Goal: Task Accomplishment & Management: Use online tool/utility

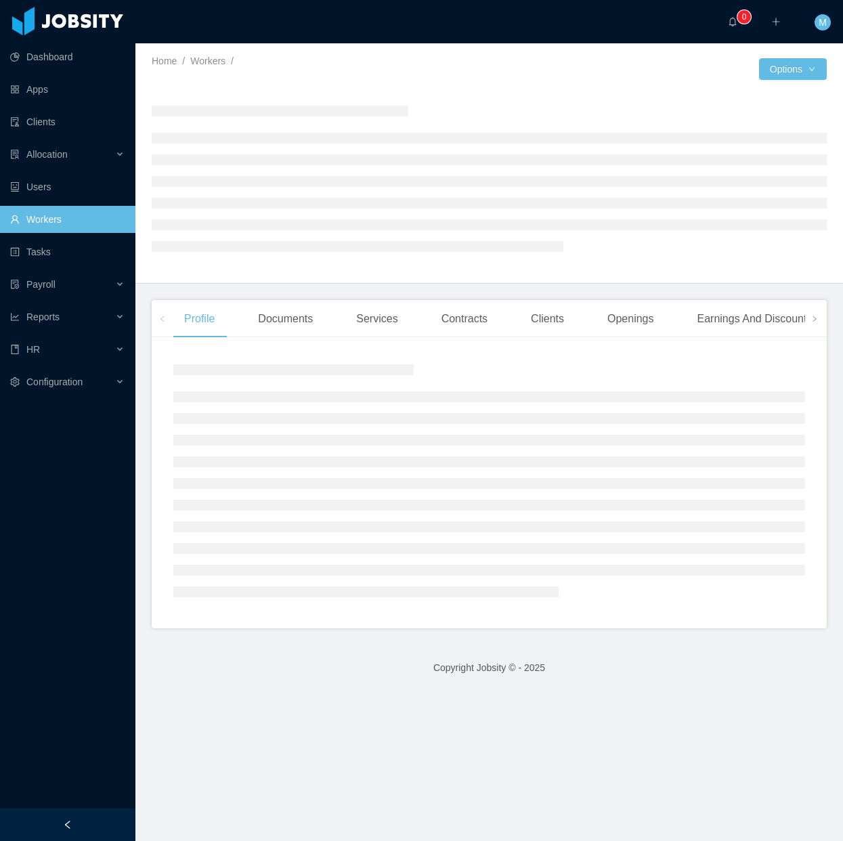
drag, startPoint x: 97, startPoint y: 822, endPoint x: 123, endPoint y: 772, distance: 55.7
click at [95, 827] on div at bounding box center [67, 825] width 135 height 33
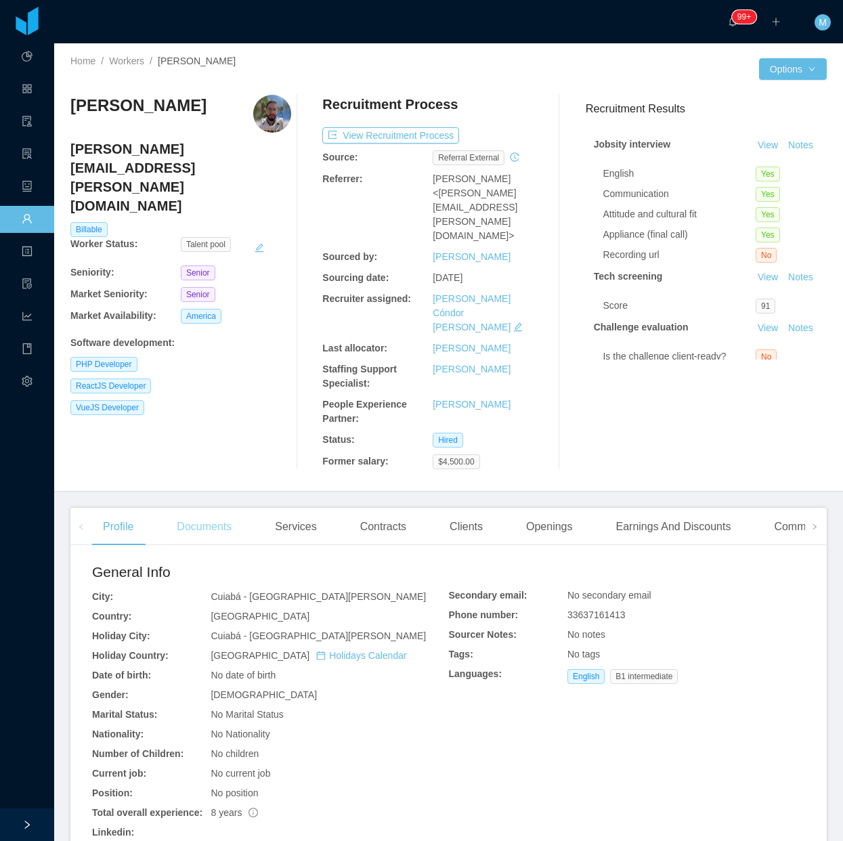
click at [209, 508] on div "Documents" at bounding box center [204, 527] width 77 height 38
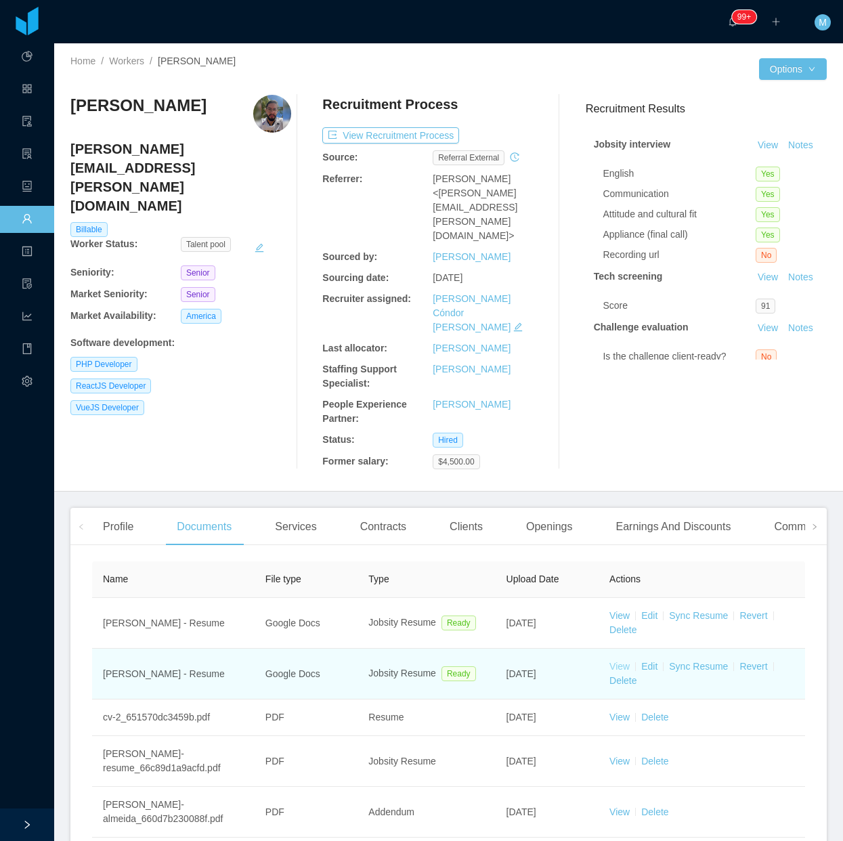
click at [613, 661] on link "View" at bounding box center [620, 666] width 20 height 11
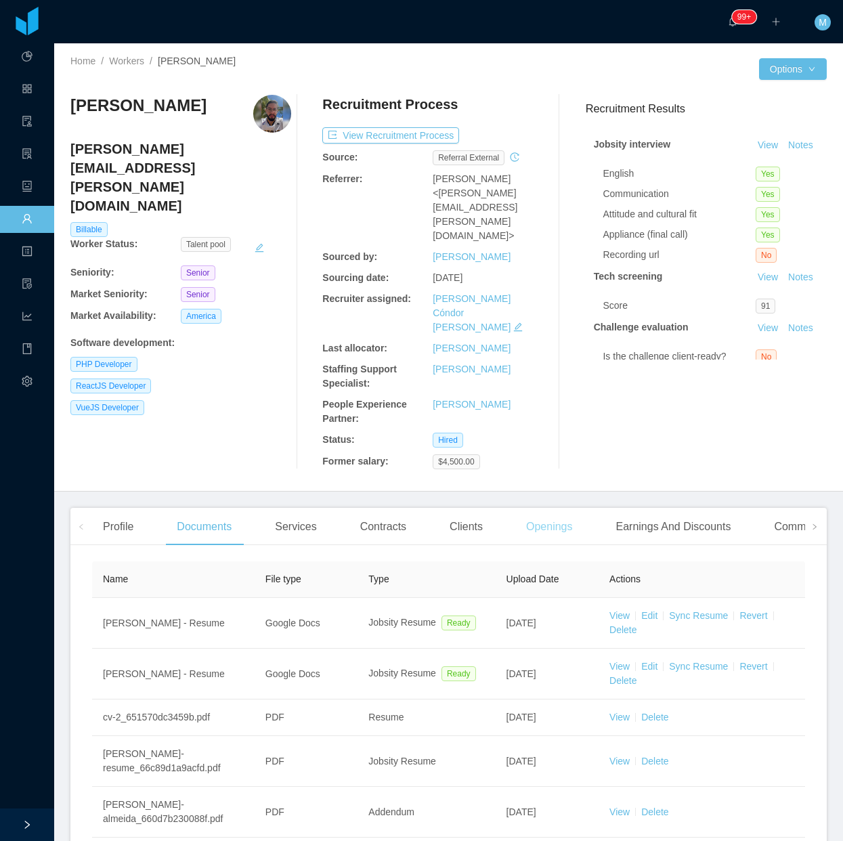
click at [556, 508] on div "Openings" at bounding box center [549, 527] width 68 height 38
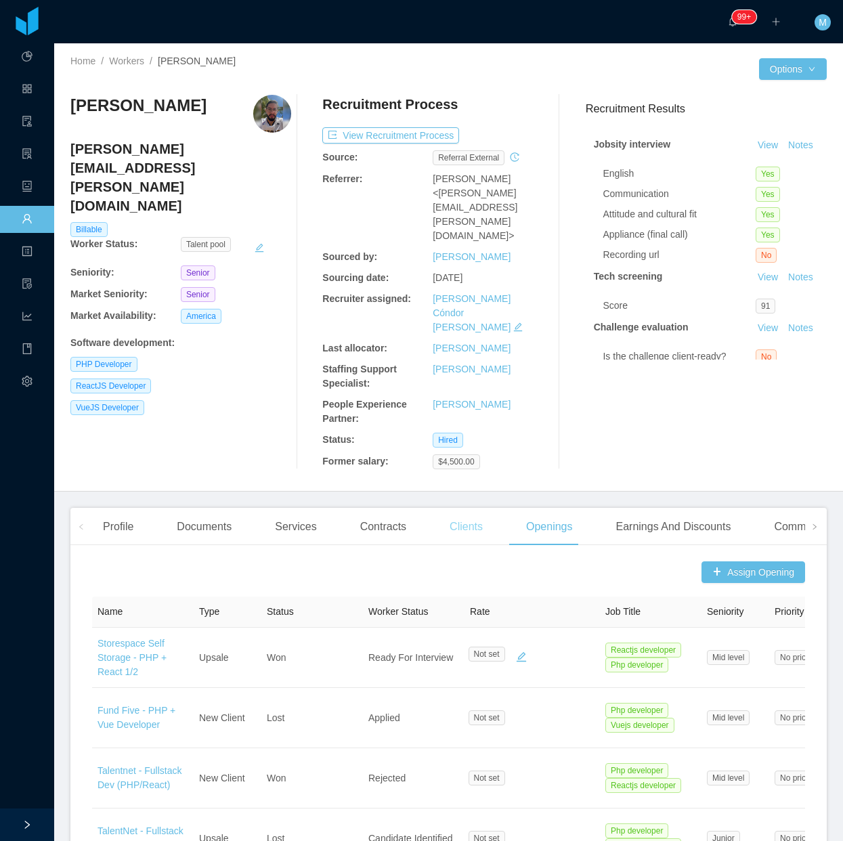
click at [454, 508] on div "Clients" at bounding box center [466, 527] width 55 height 38
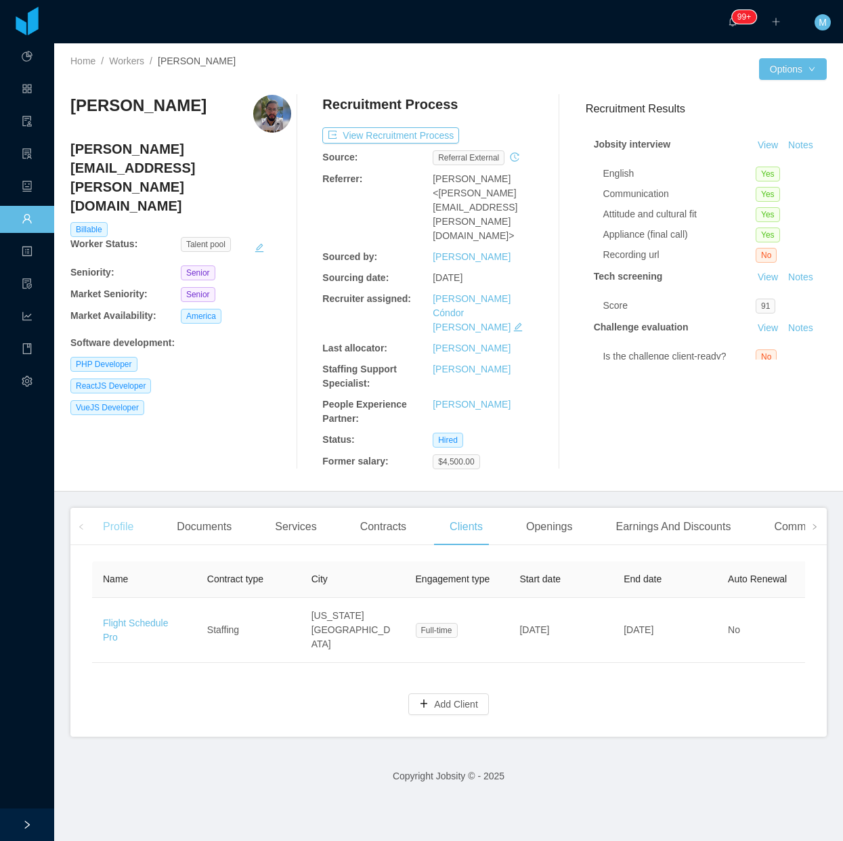
click at [95, 508] on div "Profile" at bounding box center [118, 527] width 52 height 38
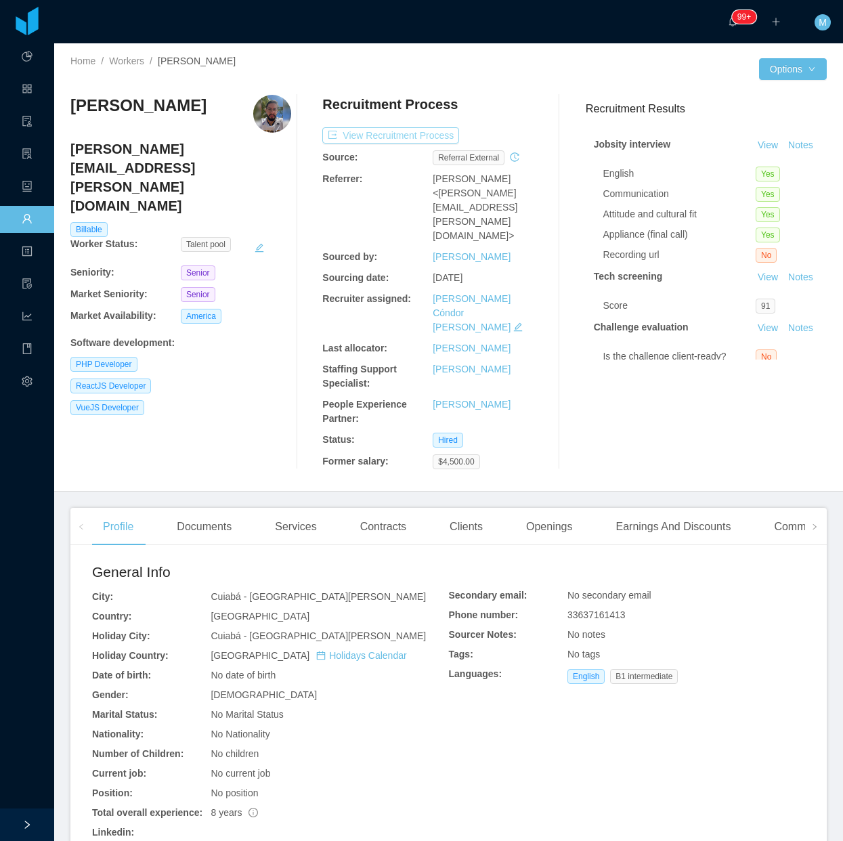
click at [381, 144] on div "Recruitment Process View Recruitment Process Source: Referral external Referrer…" at bounding box center [432, 282] width 221 height 375
click at [391, 134] on button "View Recruitment Process" at bounding box center [390, 135] width 137 height 16
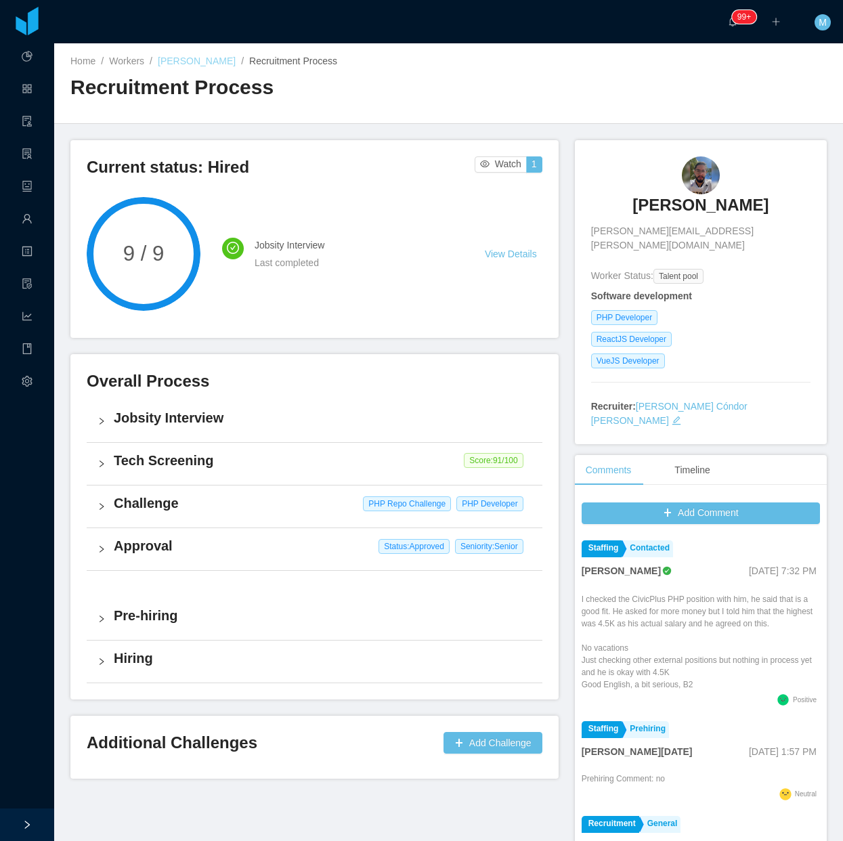
click at [200, 58] on link "[PERSON_NAME]" at bounding box center [197, 61] width 78 height 11
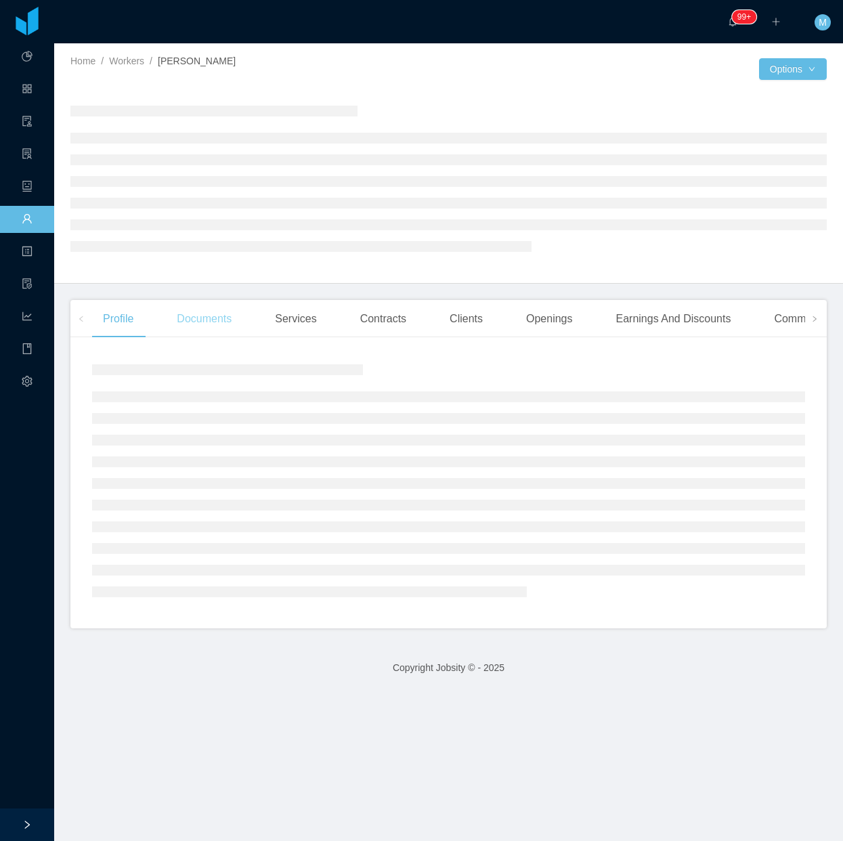
click at [190, 309] on div "Documents" at bounding box center [204, 319] width 77 height 38
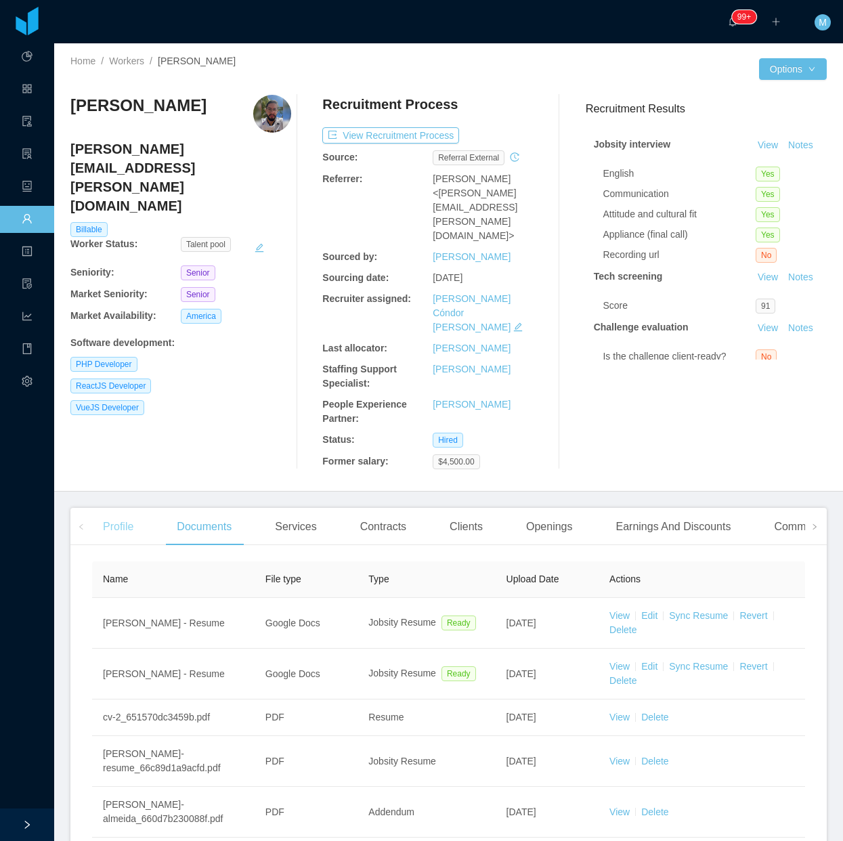
click at [122, 508] on div "Profile" at bounding box center [118, 527] width 52 height 38
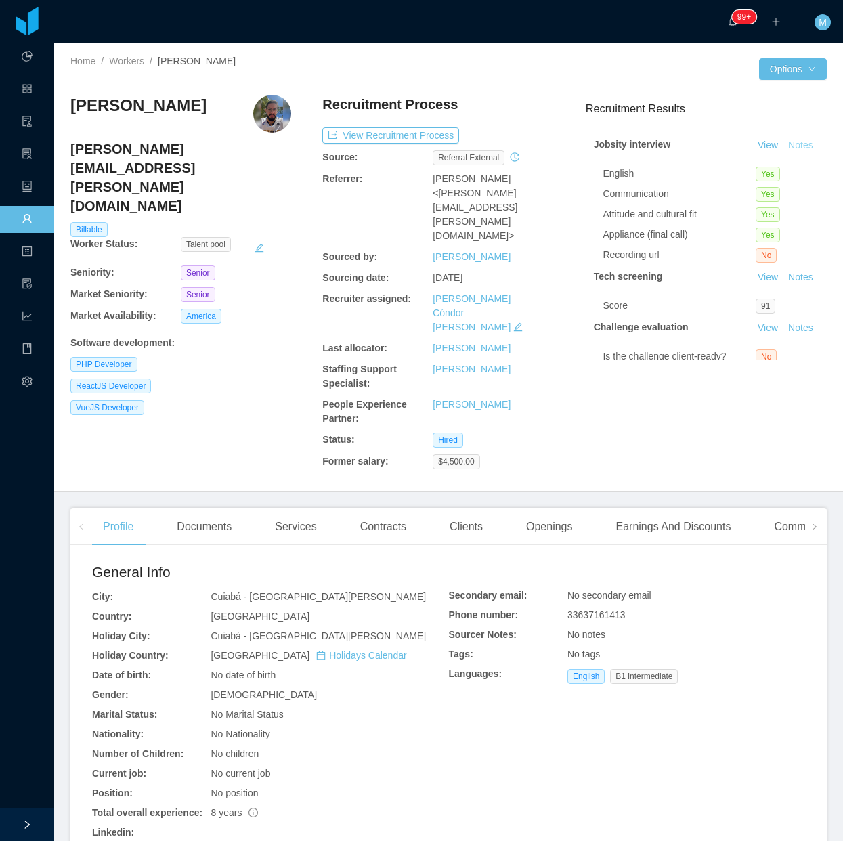
click at [783, 154] on button "Notes" at bounding box center [801, 145] width 36 height 16
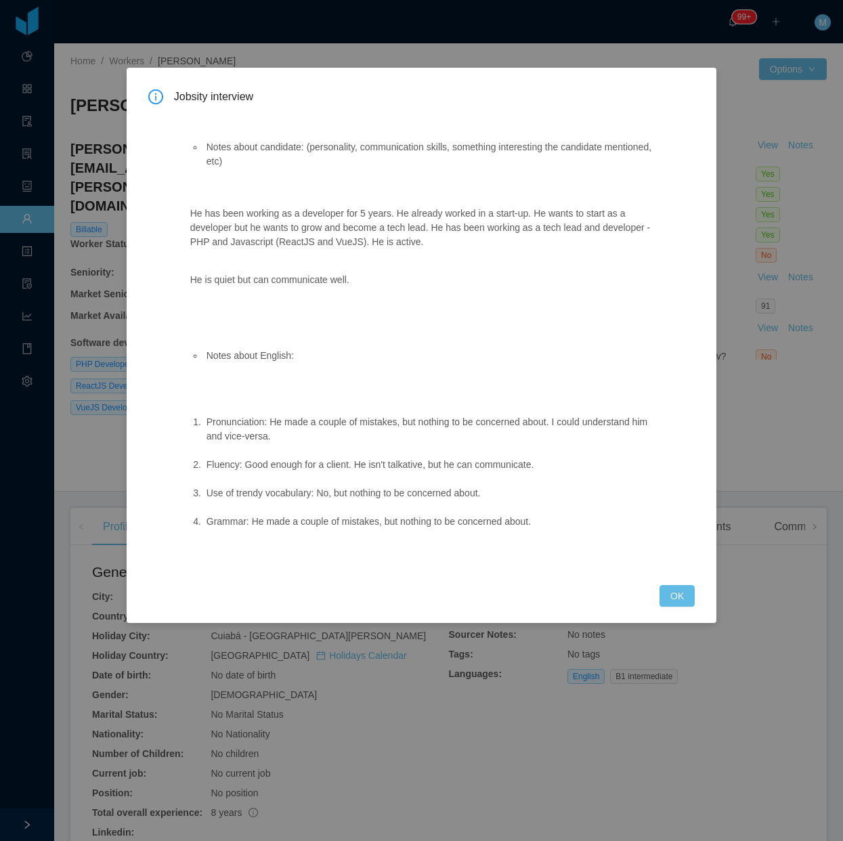
click at [686, 625] on div "Jobsity interview Notes about candidate: (personality, communication skills, so…" at bounding box center [421, 420] width 843 height 841
click at [688, 624] on div "Jobsity interview Notes about candidate: (personality, communication skills, so…" at bounding box center [421, 420] width 843 height 841
click at [678, 601] on button "OK" at bounding box center [677, 596] width 35 height 22
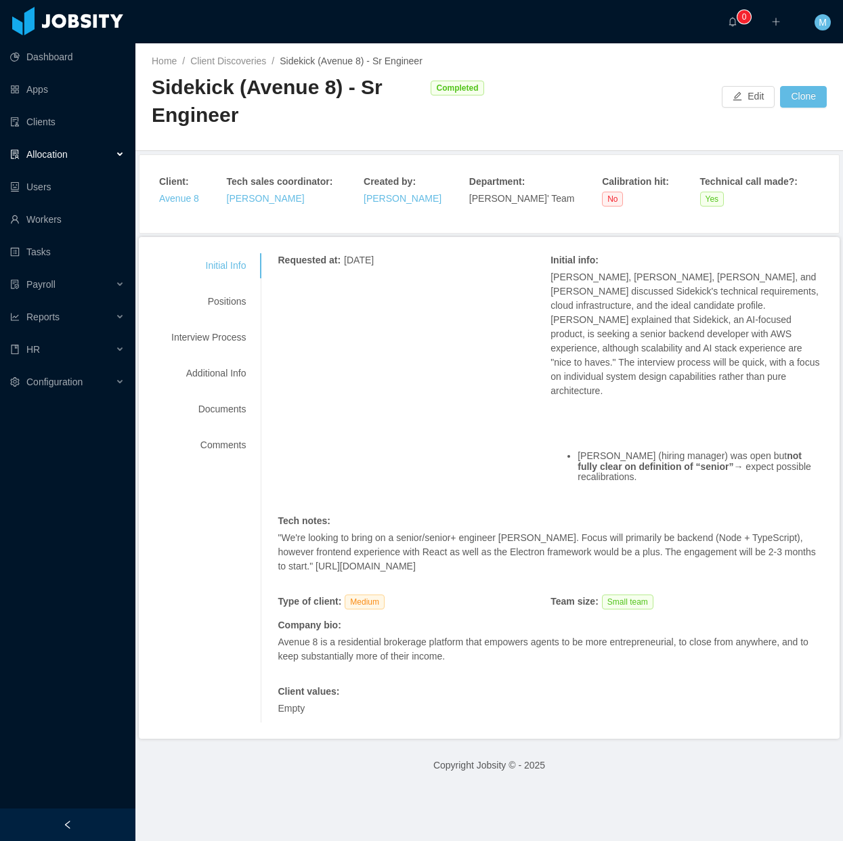
click at [100, 150] on div "Allocation" at bounding box center [67, 154] width 135 height 27
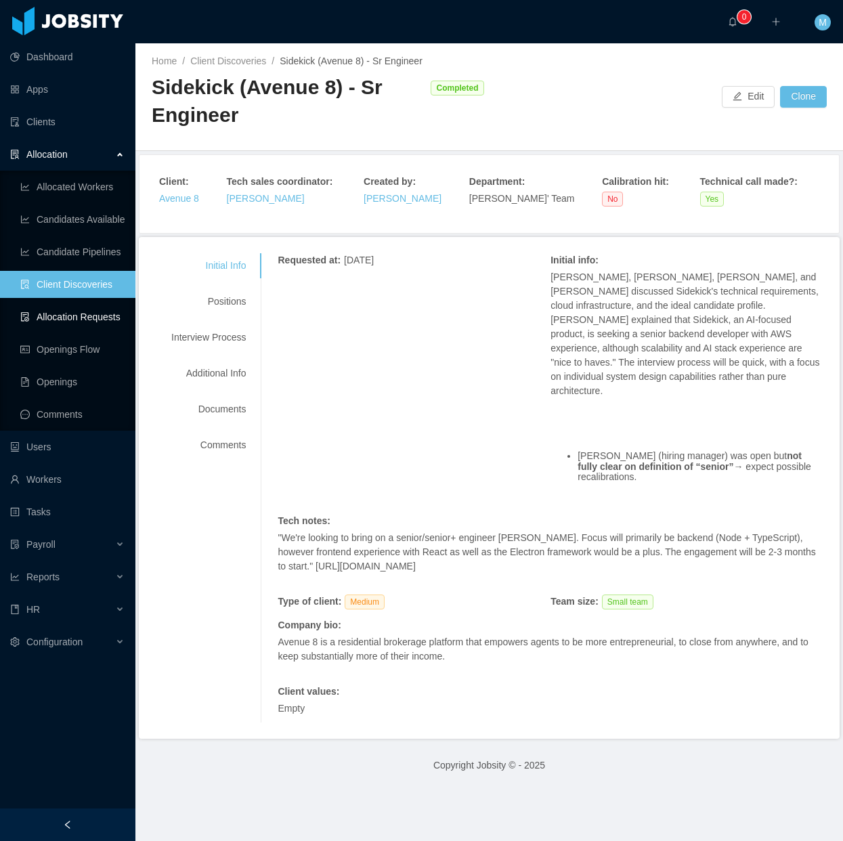
drag, startPoint x: 76, startPoint y: 319, endPoint x: 104, endPoint y: 318, distance: 27.8
click at [76, 319] on link "Allocation Requests" at bounding box center [72, 316] width 104 height 27
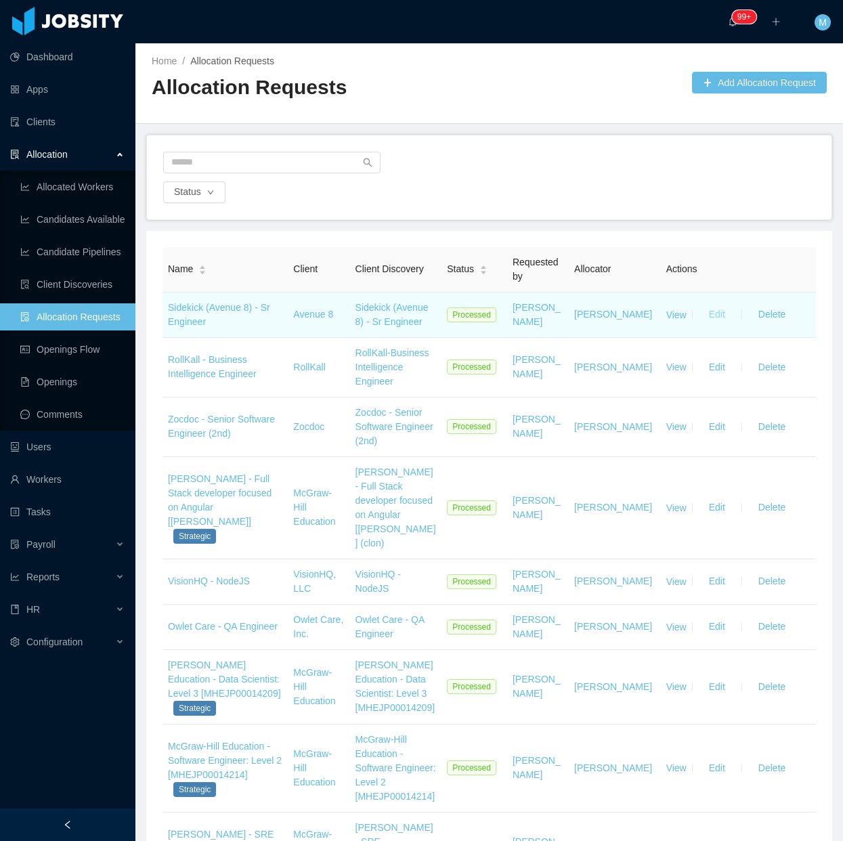
click at [710, 316] on button "Edit" at bounding box center [717, 315] width 38 height 22
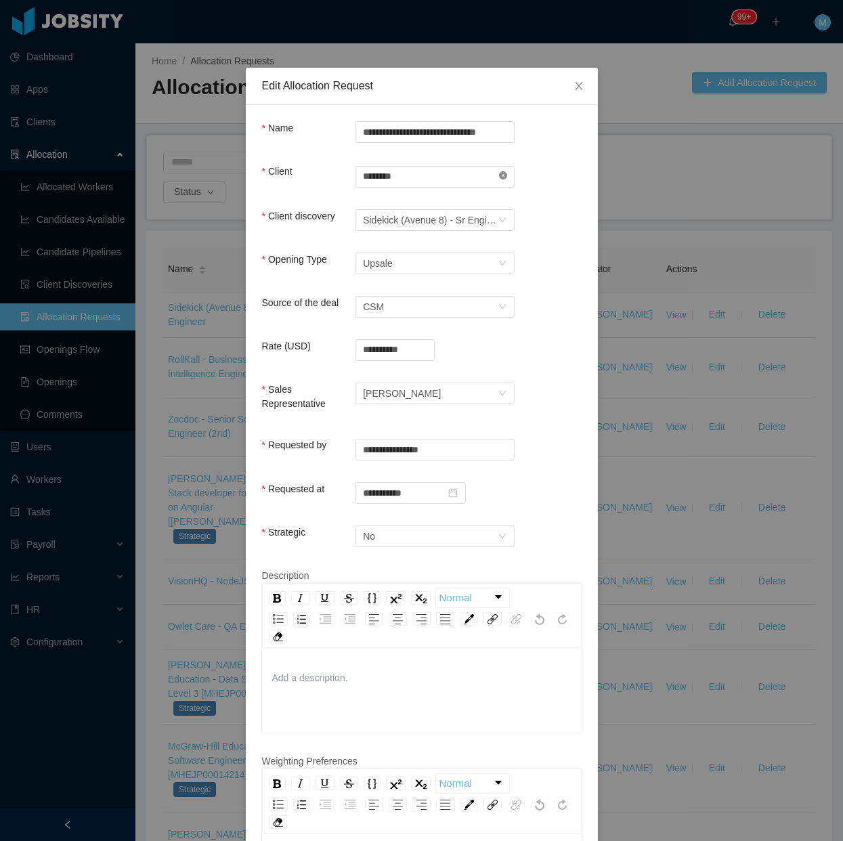
click at [499, 173] on icon "icon: close-circle" at bounding box center [503, 175] width 8 height 8
click at [454, 178] on input "text" at bounding box center [435, 177] width 160 height 22
drag, startPoint x: 441, startPoint y: 187, endPoint x: 350, endPoint y: 177, distance: 91.3
click at [355, 177] on div "Search clients **** side Client is required" at bounding box center [435, 183] width 160 height 36
click at [355, 177] on input "****" at bounding box center [435, 177] width 160 height 22
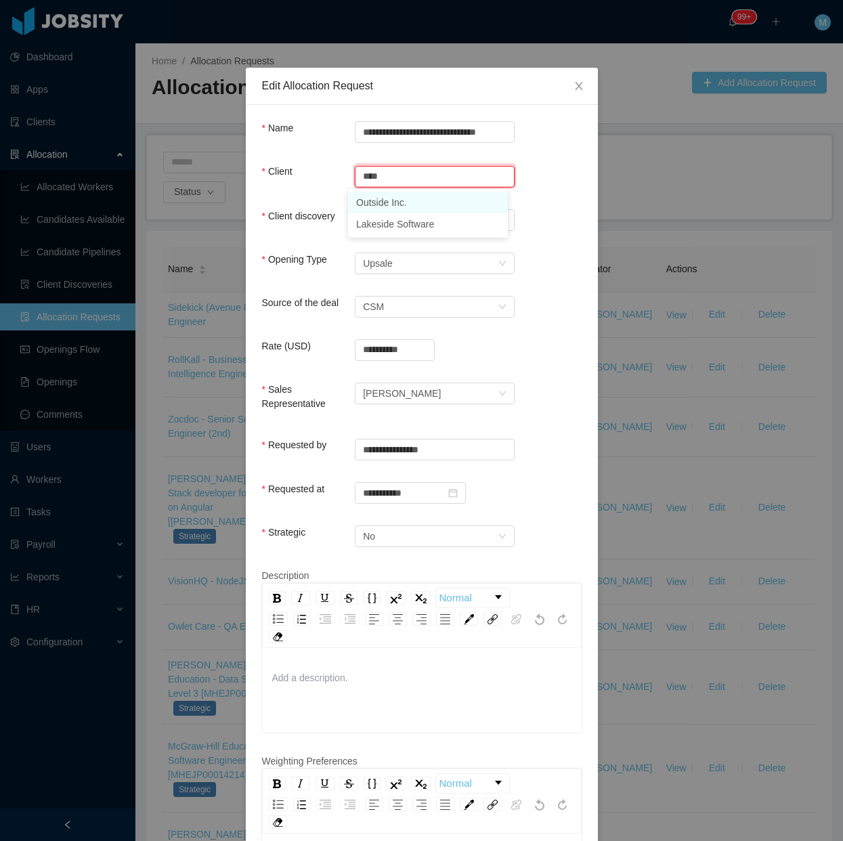
drag, startPoint x: 390, startPoint y: 185, endPoint x: 320, endPoint y: 175, distance: 70.5
click at [333, 179] on div "Client Search clients **** side Client is required" at bounding box center [422, 185] width 320 height 41
click at [388, 205] on li "Avenue 8" at bounding box center [428, 203] width 160 height 22
type input "********"
click at [535, 204] on form "**********" at bounding box center [422, 600] width 320 height 958
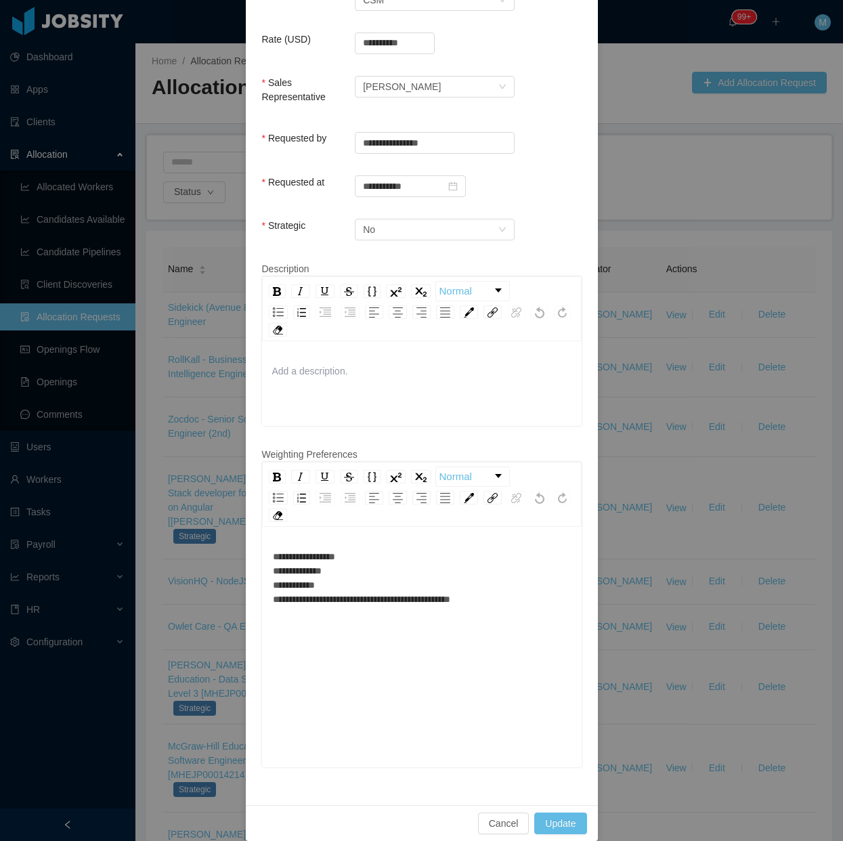
scroll to position [310, 0]
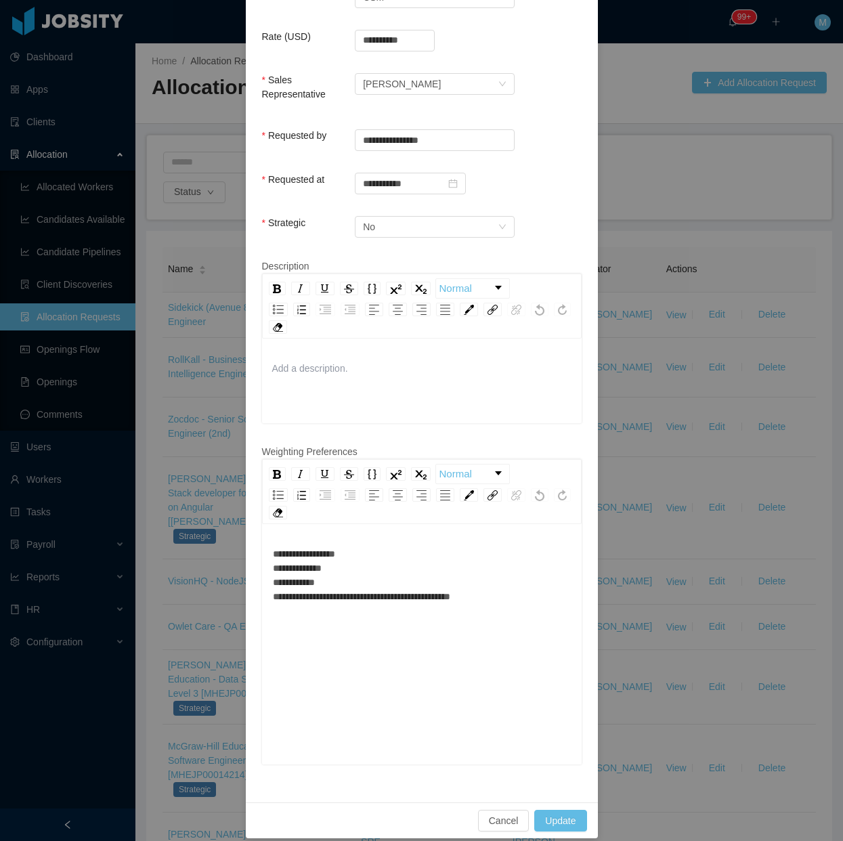
click at [387, 547] on div "**********" at bounding box center [422, 575] width 299 height 57
click at [516, 564] on div "**********" at bounding box center [422, 575] width 299 height 57
click at [490, 581] on div "**********" at bounding box center [422, 575] width 299 height 57
click at [343, 566] on div "**********" at bounding box center [422, 575] width 299 height 57
click at [559, 810] on button "Update" at bounding box center [560, 821] width 52 height 22
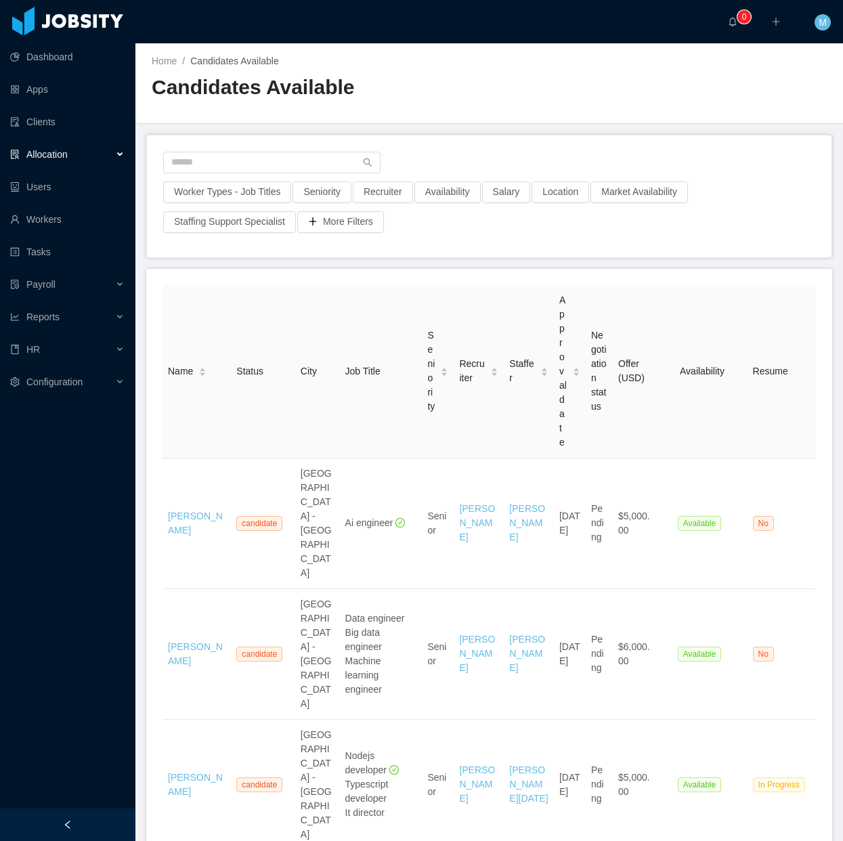
click at [99, 822] on div at bounding box center [67, 825] width 135 height 33
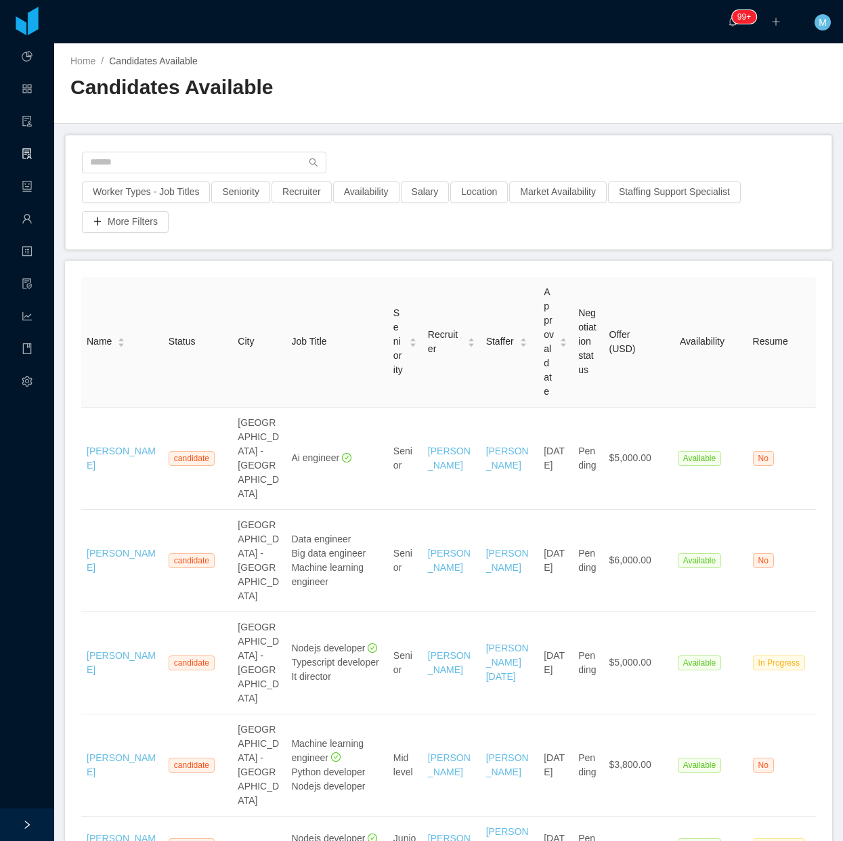
click at [276, 229] on div "Worker Types - Job Titles Seniority Recruiter Availability Salary Location Mark…" at bounding box center [448, 207] width 735 height 51
click at [235, 166] on input "text" at bounding box center [204, 163] width 245 height 22
click at [165, 188] on button "Worker Types - Job Titles" at bounding box center [146, 193] width 128 height 22
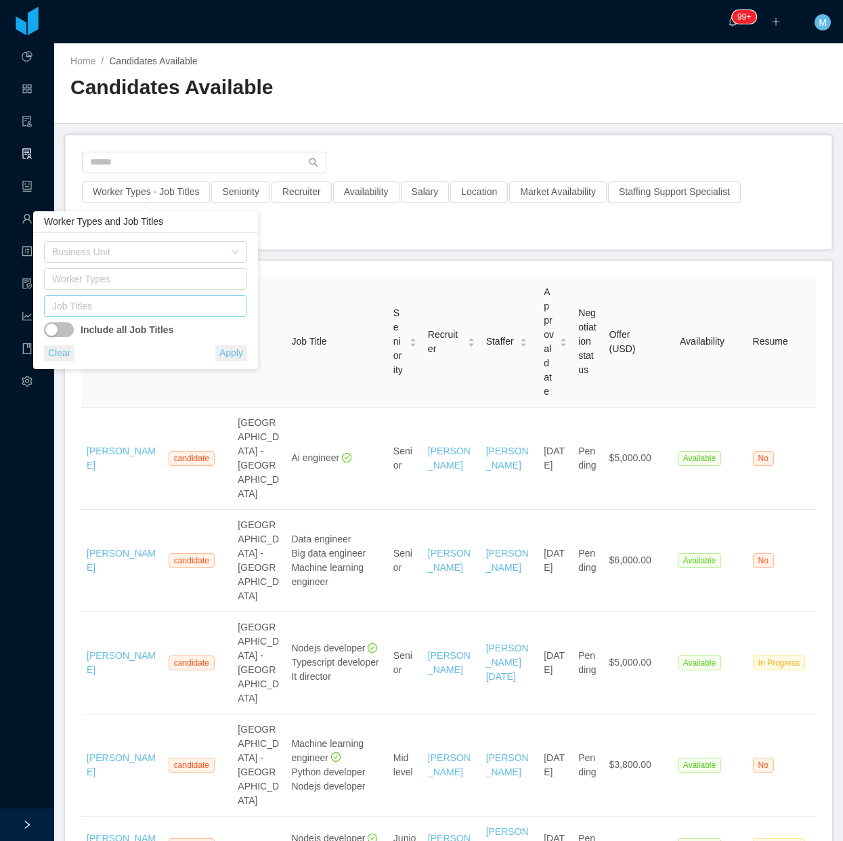
click at [142, 296] on div "Job Titles" at bounding box center [143, 306] width 191 height 20
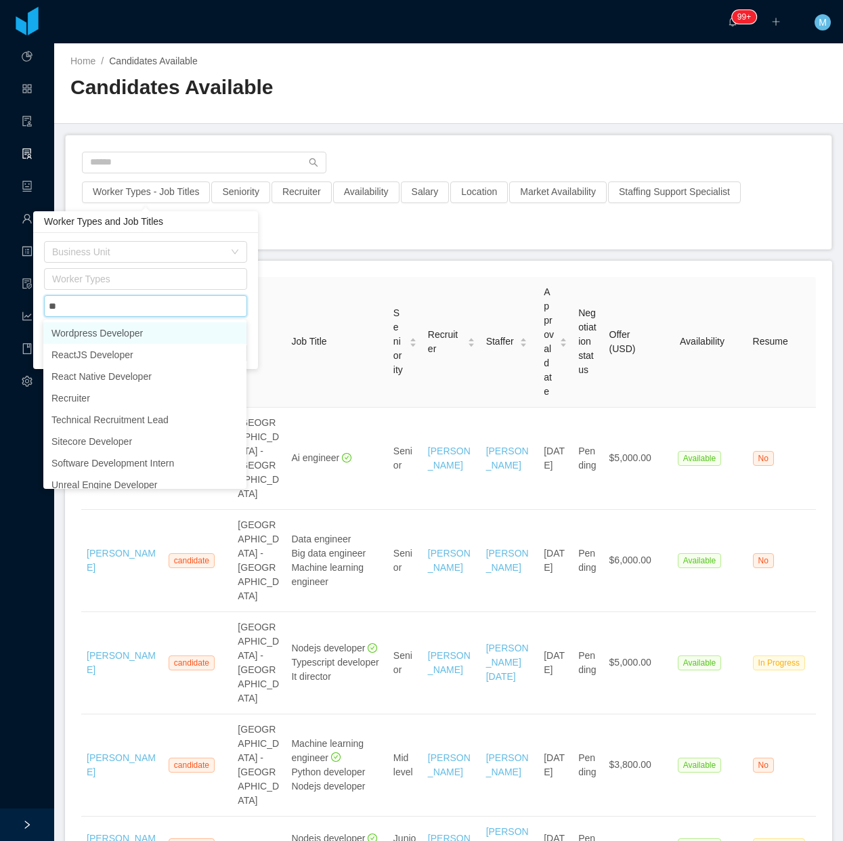
type input "***"
click at [139, 333] on li "ReactJS Developer" at bounding box center [144, 333] width 203 height 22
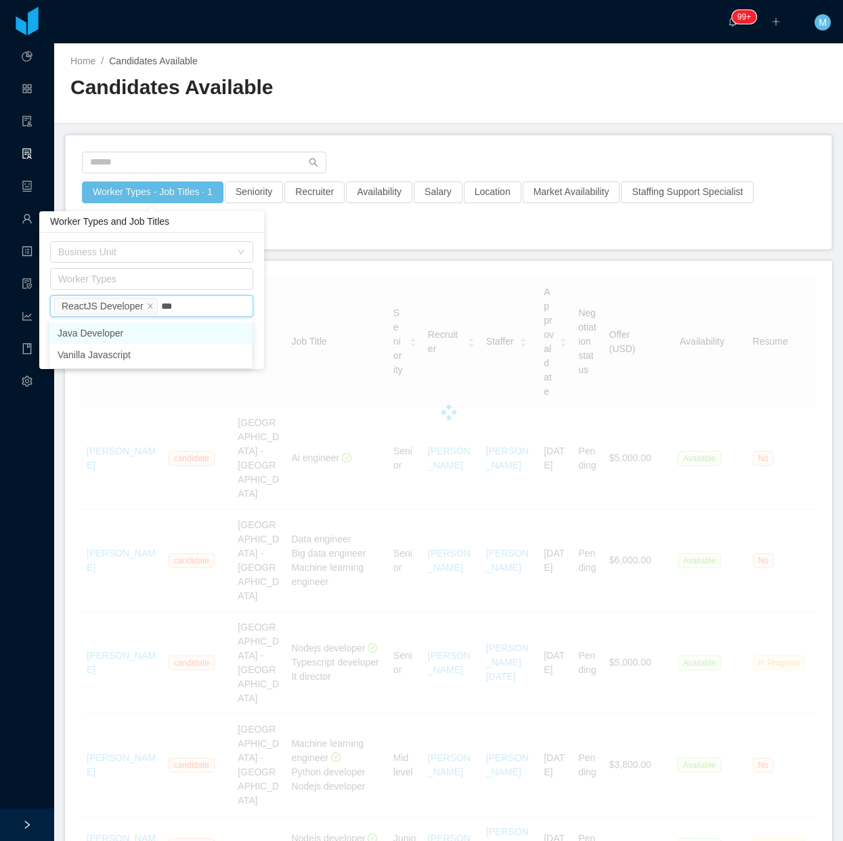
type input "****"
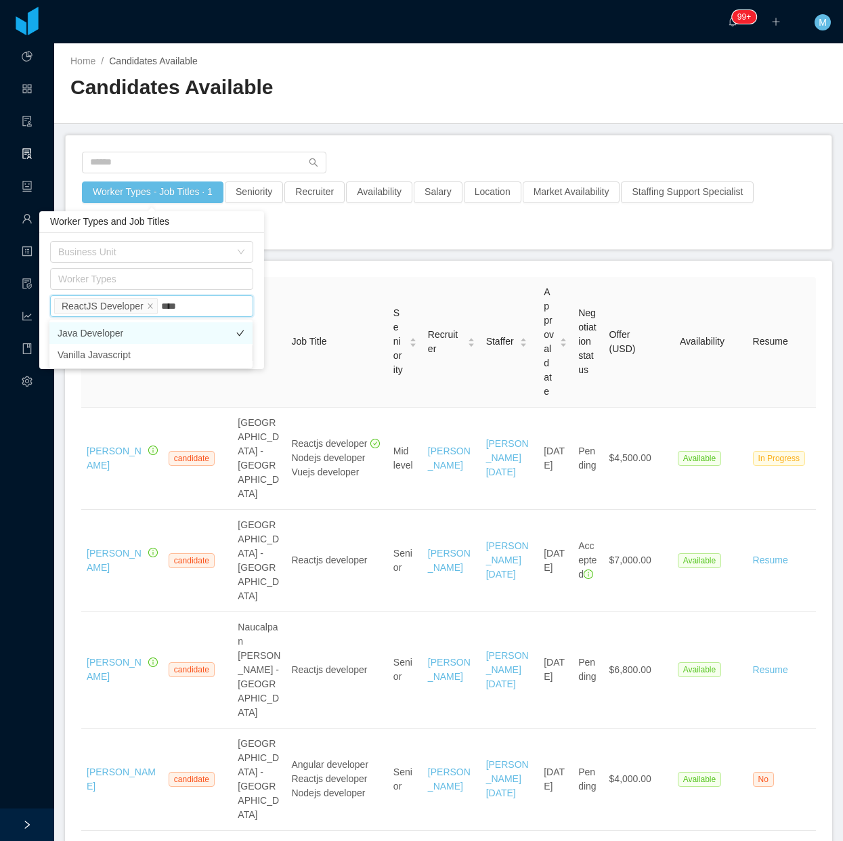
click at [173, 327] on li "Java Developer" at bounding box center [150, 333] width 203 height 22
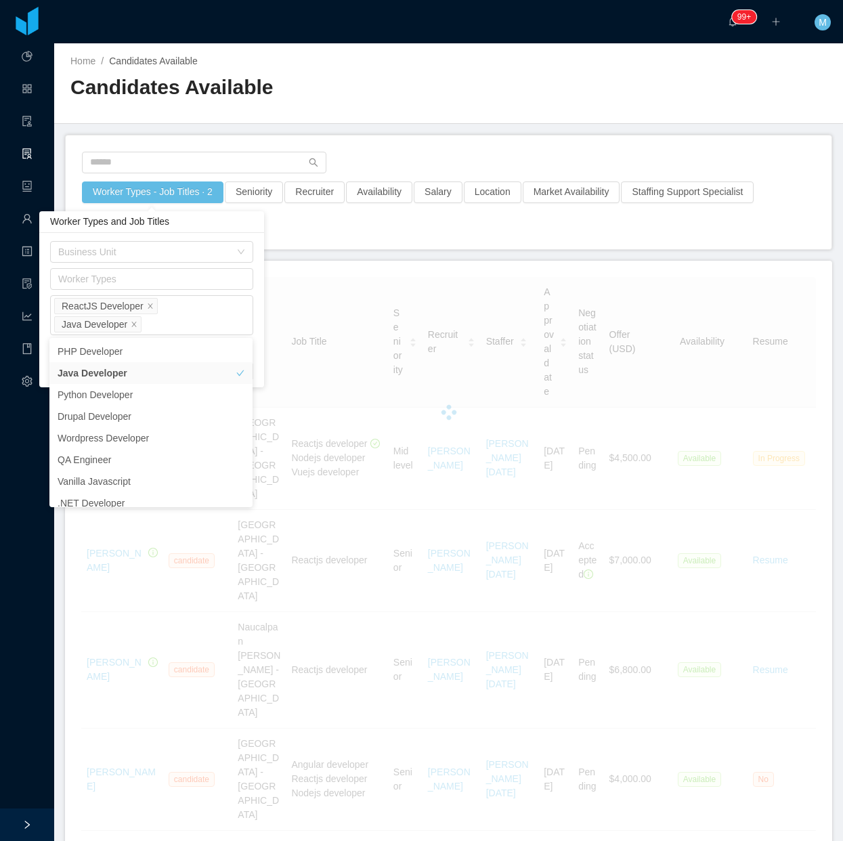
click at [315, 245] on div "Worker Types - Job Titles · 2 Seniority Recruiter Availability Salary Location …" at bounding box center [449, 192] width 766 height 114
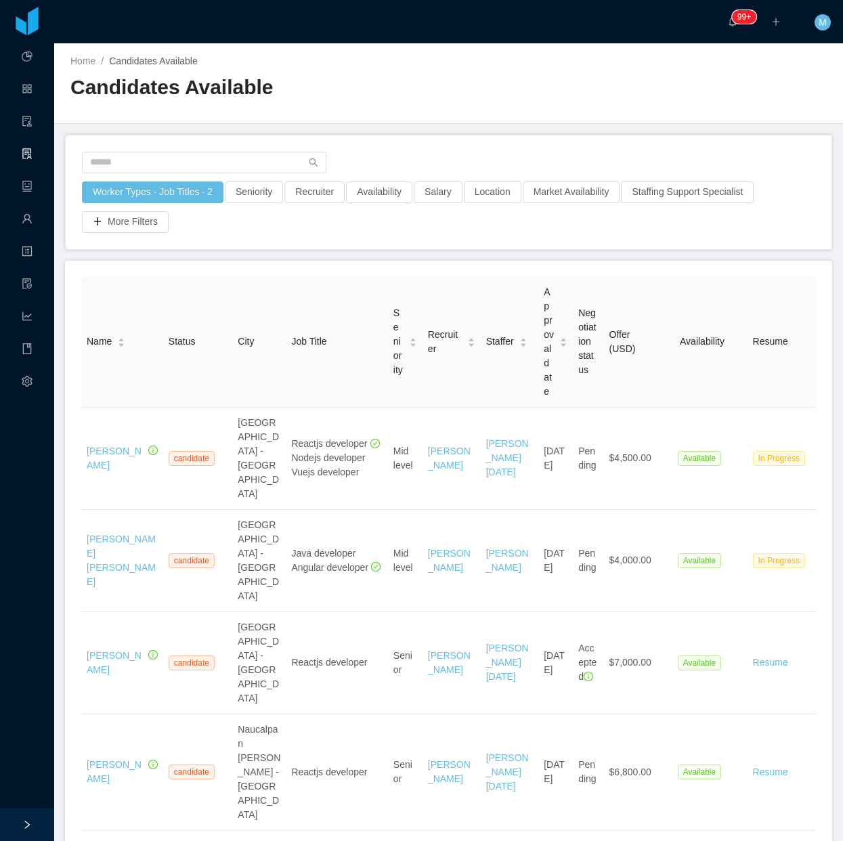
click at [298, 241] on div "Worker Types - Job Titles · 2 Seniority Recruiter Availability Salary Location …" at bounding box center [449, 192] width 766 height 114
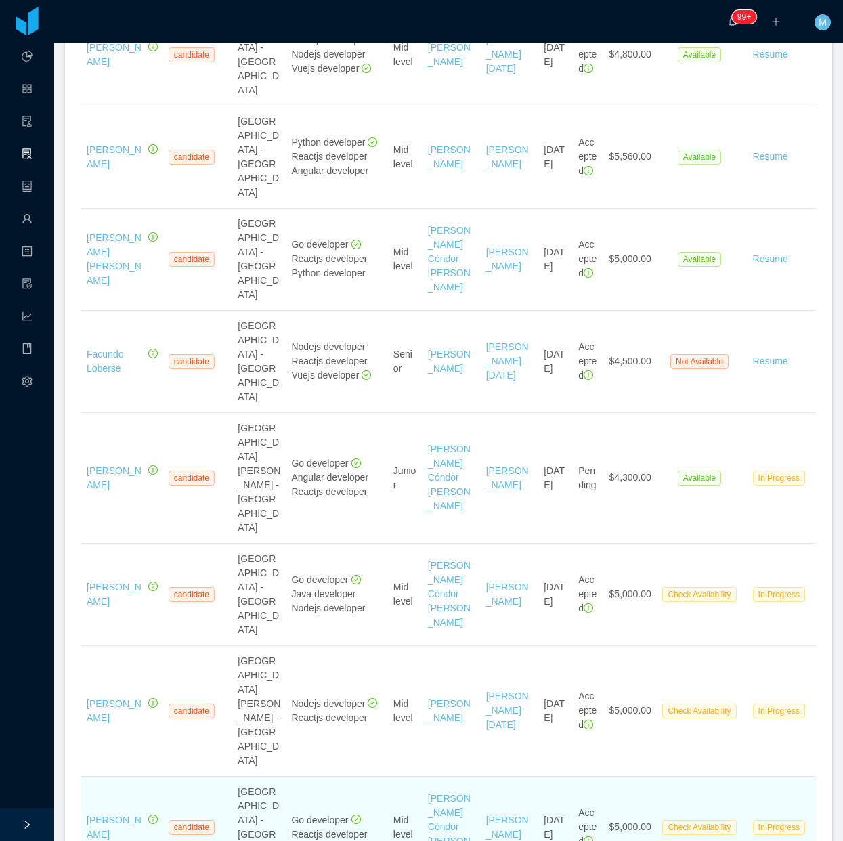
scroll to position [1355, 0]
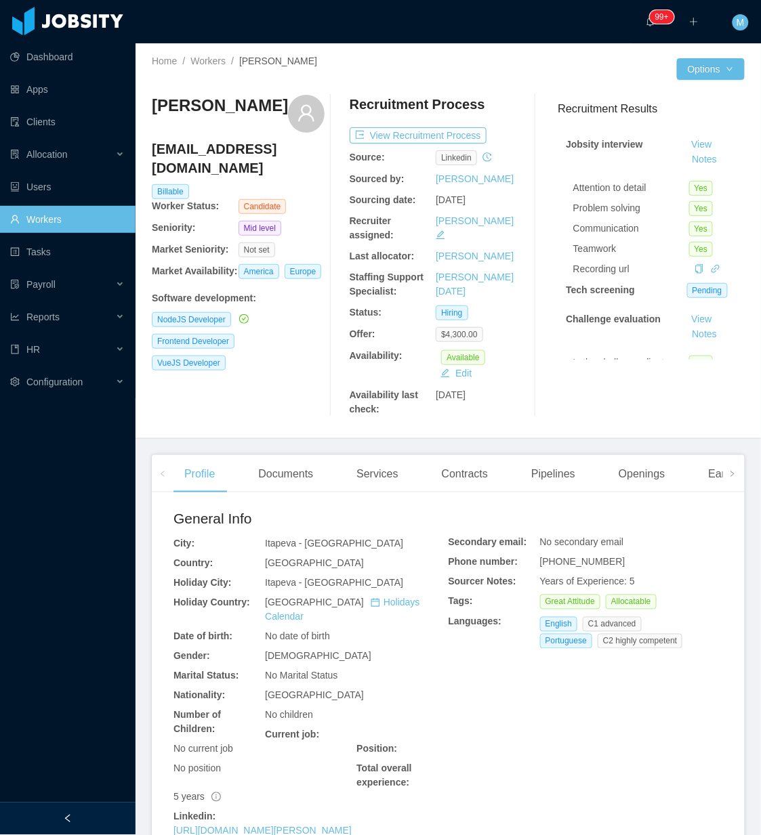
click at [85, 810] on div at bounding box center [67, 819] width 135 height 33
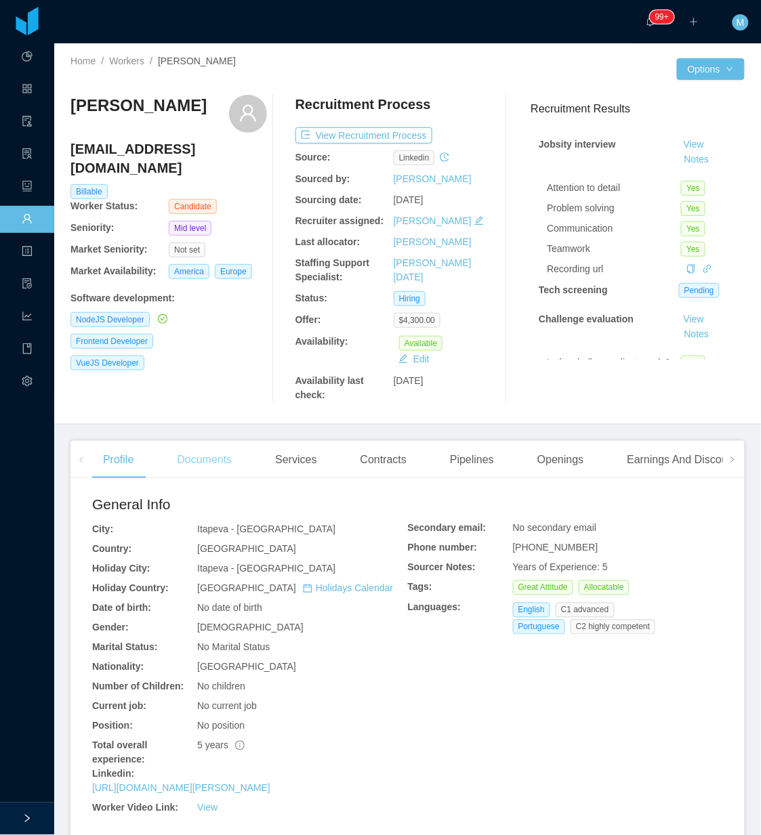
click at [211, 467] on div "Documents" at bounding box center [204, 460] width 77 height 38
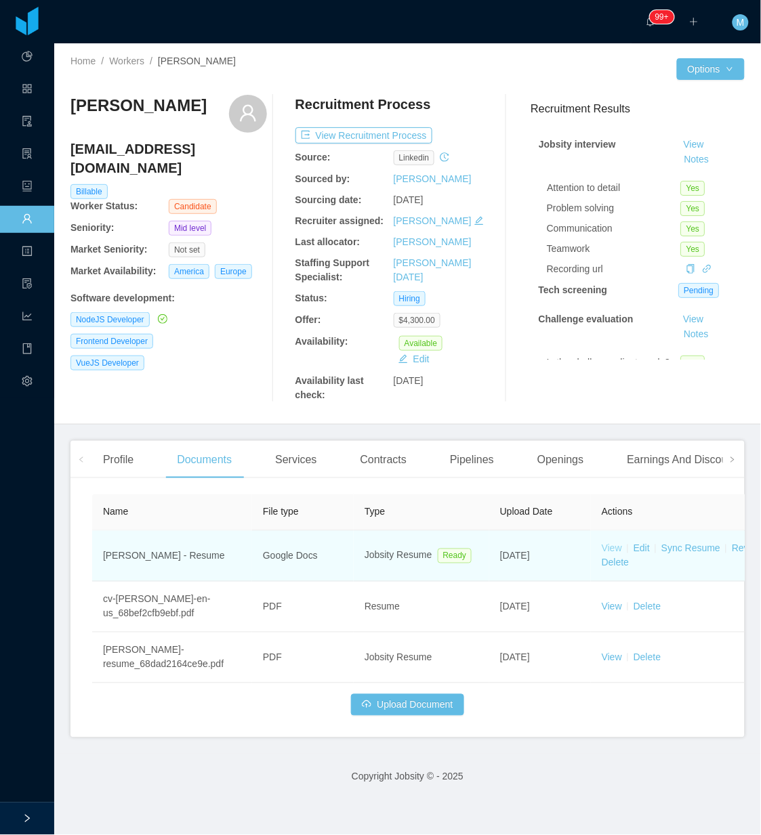
click at [607, 546] on link "View" at bounding box center [611, 548] width 20 height 11
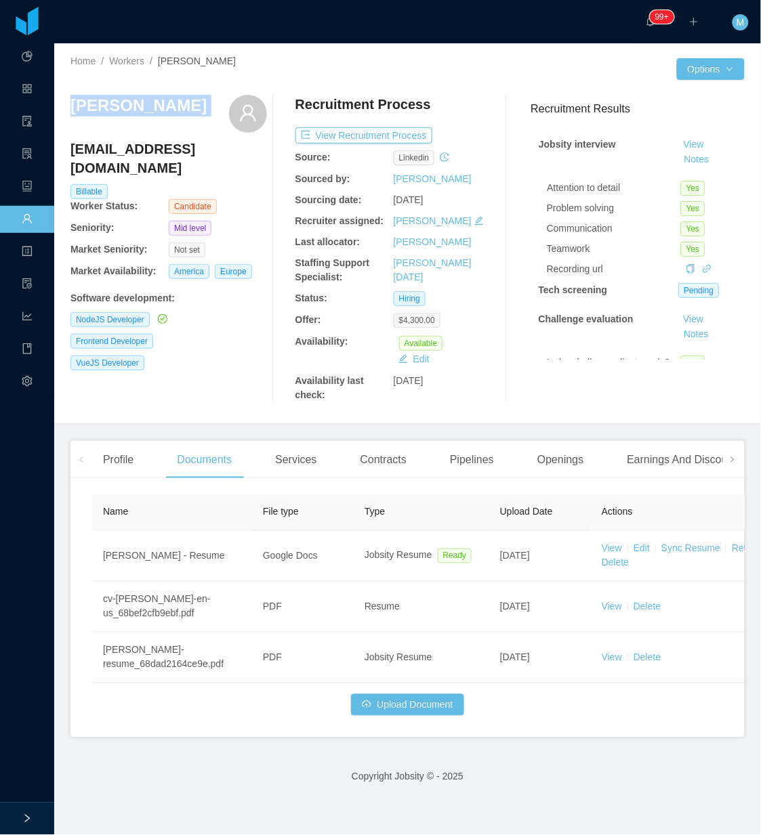
drag, startPoint x: 221, startPoint y: 100, endPoint x: 73, endPoint y: 115, distance: 149.1
click at [73, 115] on div "EDNILSON AMARAL" at bounding box center [168, 114] width 196 height 38
click at [679, 159] on button "Notes" at bounding box center [697, 160] width 36 height 16
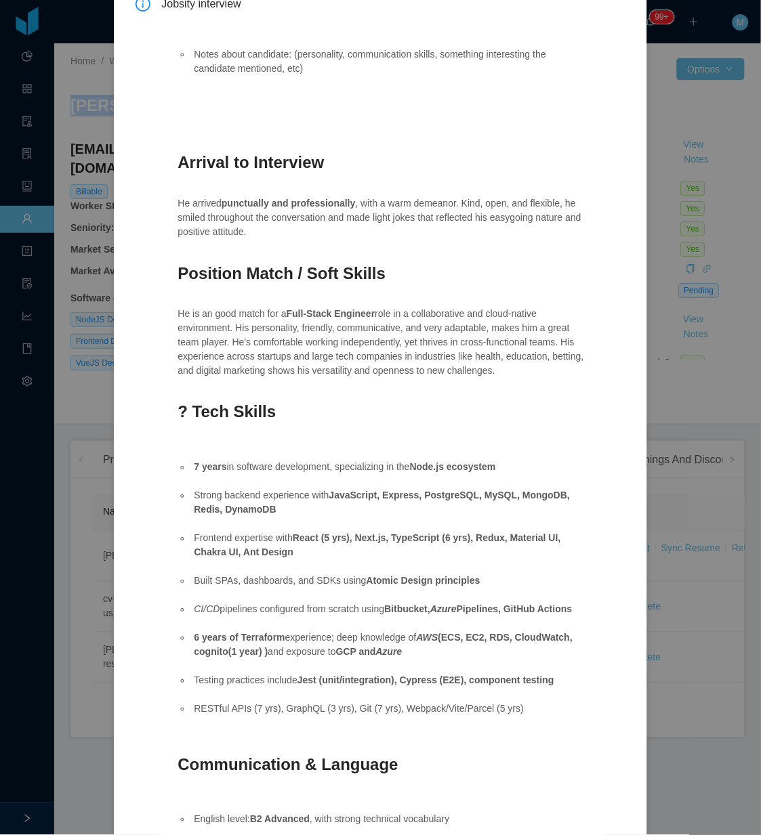
scroll to position [190, 0]
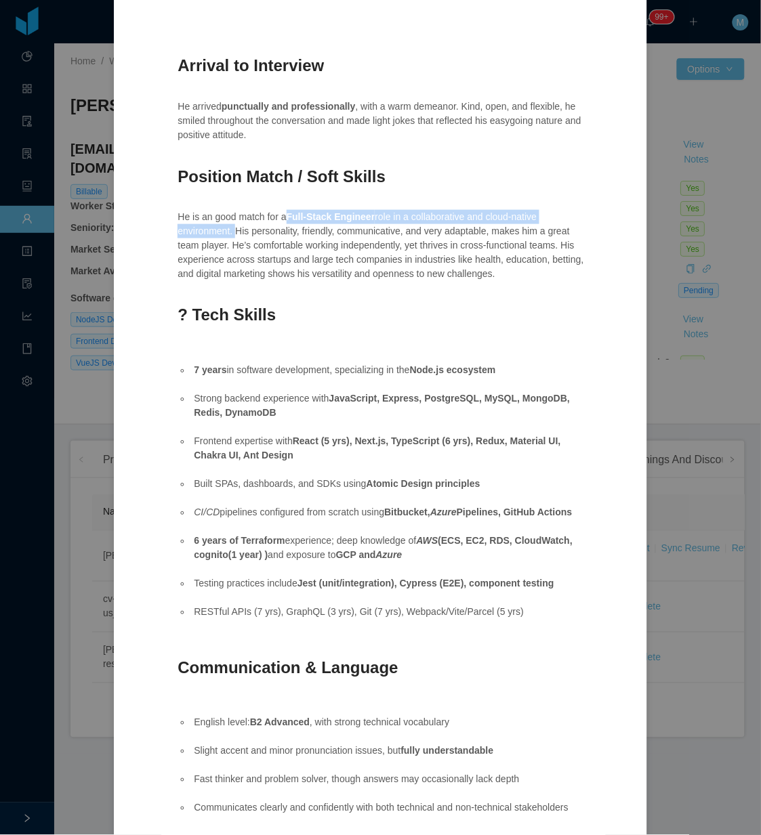
drag, startPoint x: 286, startPoint y: 213, endPoint x: 232, endPoint y: 232, distance: 57.2
click at [232, 232] on p "He is an good match for a Full-Stack Engineer role in a collaborative and cloud…" at bounding box center [383, 245] width 412 height 71
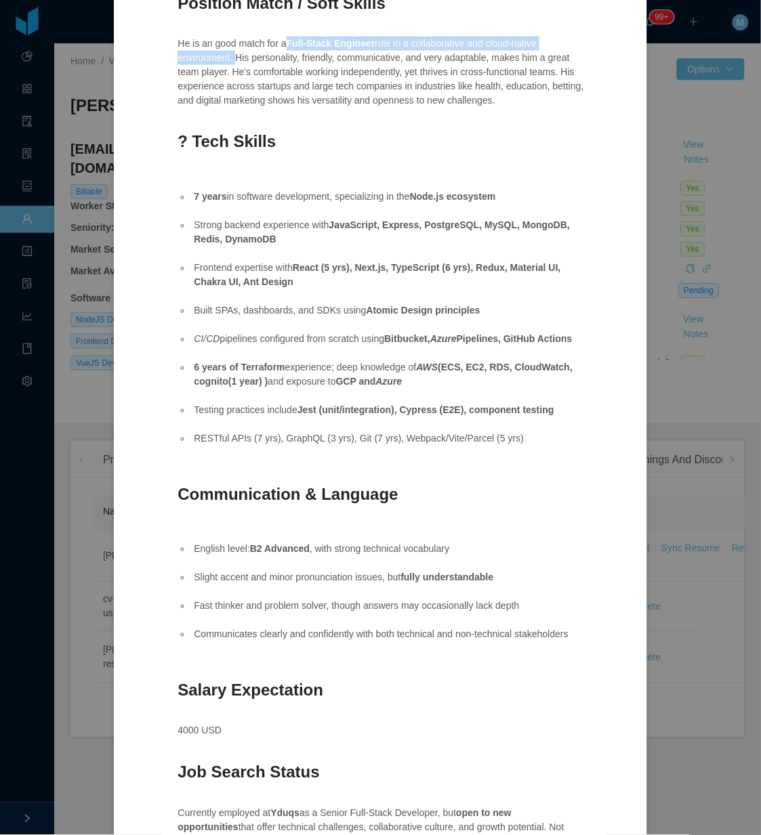
scroll to position [342, 0]
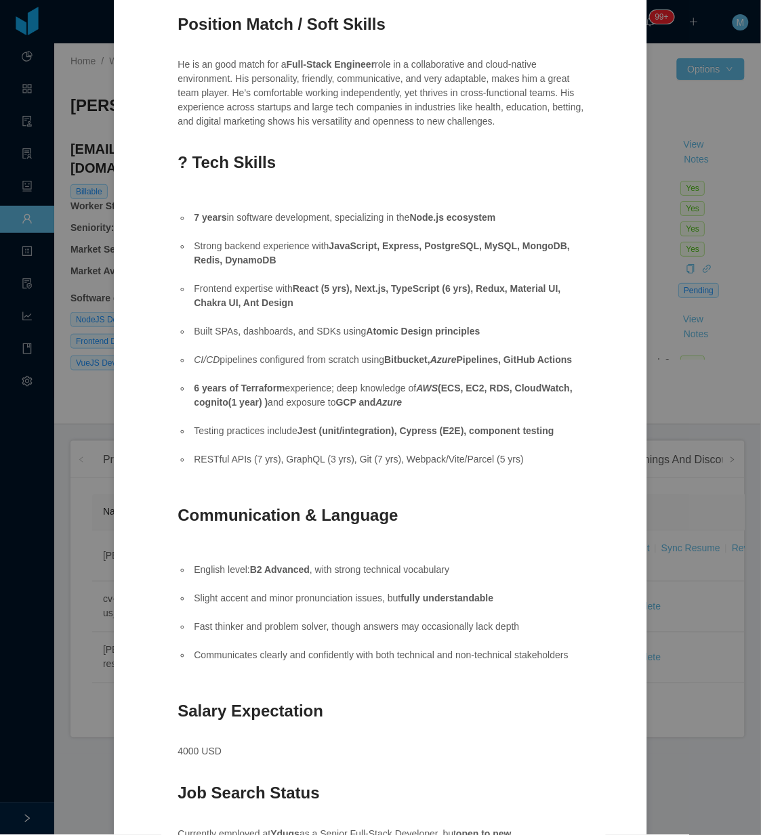
click at [297, 221] on li "7 years in software development, specializing in the Node.js ecosystem" at bounding box center [390, 218] width 398 height 14
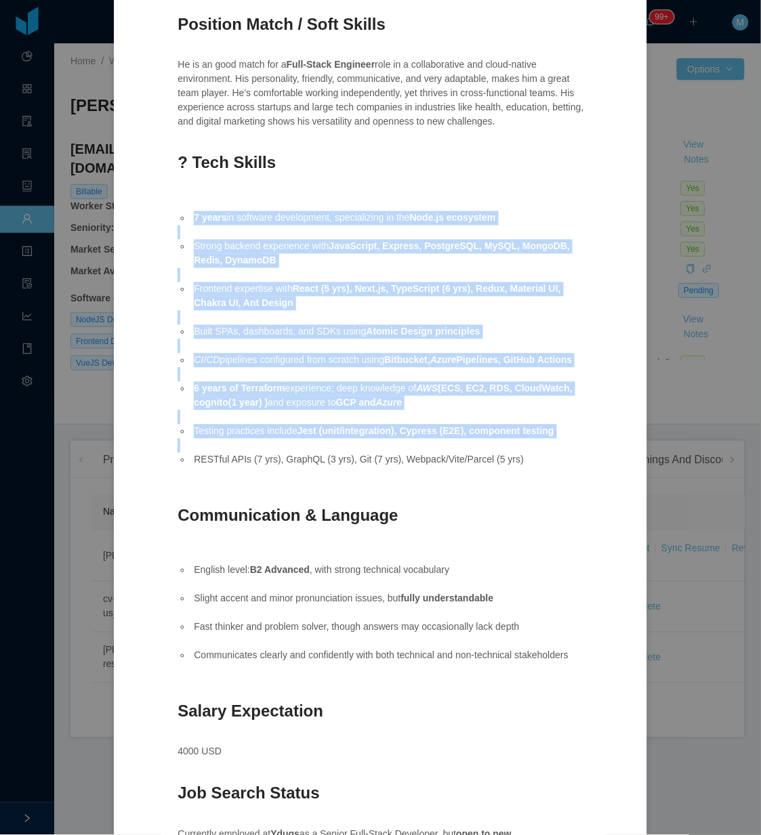
drag, startPoint x: 191, startPoint y: 217, endPoint x: 537, endPoint y: 469, distance: 428.1
click at [537, 469] on ul "7 years in software development, specializing in the Node.js ecosystem Strong b…" at bounding box center [383, 339] width 412 height 284
copy ul "7 years in software development, specializing in the Node.js ecosystem Strong b…"
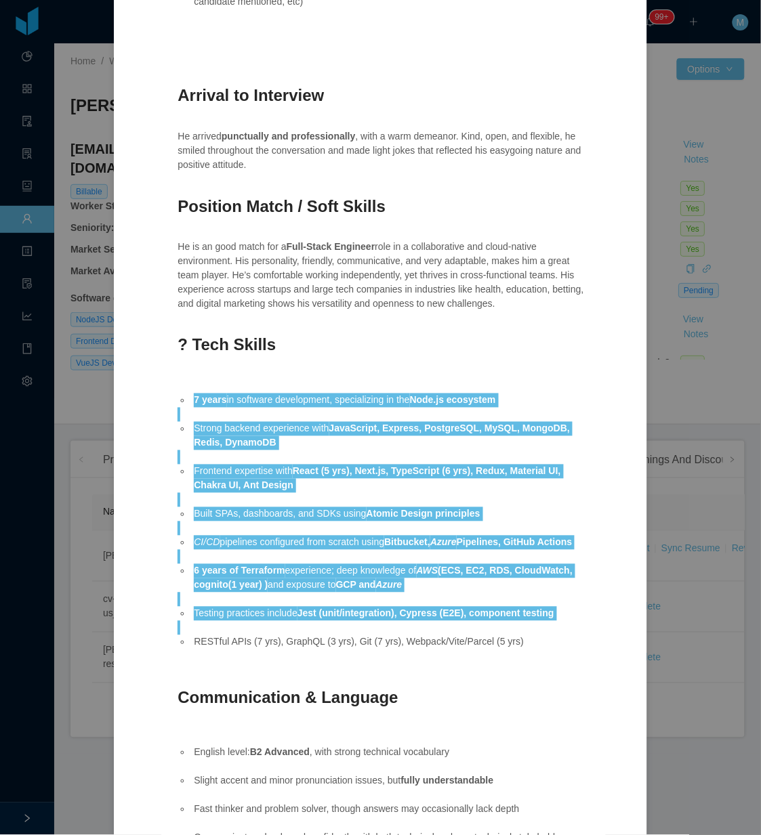
scroll to position [0, 0]
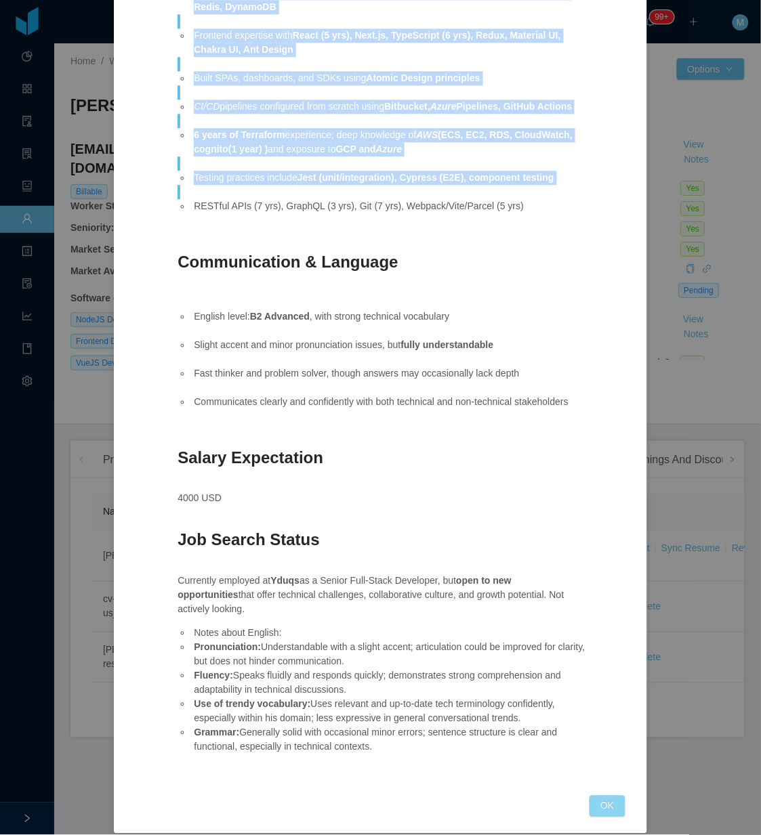
click at [596, 796] on button "OK" at bounding box center [606, 807] width 35 height 22
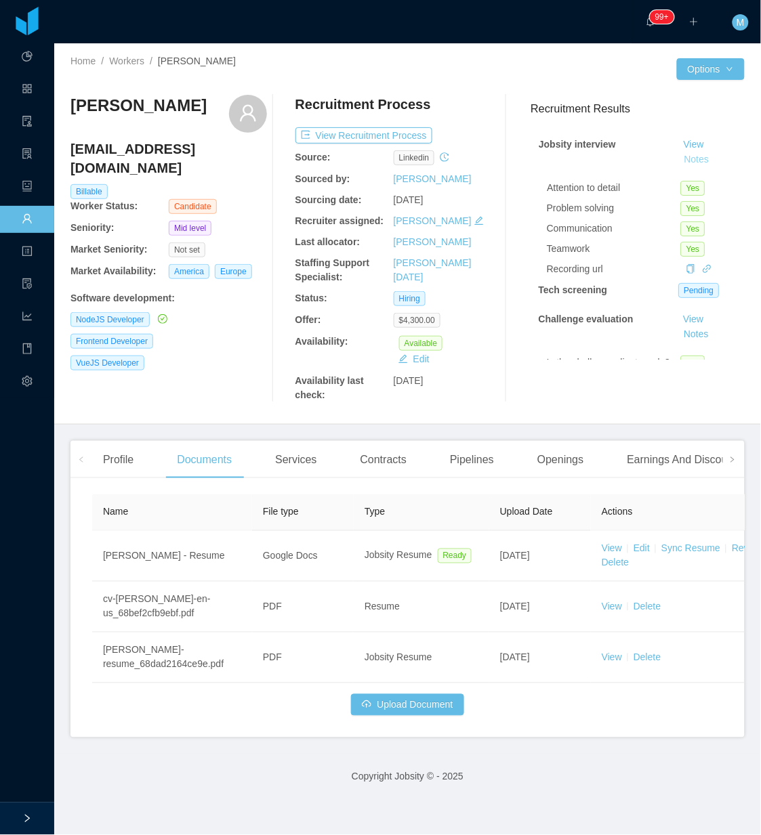
scroll to position [528, 0]
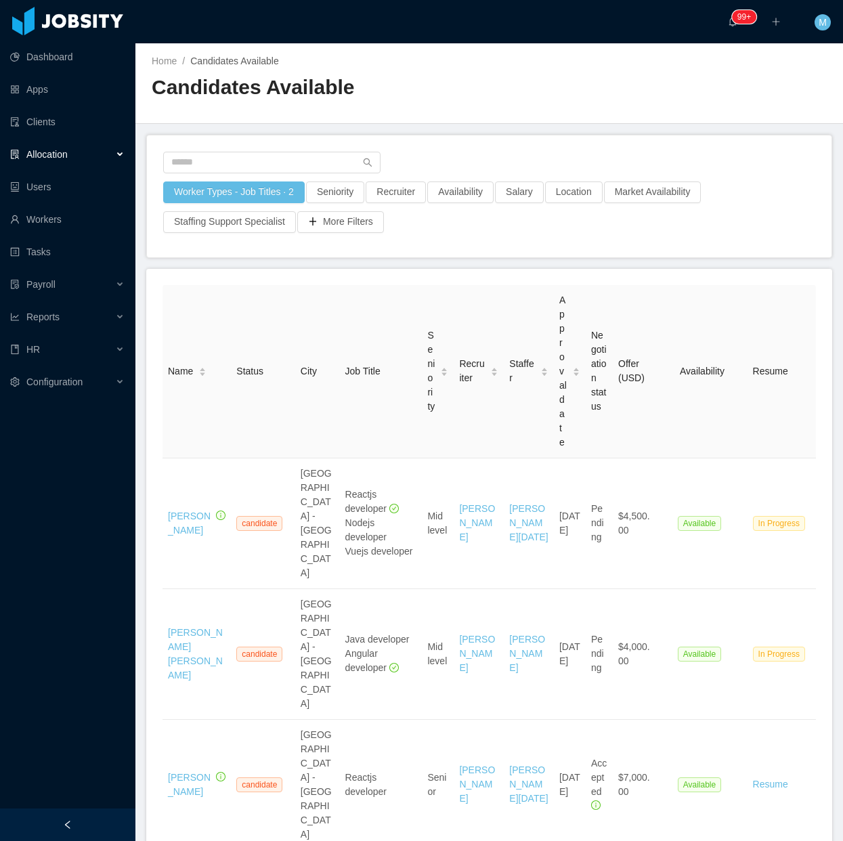
click at [719, 135] on div "Worker Types - Job Titles · 2 Seniority Recruiter Availability Salary Location …" at bounding box center [489, 196] width 685 height 122
click at [591, 90] on div "Home / Candidates Available / Candidates Available" at bounding box center [489, 83] width 708 height 81
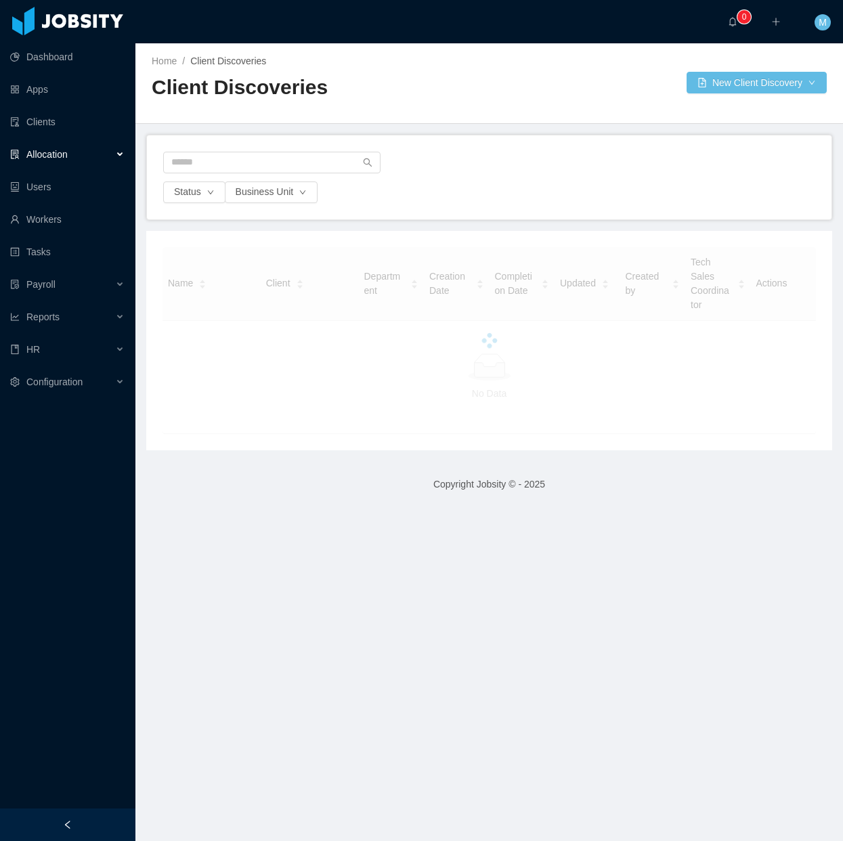
drag, startPoint x: 62, startPoint y: 817, endPoint x: 60, endPoint y: 808, distance: 9.0
click at [62, 817] on div at bounding box center [67, 825] width 135 height 33
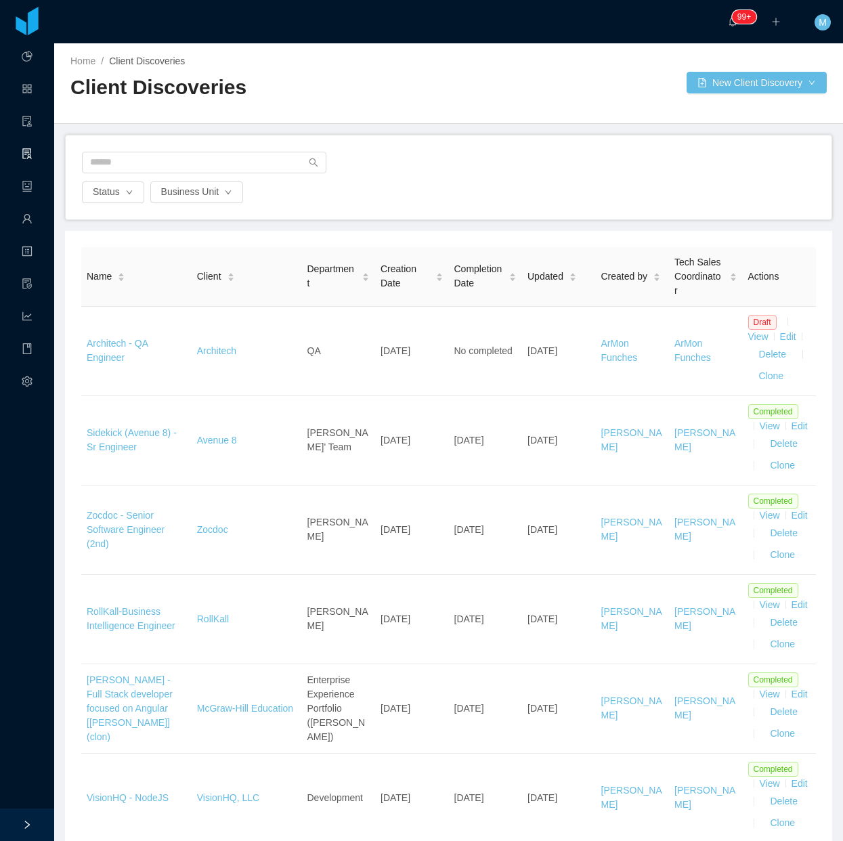
click at [610, 153] on div at bounding box center [449, 167] width 734 height 30
click at [560, 164] on div at bounding box center [449, 167] width 734 height 30
click at [550, 160] on div at bounding box center [449, 167] width 734 height 30
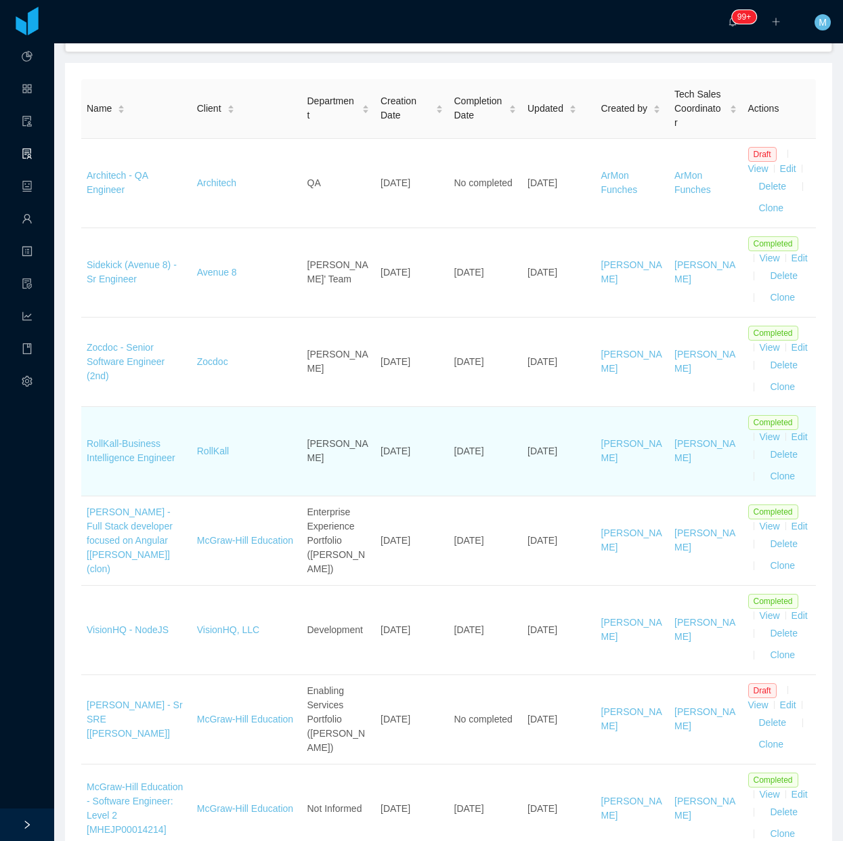
scroll to position [169, 0]
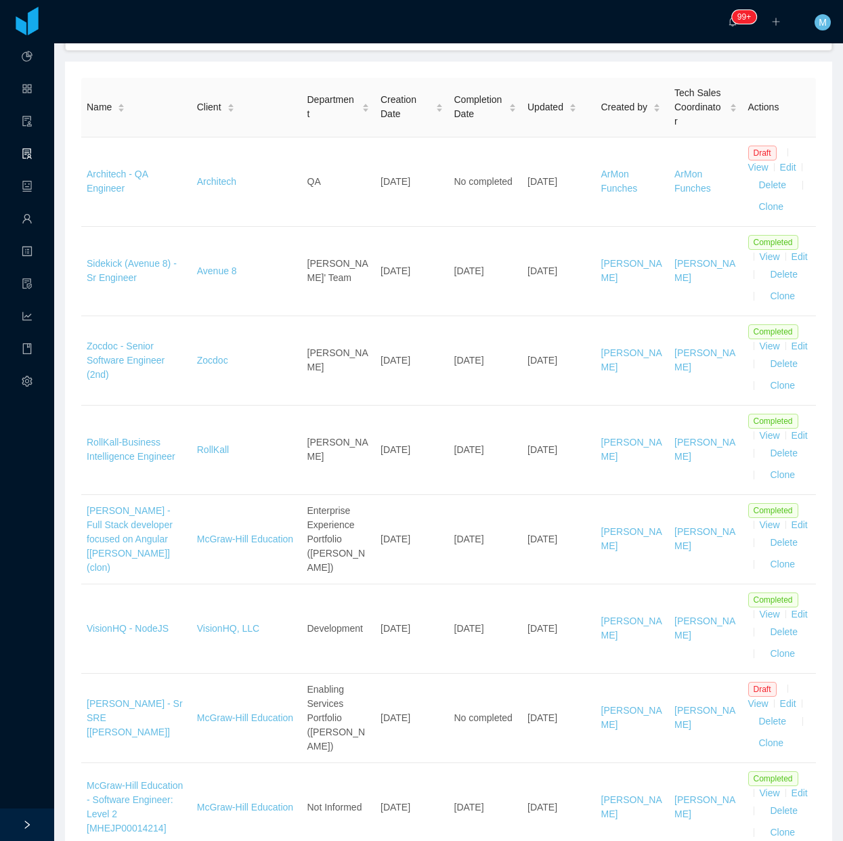
click at [749, 709] on link "View" at bounding box center [758, 703] width 20 height 11
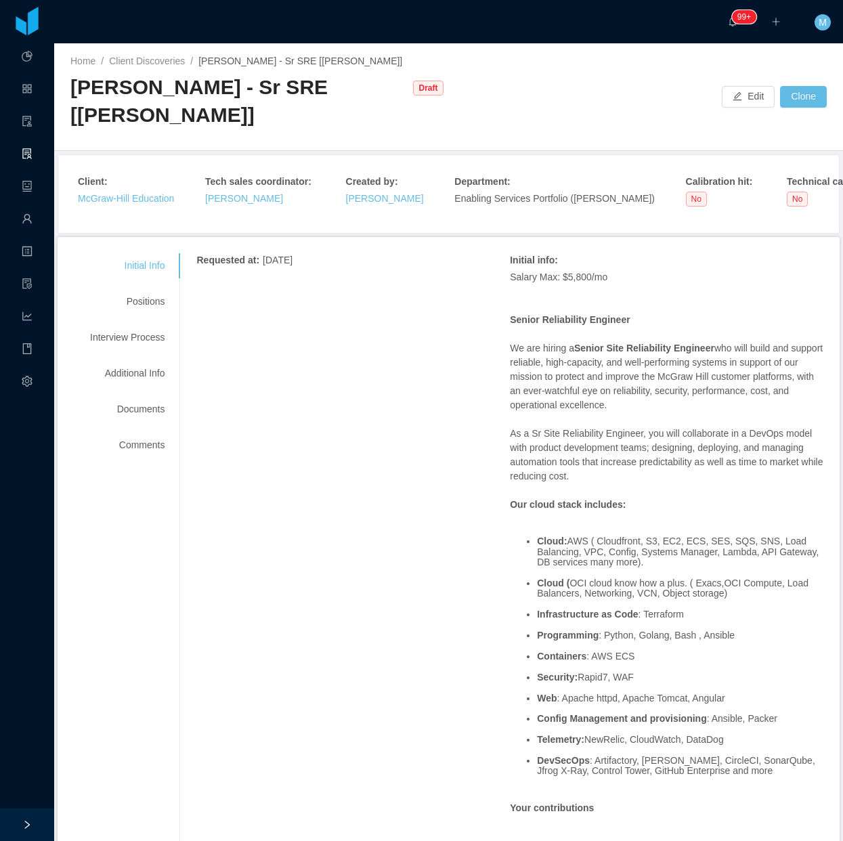
click at [576, 459] on p "As a Sr Site Reliability Engineer, you will collaborate in a DevOps model with …" at bounding box center [667, 455] width 314 height 57
click at [524, 538] on ul "Cloud: AWS ( Cloudfront, S3, EC2, ECS, SES, SQS, SNS, Load Balancing, VPC, Conf…" at bounding box center [667, 656] width 314 height 261
click at [612, 635] on li "Programming : Python, Golang, Bash , Ansible" at bounding box center [680, 636] width 286 height 10
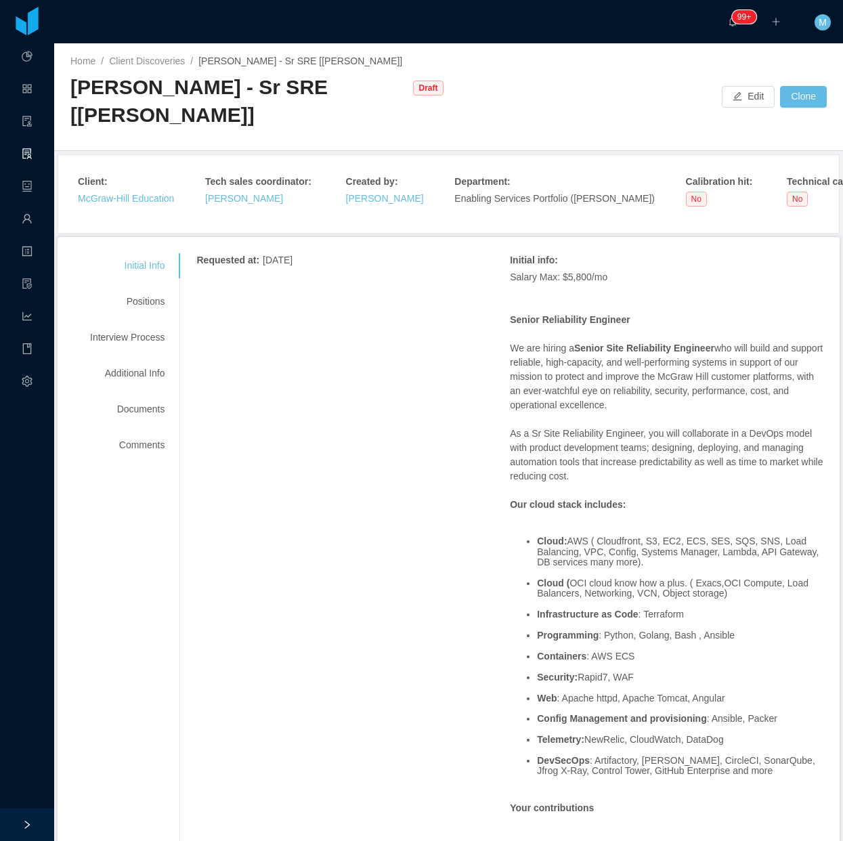
click at [542, 366] on p "We are hiring a Senior Site Reliability Engineer who will build and support rel…" at bounding box center [667, 376] width 314 height 71
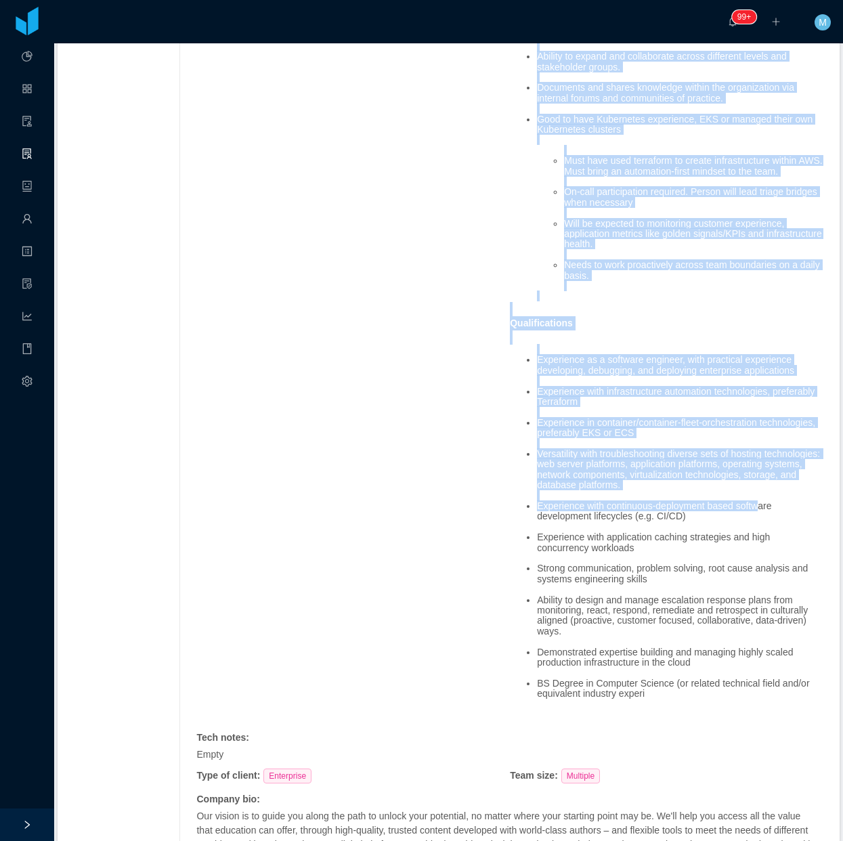
scroll to position [1863, 0]
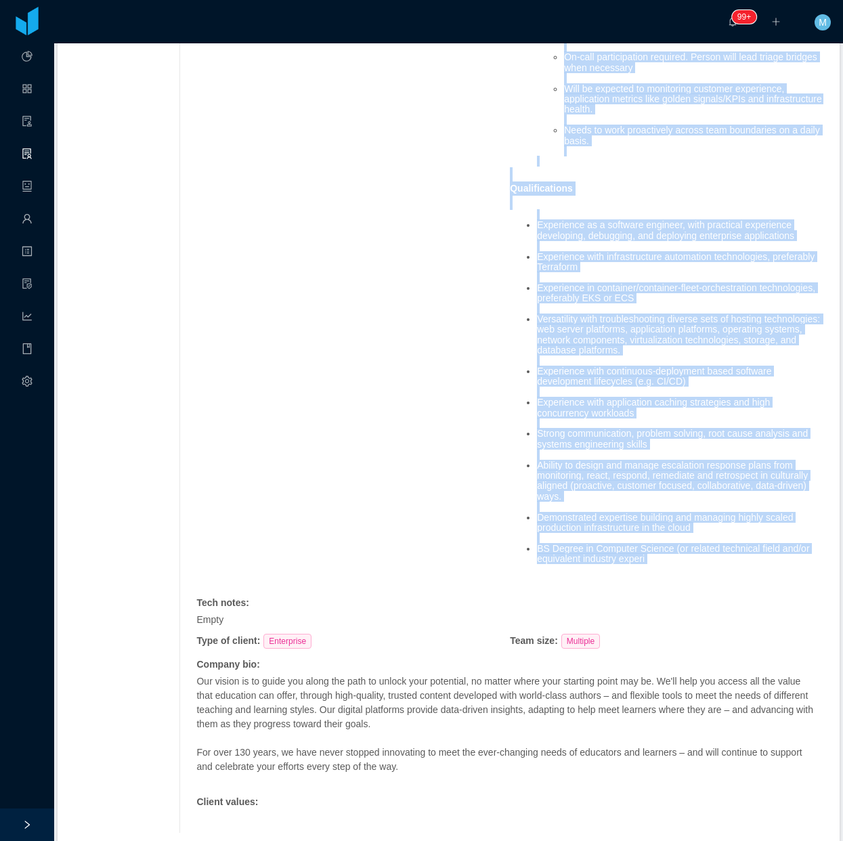
drag, startPoint x: 498, startPoint y: 324, endPoint x: 755, endPoint y: 576, distance: 360.6
copy span "Senior Reliability Engineer We are hiring a Senior Site Reliability Engineer wh…"
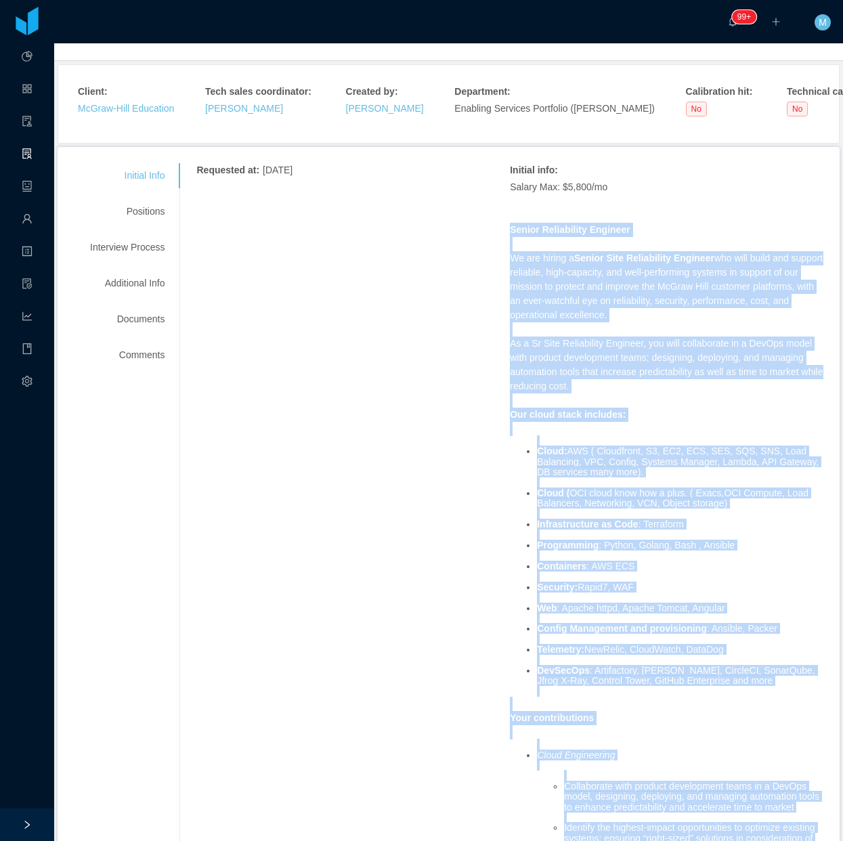
scroll to position [0, 0]
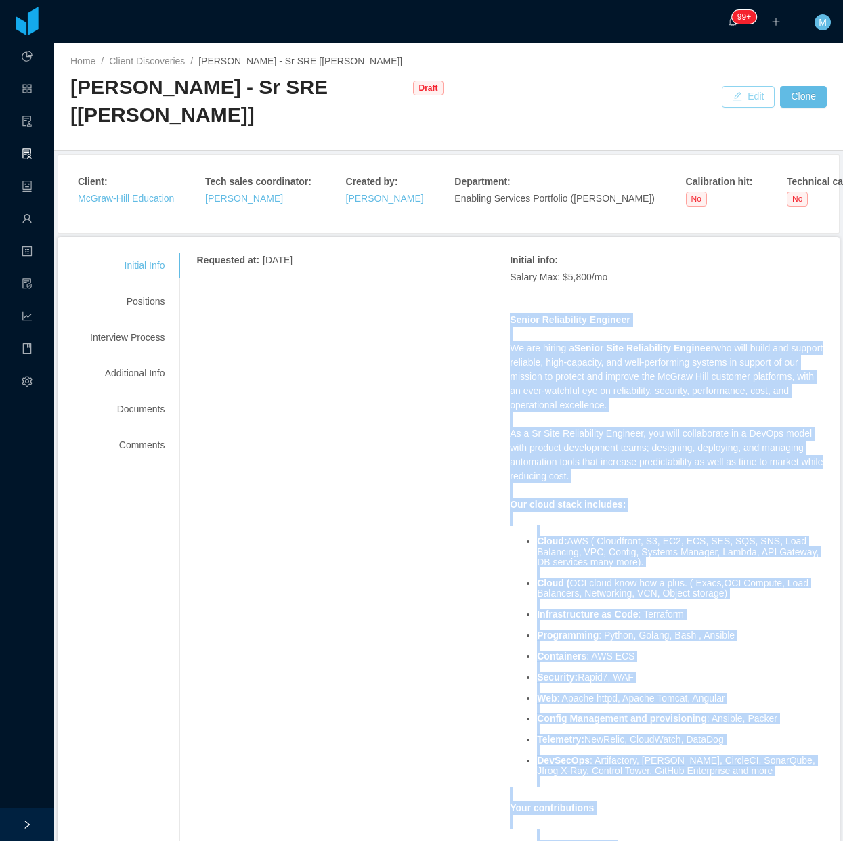
click at [732, 88] on button "Edit" at bounding box center [748, 97] width 53 height 22
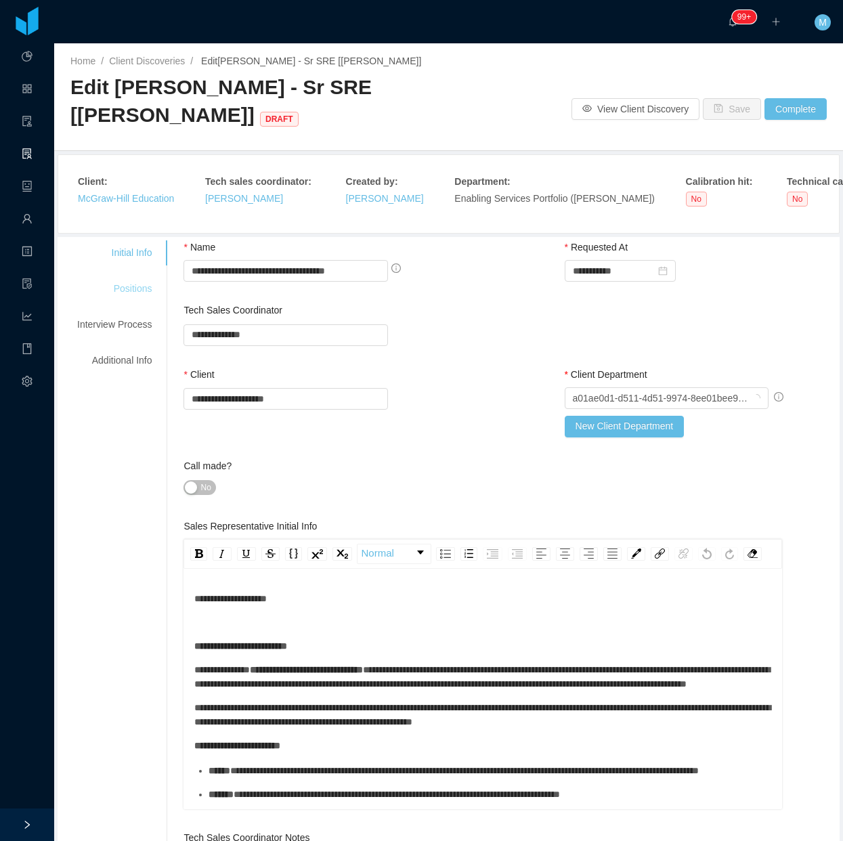
click at [113, 293] on div "Positions" at bounding box center [114, 288] width 107 height 25
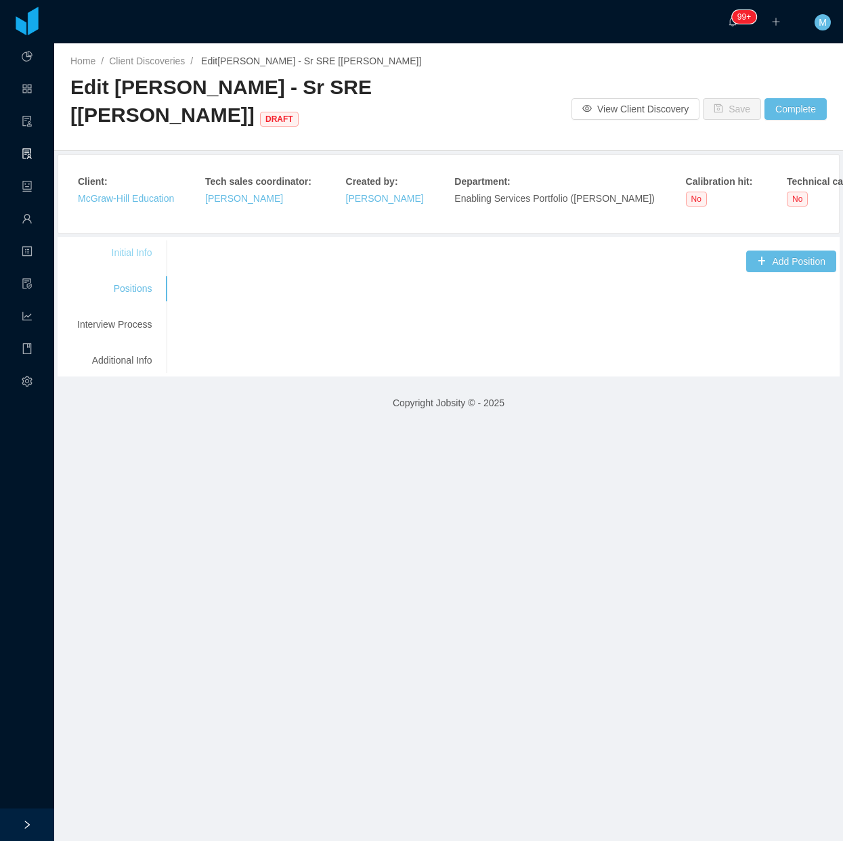
click at [133, 251] on div "Initial Info" at bounding box center [114, 252] width 107 height 25
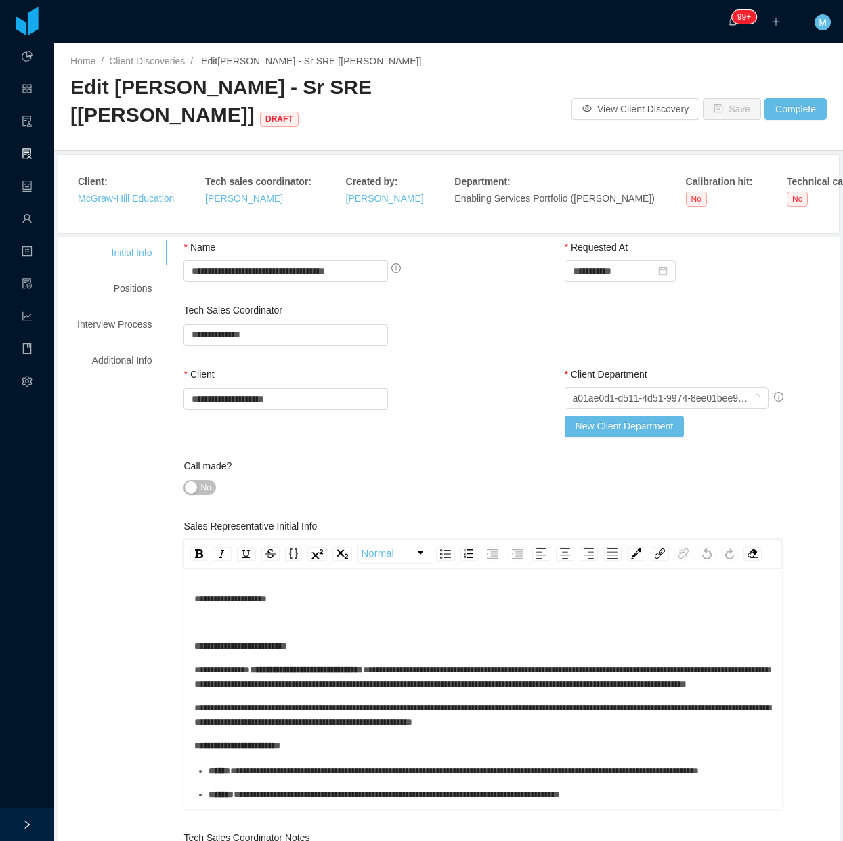
click at [196, 481] on button "No" at bounding box center [200, 487] width 32 height 15
click at [129, 282] on div "Positions" at bounding box center [114, 288] width 107 height 25
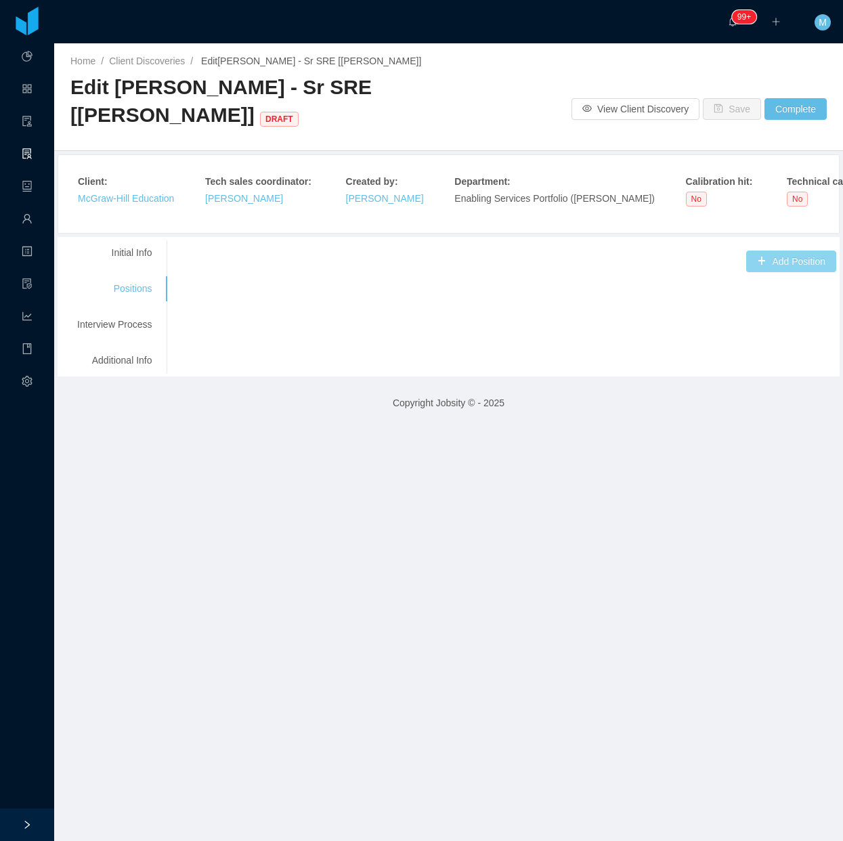
drag, startPoint x: 789, startPoint y: 255, endPoint x: 689, endPoint y: 258, distance: 99.6
click at [787, 255] on button "Add Position" at bounding box center [791, 262] width 90 height 22
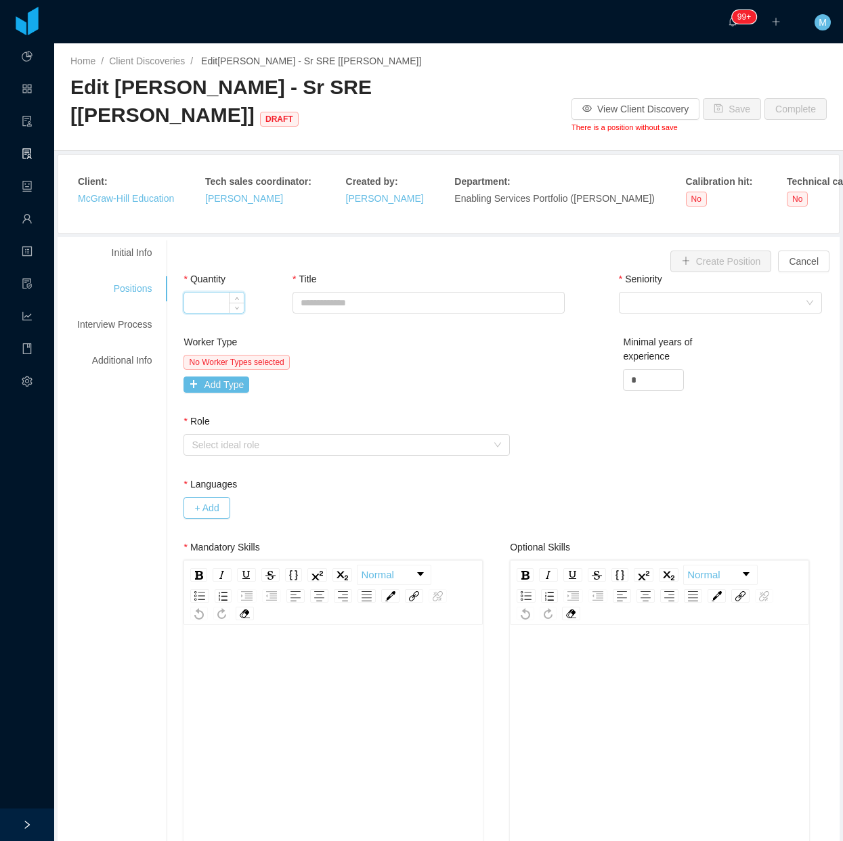
click at [224, 302] on input "Quantity" at bounding box center [214, 303] width 60 height 20
type input "*"
click at [397, 282] on div "Title" at bounding box center [429, 282] width 272 height 20
click at [376, 305] on input "Title" at bounding box center [429, 303] width 272 height 22
paste input "**********"
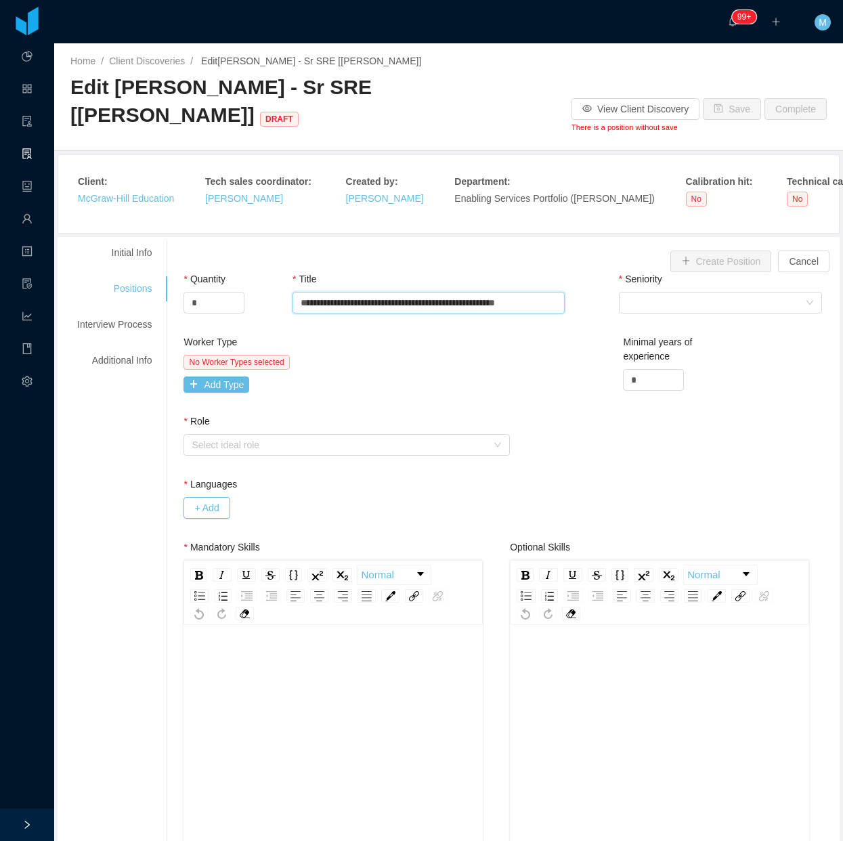
type input "**********"
click at [645, 316] on div "Seniority Select Seniority" at bounding box center [700, 295] width 163 height 47
click at [645, 314] on div "Select Seniority" at bounding box center [720, 303] width 203 height 22
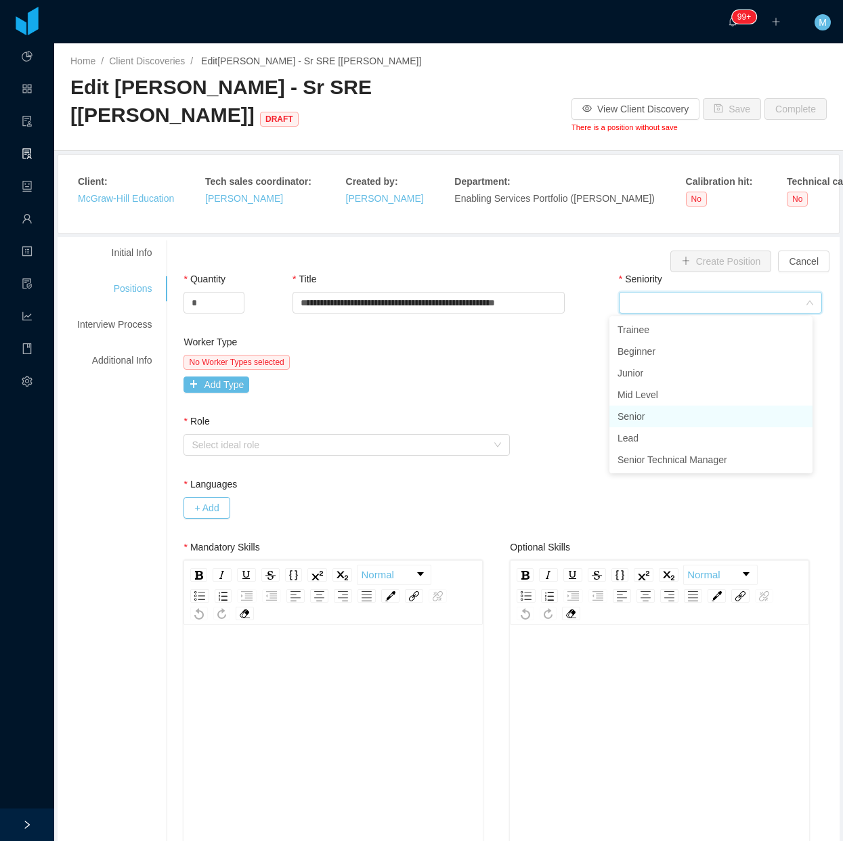
click at [645, 414] on li "Senior" at bounding box center [711, 417] width 203 height 22
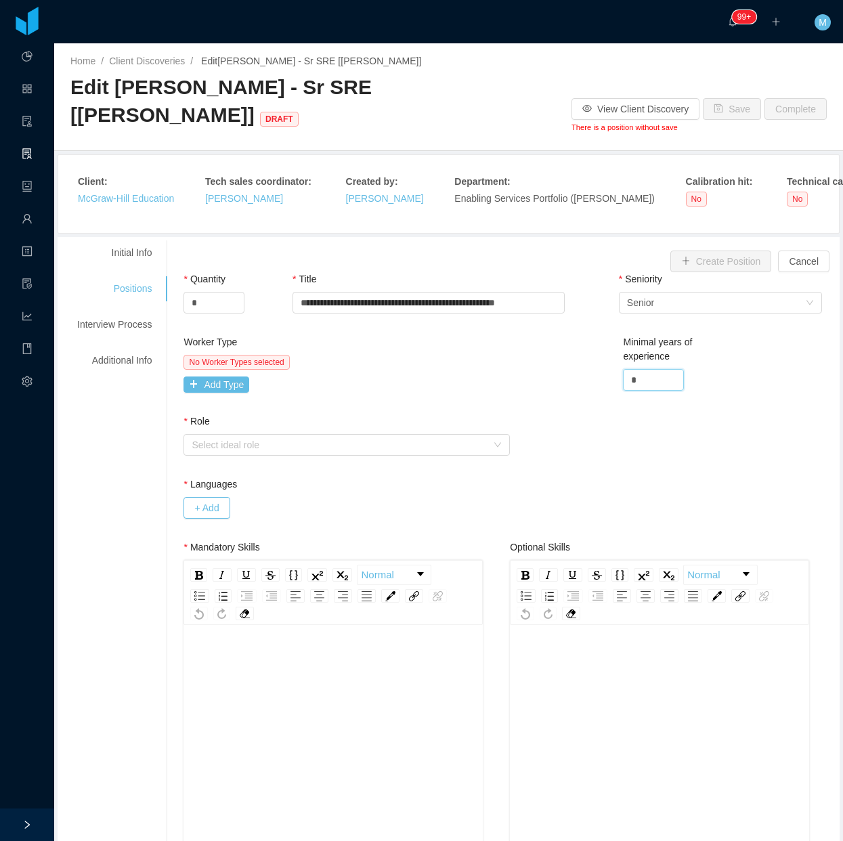
drag, startPoint x: 634, startPoint y: 377, endPoint x: 576, endPoint y: 375, distance: 58.3
click at [574, 384] on div "Worker Type No Worker Types selected Add Type Minimal years of experience *" at bounding box center [510, 374] width 660 height 79
type input "*"
click at [522, 378] on div "Worker Type No Worker Types selected Add Type Minimal years of experience *" at bounding box center [510, 374] width 660 height 79
click at [335, 446] on div "Select ideal role" at bounding box center [339, 445] width 295 height 14
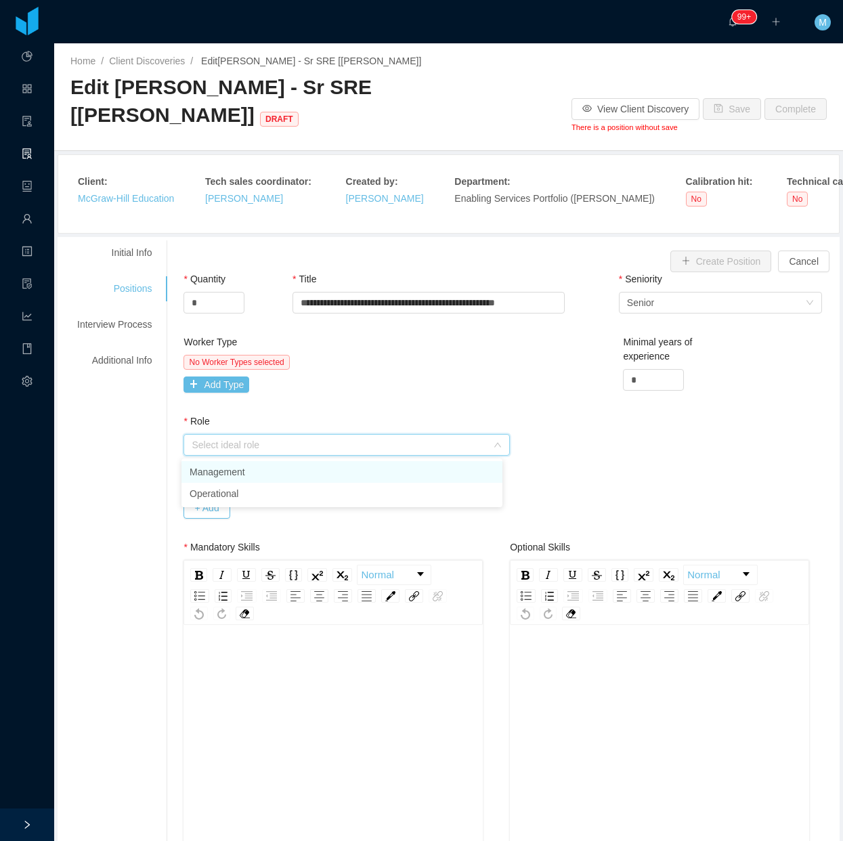
click at [222, 472] on li "Management" at bounding box center [342, 472] width 321 height 22
click at [254, 442] on div "Select ideal role Management" at bounding box center [342, 445] width 301 height 20
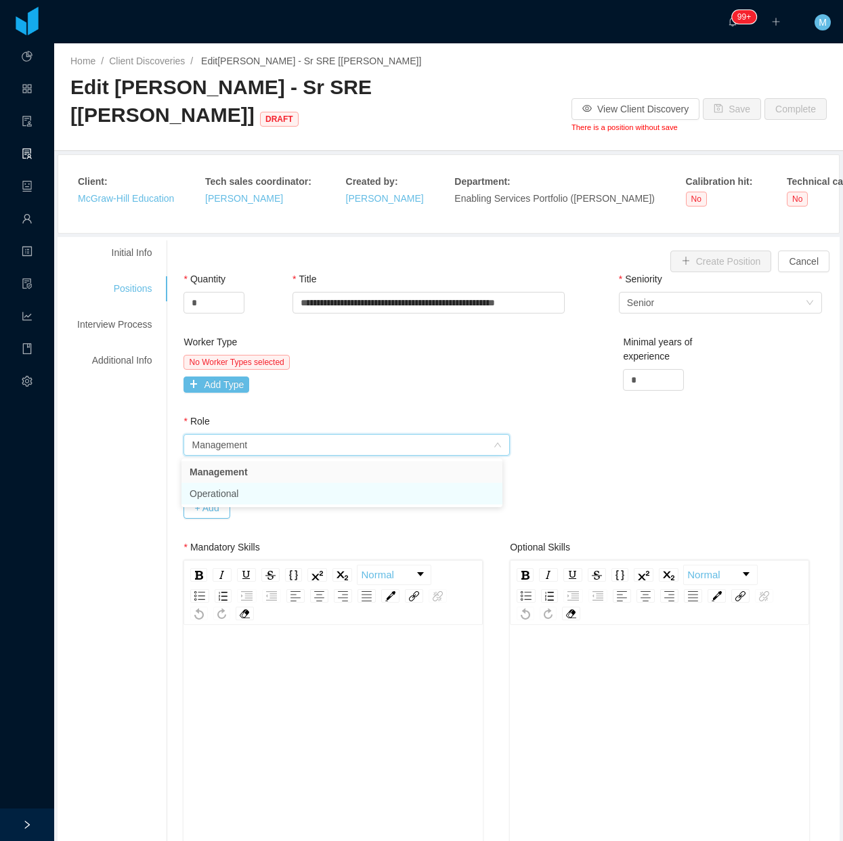
click at [227, 486] on li "Operational" at bounding box center [342, 494] width 321 height 22
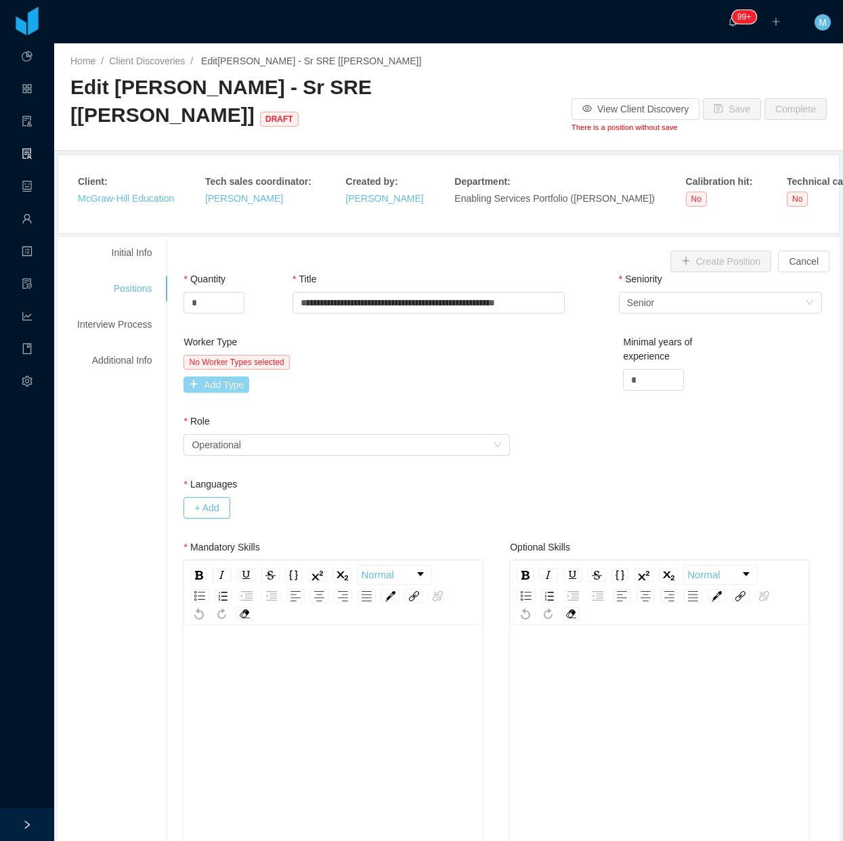
click at [217, 390] on button "Add Type" at bounding box center [217, 385] width 66 height 16
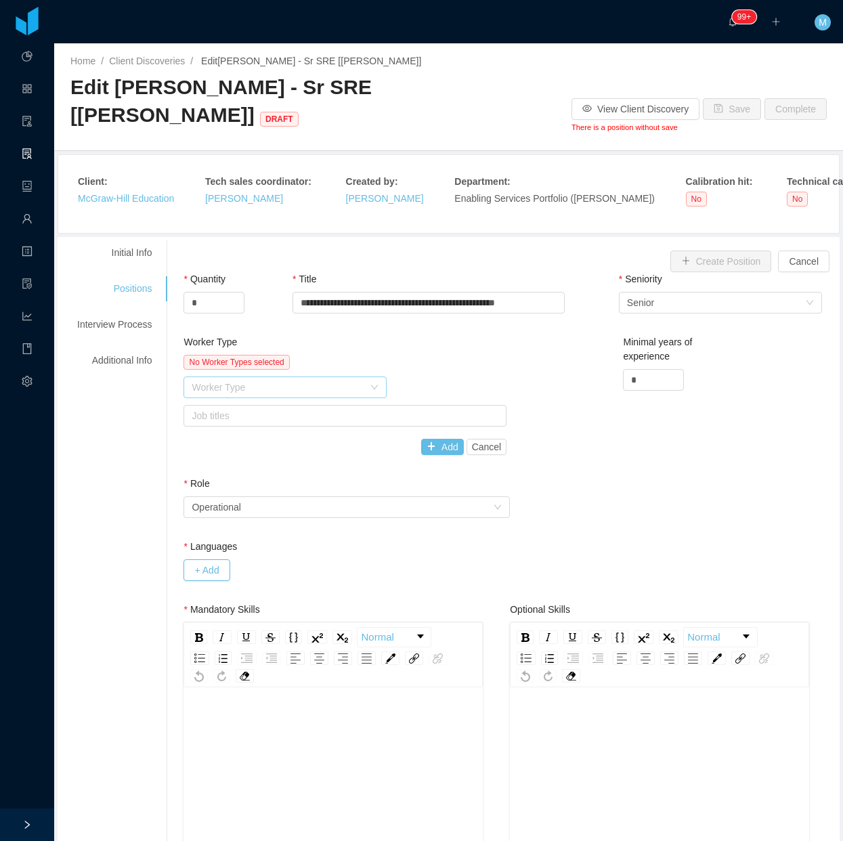
click at [245, 390] on div "Worker Type" at bounding box center [278, 388] width 172 height 14
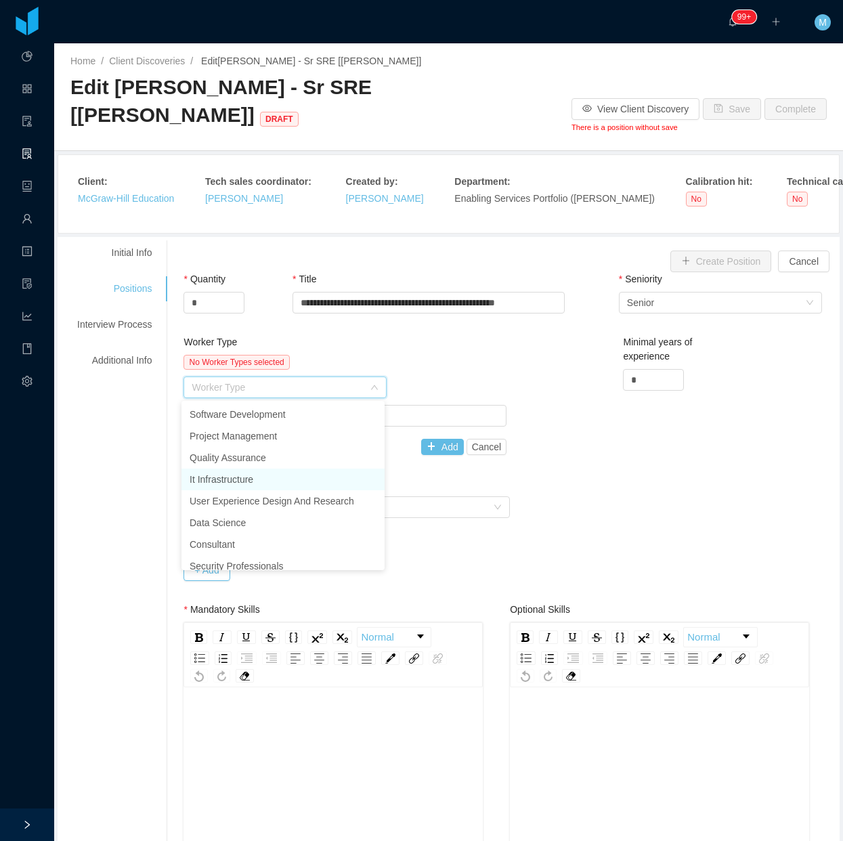
click at [239, 476] on li "It Infrastructure" at bounding box center [283, 480] width 203 height 22
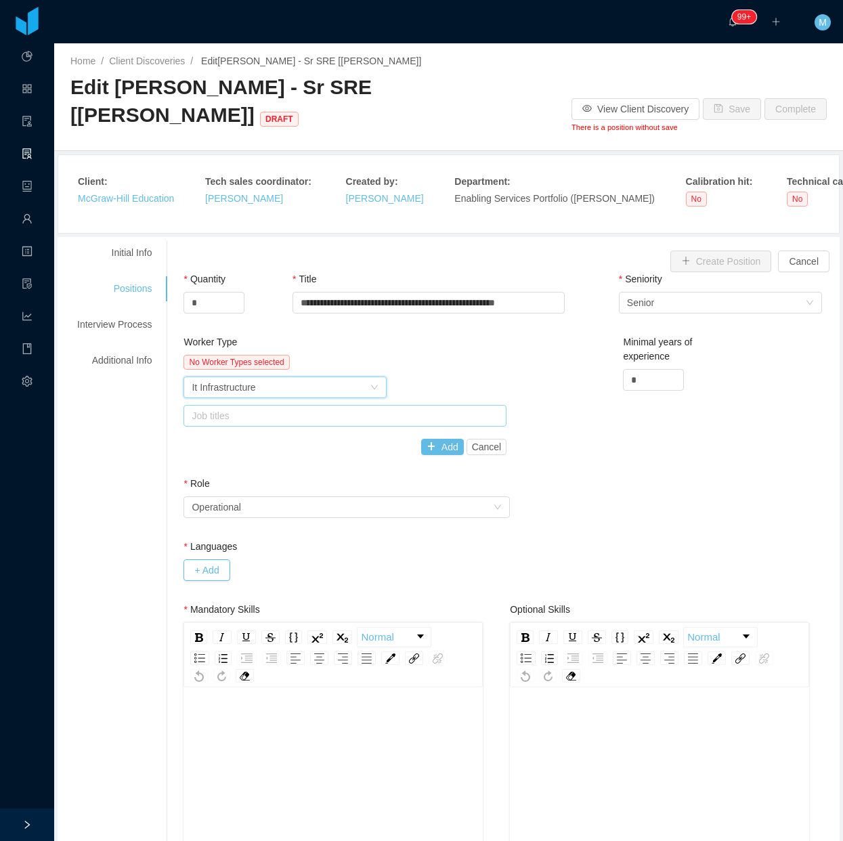
click at [371, 425] on div "Job titles" at bounding box center [343, 416] width 311 height 20
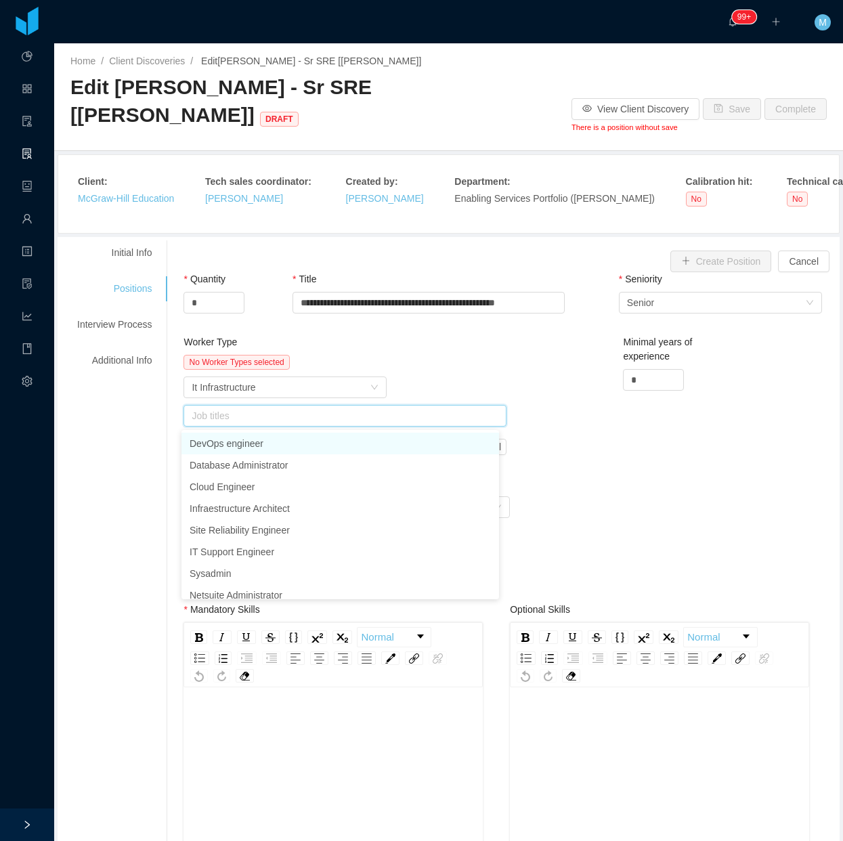
type input "*"
click at [291, 449] on li "Site Reliability Engineer" at bounding box center [341, 444] width 318 height 22
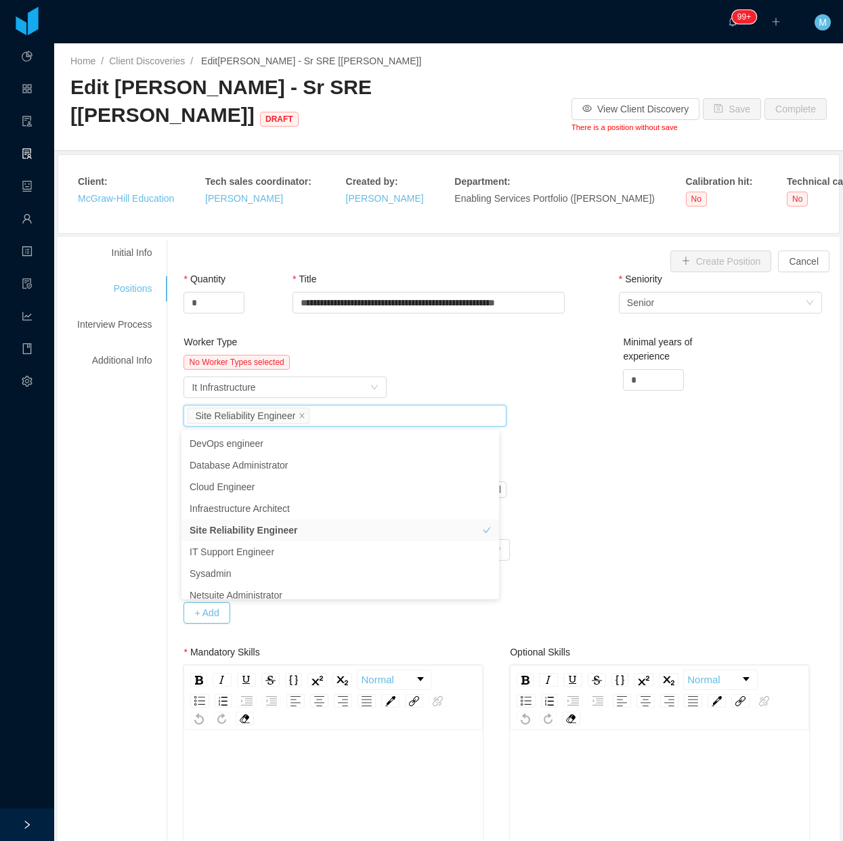
click at [452, 398] on div "Worker Type It Infrastructure" at bounding box center [345, 388] width 323 height 22
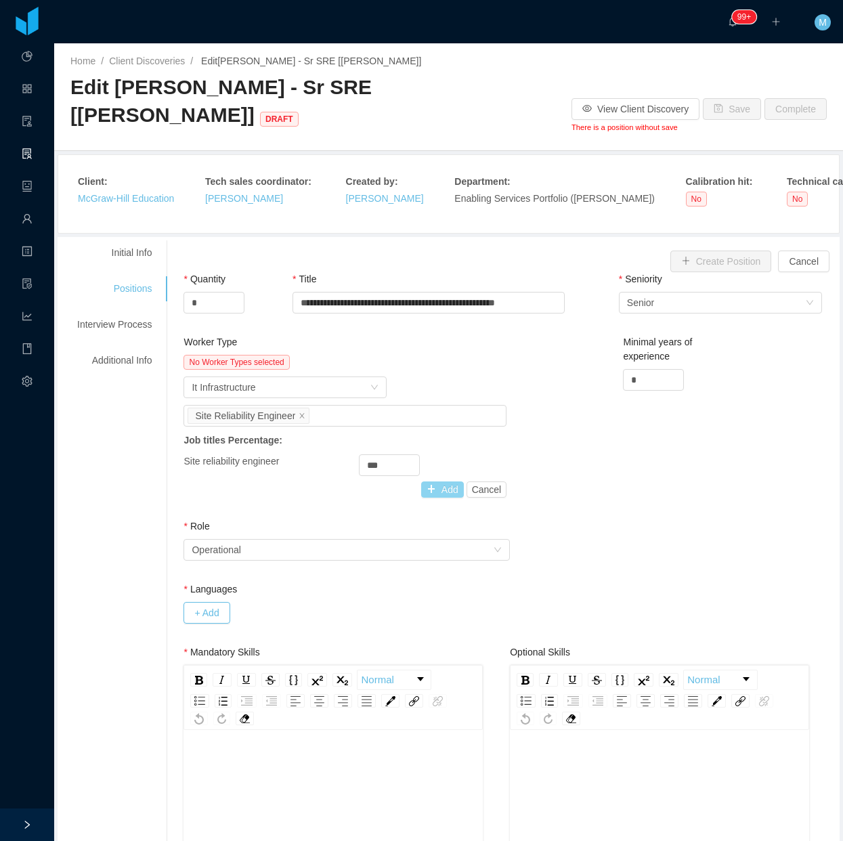
click at [421, 492] on button "Add" at bounding box center [442, 490] width 43 height 16
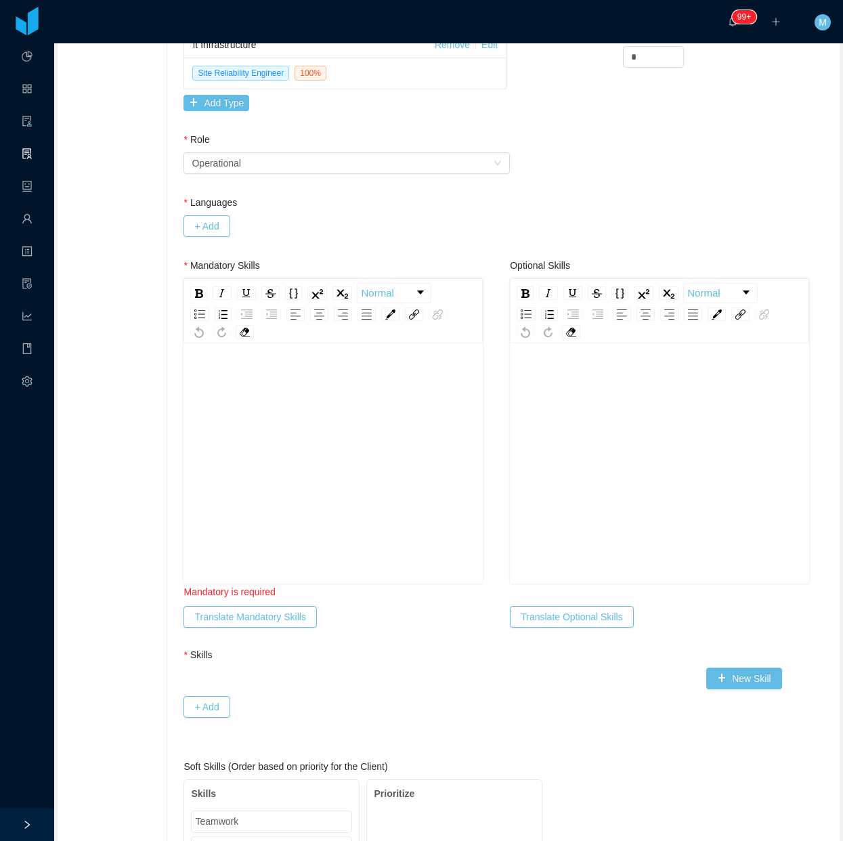
scroll to position [339, 0]
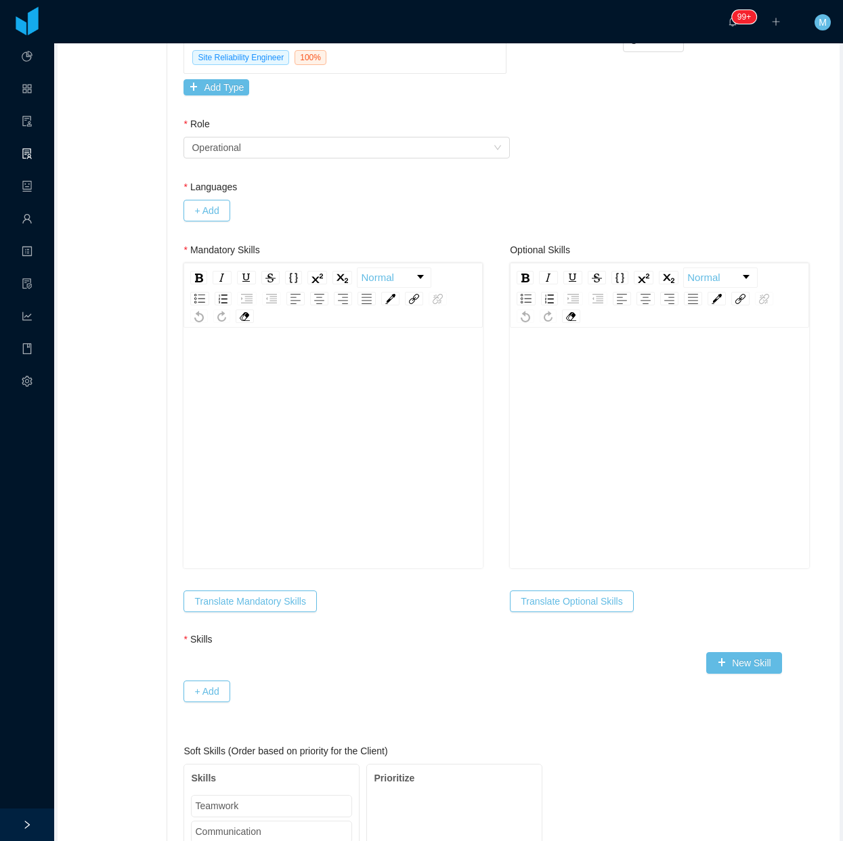
click at [313, 553] on div "rdw-editor" at bounding box center [333, 469] width 278 height 237
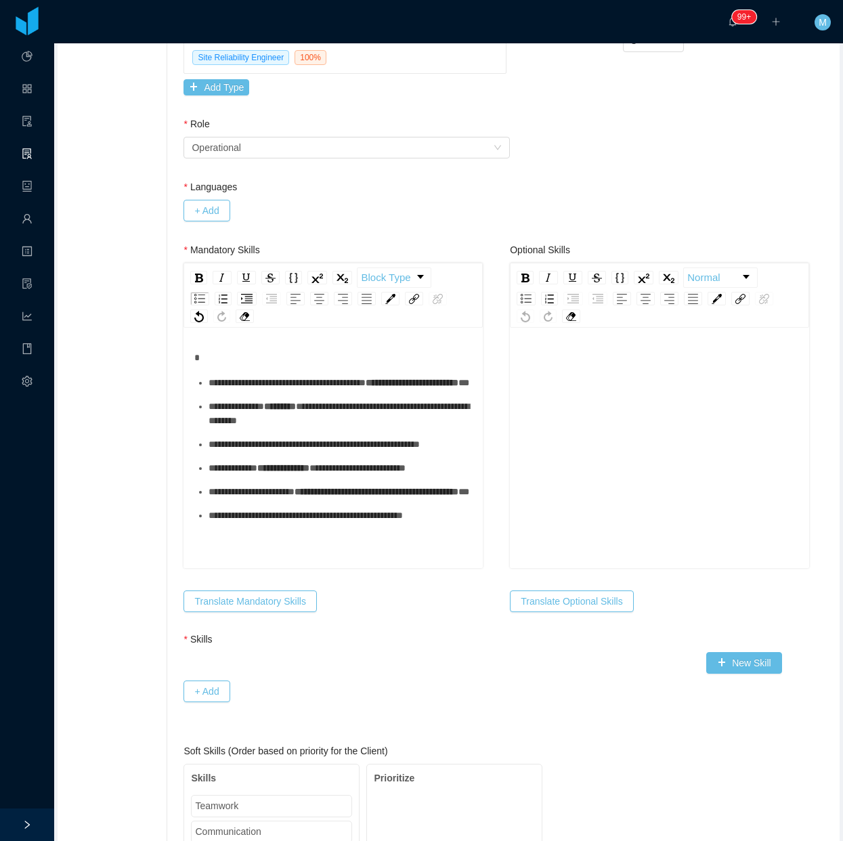
drag, startPoint x: 254, startPoint y: 422, endPoint x: 255, endPoint y: 394, distance: 27.8
click at [255, 421] on ul "**********" at bounding box center [333, 449] width 278 height 147
drag, startPoint x: 254, startPoint y: 394, endPoint x: 239, endPoint y: 419, distance: 28.6
click at [366, 387] on span "**********" at bounding box center [412, 382] width 93 height 9
click at [240, 390] on div "**********" at bounding box center [341, 383] width 264 height 14
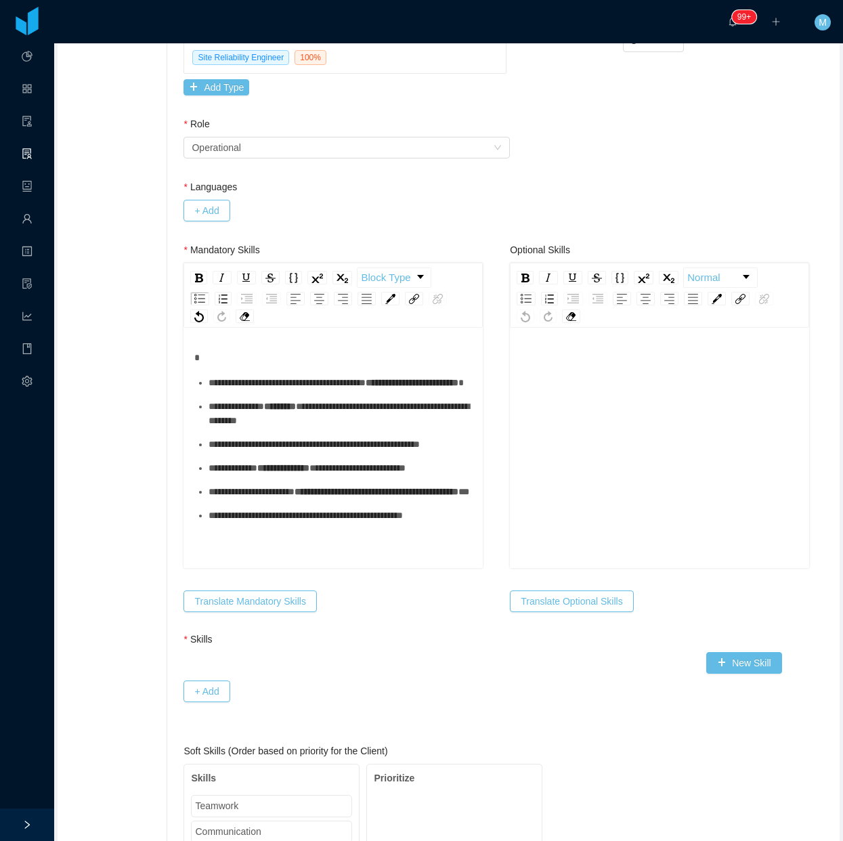
click at [279, 452] on ul "**********" at bounding box center [333, 449] width 278 height 147
click at [282, 428] on div "**********" at bounding box center [341, 414] width 264 height 28
click at [270, 496] on ul "**********" at bounding box center [333, 449] width 278 height 147
click at [224, 475] on div "**********" at bounding box center [341, 468] width 264 height 14
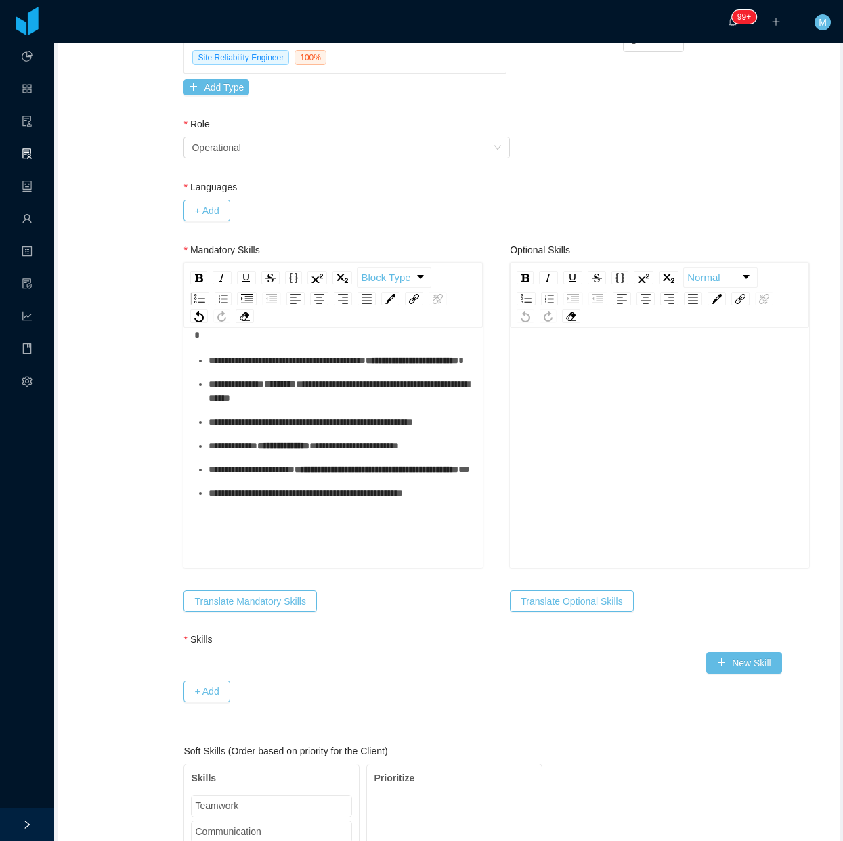
scroll to position [29, 0]
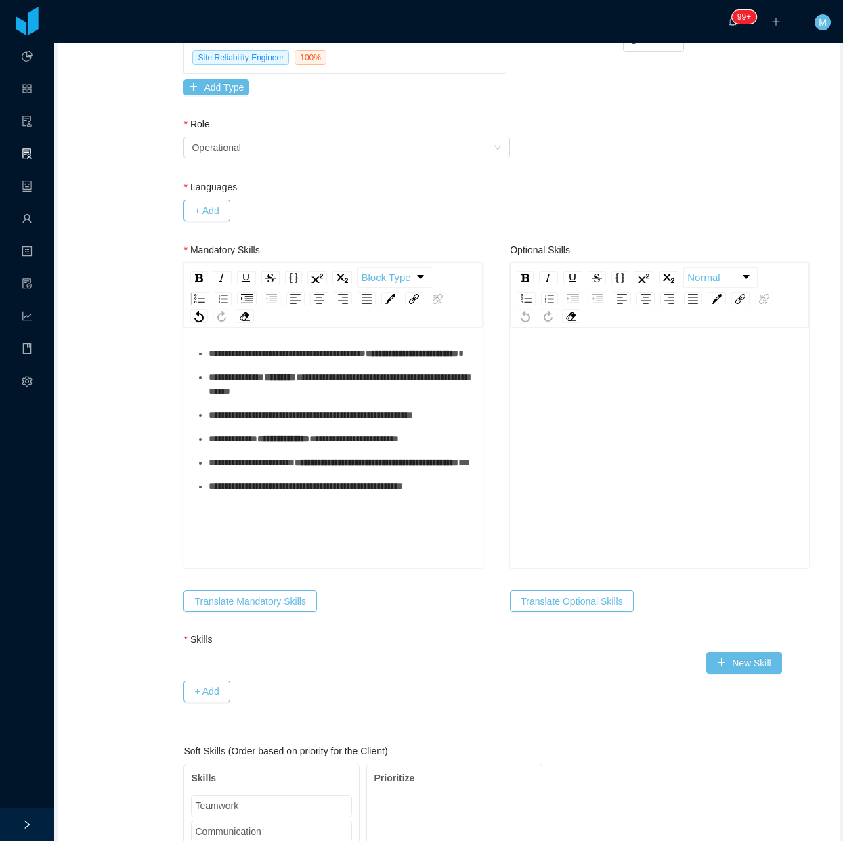
click at [242, 494] on ul "**********" at bounding box center [333, 420] width 278 height 147
click at [248, 494] on ul "**********" at bounding box center [333, 420] width 278 height 147
click at [251, 470] on div "**********" at bounding box center [341, 463] width 264 height 14
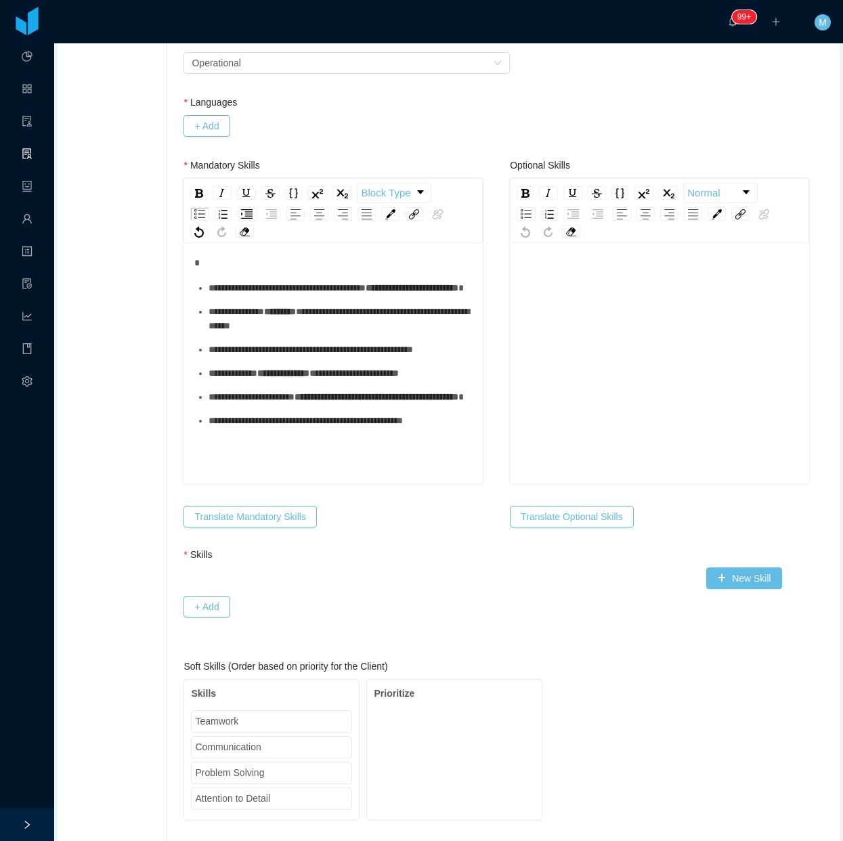
scroll to position [0, 0]
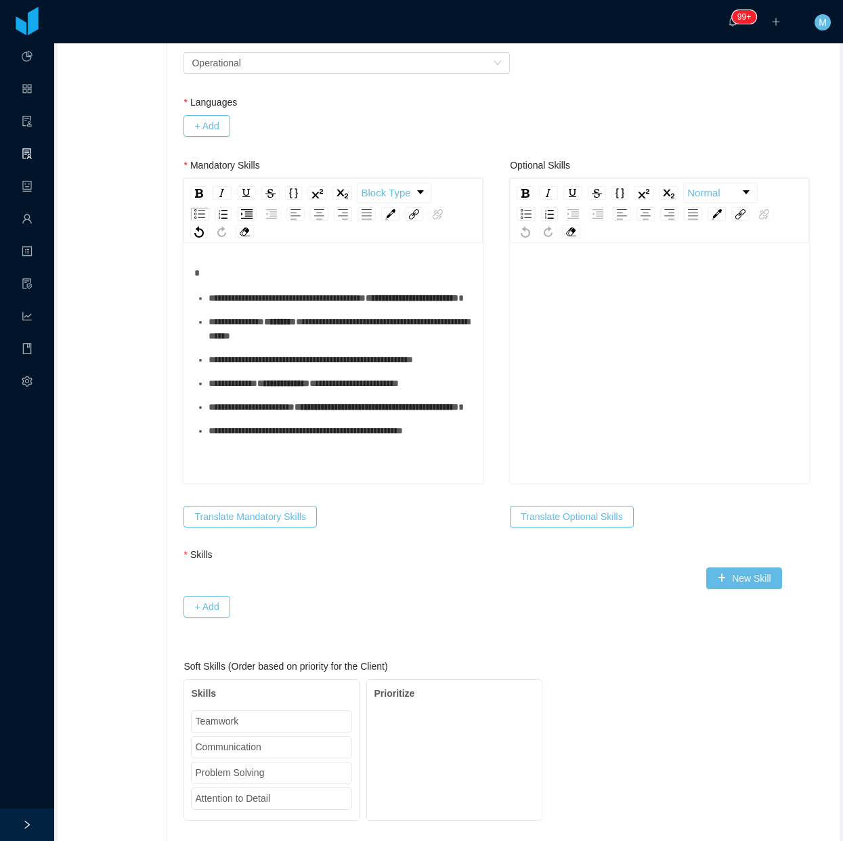
click at [221, 289] on div "**********" at bounding box center [333, 352] width 278 height 172
click at [227, 276] on div "rdw-editor" at bounding box center [333, 273] width 278 height 14
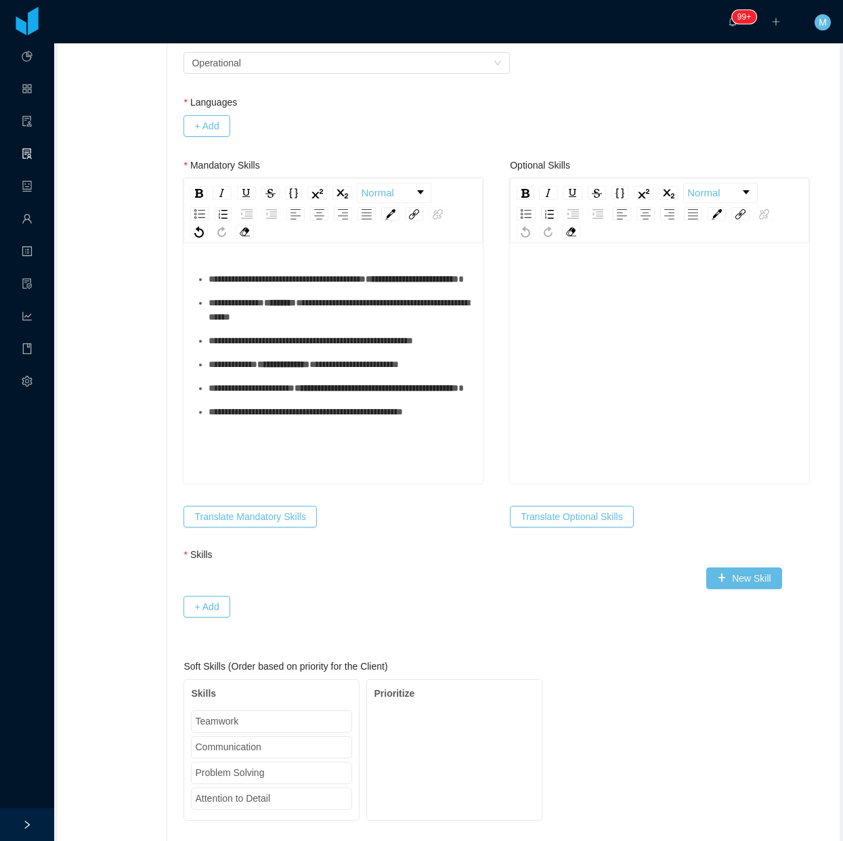
scroll to position [29, 0]
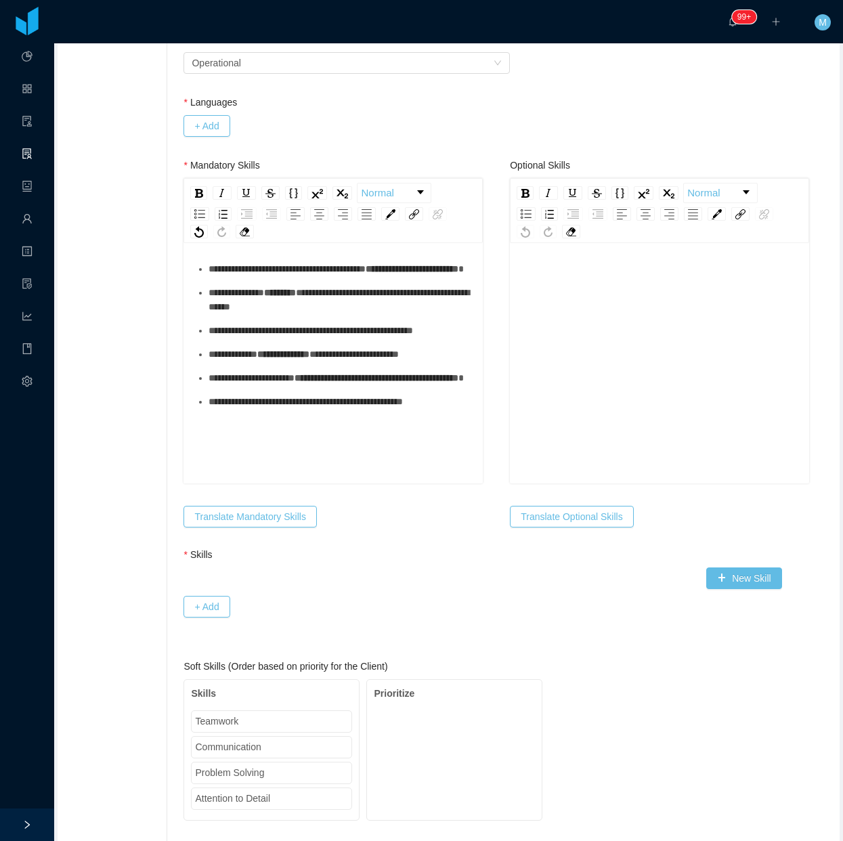
click at [594, 364] on div "rdw-editor" at bounding box center [660, 384] width 278 height 237
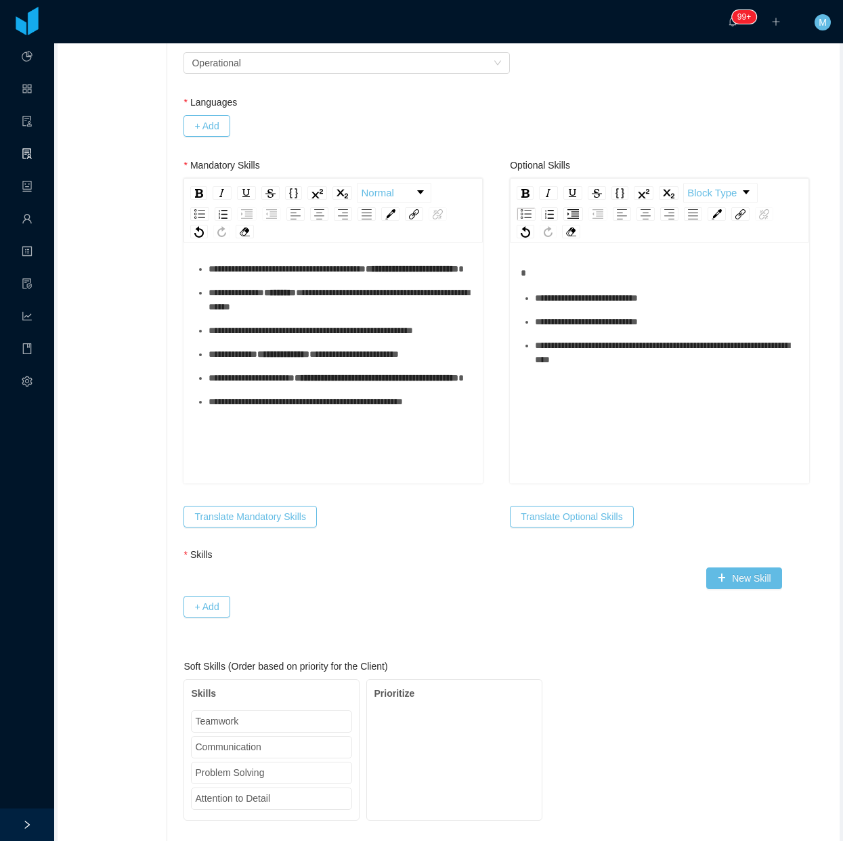
click at [586, 326] on span "**********" at bounding box center [586, 321] width 103 height 9
click at [588, 322] on ul "**********" at bounding box center [660, 329] width 278 height 76
click at [585, 305] on div "**********" at bounding box center [667, 298] width 264 height 14
click at [566, 329] on div "**********" at bounding box center [667, 322] width 264 height 14
click at [288, 519] on button "Translate Mandatory Skills" at bounding box center [250, 517] width 133 height 22
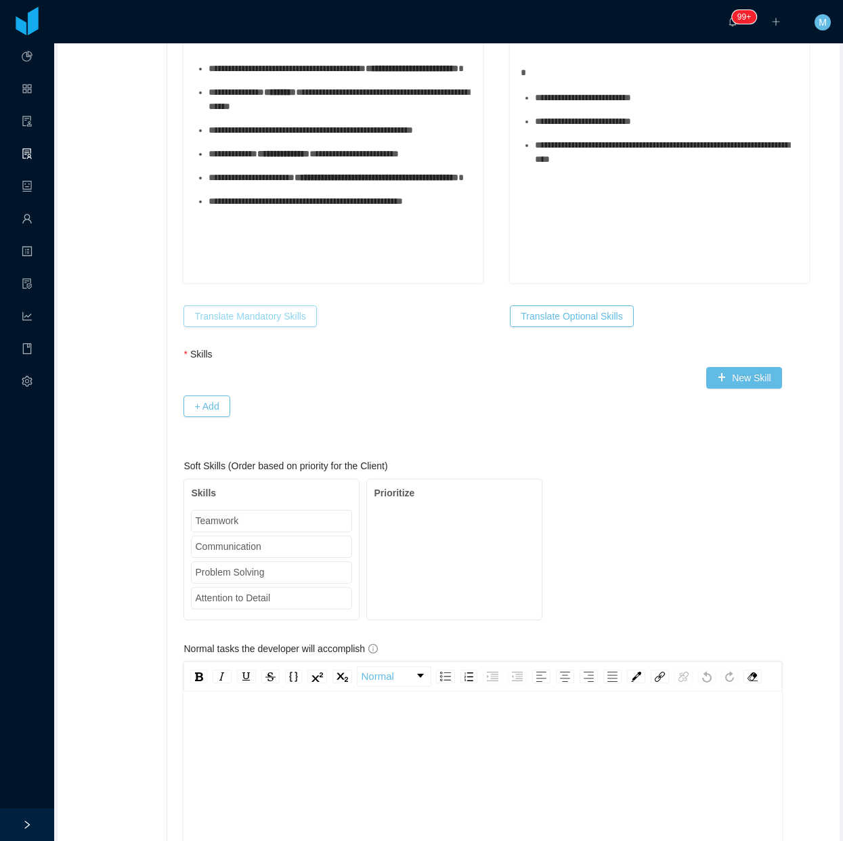
scroll to position [508, 0]
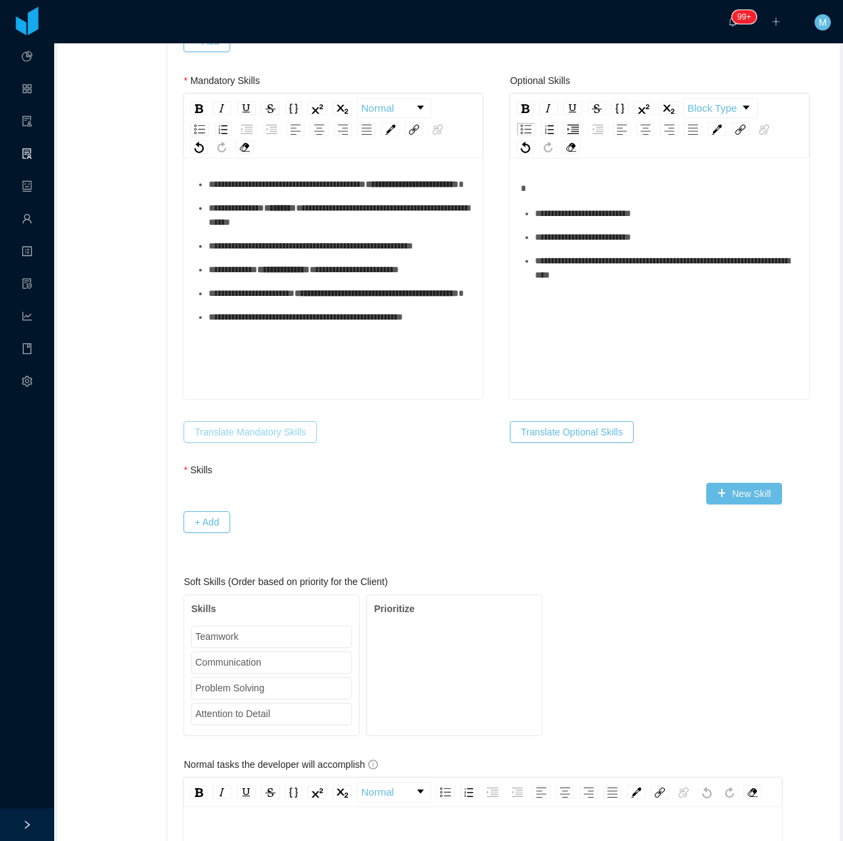
click at [248, 434] on button "Translate Mandatory Skills" at bounding box center [250, 432] width 133 height 22
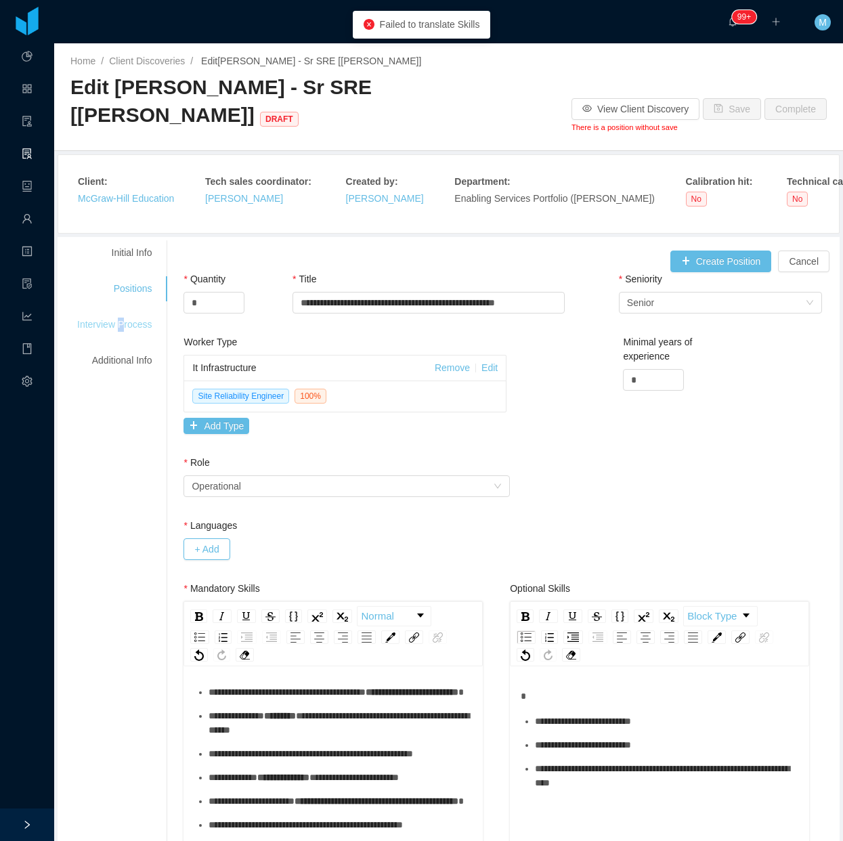
click at [119, 322] on div "Interview Process" at bounding box center [114, 324] width 107 height 25
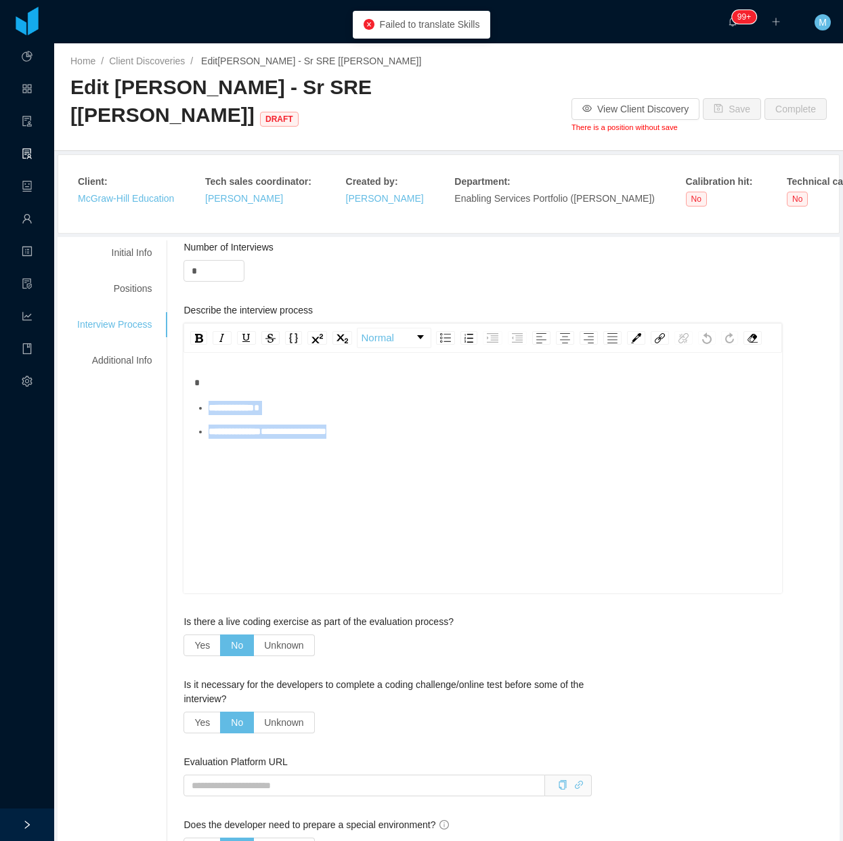
drag, startPoint x: 119, startPoint y: 322, endPoint x: 166, endPoint y: 406, distance: 96.1
click at [160, 410] on div "**********" at bounding box center [449, 779] width 776 height 1078
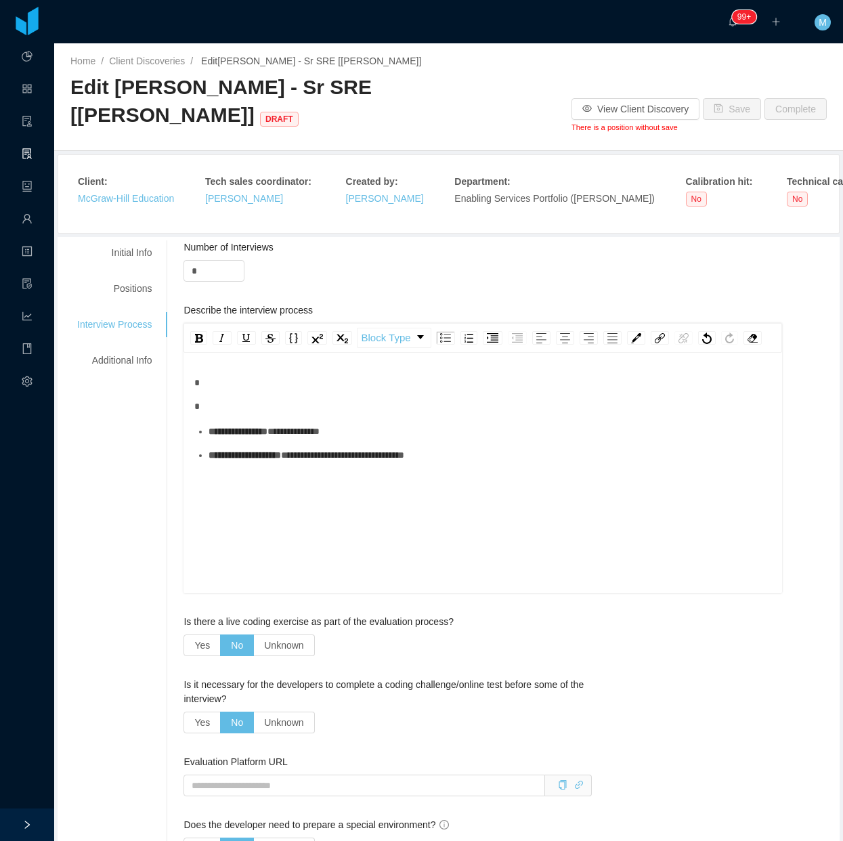
click at [254, 439] on div "**********" at bounding box center [490, 432] width 563 height 14
click at [221, 414] on div "rdw-editor" at bounding box center [482, 407] width 577 height 14
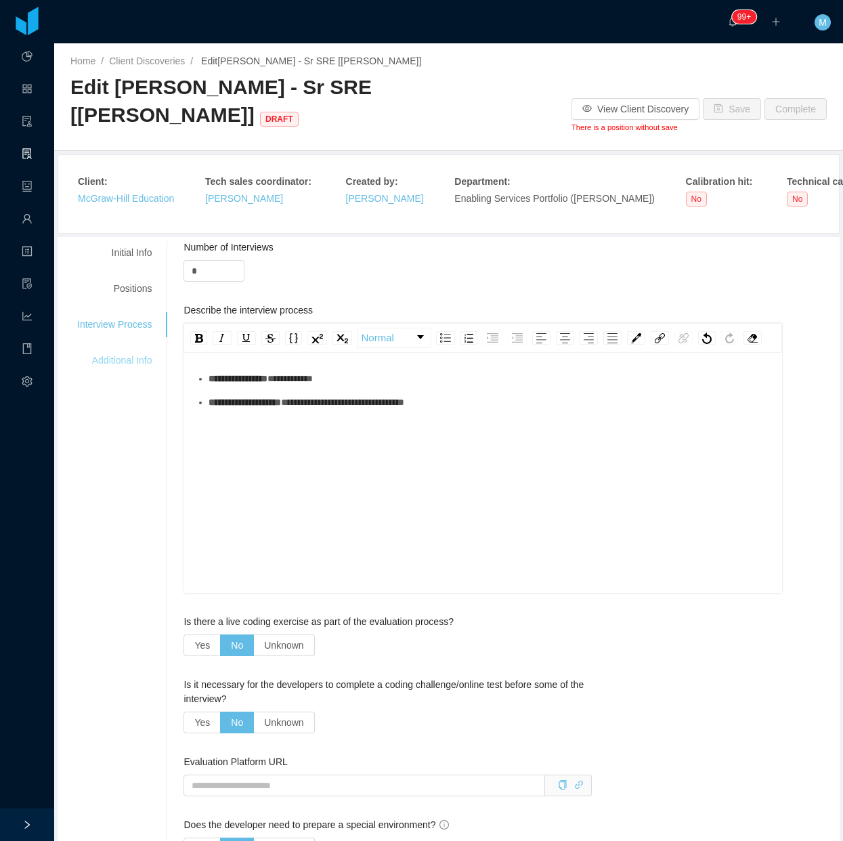
click at [124, 350] on div "Additional Info" at bounding box center [114, 360] width 107 height 25
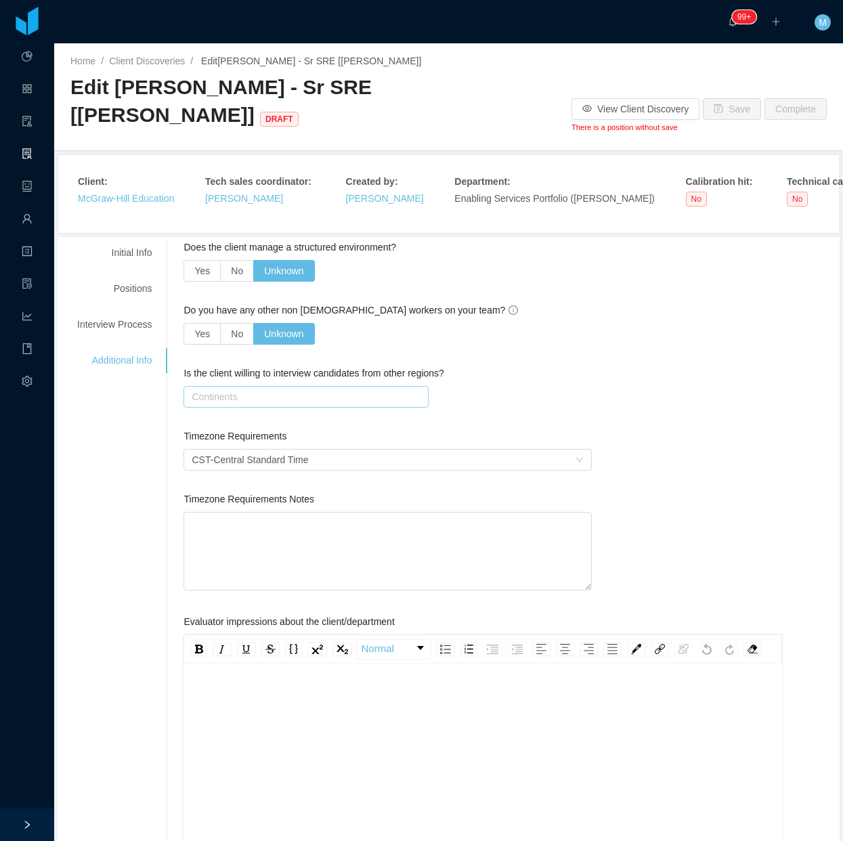
click at [272, 400] on div "Continents" at bounding box center [303, 397] width 222 height 14
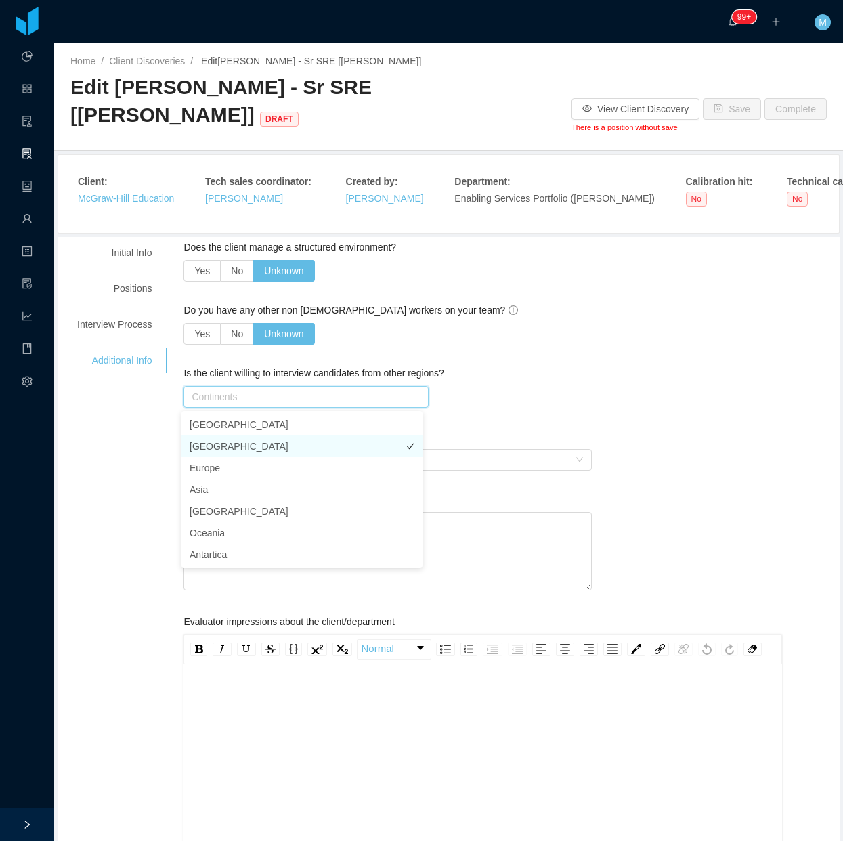
click at [241, 445] on li "South America" at bounding box center [302, 447] width 241 height 22
click at [503, 410] on div "Is the client willing to interview candidates from other regions? Continents So…" at bounding box center [388, 389] width 408 height 47
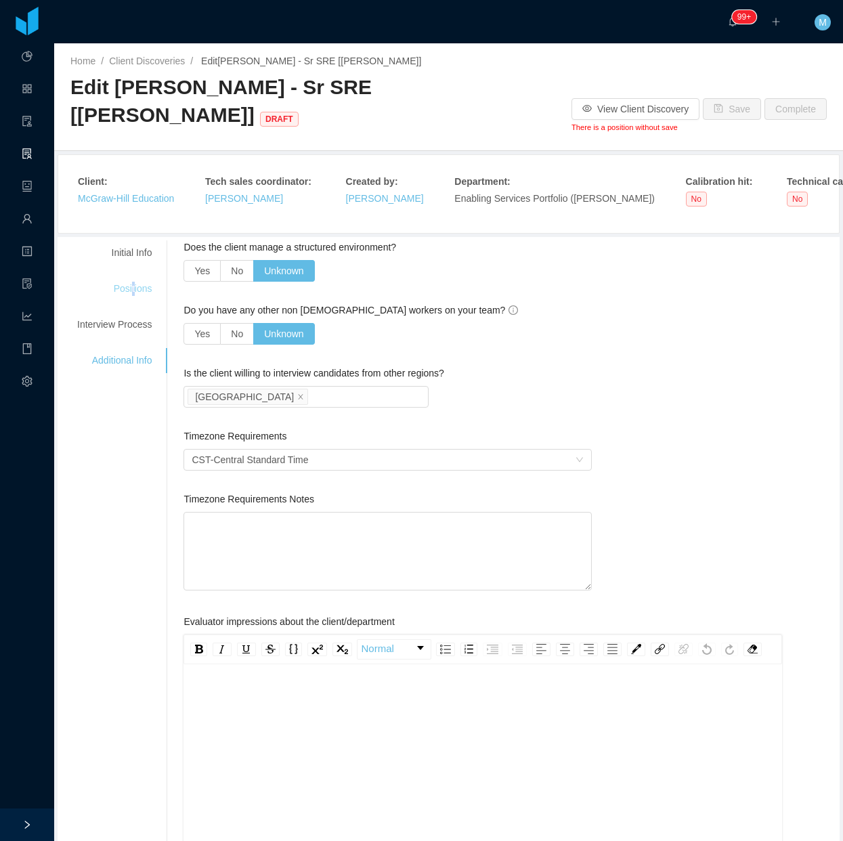
click at [129, 288] on div "Positions" at bounding box center [114, 288] width 107 height 25
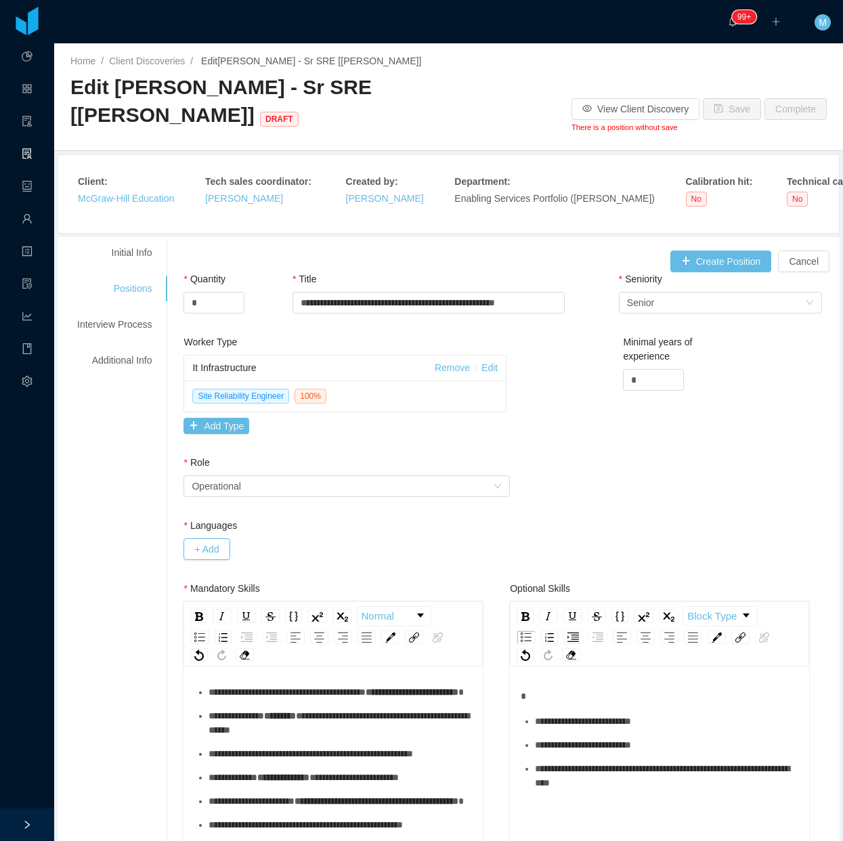
click at [377, 349] on div "Worker Type" at bounding box center [345, 345] width 323 height 20
click at [712, 265] on button "Create Position" at bounding box center [722, 262] width 102 height 22
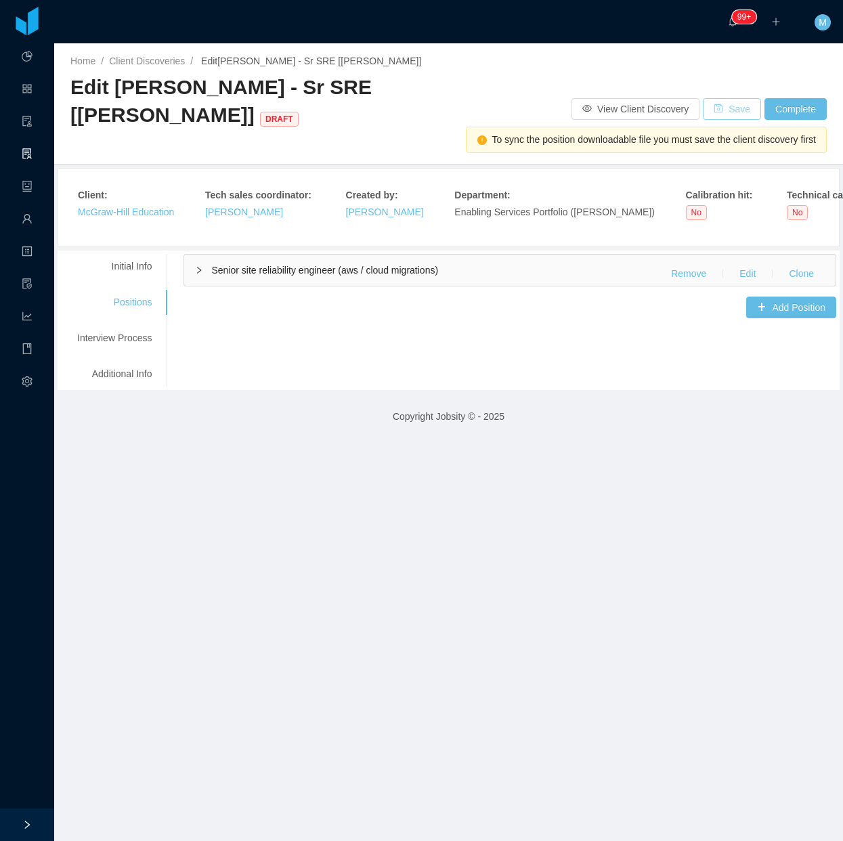
click at [729, 107] on button "Save" at bounding box center [732, 109] width 58 height 22
click at [593, 320] on div "**********" at bounding box center [449, 320] width 776 height 133
drag, startPoint x: 729, startPoint y: 113, endPoint x: 713, endPoint y: 134, distance: 26.1
click at [729, 113] on button "Save" at bounding box center [732, 109] width 58 height 22
click at [391, 345] on div "**********" at bounding box center [449, 320] width 776 height 133
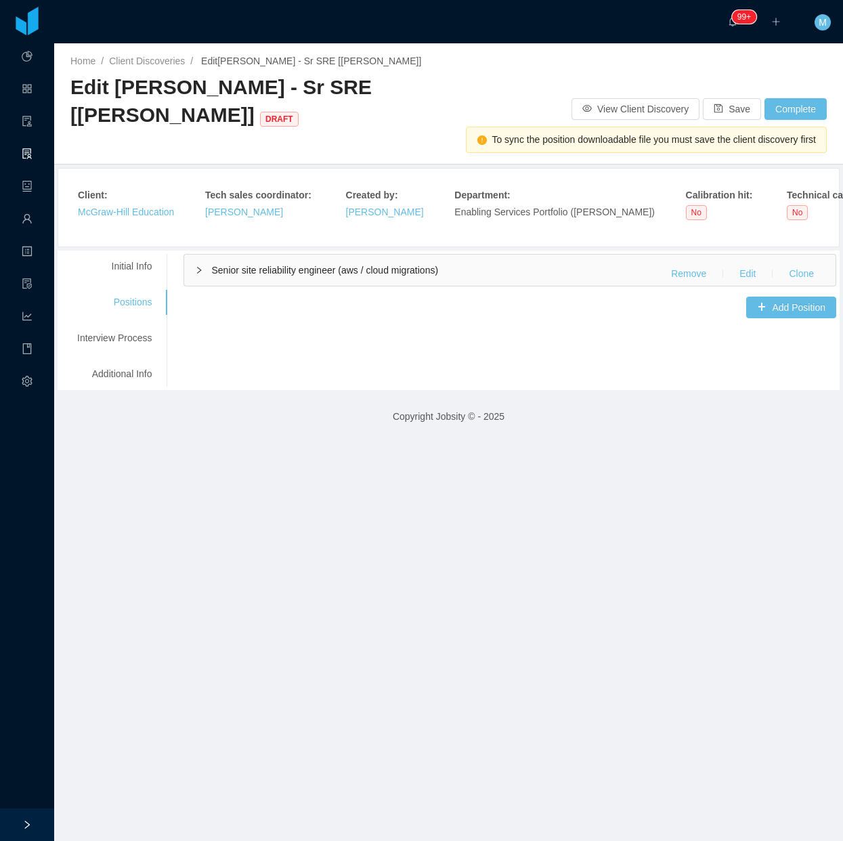
click at [198, 272] on icon "icon: right" at bounding box center [200, 270] width 4 height 7
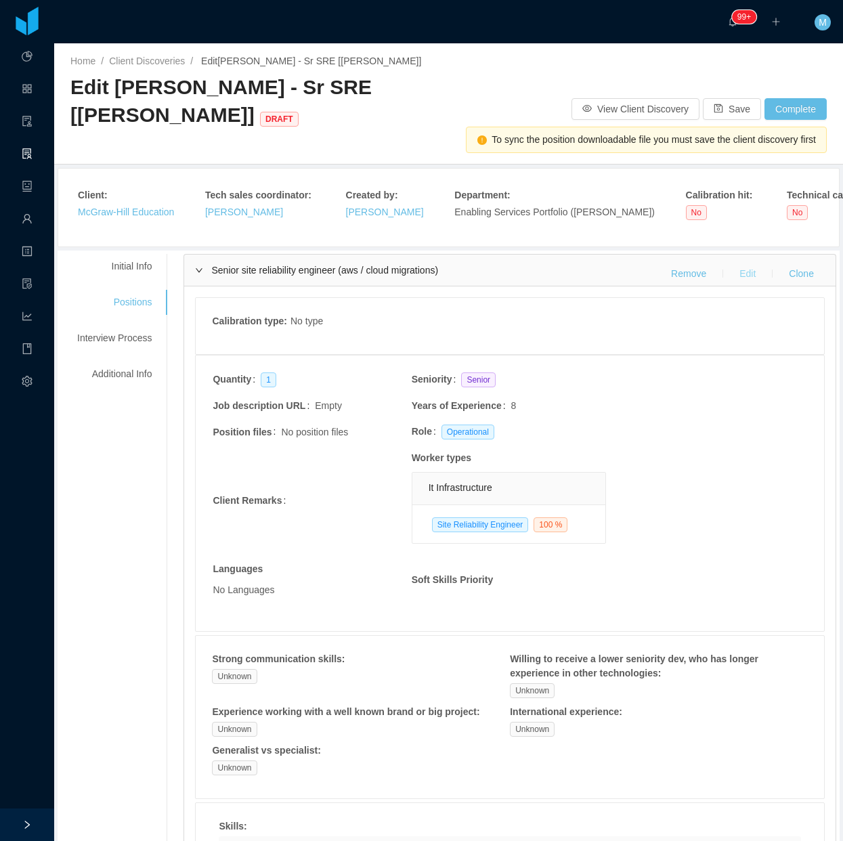
click at [734, 272] on button "Edit" at bounding box center [748, 274] width 38 height 22
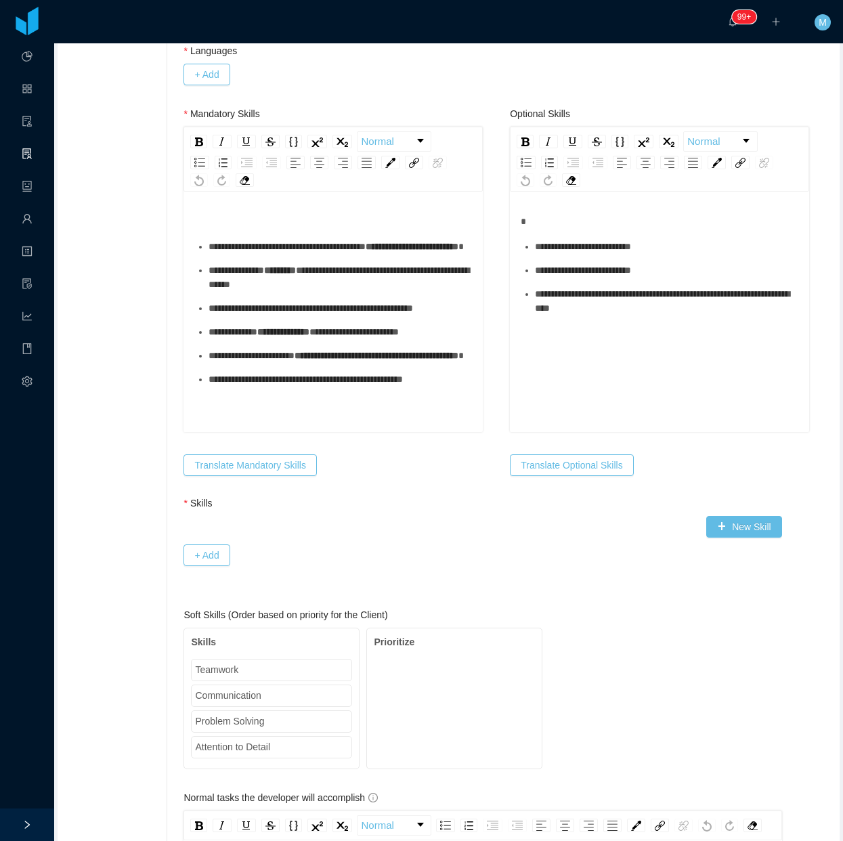
scroll to position [508, 0]
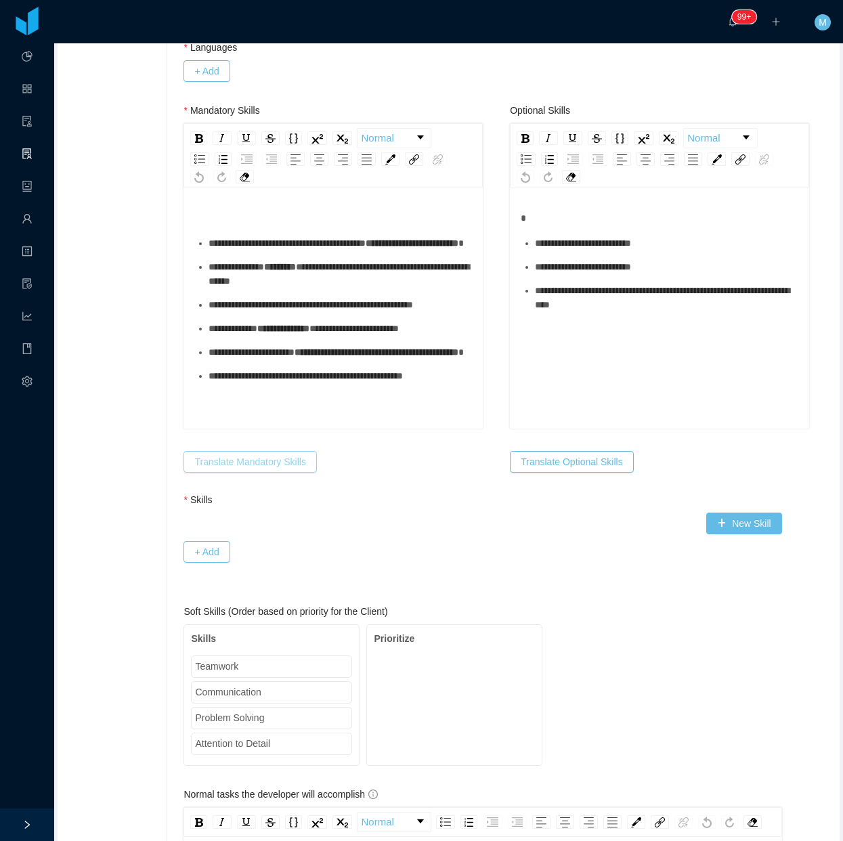
click at [295, 459] on button "Translate Mandatory Skills" at bounding box center [250, 462] width 133 height 22
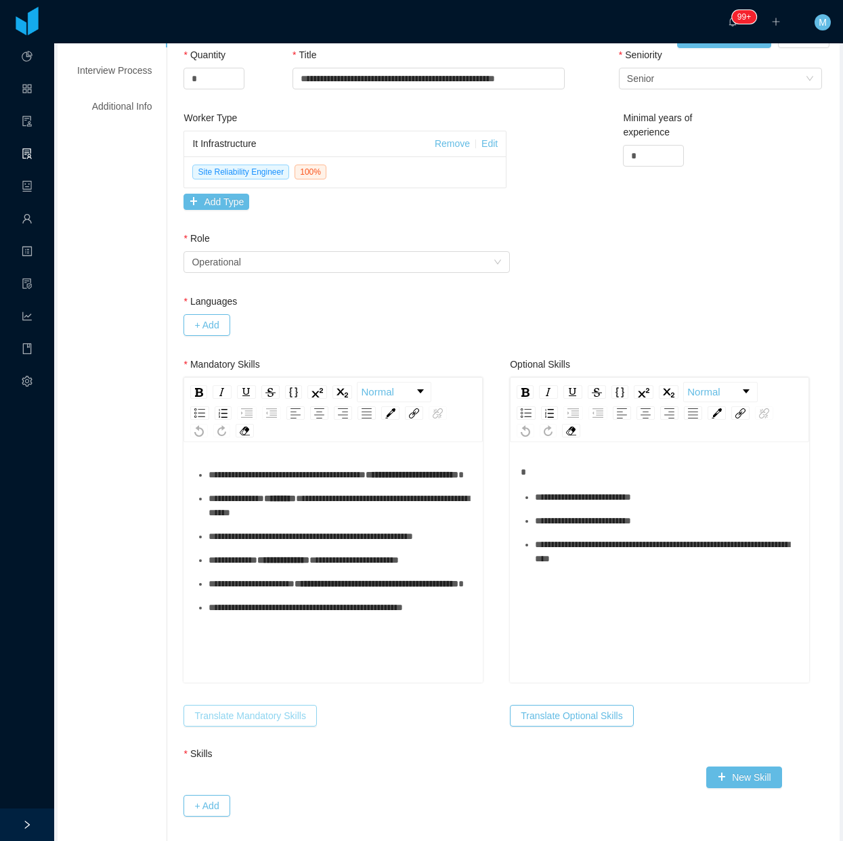
scroll to position [29, 0]
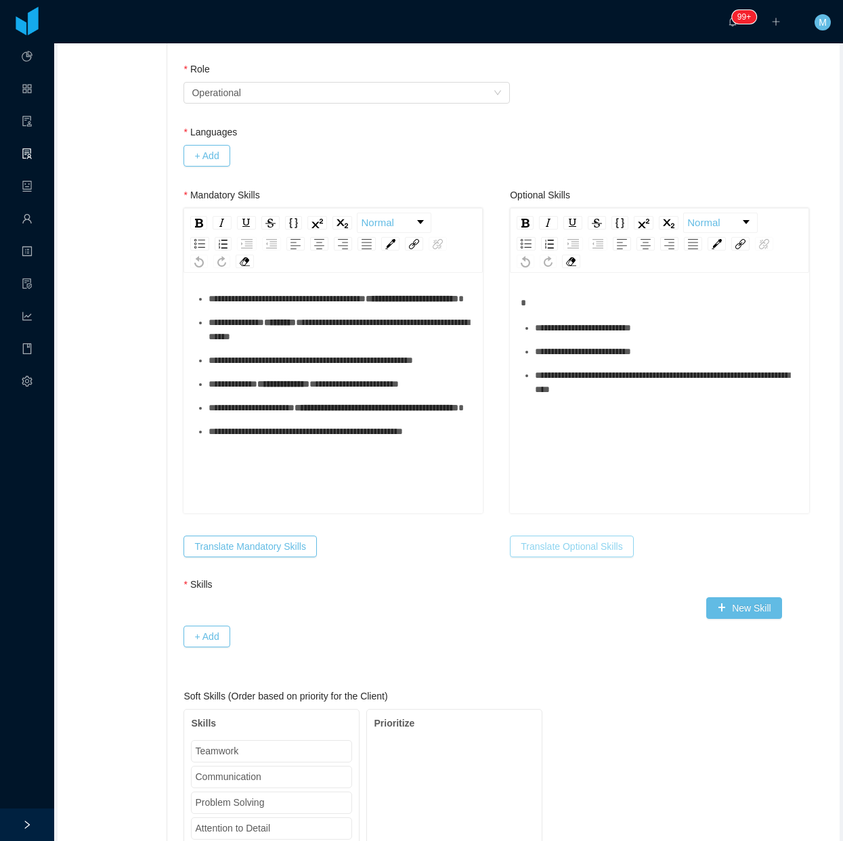
click at [544, 544] on button "Translate Optional Skills" at bounding box center [571, 547] width 123 height 22
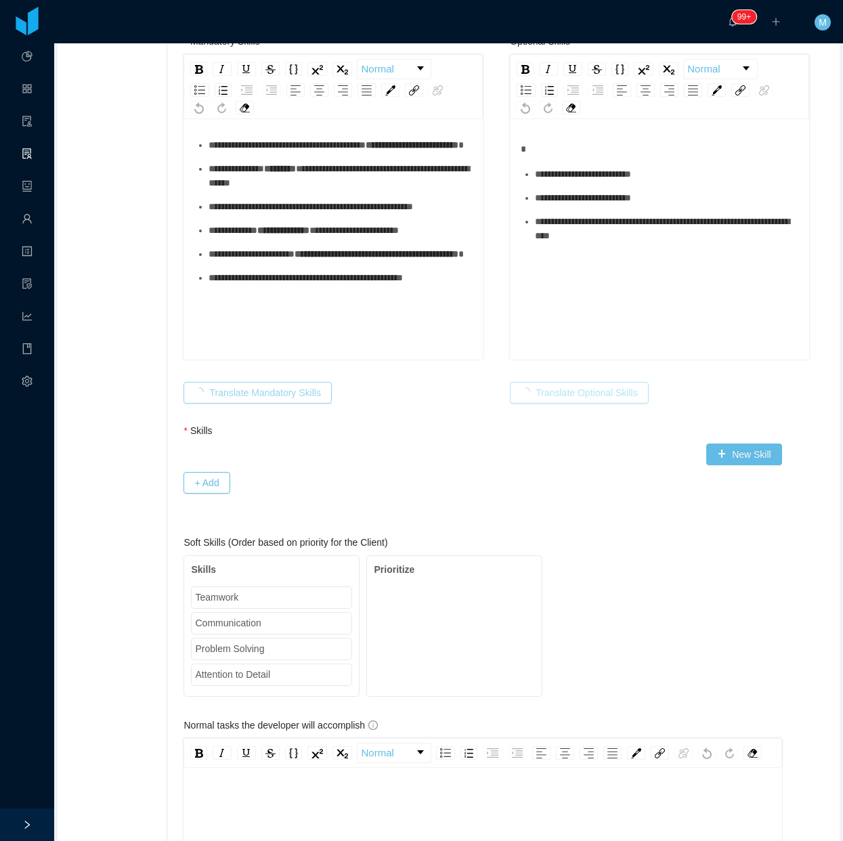
scroll to position [593, 0]
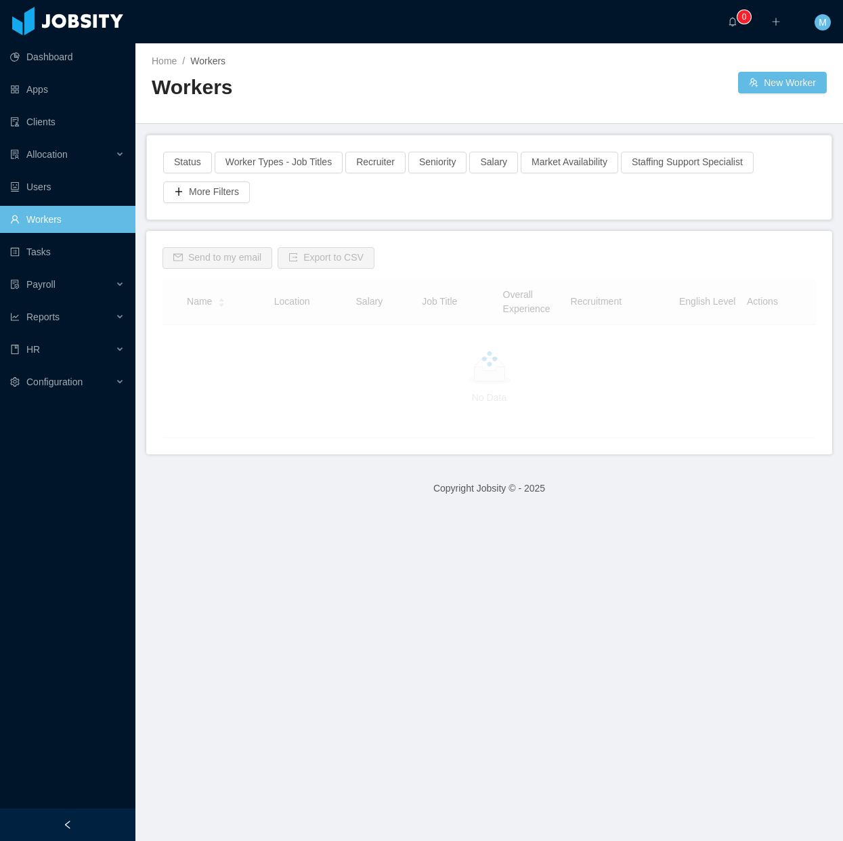
click at [284, 110] on div "Workers" at bounding box center [321, 93] width 338 height 38
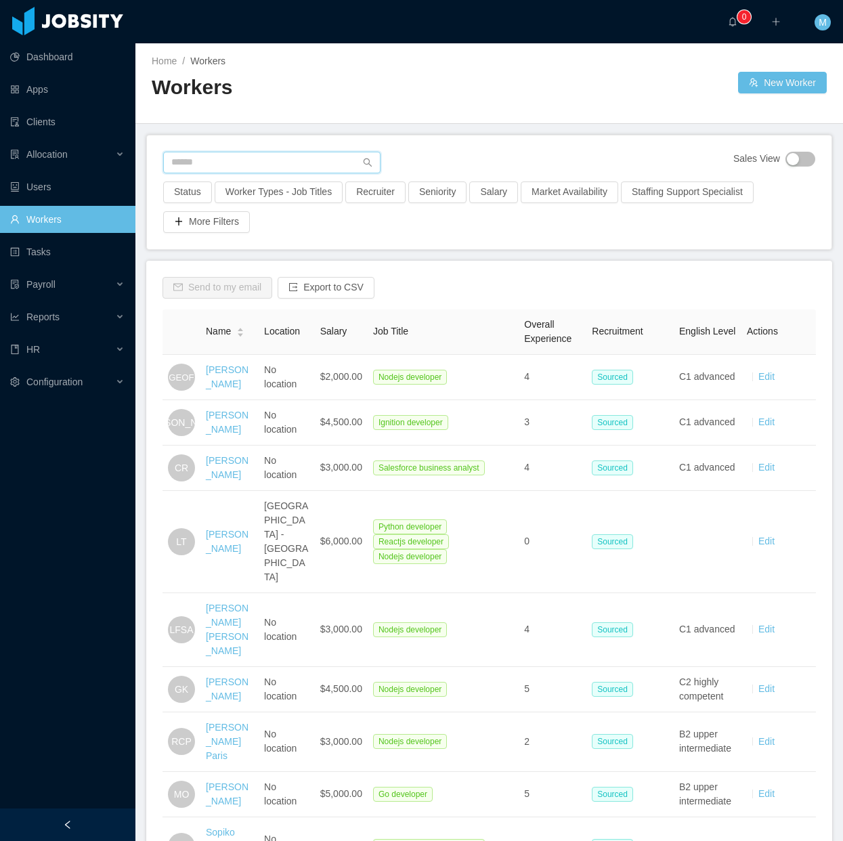
click at [258, 158] on input "text" at bounding box center [271, 163] width 217 height 22
paste input "**********"
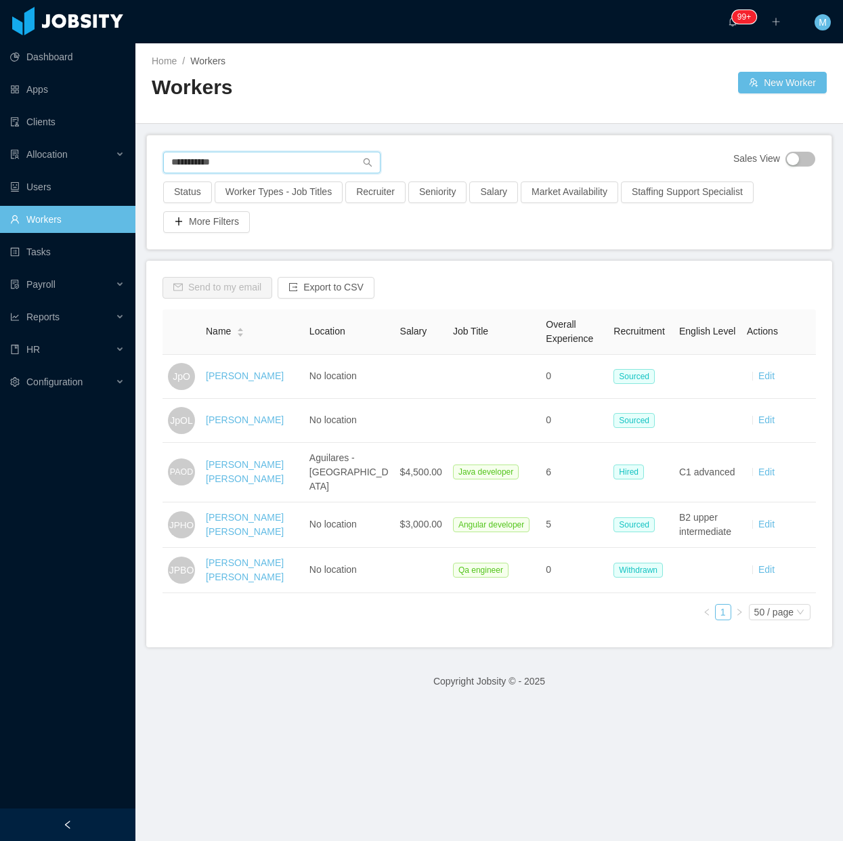
type input "**********"
click at [106, 833] on div at bounding box center [67, 825] width 135 height 33
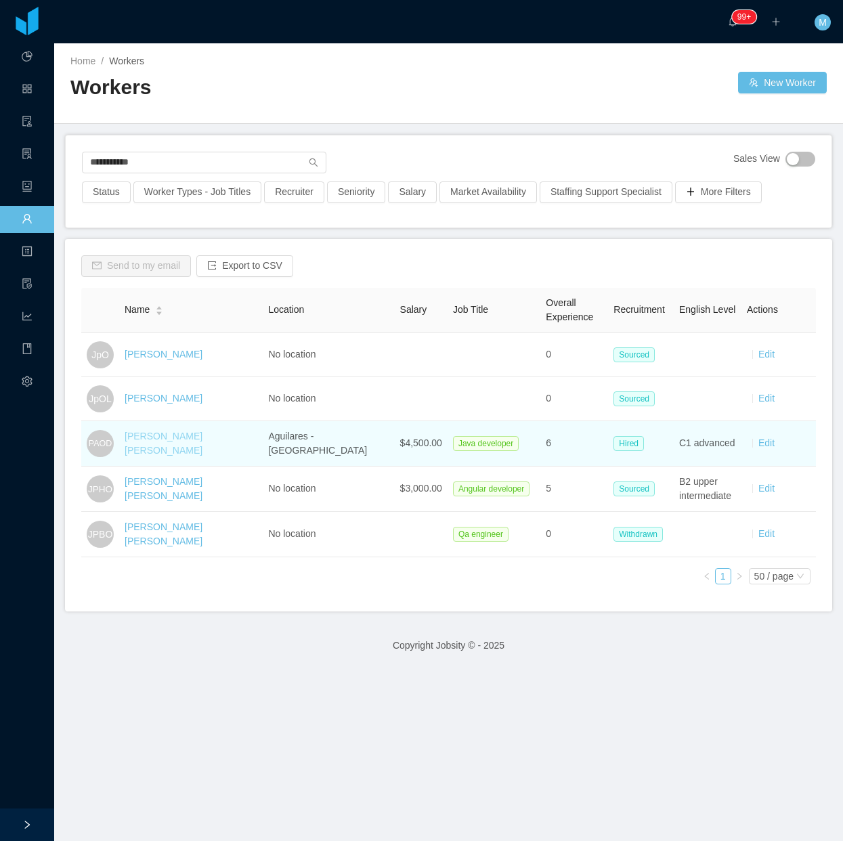
click at [203, 436] on link "Pablo Alberto Ortiz Dawson" at bounding box center [164, 443] width 78 height 25
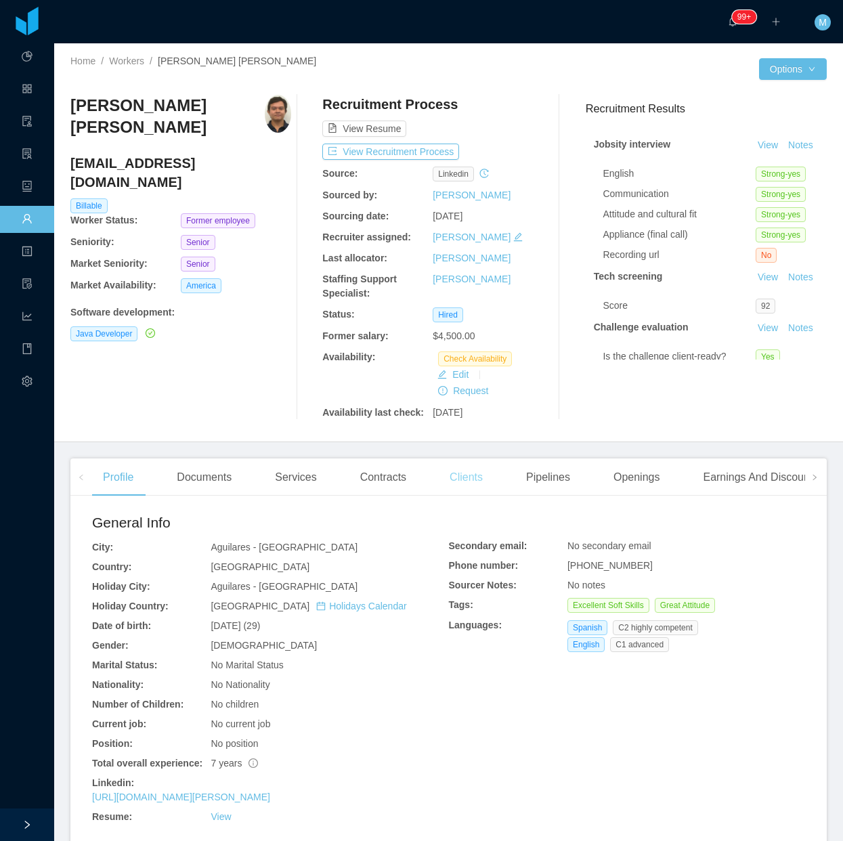
click at [458, 481] on div "Clients" at bounding box center [466, 478] width 55 height 38
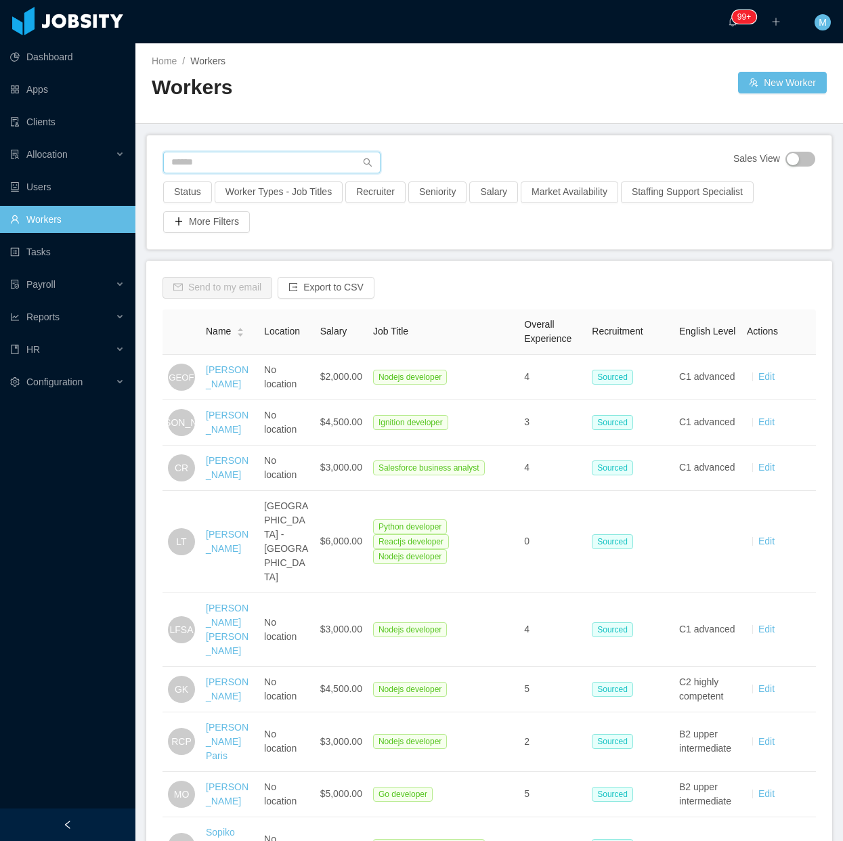
click at [278, 170] on input "text" at bounding box center [271, 163] width 217 height 22
paste input "**********"
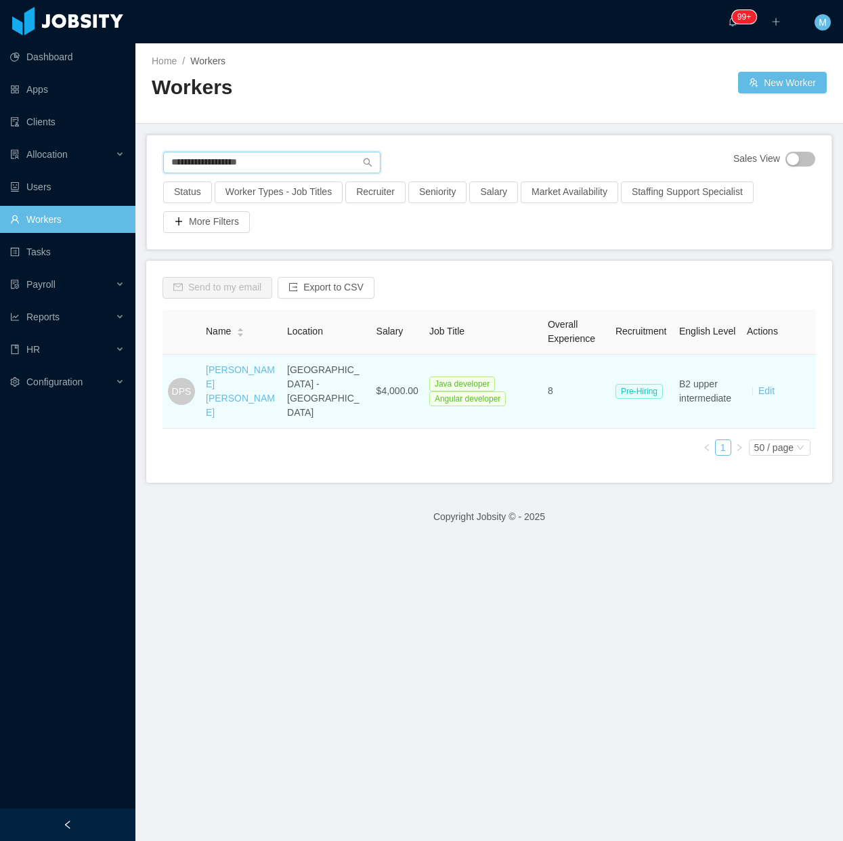
type input "**********"
drag, startPoint x: 244, startPoint y: 381, endPoint x: 258, endPoint y: 387, distance: 15.5
click at [204, 367] on td "Dussan Palma Solano" at bounding box center [240, 392] width 81 height 74
copy link "Dussan Palma Solano"
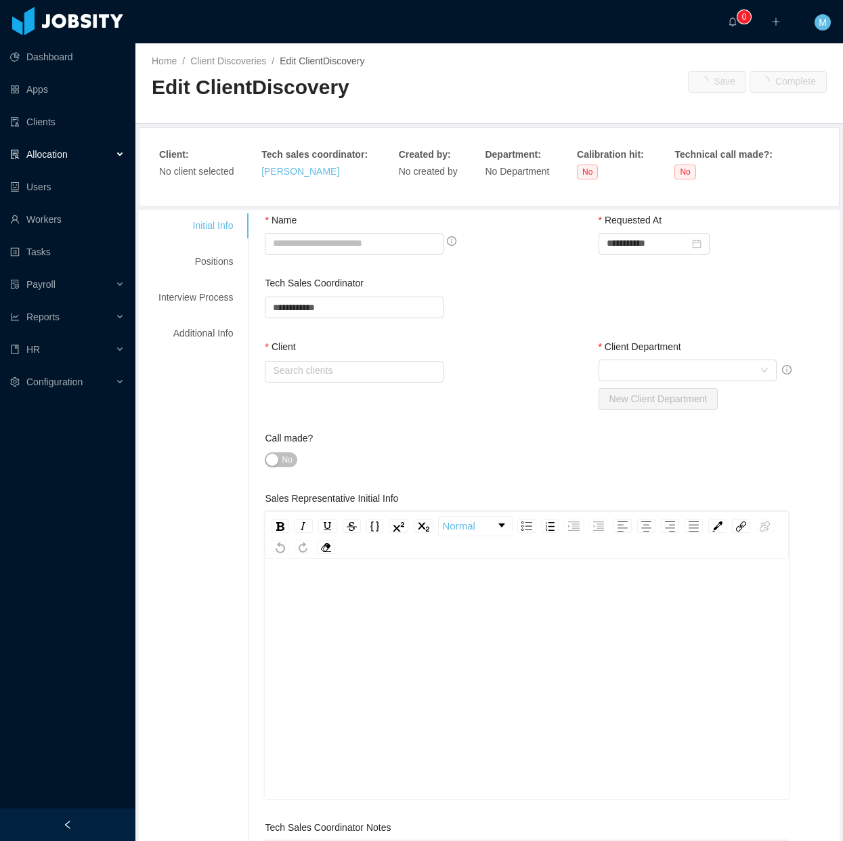
type input "**********"
type input "*"
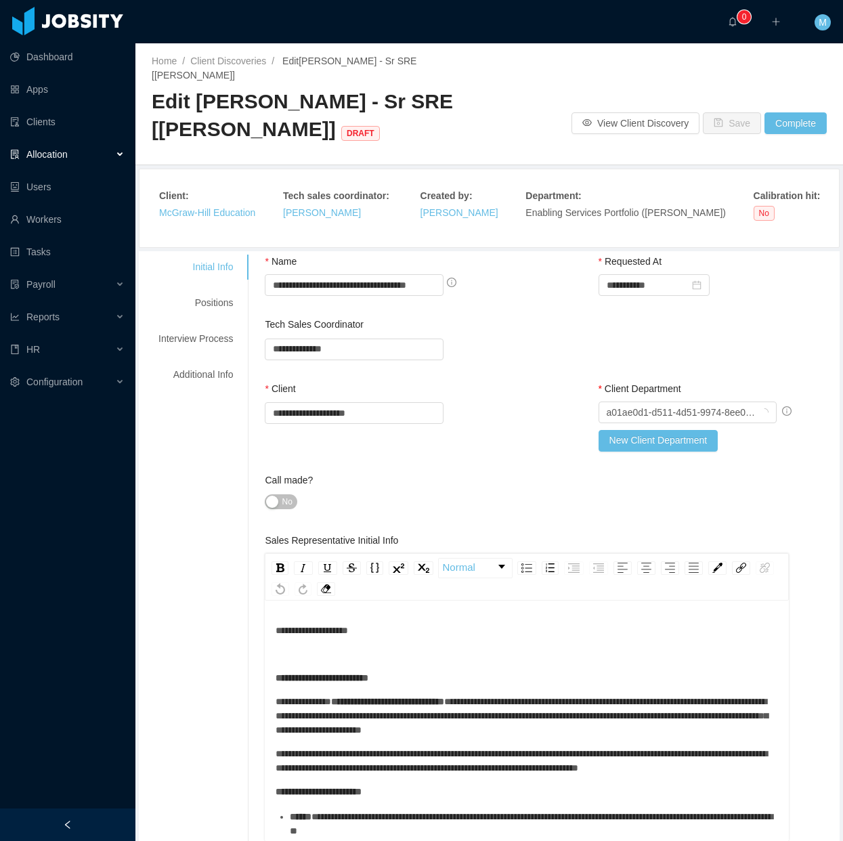
click at [82, 813] on div at bounding box center [67, 825] width 135 height 33
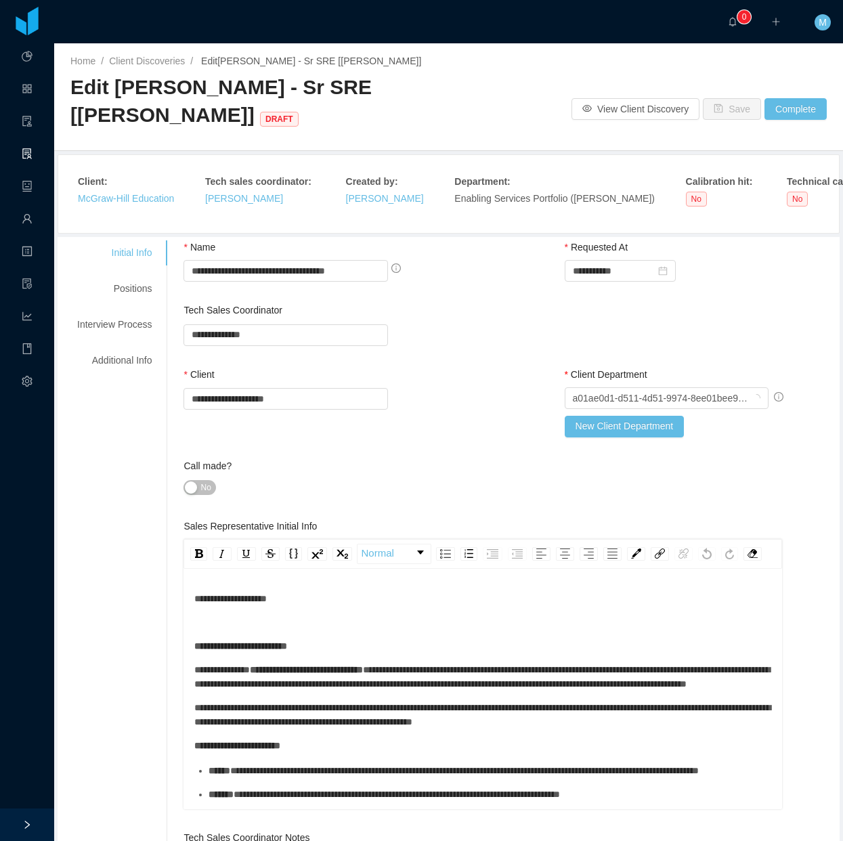
click at [200, 492] on span "No" at bounding box center [205, 488] width 10 height 14
click at [133, 293] on div "Positions" at bounding box center [114, 288] width 107 height 25
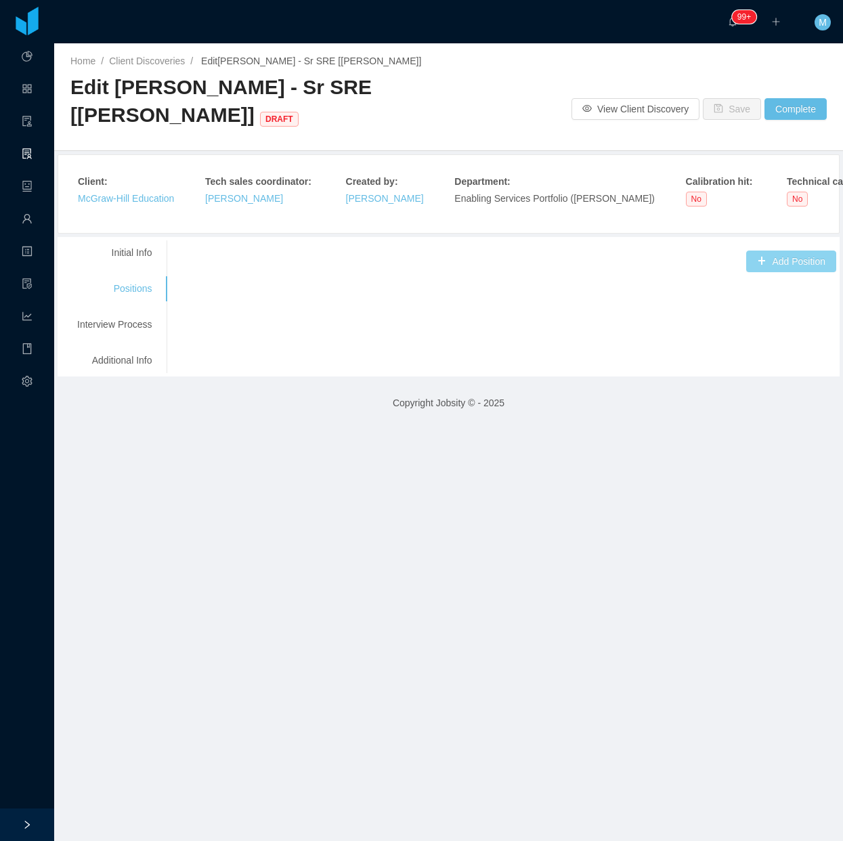
drag, startPoint x: 761, startPoint y: 261, endPoint x: 674, endPoint y: 266, distance: 86.8
click at [759, 264] on button "Add Position" at bounding box center [791, 262] width 90 height 22
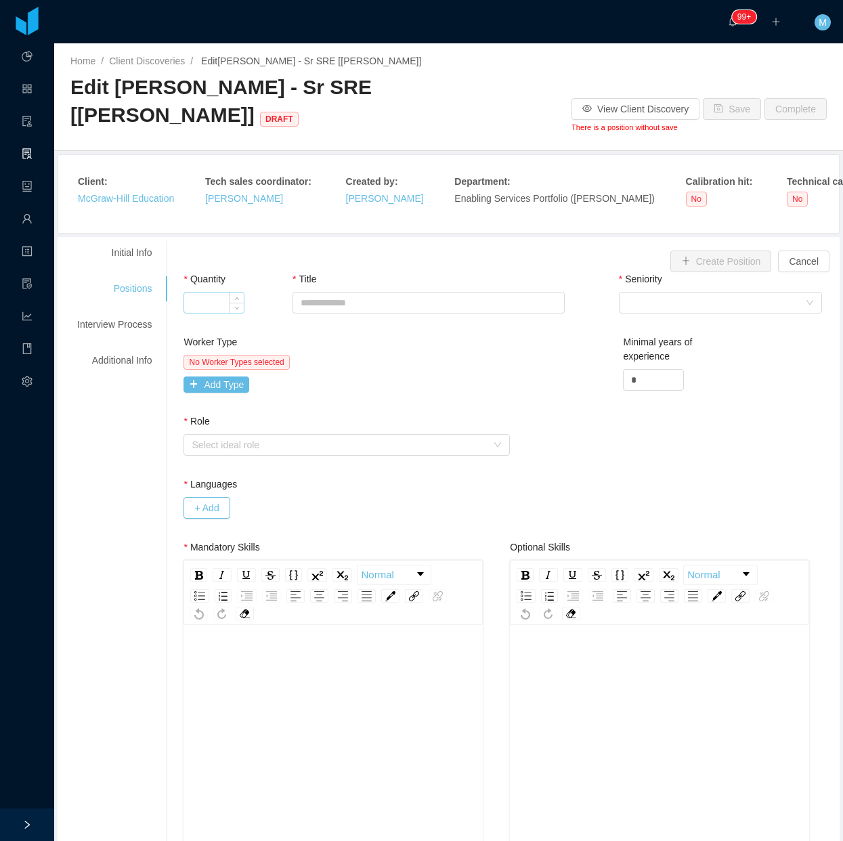
click at [217, 298] on input "Quantity" at bounding box center [214, 303] width 60 height 20
type input "*"
click at [374, 293] on div "Title" at bounding box center [429, 295] width 272 height 47
click at [373, 296] on input "Title" at bounding box center [429, 303] width 272 height 22
paste input "**********"
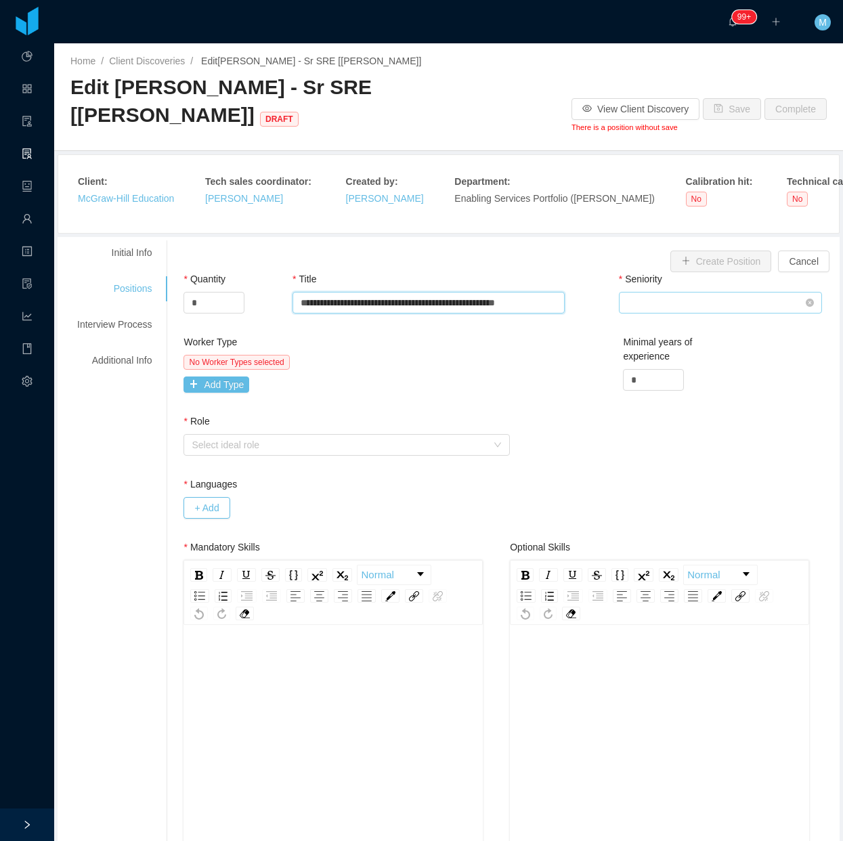
type input "**********"
click at [689, 305] on div "Select Seniority" at bounding box center [716, 303] width 178 height 20
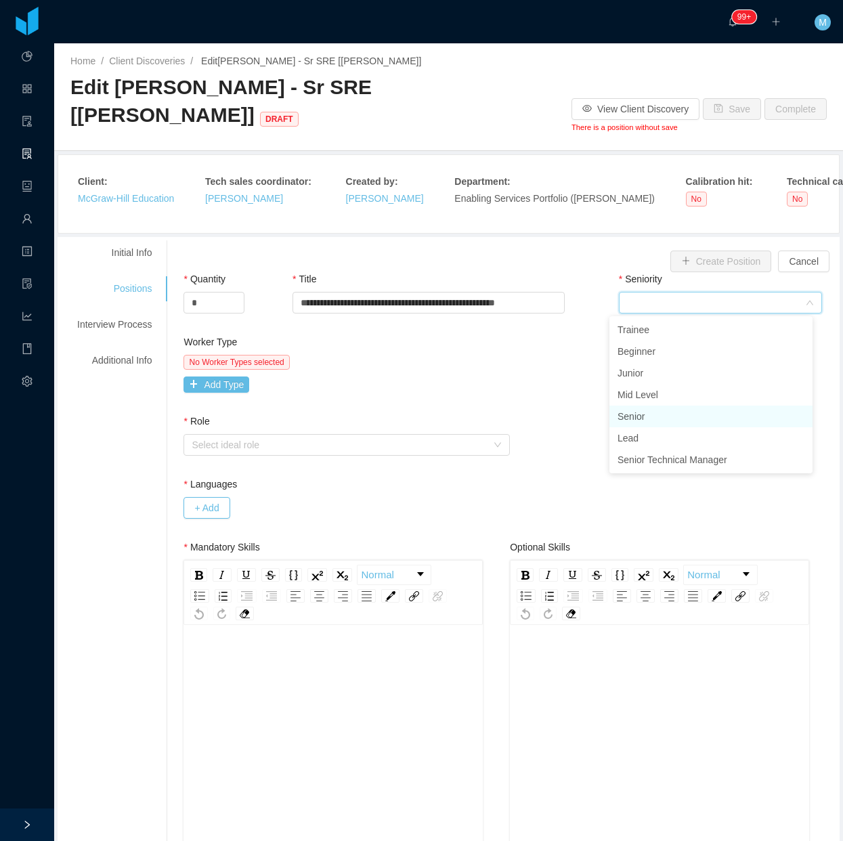
drag, startPoint x: 651, startPoint y: 410, endPoint x: 645, endPoint y: 405, distance: 7.2
click at [651, 411] on li "Senior" at bounding box center [711, 417] width 203 height 22
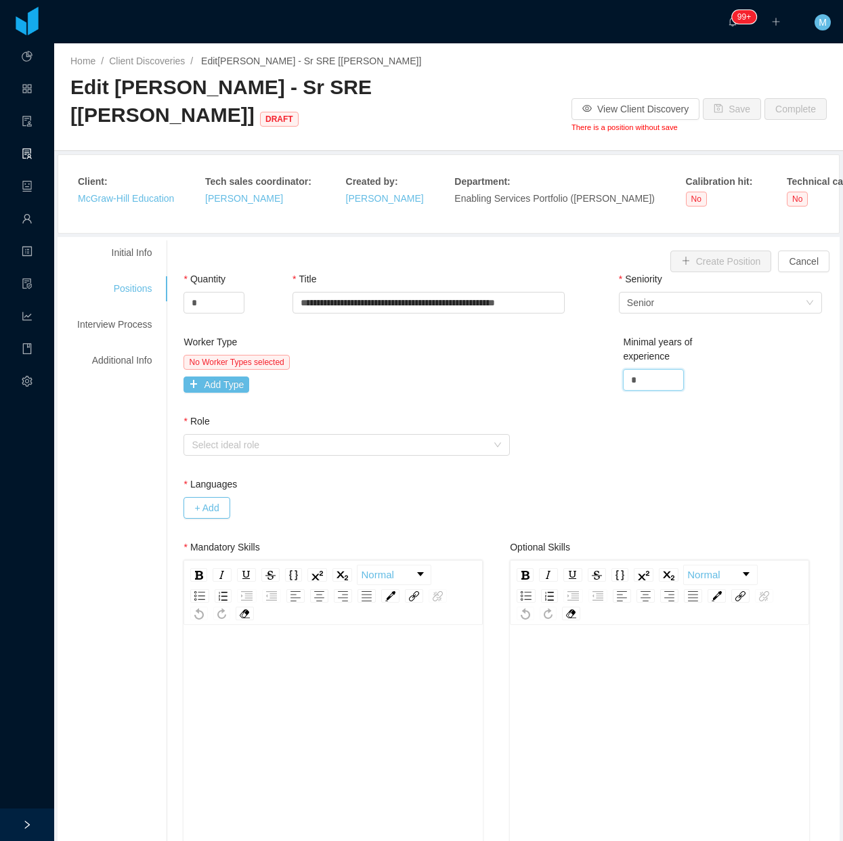
drag, startPoint x: 625, startPoint y: 373, endPoint x: 587, endPoint y: 373, distance: 37.9
click at [588, 373] on div "Worker Type No Worker Types selected Add Type Minimal years of experience *" at bounding box center [510, 374] width 660 height 79
type input "*"
drag, startPoint x: 509, startPoint y: 369, endPoint x: 410, endPoint y: 373, distance: 98.9
click at [505, 371] on div "Worker Type No Worker Types selected Add Type Minimal years of experience *" at bounding box center [510, 374] width 660 height 79
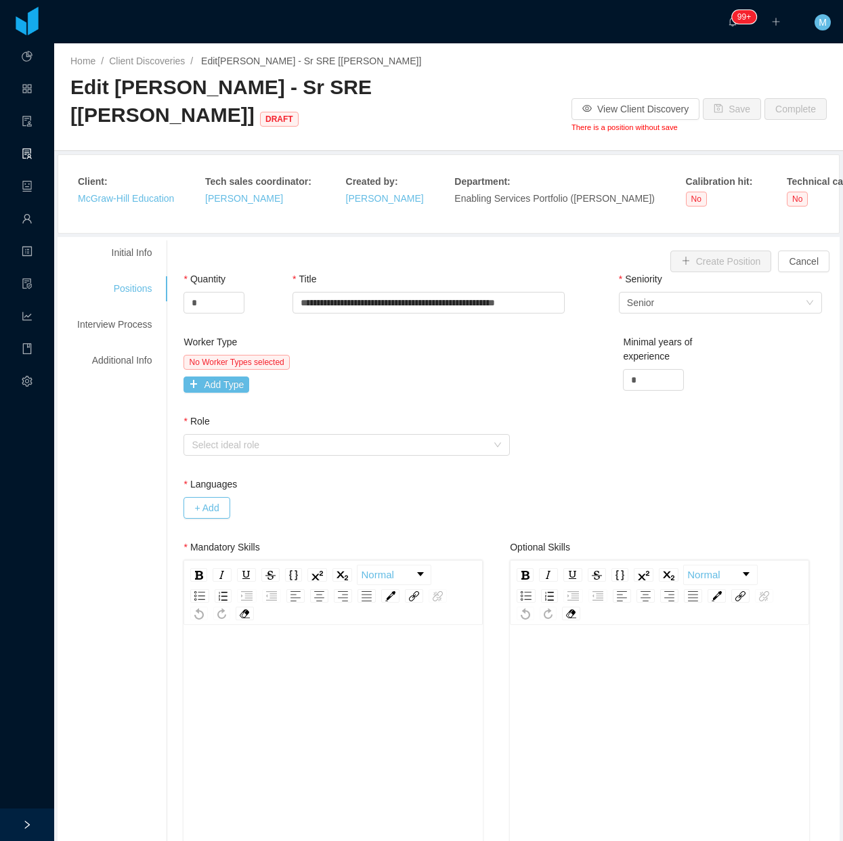
click at [232, 397] on div "Worker Type No Worker Types selected Add Type" at bounding box center [345, 366] width 323 height 63
click at [229, 391] on button "Add Type" at bounding box center [217, 385] width 66 height 16
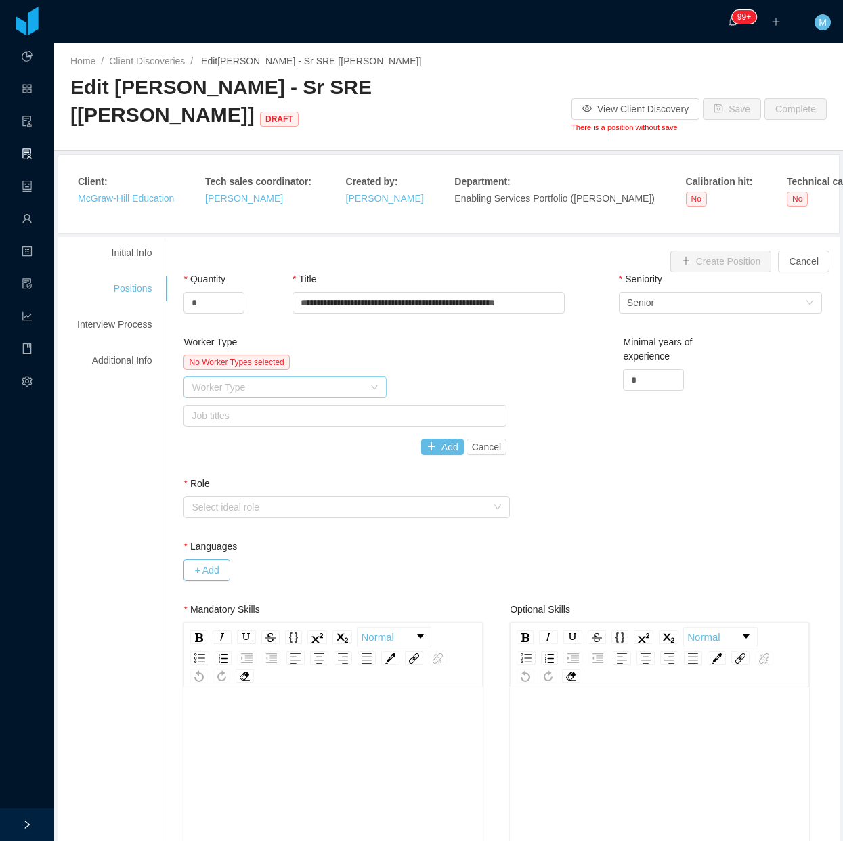
drag, startPoint x: 258, startPoint y: 383, endPoint x: 249, endPoint y: 398, distance: 16.7
click at [259, 385] on div "Worker Type" at bounding box center [278, 388] width 172 height 14
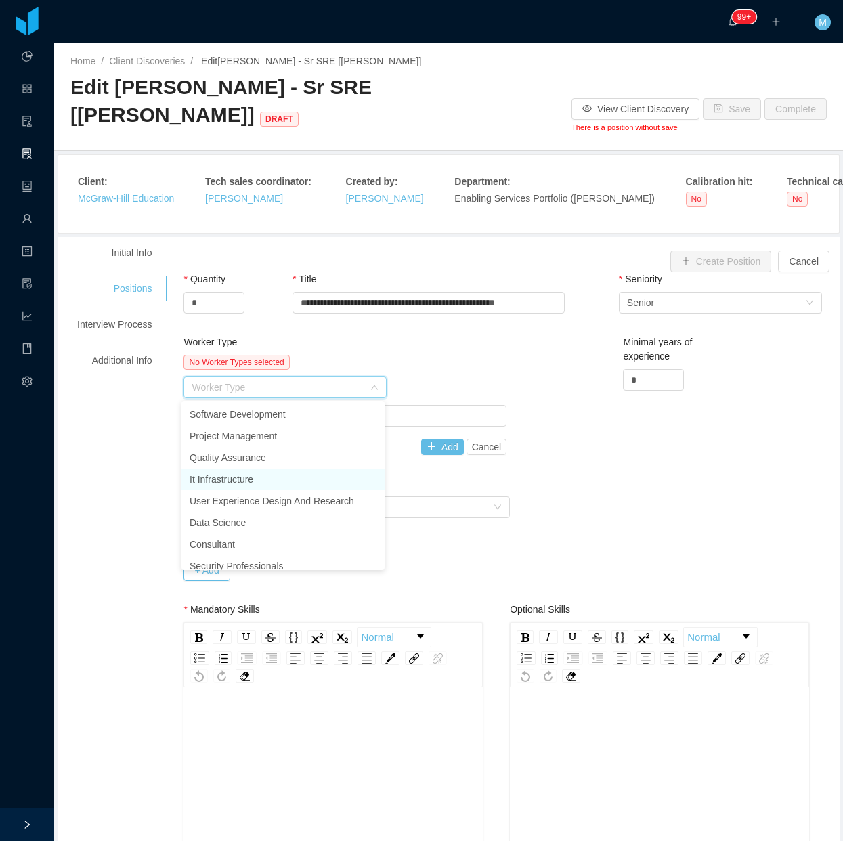
click at [232, 478] on li "It Infrastructure" at bounding box center [283, 480] width 203 height 22
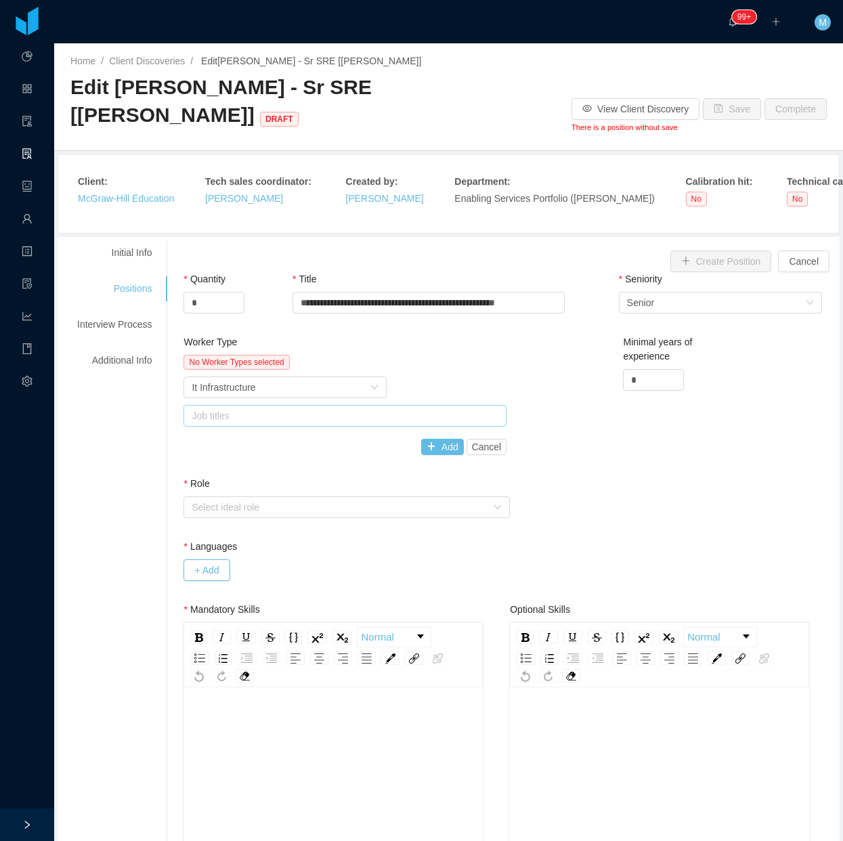
click at [386, 425] on div "Job titles" at bounding box center [343, 416] width 311 height 20
type input "*"
click at [261, 439] on li "Site Reliability Engineer" at bounding box center [341, 444] width 318 height 22
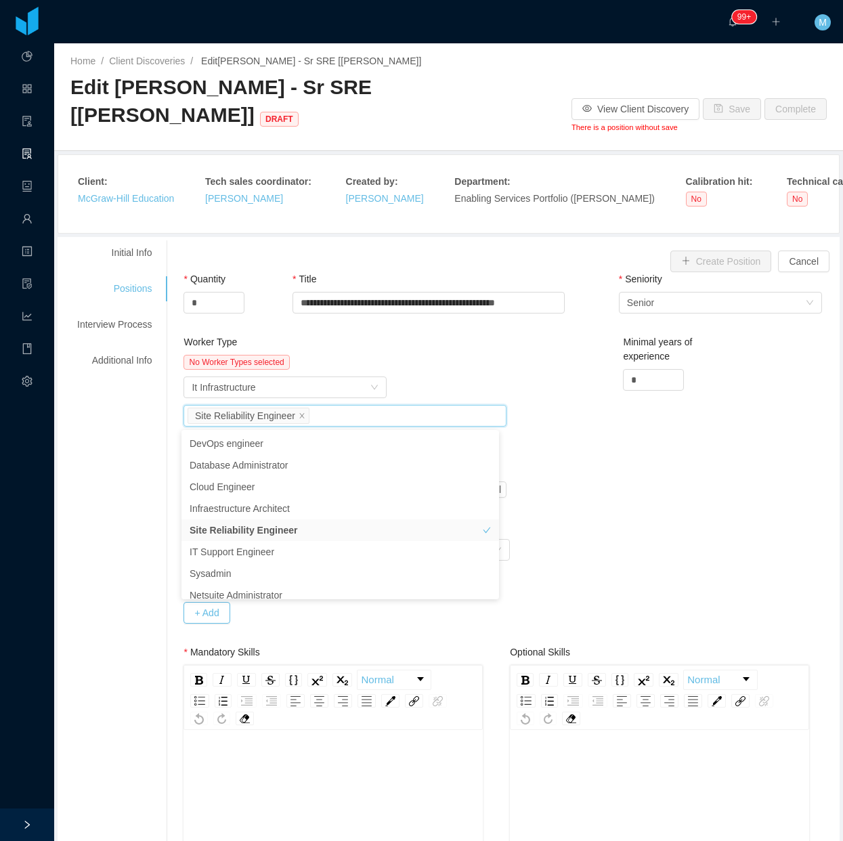
drag, startPoint x: 519, startPoint y: 370, endPoint x: 493, endPoint y: 391, distance: 34.2
click at [518, 375] on div "Worker Type No Worker Types selected Worker Type It Infrastructure Job titles S…" at bounding box center [510, 427] width 660 height 184
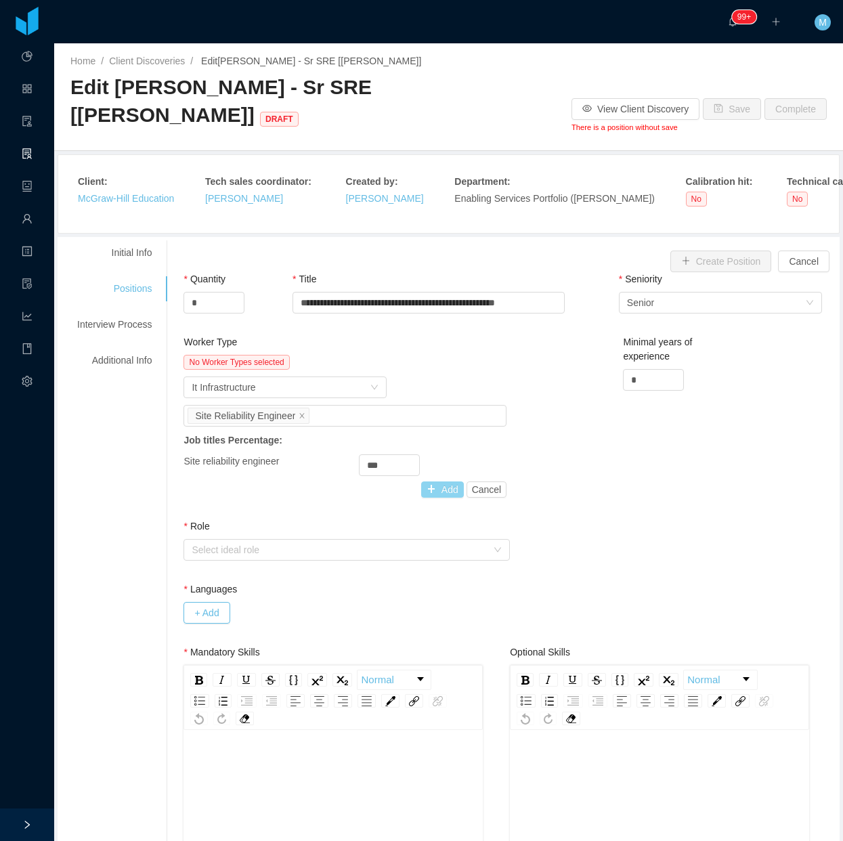
click at [427, 492] on button "Add" at bounding box center [442, 490] width 43 height 16
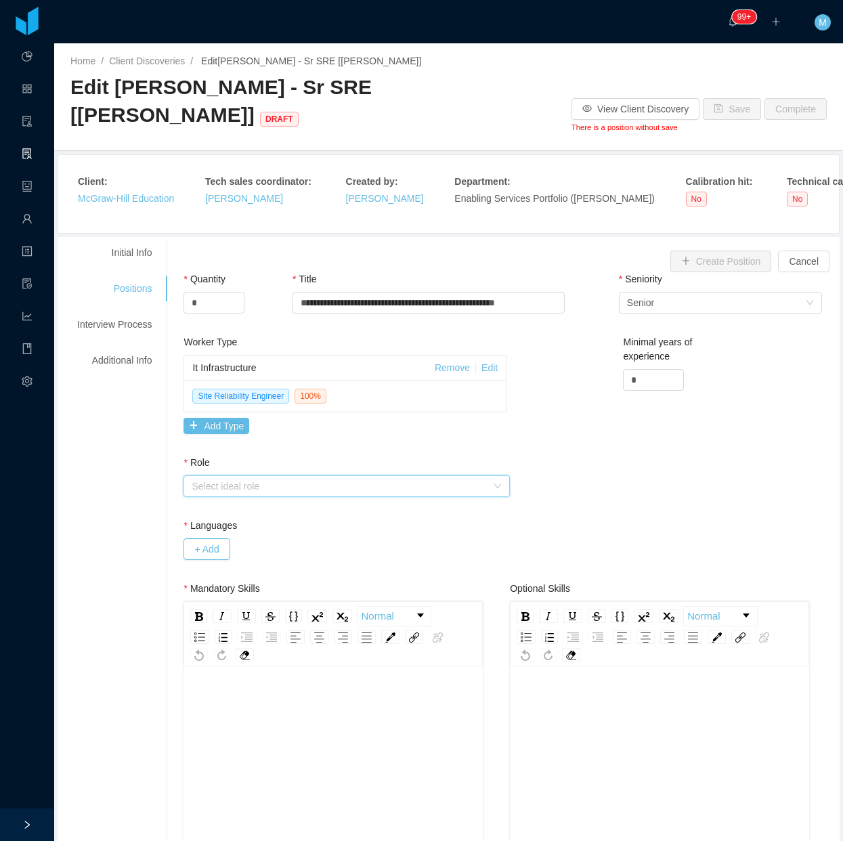
click at [259, 494] on div "Select ideal role" at bounding box center [342, 486] width 301 height 20
click at [244, 534] on li "Operational" at bounding box center [342, 536] width 321 height 22
click at [221, 553] on button "+ Add" at bounding box center [207, 549] width 46 height 22
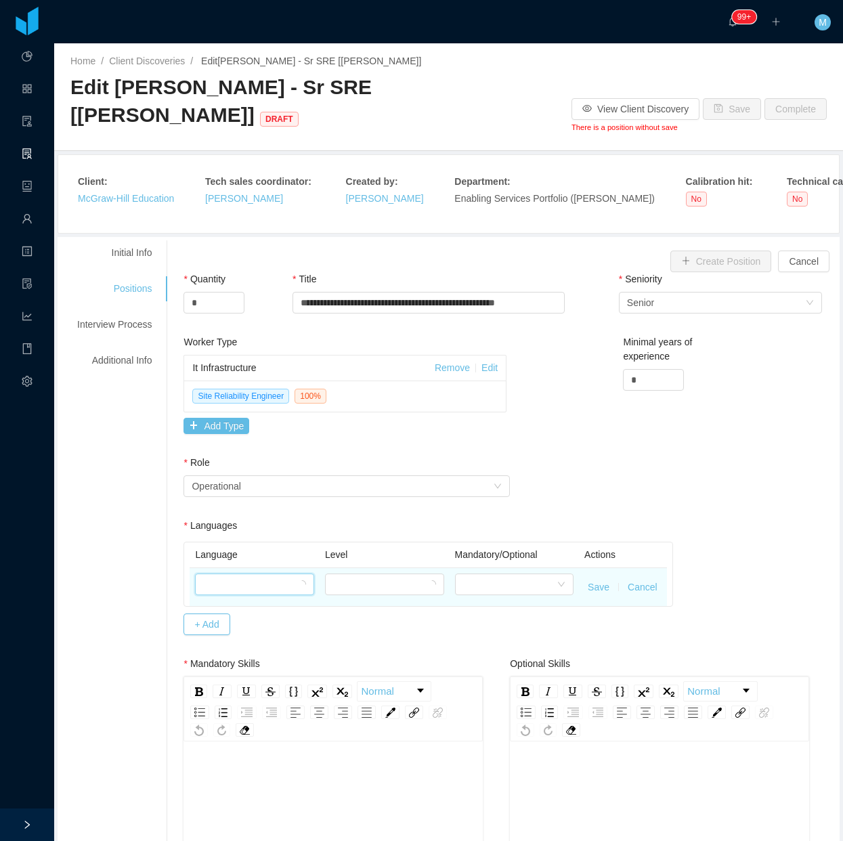
click at [232, 581] on div at bounding box center [250, 584] width 94 height 20
type input "***"
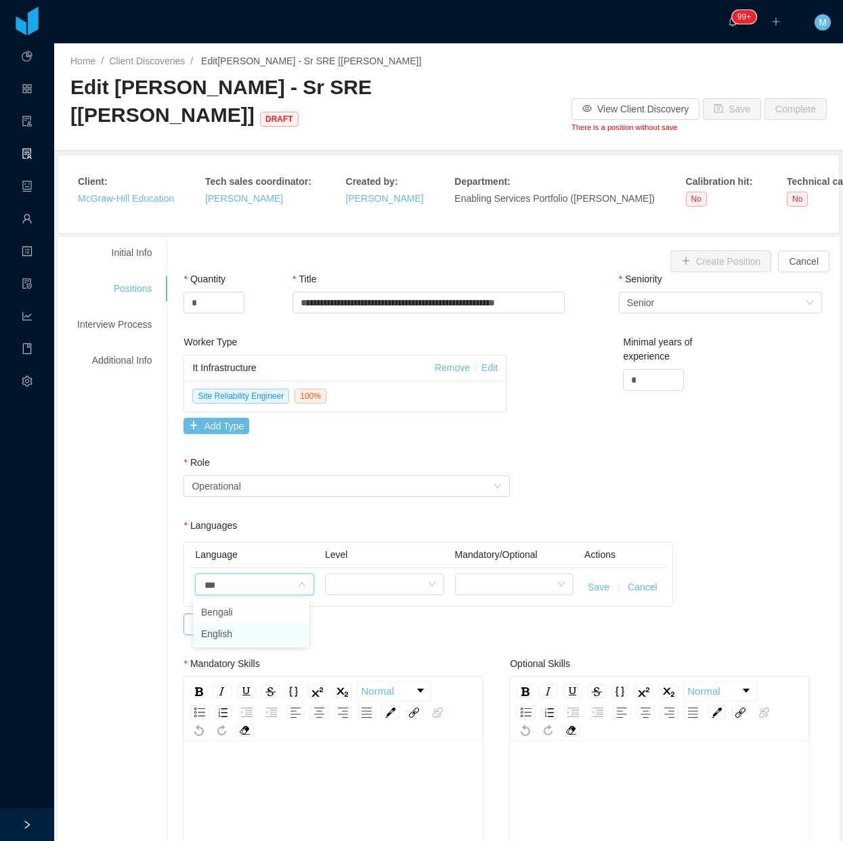
click at [222, 626] on li "English" at bounding box center [251, 634] width 116 height 22
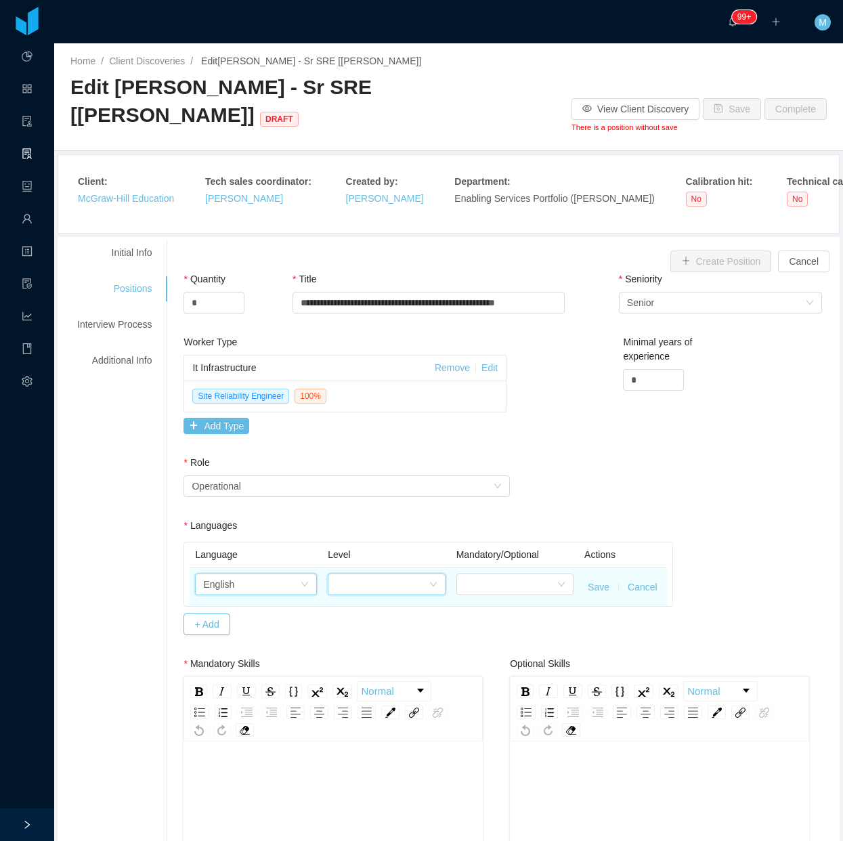
click at [375, 590] on div at bounding box center [382, 584] width 92 height 20
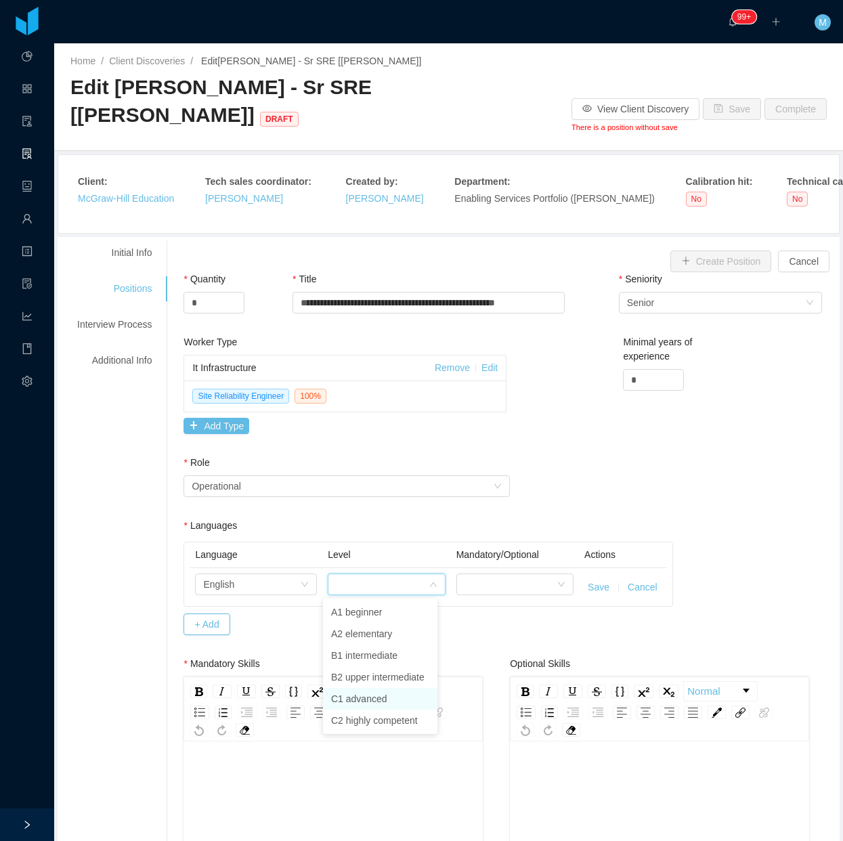
click at [364, 698] on li "C1 advanced" at bounding box center [380, 699] width 114 height 22
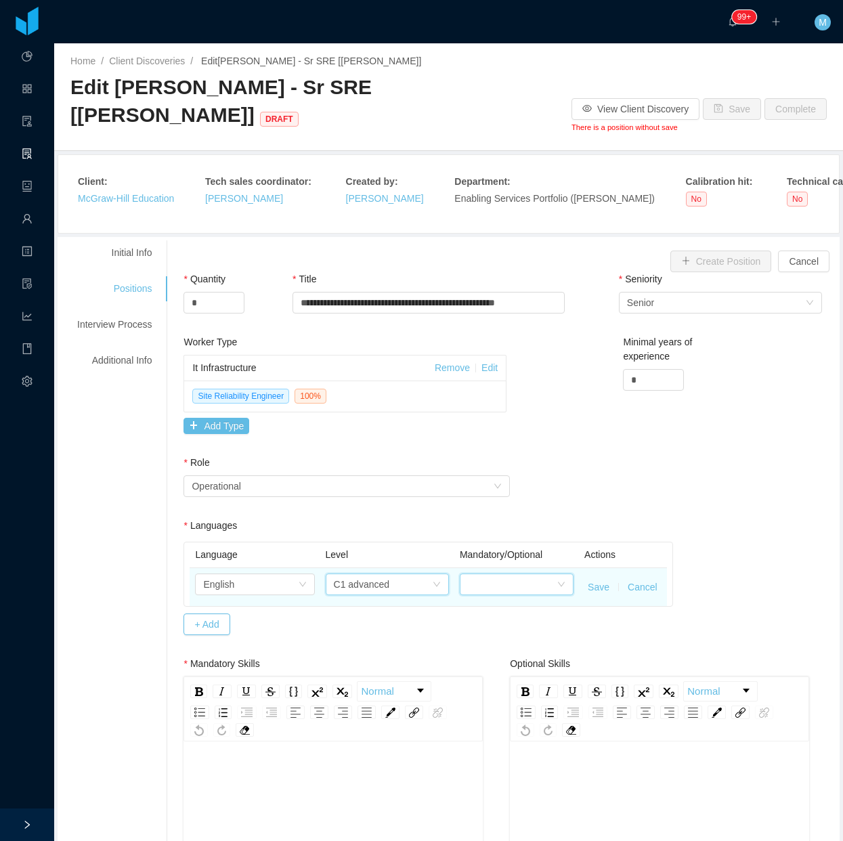
click at [498, 587] on div at bounding box center [512, 584] width 89 height 20
click at [489, 611] on li "Mandatory" at bounding box center [507, 612] width 111 height 22
click at [597, 590] on button "Save" at bounding box center [599, 587] width 22 height 14
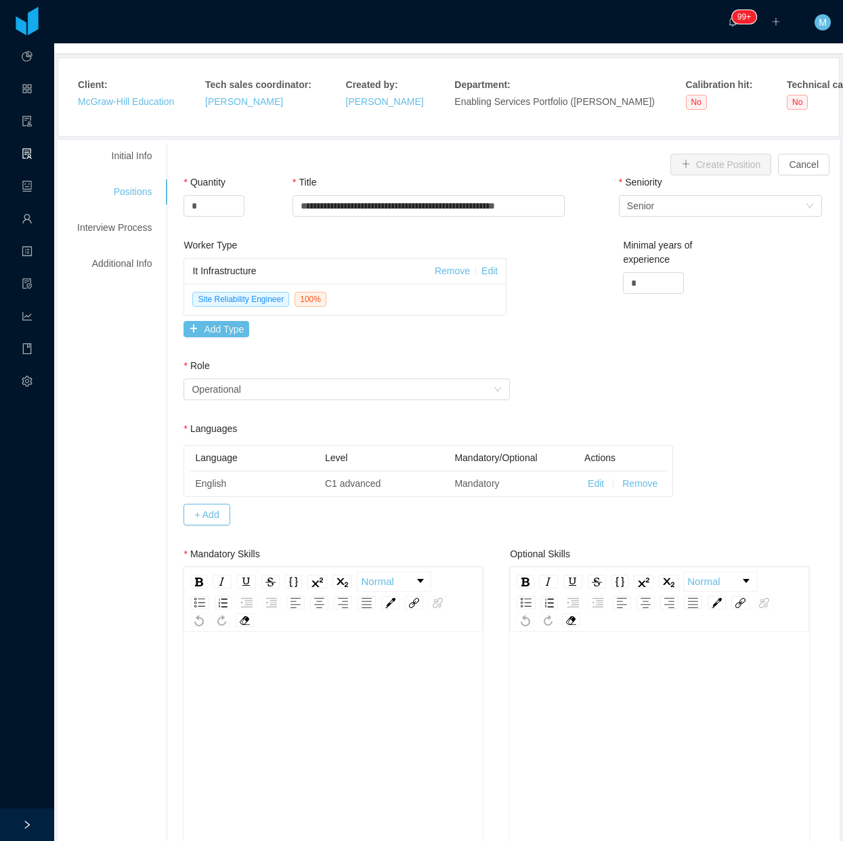
scroll to position [254, 0]
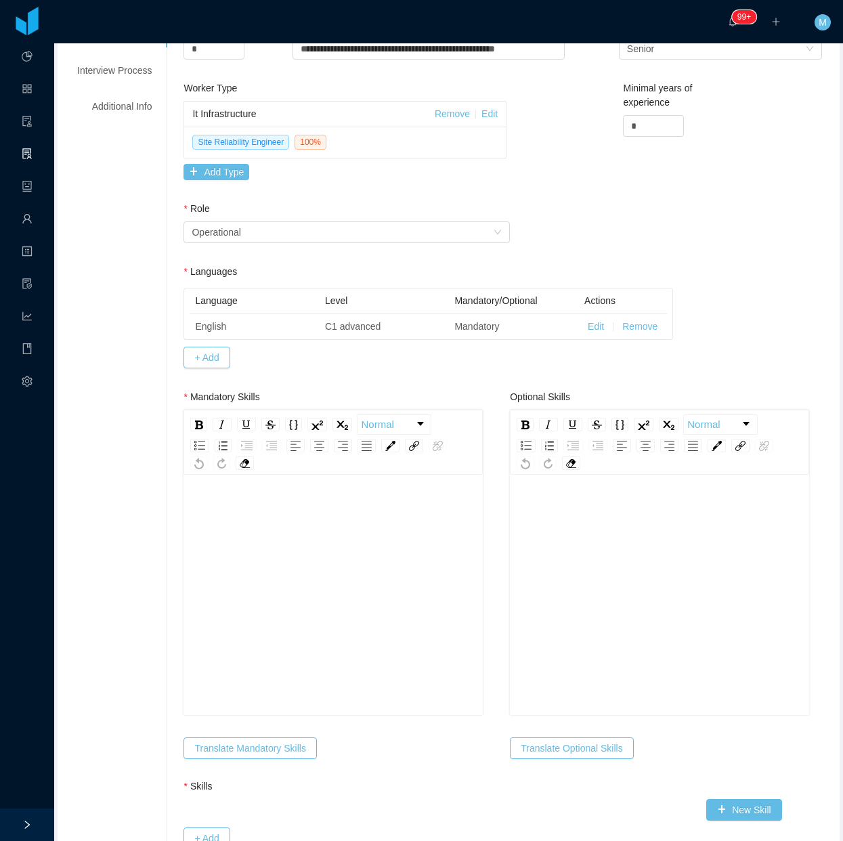
click at [325, 614] on div "rdw-editor" at bounding box center [333, 616] width 278 height 237
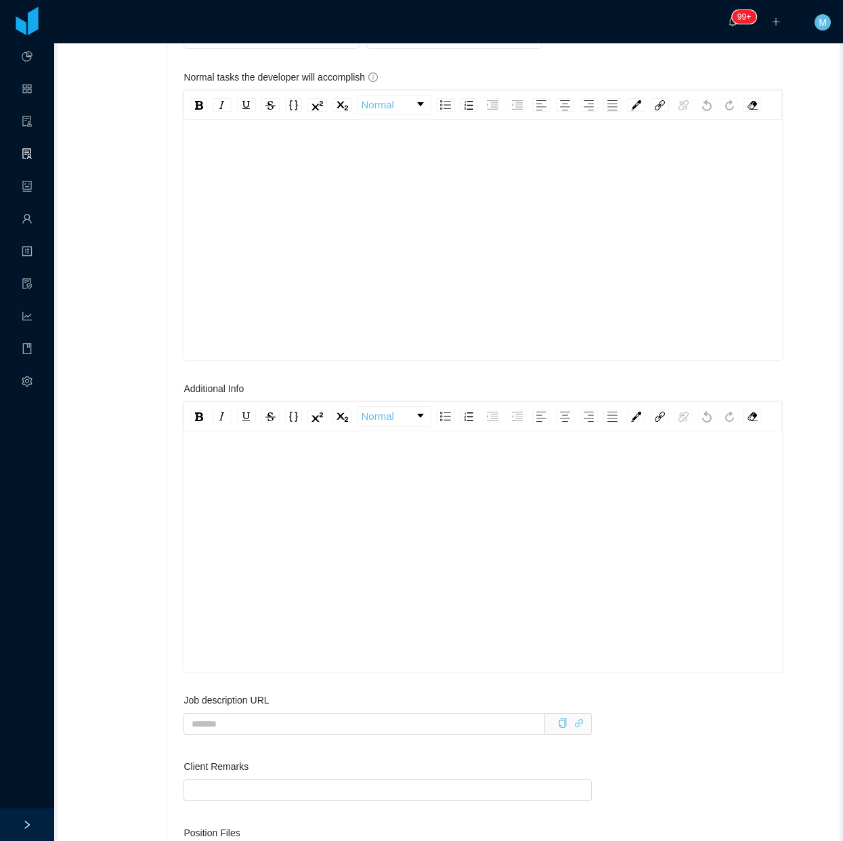
scroll to position [1439, 0]
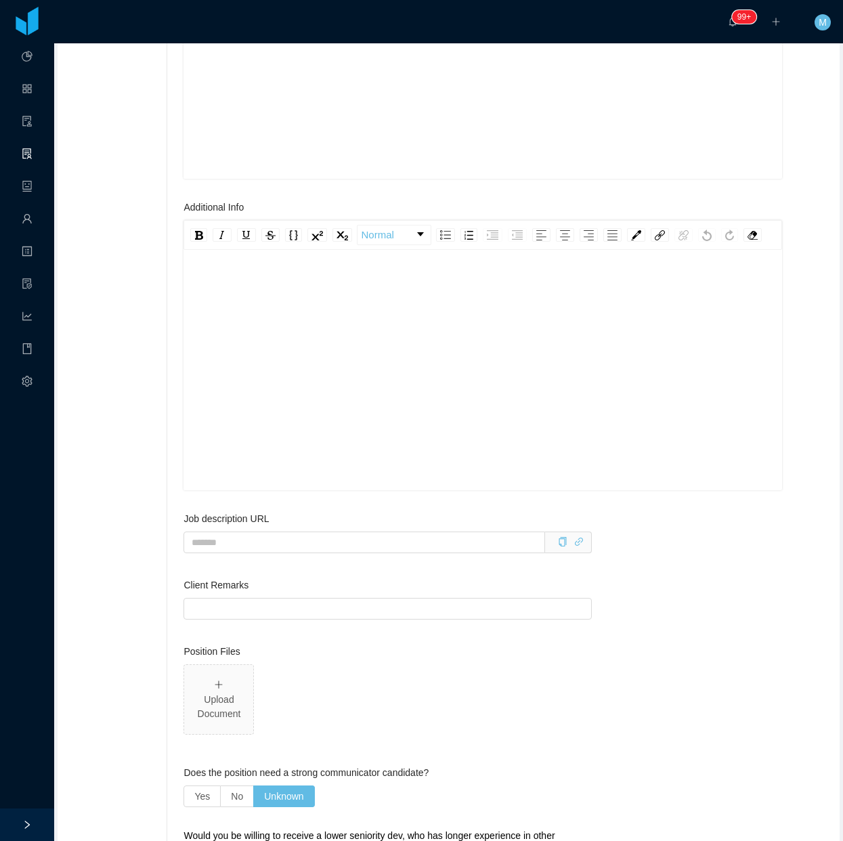
click at [286, 364] on div "rdw-editor" at bounding box center [482, 391] width 577 height 237
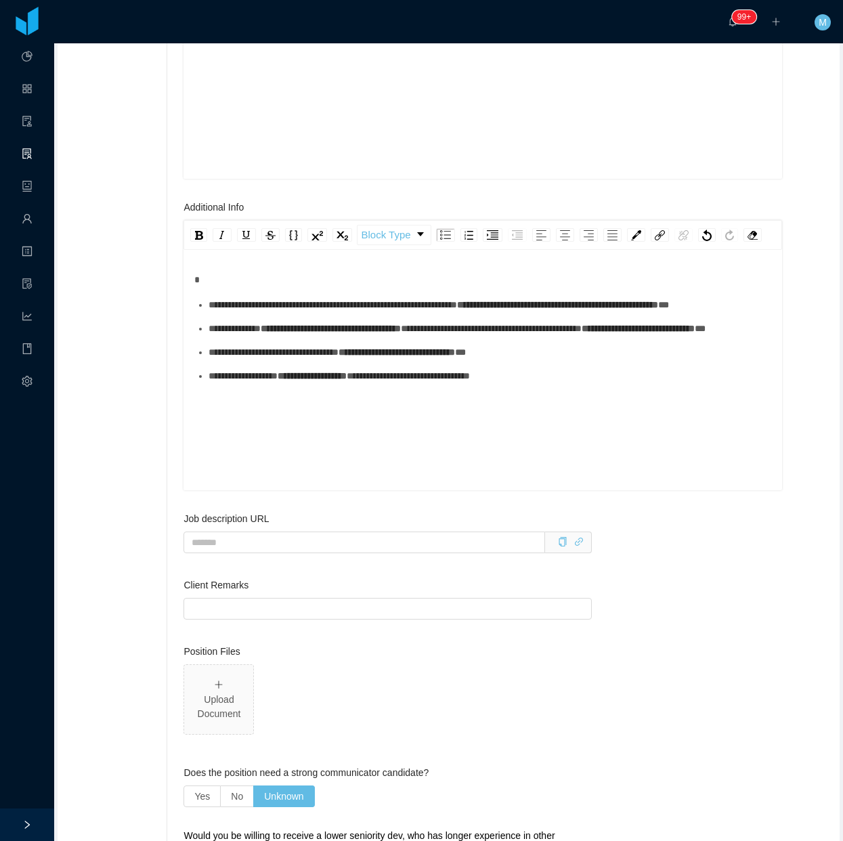
click at [238, 333] on span "**********" at bounding box center [235, 328] width 52 height 9
click at [241, 383] on ul "**********" at bounding box center [482, 340] width 577 height 85
click at [262, 312] on div "**********" at bounding box center [490, 305] width 563 height 14
click at [582, 333] on span "**********" at bounding box center [638, 328] width 113 height 9
click at [293, 336] on div "**********" at bounding box center [490, 329] width 563 height 14
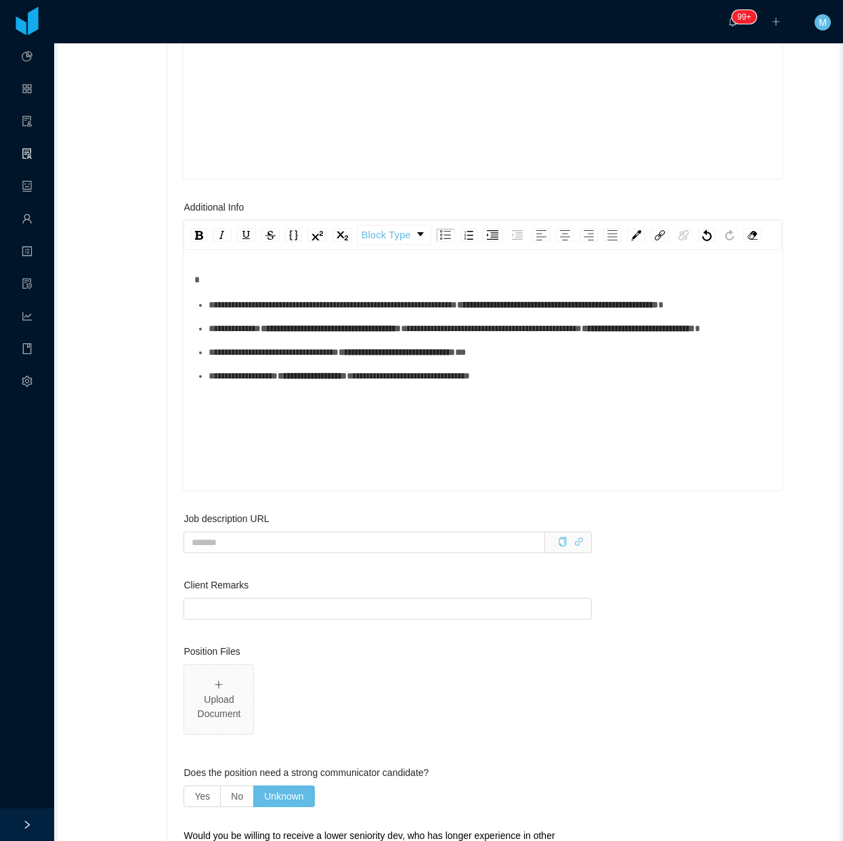
click at [315, 360] on div "**********" at bounding box center [490, 352] width 563 height 14
click at [313, 455] on div "**********" at bounding box center [482, 391] width 577 height 237
click at [301, 466] on div "**********" at bounding box center [482, 391] width 577 height 237
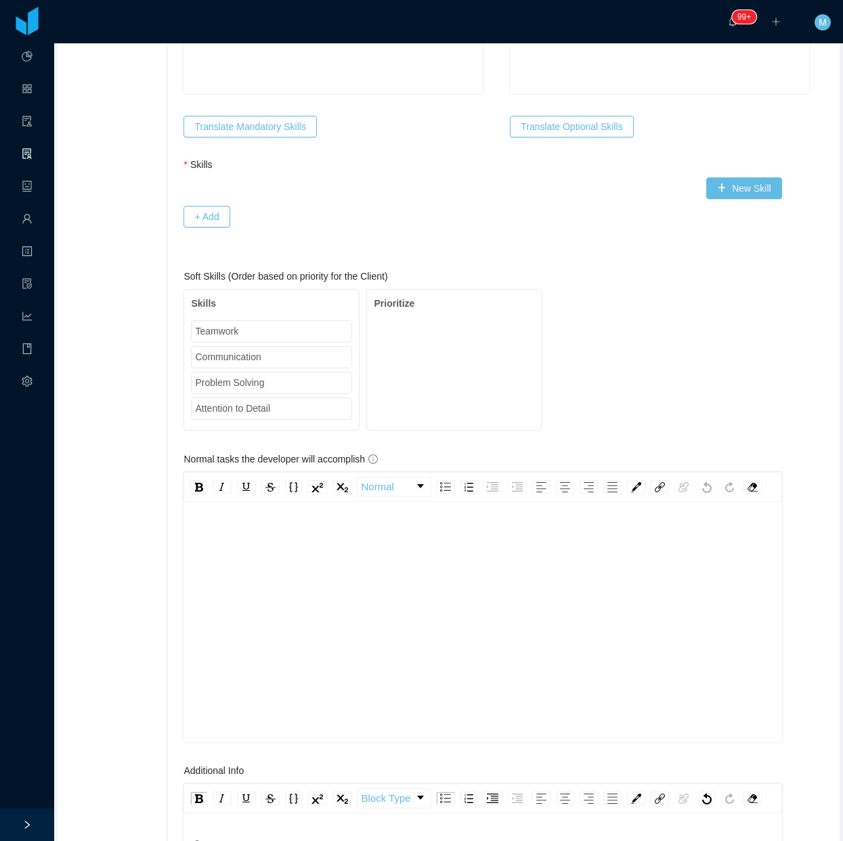
scroll to position [1101, 0]
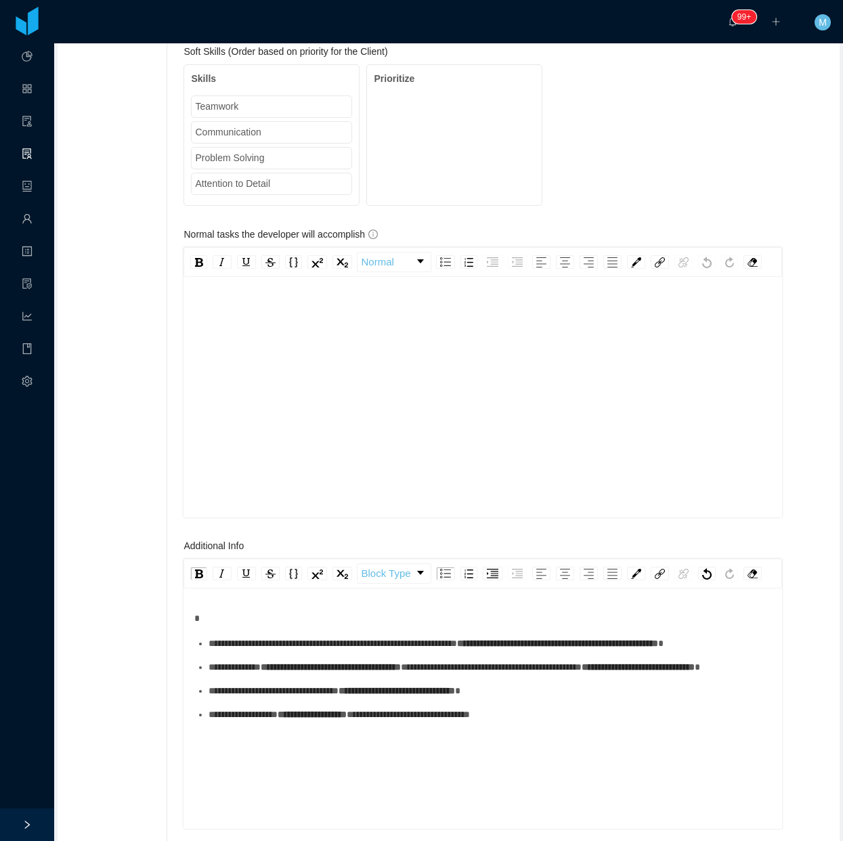
click at [289, 404] on div "rdw-editor" at bounding box center [482, 418] width 577 height 237
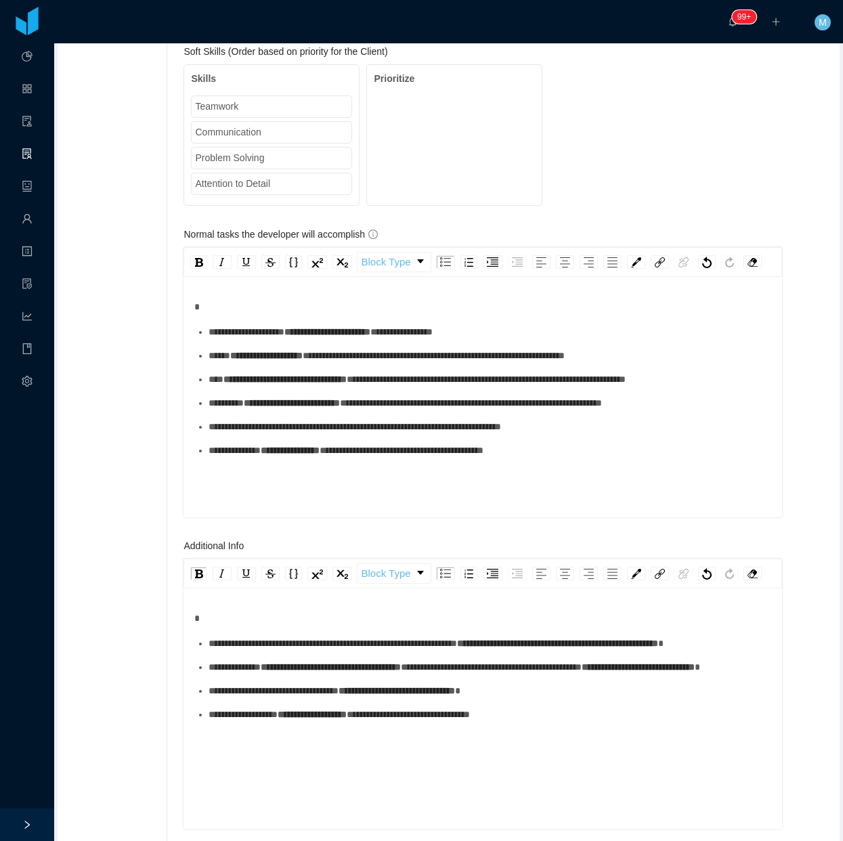
click at [270, 379] on ul "**********" at bounding box center [482, 391] width 577 height 133
click at [278, 337] on span "**********" at bounding box center [247, 331] width 76 height 9
click at [266, 339] on div "**********" at bounding box center [490, 332] width 563 height 14
click at [276, 363] on div "**********" at bounding box center [490, 356] width 563 height 14
click at [268, 387] on div "**********" at bounding box center [490, 380] width 563 height 14
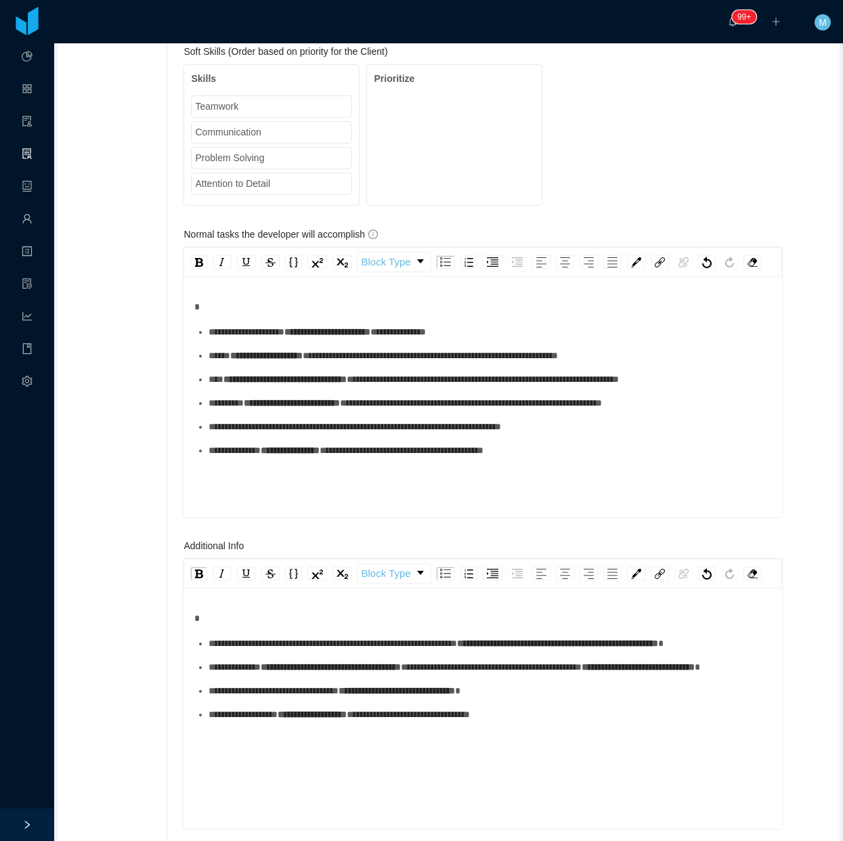
click at [258, 410] on div "**********" at bounding box center [490, 403] width 563 height 14
click at [249, 434] on div "**********" at bounding box center [490, 427] width 563 height 14
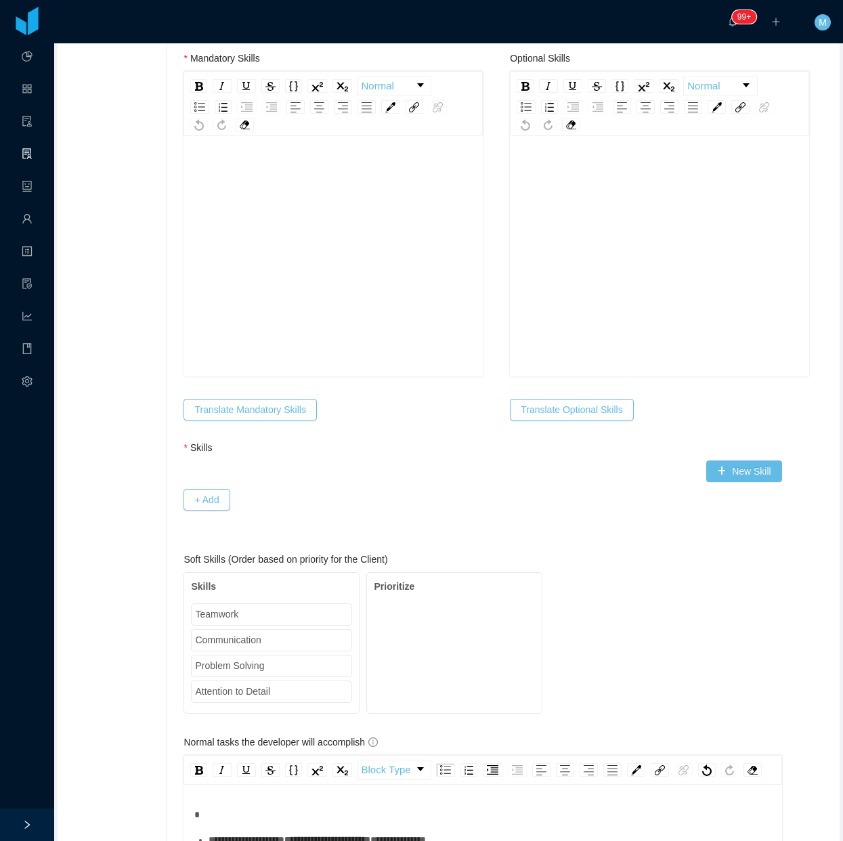
scroll to position [423, 0]
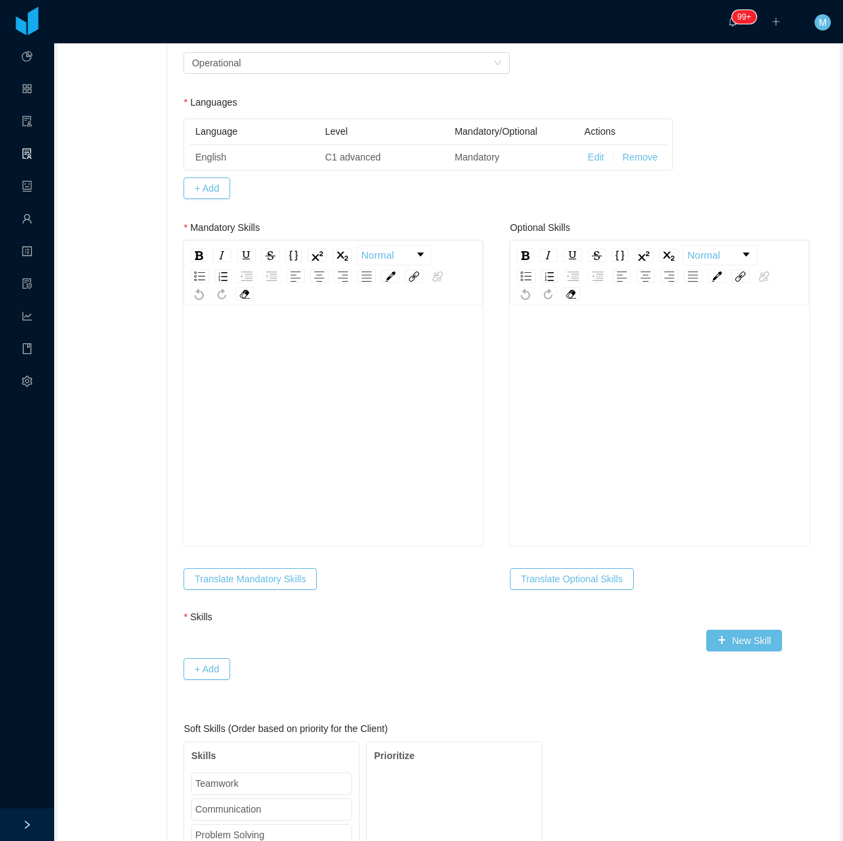
click at [240, 368] on div "rdw-editor" at bounding box center [333, 417] width 278 height 237
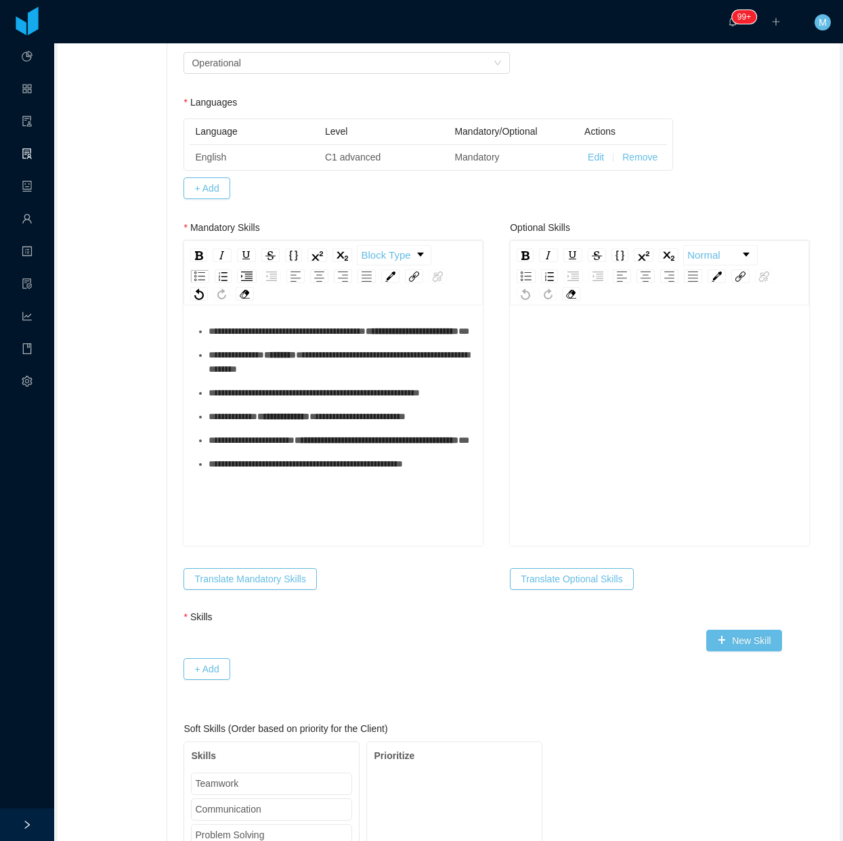
drag, startPoint x: 246, startPoint y: 405, endPoint x: 228, endPoint y: 417, distance: 21.0
click at [247, 377] on div "**********" at bounding box center [341, 362] width 264 height 28
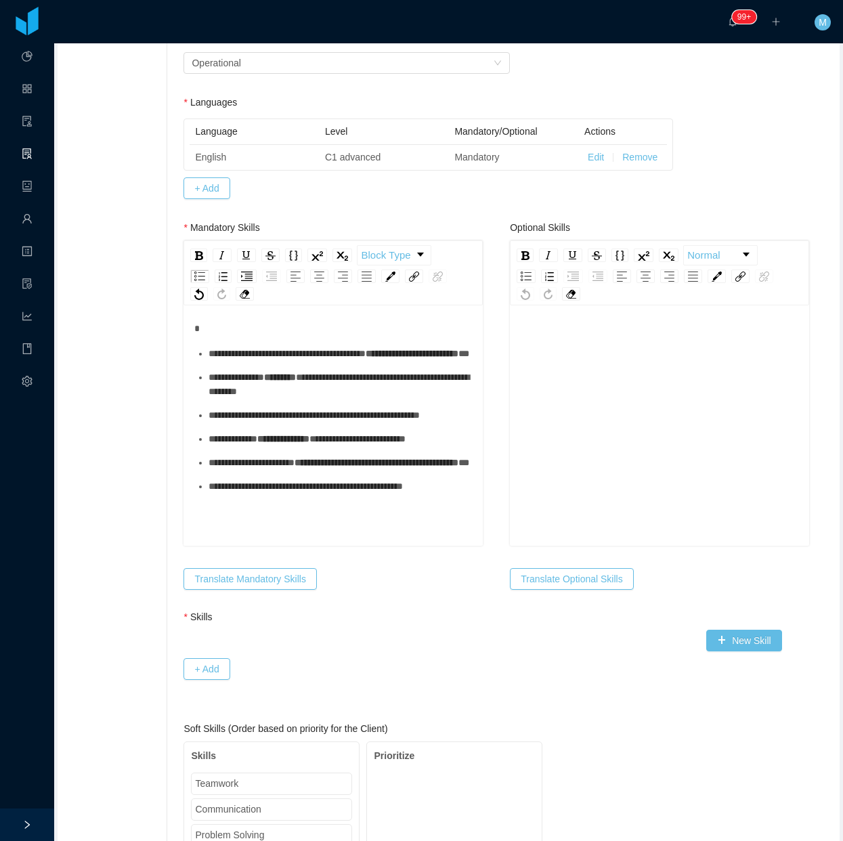
scroll to position [0, 0]
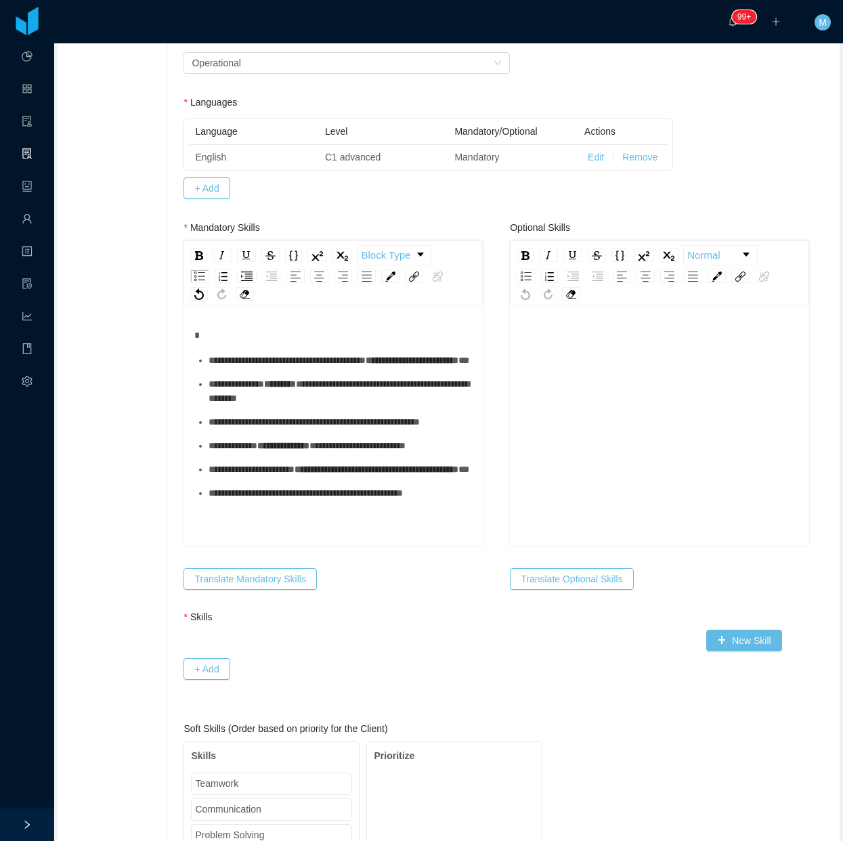
click at [258, 389] on span "**********" at bounding box center [237, 383] width 56 height 9
click at [268, 368] on div "**********" at bounding box center [341, 361] width 264 height 14
click at [245, 406] on div "**********" at bounding box center [341, 391] width 264 height 28
click at [229, 429] on div "**********" at bounding box center [341, 422] width 264 height 14
click at [230, 453] on div "**********" at bounding box center [341, 446] width 264 height 14
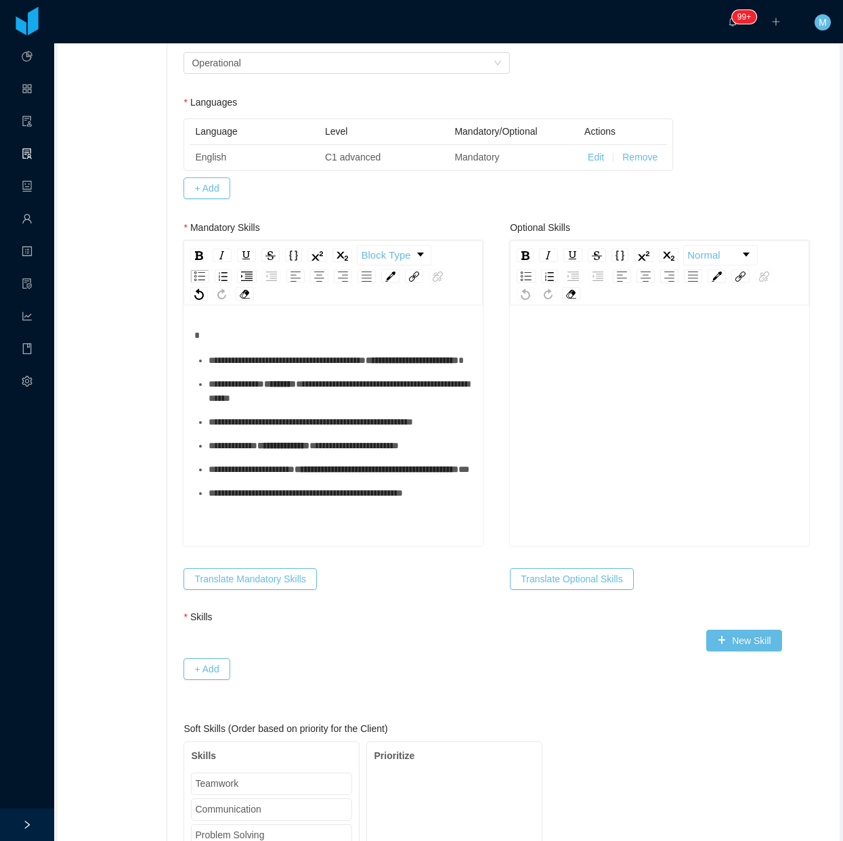
scroll to position [29, 0]
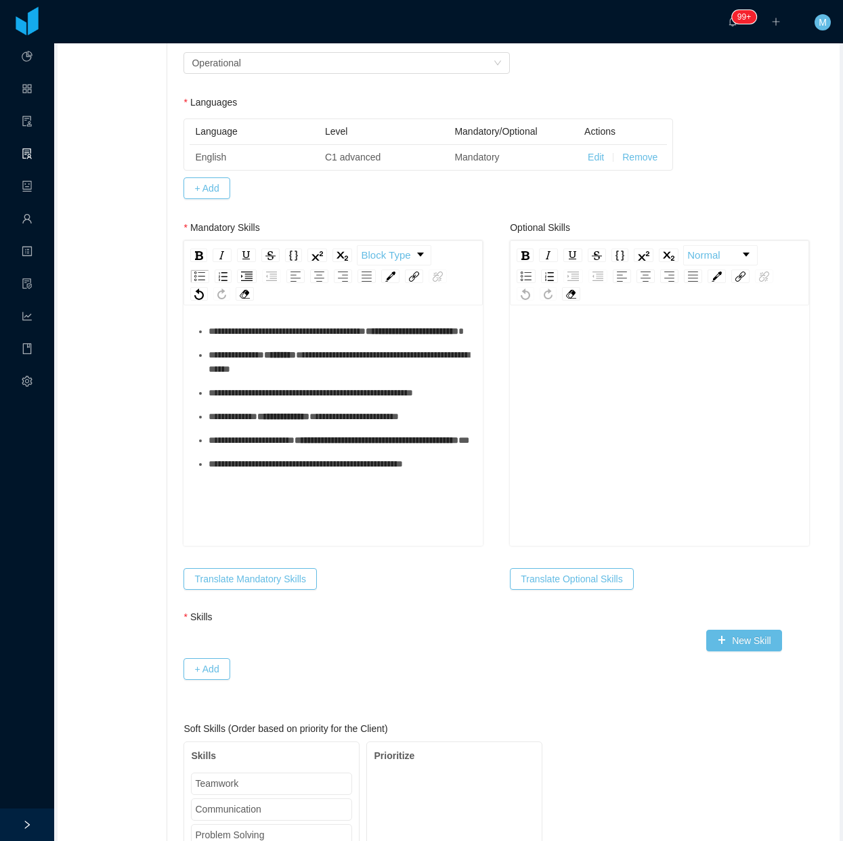
click at [255, 448] on div "**********" at bounding box center [341, 440] width 264 height 14
click at [239, 579] on button "Translate Mandatory Skills" at bounding box center [250, 579] width 133 height 22
click at [570, 299] on div "rdw-remove-control" at bounding box center [571, 294] width 18 height 14
click at [580, 339] on div "rdw-editor" at bounding box center [660, 335] width 278 height 14
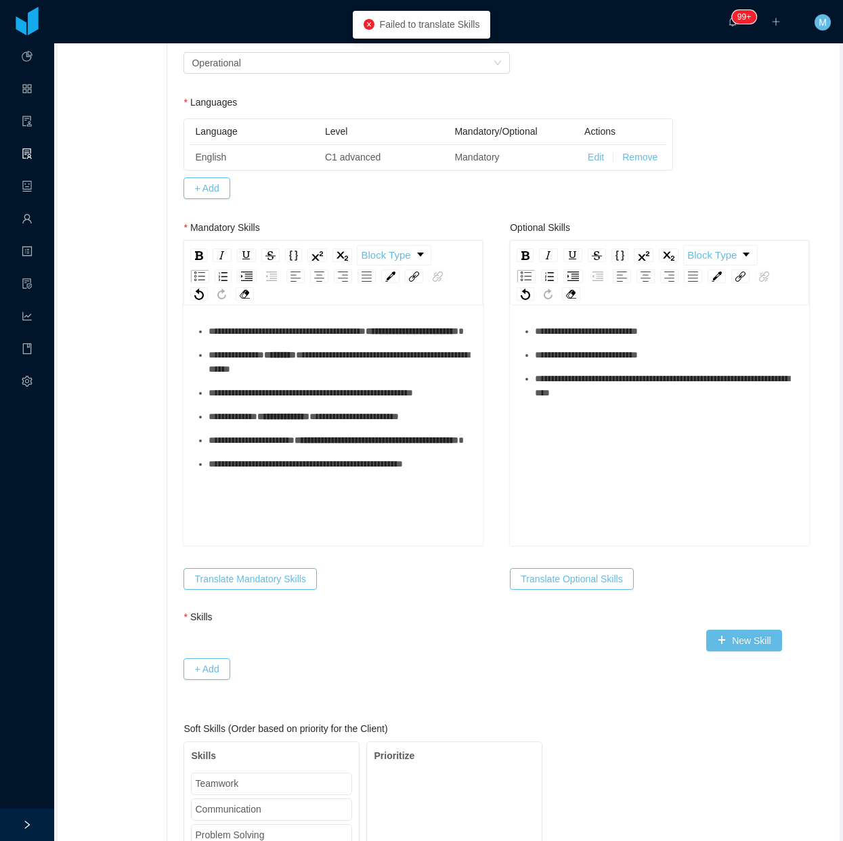
click at [603, 312] on div "rdw-editor" at bounding box center [660, 306] width 278 height 14
click at [576, 336] on span "**********" at bounding box center [586, 330] width 103 height 9
click at [564, 362] on div "**********" at bounding box center [667, 355] width 264 height 14
click at [570, 354] on ul "**********" at bounding box center [660, 362] width 278 height 76
click at [578, 339] on div "**********" at bounding box center [667, 331] width 264 height 14
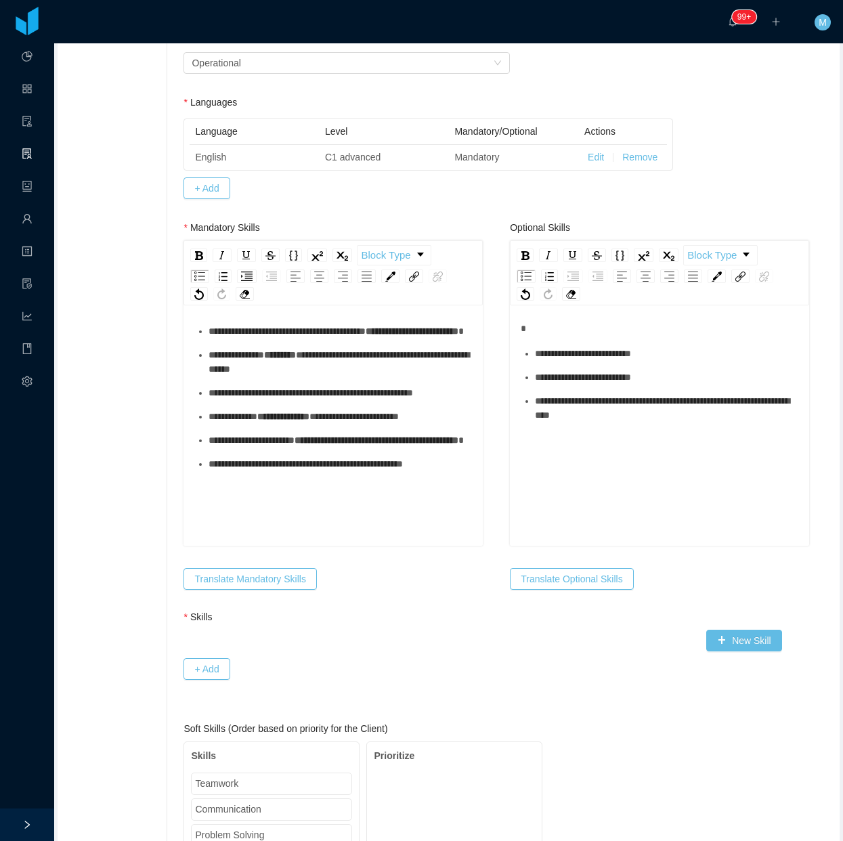
scroll to position [0, 0]
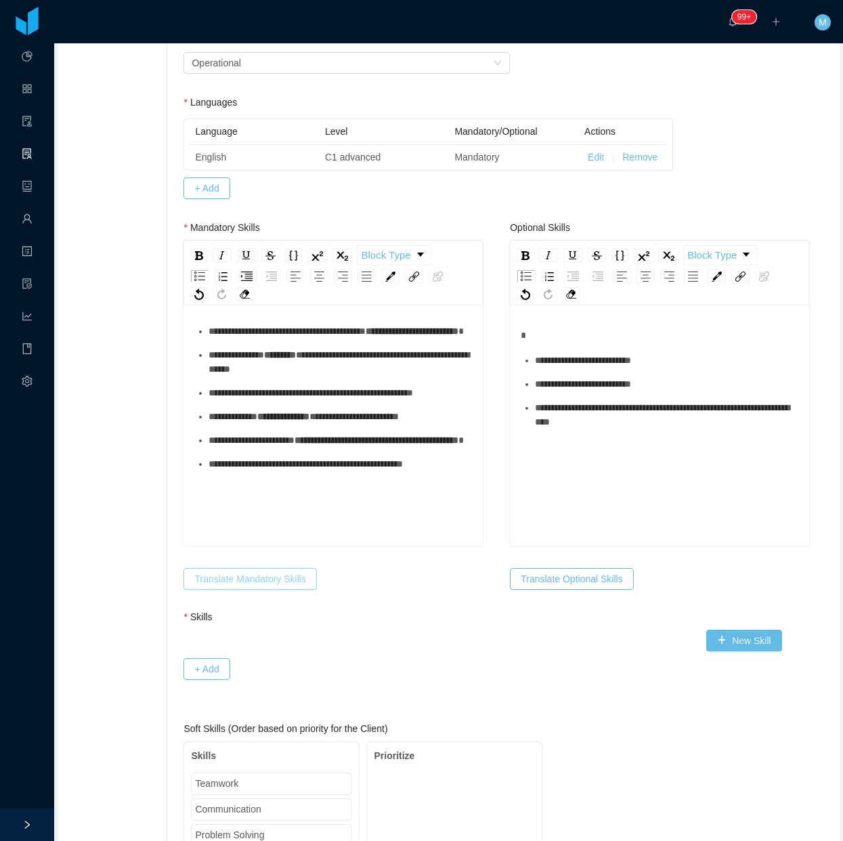
click at [271, 590] on button "Translate Mandatory Skills" at bounding box center [250, 579] width 133 height 22
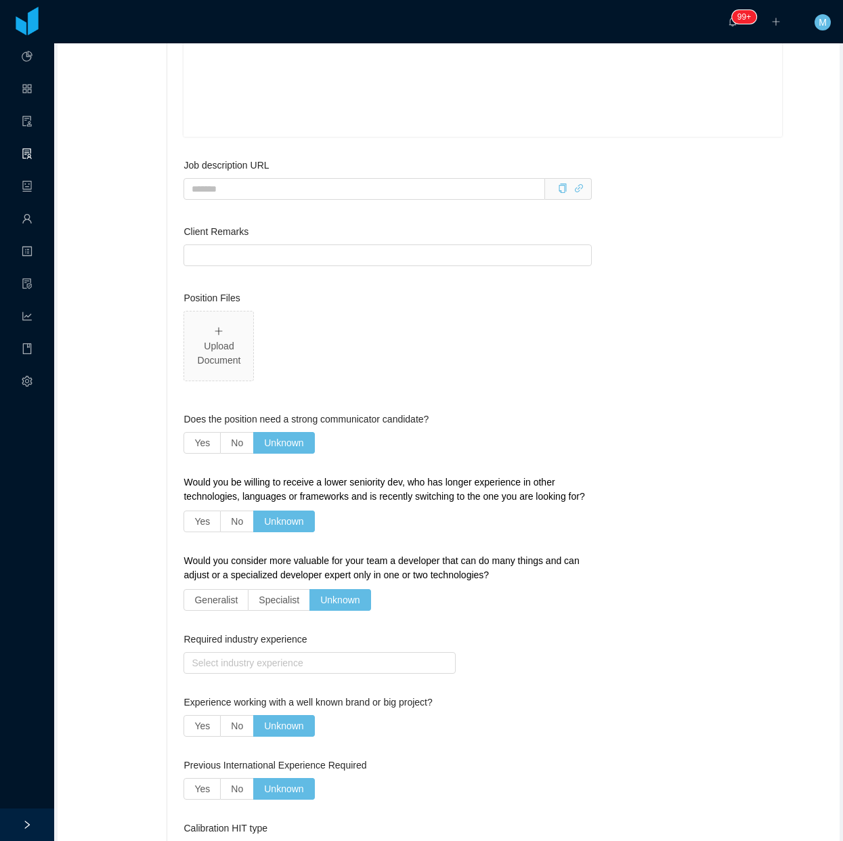
scroll to position [1910, 0]
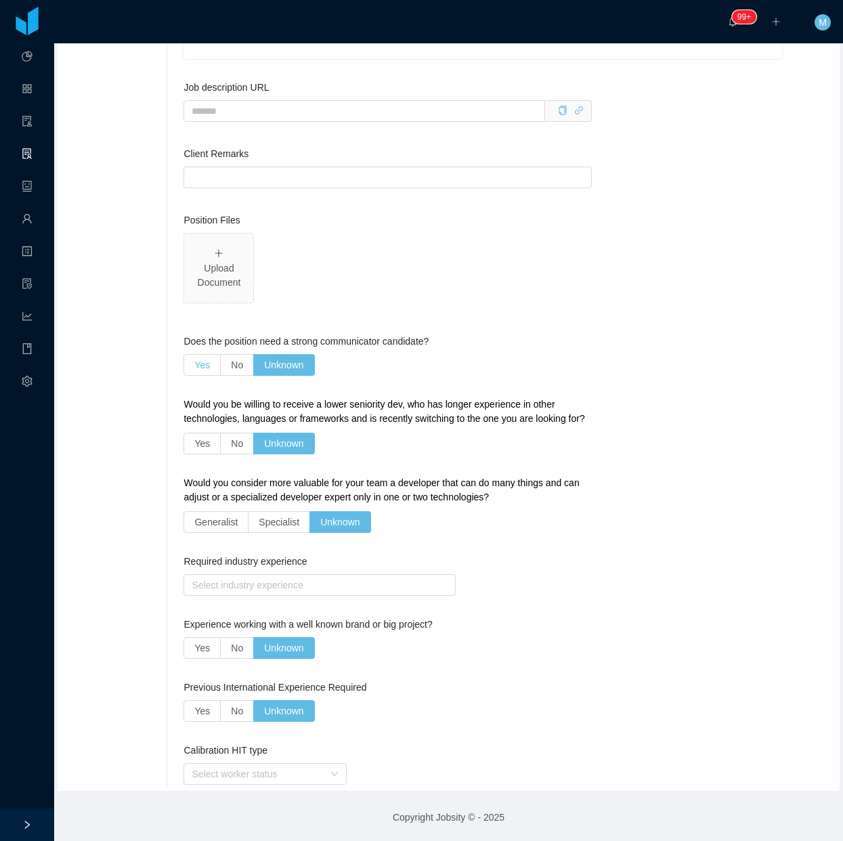
click at [197, 366] on span "Yes" at bounding box center [202, 365] width 16 height 11
click at [231, 444] on span "No" at bounding box center [237, 443] width 12 height 11
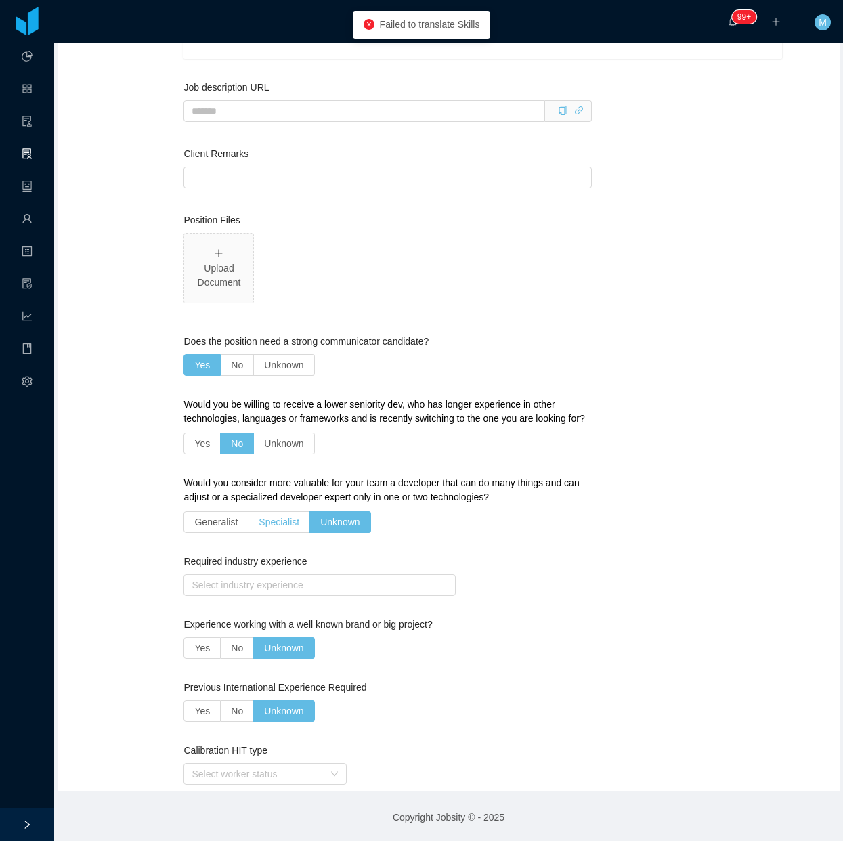
drag, startPoint x: 264, startPoint y: 519, endPoint x: 248, endPoint y: 522, distance: 16.6
click at [264, 522] on span "Specialist" at bounding box center [279, 522] width 41 height 11
click at [202, 645] on span "Yes" at bounding box center [202, 648] width 16 height 11
click at [268, 649] on span "Unknown" at bounding box center [283, 648] width 39 height 11
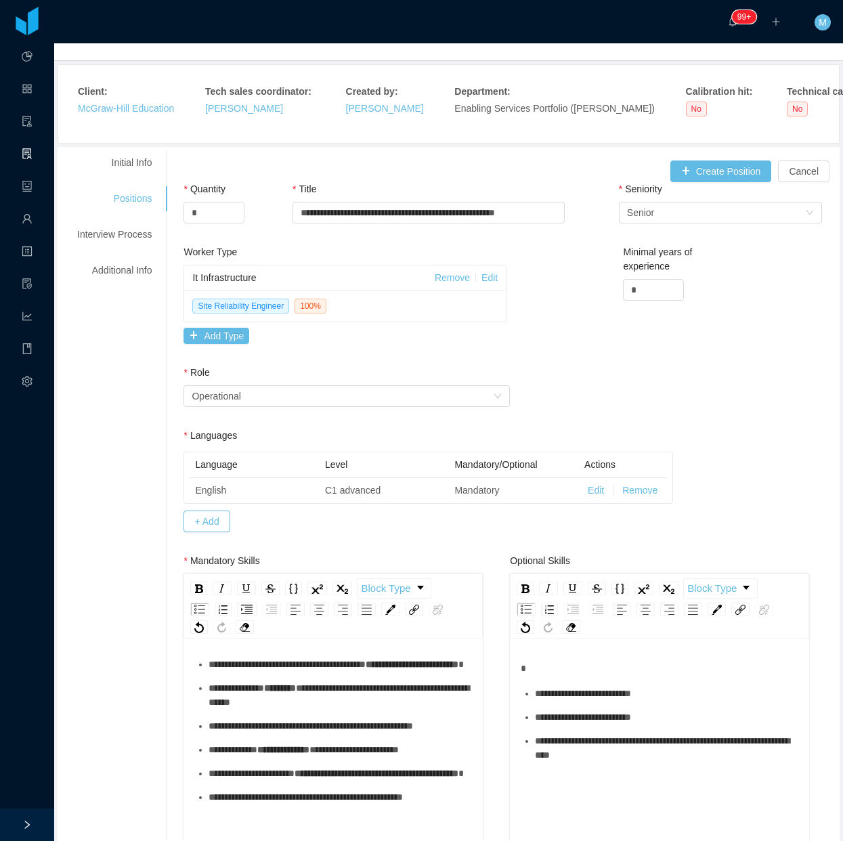
scroll to position [0, 0]
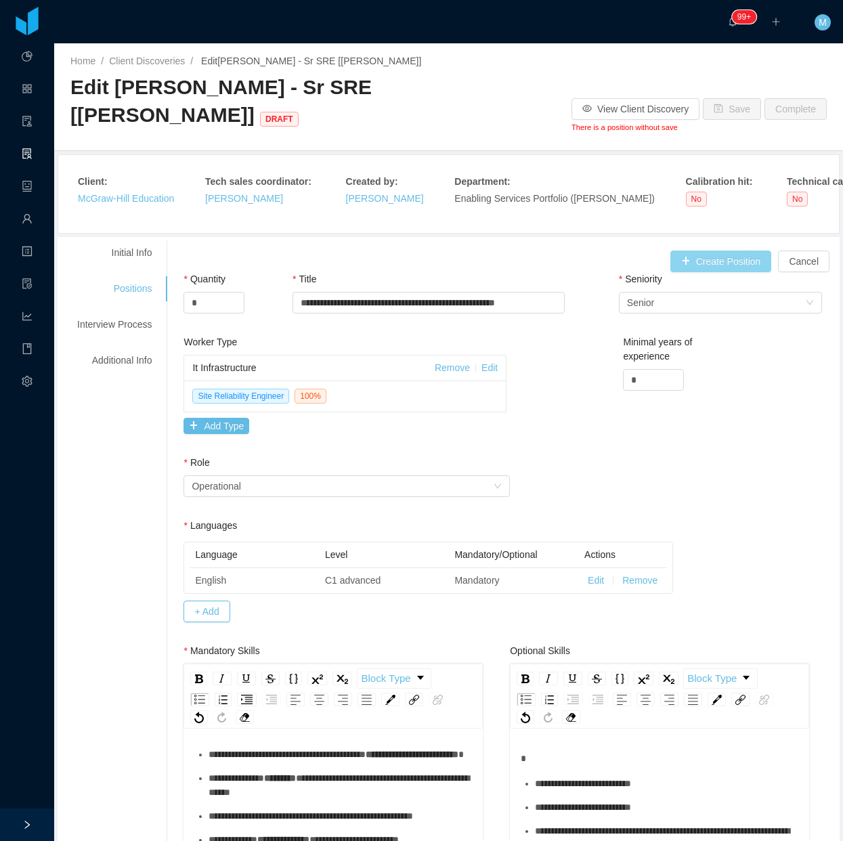
click at [681, 265] on button "Create Position" at bounding box center [722, 262] width 102 height 22
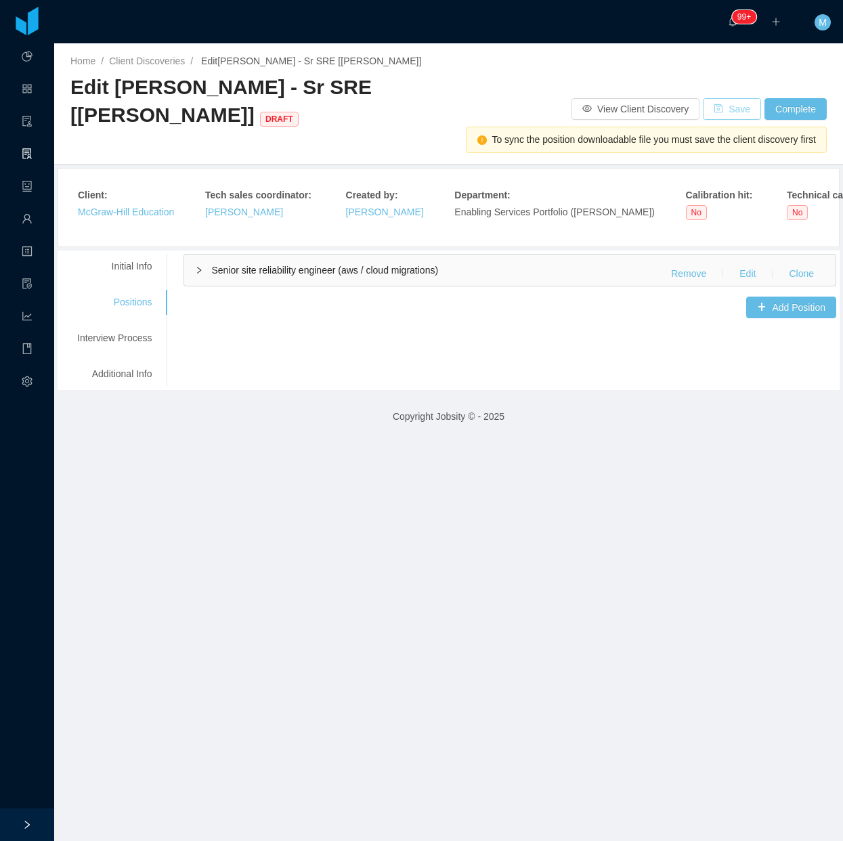
click at [715, 112] on button "Save" at bounding box center [732, 109] width 58 height 22
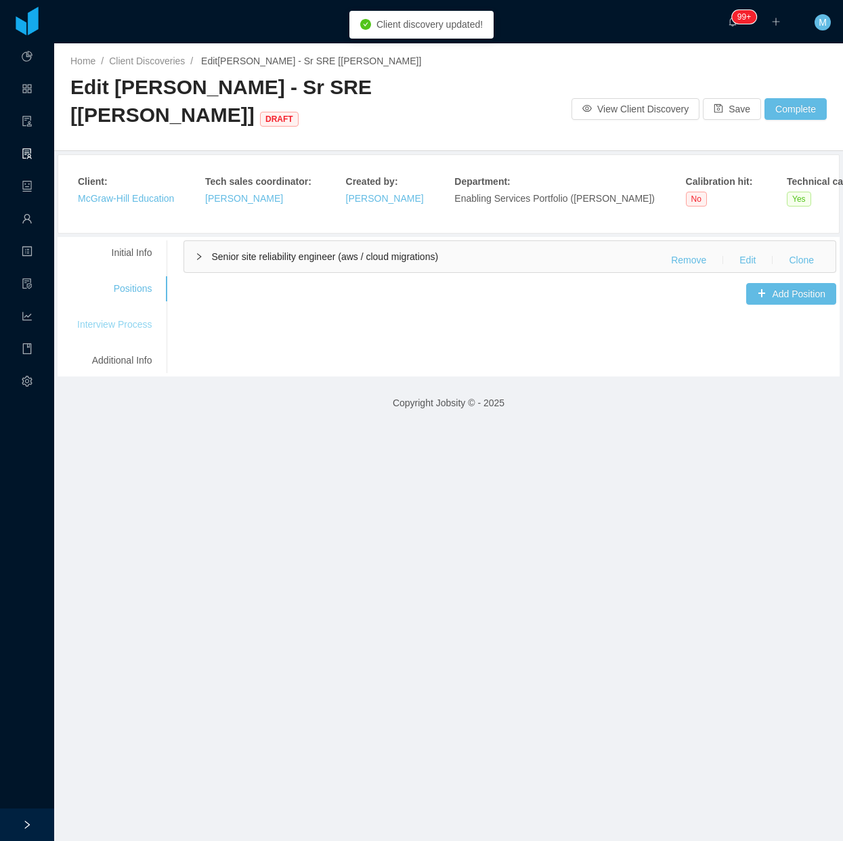
click at [136, 323] on div "Interview Process" at bounding box center [114, 324] width 107 height 25
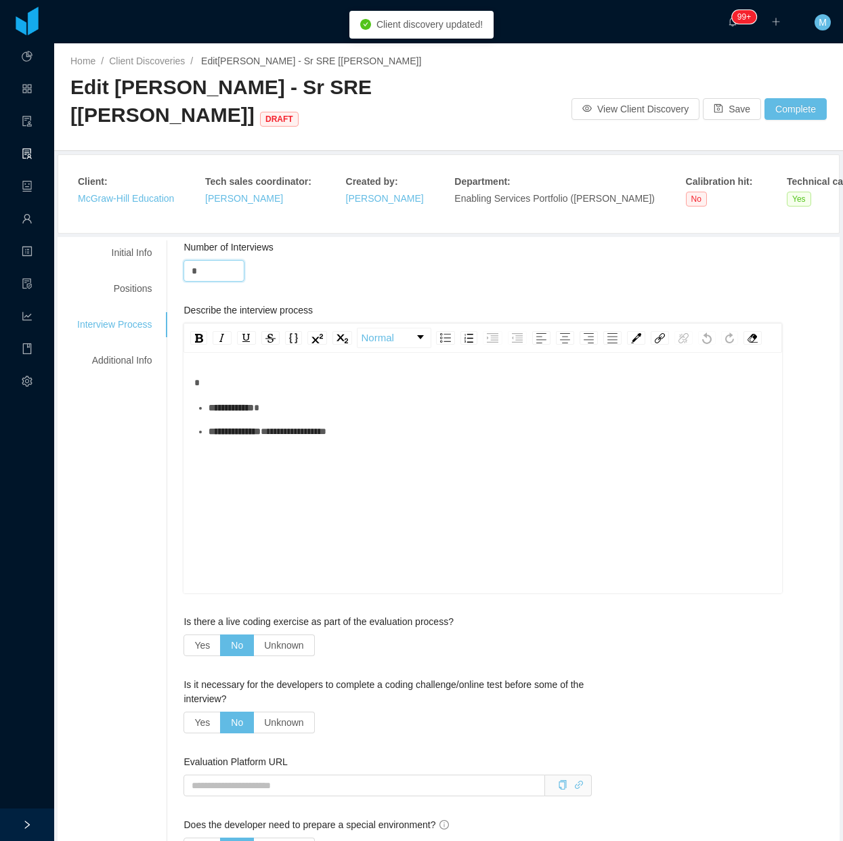
drag, startPoint x: 200, startPoint y: 278, endPoint x: 150, endPoint y: 274, distance: 50.2
click at [150, 274] on div "**********" at bounding box center [449, 779] width 776 height 1078
click at [381, 347] on link "Normal" at bounding box center [394, 337] width 73 height 19
click at [261, 415] on div "**********" at bounding box center [490, 408] width 563 height 14
drag, startPoint x: 433, startPoint y: 465, endPoint x: 116, endPoint y: 370, distance: 331.5
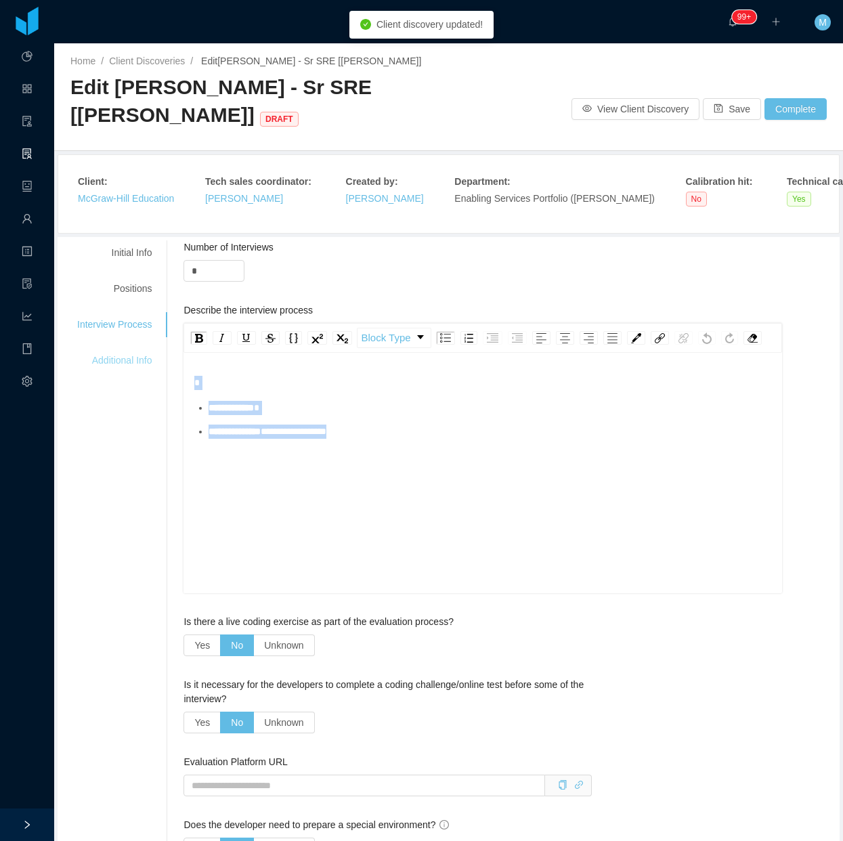
click at [116, 370] on div "**********" at bounding box center [449, 779] width 776 height 1078
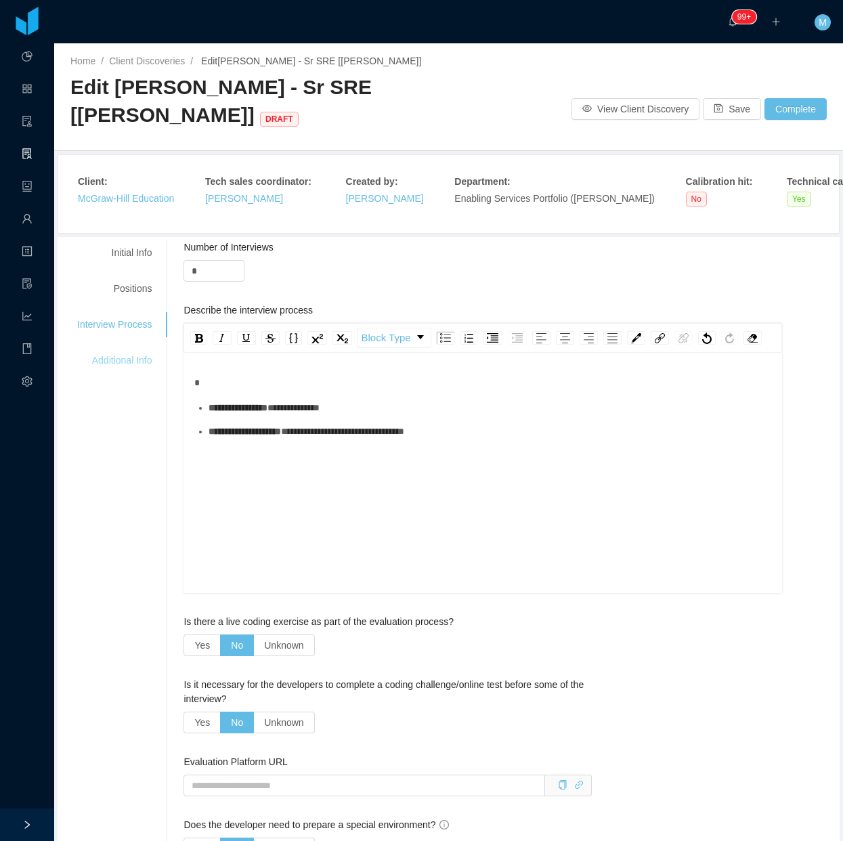
click at [119, 360] on div "Additional Info" at bounding box center [114, 360] width 107 height 25
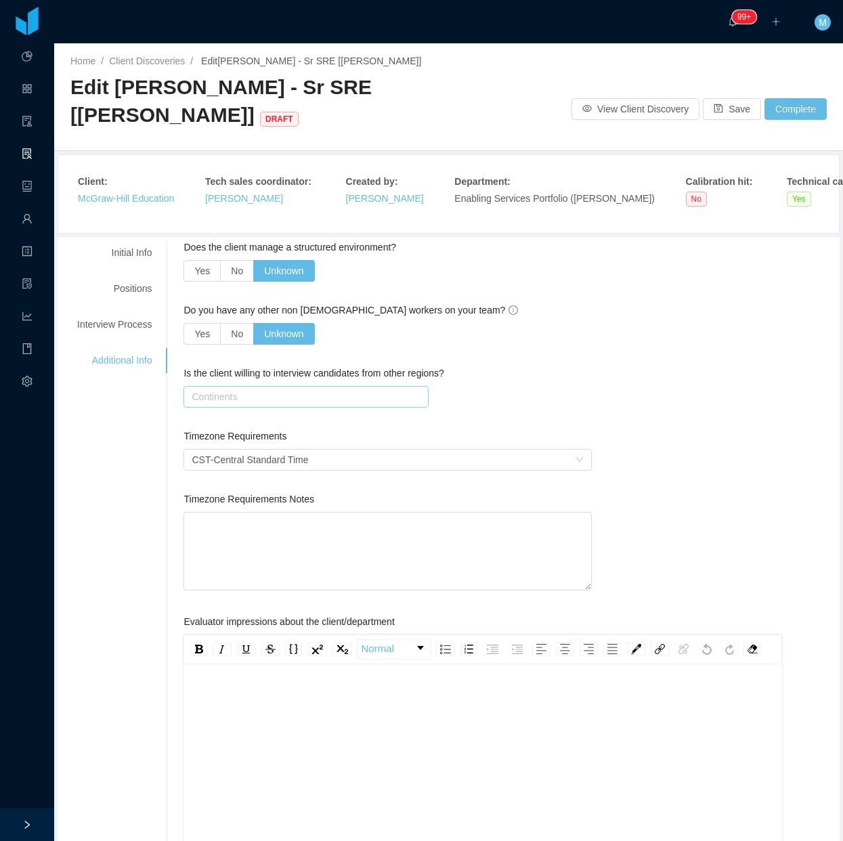
click at [228, 405] on div "Continents" at bounding box center [304, 397] width 232 height 20
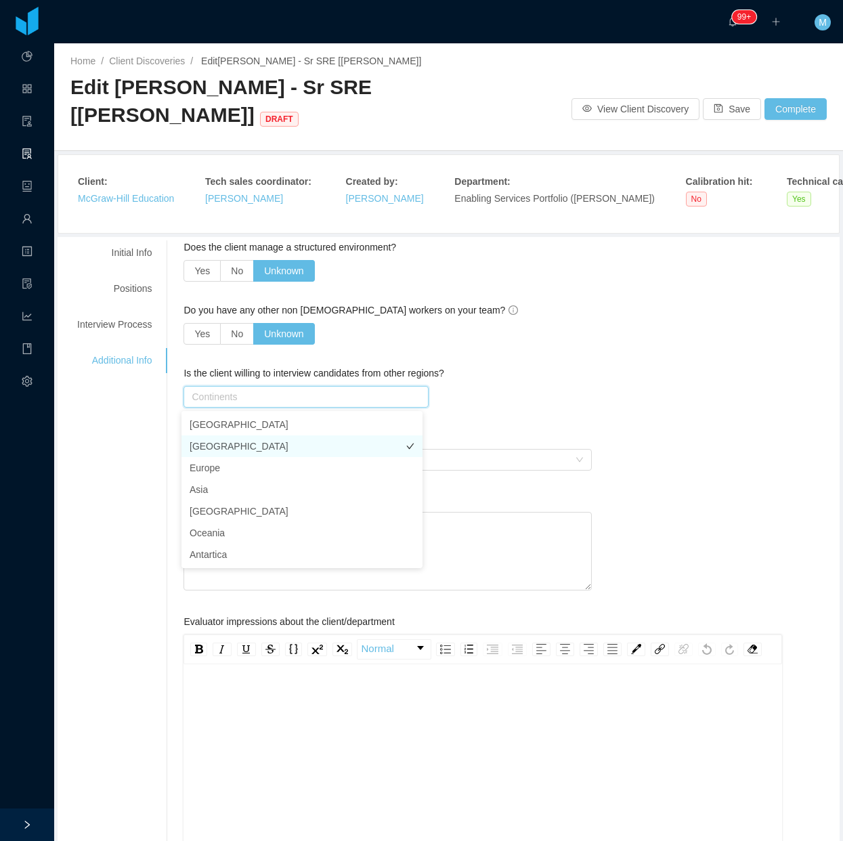
click at [227, 448] on li "South America" at bounding box center [302, 447] width 241 height 22
click at [430, 452] on div "CST - Central Standard Time" at bounding box center [388, 460] width 408 height 22
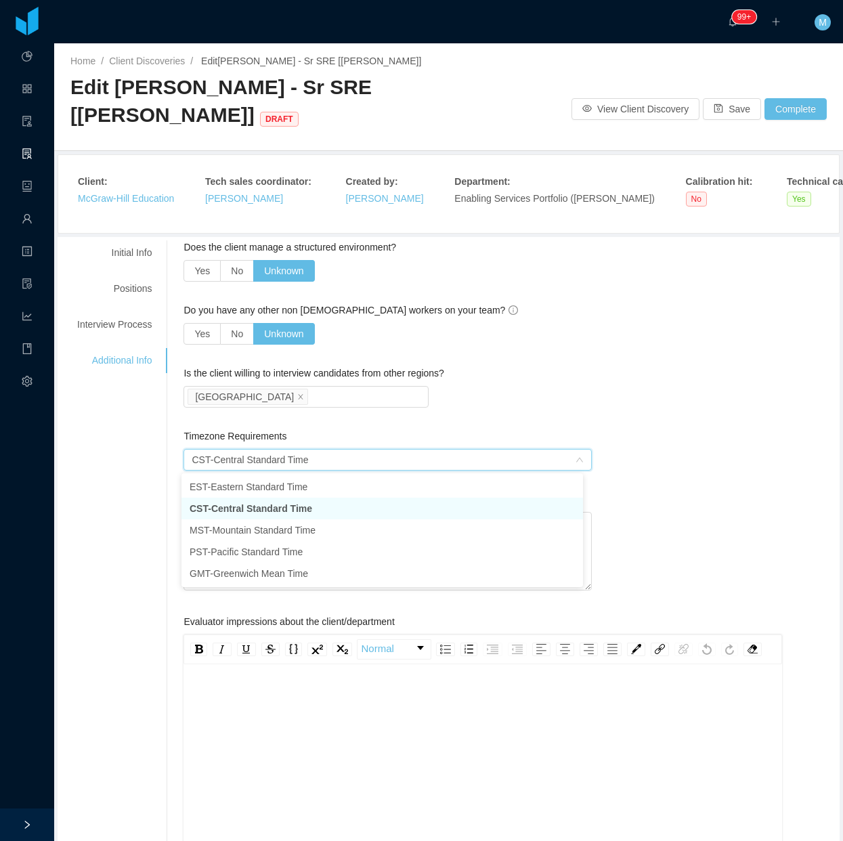
drag, startPoint x: 464, startPoint y: 408, endPoint x: 657, endPoint y: 292, distance: 225.5
click at [466, 408] on div "Is the client willing to interview candidates from other regions? Continents So…" at bounding box center [388, 389] width 408 height 47
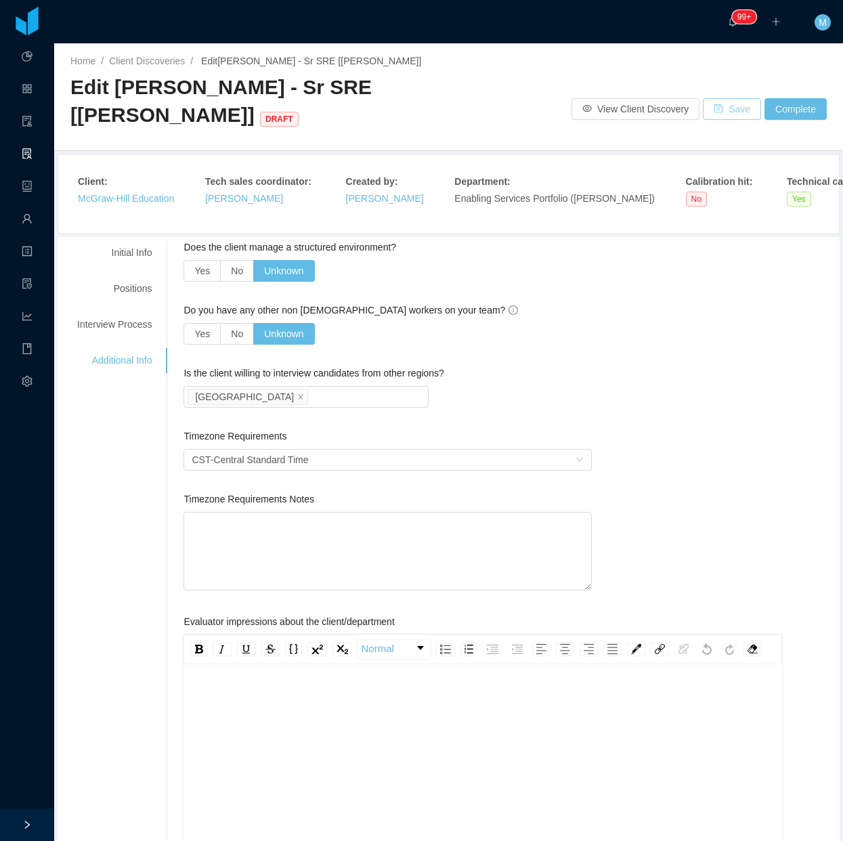
drag, startPoint x: 725, startPoint y: 112, endPoint x: 708, endPoint y: 112, distance: 16.9
click at [723, 112] on button "Save" at bounding box center [732, 109] width 58 height 22
click at [115, 316] on div "Interview Process" at bounding box center [114, 324] width 107 height 25
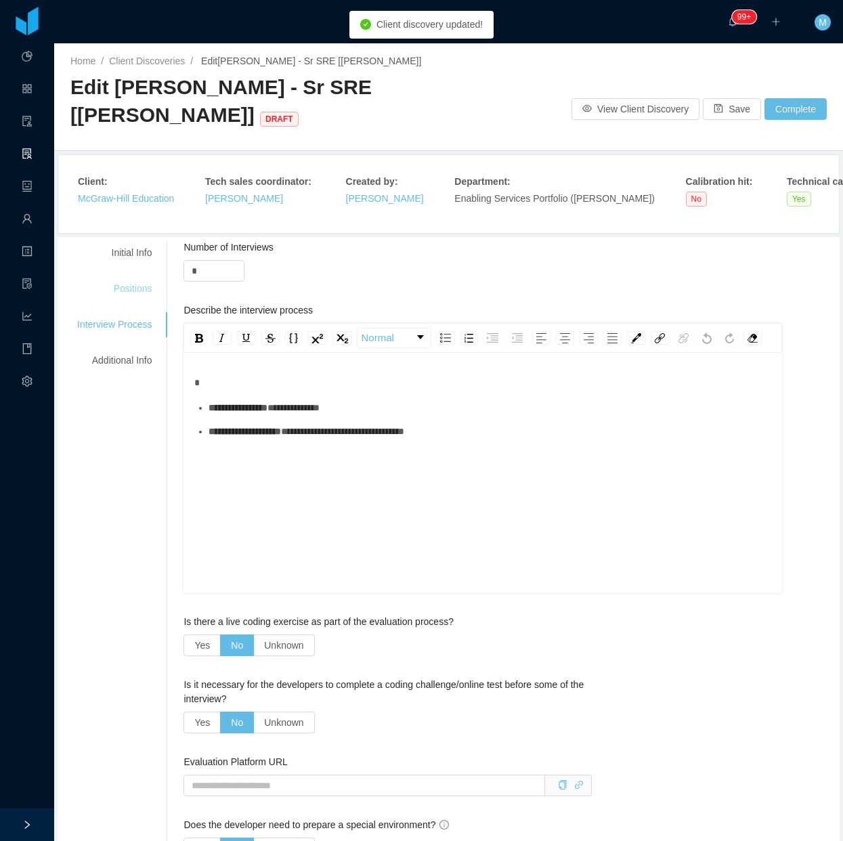
click at [133, 282] on div "Positions" at bounding box center [114, 288] width 107 height 25
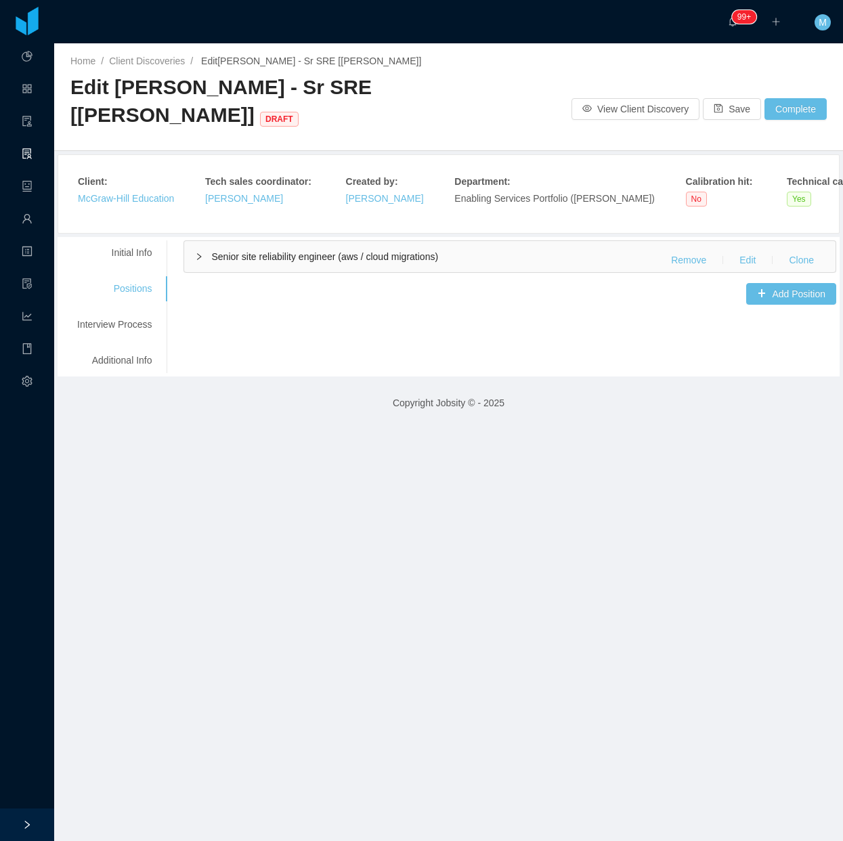
click at [185, 261] on div "Senior site reliability engineer (aws / cloud migrations) Remove Edit Clone" at bounding box center [510, 256] width 652 height 31
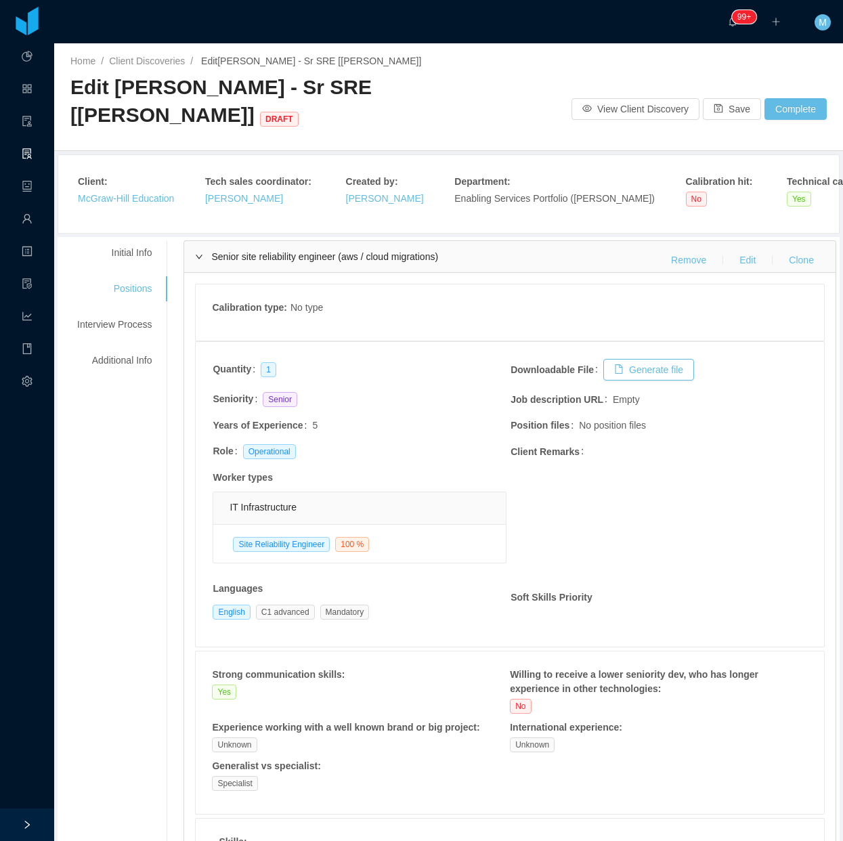
click at [437, 116] on h2 "Edit McGraw-Hill - Sr SRE [Sachin Deshpande] DRAFT" at bounding box center [259, 101] width 378 height 55
drag, startPoint x: 444, startPoint y: 258, endPoint x: 210, endPoint y: 255, distance: 233.7
click at [210, 255] on div "Senior site reliability engineer (aws / cloud migrations) Remove Edit Clone" at bounding box center [509, 256] width 651 height 31
copy span "Senior site reliability engineer (aws / cloud migrations)"
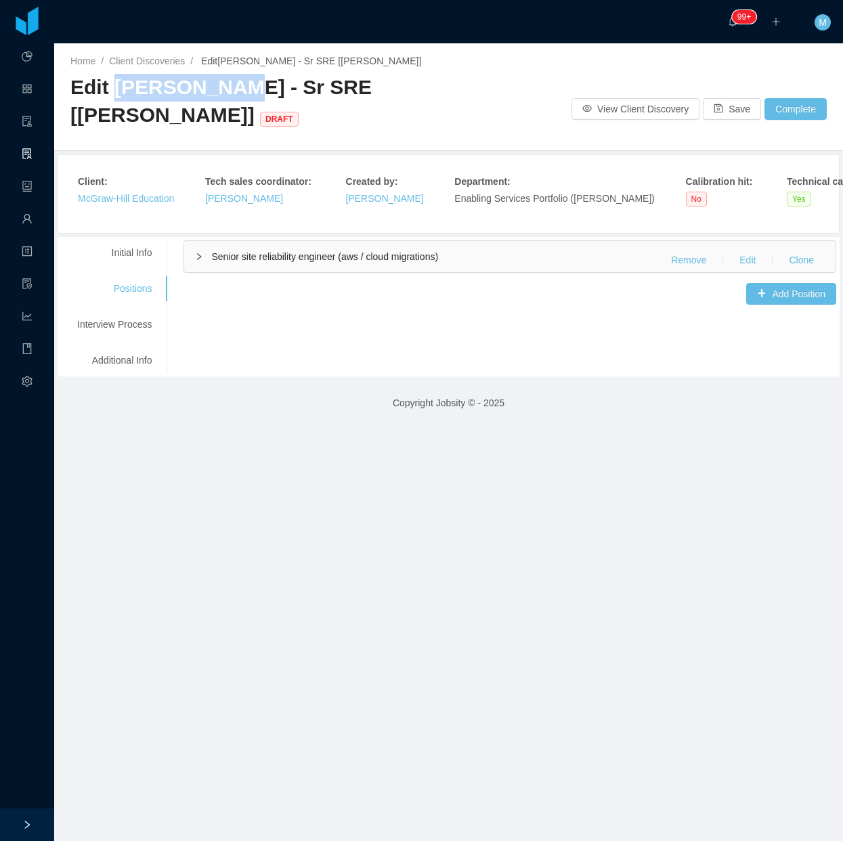
drag, startPoint x: 110, startPoint y: 92, endPoint x: 228, endPoint y: 90, distance: 118.5
click at [228, 90] on span "Edit McGraw-Hill - Sr SRE [Sachin Deshpande] DRAFT" at bounding box center [220, 101] width 301 height 50
copy span "McGraw-Hill"
click at [131, 246] on div "Initial Info" at bounding box center [114, 252] width 107 height 25
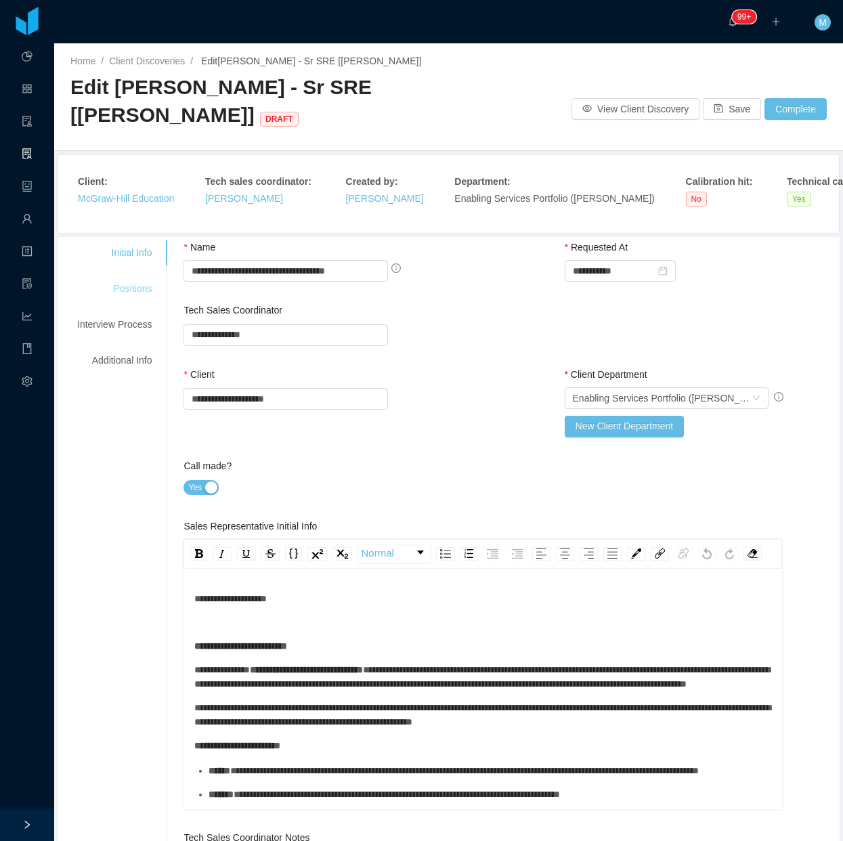
click at [125, 283] on div "Positions" at bounding box center [114, 288] width 107 height 25
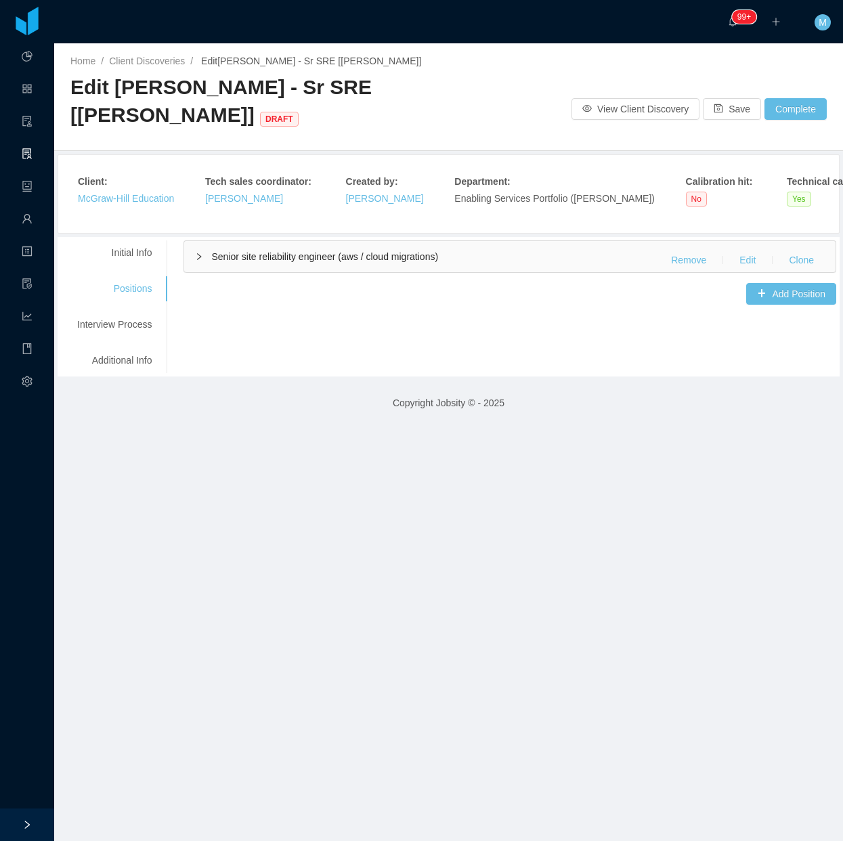
click at [202, 258] on div "Senior site reliability engineer (aws / cloud migrations) Remove Edit Clone" at bounding box center [510, 256] width 652 height 31
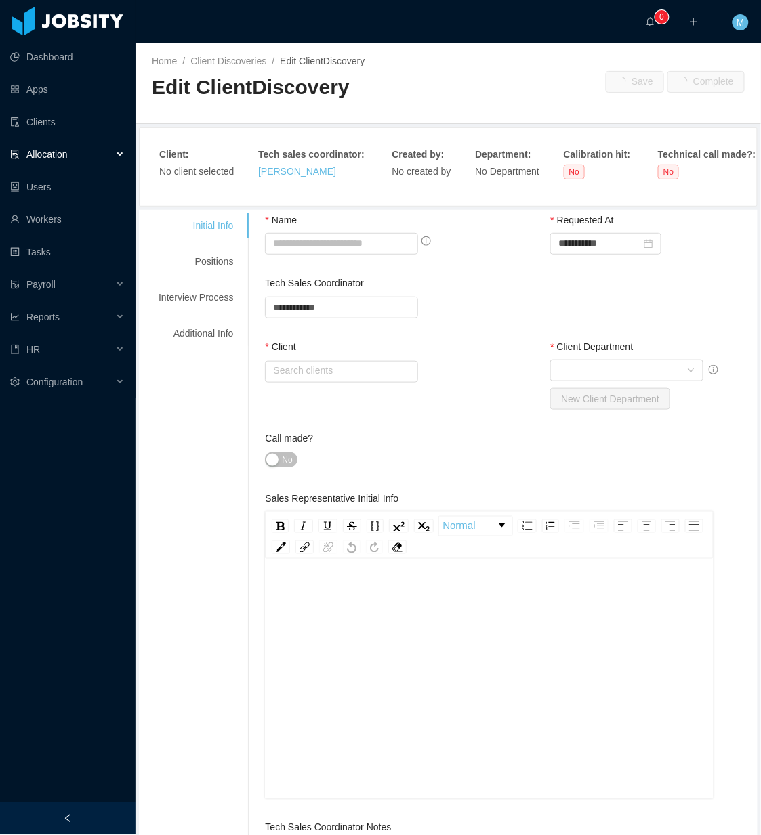
click at [72, 804] on div at bounding box center [67, 819] width 135 height 33
type input "**********"
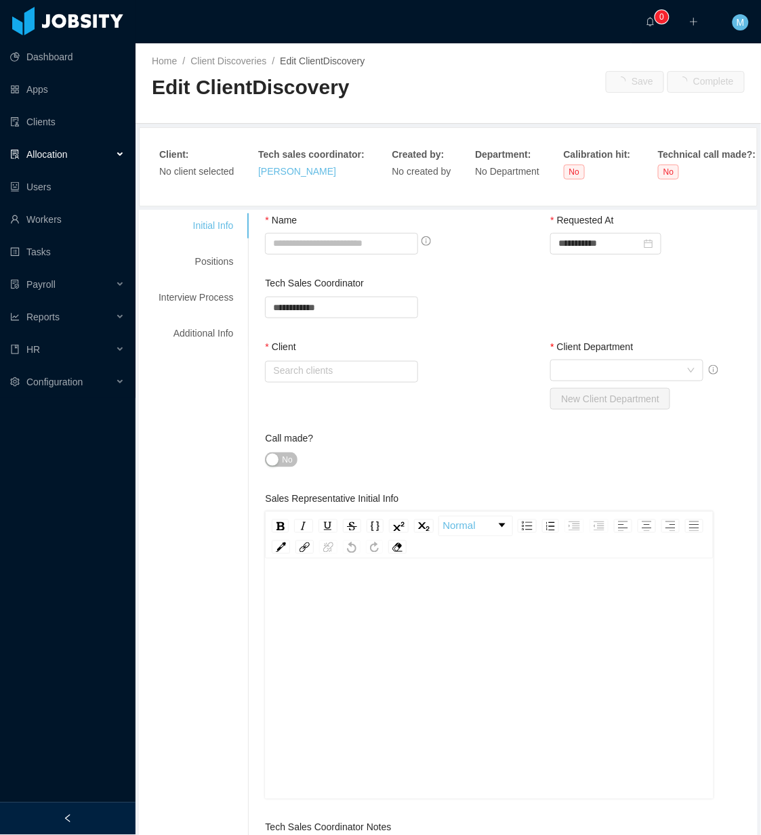
type input "*"
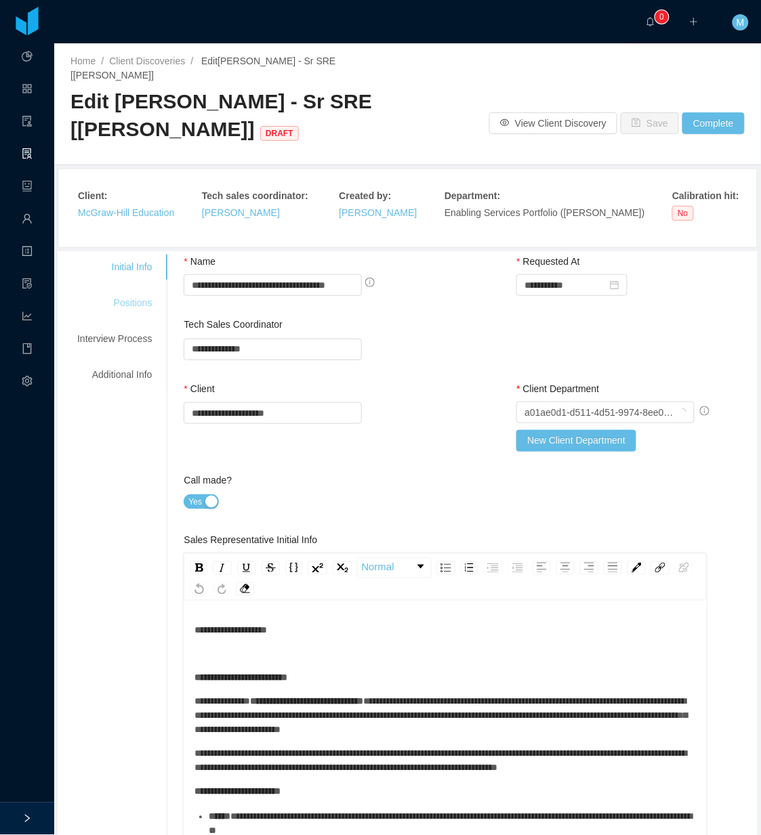
click at [122, 291] on div "Positions" at bounding box center [114, 303] width 107 height 25
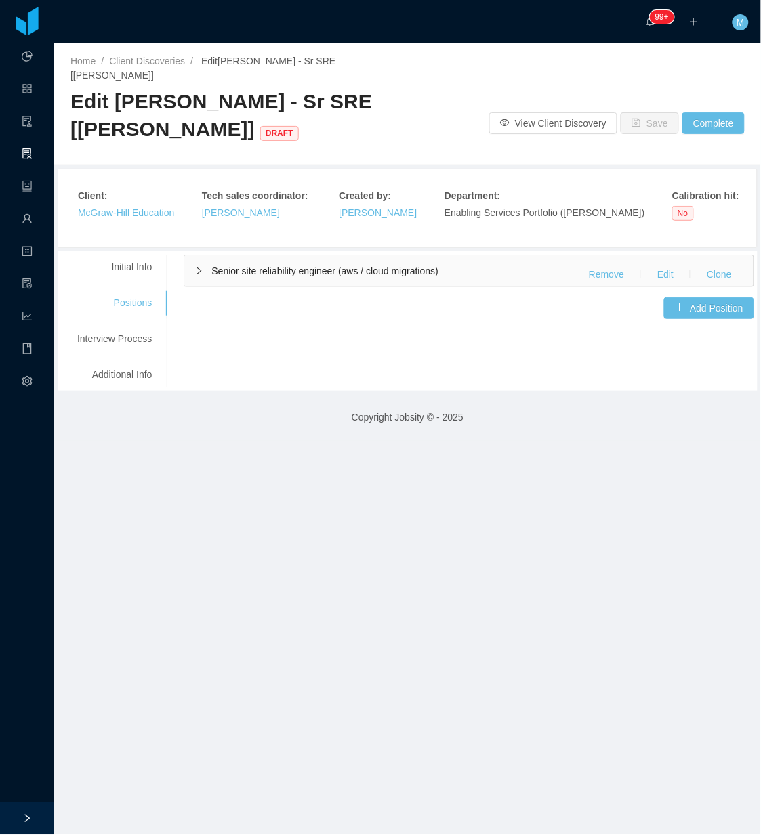
click at [214, 269] on div "Senior site reliability engineer (aws / cloud migrations) Remove Edit Clone" at bounding box center [468, 270] width 569 height 31
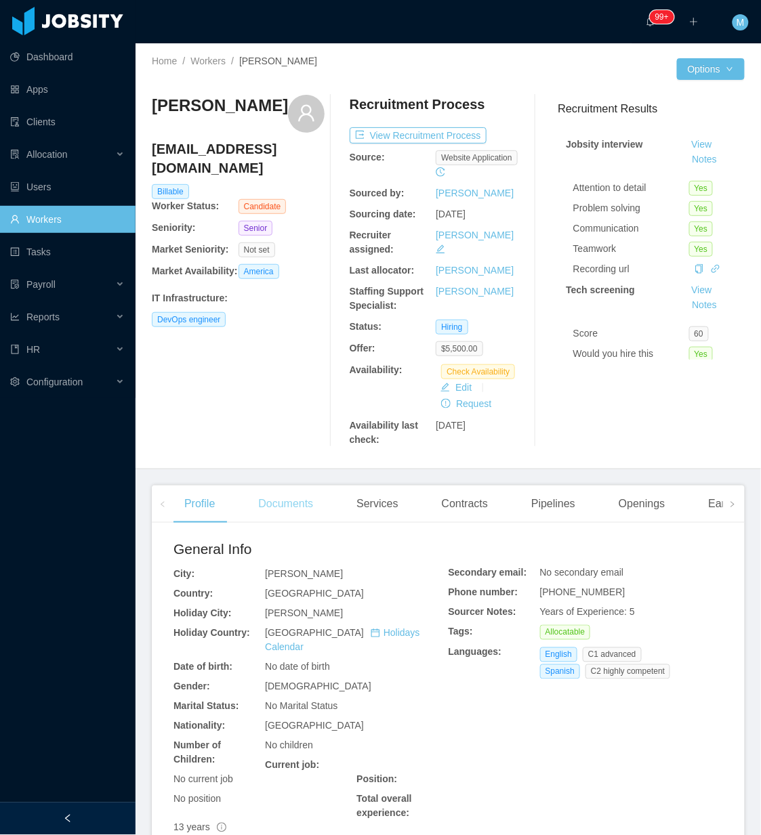
click at [271, 498] on div "Documents" at bounding box center [285, 505] width 77 height 38
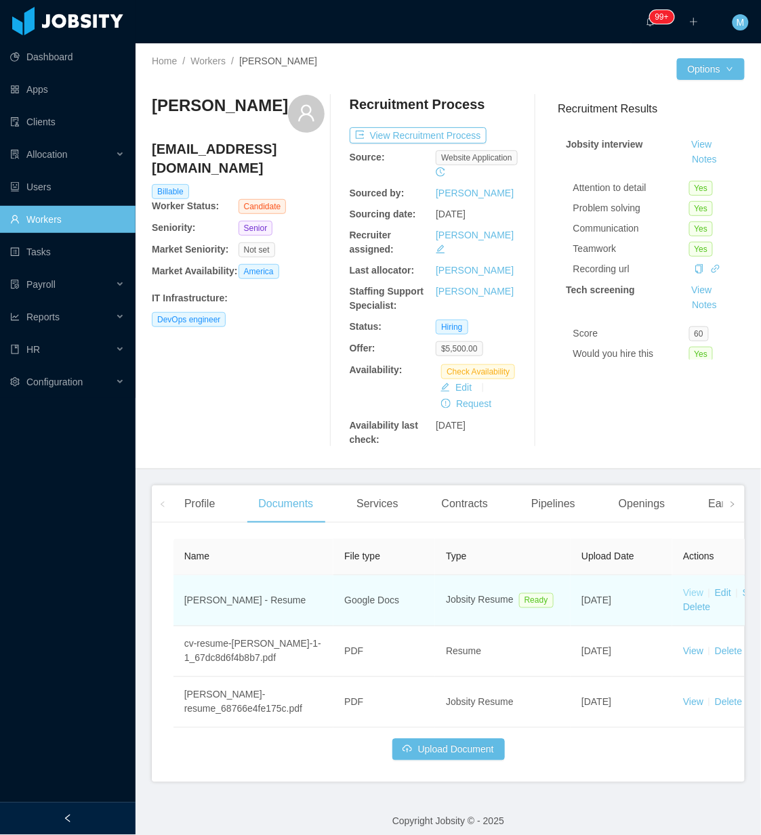
click at [701, 588] on link "View" at bounding box center [693, 593] width 20 height 11
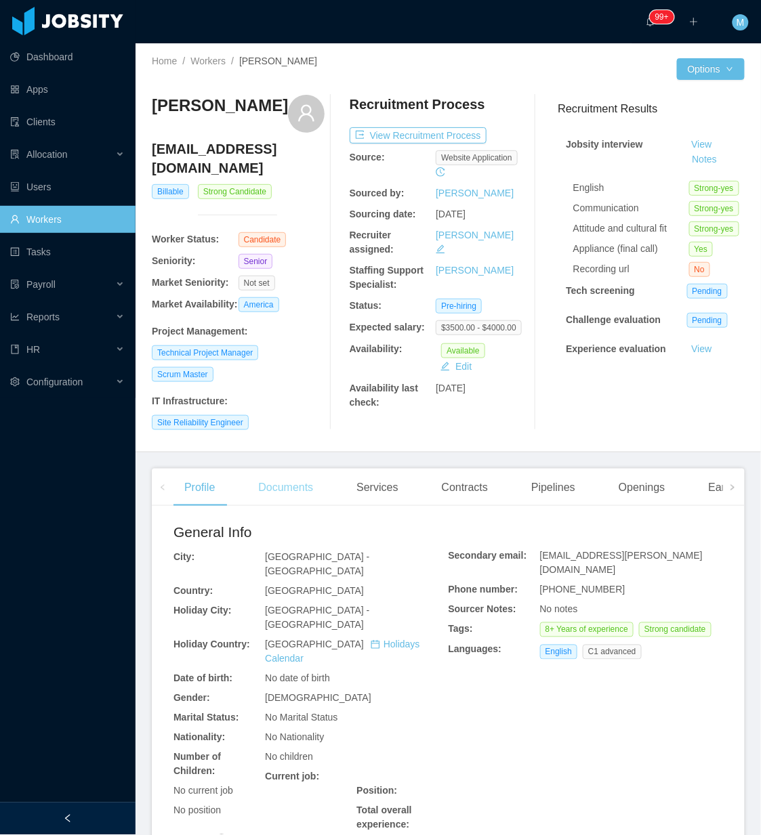
click at [274, 499] on div "Documents" at bounding box center [285, 488] width 77 height 38
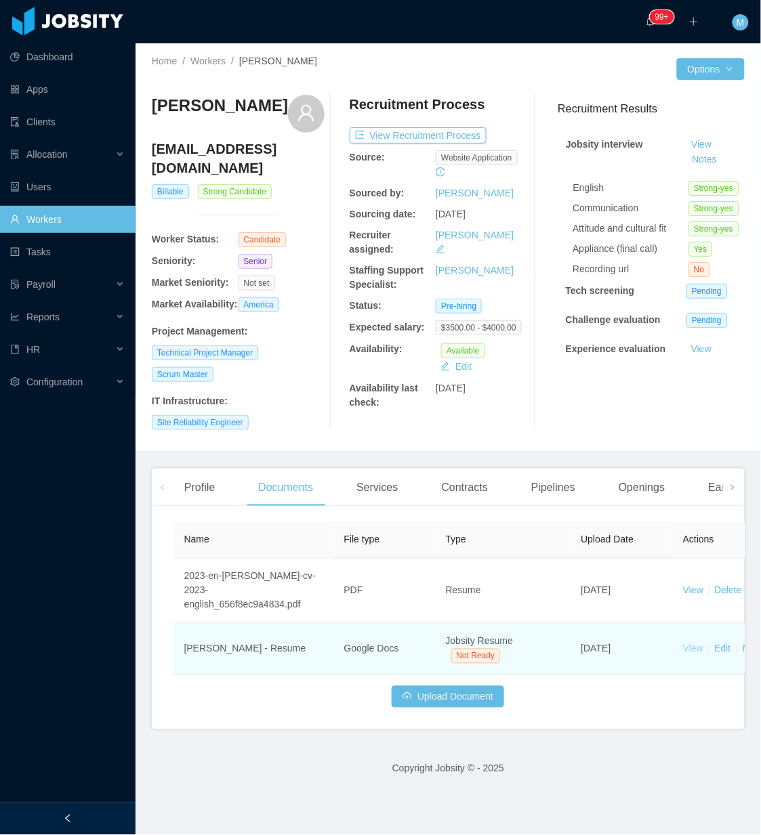
click at [685, 643] on link "View" at bounding box center [693, 648] width 20 height 11
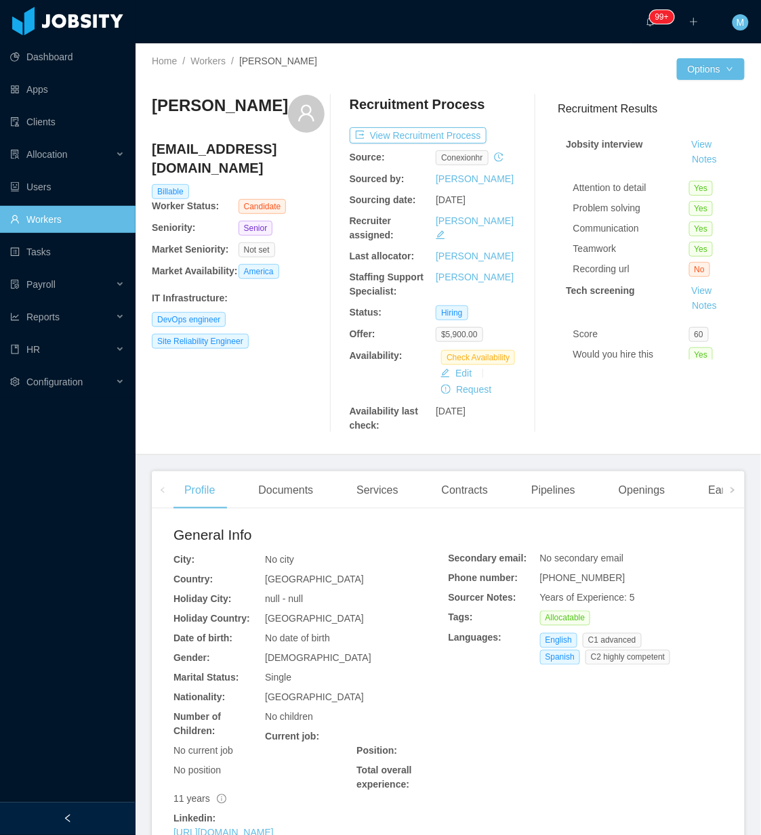
click at [70, 805] on div at bounding box center [67, 819] width 135 height 33
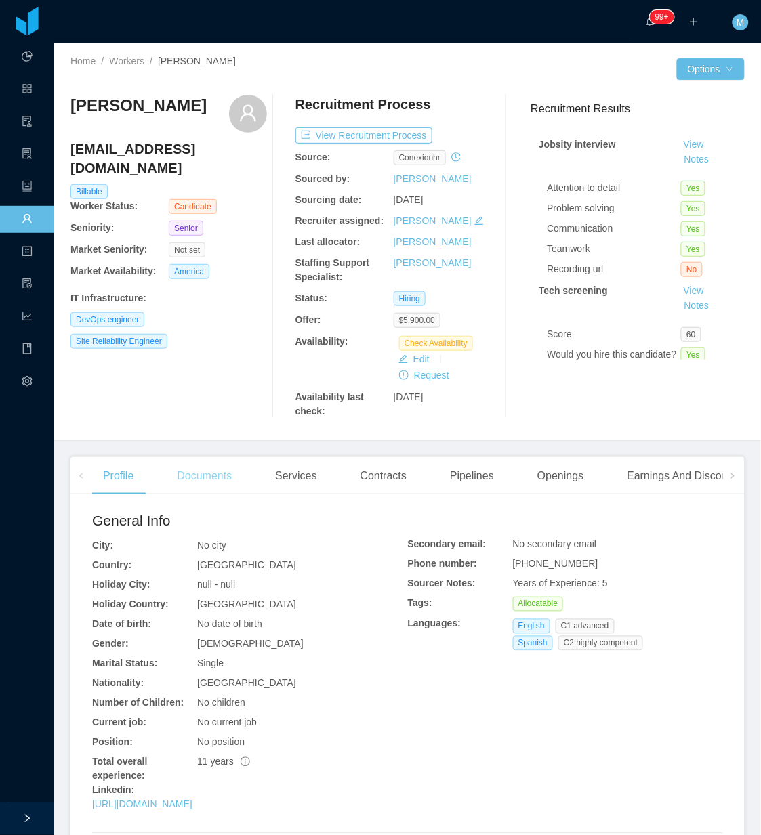
click at [215, 471] on div "Documents" at bounding box center [204, 476] width 77 height 38
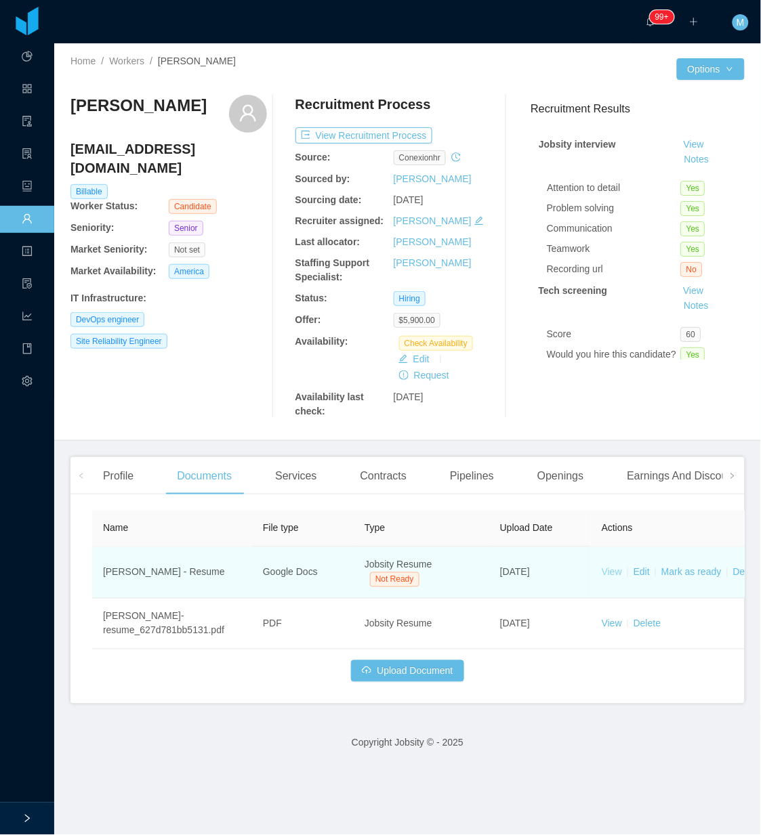
click at [610, 578] on link "View" at bounding box center [611, 572] width 20 height 11
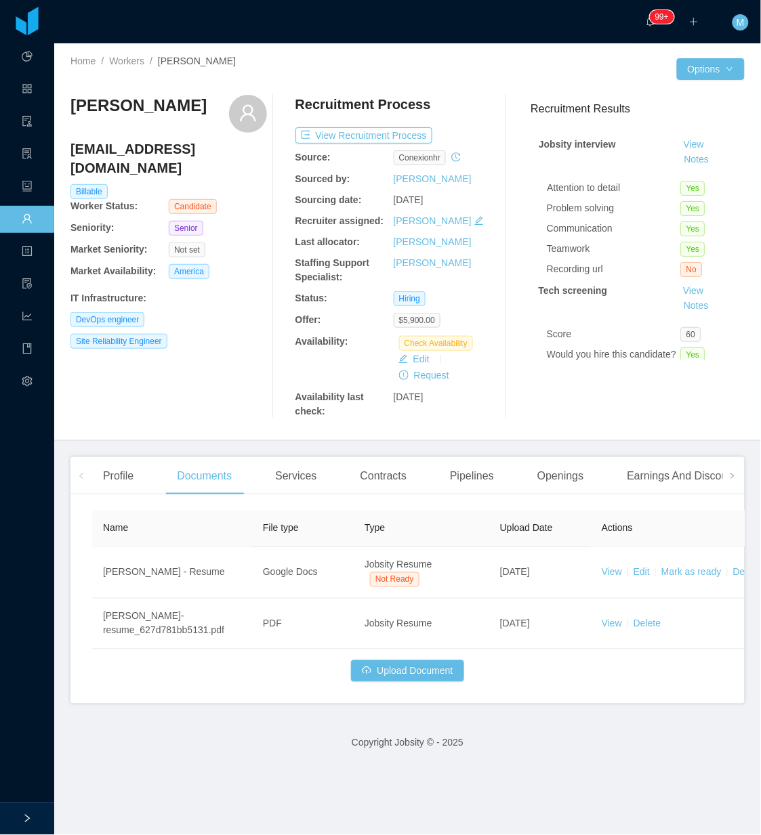
click at [238, 417] on div "[PERSON_NAME] [EMAIL_ADDRESS][DOMAIN_NAME] Billable Worker Status: Candidate Se…" at bounding box center [168, 257] width 196 height 324
drag, startPoint x: 127, startPoint y: 133, endPoint x: 71, endPoint y: 102, distance: 63.9
click at [71, 102] on h3 "[PERSON_NAME]" at bounding box center [138, 106] width 136 height 22
copy h3 "[PERSON_NAME]"
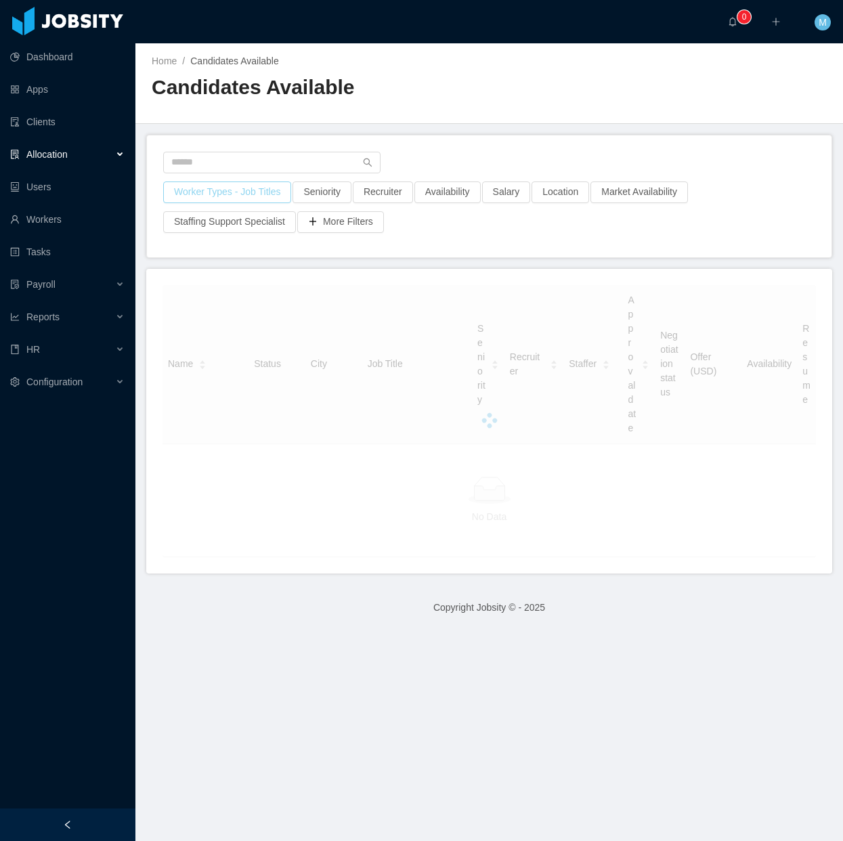
click at [249, 190] on button "Worker Types - Job Titles" at bounding box center [227, 193] width 128 height 22
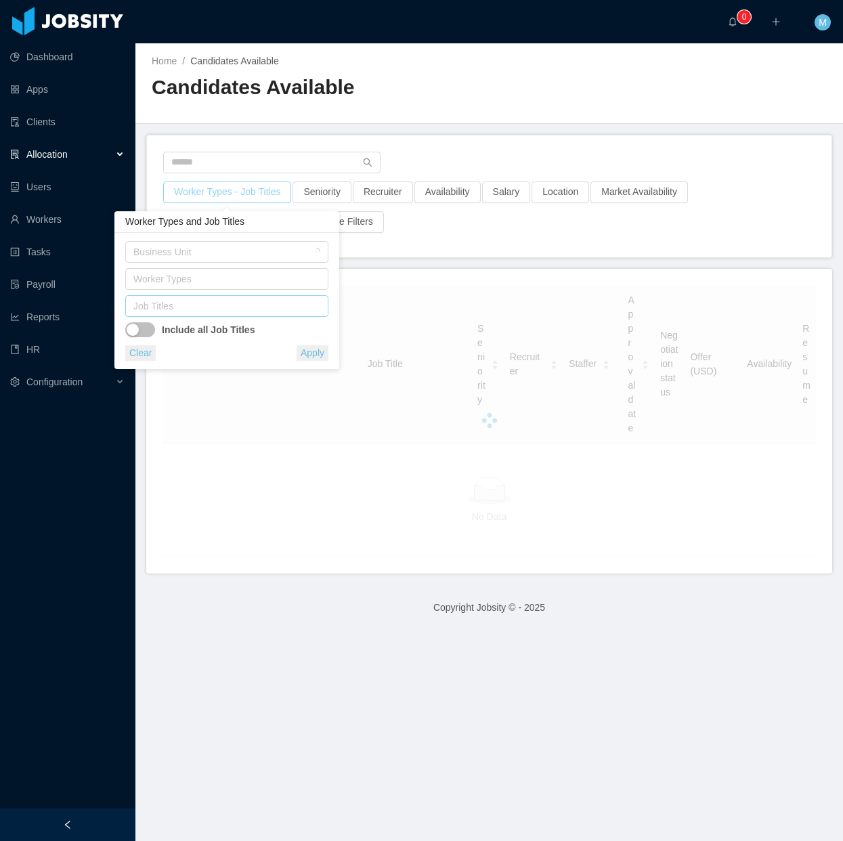
click at [229, 303] on div "Job Titles" at bounding box center [223, 306] width 181 height 14
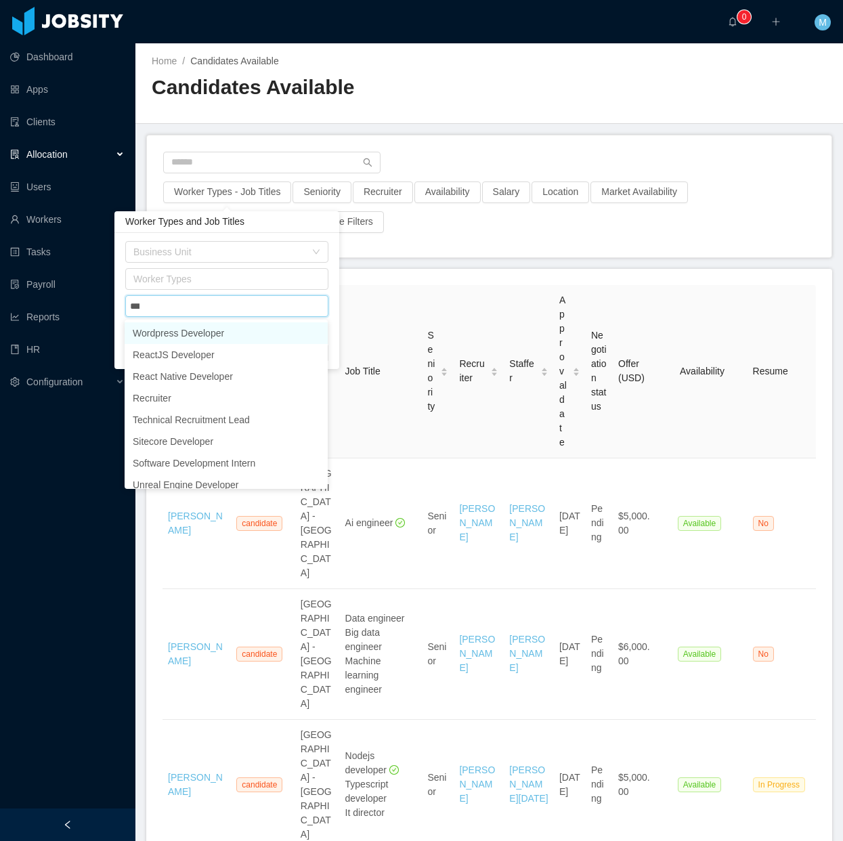
type input "****"
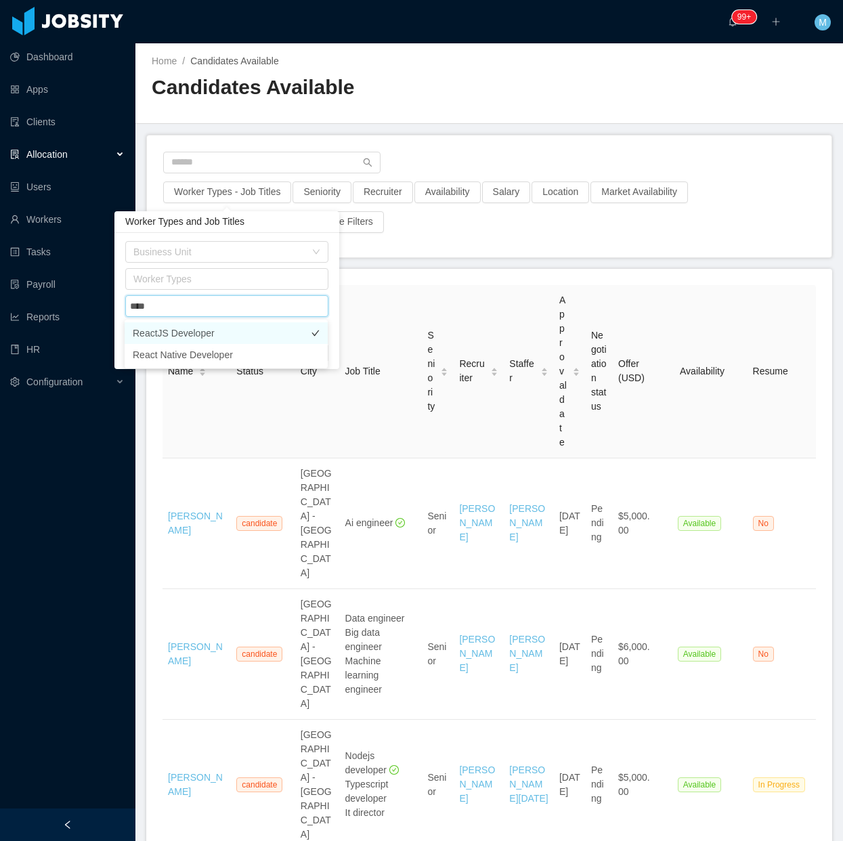
click at [219, 324] on li "ReactJS Developer" at bounding box center [226, 333] width 203 height 22
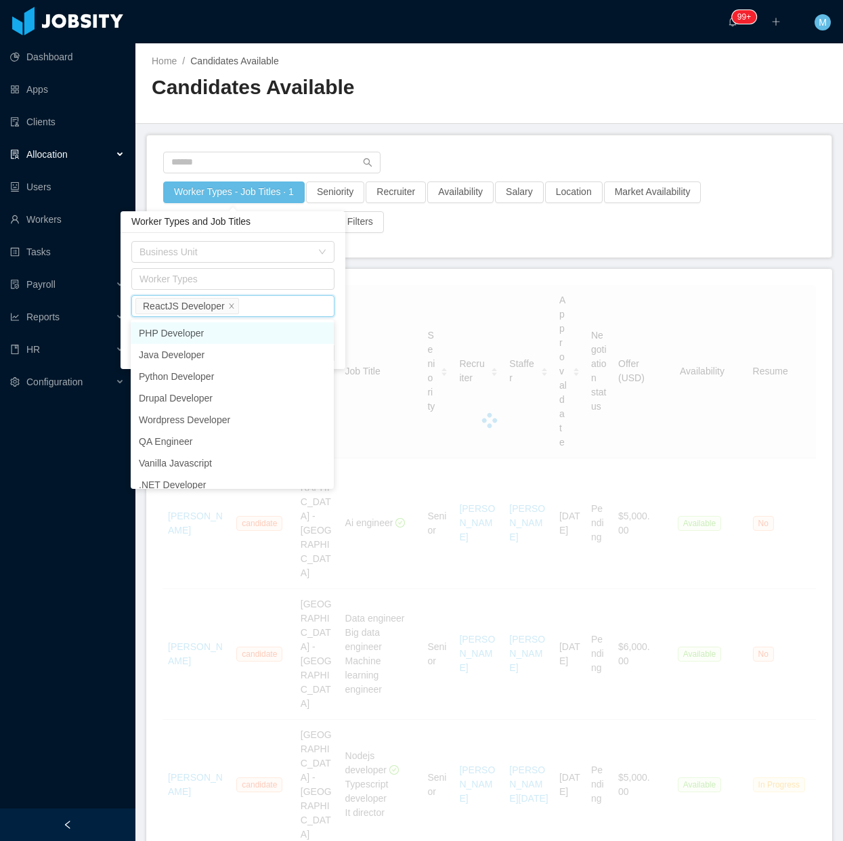
click at [461, 156] on div at bounding box center [489, 167] width 652 height 30
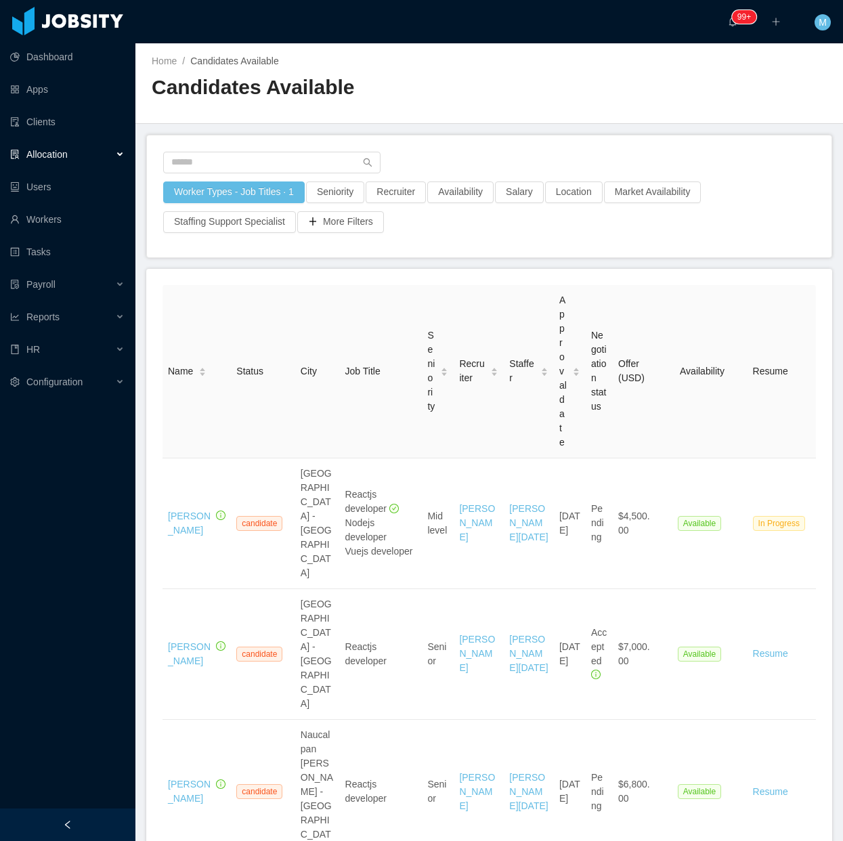
drag, startPoint x: 98, startPoint y: 814, endPoint x: 125, endPoint y: 744, distance: 75.5
click at [96, 811] on div at bounding box center [67, 825] width 135 height 33
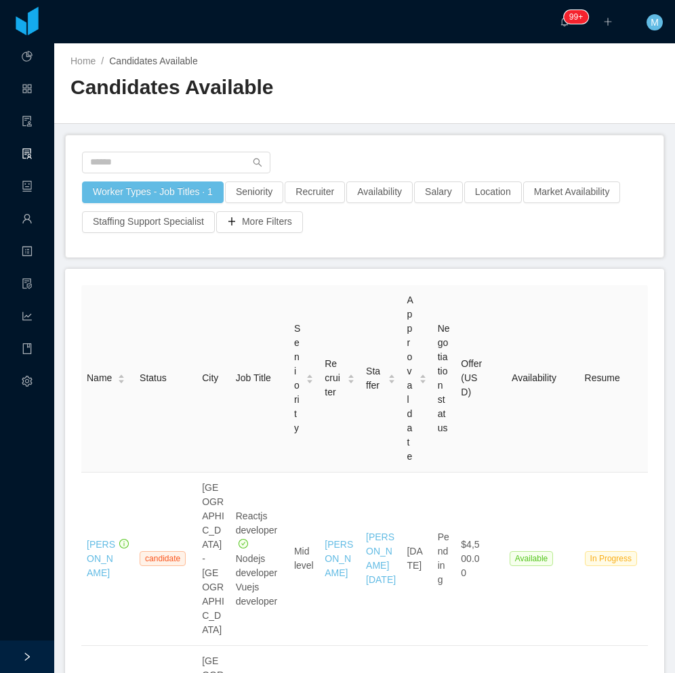
drag, startPoint x: 750, startPoint y: 0, endPoint x: 322, endPoint y: 114, distance: 442.9
click at [323, 113] on div "Home / Candidates Available / Candidates Available" at bounding box center [364, 83] width 620 height 81
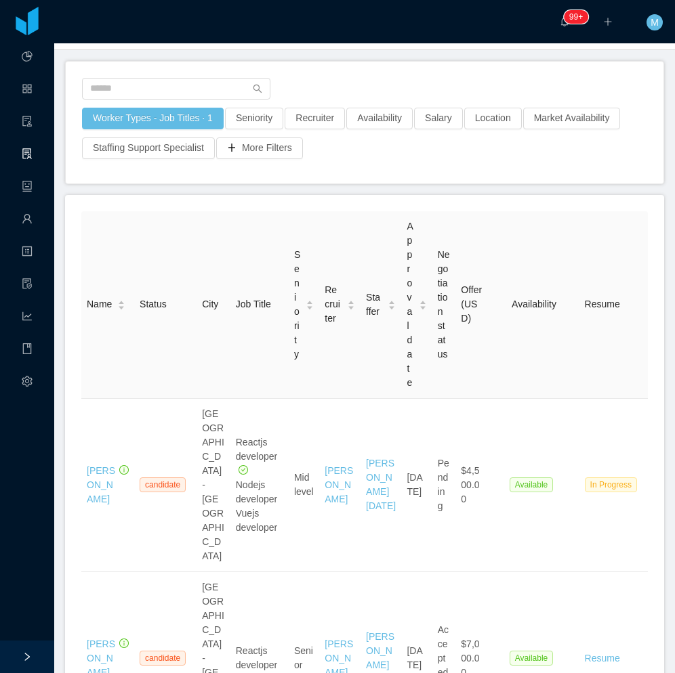
scroll to position [68, 0]
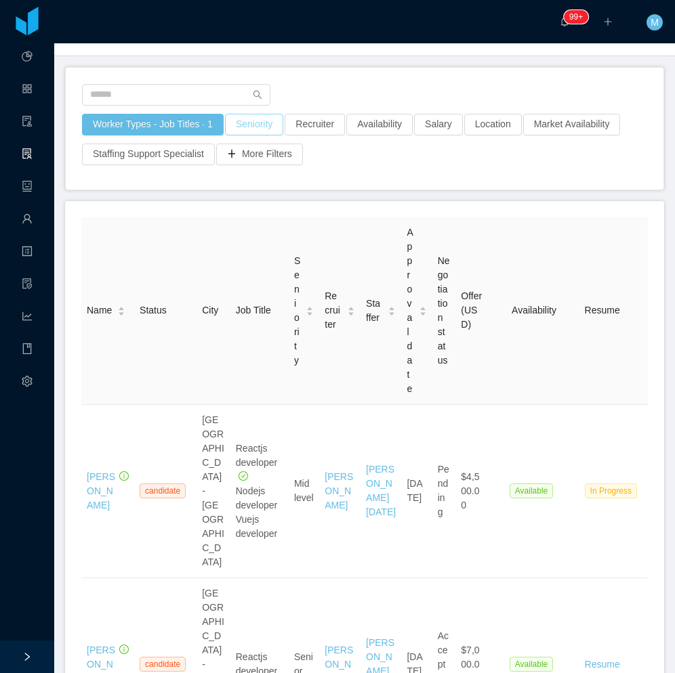
click at [250, 127] on button "Seniority" at bounding box center [254, 125] width 58 height 22
click at [250, 186] on div "Seniorities" at bounding box center [247, 185] width 181 height 14
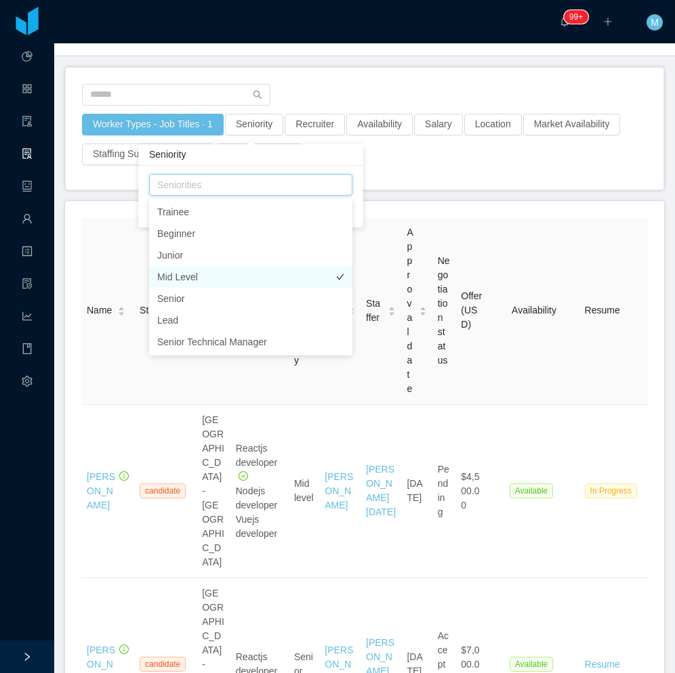
click at [193, 275] on li "Mid Level" at bounding box center [250, 277] width 203 height 22
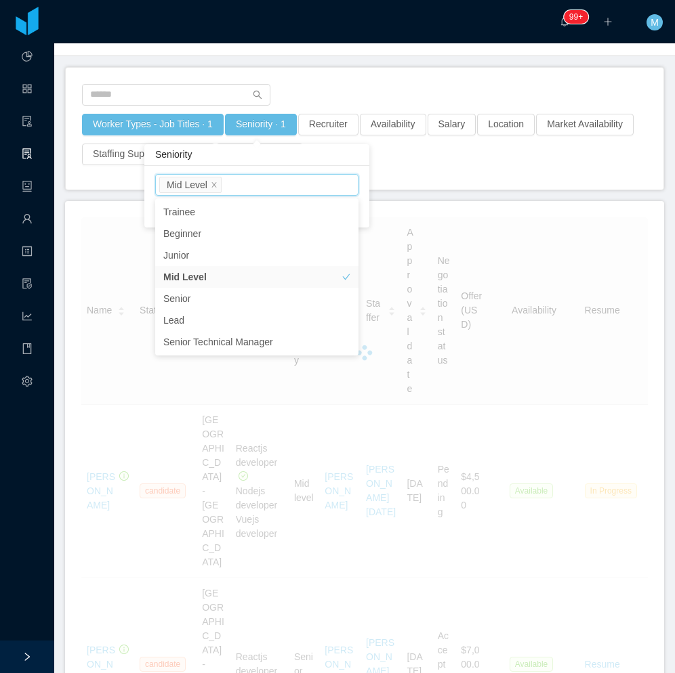
click at [393, 165] on div "Worker Types - Job Titles · 1 Seniority · 1 Recruiter Availability Salary Locat…" at bounding box center [364, 144] width 566 height 60
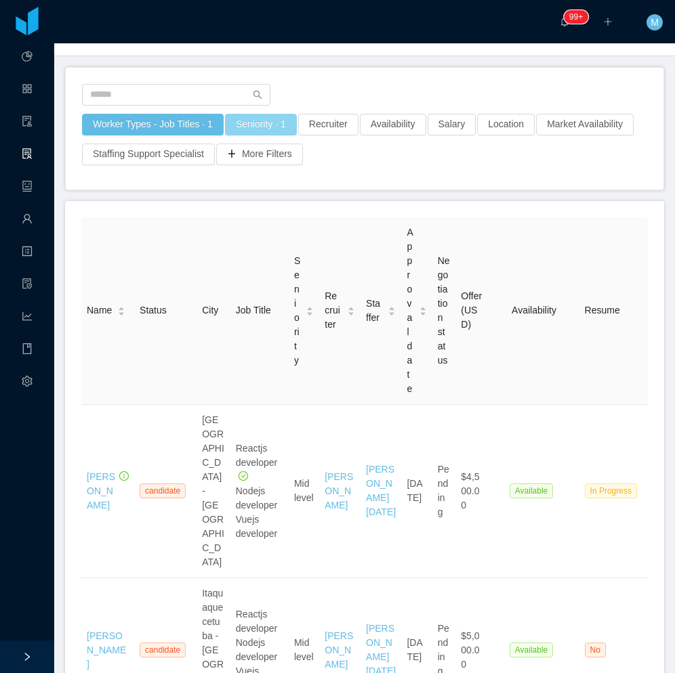
click at [257, 121] on button "Seniority · 1" at bounding box center [261, 125] width 72 height 22
click at [424, 175] on div "Worker Types - Job Titles · 1 Seniority · 1 Recruiter Availability Salary Locat…" at bounding box center [364, 129] width 597 height 122
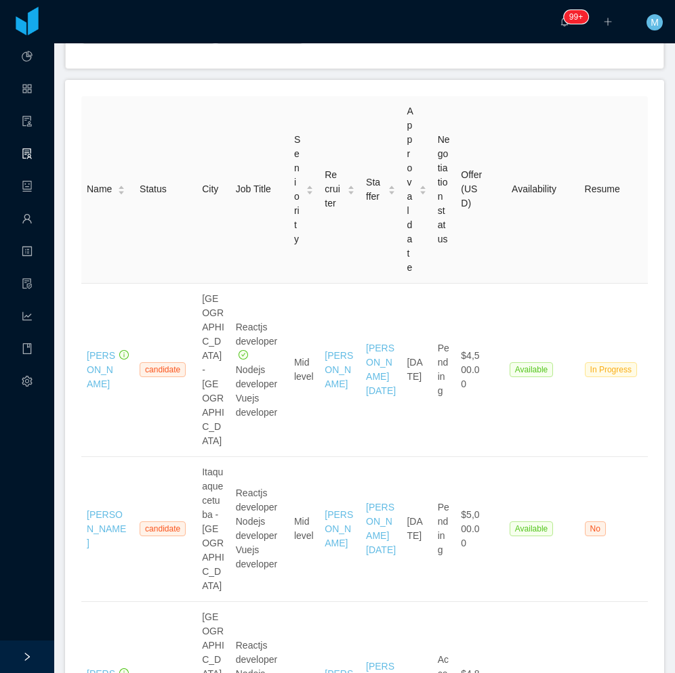
scroll to position [68, 0]
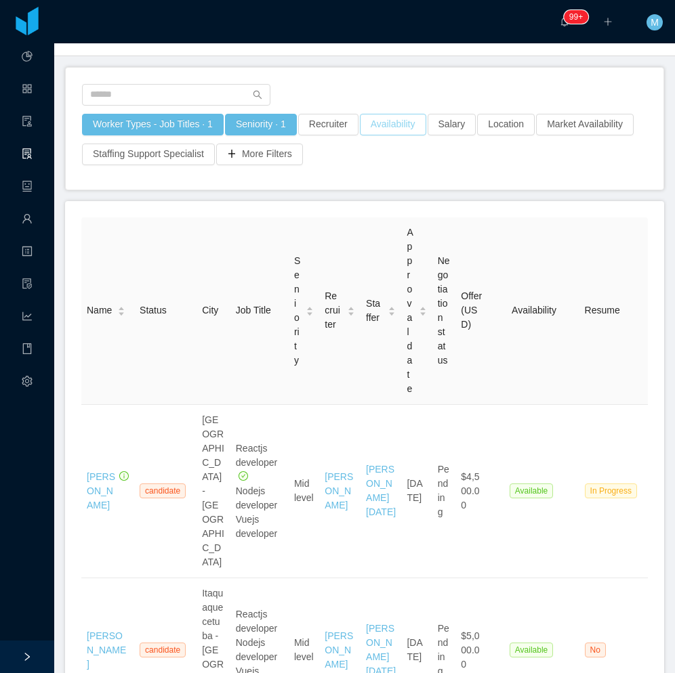
click at [385, 119] on button "Availability" at bounding box center [393, 125] width 66 height 22
drag, startPoint x: 324, startPoint y: 180, endPoint x: 322, endPoint y: 188, distance: 8.4
click at [324, 184] on div "Select one" at bounding box center [383, 185] width 181 height 14
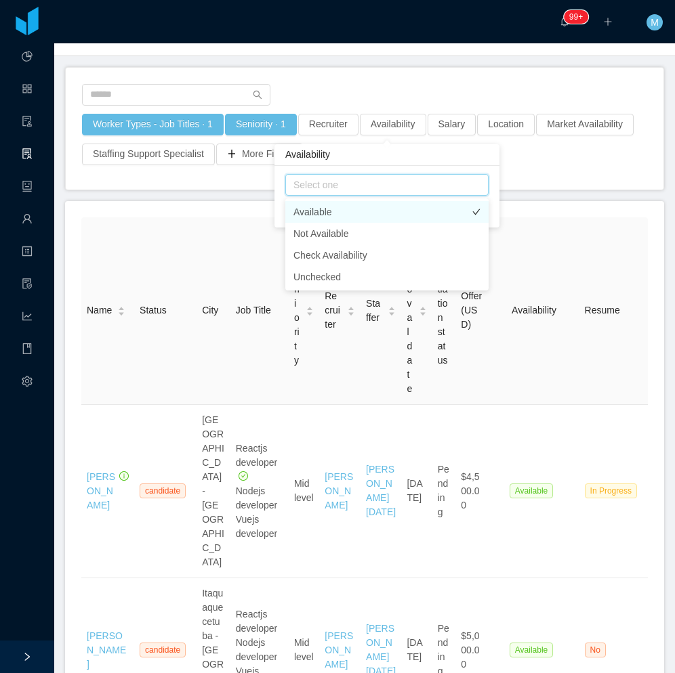
click at [318, 206] on li "Available" at bounding box center [386, 212] width 203 height 22
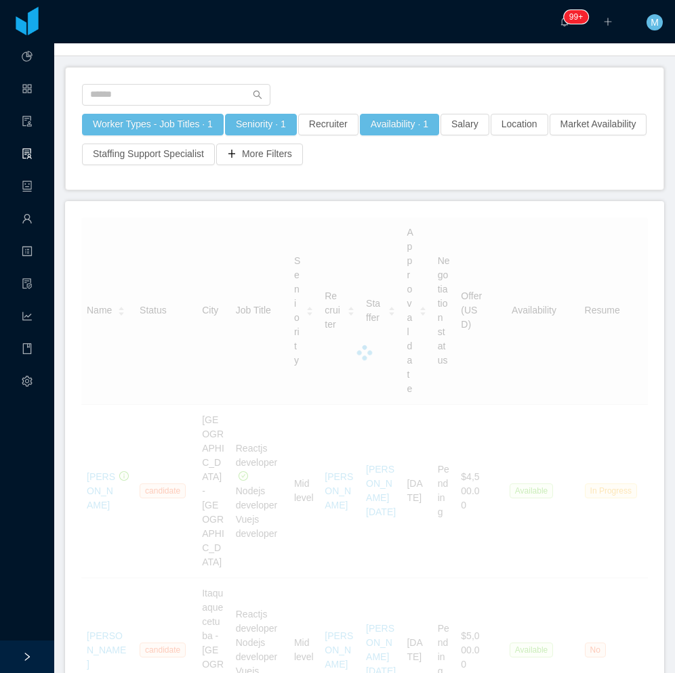
click at [522, 171] on div "Worker Types - Job Titles · 1 Seniority · 1 Recruiter Availability · 1 Salary L…" at bounding box center [364, 129] width 597 height 122
click at [303, 145] on button "More Filters" at bounding box center [259, 155] width 87 height 22
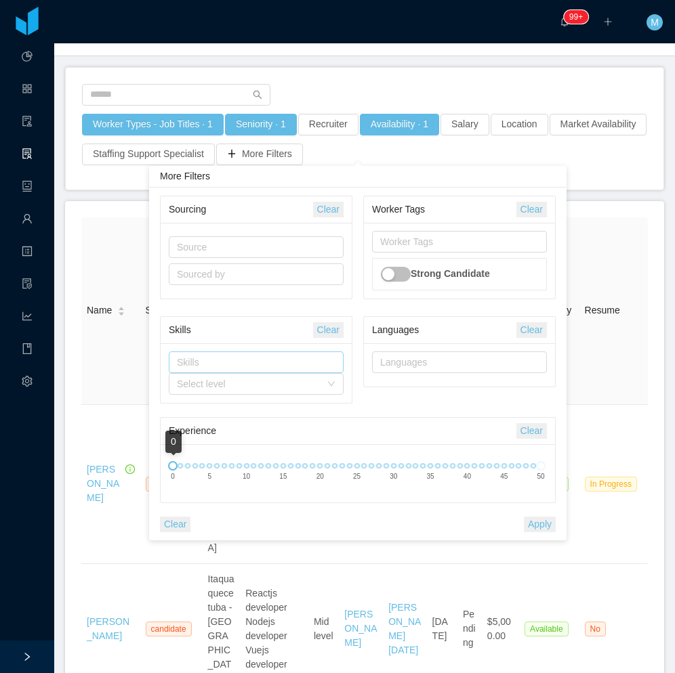
click at [212, 355] on div "Skills" at bounding box center [254, 362] width 163 height 20
type input "****"
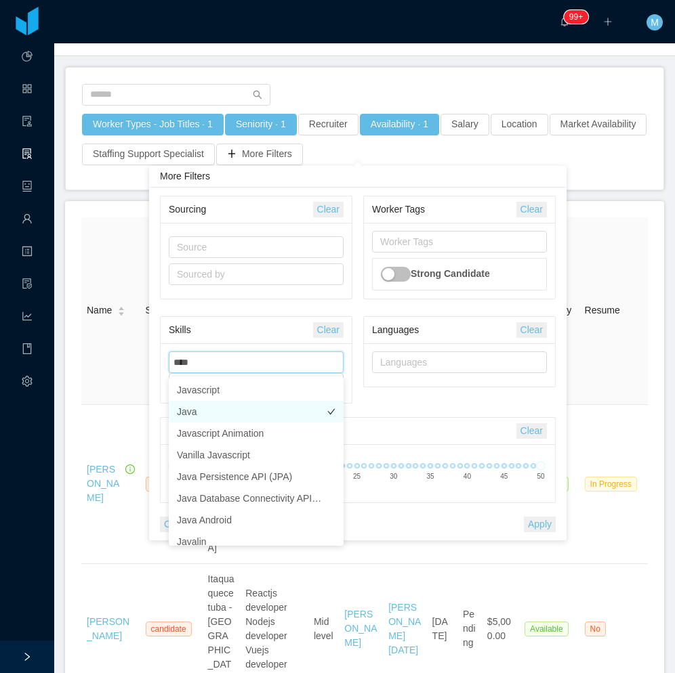
click at [207, 404] on li "Java" at bounding box center [256, 412] width 175 height 22
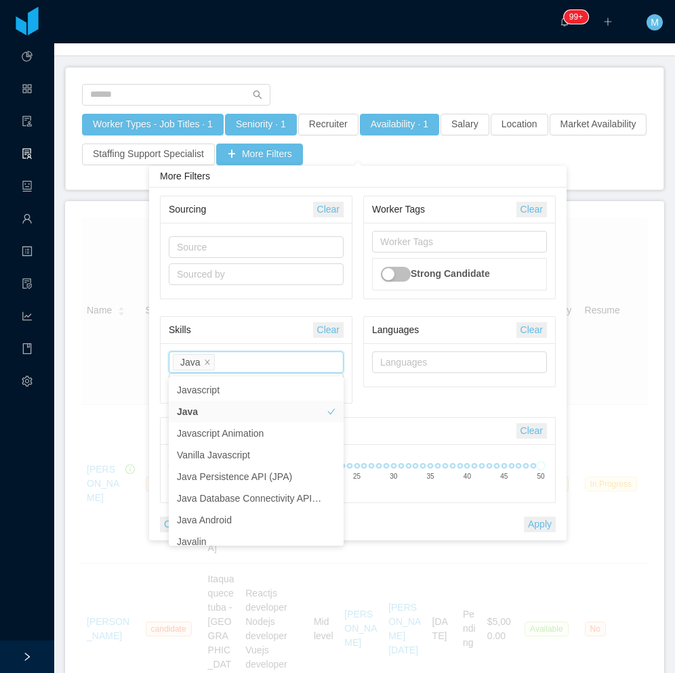
click at [537, 525] on button "Apply" at bounding box center [540, 525] width 32 height 16
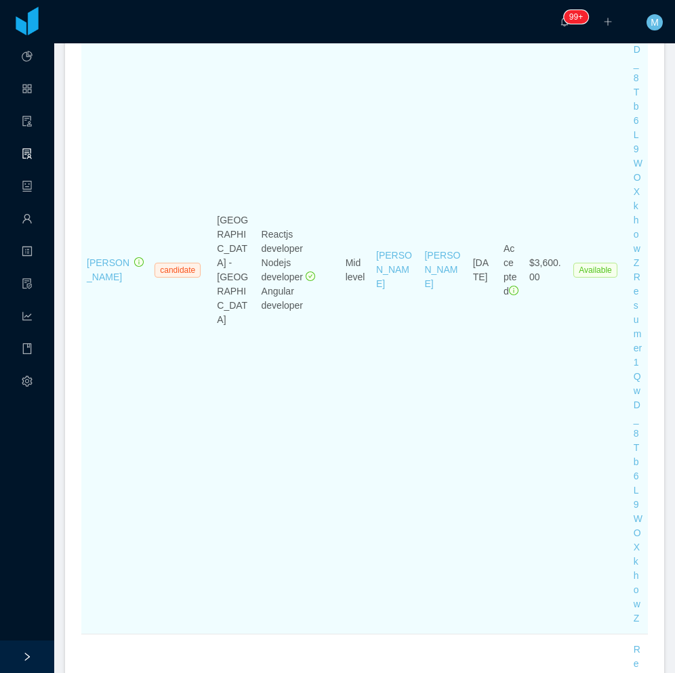
scroll to position [1558, 0]
drag, startPoint x: 106, startPoint y: 209, endPoint x: 353, endPoint y: 153, distance: 253.4
click at [353, 153] on td "Mid level" at bounding box center [355, 269] width 30 height 728
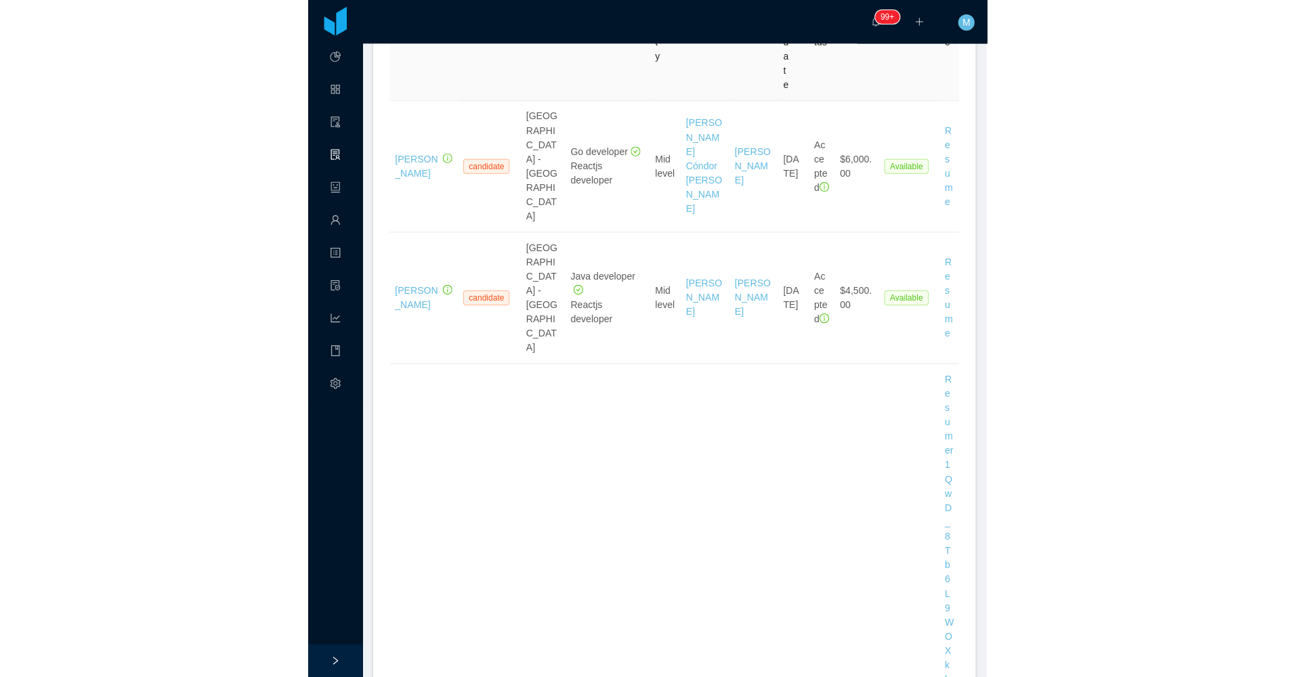
scroll to position [0, 0]
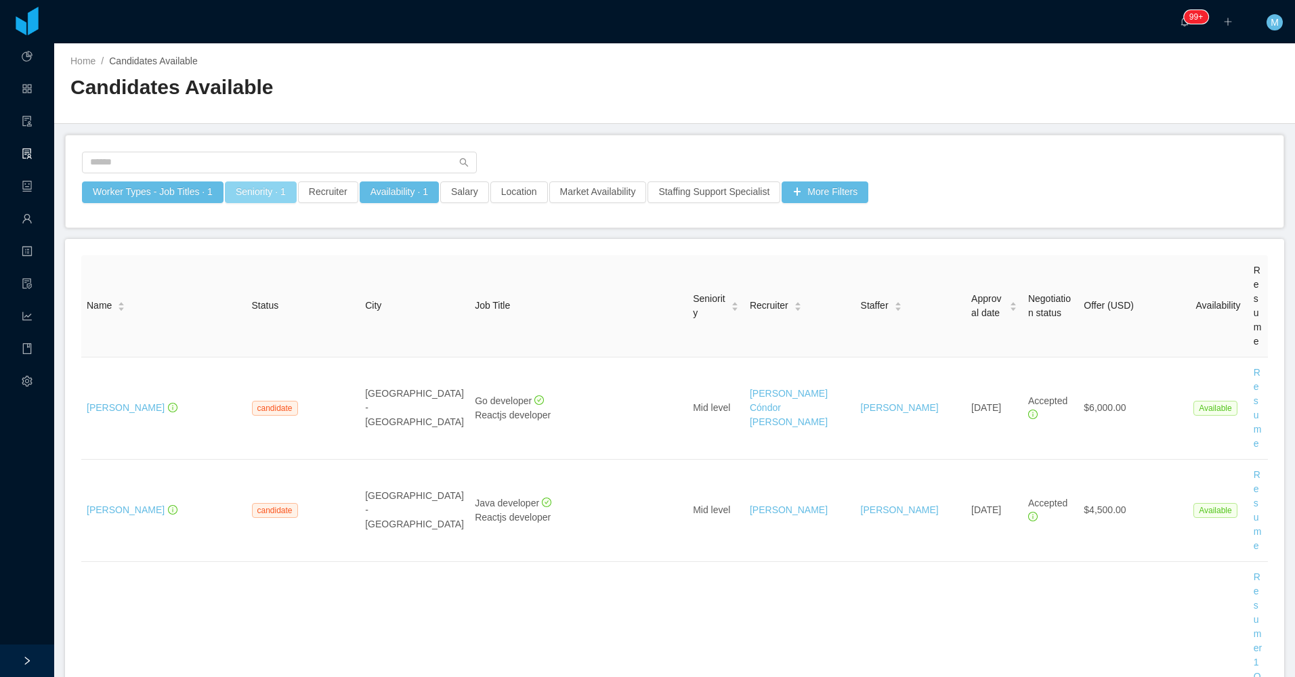
click at [269, 192] on button "Seniority · 1" at bounding box center [261, 193] width 72 height 22
click at [212, 251] on icon "icon: close" at bounding box center [214, 252] width 7 height 7
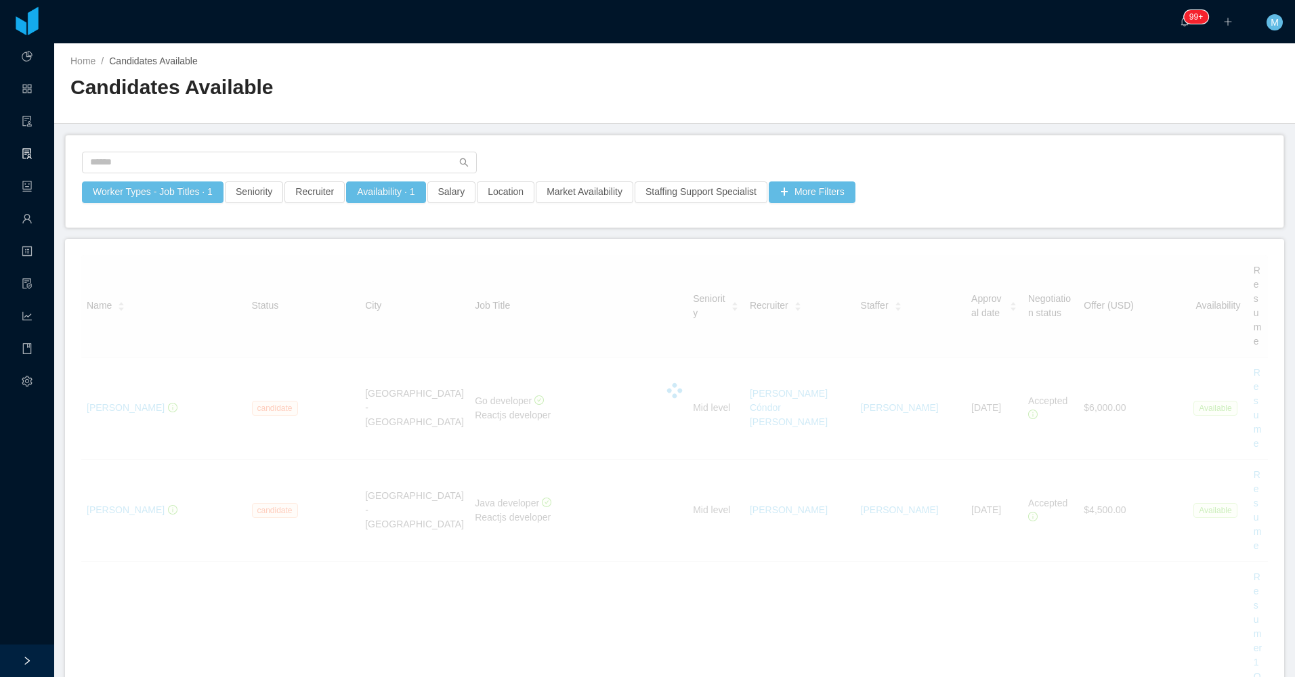
click at [562, 135] on div "Worker Types - Job Titles · 1 Seniority Recruiter Availability · 1 Salary Locat…" at bounding box center [675, 181] width 1218 height 92
click at [449, 192] on button "Salary" at bounding box center [451, 193] width 49 height 22
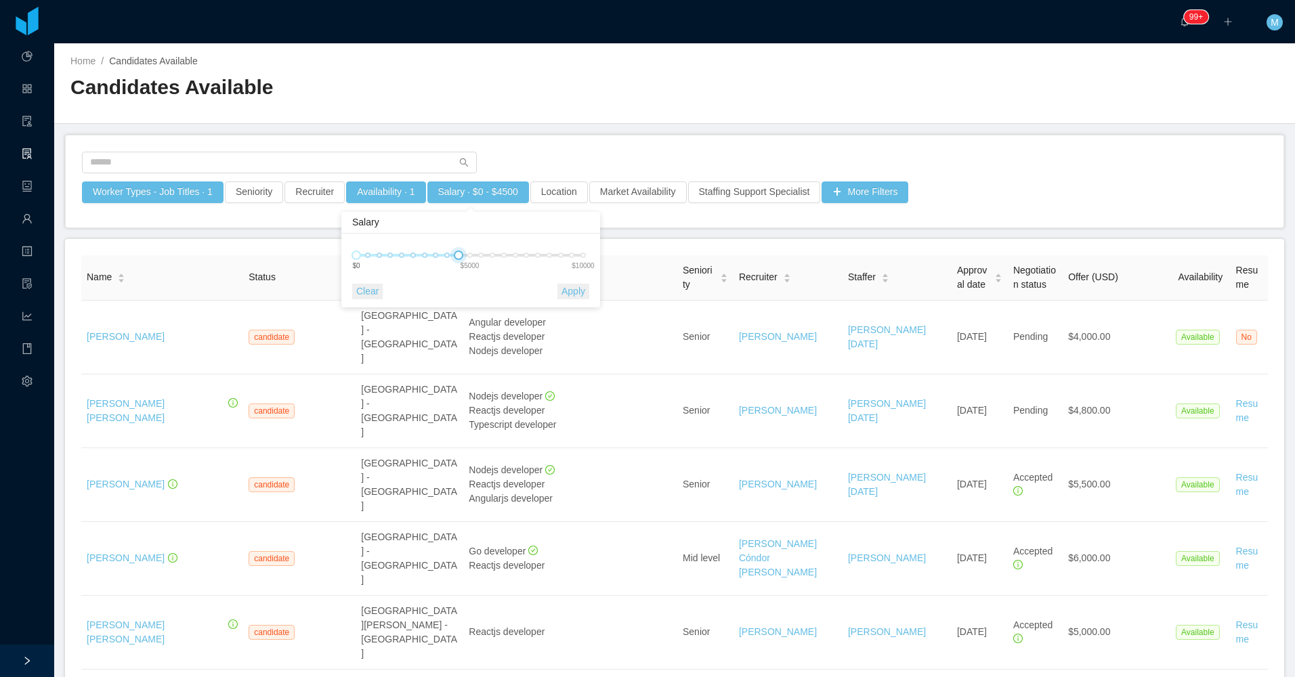
drag, startPoint x: 555, startPoint y: 256, endPoint x: 458, endPoint y: 254, distance: 96.9
click at [458, 254] on div at bounding box center [458, 255] width 9 height 9
click at [578, 289] on button "Apply" at bounding box center [573, 292] width 32 height 16
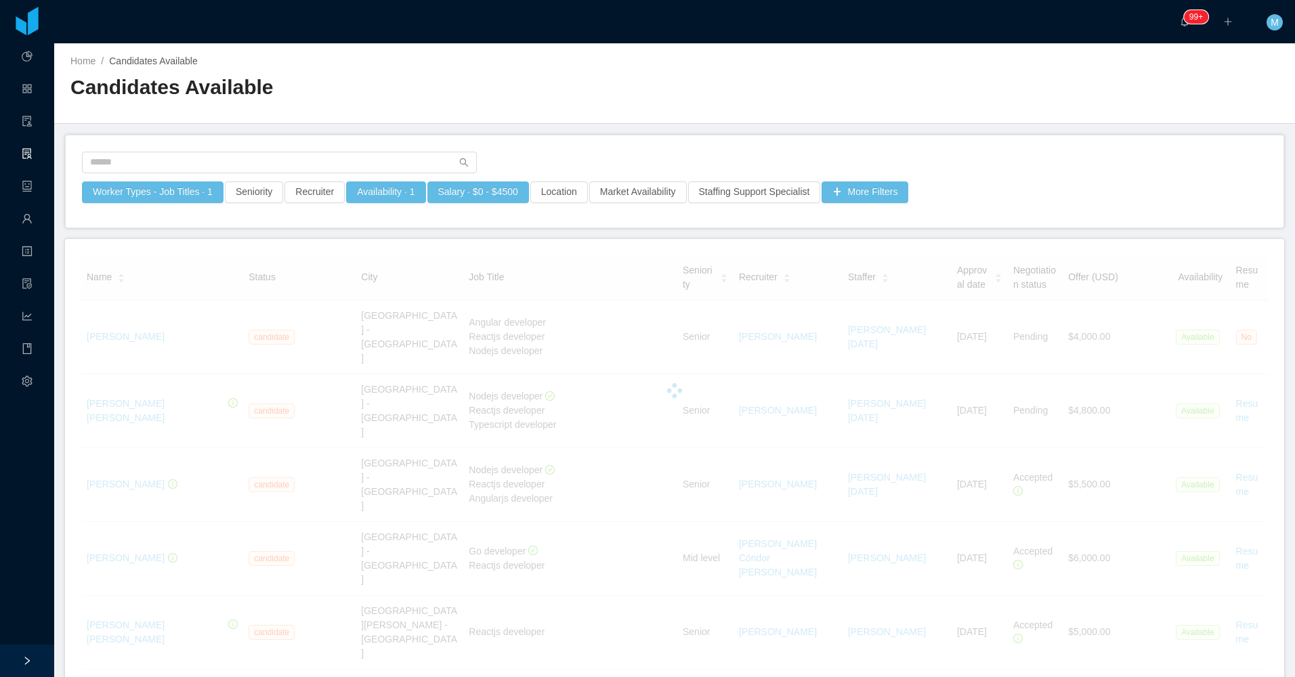
click at [581, 142] on div "Worker Types - Job Titles · 1 Seniority Recruiter Availability · 1 Salary · $0 …" at bounding box center [675, 181] width 1218 height 92
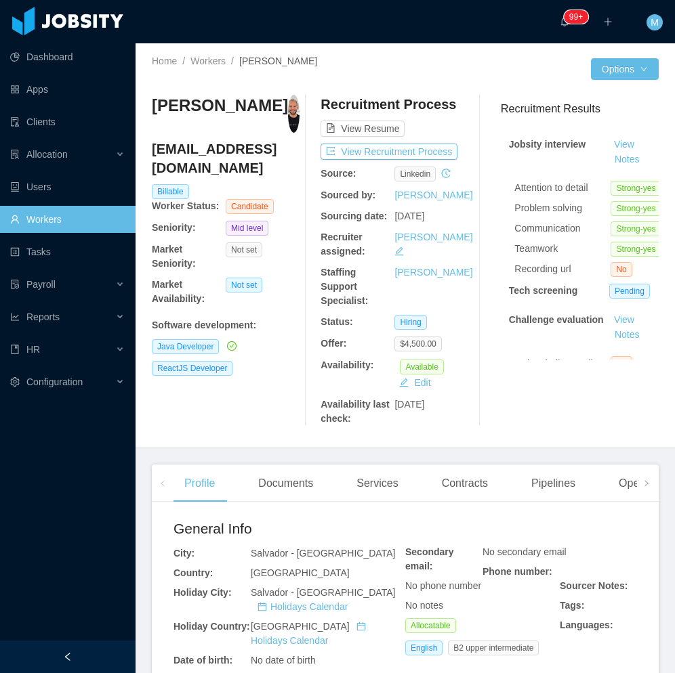
drag, startPoint x: 89, startPoint y: 647, endPoint x: 92, endPoint y: 630, distance: 17.8
click at [91, 649] on div at bounding box center [67, 657] width 135 height 33
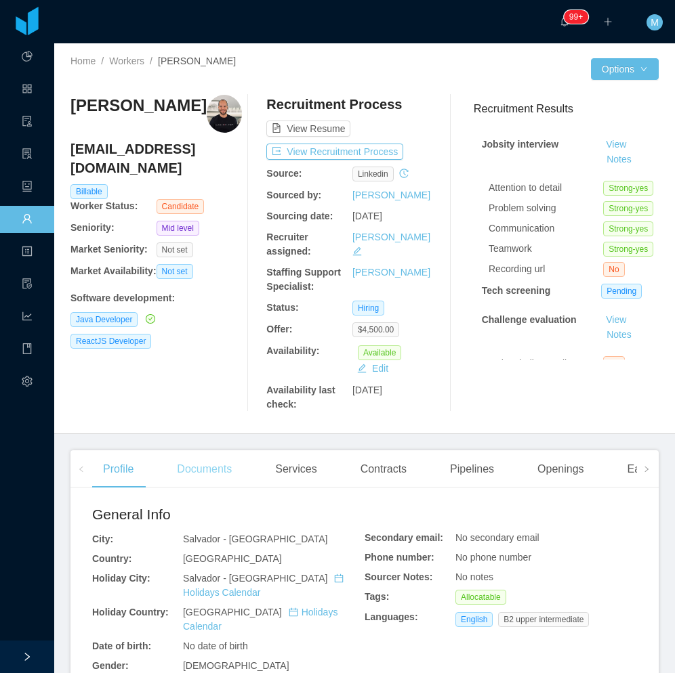
click at [210, 465] on div "Documents" at bounding box center [204, 469] width 77 height 38
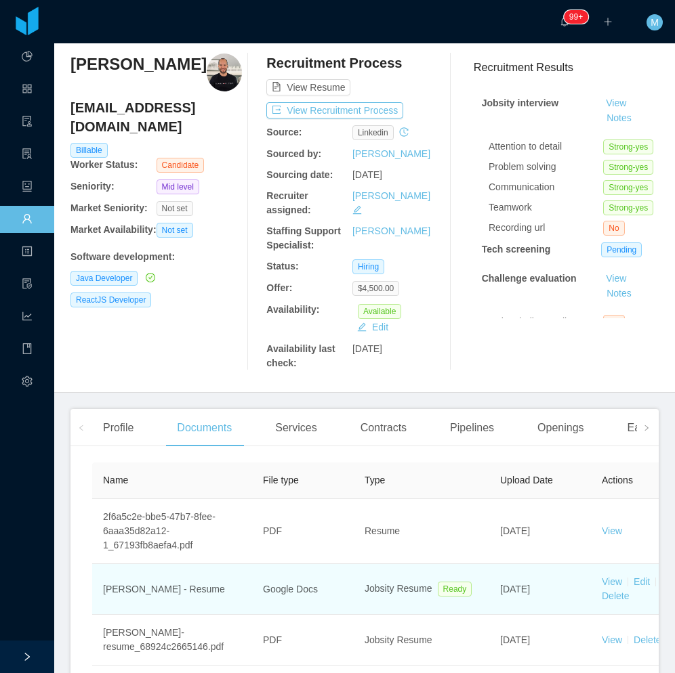
scroll to position [85, 0]
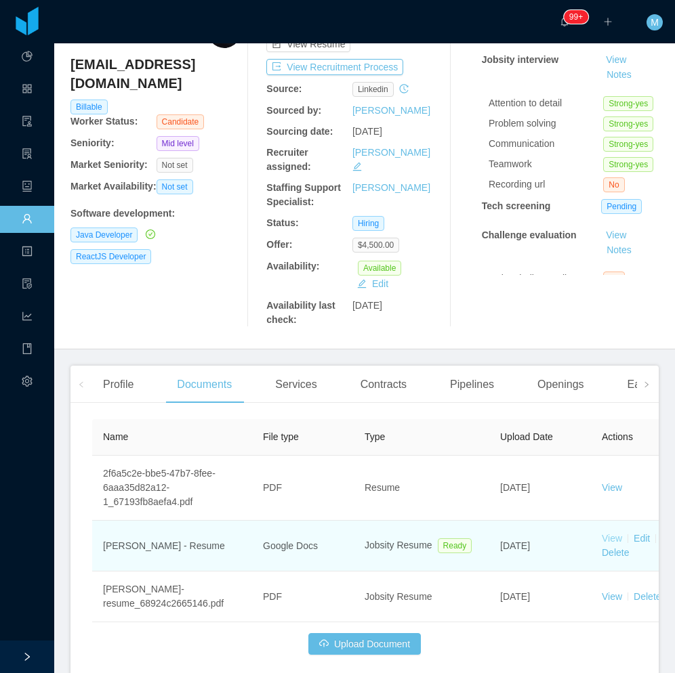
click at [610, 536] on link "View" at bounding box center [611, 538] width 20 height 11
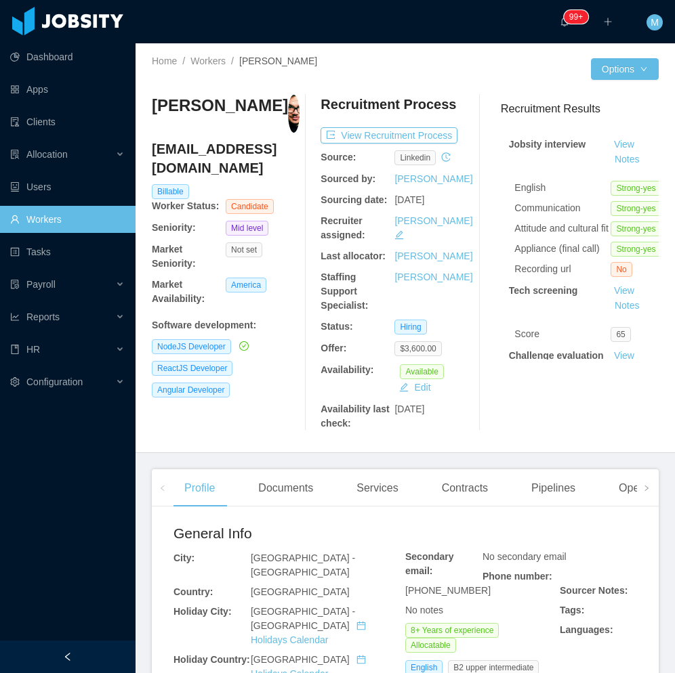
drag, startPoint x: 280, startPoint y: 482, endPoint x: 286, endPoint y: 454, distance: 28.6
click at [280, 482] on div "Documents" at bounding box center [285, 488] width 77 height 38
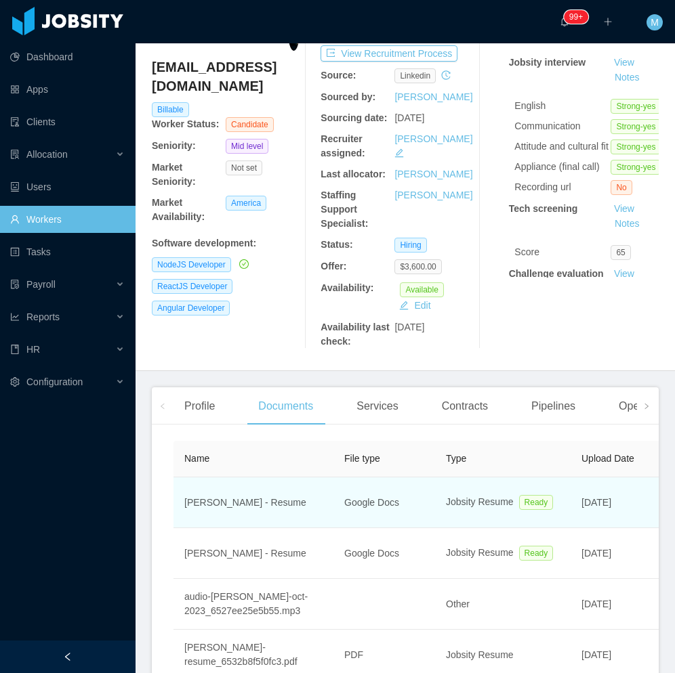
scroll to position [171, 0]
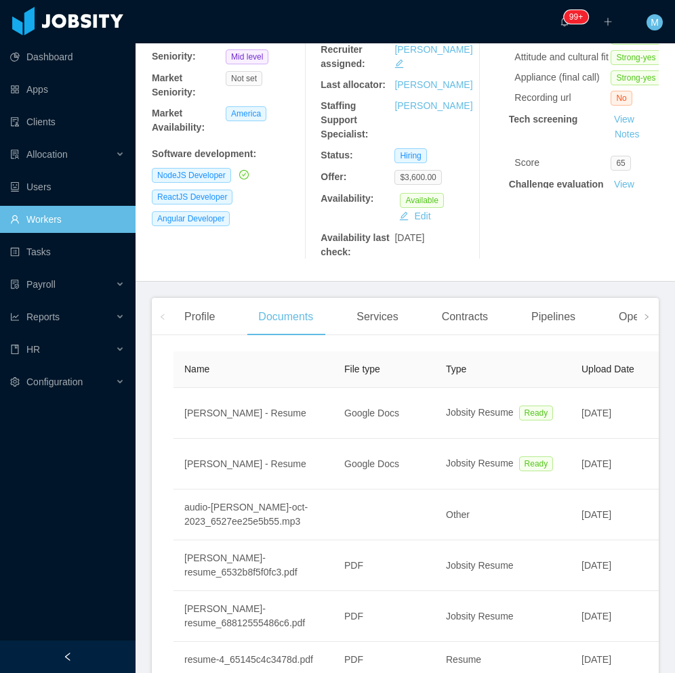
click at [91, 655] on div at bounding box center [67, 657] width 135 height 33
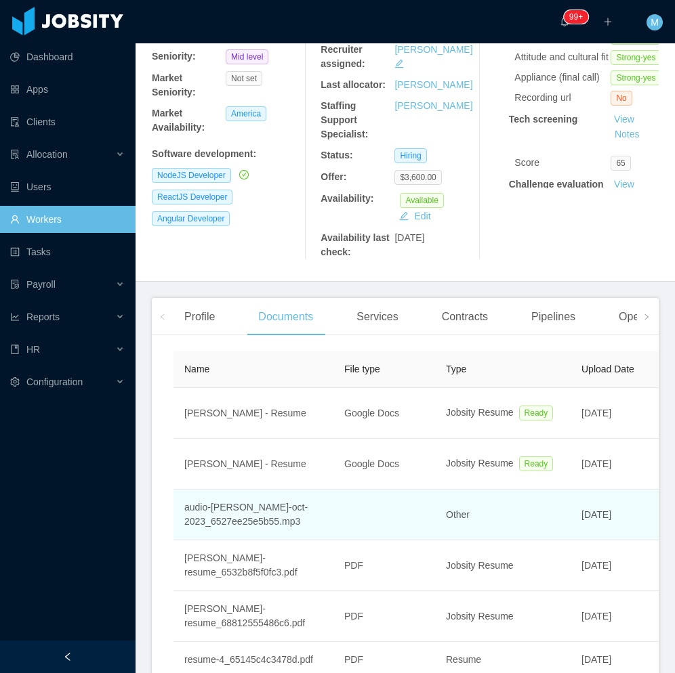
scroll to position [157, 0]
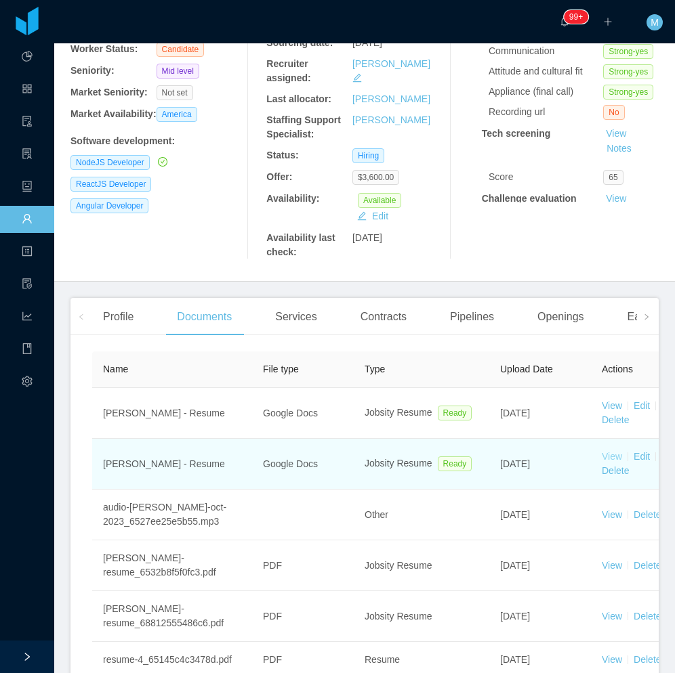
click at [612, 456] on link "View" at bounding box center [611, 456] width 20 height 11
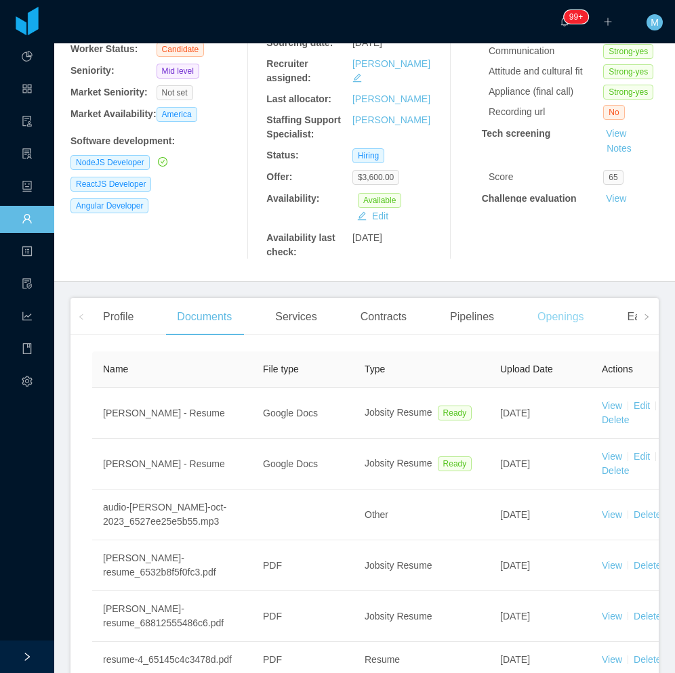
click at [542, 314] on div "Openings" at bounding box center [560, 317] width 68 height 38
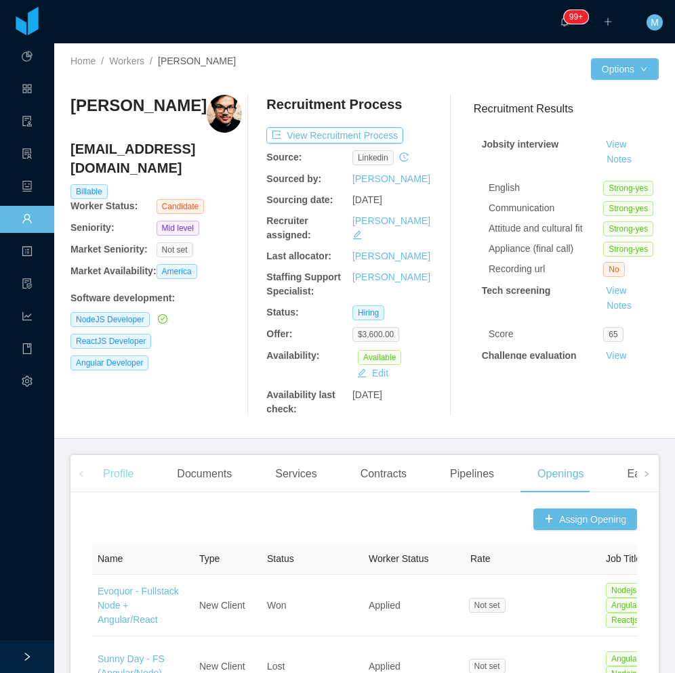
click at [116, 484] on div "Profile" at bounding box center [118, 474] width 52 height 38
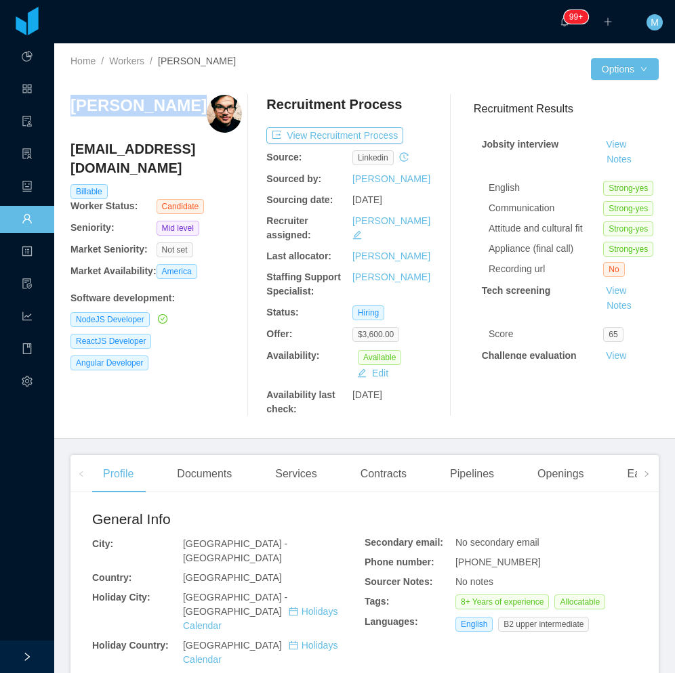
drag, startPoint x: 187, startPoint y: 110, endPoint x: 72, endPoint y: 109, distance: 114.5
click at [72, 109] on div "[PERSON_NAME]" at bounding box center [155, 114] width 171 height 38
copy h3 "[PERSON_NAME]"
drag, startPoint x: 235, startPoint y: 347, endPoint x: 247, endPoint y: 189, distance: 158.9
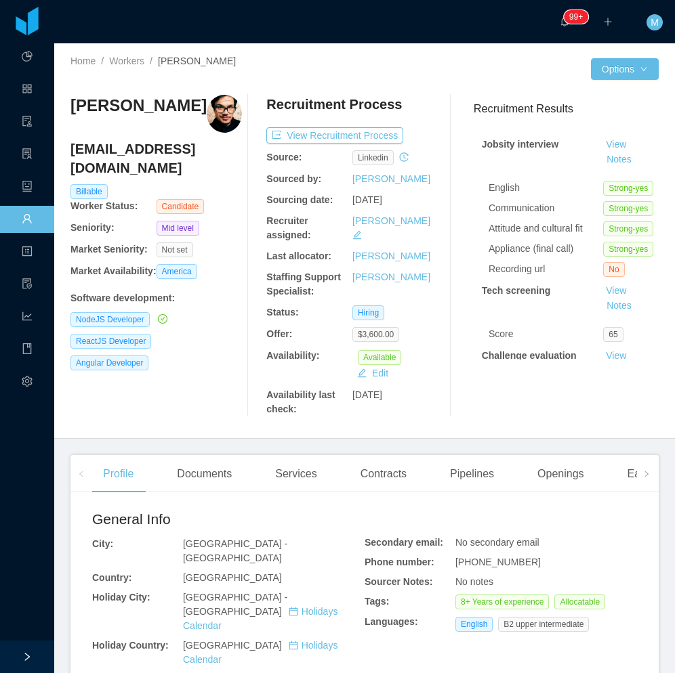
click at [235, 347] on div "[PERSON_NAME] [EMAIL_ADDRESS][DOMAIN_NAME] Billable Worker Status: Candidate Se…" at bounding box center [155, 256] width 171 height 322
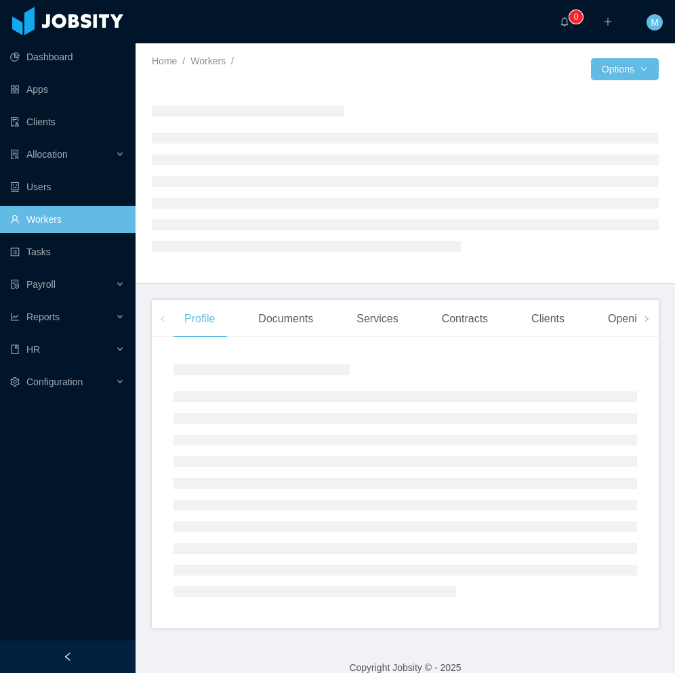
click at [92, 663] on div at bounding box center [67, 657] width 135 height 33
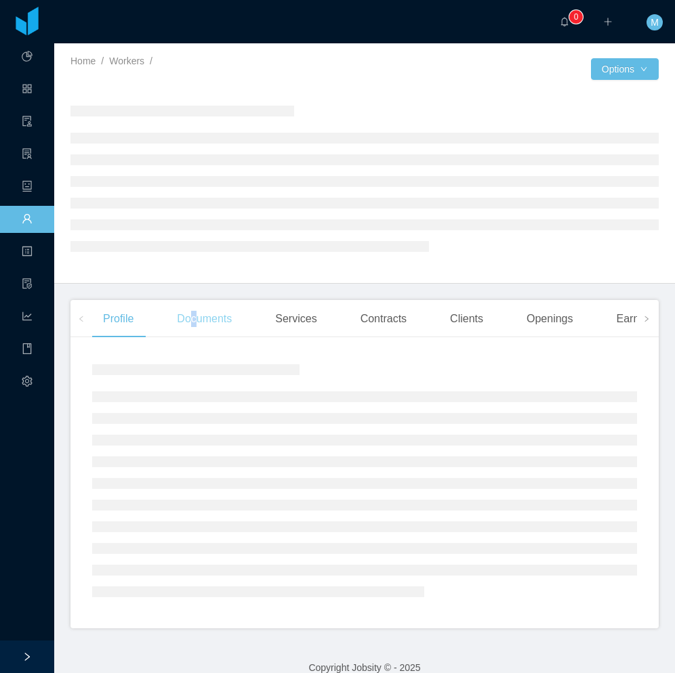
click at [194, 327] on div "Documents" at bounding box center [204, 319] width 77 height 38
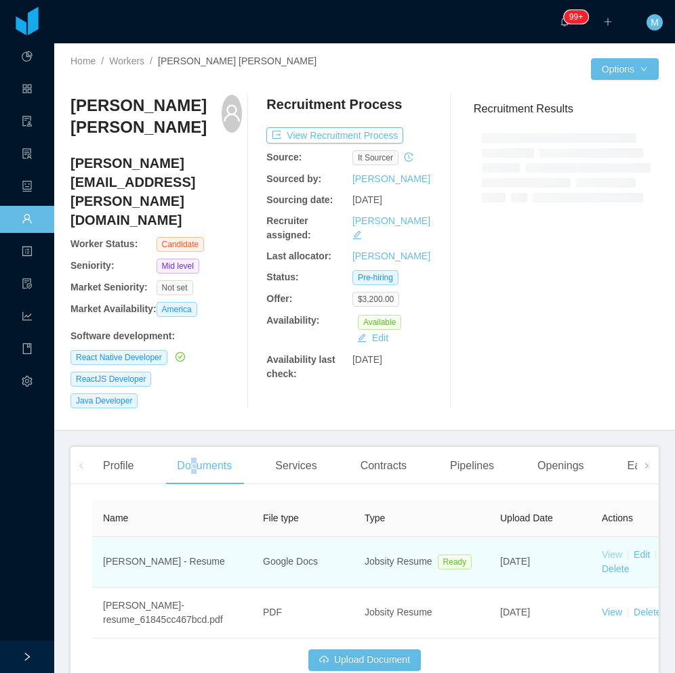
click at [608, 549] on link "View" at bounding box center [611, 554] width 20 height 11
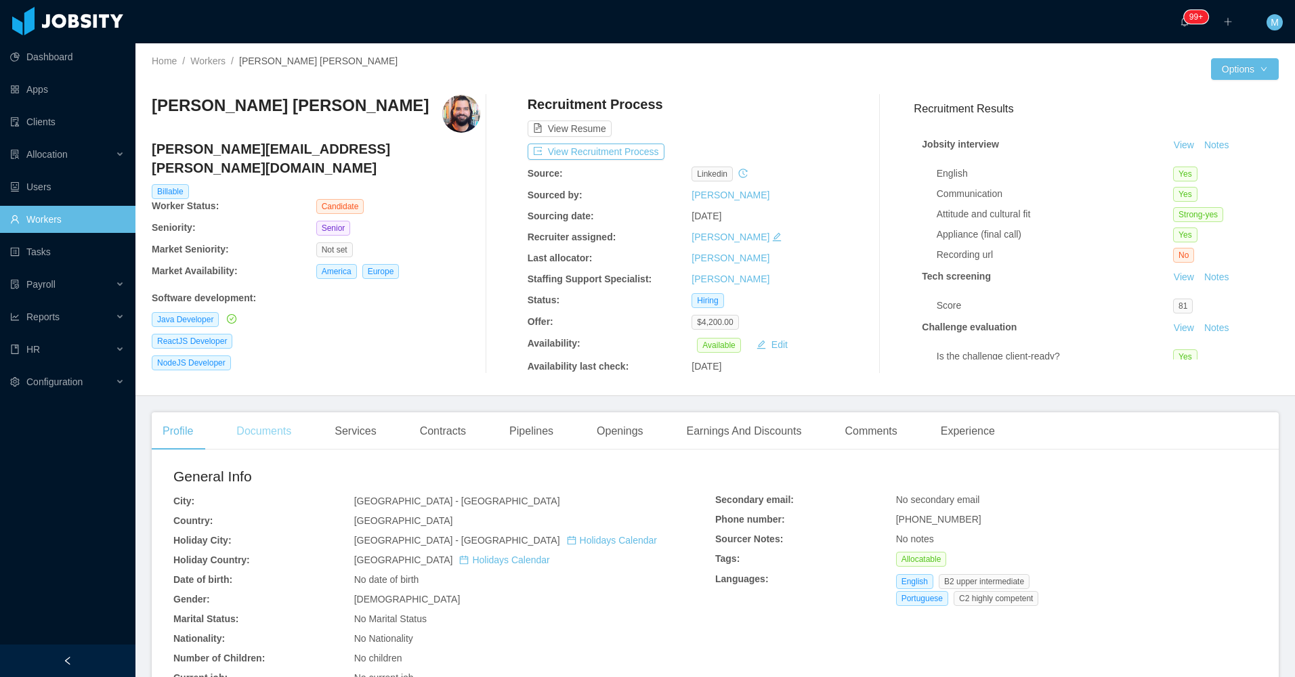
click at [284, 431] on div "Documents" at bounding box center [264, 431] width 77 height 38
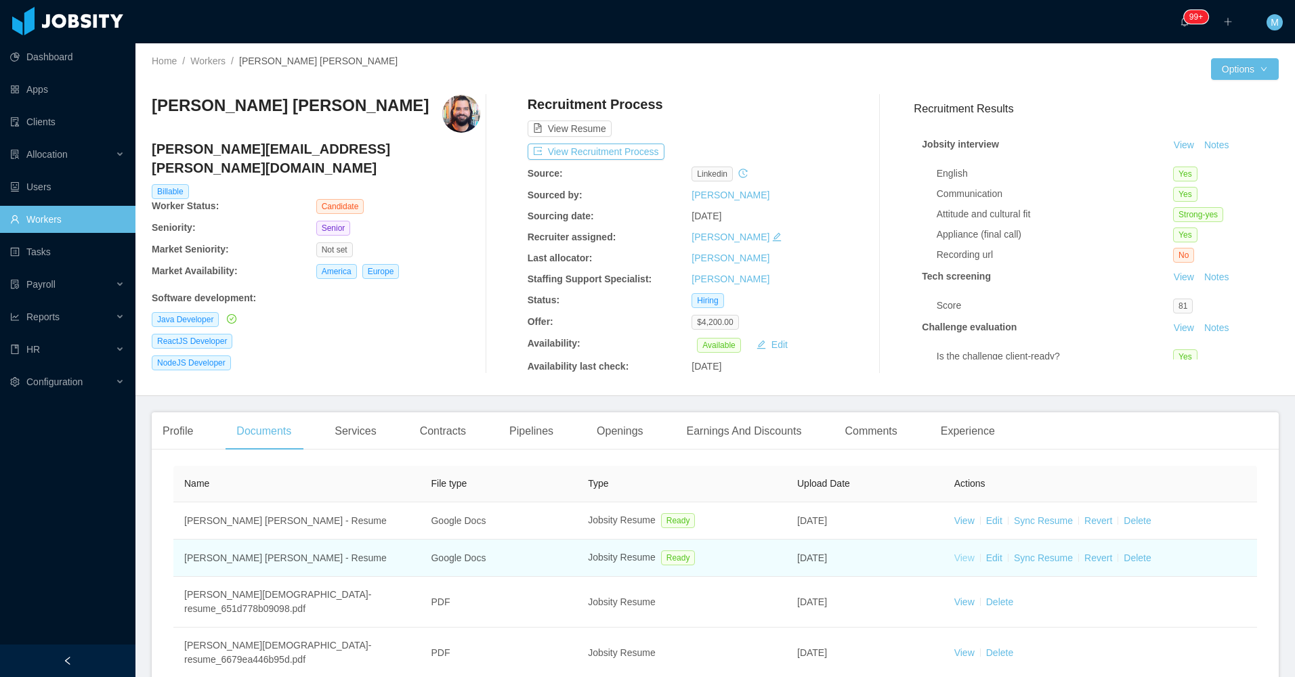
click at [962, 557] on link "View" at bounding box center [964, 558] width 20 height 11
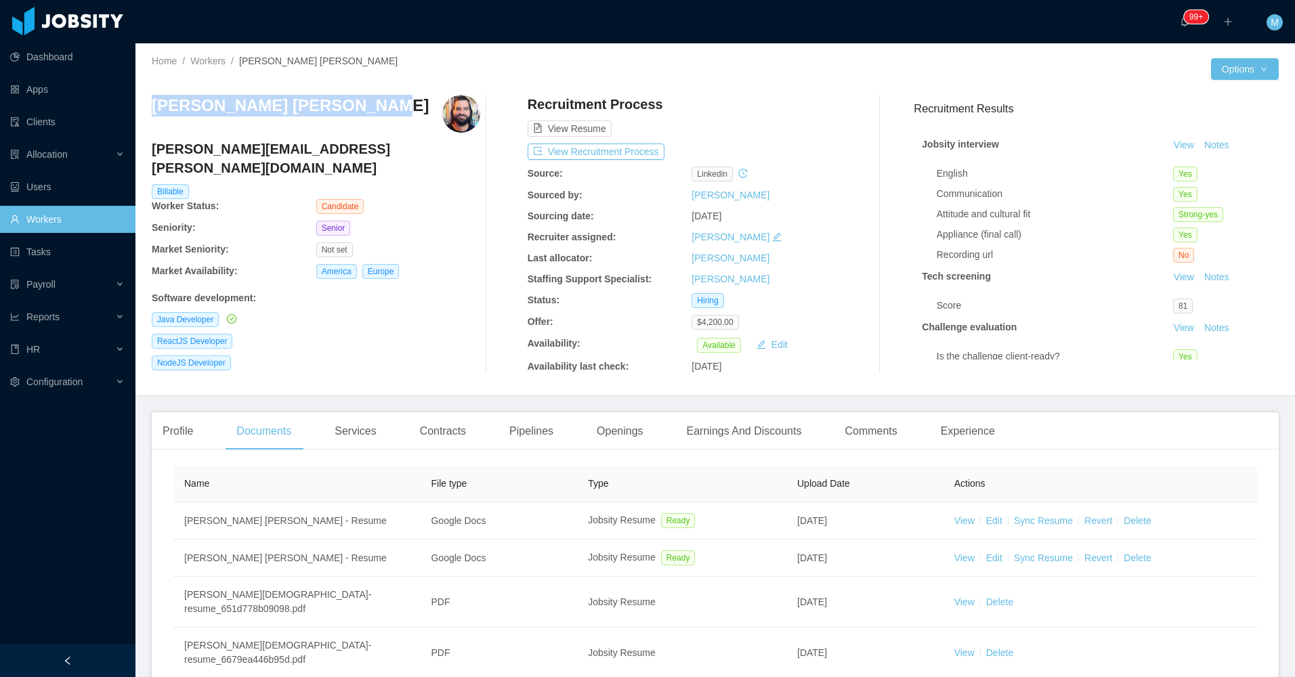
drag, startPoint x: 350, startPoint y: 107, endPoint x: 149, endPoint y: 114, distance: 201.3
click at [149, 114] on div "Home / Workers / Leonardo Cristiano Telles / Options Leonardo Cristiano Telles …" at bounding box center [715, 219] width 1160 height 353
copy h3 "Leonardo Cristiano Telles"
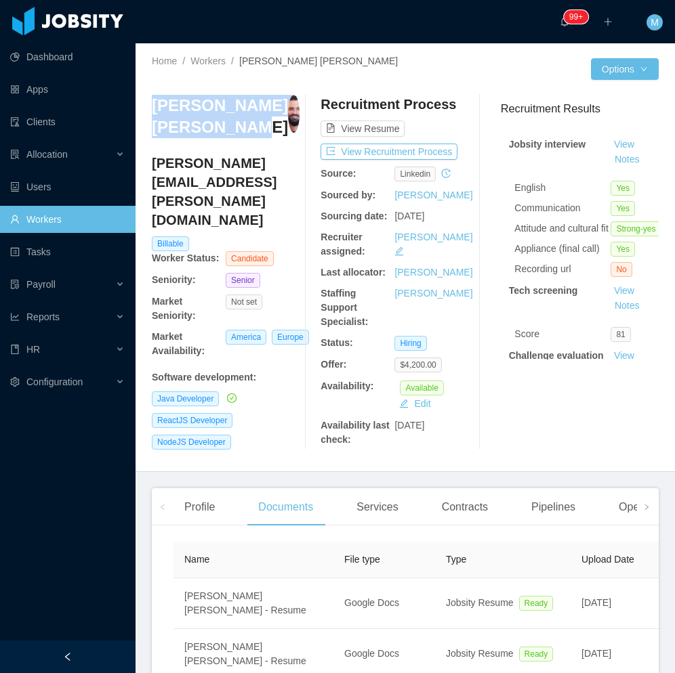
copy h3 "Leonardo Cristiano Telles"
click at [287, 435] on div "NodeJS Developer" at bounding box center [226, 442] width 148 height 15
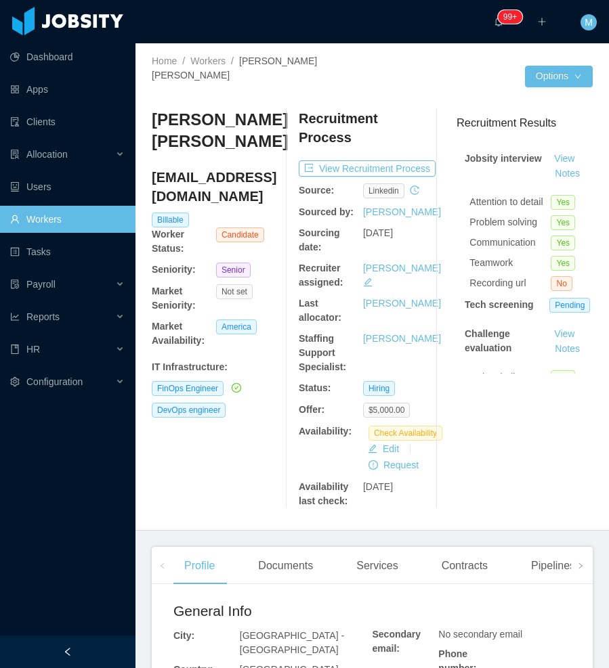
click at [83, 636] on div at bounding box center [67, 652] width 135 height 33
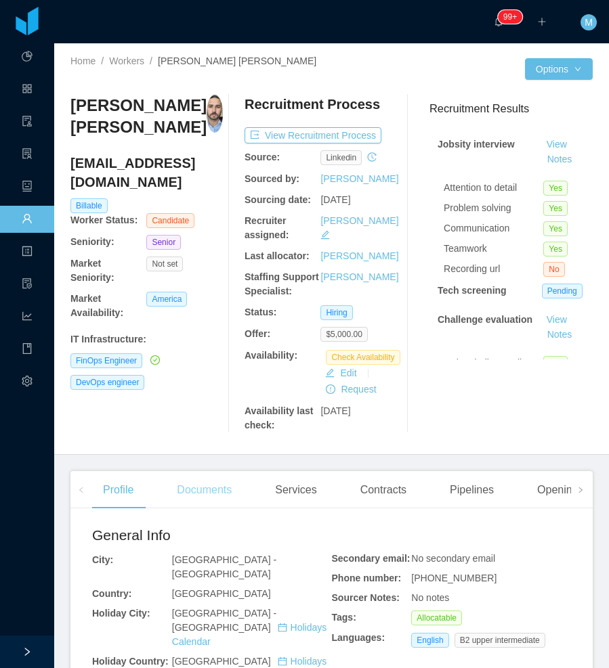
click at [200, 490] on div "Documents" at bounding box center [204, 490] width 77 height 38
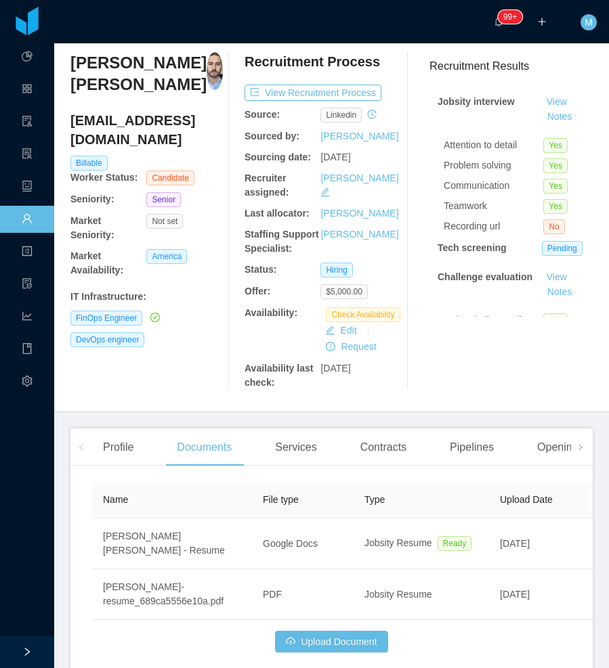
scroll to position [16, 0]
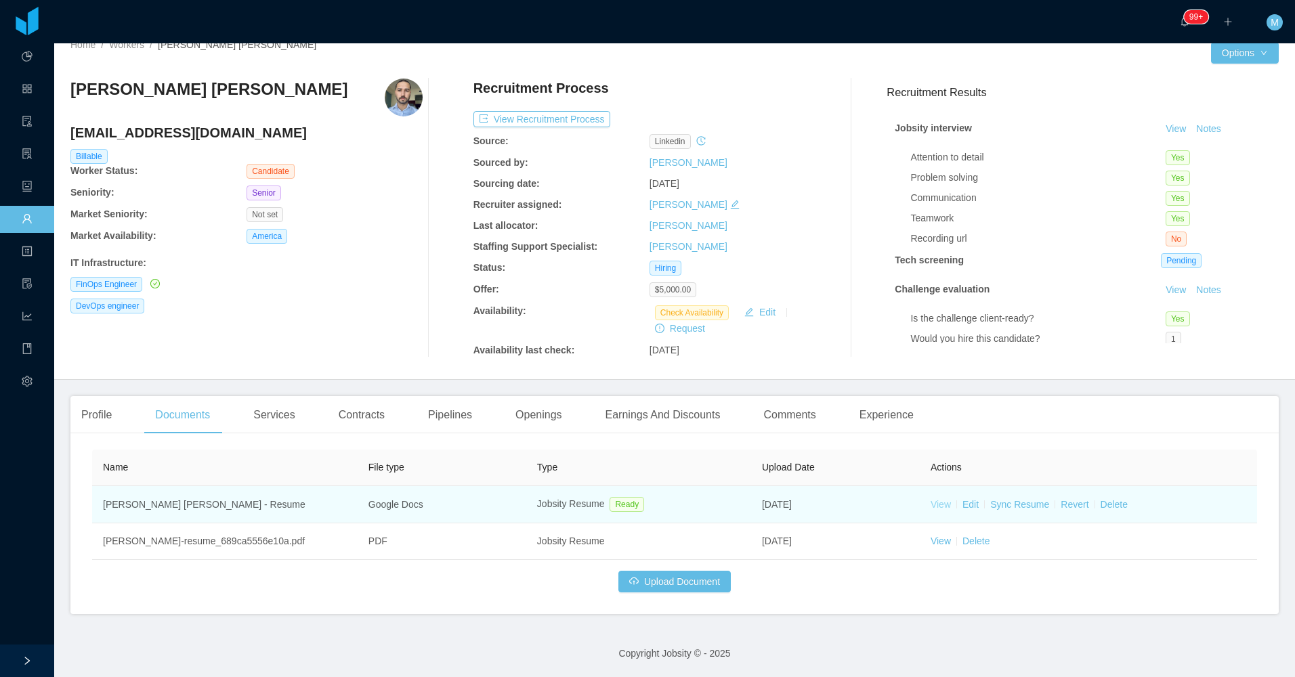
click at [608, 504] on link "View" at bounding box center [941, 504] width 20 height 11
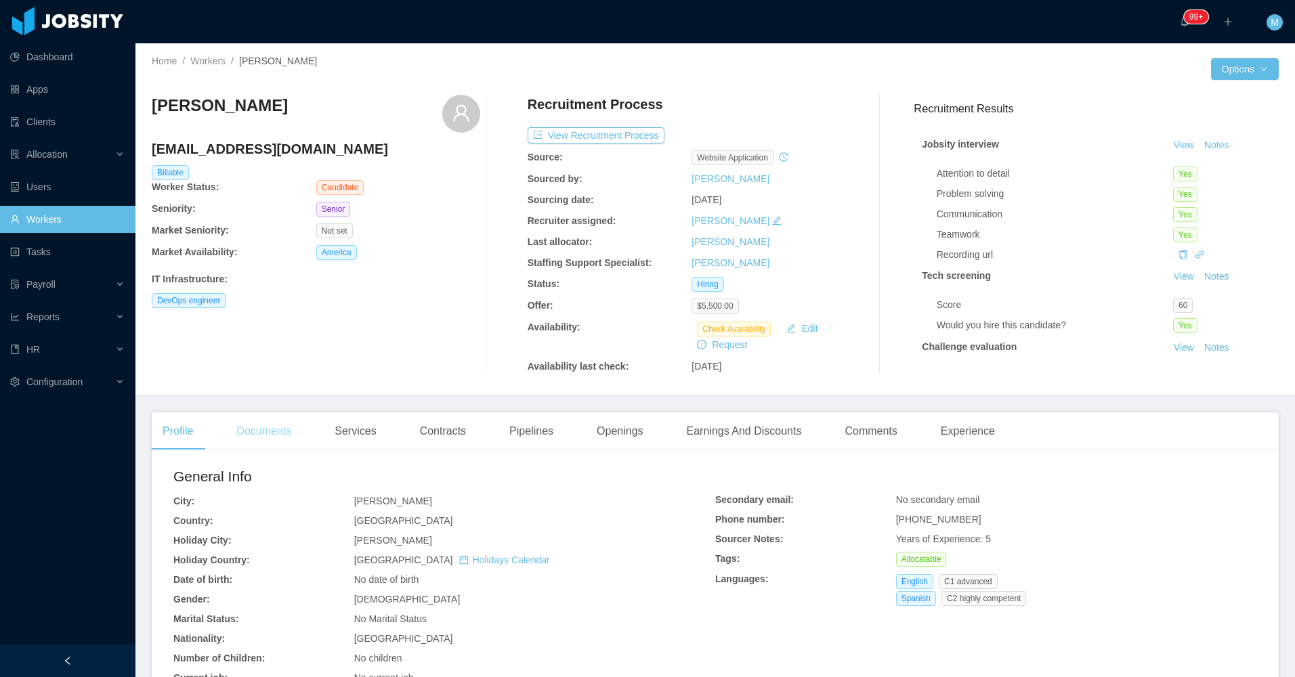
click at [261, 429] on div "Documents" at bounding box center [264, 431] width 77 height 38
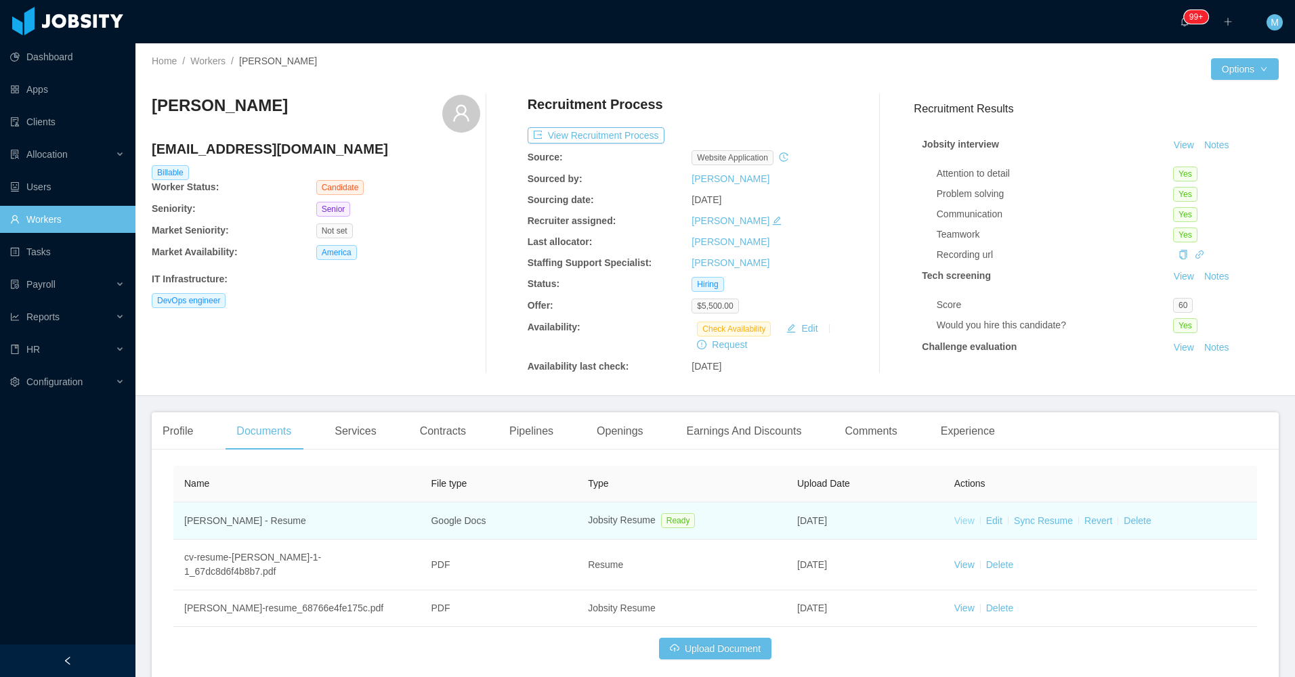
click at [608, 519] on link "View" at bounding box center [964, 520] width 20 height 11
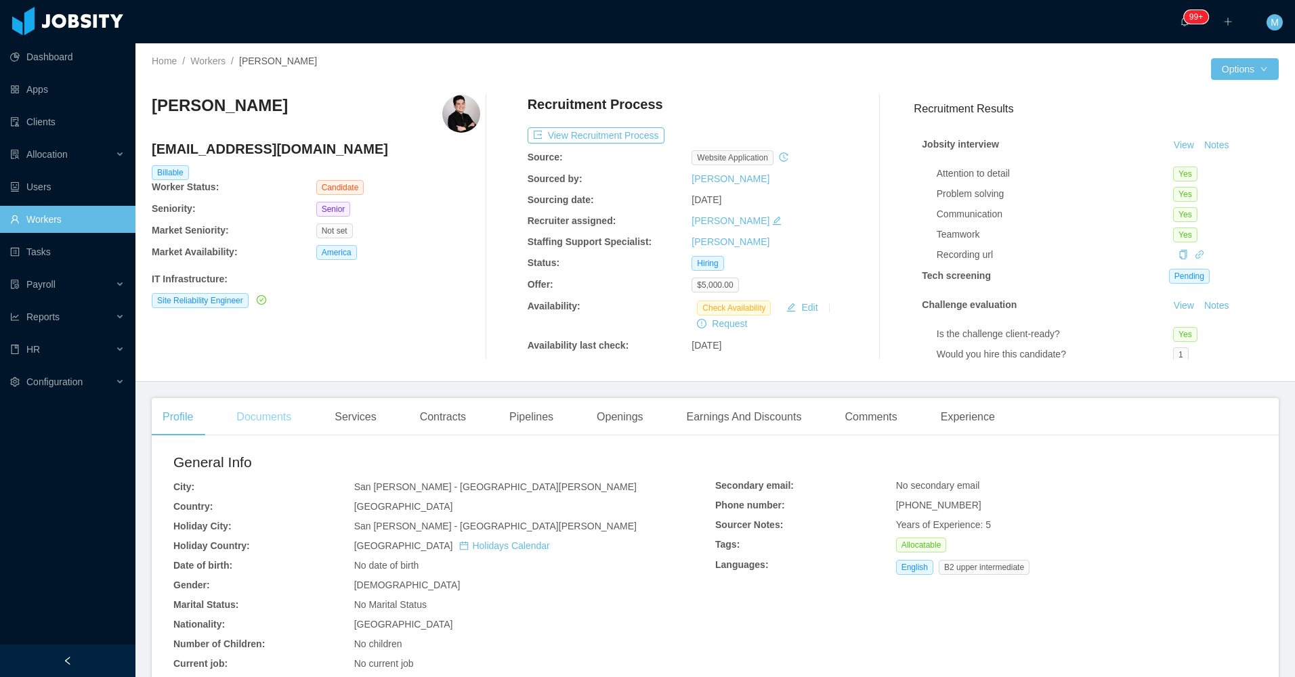
click at [276, 425] on div "Documents" at bounding box center [264, 417] width 77 height 38
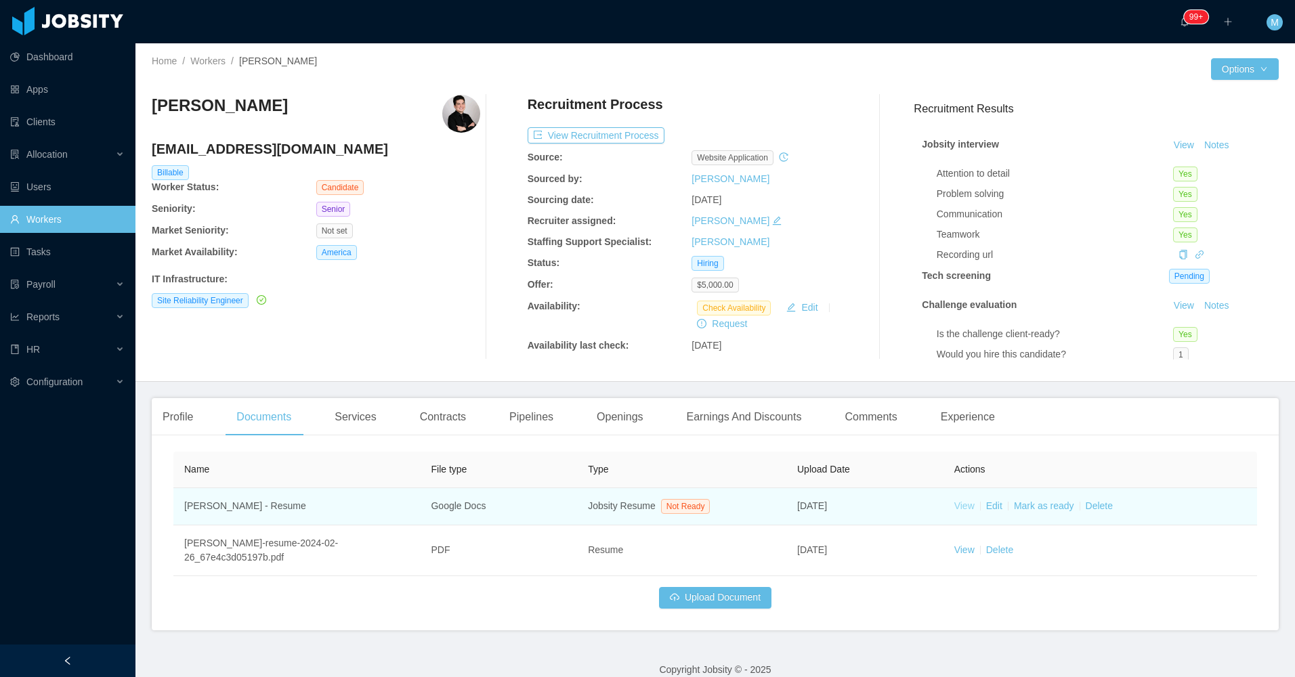
click at [608, 509] on link "View" at bounding box center [964, 506] width 20 height 11
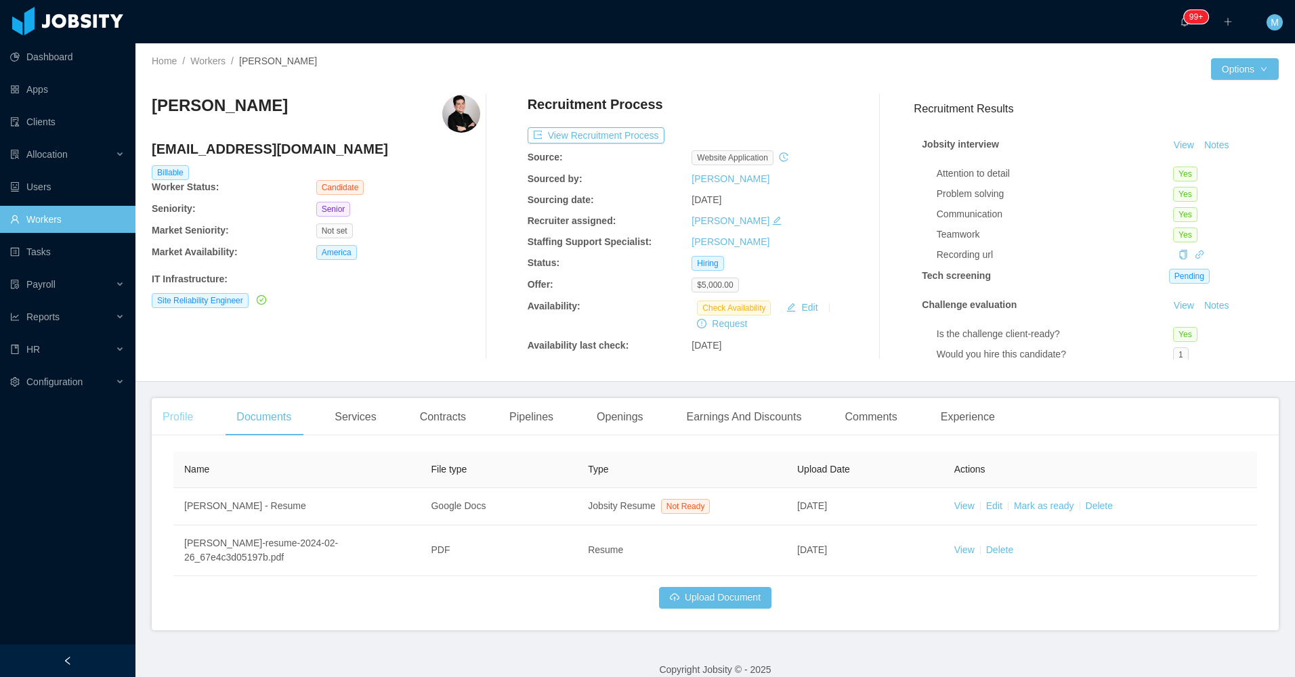
click at [200, 425] on div "Profile" at bounding box center [178, 417] width 52 height 38
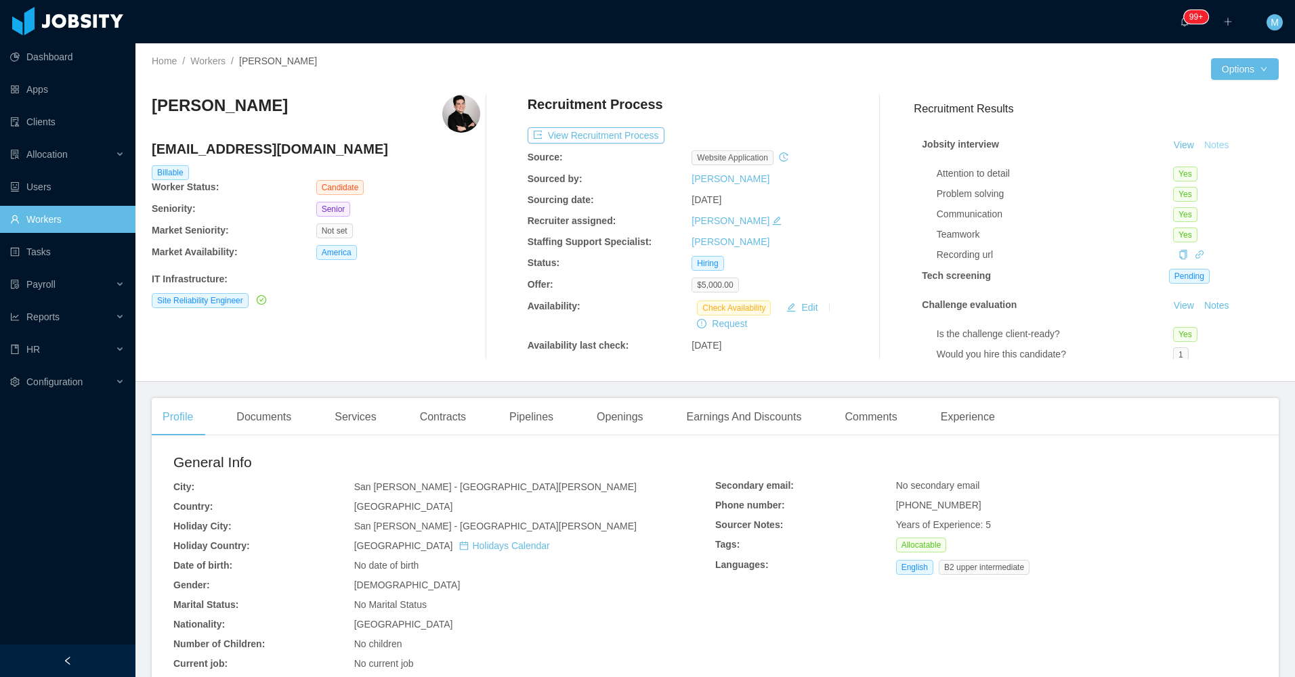
click at [608, 146] on button "Notes" at bounding box center [1217, 145] width 36 height 16
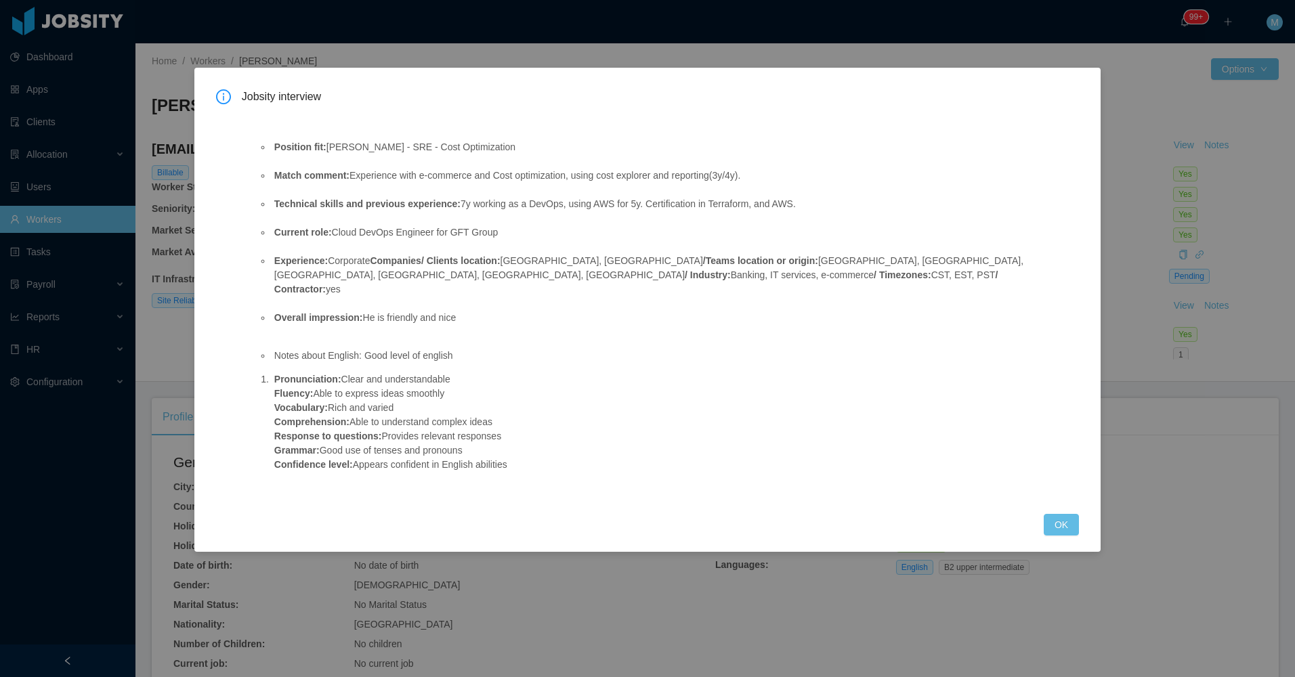
click at [608, 523] on div "Jobsity interview Position fit: McGraw-Hill - SRE - Cost Optimization Match com…" at bounding box center [647, 310] width 906 height 484
click at [608, 514] on button "OK" at bounding box center [1061, 525] width 35 height 22
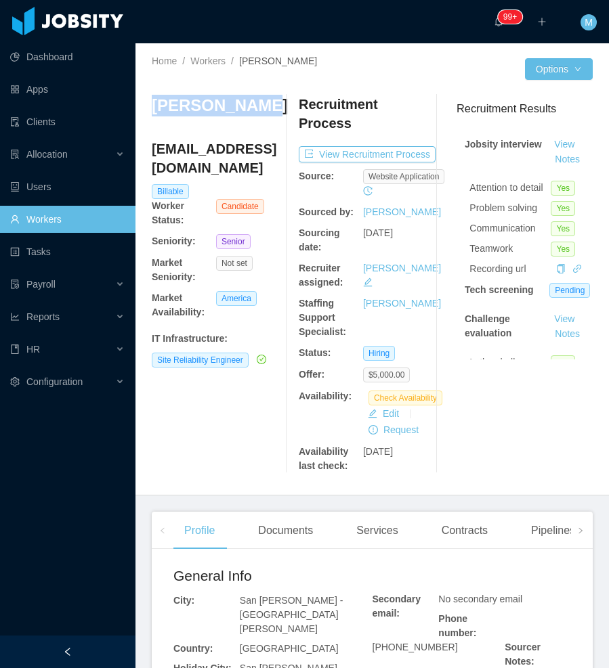
drag, startPoint x: 203, startPoint y: 129, endPoint x: 141, endPoint y: 106, distance: 66.2
click at [141, 106] on div "Home / Workers / Emanuel Wong / Options Emanuel Wong emanuwong@hotmail.com Bill…" at bounding box center [371, 269] width 473 height 452
copy h3 "Emanuel Wong"
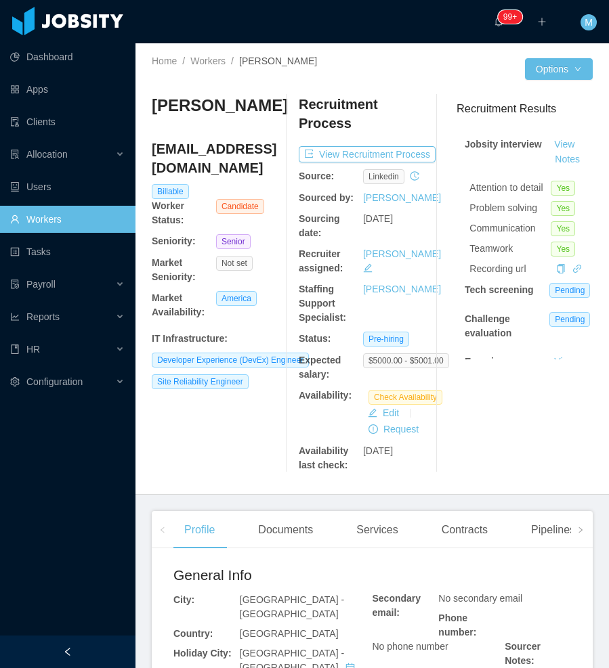
drag, startPoint x: 88, startPoint y: 641, endPoint x: 65, endPoint y: 629, distance: 26.1
click at [87, 641] on div at bounding box center [67, 652] width 135 height 33
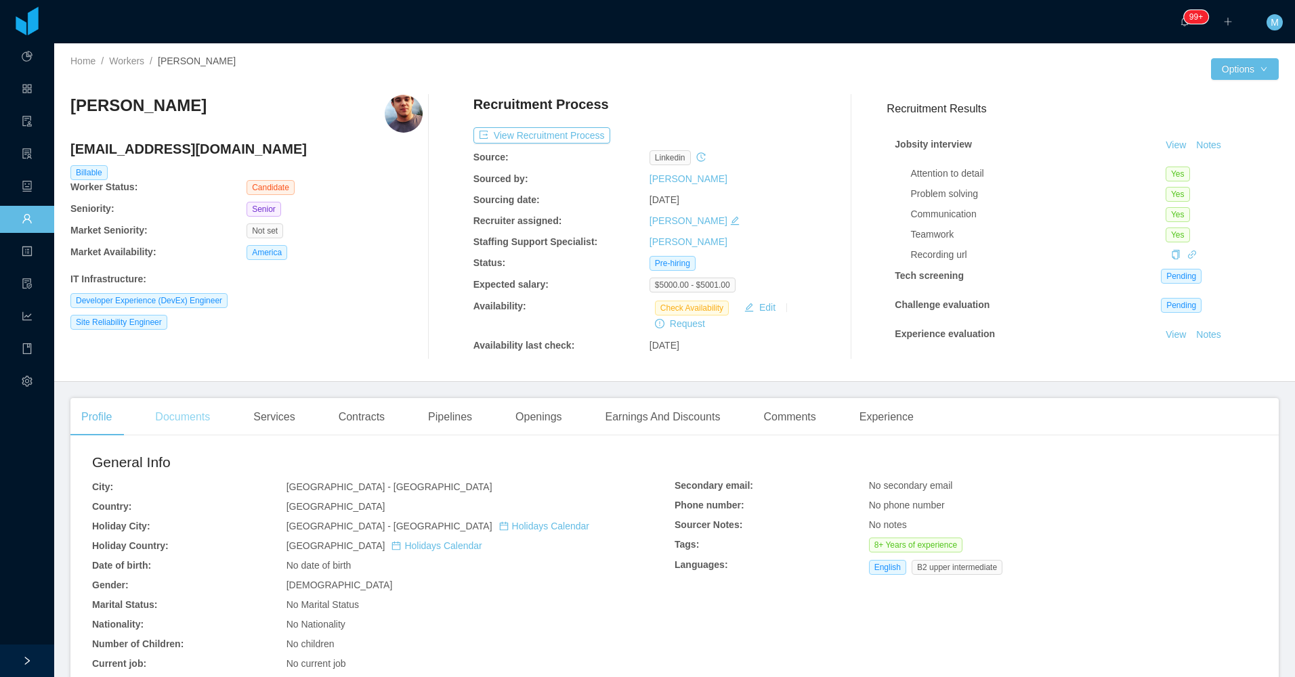
click at [186, 423] on div "Documents" at bounding box center [182, 417] width 77 height 38
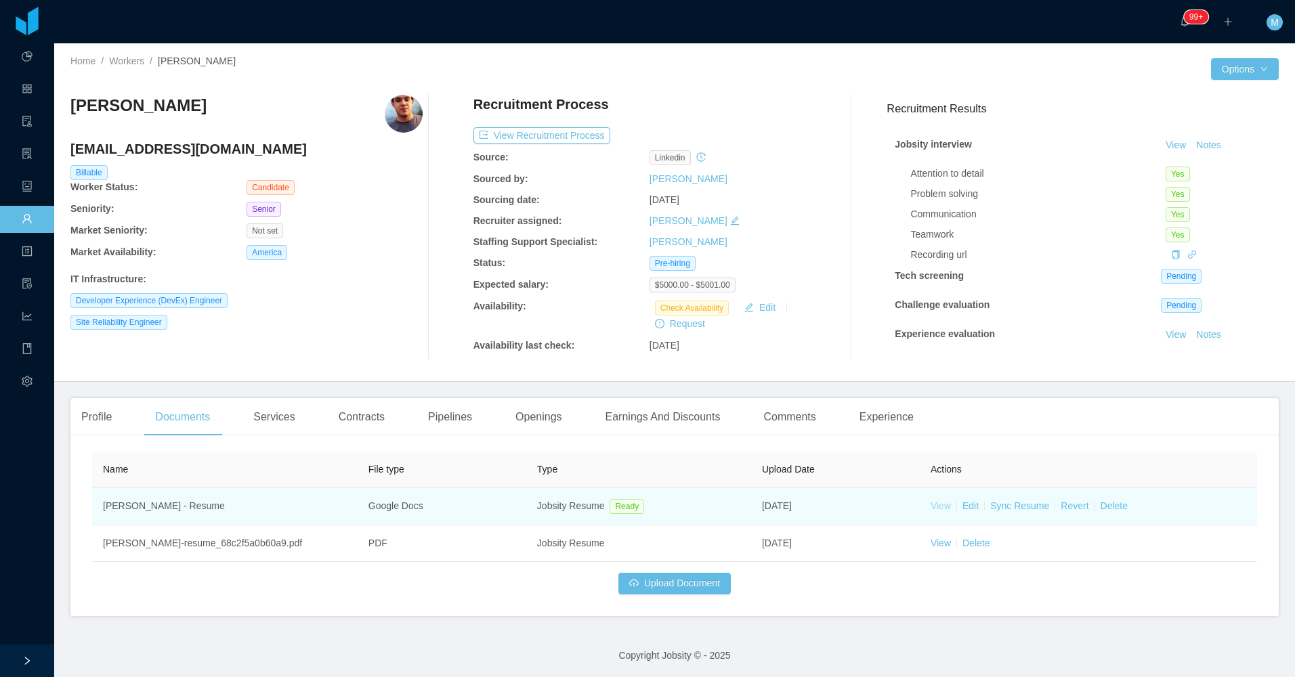
click at [608, 510] on link "View" at bounding box center [941, 506] width 20 height 11
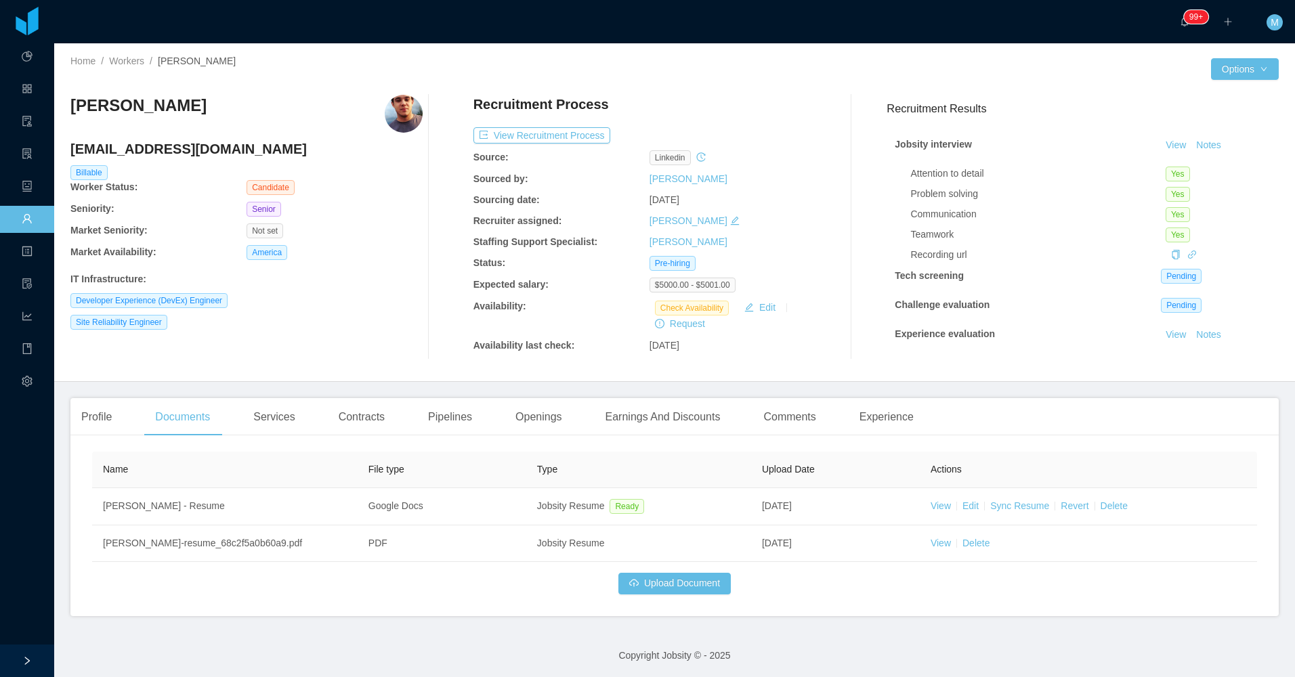
drag, startPoint x: 198, startPoint y: 110, endPoint x: 236, endPoint y: 77, distance: 50.9
click at [67, 102] on div "Home / Workers / Gustavo Martins / Options Gustavo Martins gugurd@gmail.com Bil…" at bounding box center [674, 212] width 1241 height 339
copy h3 "Gustavo Martins"
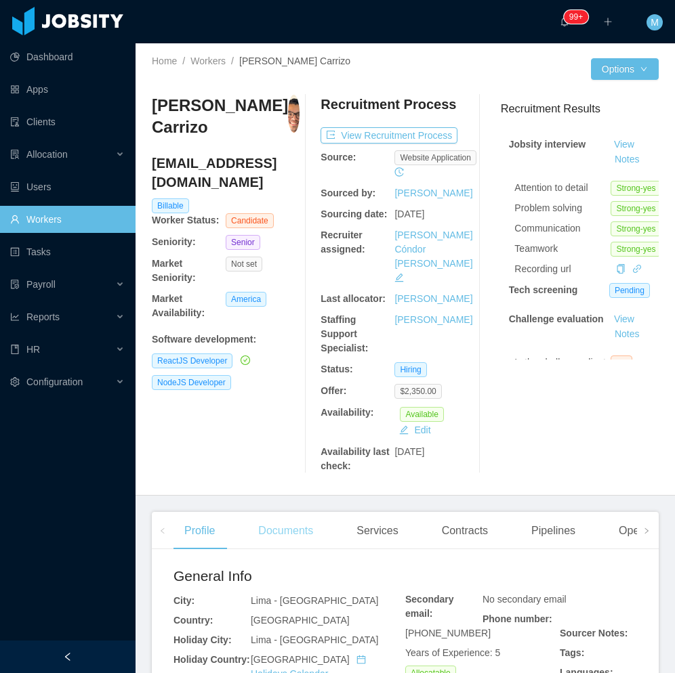
click at [287, 512] on div "Documents" at bounding box center [285, 531] width 77 height 38
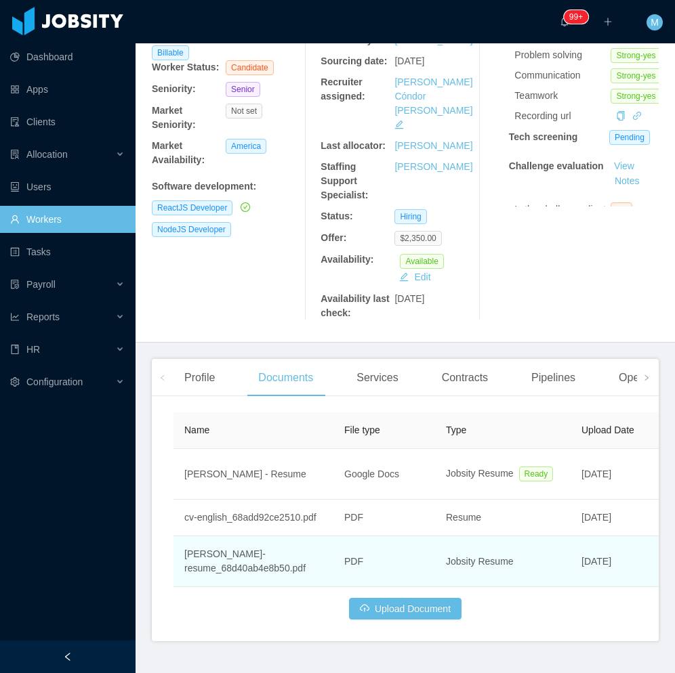
scroll to position [156, 0]
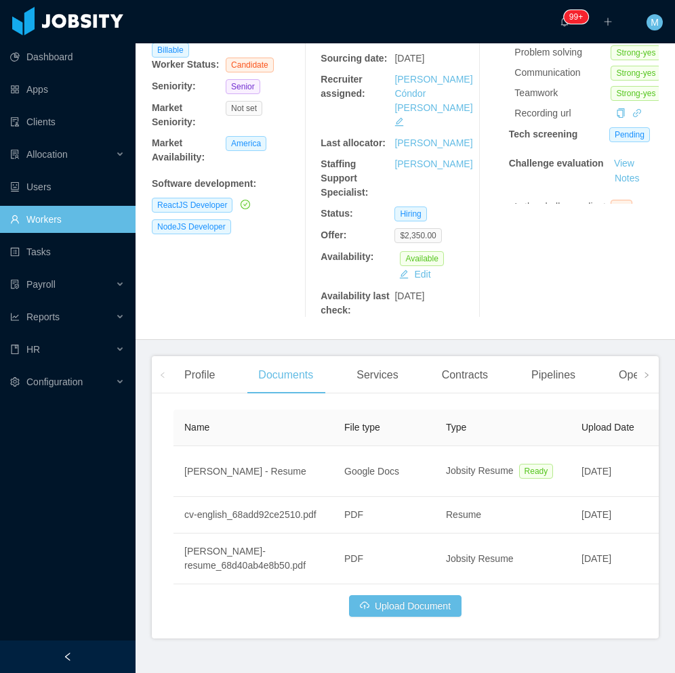
click at [111, 649] on div at bounding box center [67, 657] width 135 height 33
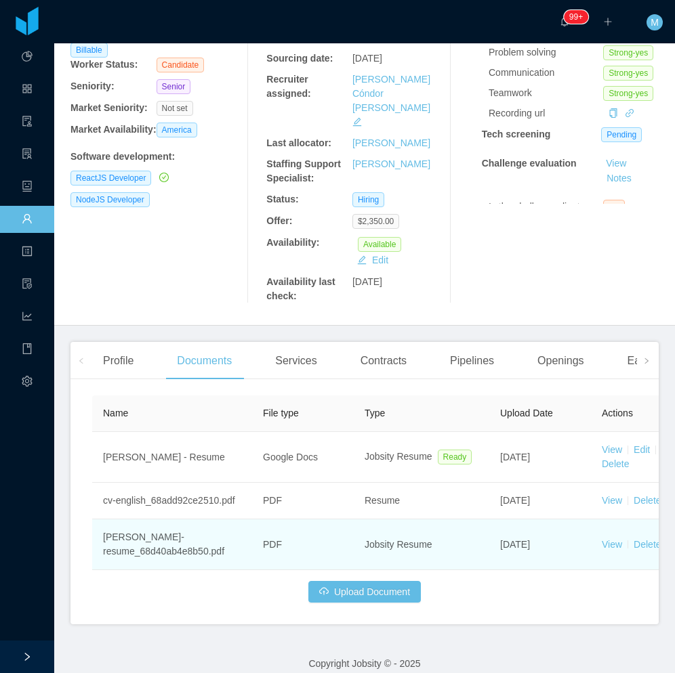
scroll to position [142, 0]
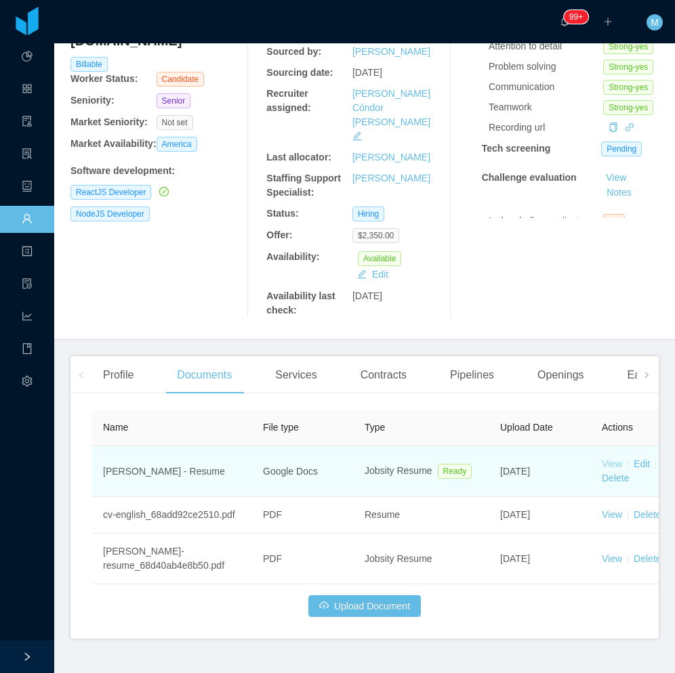
click at [614, 459] on link "View" at bounding box center [611, 464] width 20 height 11
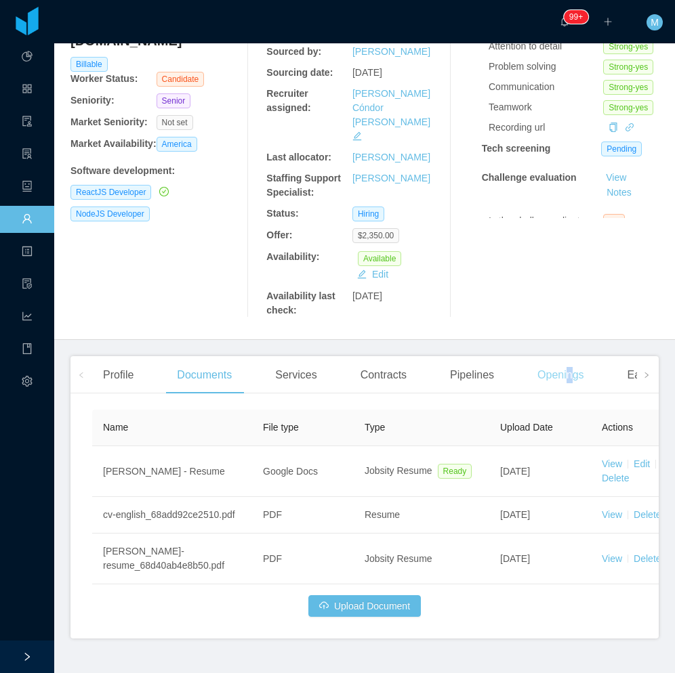
drag, startPoint x: 566, startPoint y: 349, endPoint x: 558, endPoint y: 347, distance: 7.7
click at [564, 356] on div "Openings" at bounding box center [560, 375] width 68 height 38
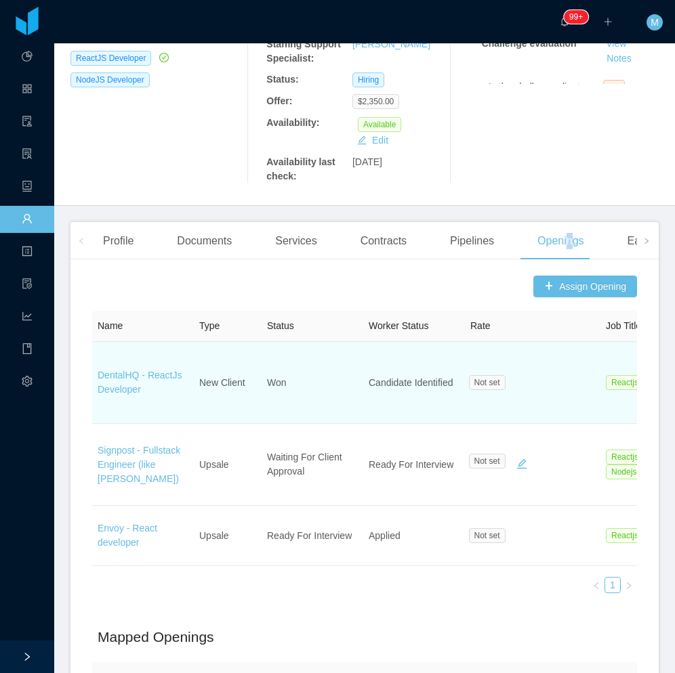
scroll to position [277, 0]
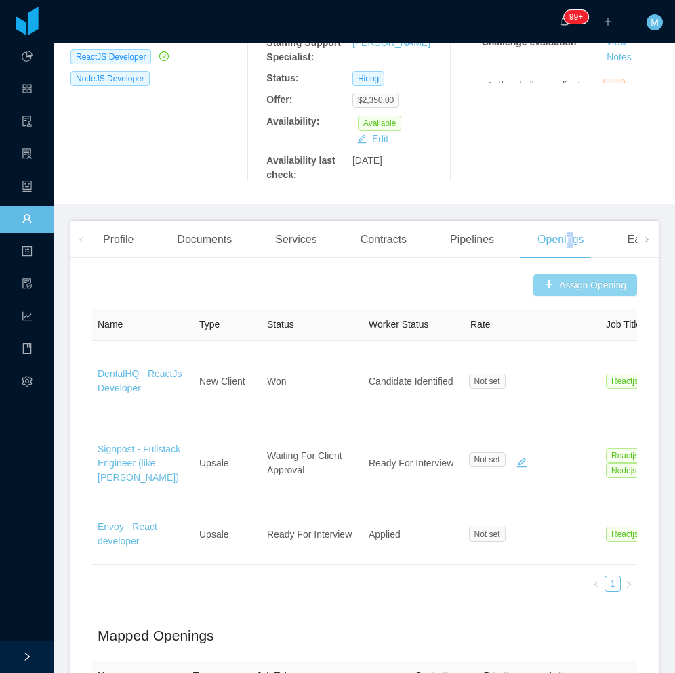
click at [585, 274] on button "Assign Opening" at bounding box center [585, 285] width 104 height 22
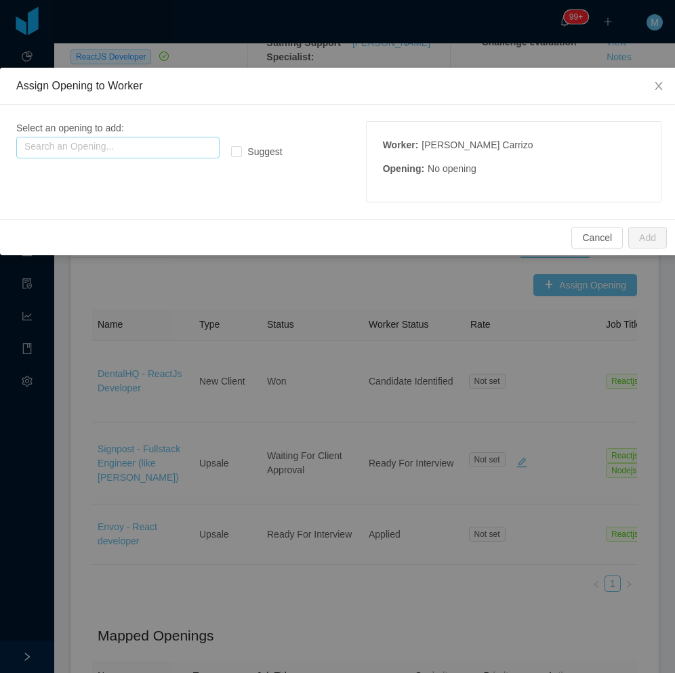
click at [192, 152] on input "text" at bounding box center [117, 148] width 203 height 22
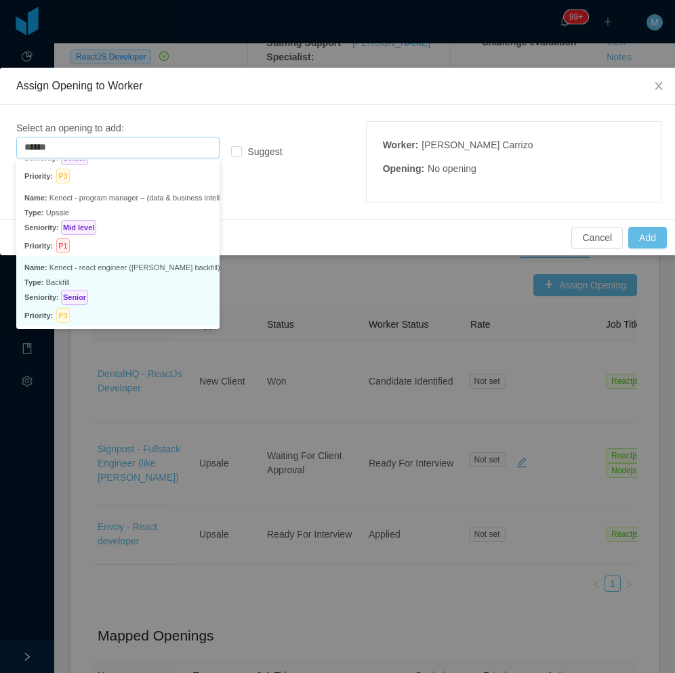
click at [126, 278] on p "Type: Backfill" at bounding box center [117, 282] width 187 height 15
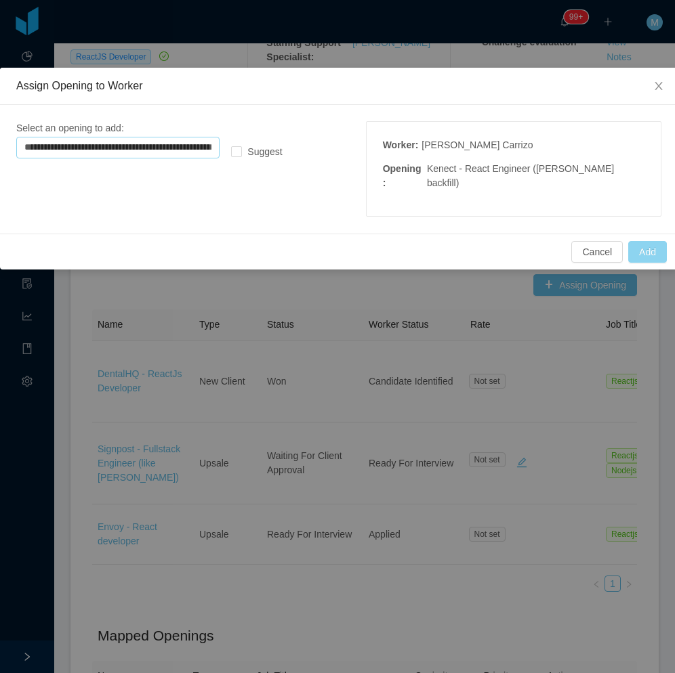
type input "**********"
drag, startPoint x: 647, startPoint y: 250, endPoint x: 612, endPoint y: 254, distance: 35.5
click at [647, 251] on button "Add" at bounding box center [647, 252] width 39 height 22
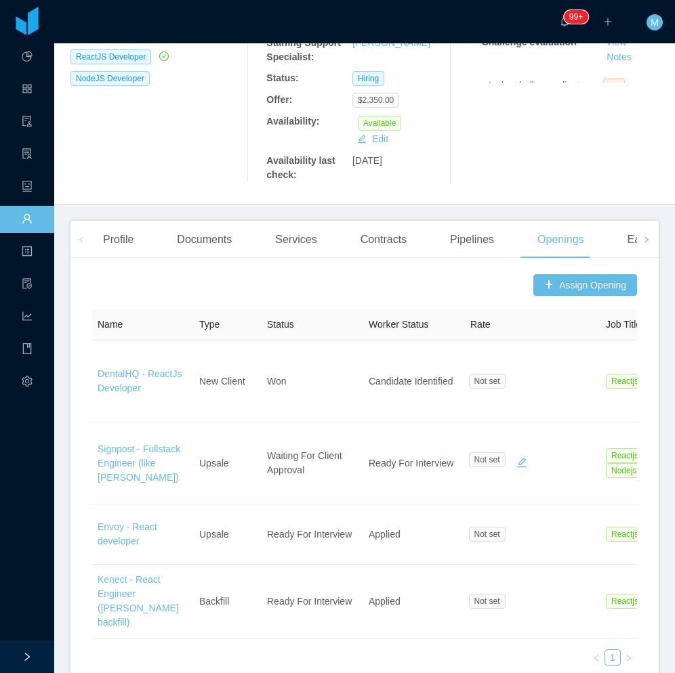
drag, startPoint x: 217, startPoint y: 162, endPoint x: 209, endPoint y: 167, distance: 9.8
click at [216, 161] on div "Roger Rengifo Carrizo rogerreng.c@gmail.com Billable Worker Status: Candidate S…" at bounding box center [364, 0] width 588 height 386
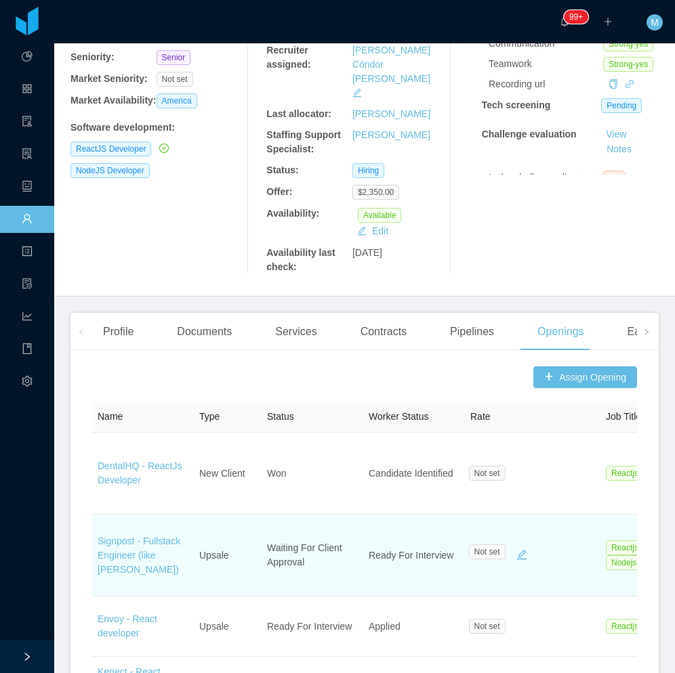
scroll to position [68, 0]
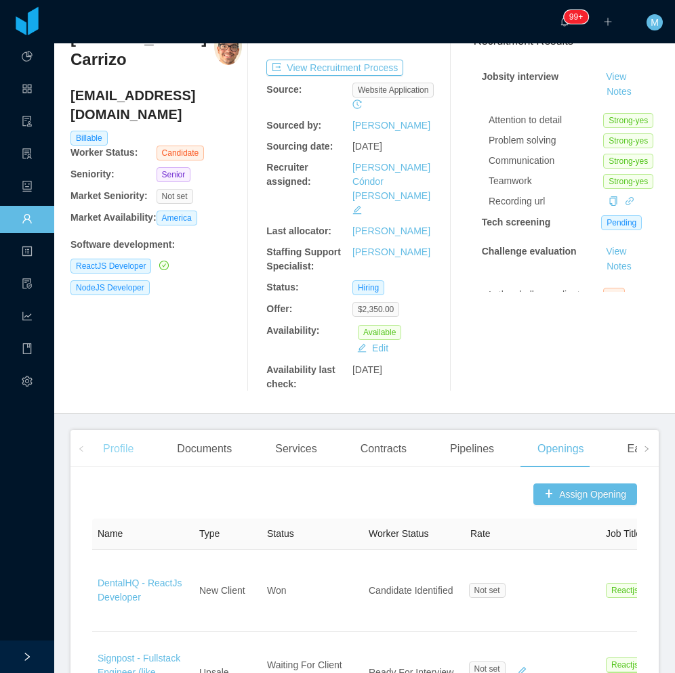
click at [127, 430] on div "Profile" at bounding box center [118, 449] width 52 height 38
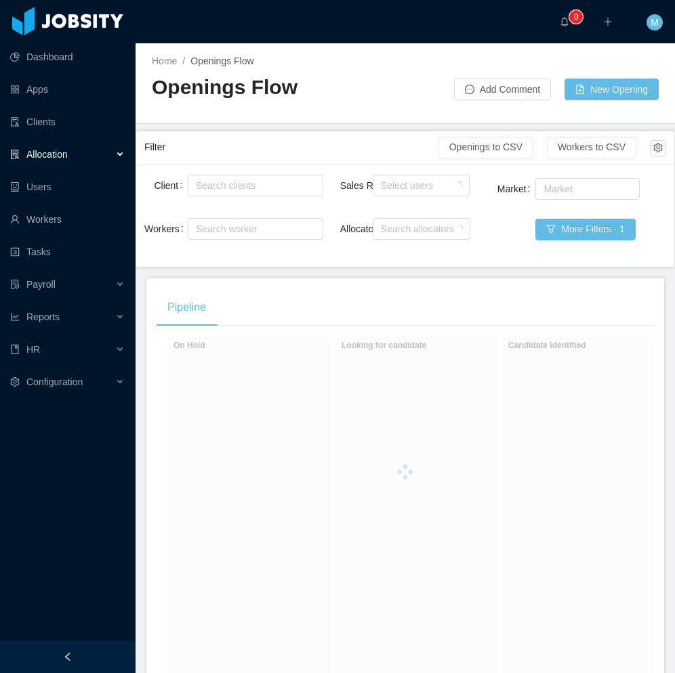
click at [111, 647] on div at bounding box center [67, 657] width 135 height 33
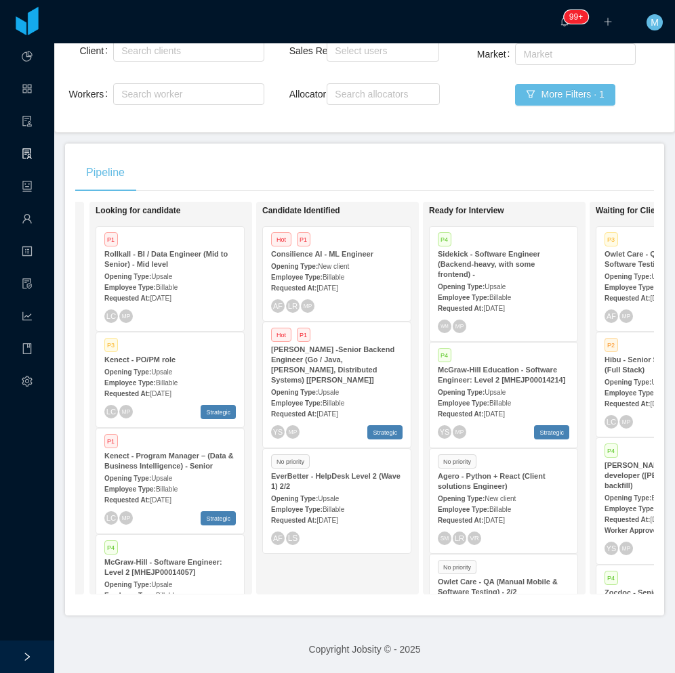
scroll to position [0, 169]
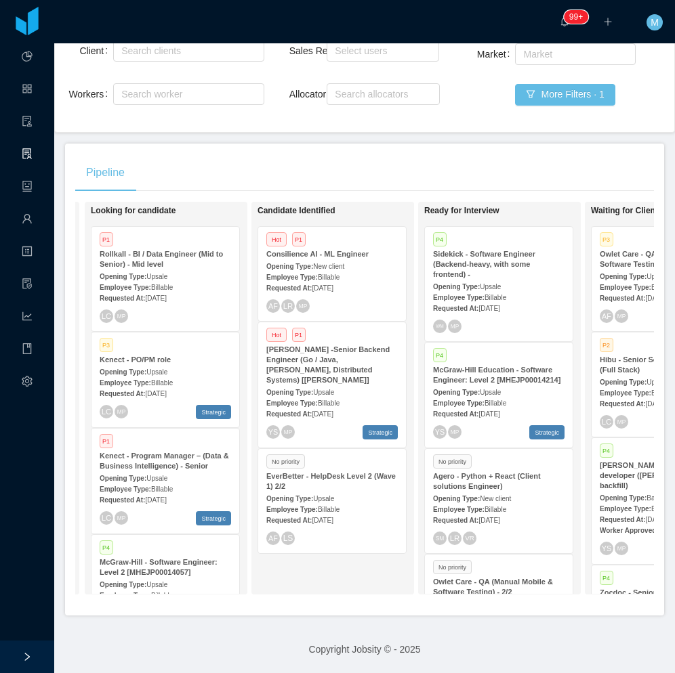
click at [189, 577] on div "Opening Type: Upsale" at bounding box center [165, 584] width 131 height 14
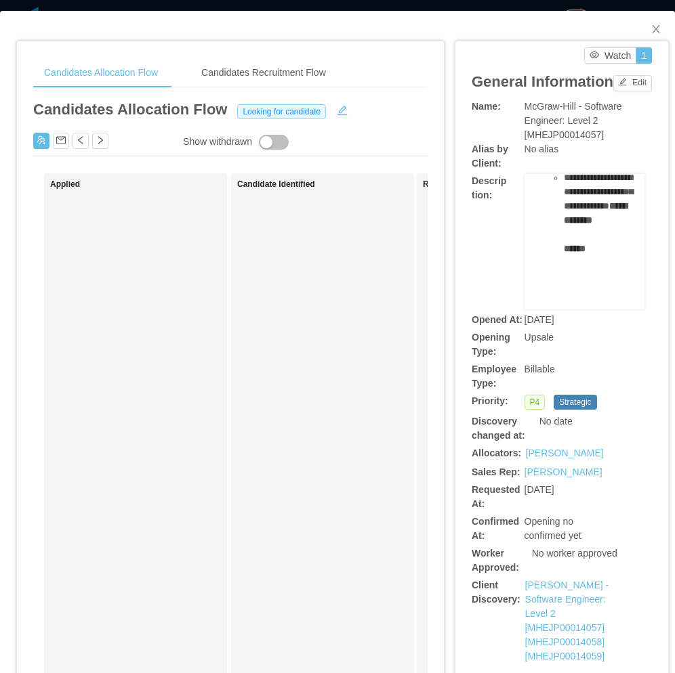
scroll to position [647, 0]
drag, startPoint x: 511, startPoint y: 121, endPoint x: 608, endPoint y: 159, distance: 104.0
click at [608, 142] on div "Name: McGraw-Hill - Software Engineer: Level 2 [MHEJP00014057]" at bounding box center [561, 121] width 180 height 43
drag, startPoint x: 608, startPoint y: 159, endPoint x: 647, endPoint y: 30, distance: 135.0
click at [650, 30] on icon "icon: close" at bounding box center [655, 29] width 11 height 11
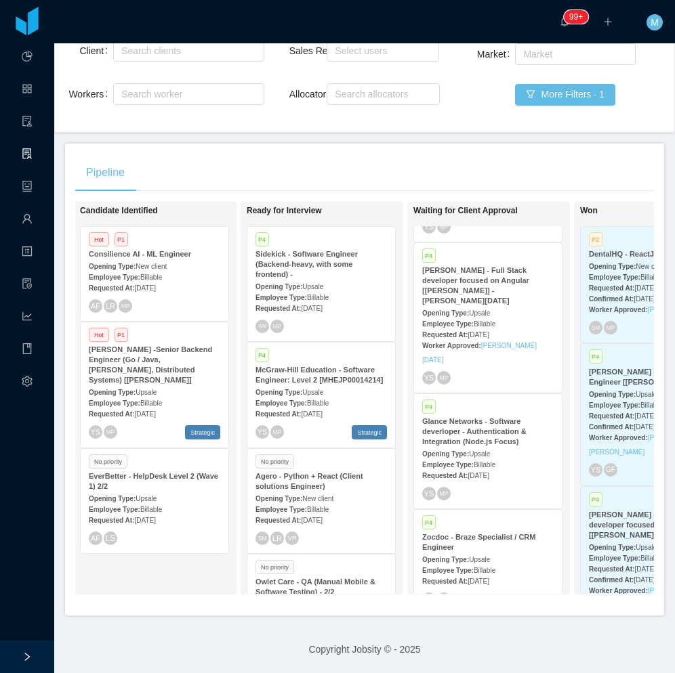
scroll to position [938, 0]
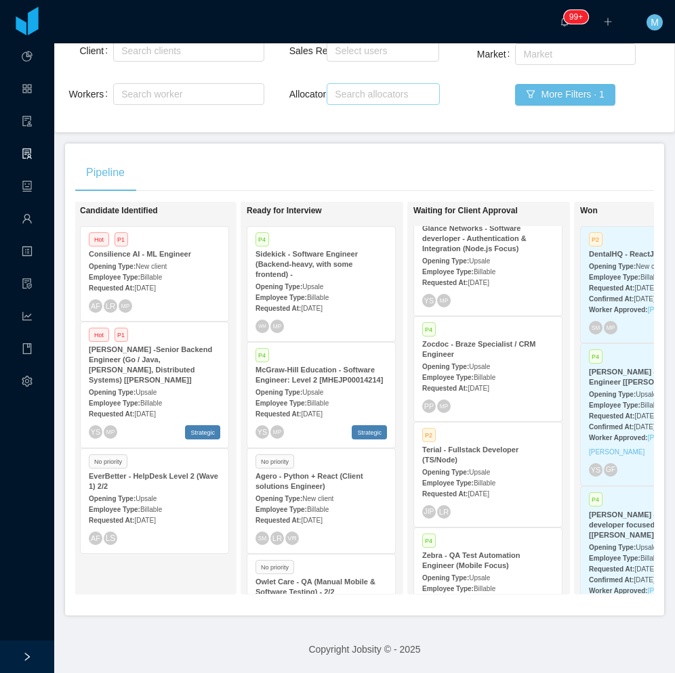
click at [369, 84] on div "Search allocators" at bounding box center [381, 94] width 101 height 20
type input "***"
click at [492, 144] on div "Pipeline On Hold Looking for candidate P1 Rollkall - BI / Data Engineer (Mid to…" at bounding box center [364, 380] width 599 height 472
click at [494, 486] on div "Requested At: Sep 12th, 2025" at bounding box center [487, 493] width 131 height 14
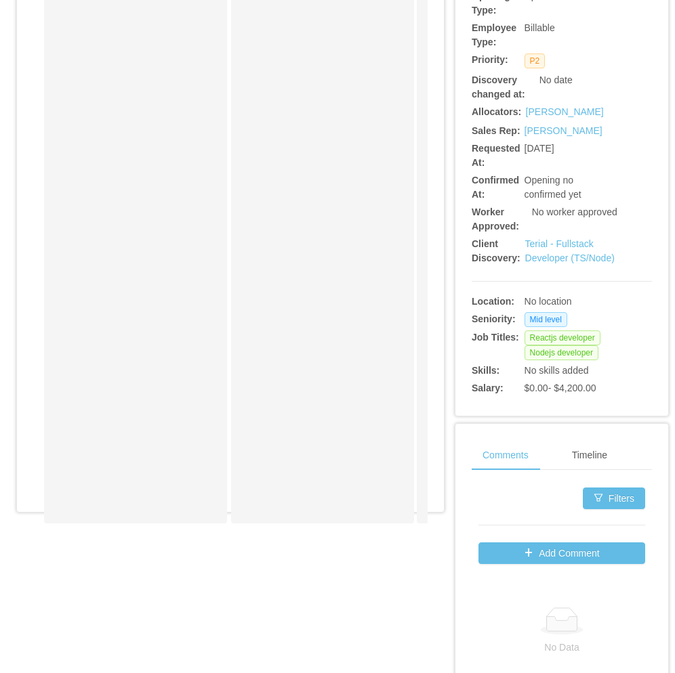
scroll to position [474, 0]
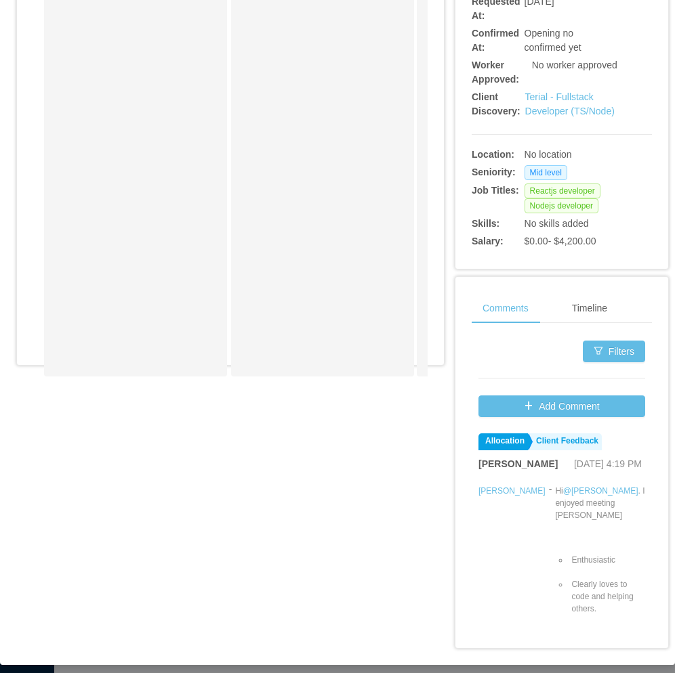
drag, startPoint x: 141, startPoint y: 398, endPoint x: 146, endPoint y: 403, distance: 7.2
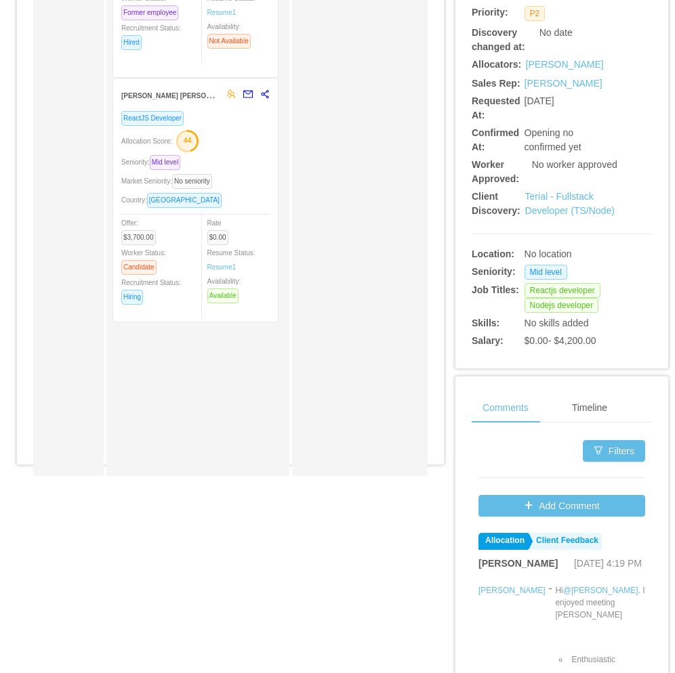
scroll to position [177, 0]
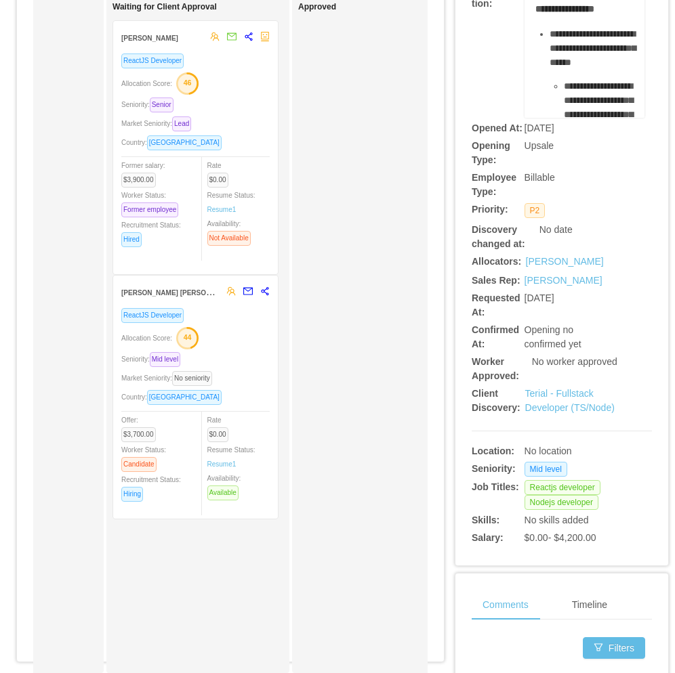
click at [254, 404] on div "Country: Colombia" at bounding box center [195, 397] width 148 height 16
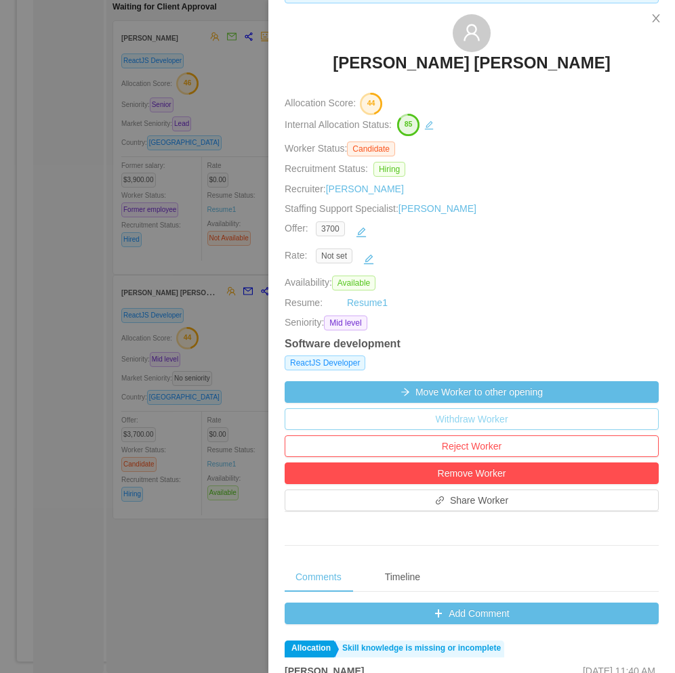
scroll to position [271, 0]
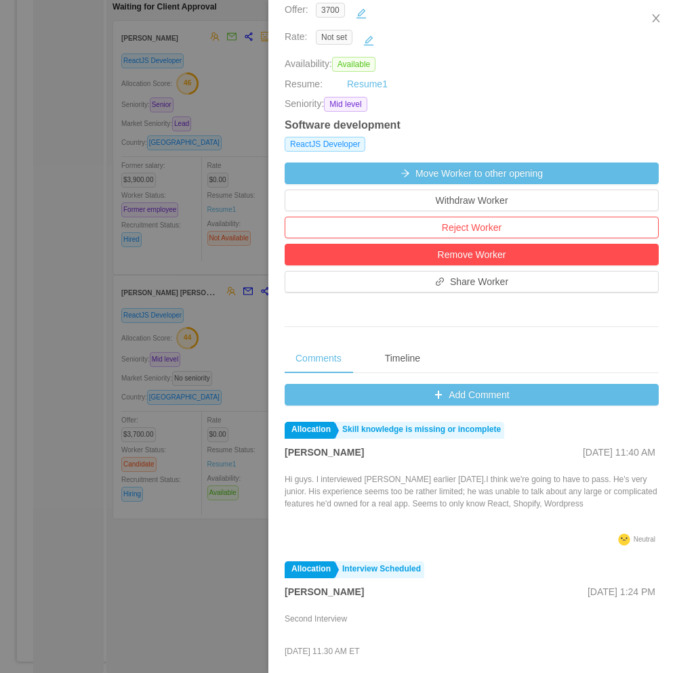
click at [51, 433] on div at bounding box center [337, 336] width 675 height 673
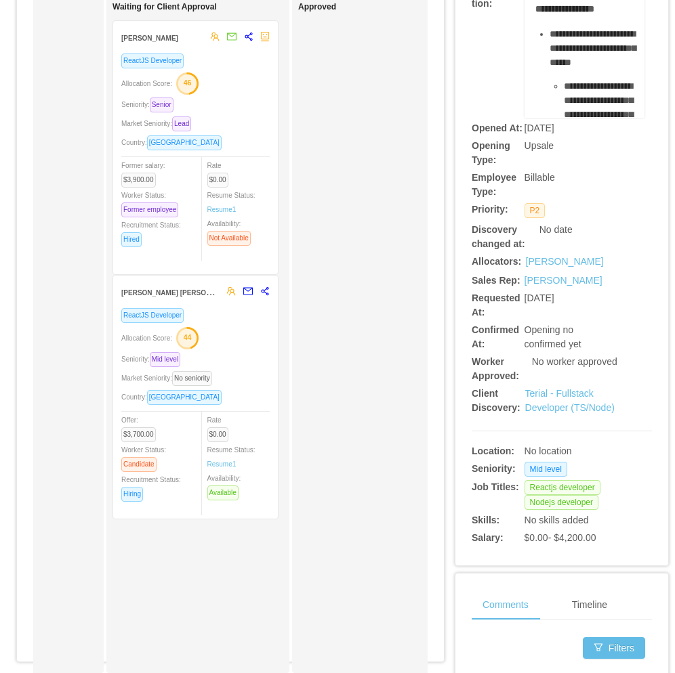
click at [240, 366] on div "Seniority: Mid level" at bounding box center [195, 360] width 148 height 16
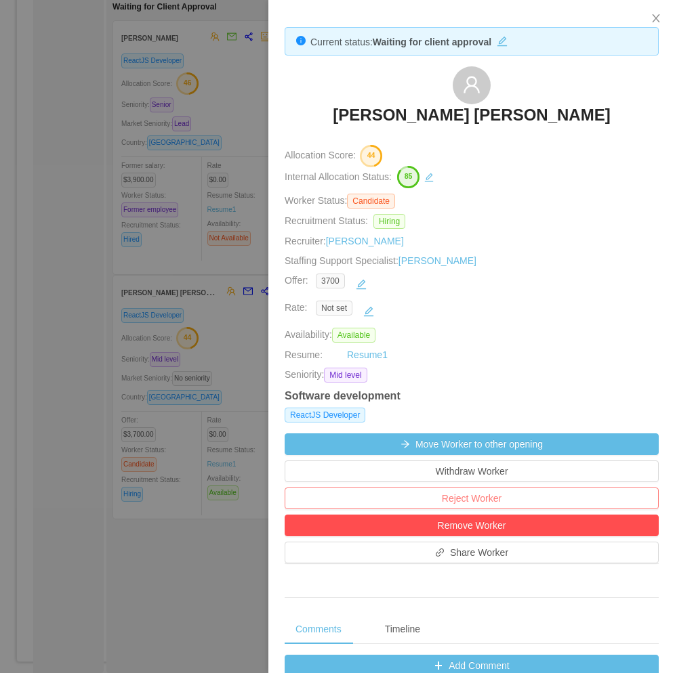
click at [477, 501] on button "Reject Worker" at bounding box center [471, 499] width 374 height 22
click at [503, 459] on button "Reject" at bounding box center [496, 459] width 38 height 16
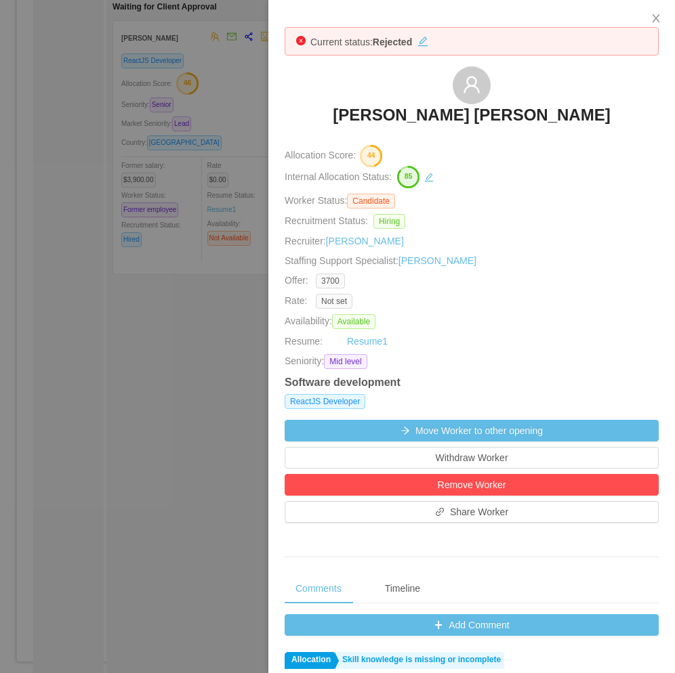
drag, startPoint x: 151, startPoint y: 426, endPoint x: 187, endPoint y: 144, distance: 284.0
click at [152, 426] on div at bounding box center [337, 336] width 675 height 673
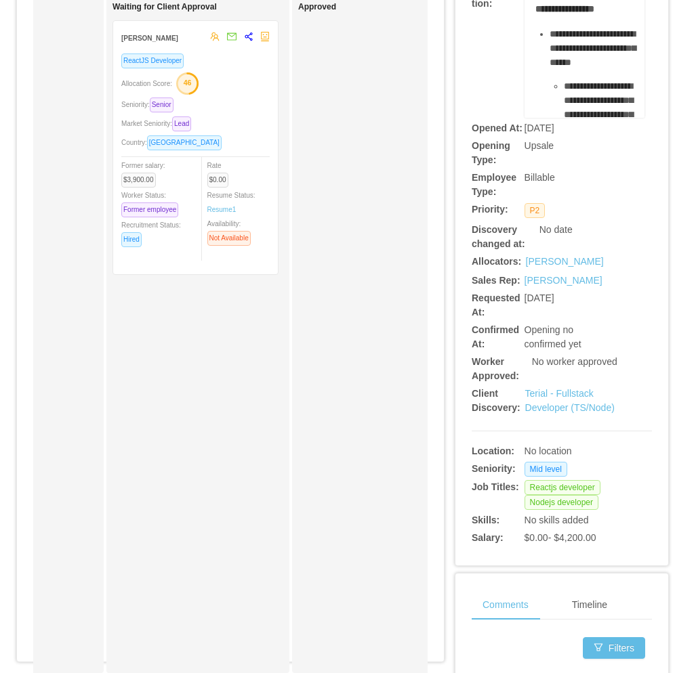
click at [343, 445] on div "Approved" at bounding box center [393, 334] width 190 height 665
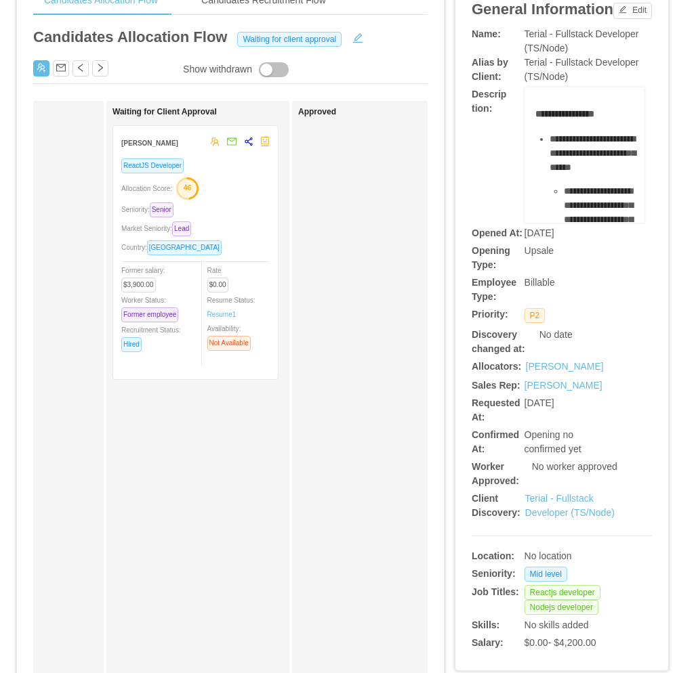
scroll to position [0, 0]
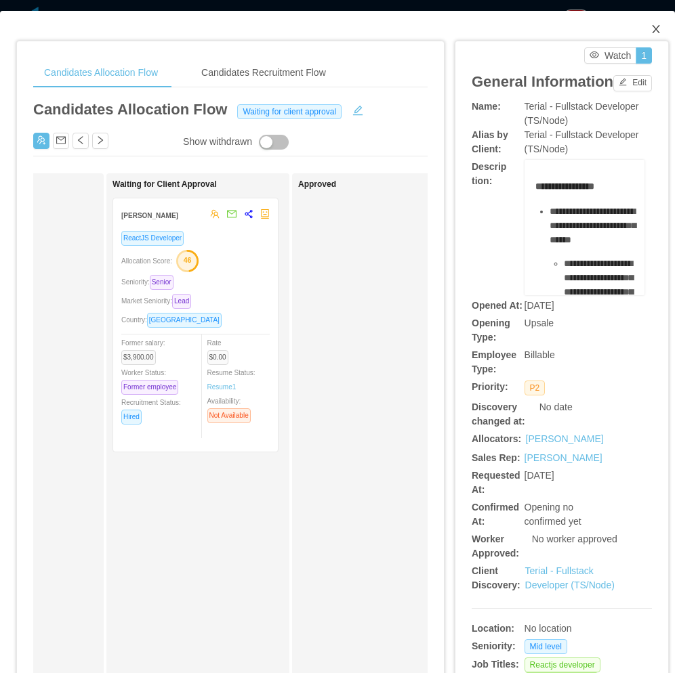
click at [651, 30] on span "Close" at bounding box center [656, 30] width 38 height 38
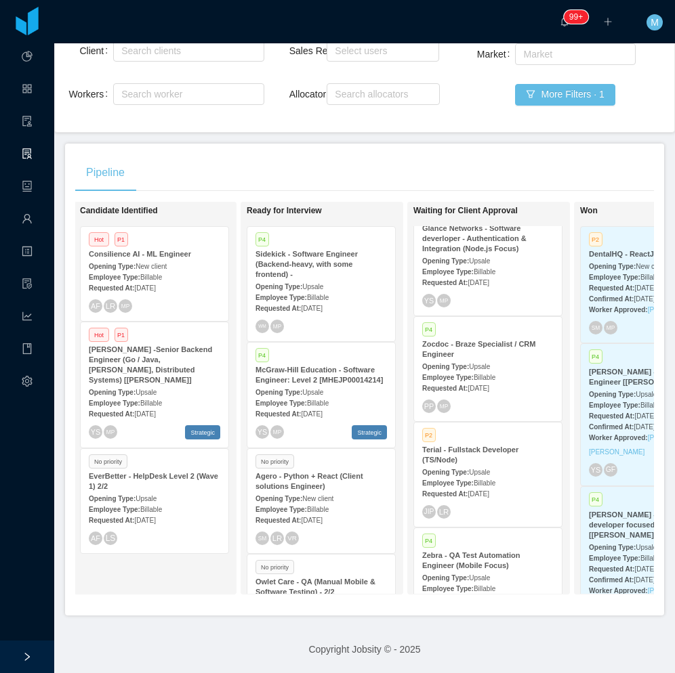
click at [496, 486] on div "Requested At: Sep 12th, 2025" at bounding box center [487, 493] width 131 height 14
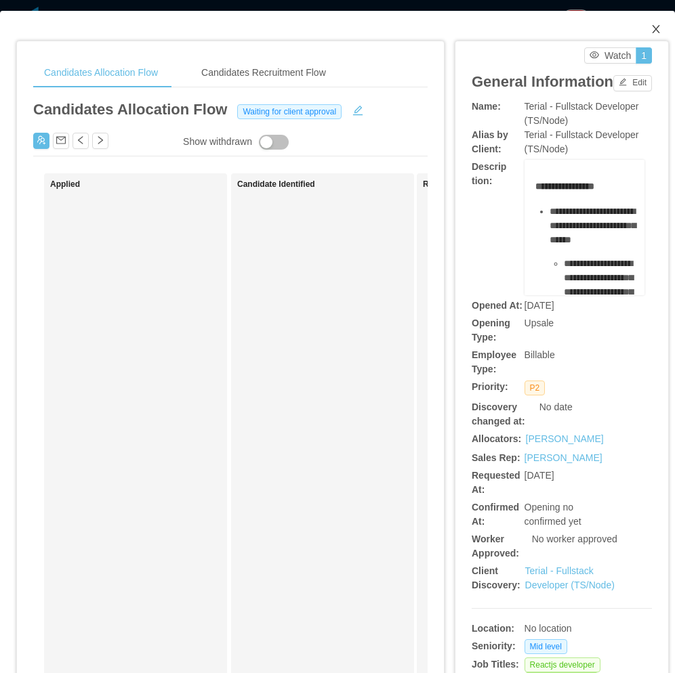
drag, startPoint x: 654, startPoint y: 24, endPoint x: 523, endPoint y: 192, distance: 213.3
click at [652, 26] on span "Close" at bounding box center [656, 30] width 38 height 38
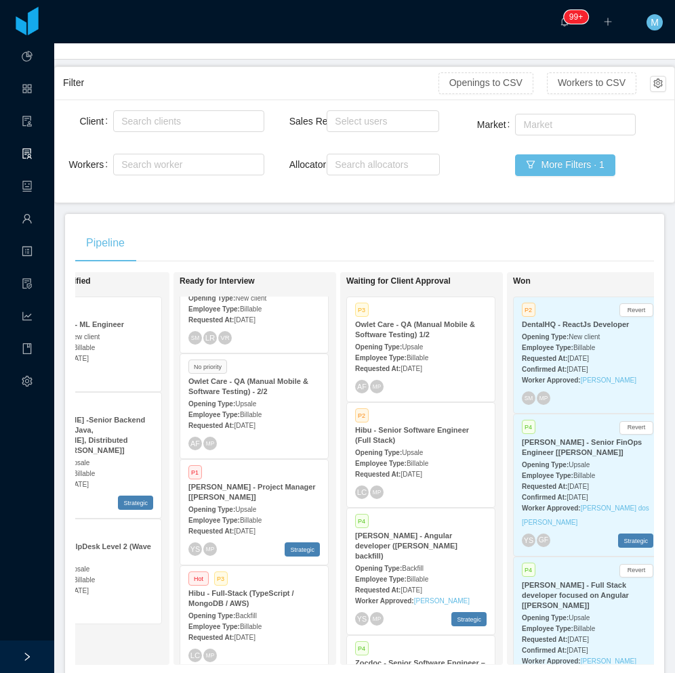
scroll to position [145, 0]
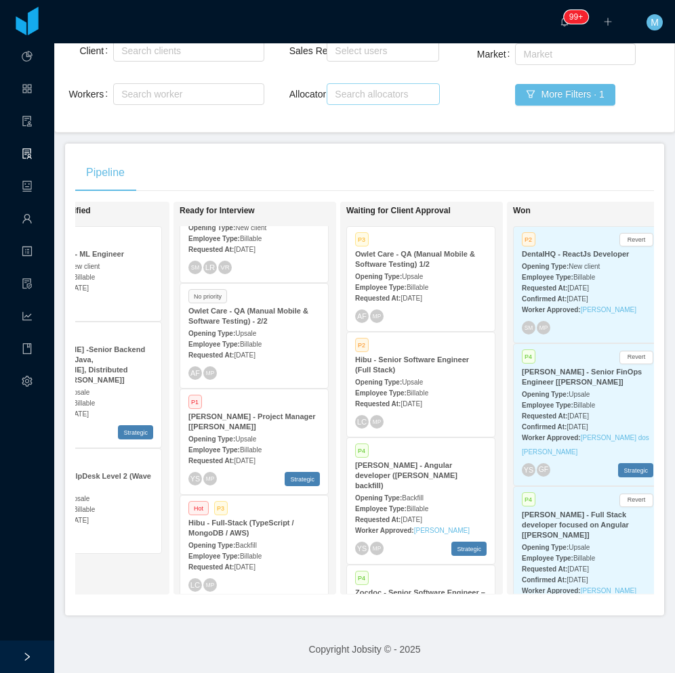
click at [366, 89] on div "Search allocators" at bounding box center [380, 94] width 91 height 14
type input "****"
click at [353, 110] on li "[PERSON_NAME]" at bounding box center [377, 111] width 111 height 22
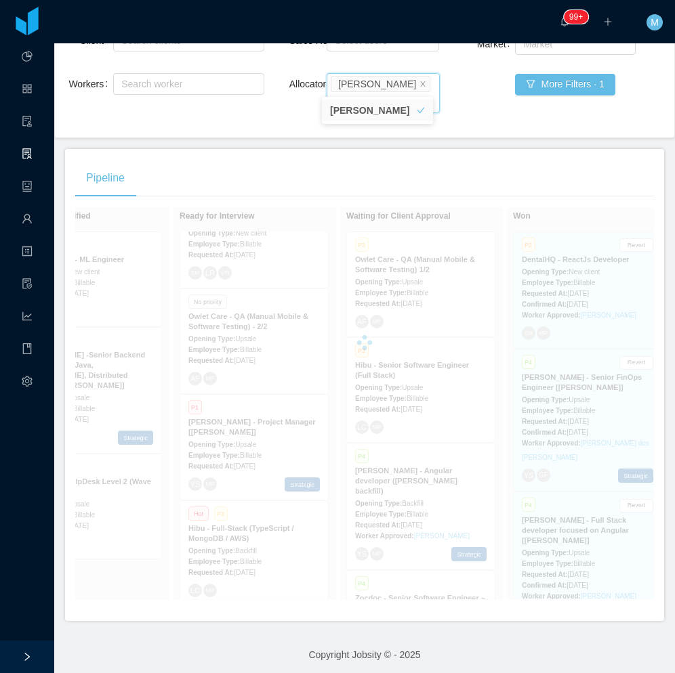
click at [256, 149] on div "Pipeline On Hold Looking for candidate P1 Rollkall - BI / Data Engineer (Mid to…" at bounding box center [364, 385] width 599 height 472
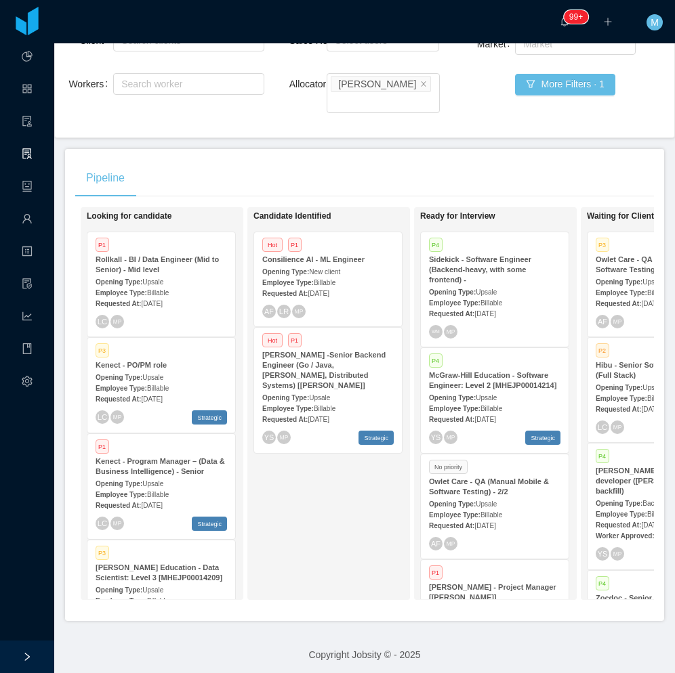
click at [335, 286] on div "Hot P1 Consilience AI - ML Engineer Opening Type: New client Employee Type: Bil…" at bounding box center [328, 279] width 148 height 94
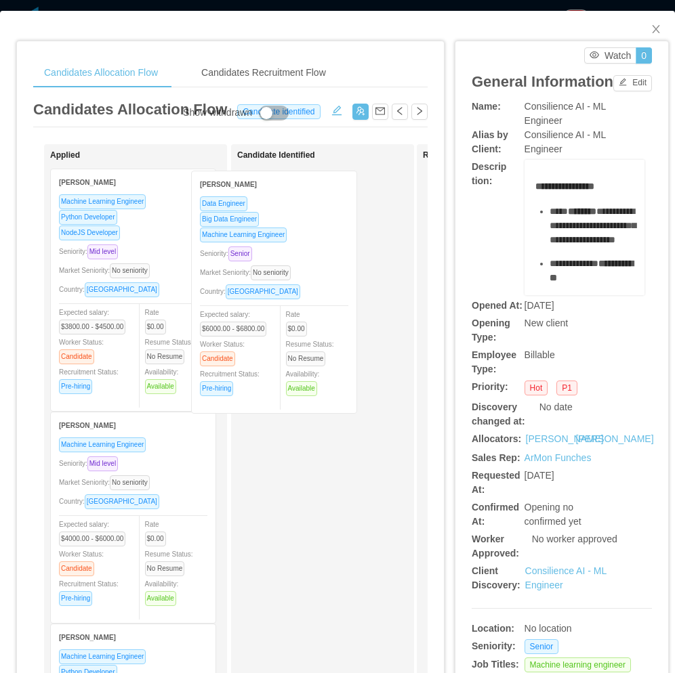
drag, startPoint x: 165, startPoint y: 288, endPoint x: 306, endPoint y: 290, distance: 140.9
click at [306, 290] on div "Applied Fábio R. D. de Barros Data Engineer Big Data Engineer Machine Learning …" at bounding box center [230, 488] width 394 height 688
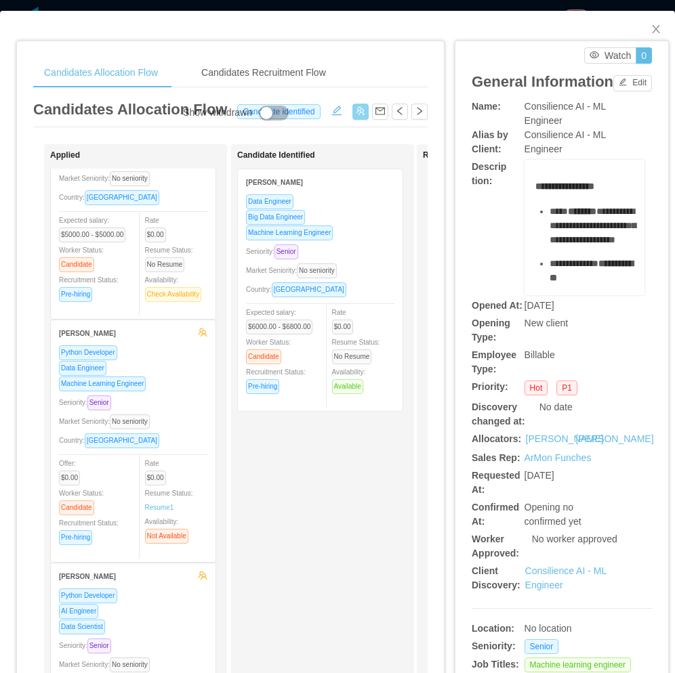
click at [352, 107] on button "button" at bounding box center [360, 112] width 16 height 16
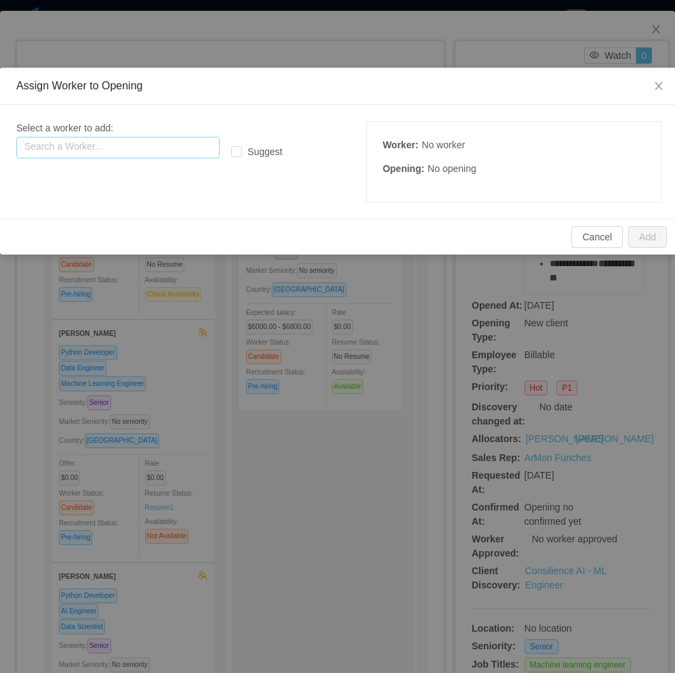
click at [136, 146] on input "text" at bounding box center [117, 148] width 203 height 22
paste input "**********"
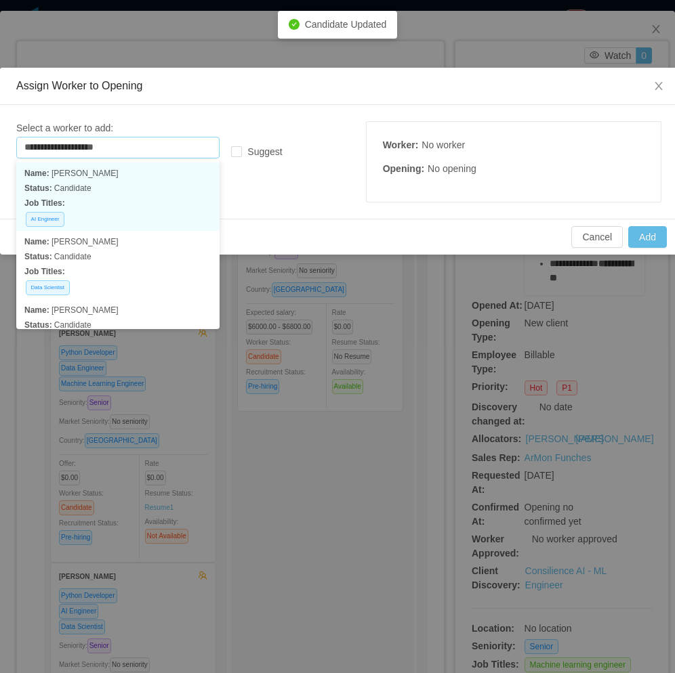
click at [98, 198] on p "Job Titles:" at bounding box center [117, 203] width 187 height 15
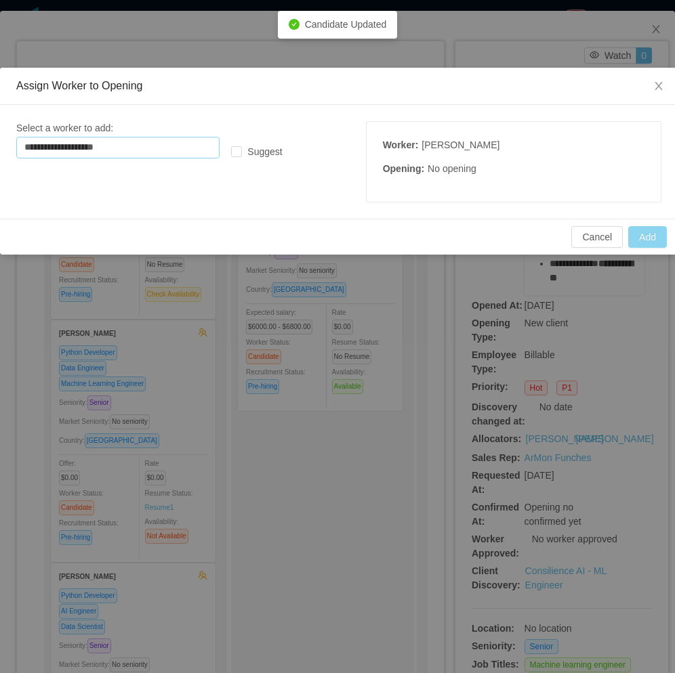
type input "**********"
click at [650, 237] on button "Add" at bounding box center [647, 237] width 39 height 22
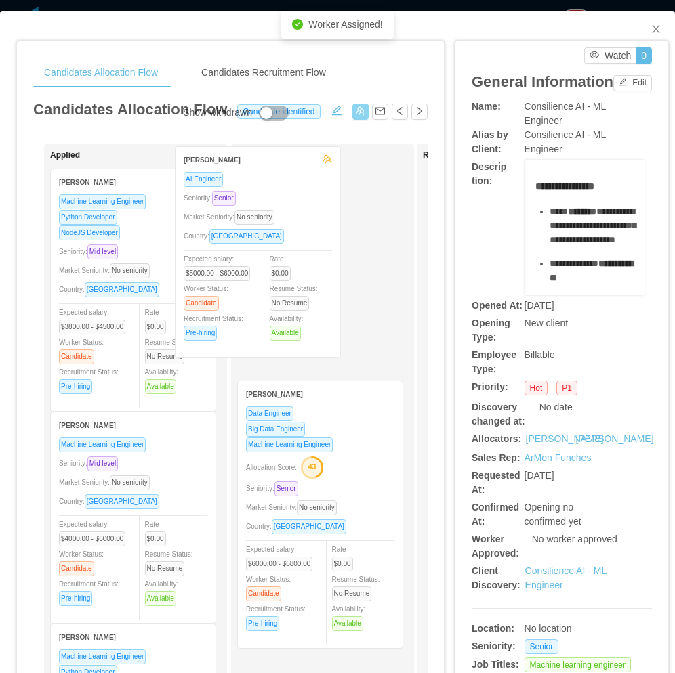
drag, startPoint x: 114, startPoint y: 275, endPoint x: 221, endPoint y: 263, distance: 107.0
click at [221, 263] on div "Applied Gustavo Gawryszewski AI Engineer Seniority: Senior Market Seniority: No…" at bounding box center [135, 482] width 183 height 677
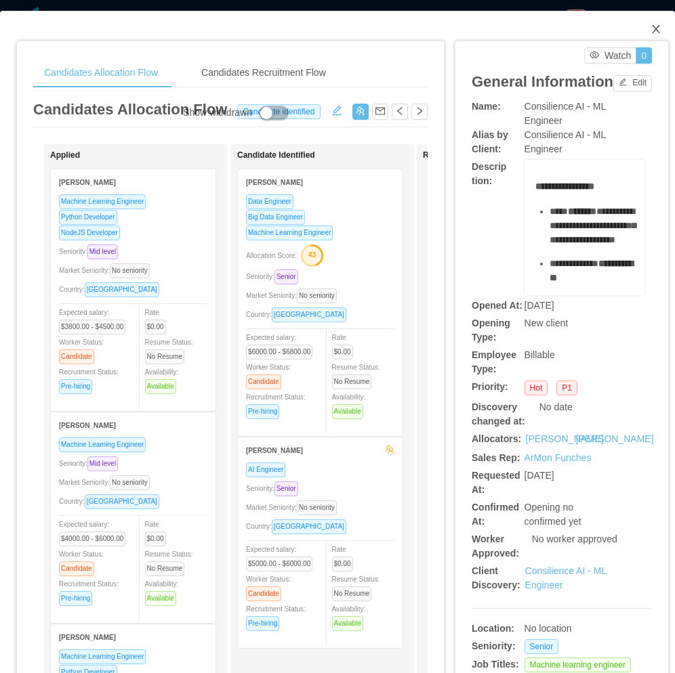
drag, startPoint x: 650, startPoint y: 23, endPoint x: 632, endPoint y: 47, distance: 29.9
click at [648, 24] on span "Close" at bounding box center [656, 30] width 38 height 38
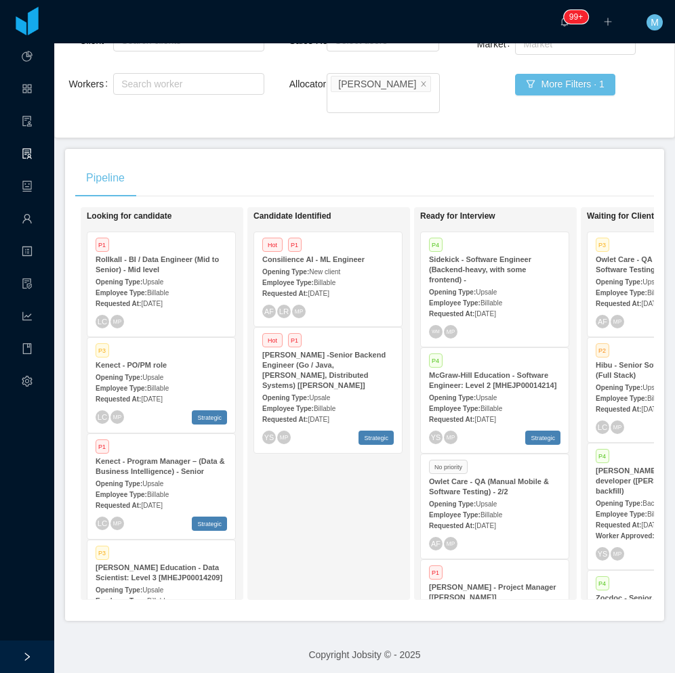
click at [326, 416] on span "[DATE]" at bounding box center [317, 419] width 21 height 7
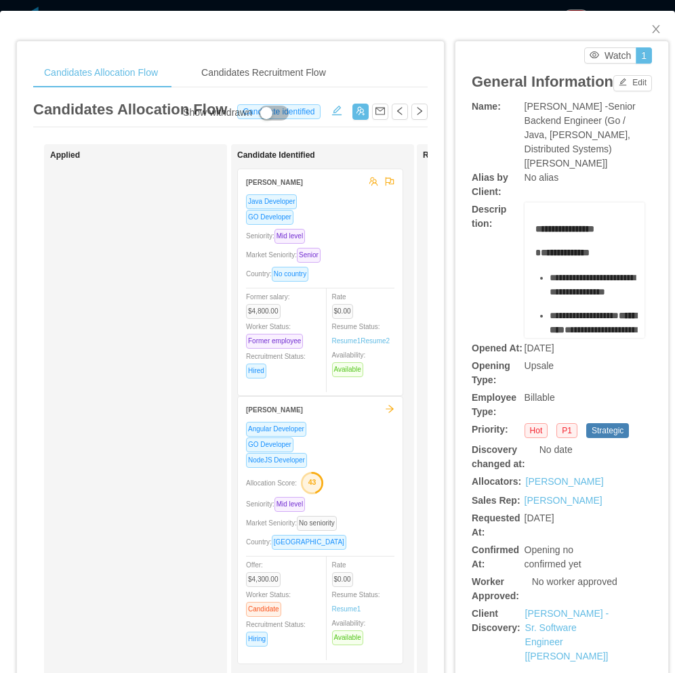
click at [373, 251] on div "Market Seniority: Senior" at bounding box center [320, 255] width 148 height 16
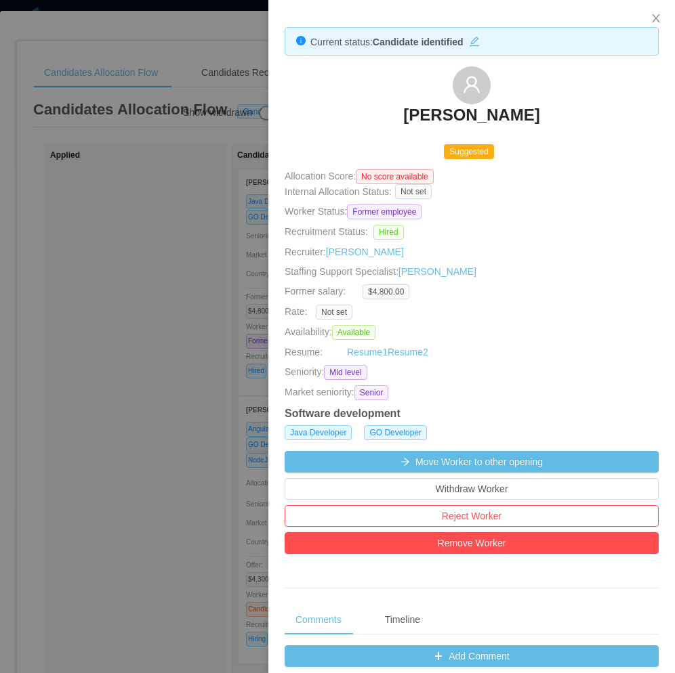
click at [109, 300] on div at bounding box center [337, 336] width 675 height 673
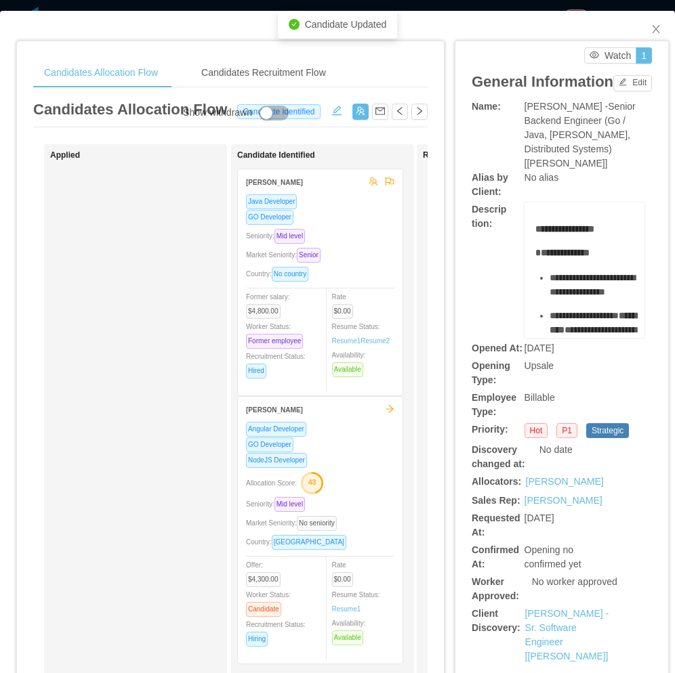
click at [347, 444] on div "GO Developer" at bounding box center [320, 445] width 148 height 16
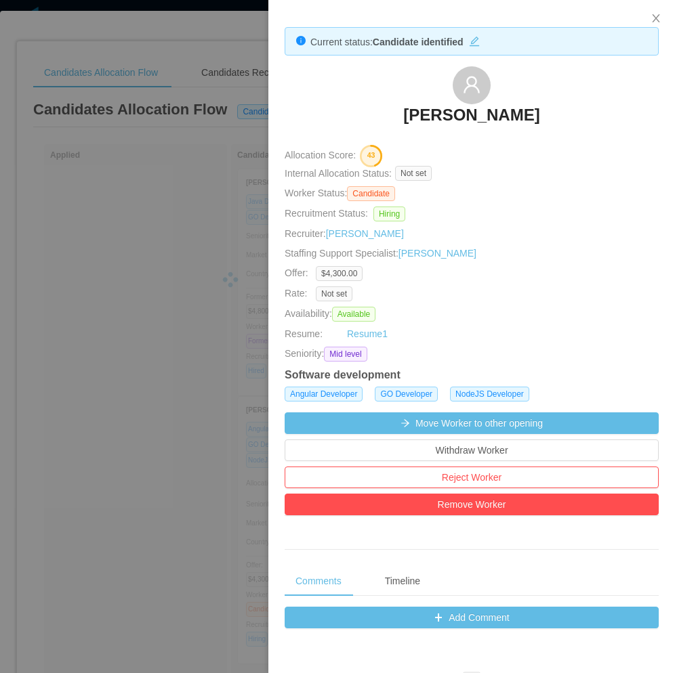
click at [85, 388] on div at bounding box center [337, 336] width 675 height 673
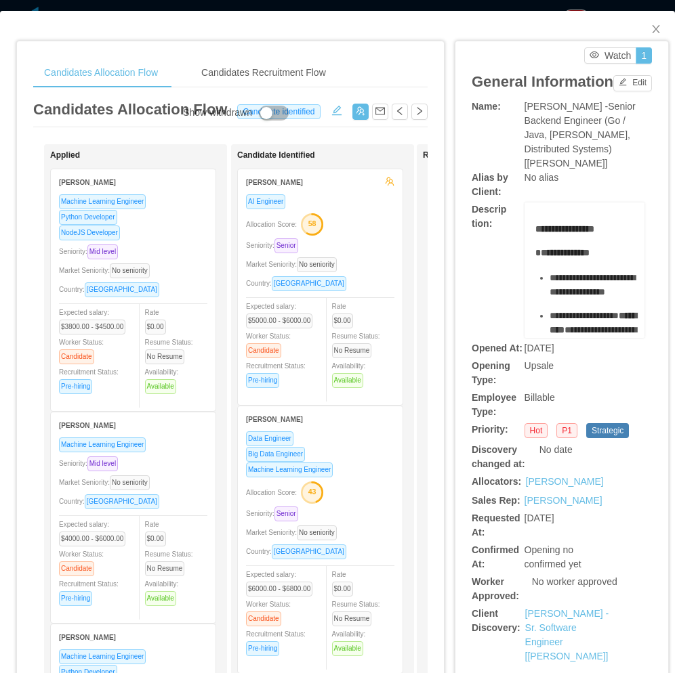
click at [537, 257] on span "**********" at bounding box center [562, 252] width 54 height 9
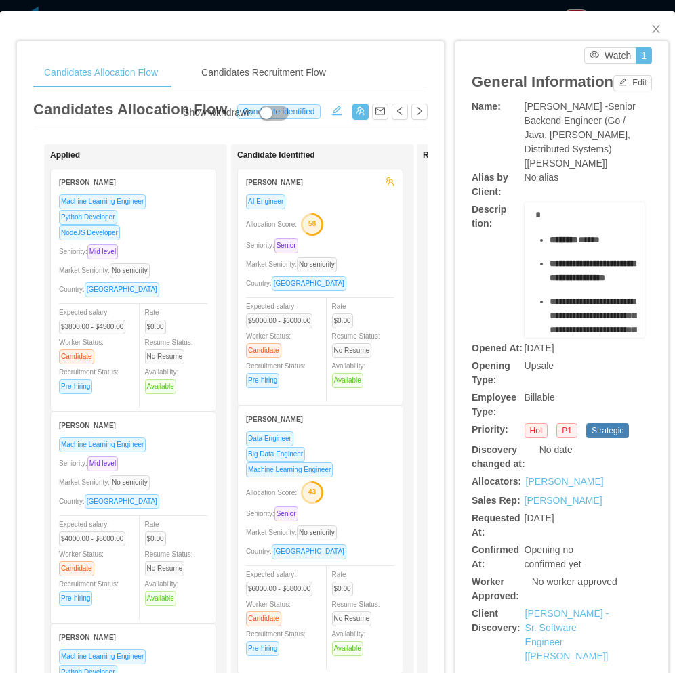
scroll to position [406, 0]
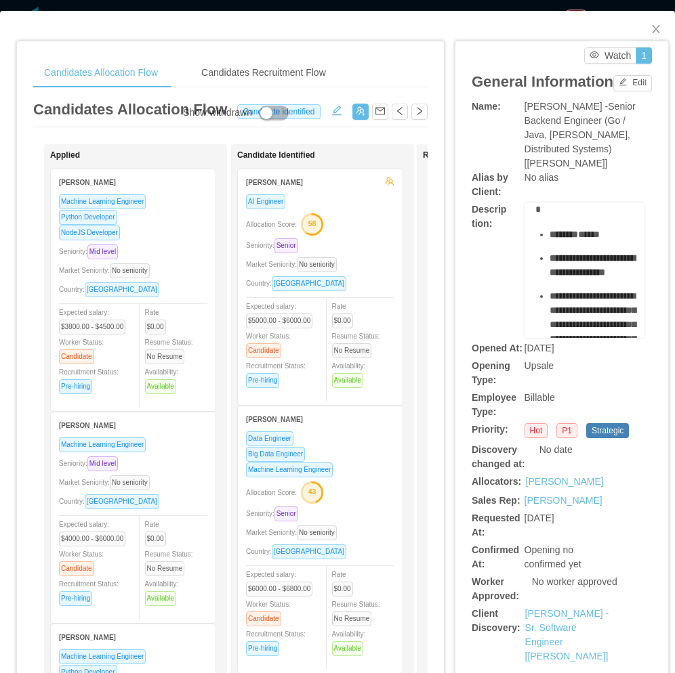
drag, startPoint x: 531, startPoint y: 253, endPoint x: 596, endPoint y: 226, distance: 70.4
click at [596, 226] on div "**********" at bounding box center [584, 240] width 99 height 849
copy div "**********"
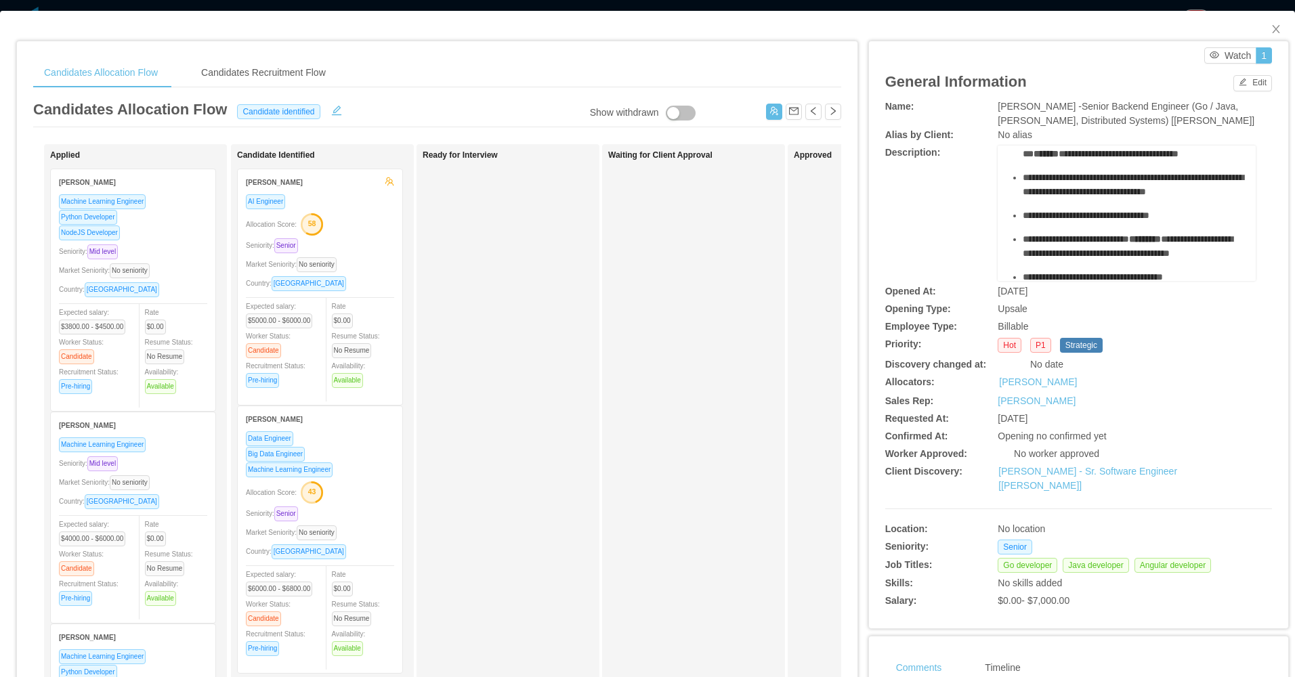
scroll to position [250, 0]
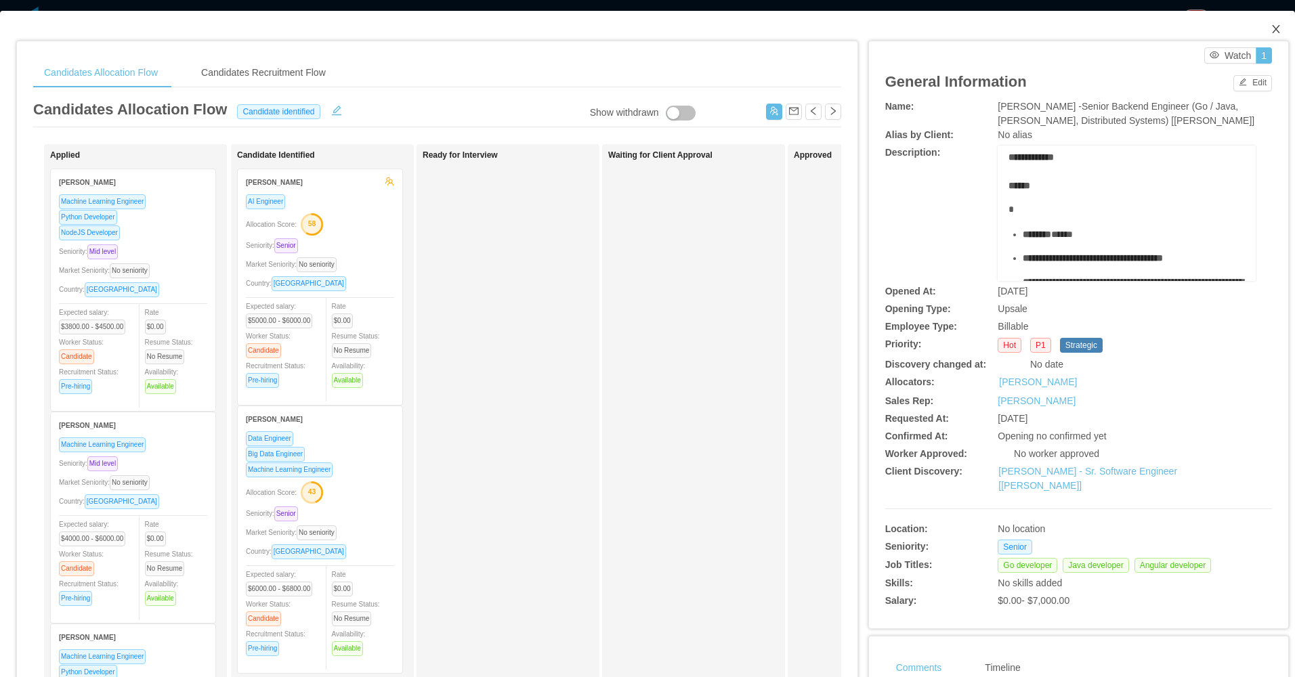
click at [674, 28] on span "Close" at bounding box center [1276, 30] width 38 height 38
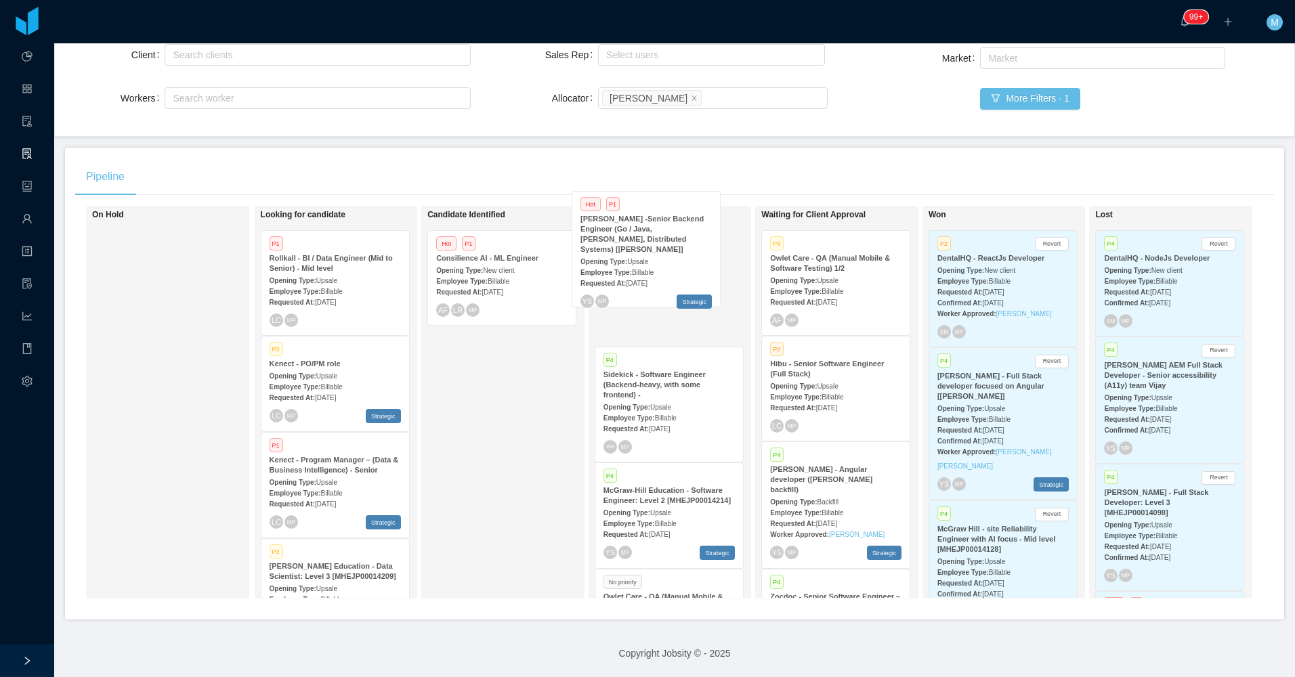
drag, startPoint x: 511, startPoint y: 389, endPoint x: 643, endPoint y: 284, distance: 168.7
click at [643, 284] on div "On Hold Looking for candidate P1 Rollkall - BI / Data Engineer (Mid to Senior) …" at bounding box center [674, 408] width 1199 height 404
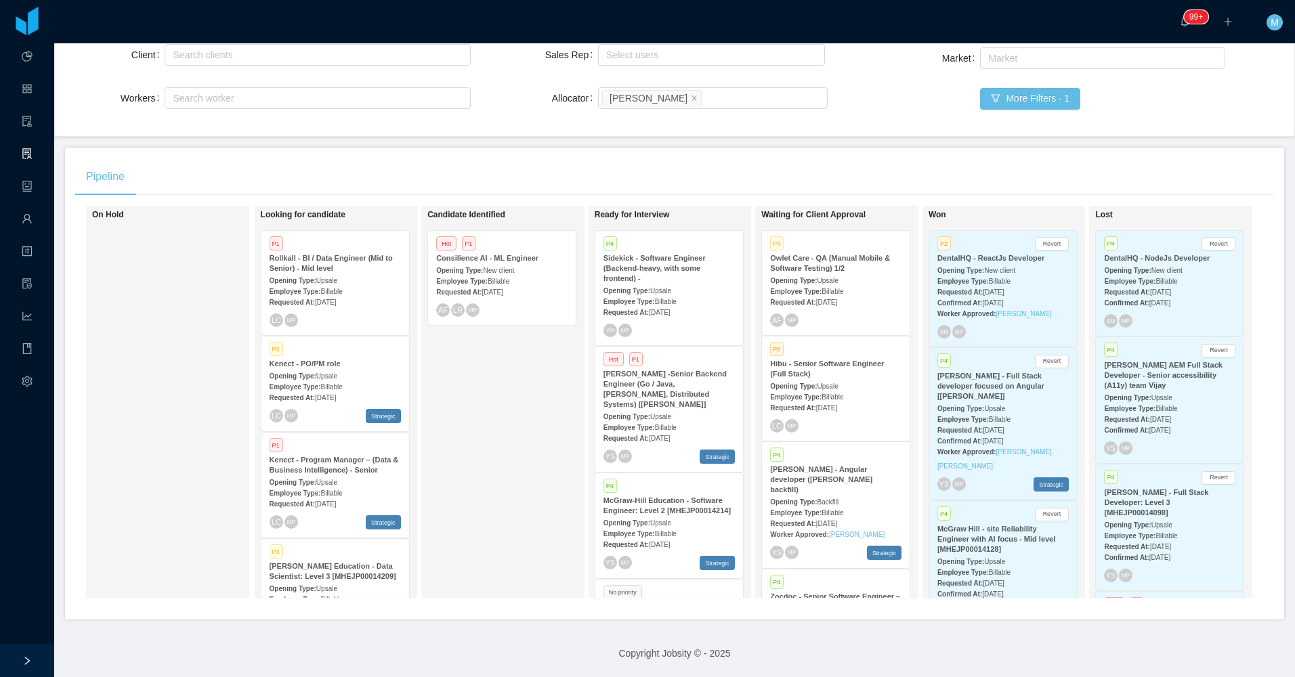
click at [660, 420] on div "Employee Type: Billable" at bounding box center [668, 427] width 131 height 14
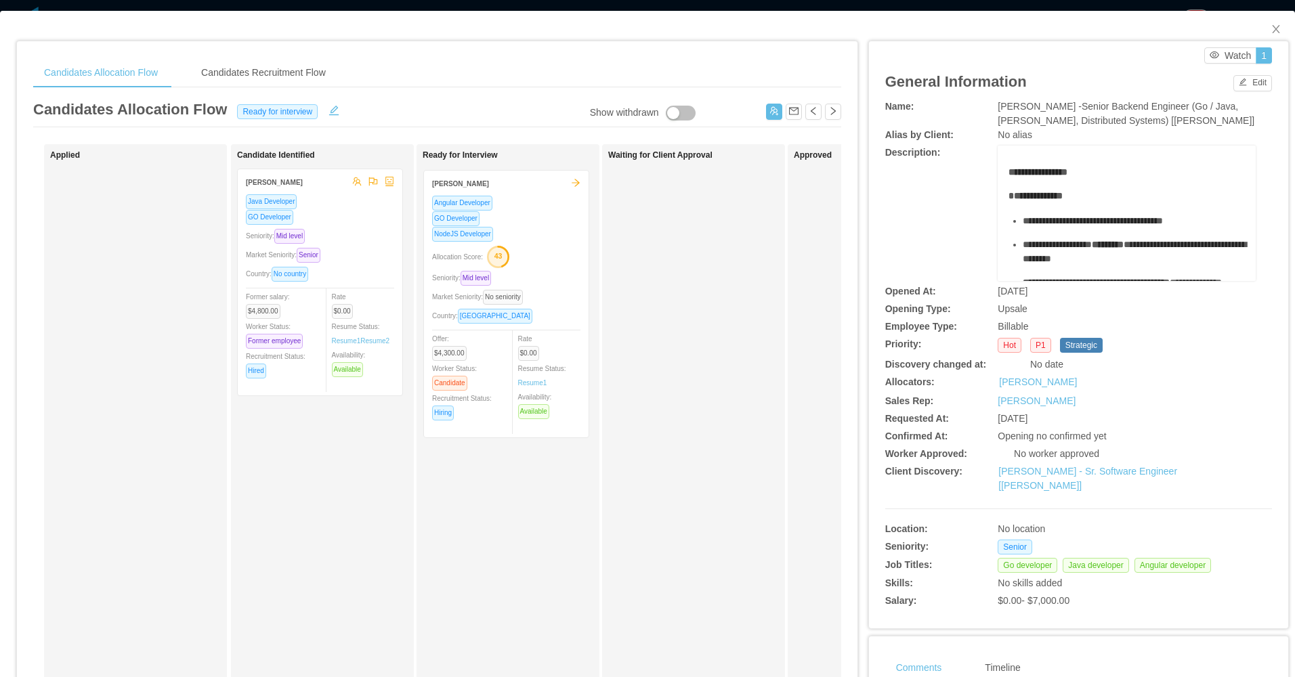
drag, startPoint x: 322, startPoint y: 528, endPoint x: 508, endPoint y: 301, distance: 293.0
click at [508, 301] on div "Applied Candidate Identified Marcello Farabolini Java Developer GO Developer Se…" at bounding box center [437, 488] width 808 height 688
click at [506, 451] on button "Send to sales" at bounding box center [505, 452] width 148 height 20
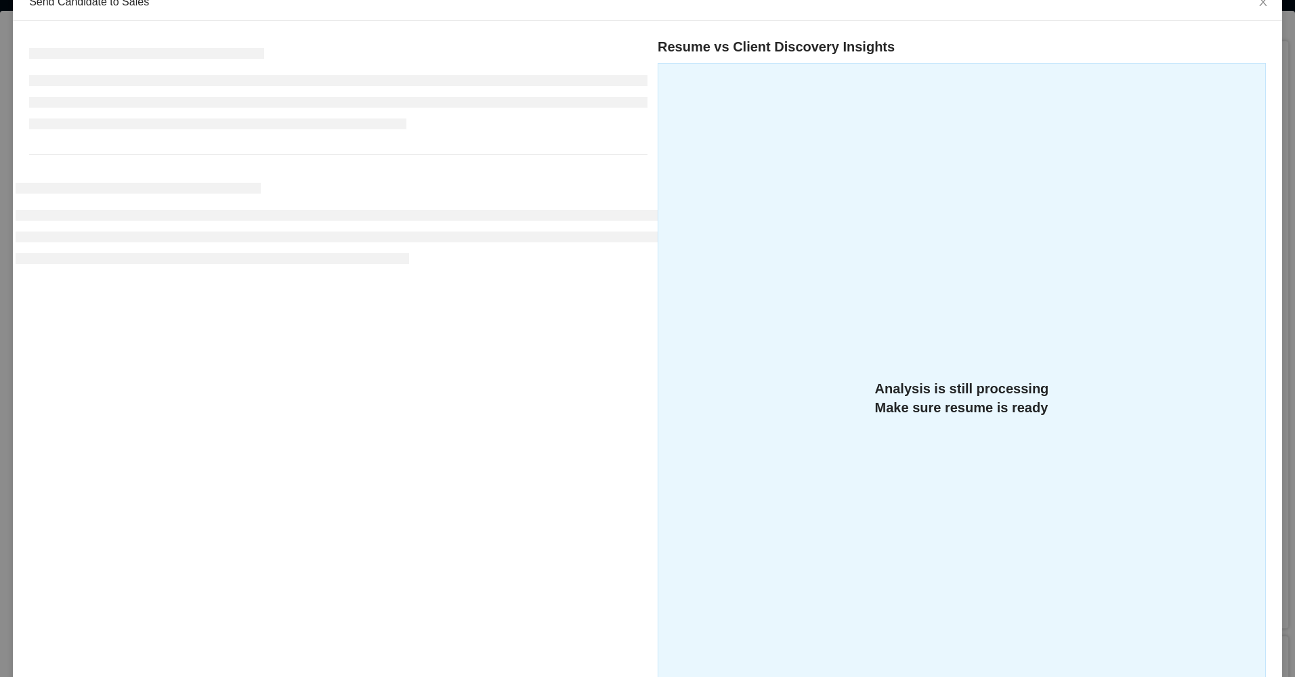
scroll to position [215, 0]
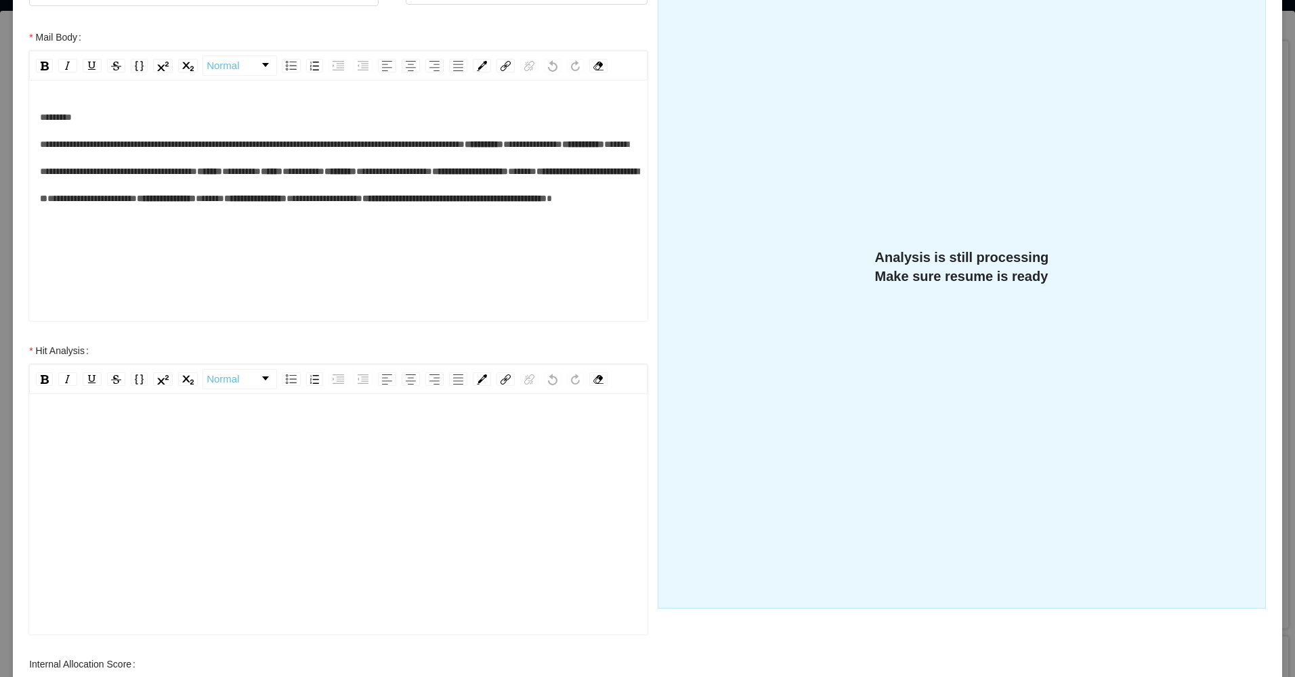
click at [221, 448] on div "rdw-editor" at bounding box center [338, 535] width 597 height 237
paste div "rdw-editor"
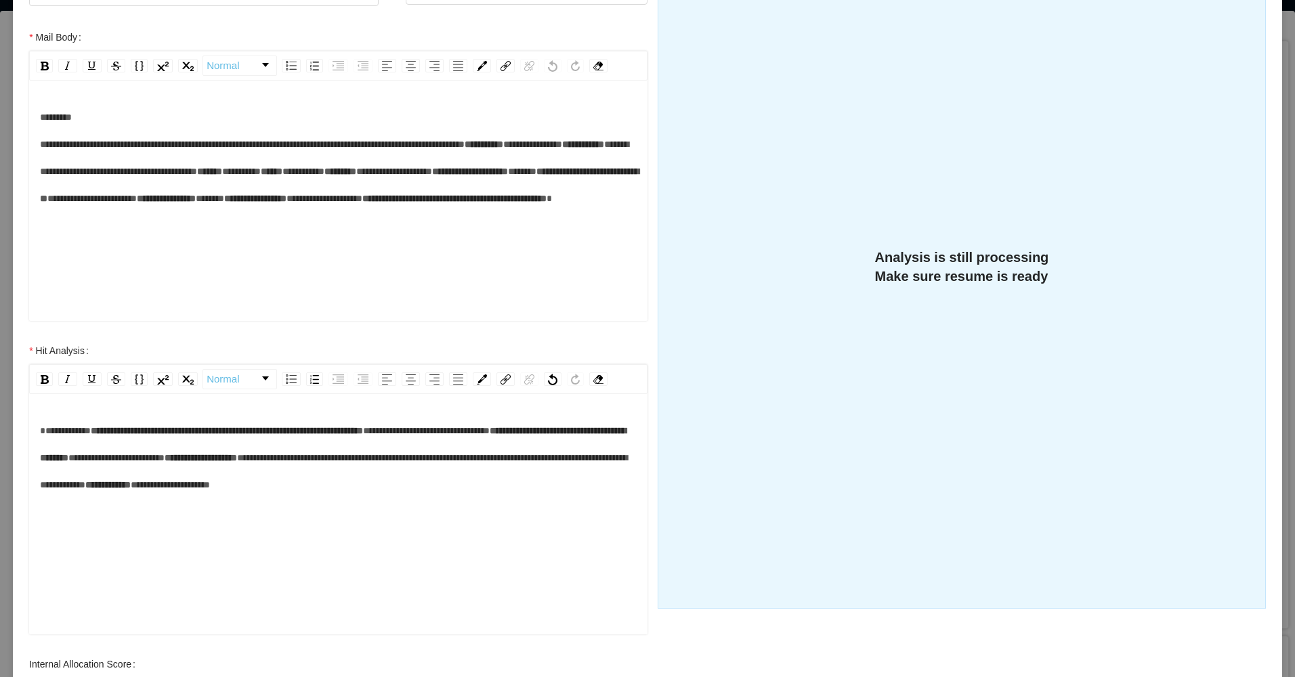
click at [108, 429] on span "**********" at bounding box center [227, 430] width 272 height 9
click at [126, 431] on span "**********" at bounding box center [222, 430] width 262 height 9
click at [230, 471] on div "**********" at bounding box center [338, 457] width 597 height 81
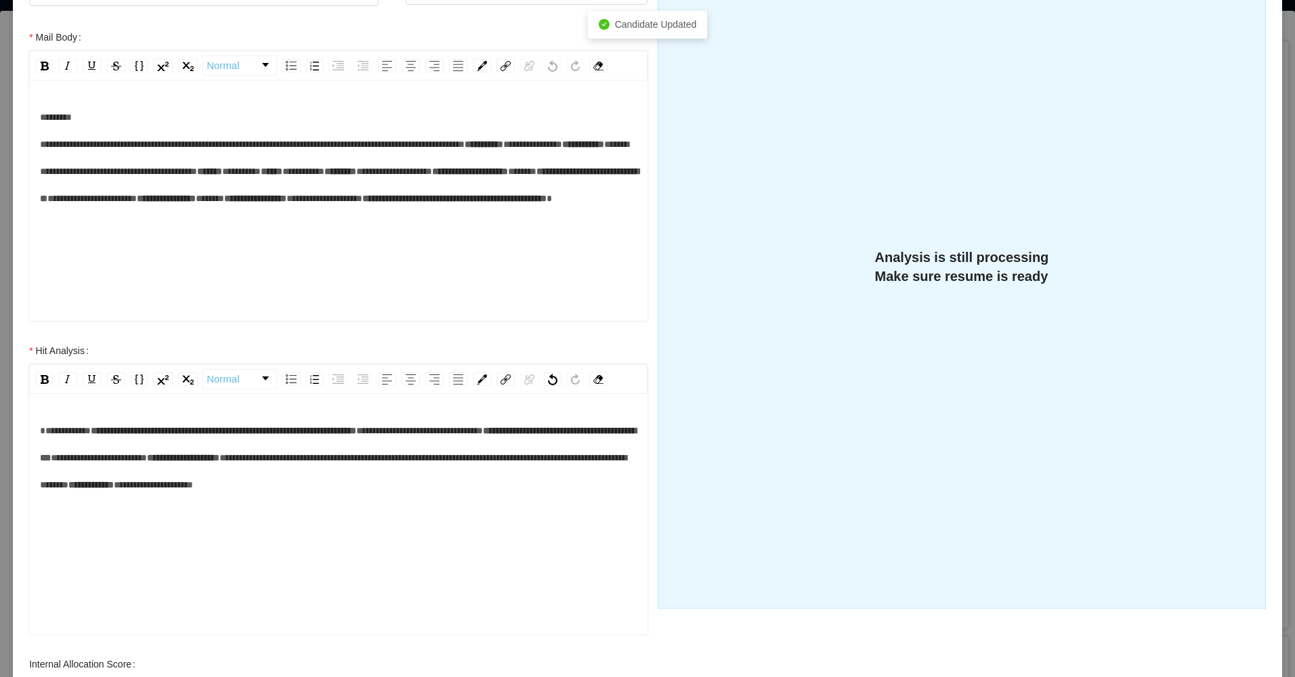
click at [374, 440] on div "**********" at bounding box center [338, 457] width 597 height 81
click at [356, 433] on span "**********" at bounding box center [223, 430] width 265 height 9
click at [301, 465] on div "**********" at bounding box center [338, 457] width 597 height 81
click at [135, 463] on span "**********" at bounding box center [338, 444] width 596 height 37
click at [216, 454] on span "**********" at bounding box center [338, 444] width 596 height 37
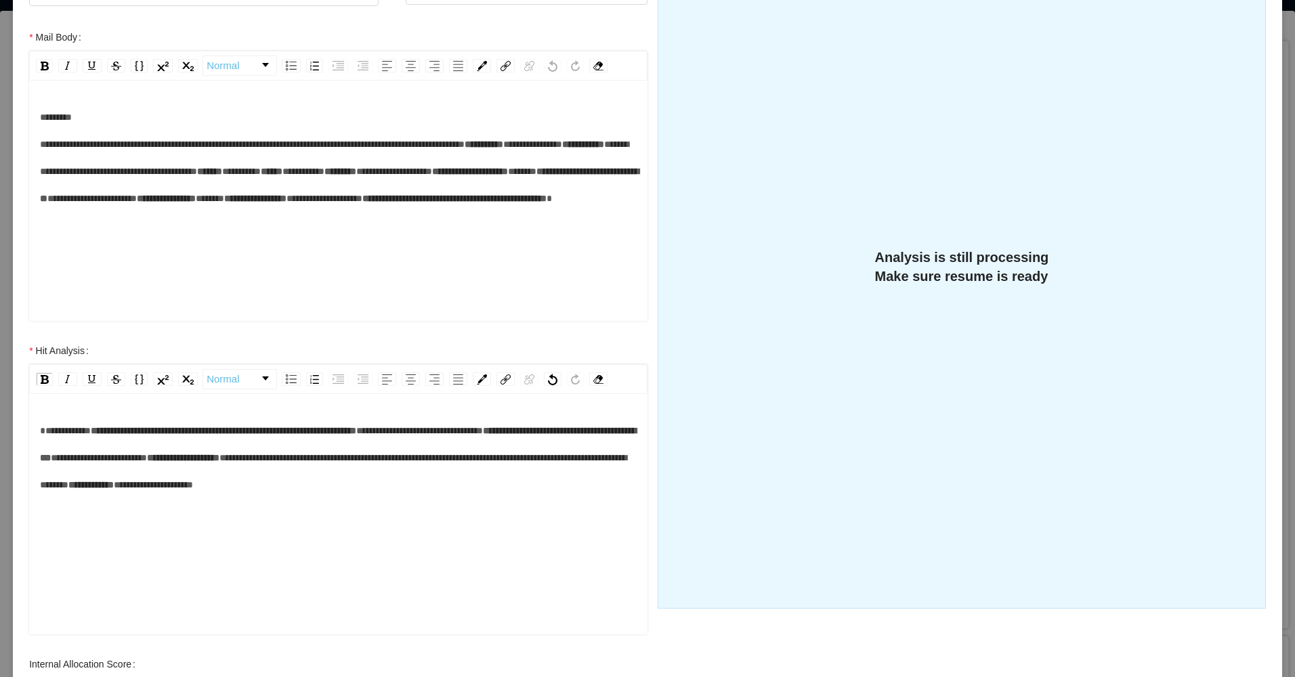
click at [147, 459] on span "**********" at bounding box center [99, 457] width 96 height 9
click at [358, 469] on div "**********" at bounding box center [338, 457] width 597 height 81
drag, startPoint x: 480, startPoint y: 458, endPoint x: 522, endPoint y: 459, distance: 42.0
click at [522, 459] on span "**********" at bounding box center [333, 471] width 587 height 37
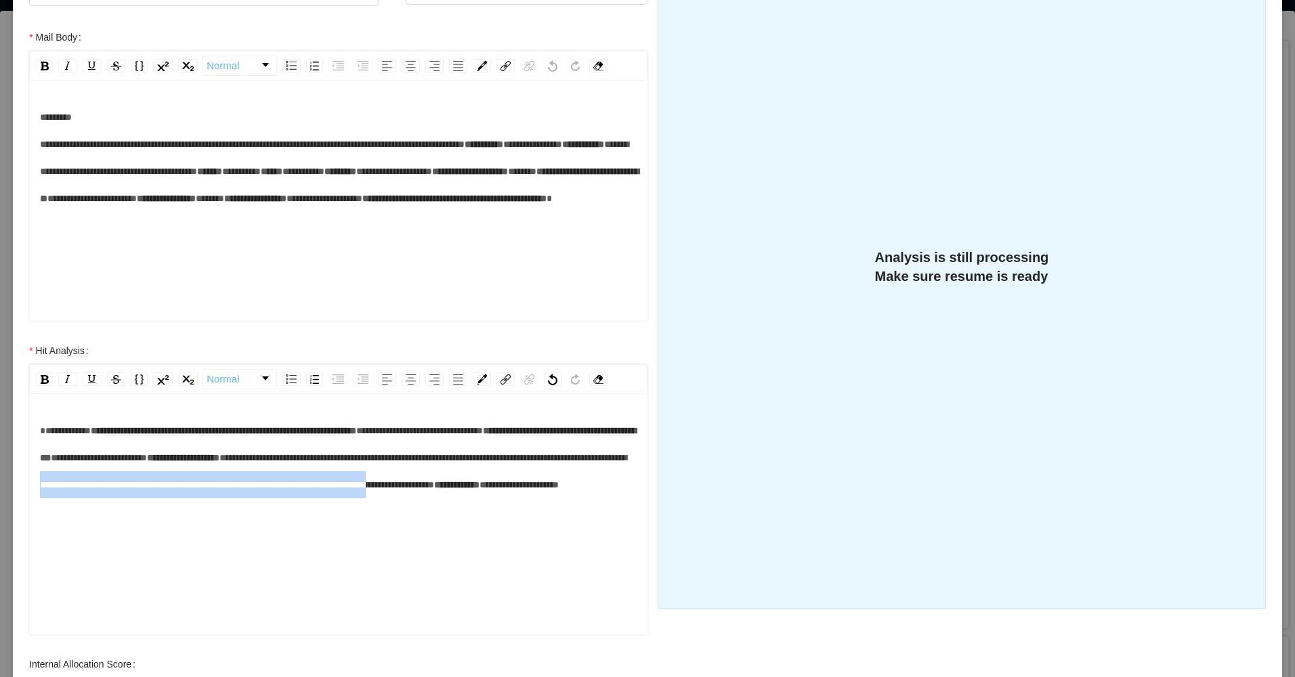
drag, startPoint x: 384, startPoint y: 486, endPoint x: 222, endPoint y: 514, distance: 164.2
click at [222, 490] on span "**********" at bounding box center [333, 471] width 587 height 37
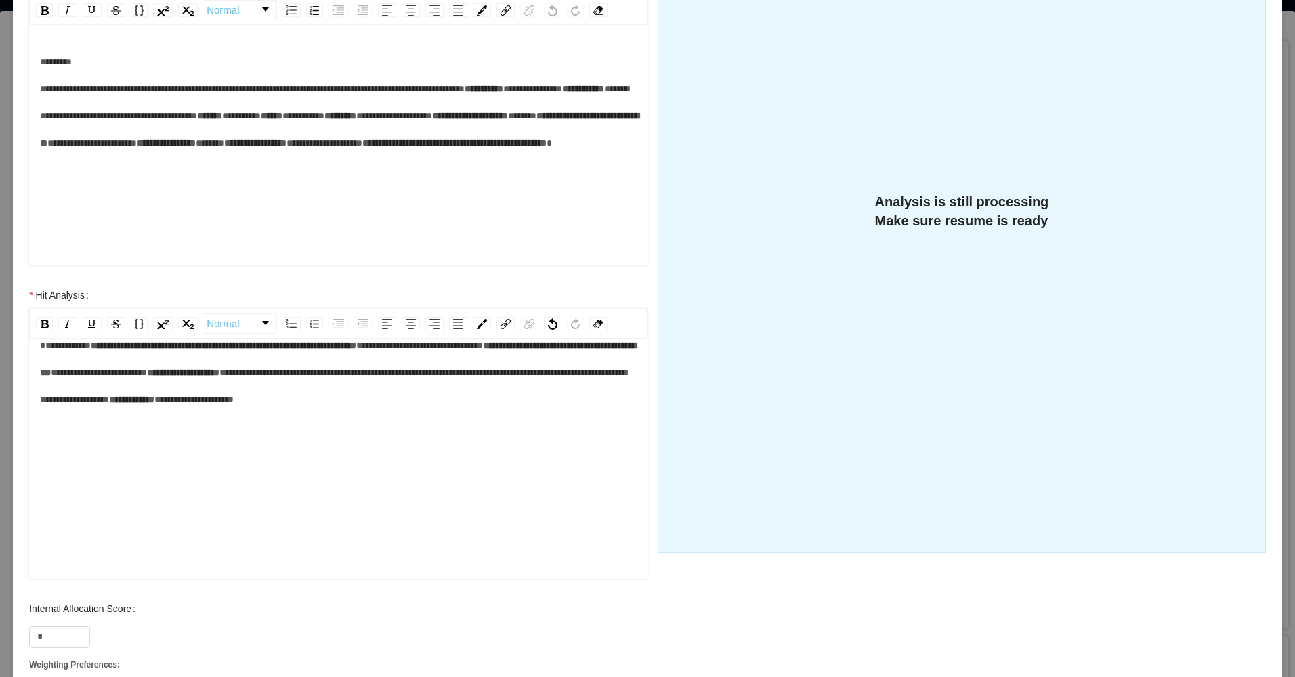
scroll to position [391, 0]
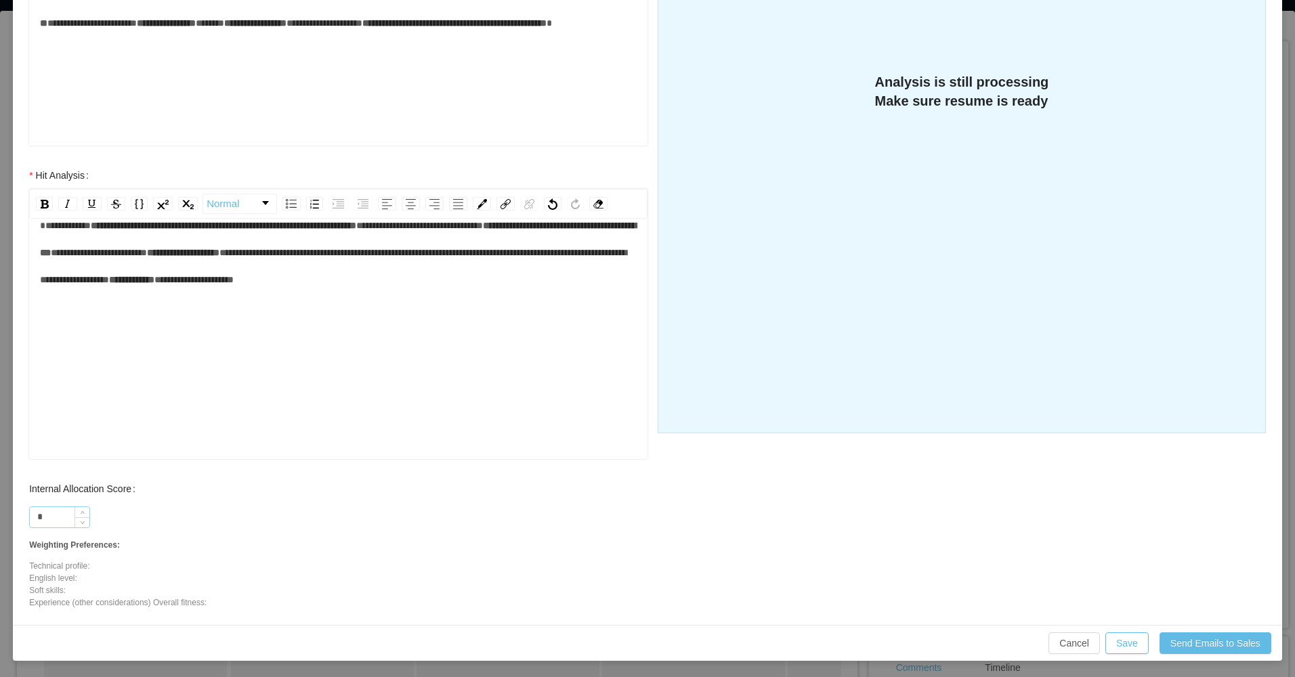
click at [56, 526] on div "*" at bounding box center [59, 518] width 61 height 22
click at [60, 518] on input "*" at bounding box center [60, 517] width 60 height 20
type input "**"
click at [674, 644] on button "Save" at bounding box center [1126, 644] width 43 height 22
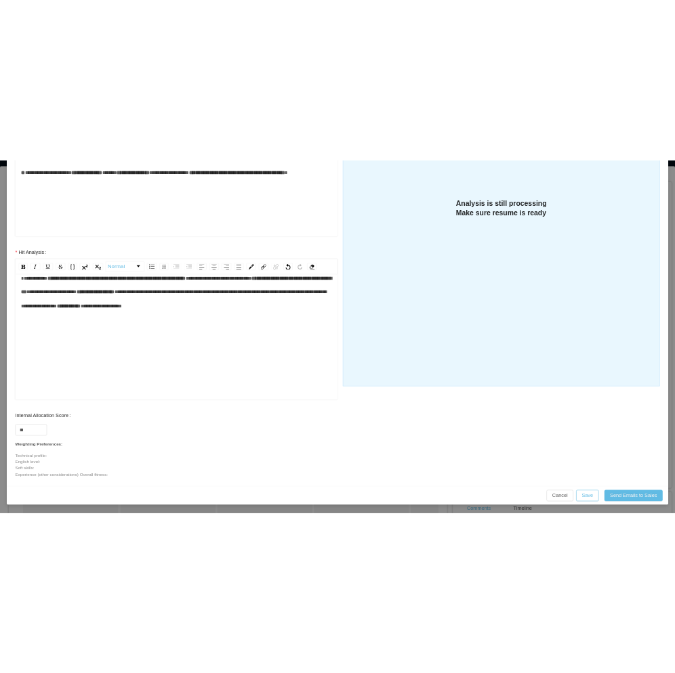
scroll to position [323, 0]
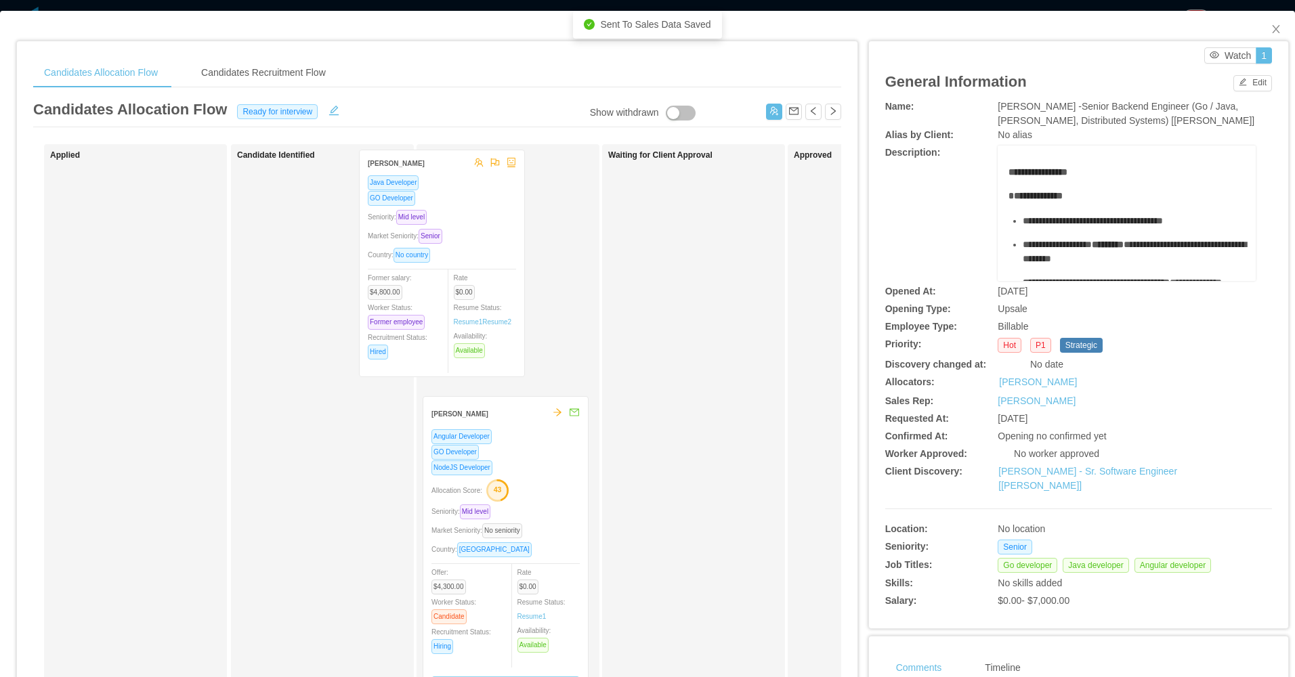
drag, startPoint x: 349, startPoint y: 273, endPoint x: 471, endPoint y: 254, distance: 123.4
click at [471, 254] on div "Applied Candidate Identified Marcello Farabolini Java Developer GO Developer Se…" at bounding box center [437, 488] width 808 height 688
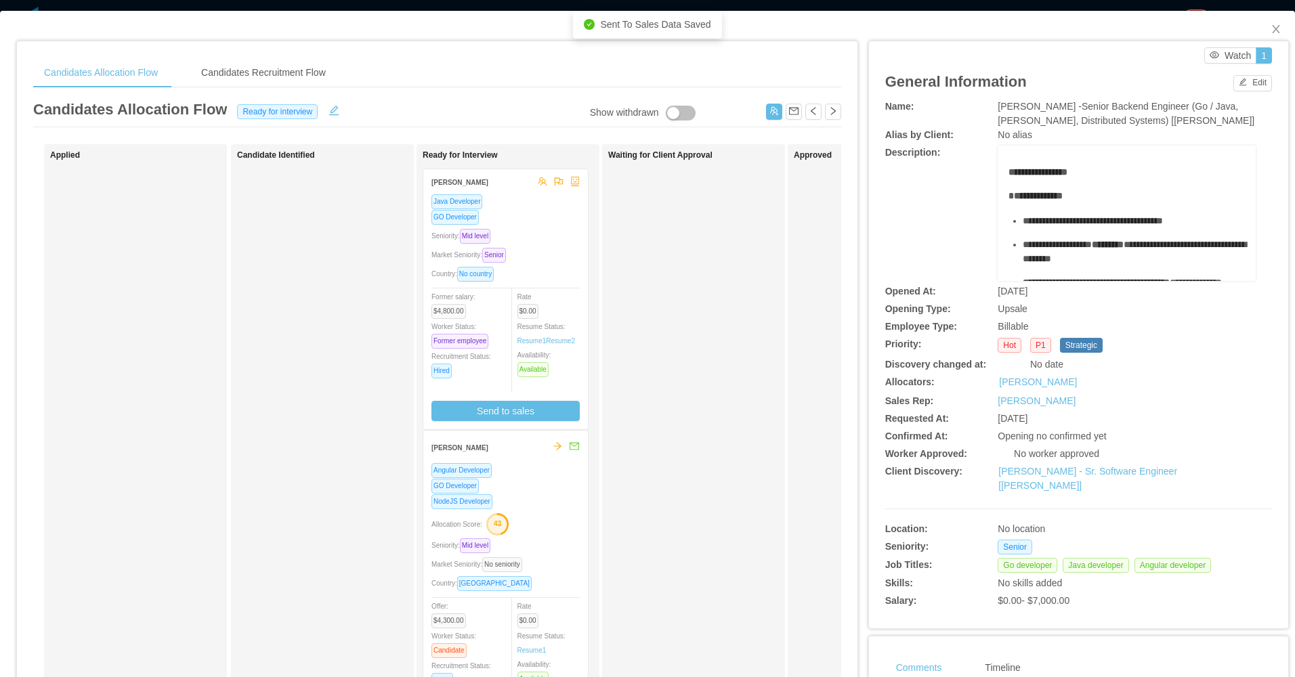
click at [557, 247] on div "Market Seniority: Senior" at bounding box center [505, 255] width 148 height 16
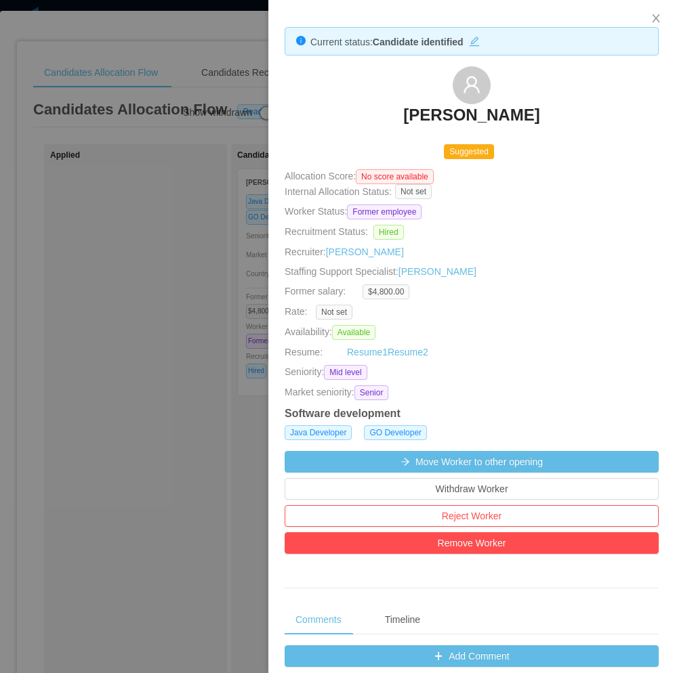
click at [202, 391] on div at bounding box center [337, 336] width 675 height 673
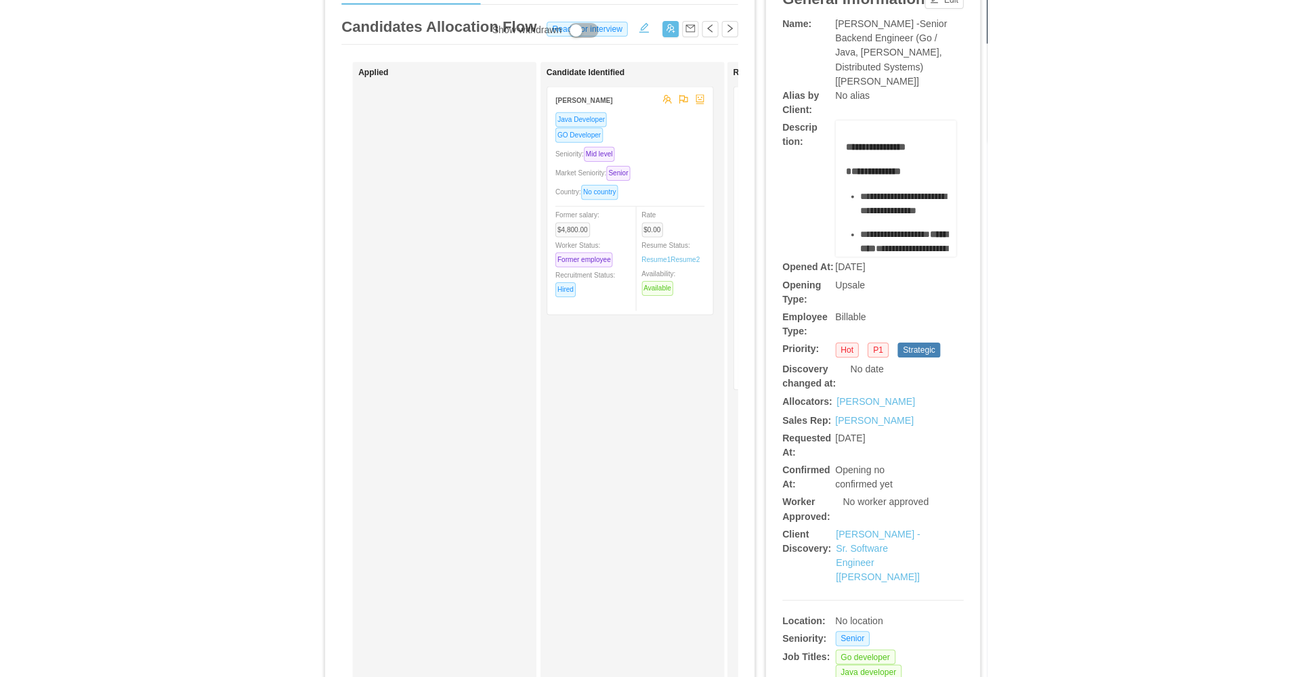
scroll to position [0, 0]
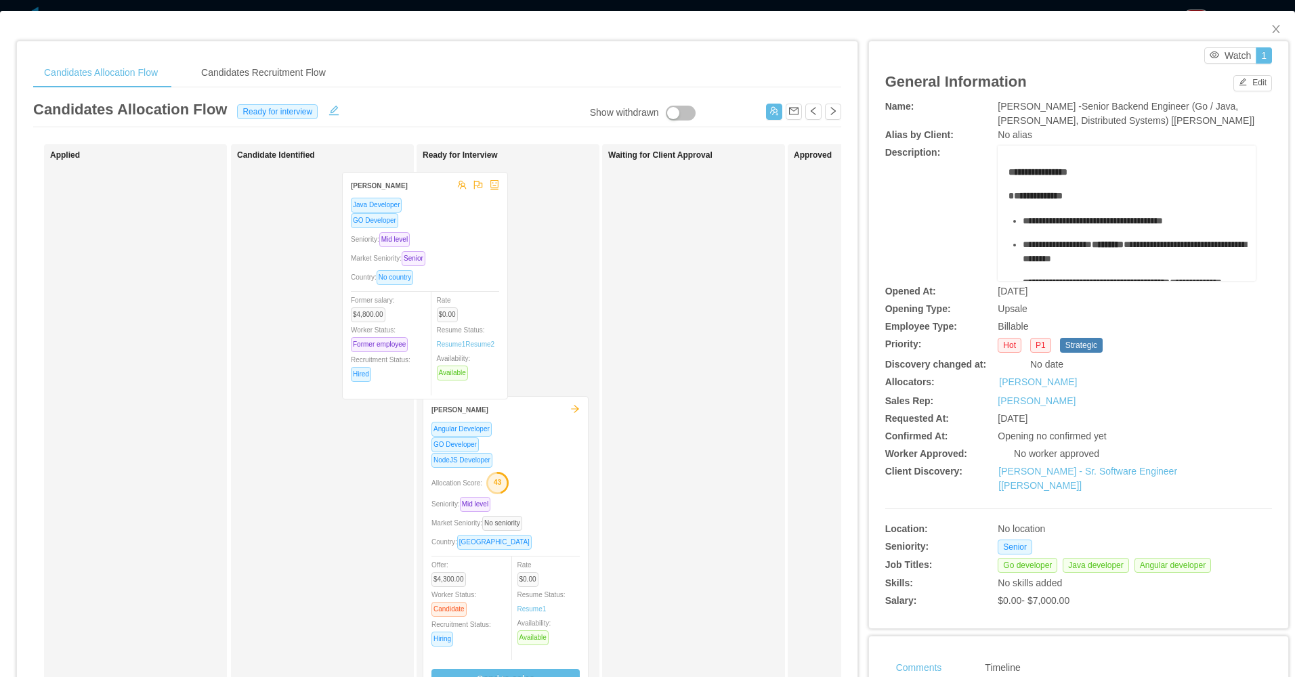
drag, startPoint x: 360, startPoint y: 335, endPoint x: 465, endPoint y: 338, distance: 105.0
click at [465, 338] on div "Applied Candidate Identified Marcello Farabolini Java Developer GO Developer Se…" at bounding box center [437, 488] width 808 height 688
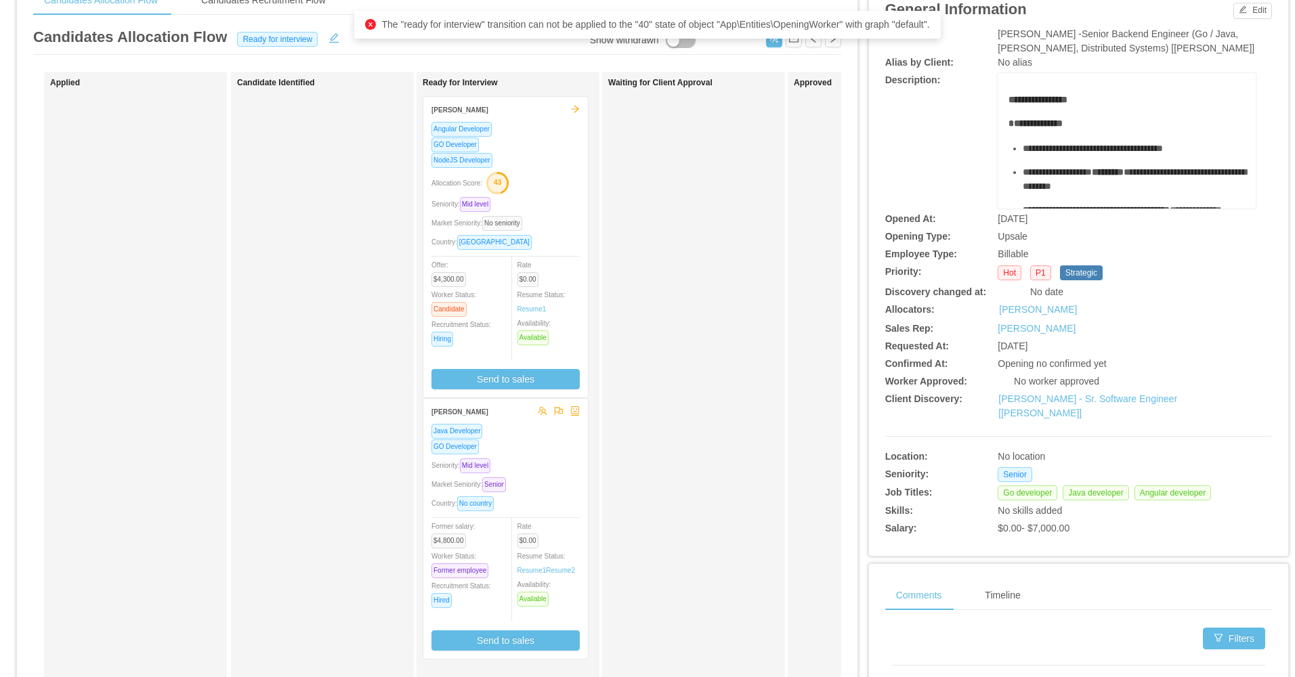
scroll to position [203, 0]
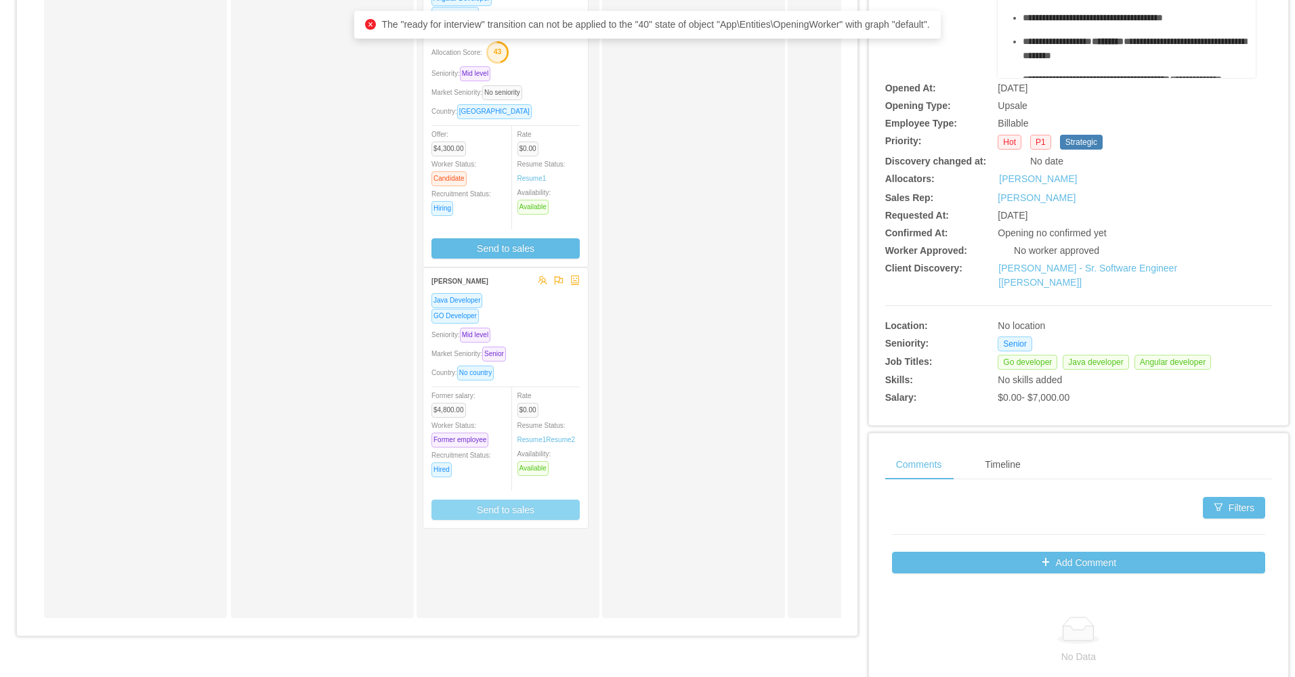
click at [496, 511] on button "Send to sales" at bounding box center [505, 510] width 148 height 20
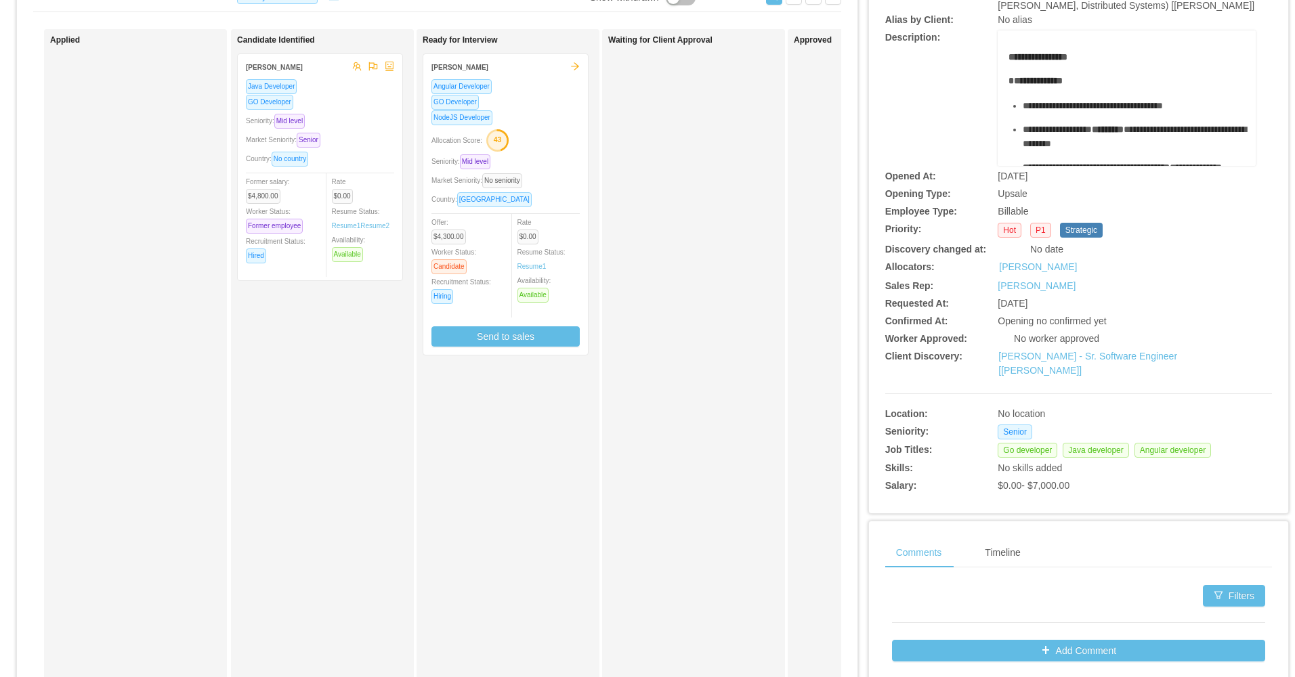
scroll to position [0, 0]
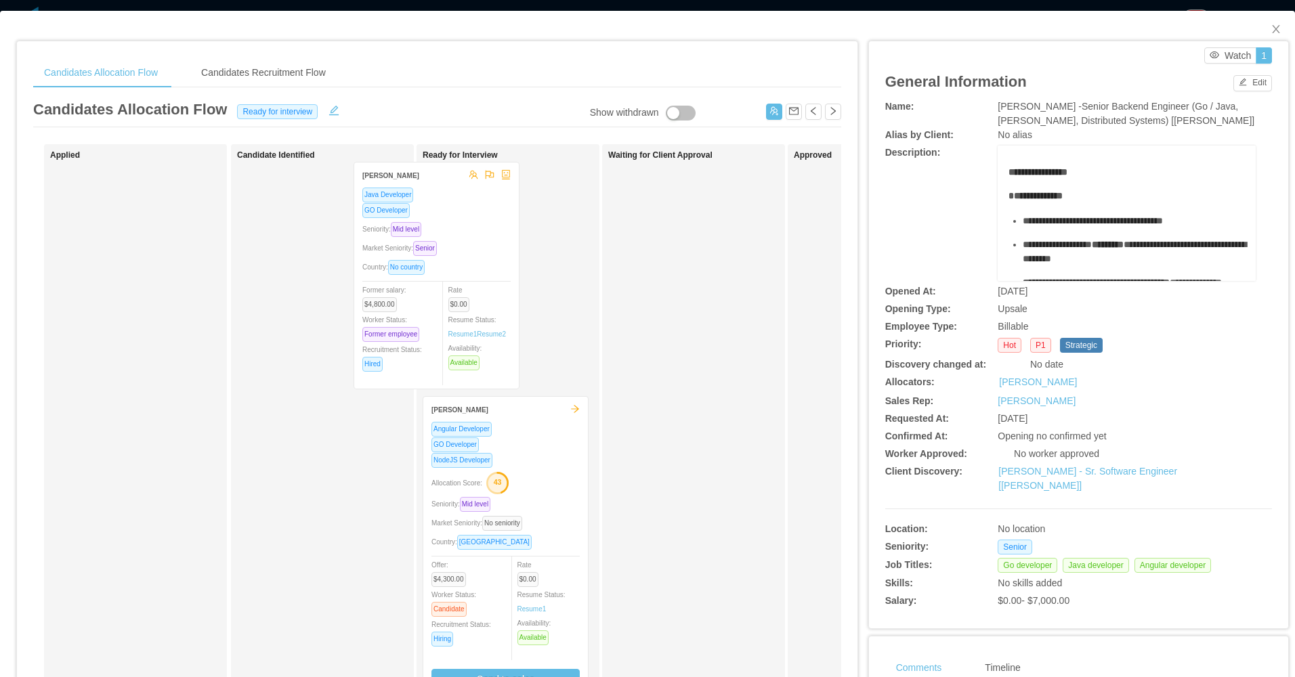
drag, startPoint x: 412, startPoint y: 321, endPoint x: 438, endPoint y: 321, distance: 25.7
click at [438, 321] on div "Applied Candidate Identified Marcello Farabolini Java Developer GO Developer Se…" at bounding box center [437, 488] width 808 height 688
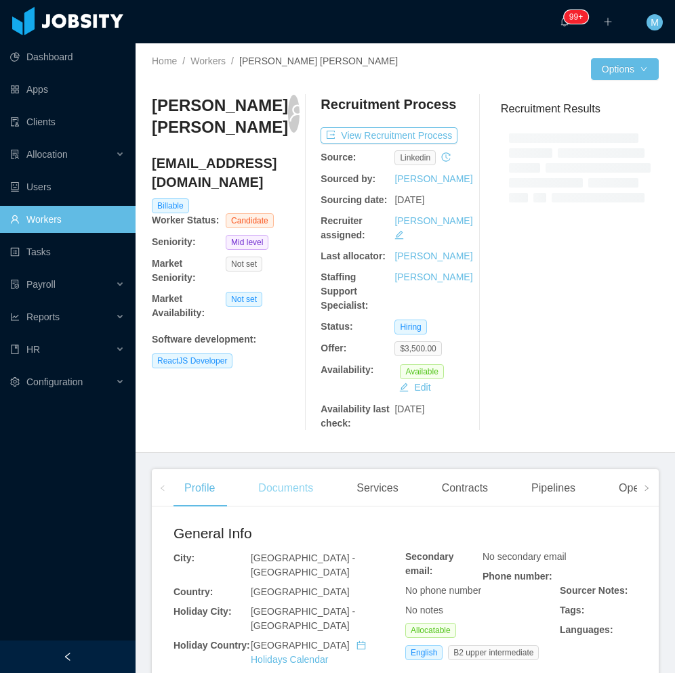
click at [278, 494] on div "Documents" at bounding box center [285, 488] width 77 height 38
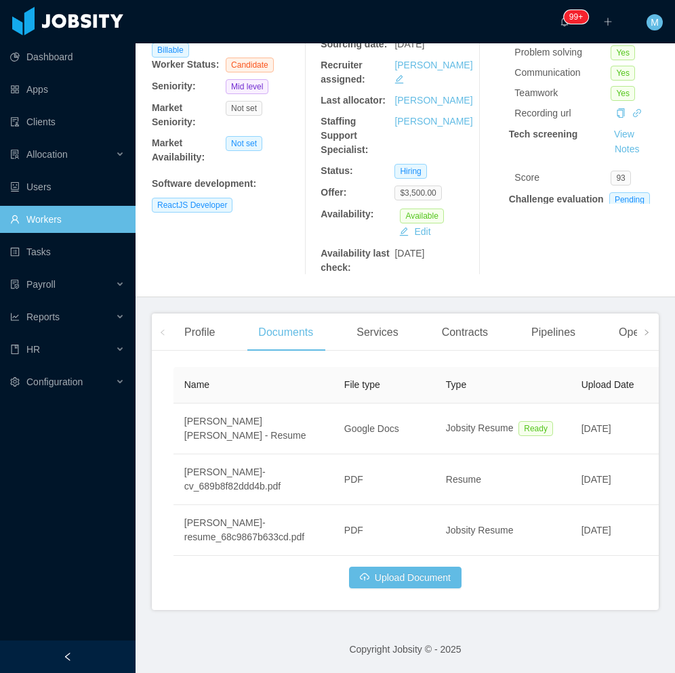
click at [110, 656] on div at bounding box center [67, 657] width 135 height 33
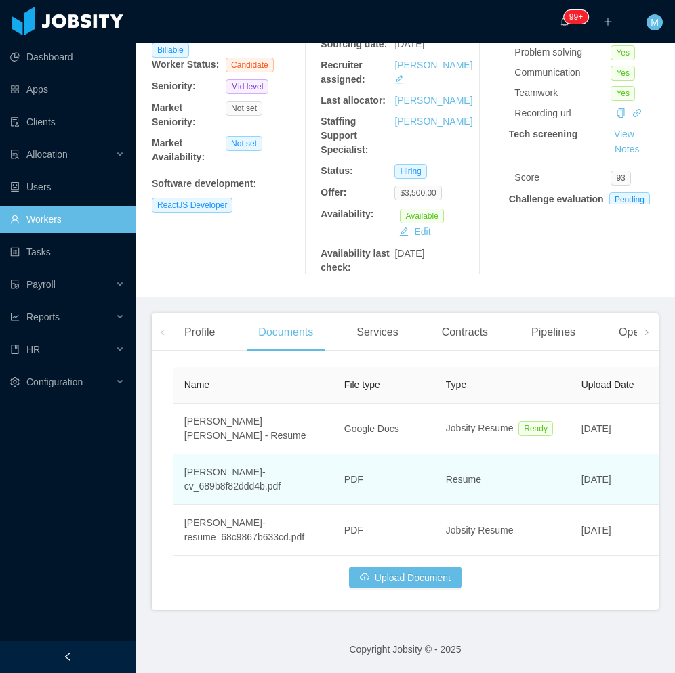
scroll to position [142, 0]
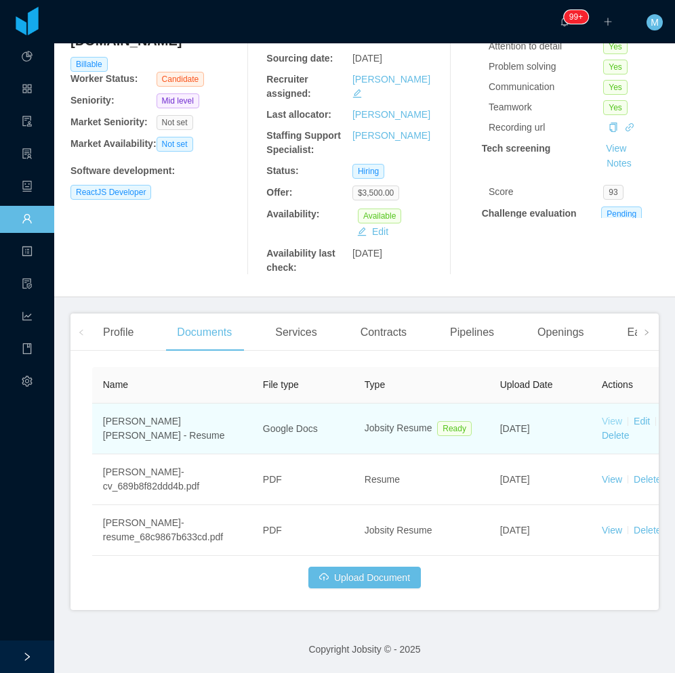
click at [614, 421] on link "View" at bounding box center [611, 421] width 20 height 11
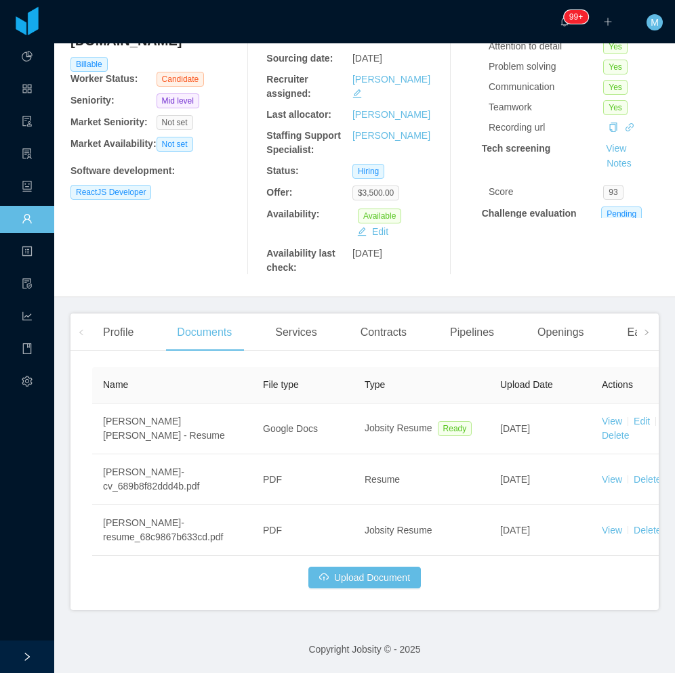
click at [193, 255] on div "[PERSON_NAME] [PERSON_NAME] [EMAIL_ADDRESS][DOMAIN_NAME] Billable Worker Status…" at bounding box center [155, 114] width 171 height 322
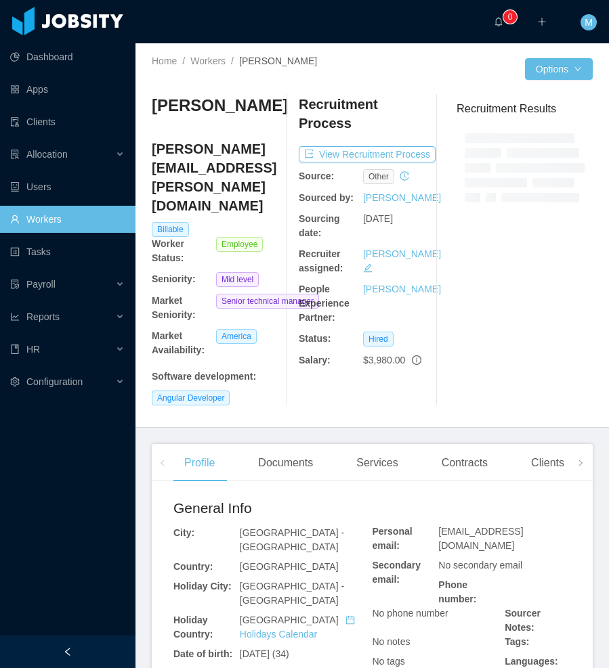
click at [86, 656] on div at bounding box center [67, 652] width 135 height 33
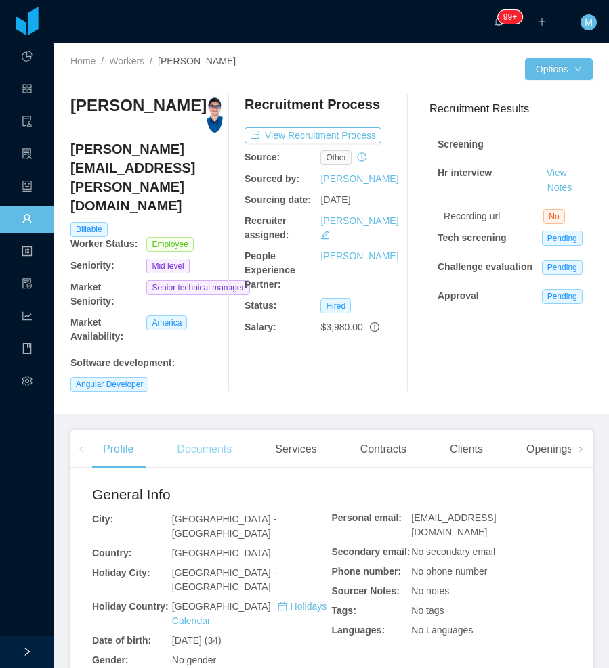
click at [211, 431] on div "Documents" at bounding box center [204, 450] width 77 height 38
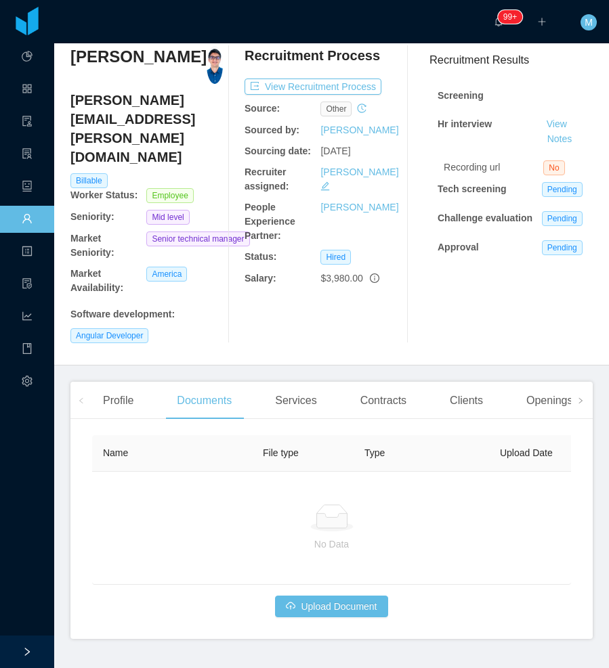
scroll to position [50, 0]
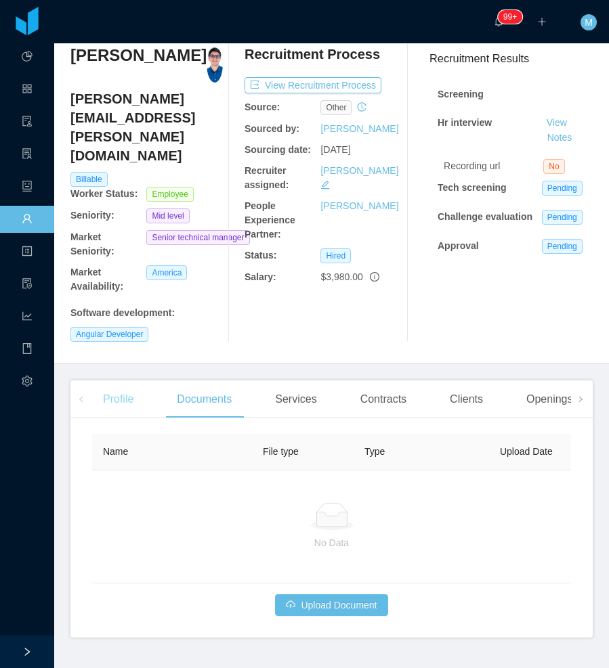
click at [128, 381] on div "Profile" at bounding box center [118, 400] width 52 height 38
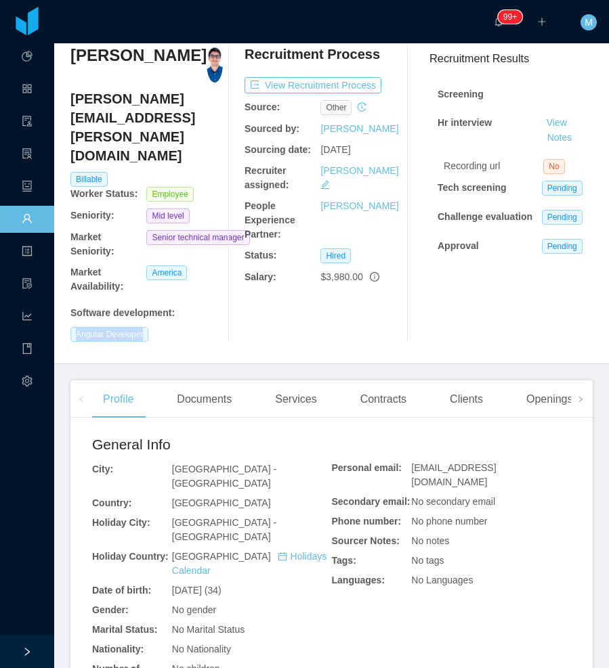
drag, startPoint x: 148, startPoint y: 295, endPoint x: 75, endPoint y: 293, distance: 72.5
click at [75, 327] on span "Angular Developer" at bounding box center [109, 334] width 78 height 15
copy span "Angular Developer"
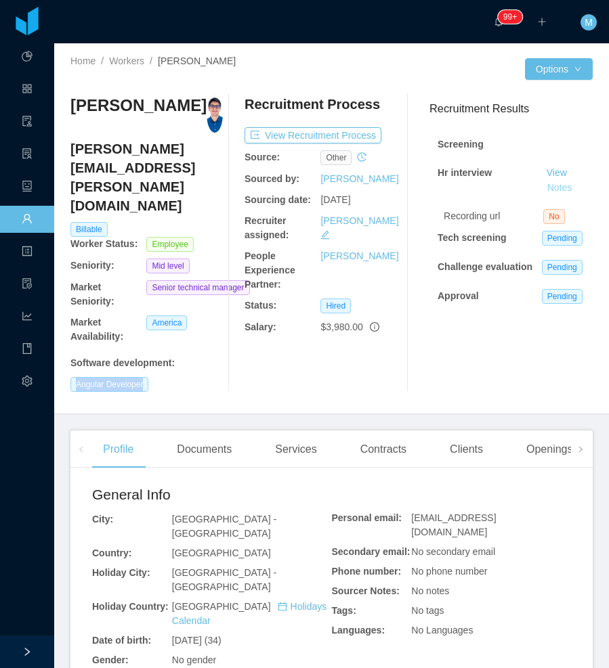
click at [543, 188] on button "Notes" at bounding box center [560, 188] width 36 height 16
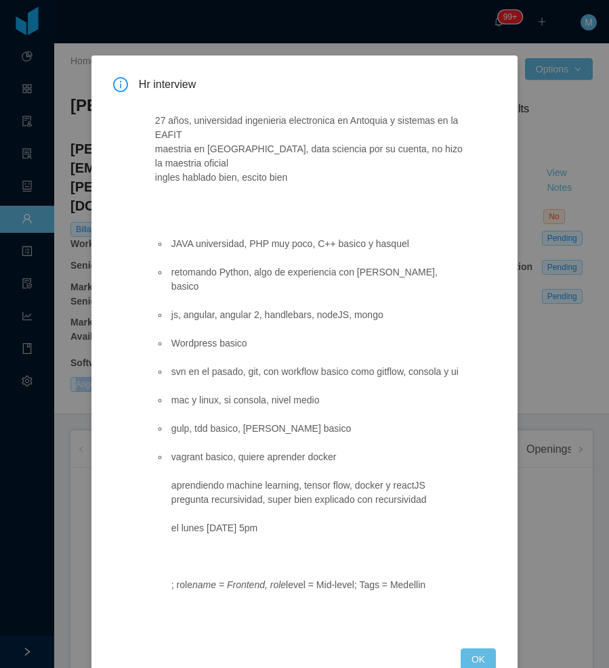
scroll to position [33, 0]
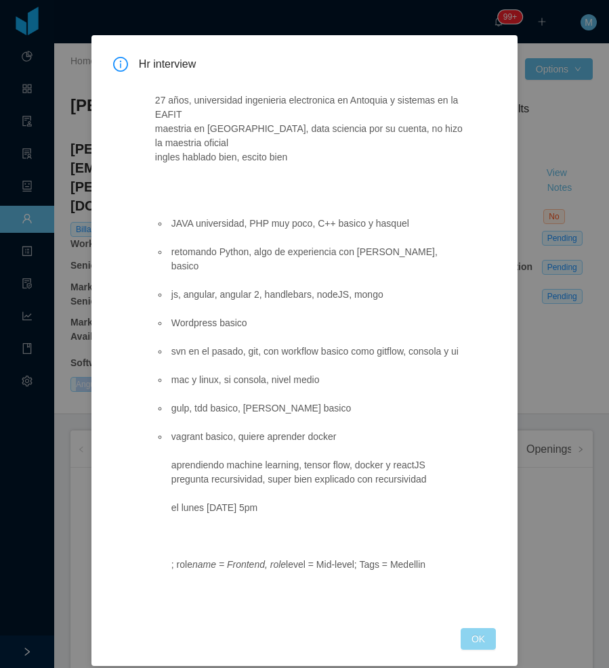
click at [471, 629] on button "OK" at bounding box center [478, 640] width 35 height 22
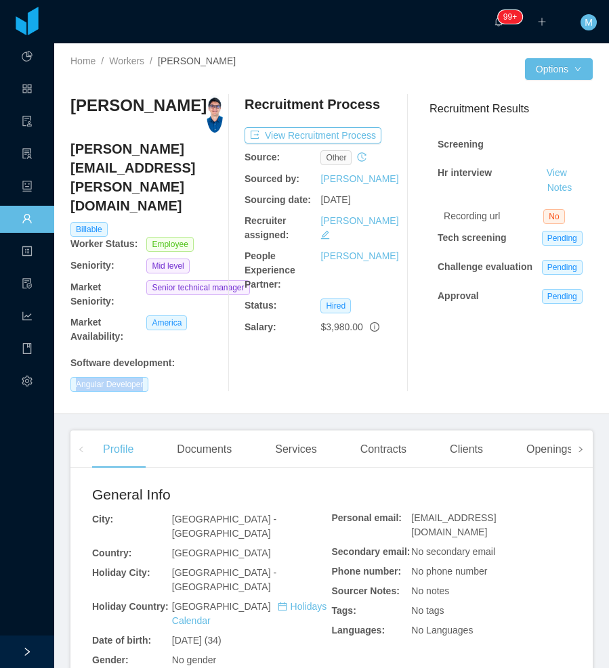
click at [570, 431] on span at bounding box center [581, 449] width 22 height 37
click at [211, 431] on div "Openings" at bounding box center [186, 450] width 68 height 38
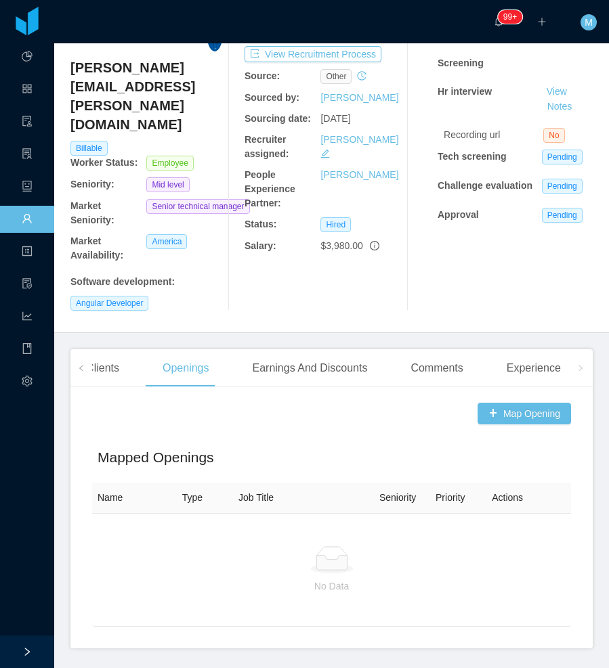
scroll to position [82, 0]
click at [108, 349] on div "Clients" at bounding box center [102, 368] width 55 height 38
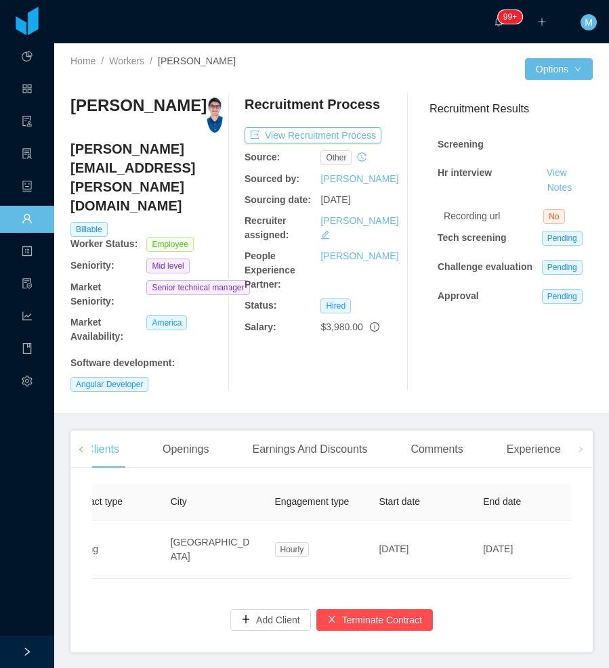
scroll to position [0, 134]
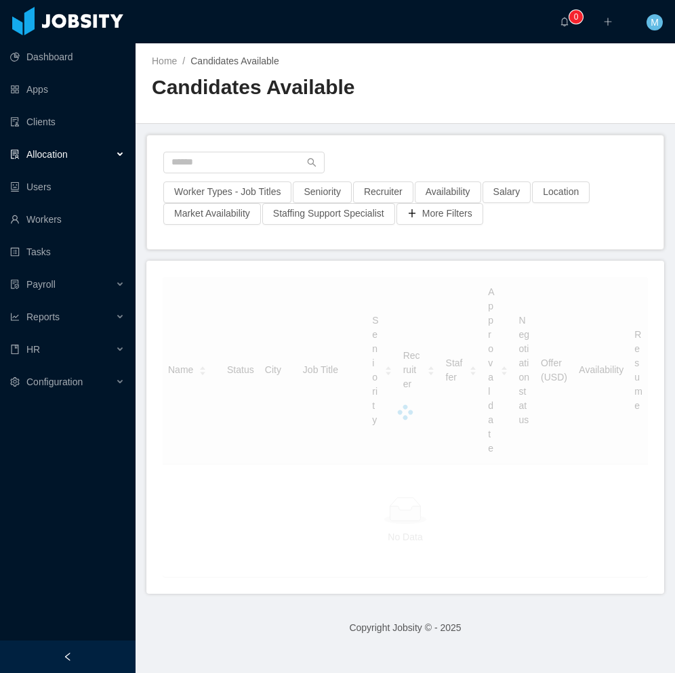
click at [94, 654] on div at bounding box center [67, 657] width 135 height 33
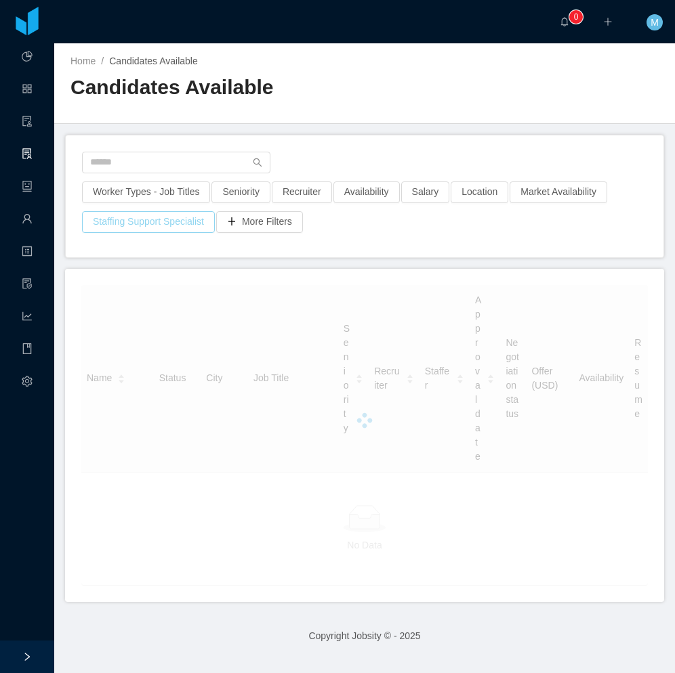
click at [156, 223] on button "Staffing Support Specialist" at bounding box center [148, 222] width 133 height 22
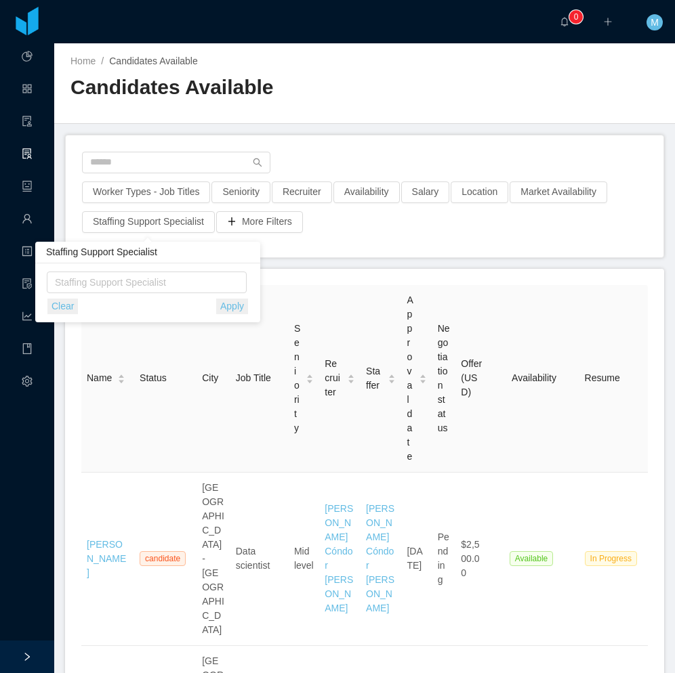
drag, startPoint x: 327, startPoint y: 146, endPoint x: 293, endPoint y: 156, distance: 36.2
click at [327, 147] on div "Worker Types - Job Titles Seniority Recruiter Availability Salary Location Mark…" at bounding box center [364, 196] width 597 height 122
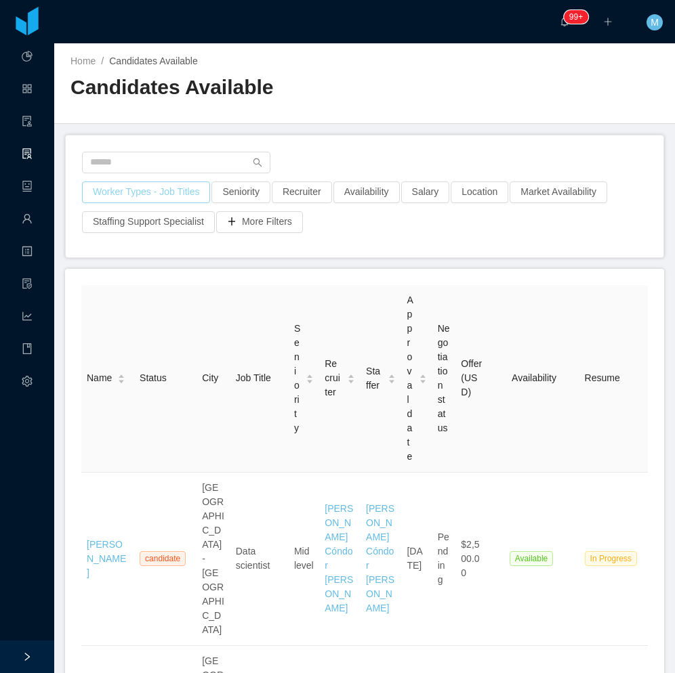
click at [159, 194] on button "Worker Types - Job Titles" at bounding box center [146, 193] width 128 height 22
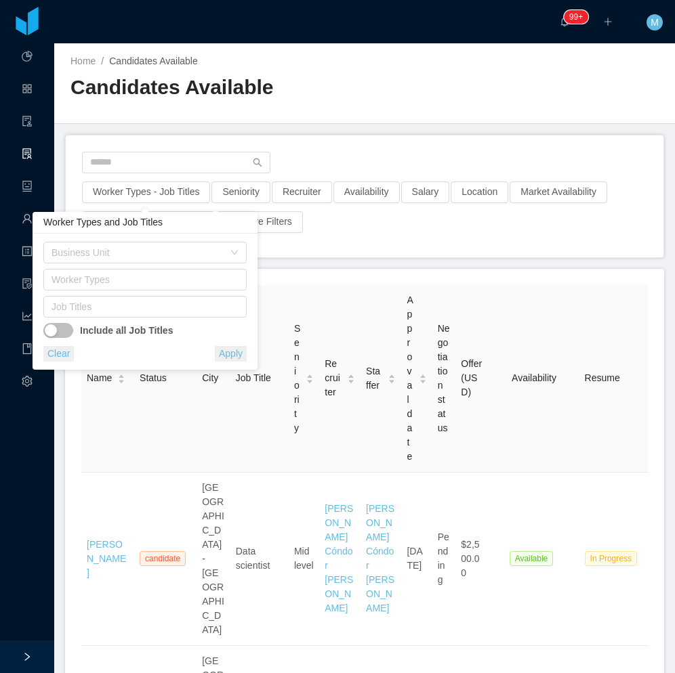
click at [138, 318] on div "Include all Job Titles" at bounding box center [144, 328] width 203 height 20
click at [143, 311] on div "Job Titles" at bounding box center [141, 307] width 181 height 14
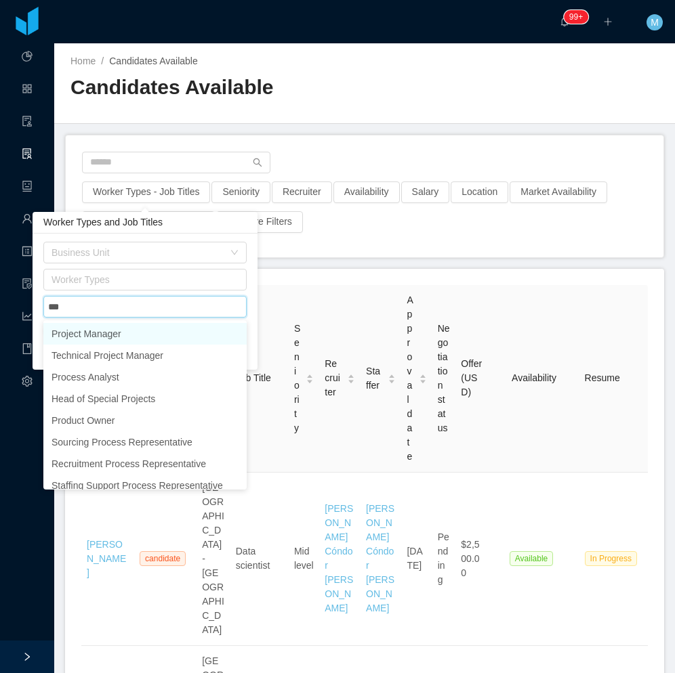
type input "****"
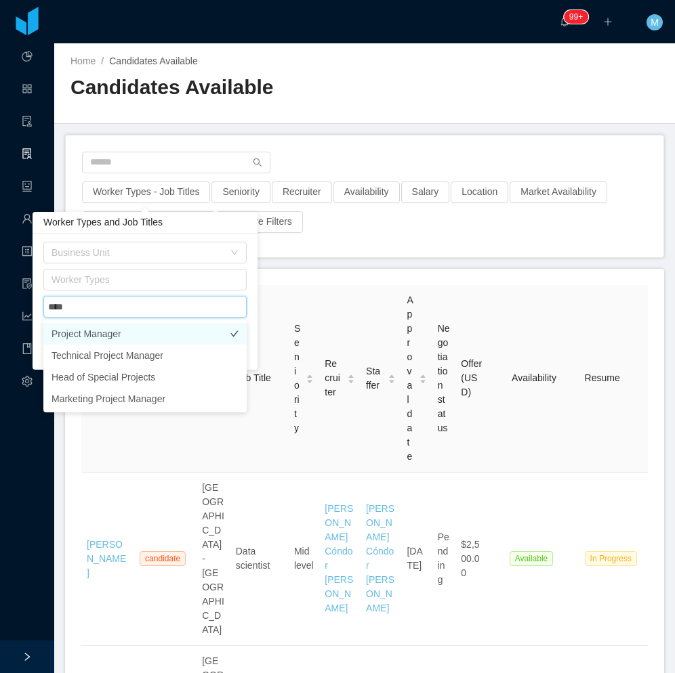
click at [132, 334] on li "Project Manager" at bounding box center [144, 334] width 203 height 22
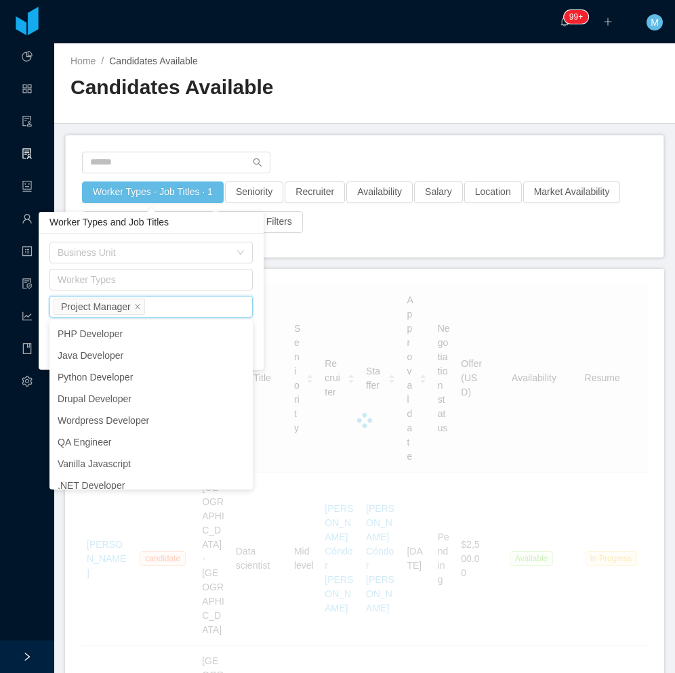
click at [334, 267] on main "Home / Candidates Available / Candidates Available Worker Types - Job Titles · …" at bounding box center [364, 358] width 620 height 630
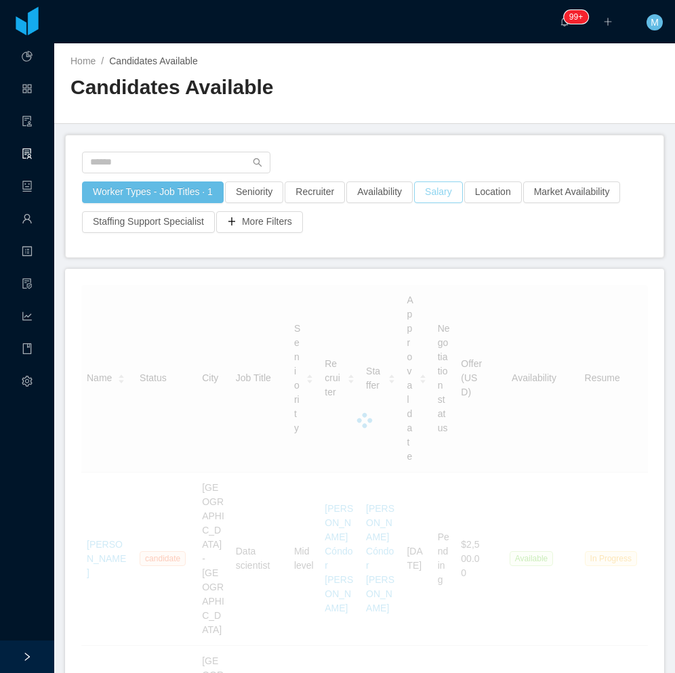
click at [436, 193] on button "Salary" at bounding box center [438, 193] width 49 height 22
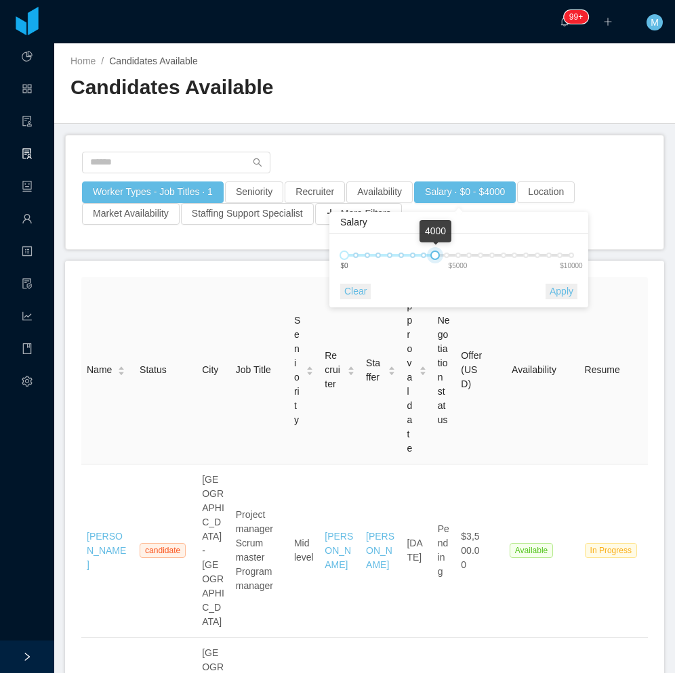
drag, startPoint x: 541, startPoint y: 261, endPoint x: 433, endPoint y: 259, distance: 107.7
click at [433, 259] on div at bounding box center [434, 255] width 9 height 9
click at [555, 294] on button "Apply" at bounding box center [561, 292] width 32 height 16
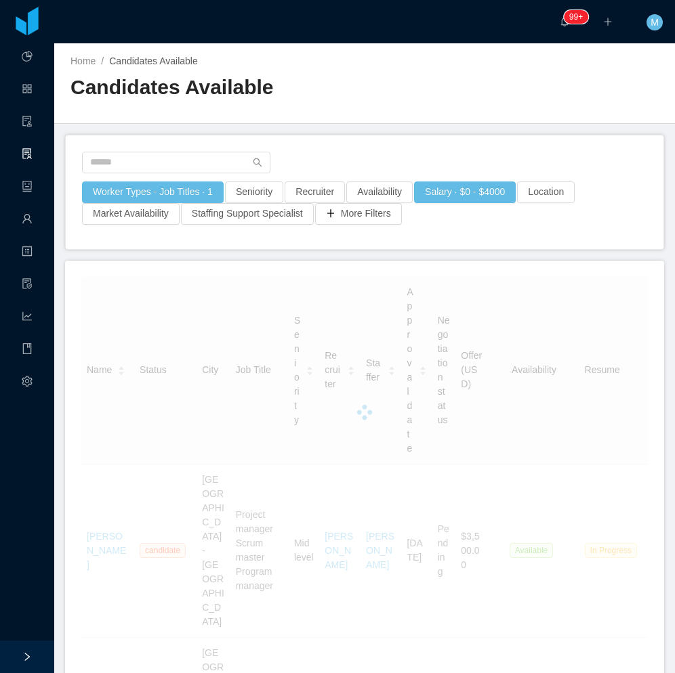
click at [387, 113] on div "Home / Candidates Available / Candidates Available" at bounding box center [364, 83] width 620 height 81
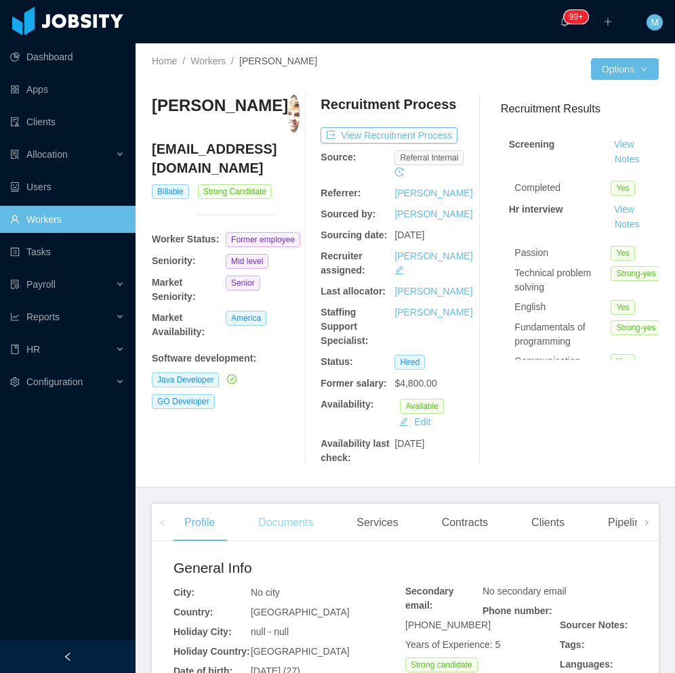
click at [287, 537] on div "Documents" at bounding box center [285, 523] width 77 height 38
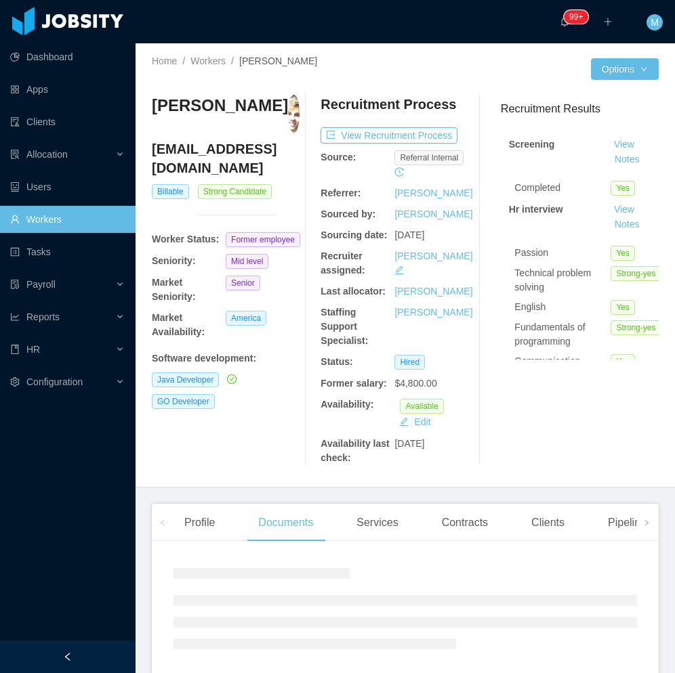
drag, startPoint x: 108, startPoint y: 668, endPoint x: 148, endPoint y: 645, distance: 46.7
click at [107, 667] on div at bounding box center [67, 657] width 135 height 33
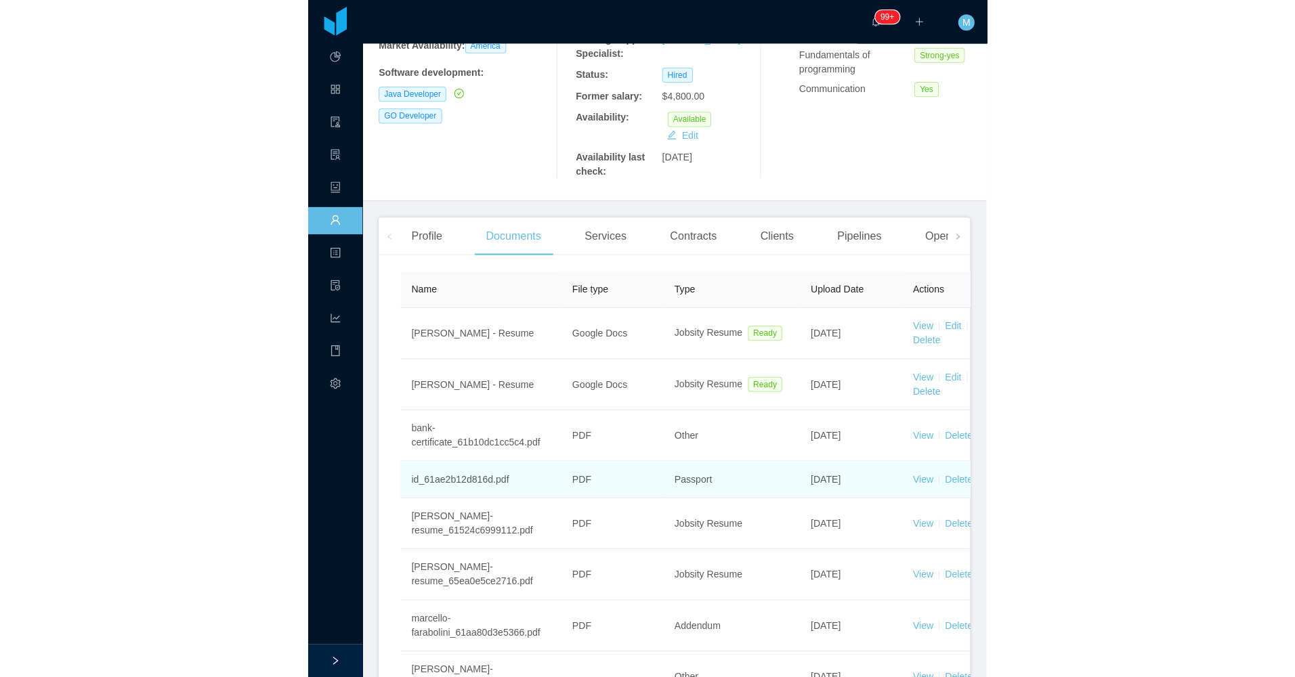
scroll to position [271, 0]
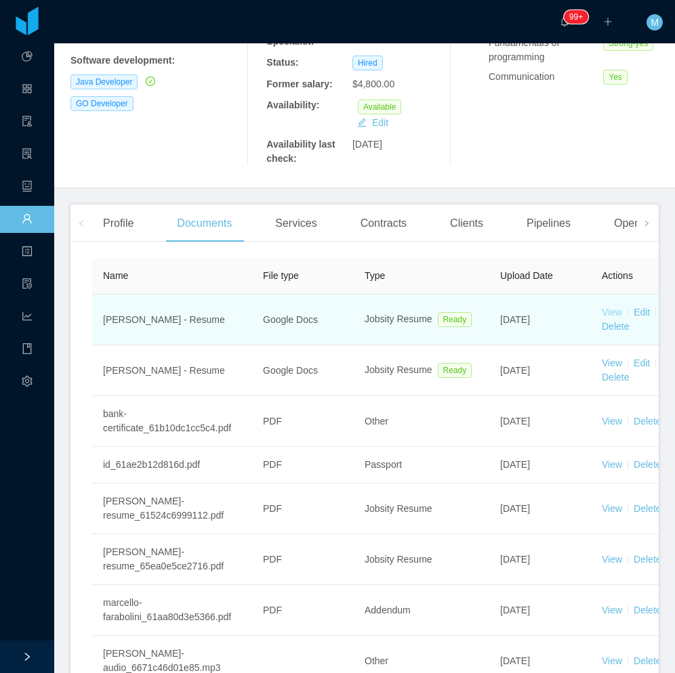
click at [604, 318] on link "View" at bounding box center [611, 312] width 20 height 11
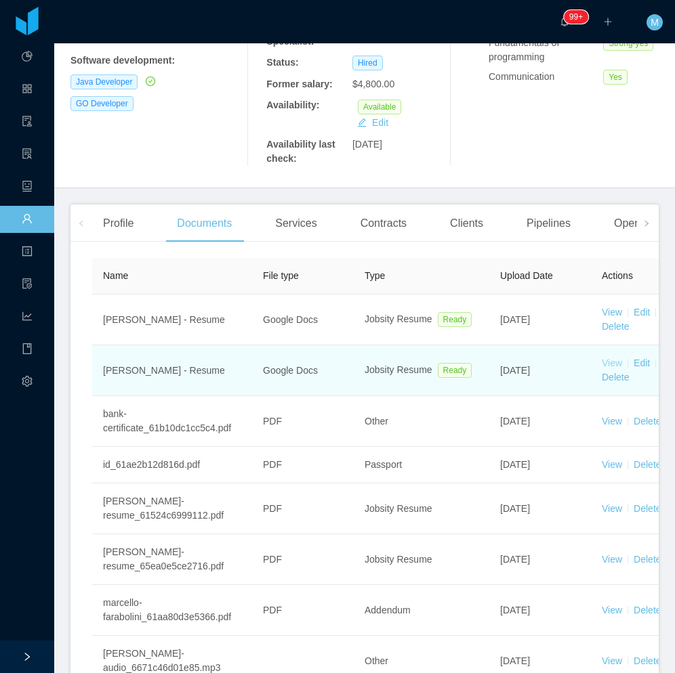
click at [612, 368] on link "View" at bounding box center [611, 363] width 20 height 11
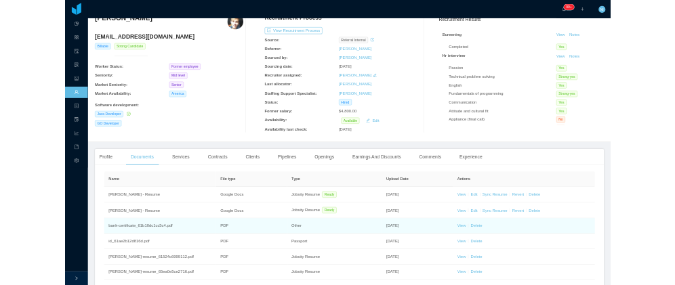
scroll to position [0, 0]
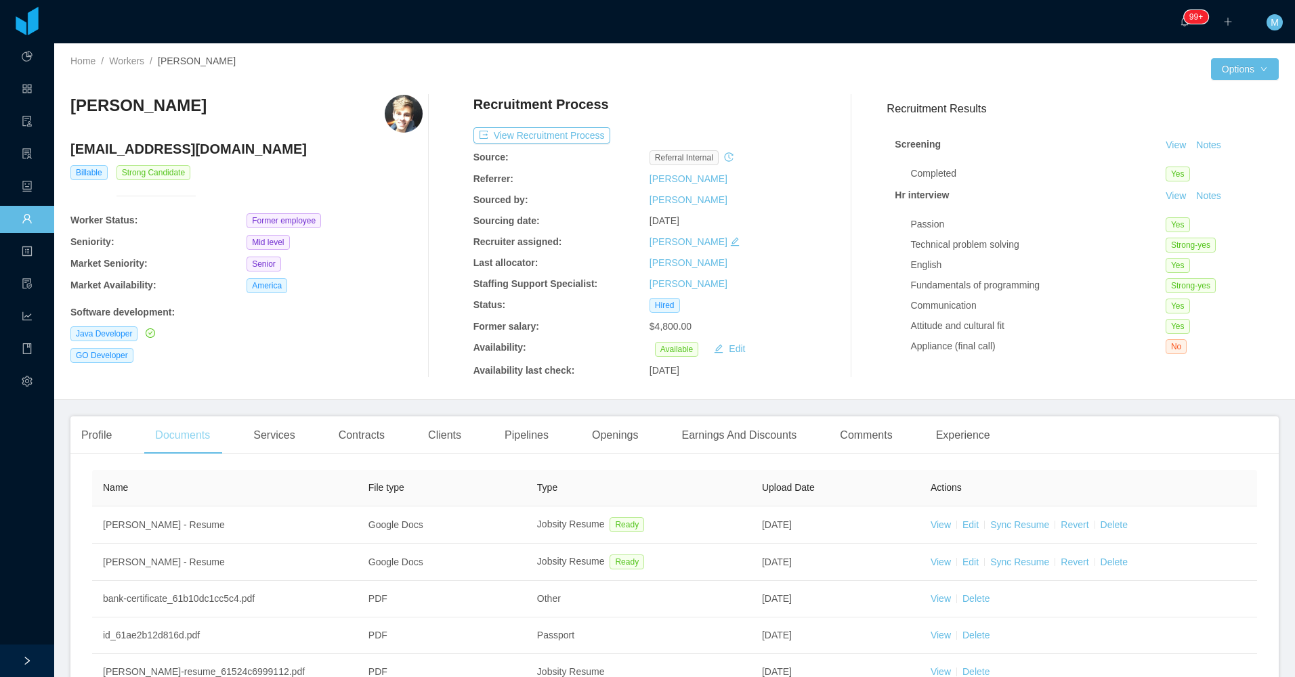
click at [174, 437] on div "Documents" at bounding box center [182, 436] width 77 height 38
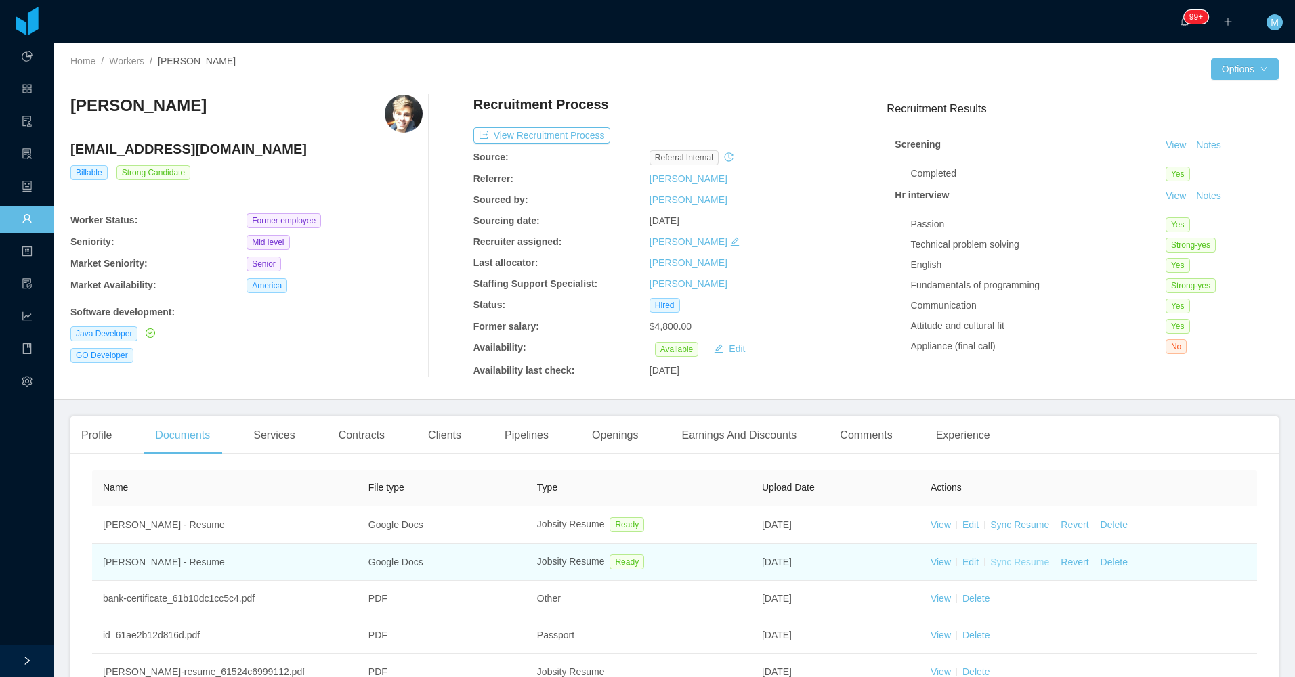
click at [674, 557] on link "Sync Resume" at bounding box center [1019, 562] width 59 height 11
click at [674, 566] on link "Sync Resume" at bounding box center [1019, 562] width 59 height 11
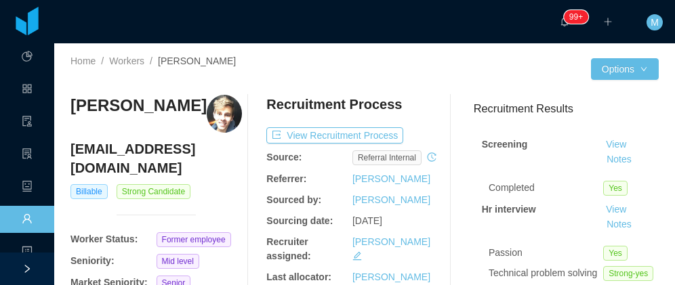
drag, startPoint x: 142, startPoint y: 135, endPoint x: 73, endPoint y: 102, distance: 76.0
click at [73, 102] on h3 "[PERSON_NAME]" at bounding box center [138, 106] width 136 height 22
copy h3 "[PERSON_NAME]"
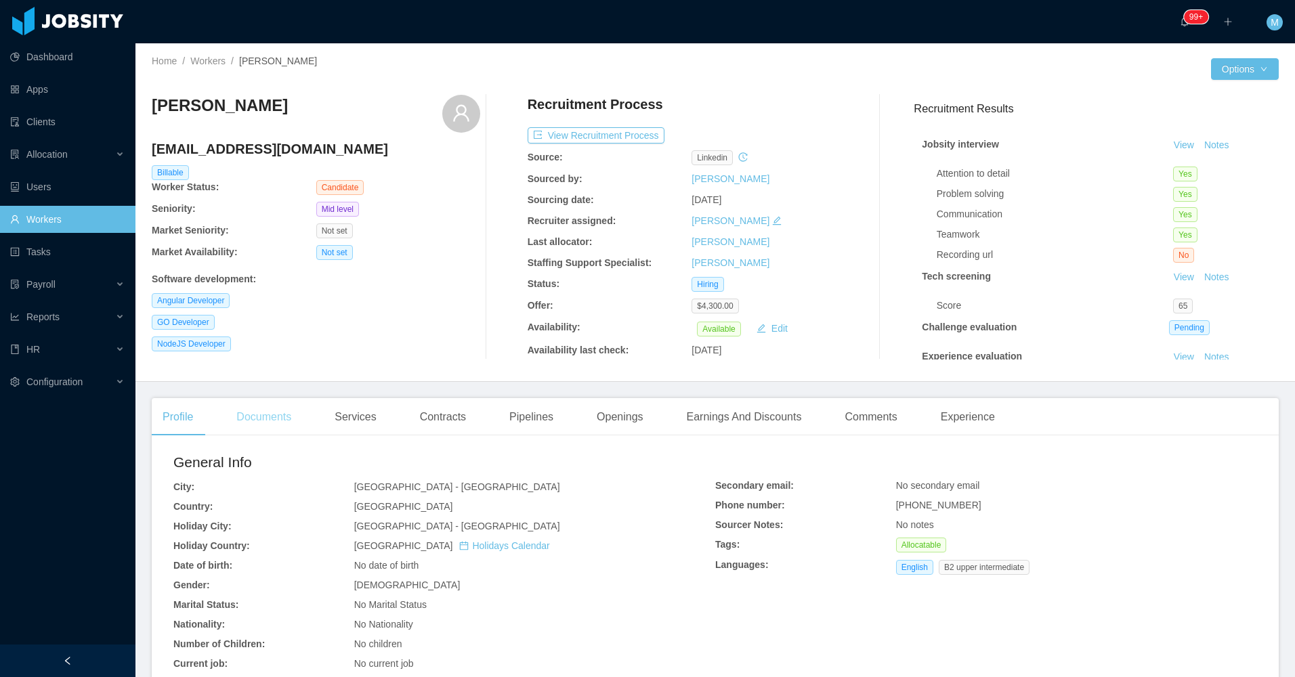
click at [249, 417] on div "Documents" at bounding box center [264, 417] width 77 height 38
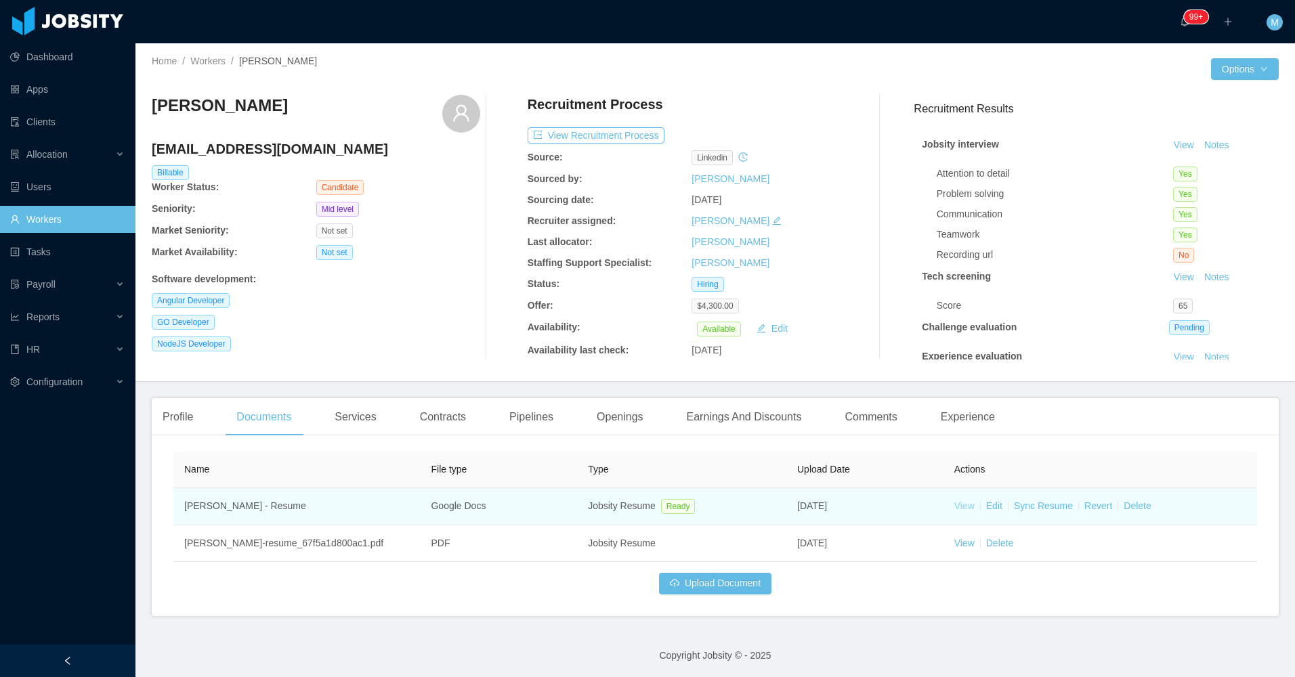
click at [674, 509] on link "View" at bounding box center [964, 506] width 20 height 11
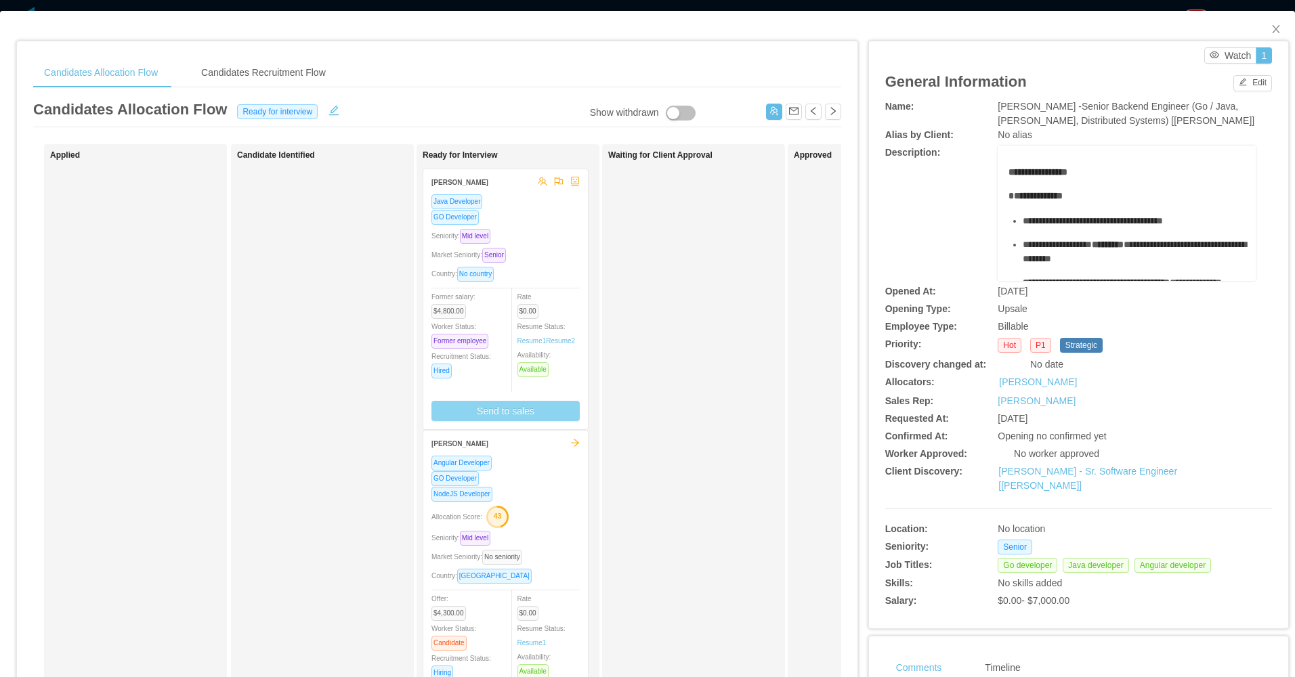
click at [496, 415] on button "Send to sales" at bounding box center [505, 411] width 148 height 20
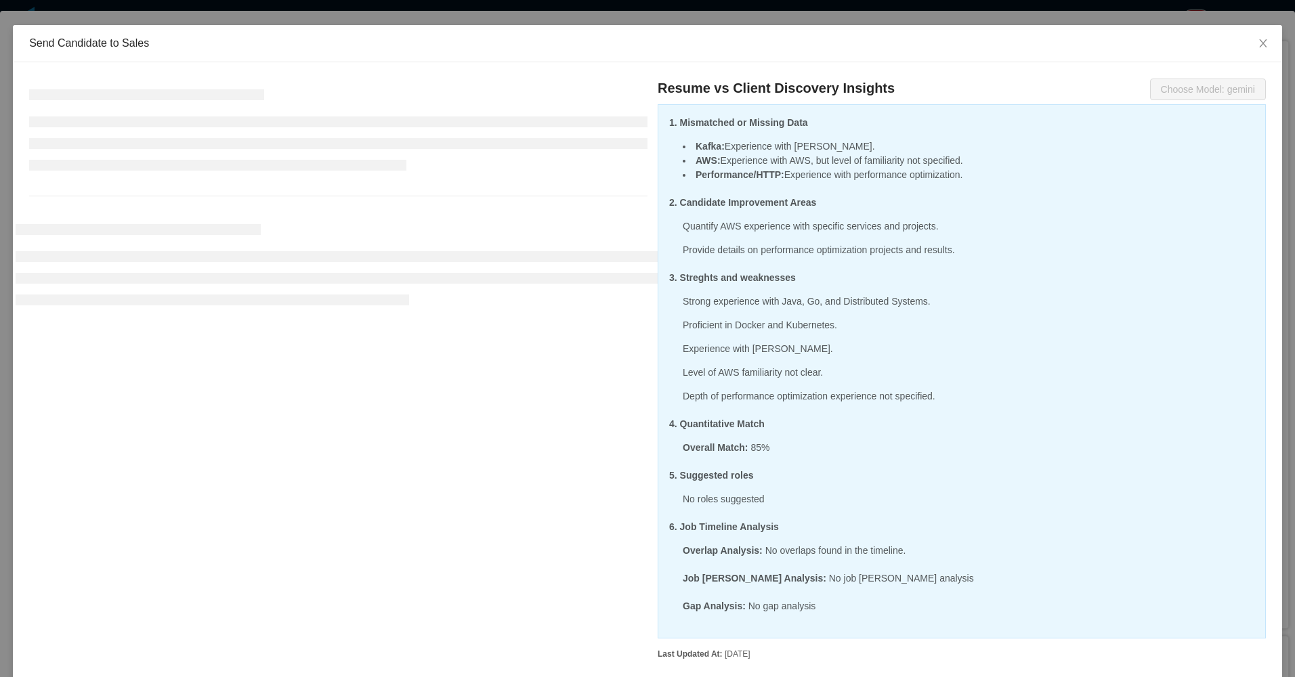
scroll to position [98, 0]
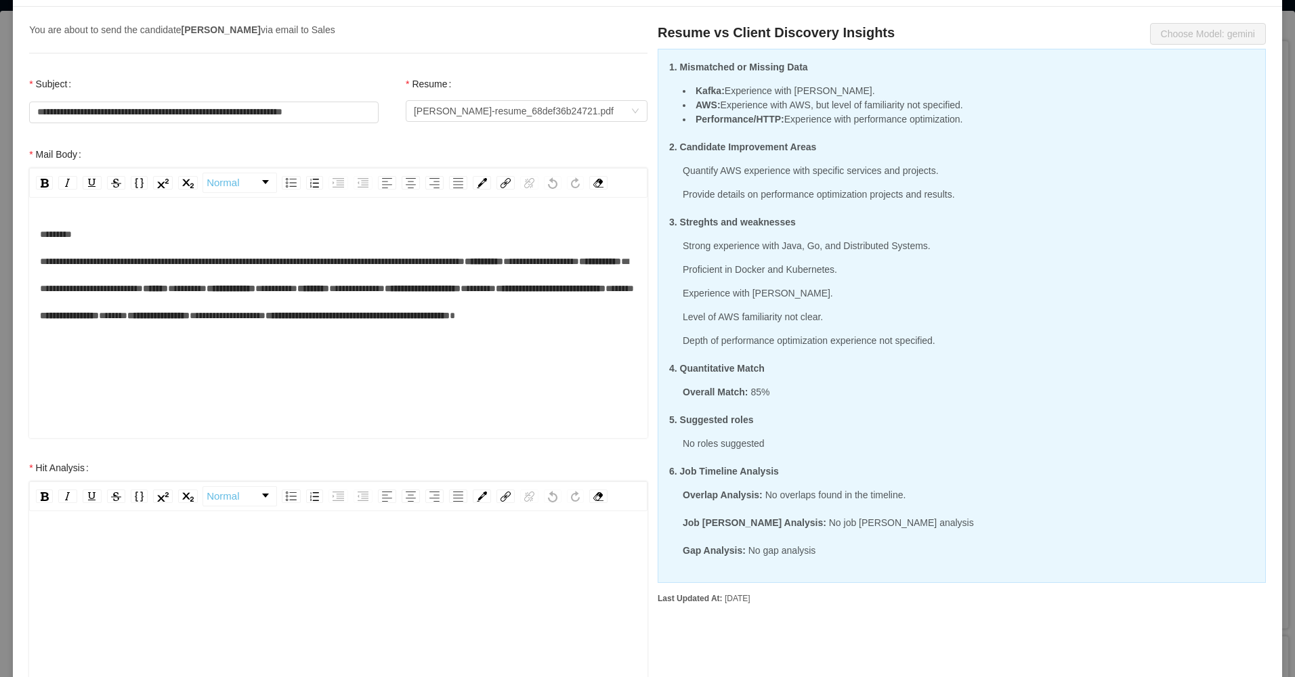
click at [245, 554] on div "rdw-editor" at bounding box center [338, 547] width 597 height 27
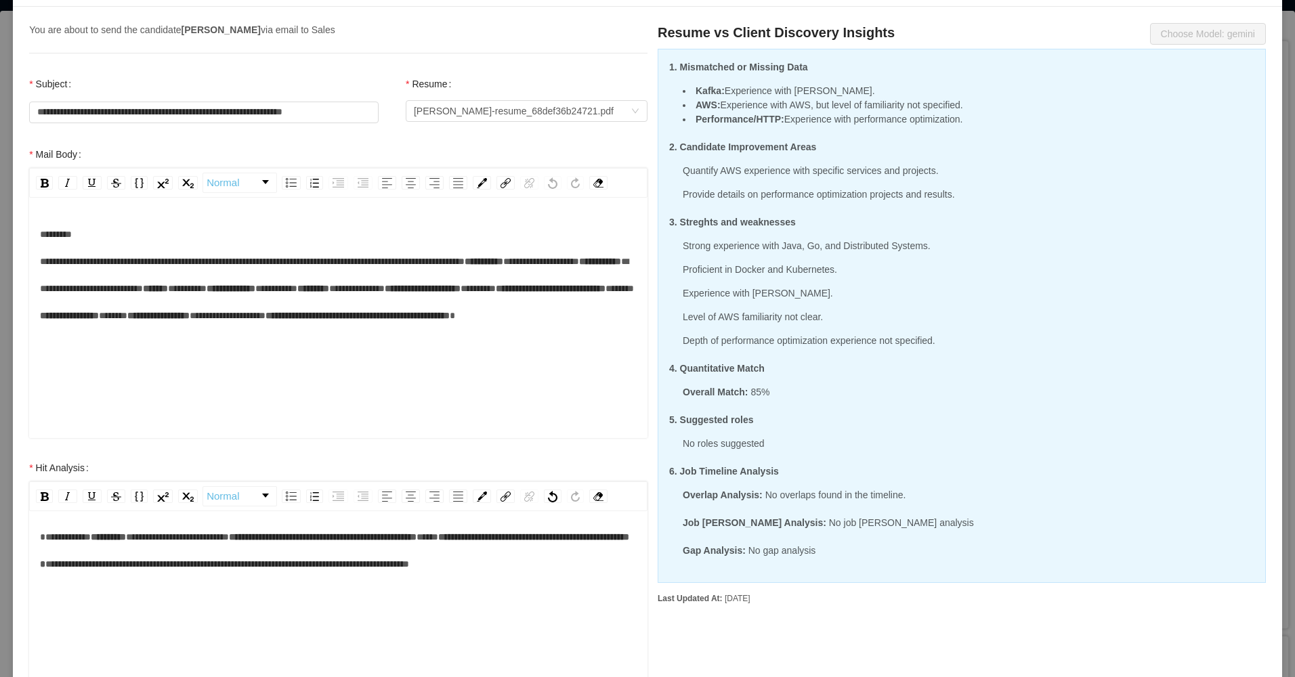
scroll to position [0, 0]
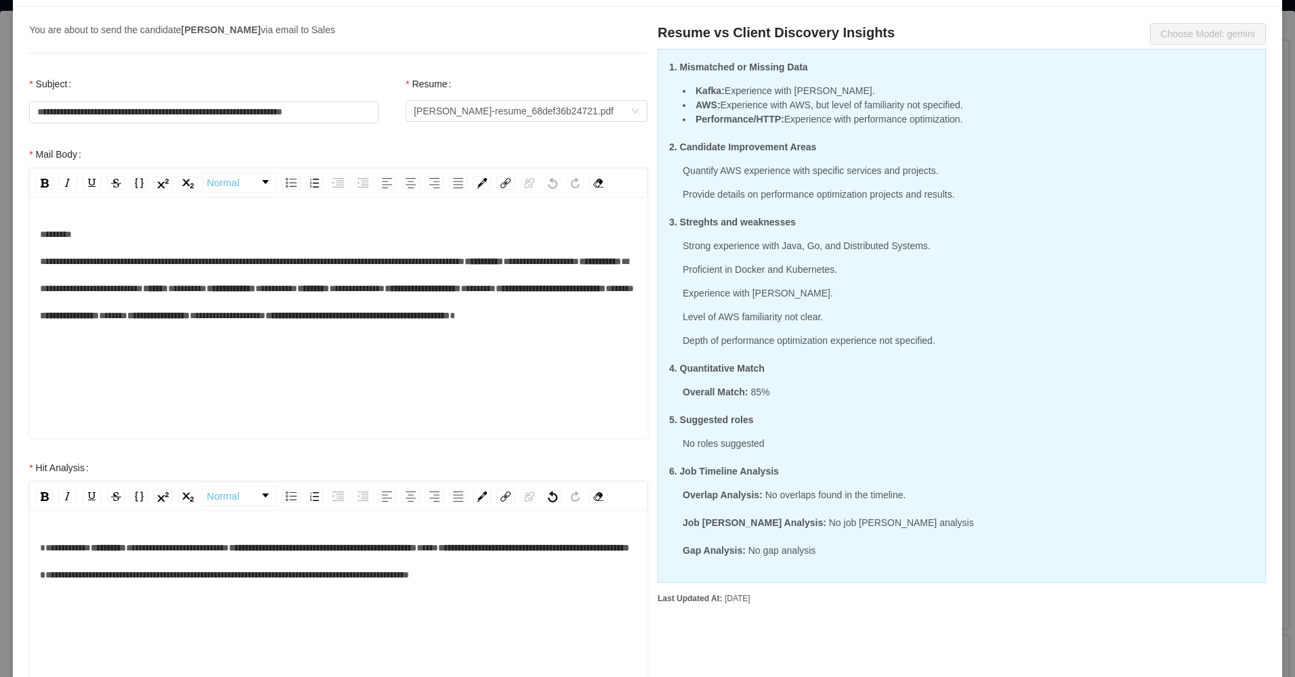
click at [92, 534] on div "**********" at bounding box center [338, 633] width 618 height 237
click at [106, 545] on span "**********" at bounding box center [108, 547] width 35 height 9
click at [224, 544] on span "**********" at bounding box center [177, 547] width 103 height 9
click at [224, 545] on span "**********" at bounding box center [177, 547] width 103 height 9
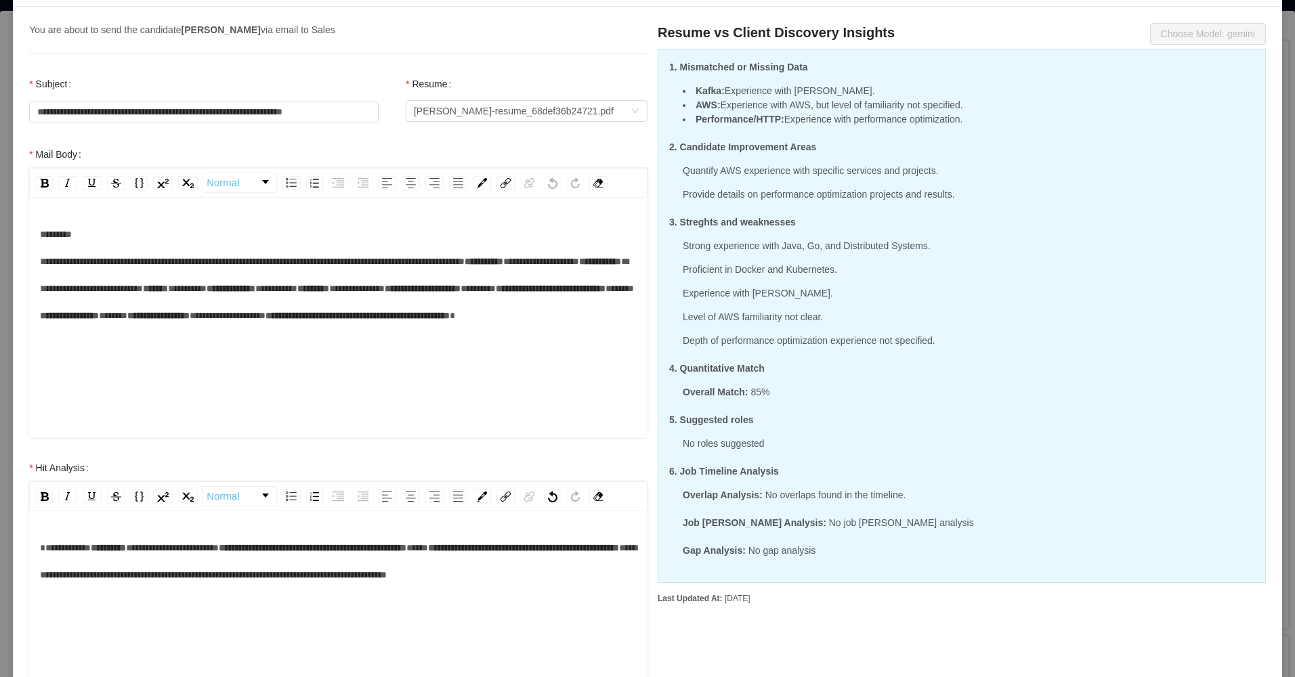
click at [339, 589] on div "**********" at bounding box center [338, 561] width 597 height 54
click at [194, 589] on div "**********" at bounding box center [338, 561] width 597 height 54
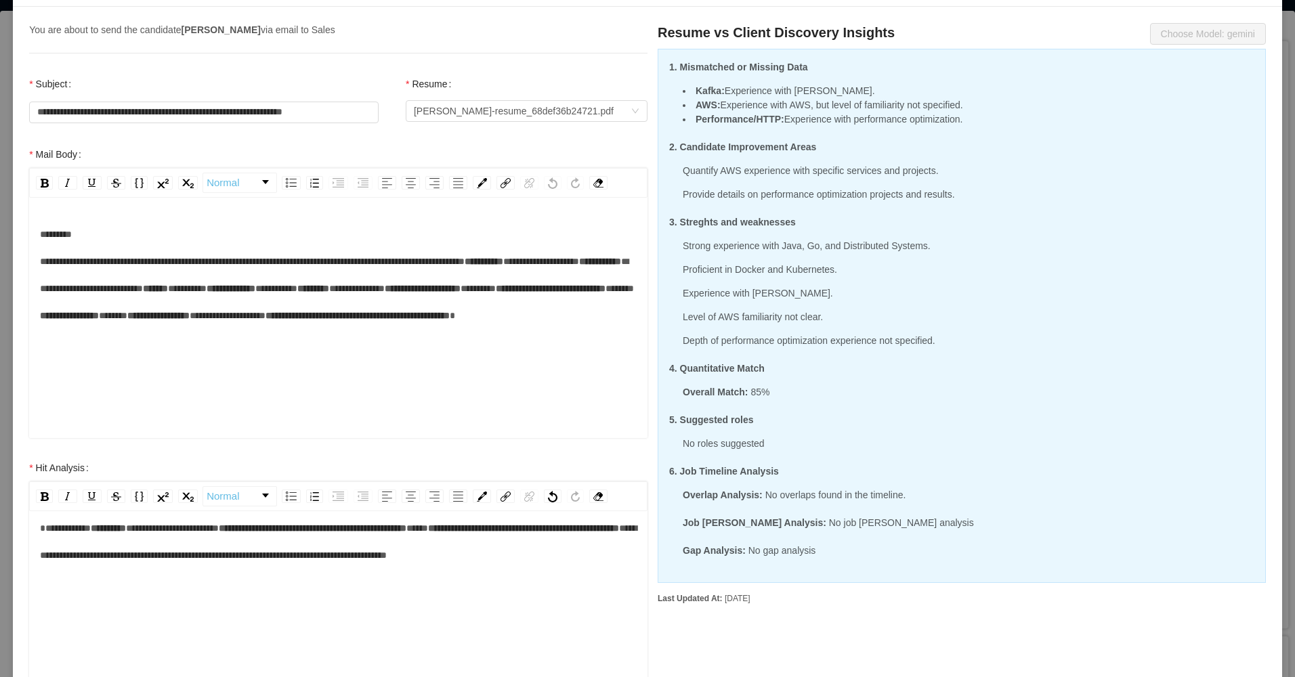
scroll to position [30, 0]
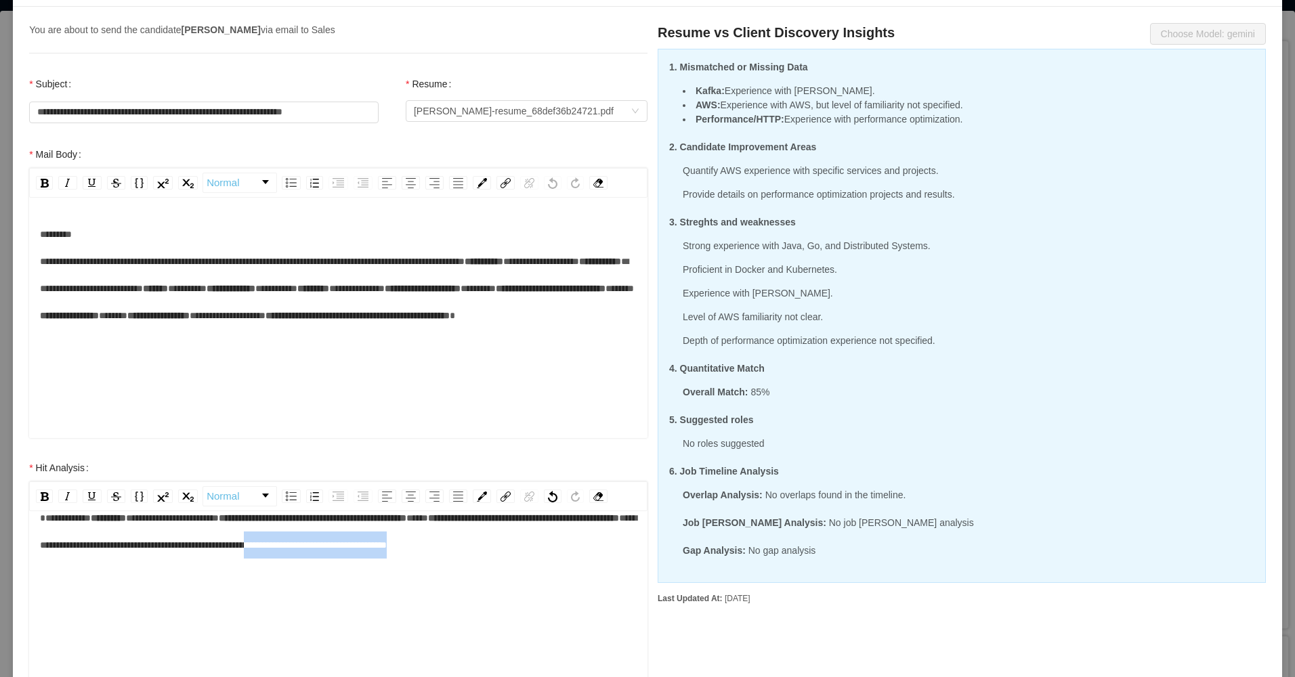
drag, startPoint x: 517, startPoint y: 564, endPoint x: 469, endPoint y: 541, distance: 52.7
click at [469, 541] on div "**********" at bounding box center [338, 532] width 597 height 54
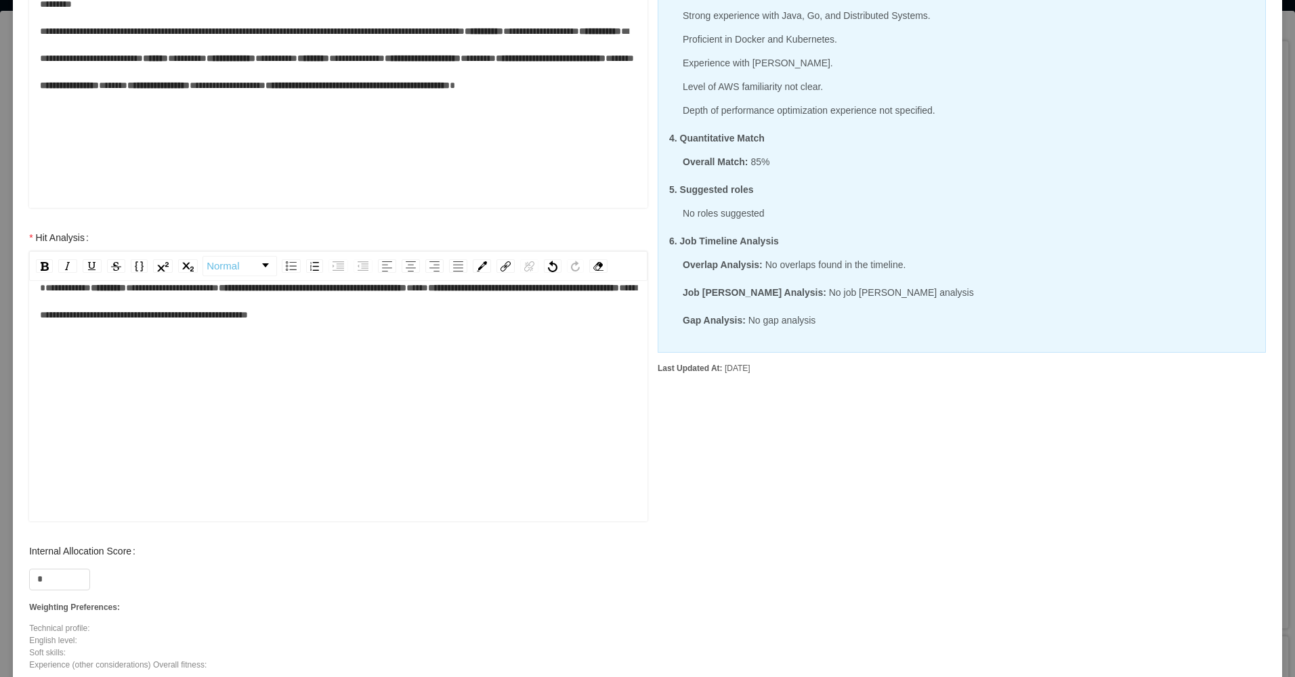
scroll to position [391, 0]
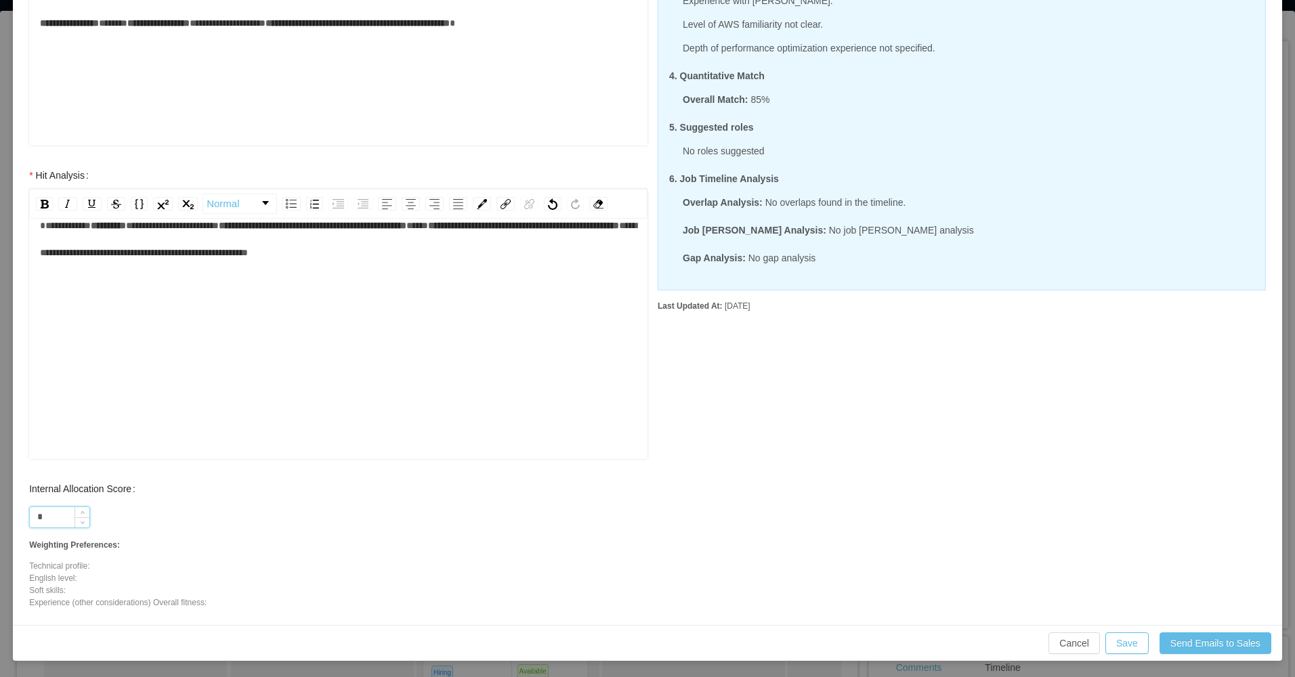
click at [55, 513] on input "*" at bounding box center [60, 517] width 60 height 20
type input "**"
click at [1118, 637] on button "Save" at bounding box center [1126, 644] width 43 height 22
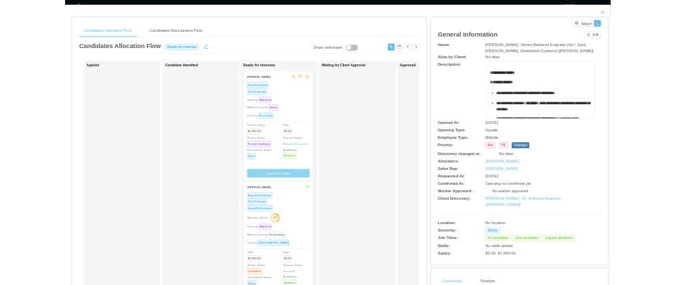
scroll to position [323, 0]
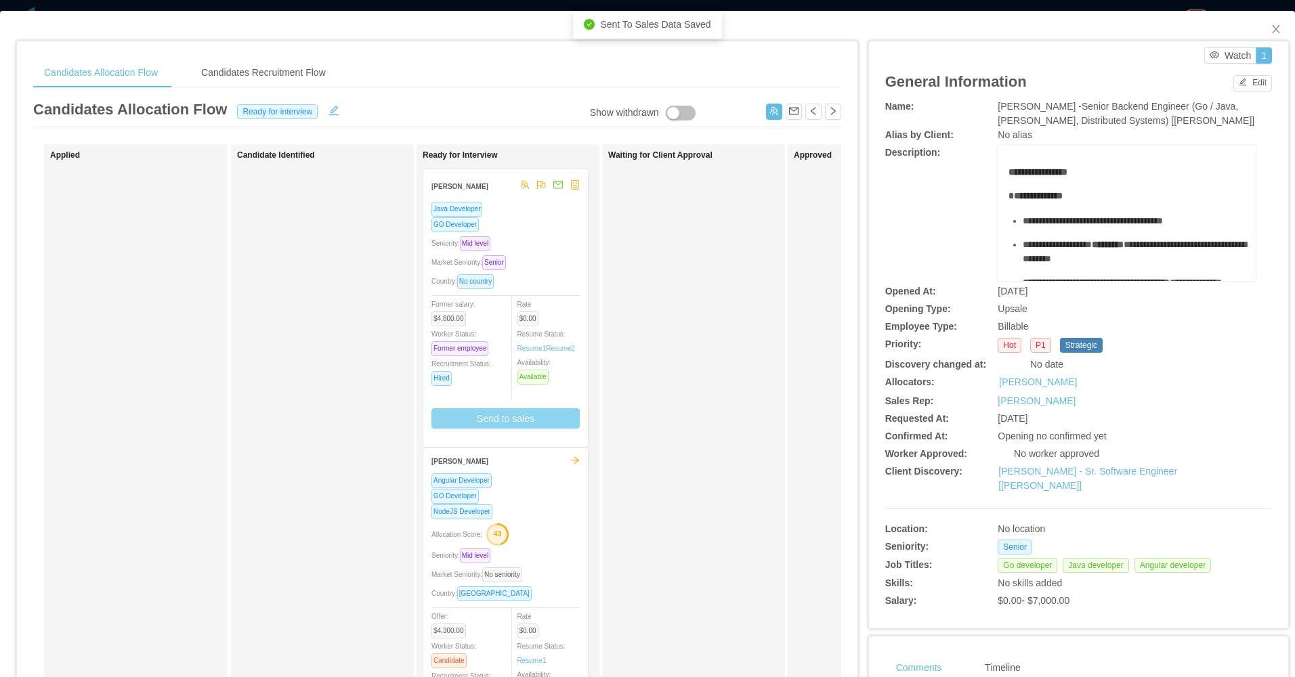
click at [538, 248] on div "Seniority: Mid level" at bounding box center [505, 244] width 148 height 16
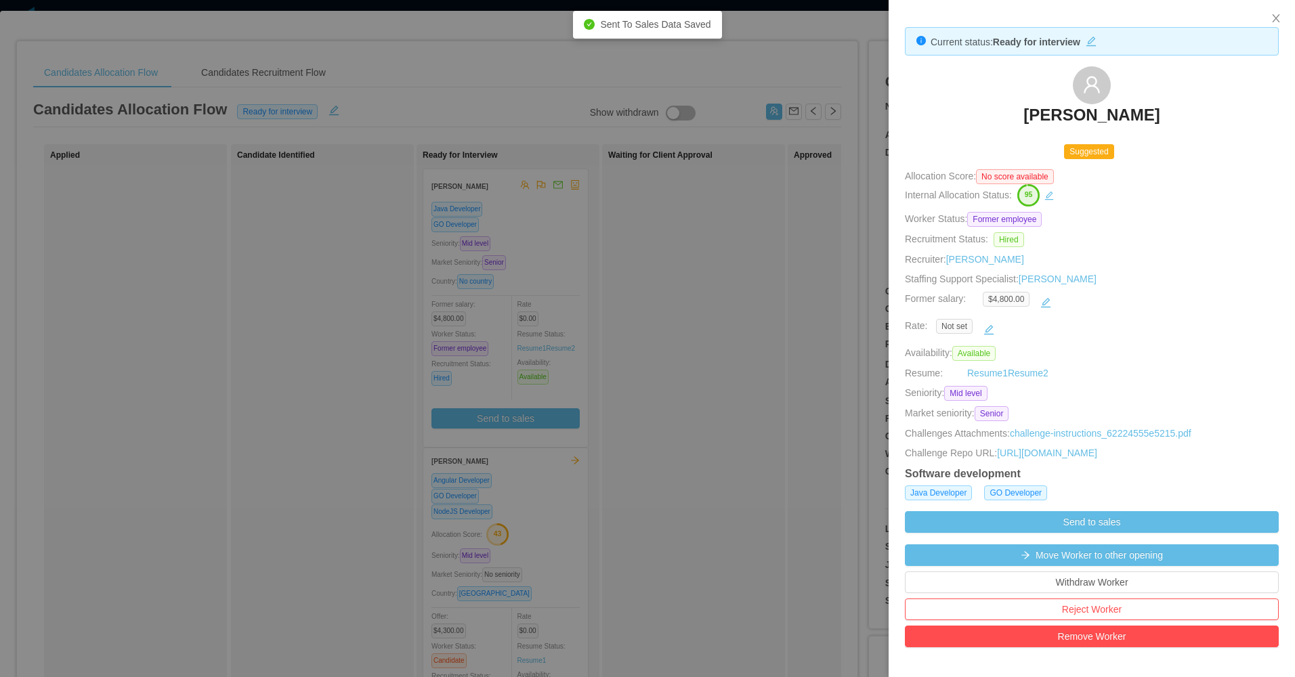
drag, startPoint x: 998, startPoint y: 110, endPoint x: 1046, endPoint y: 75, distance: 59.1
click at [1172, 120] on div "Marcello Farabolini" at bounding box center [1092, 100] width 374 height 68
copy h3 "Marcello Farabolini"
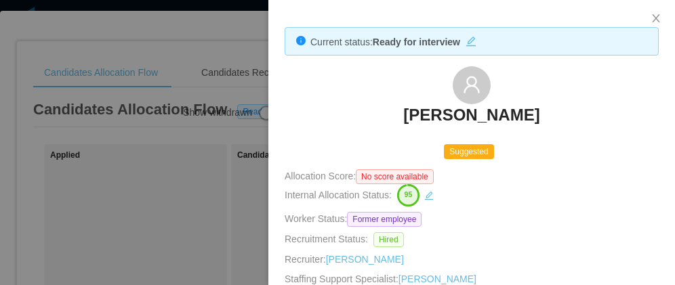
click at [182, 211] on div at bounding box center [337, 142] width 675 height 285
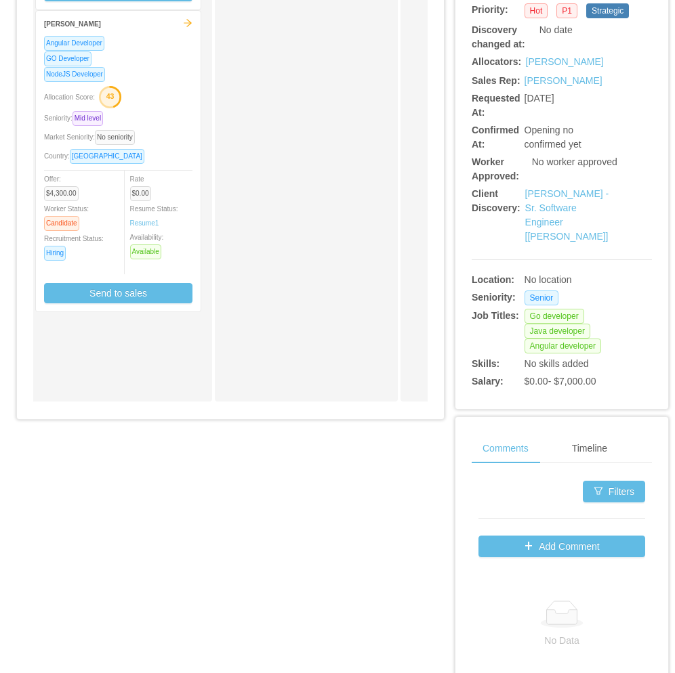
scroll to position [406, 0]
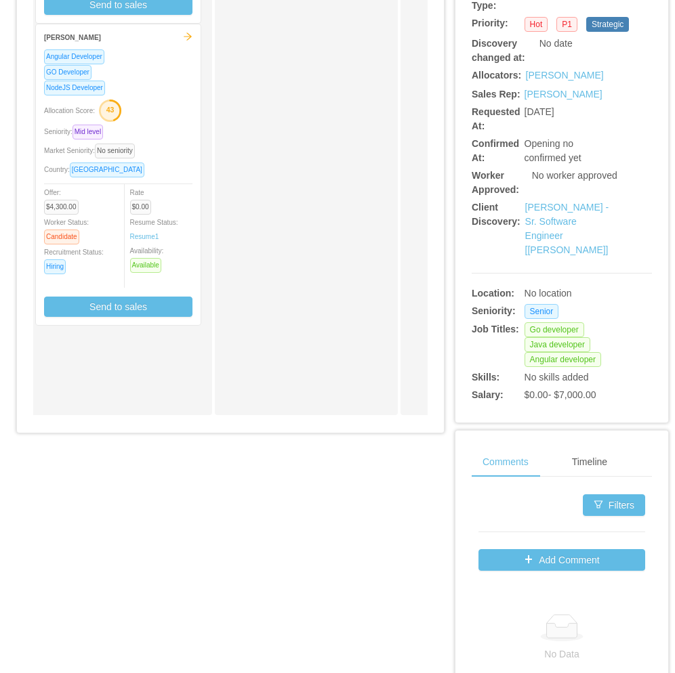
click at [170, 137] on div "Seniority: Mid level" at bounding box center [118, 132] width 148 height 16
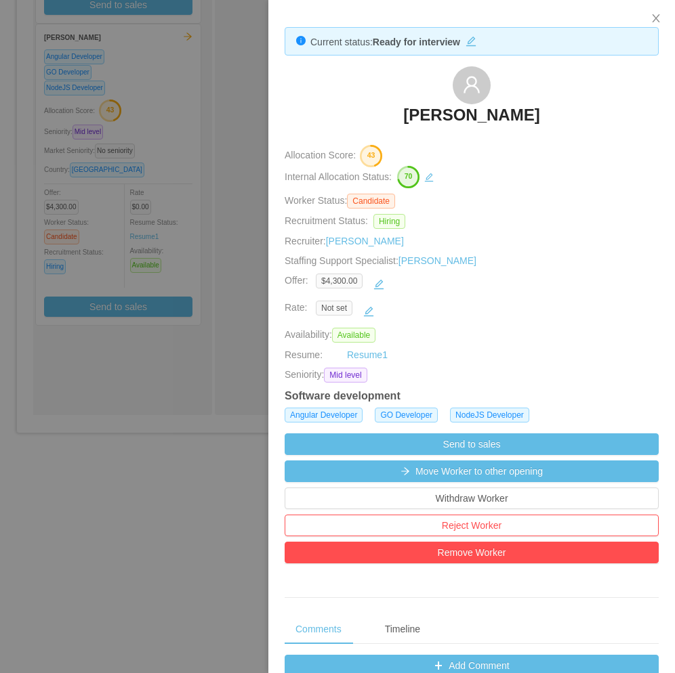
drag, startPoint x: 364, startPoint y: 103, endPoint x: 588, endPoint y: 112, distance: 223.7
click at [588, 112] on div "Freddie Molina" at bounding box center [471, 100] width 374 height 68
copy h3 "Freddie Molina"
click at [134, 398] on div at bounding box center [337, 336] width 675 height 673
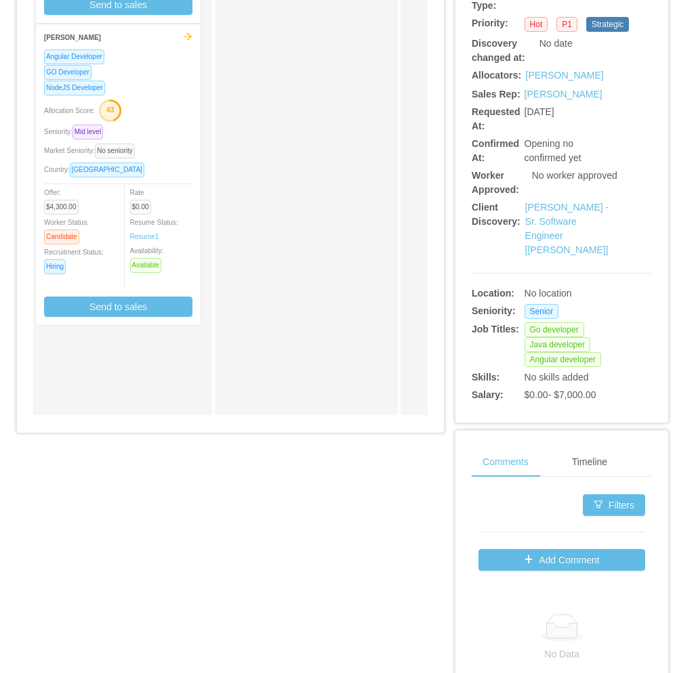
click at [135, 398] on div "Ready for Interview Marcello Farabolini Java Developer GO Developer Seniority: …" at bounding box center [130, 76] width 190 height 665
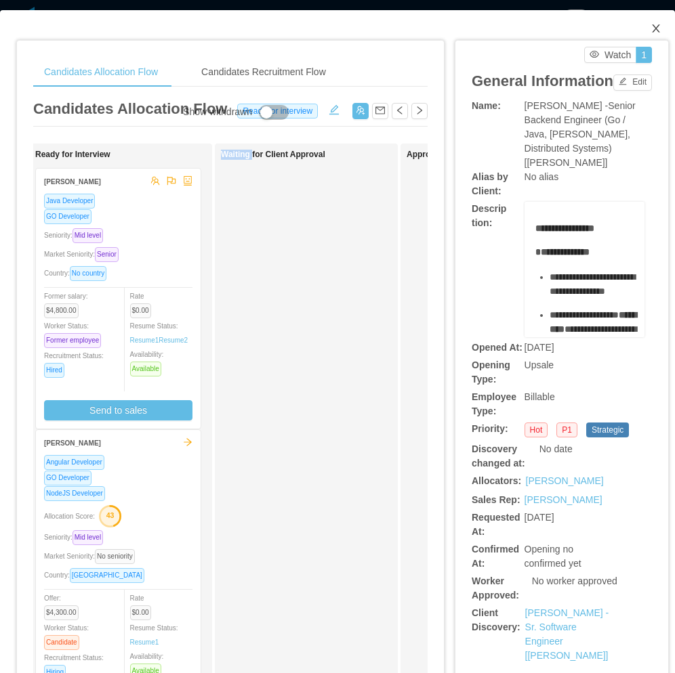
scroll to position [0, 0]
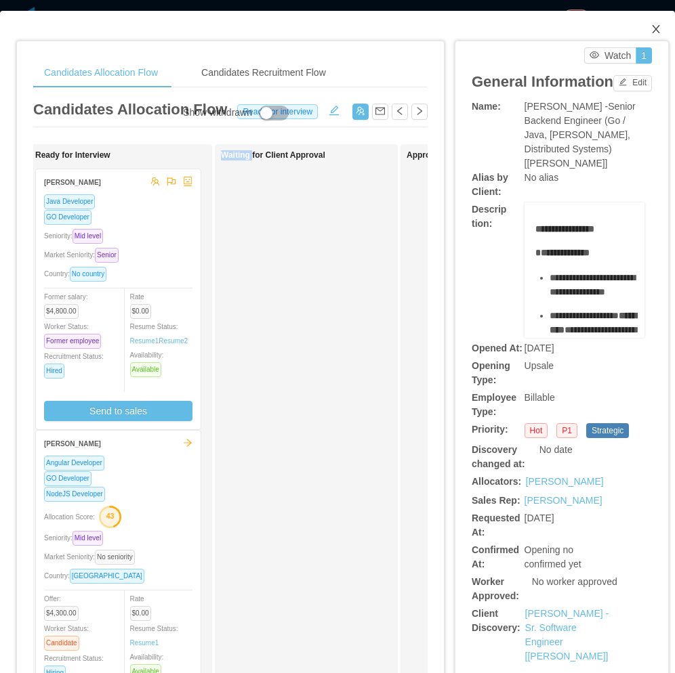
click at [650, 32] on icon "icon: close" at bounding box center [655, 29] width 11 height 11
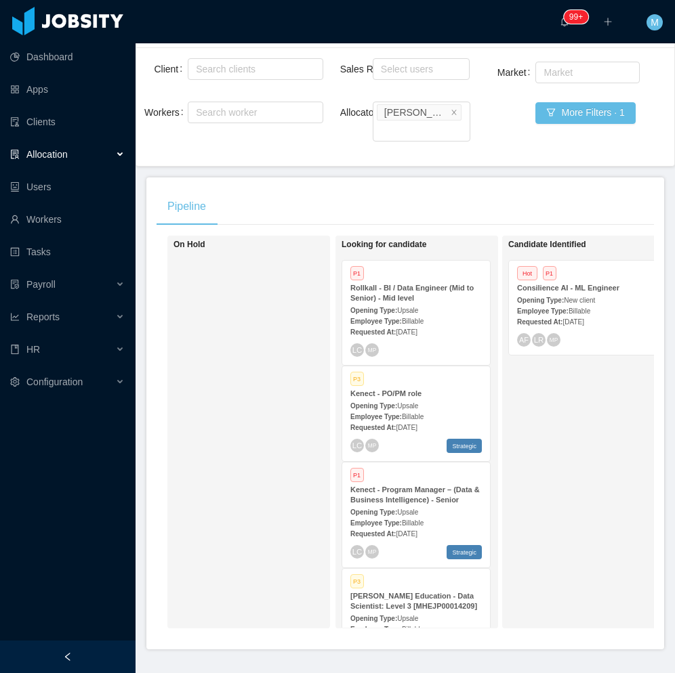
scroll to position [135, 0]
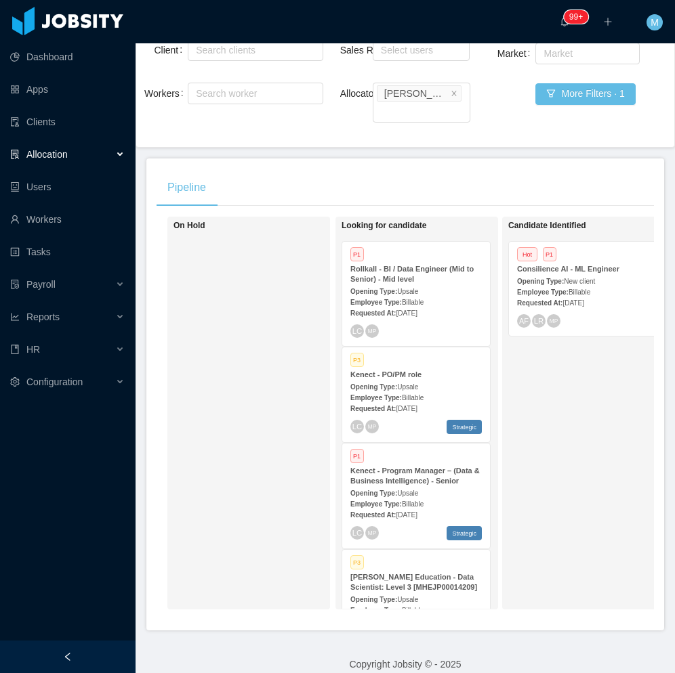
drag, startPoint x: 89, startPoint y: 647, endPoint x: 144, endPoint y: 626, distance: 58.7
click at [88, 648] on div at bounding box center [67, 657] width 135 height 33
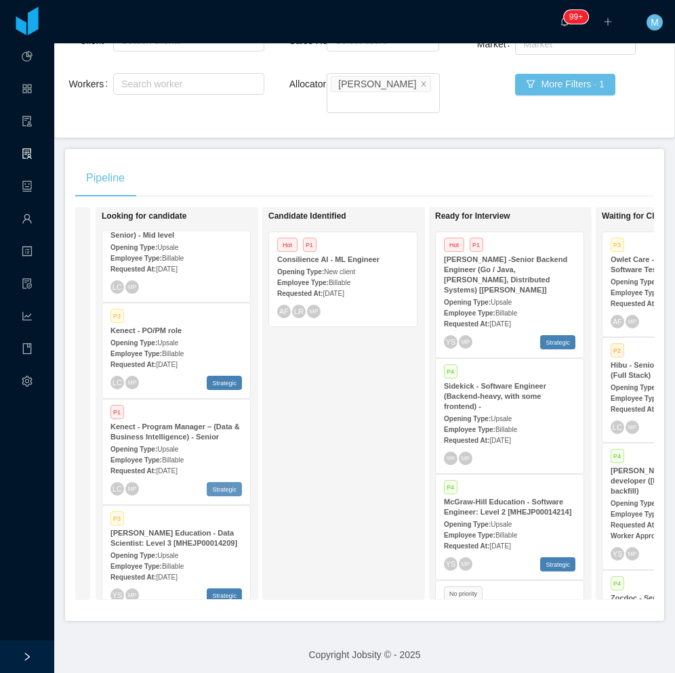
scroll to position [68, 0]
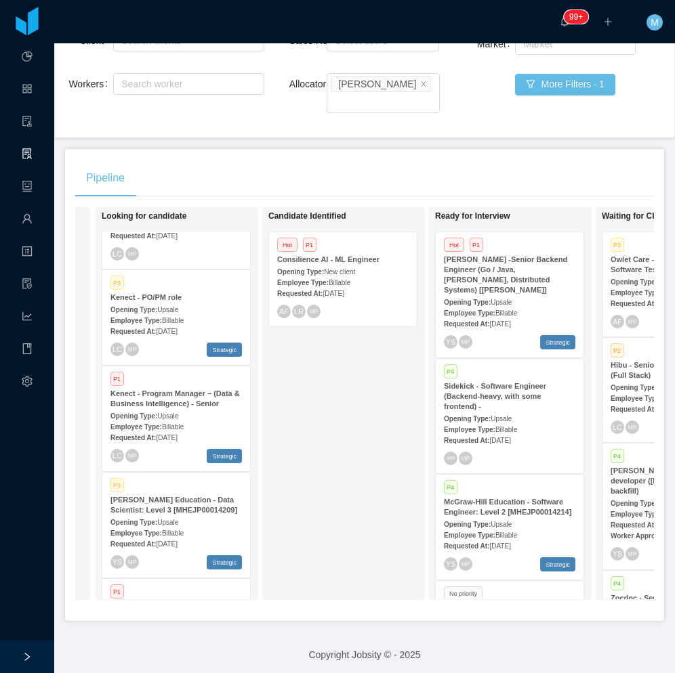
click at [375, 492] on div "Candidate Identified Hot P1 Consilience AI - ML Engineer Opening Type: New clie…" at bounding box center [363, 403] width 190 height 381
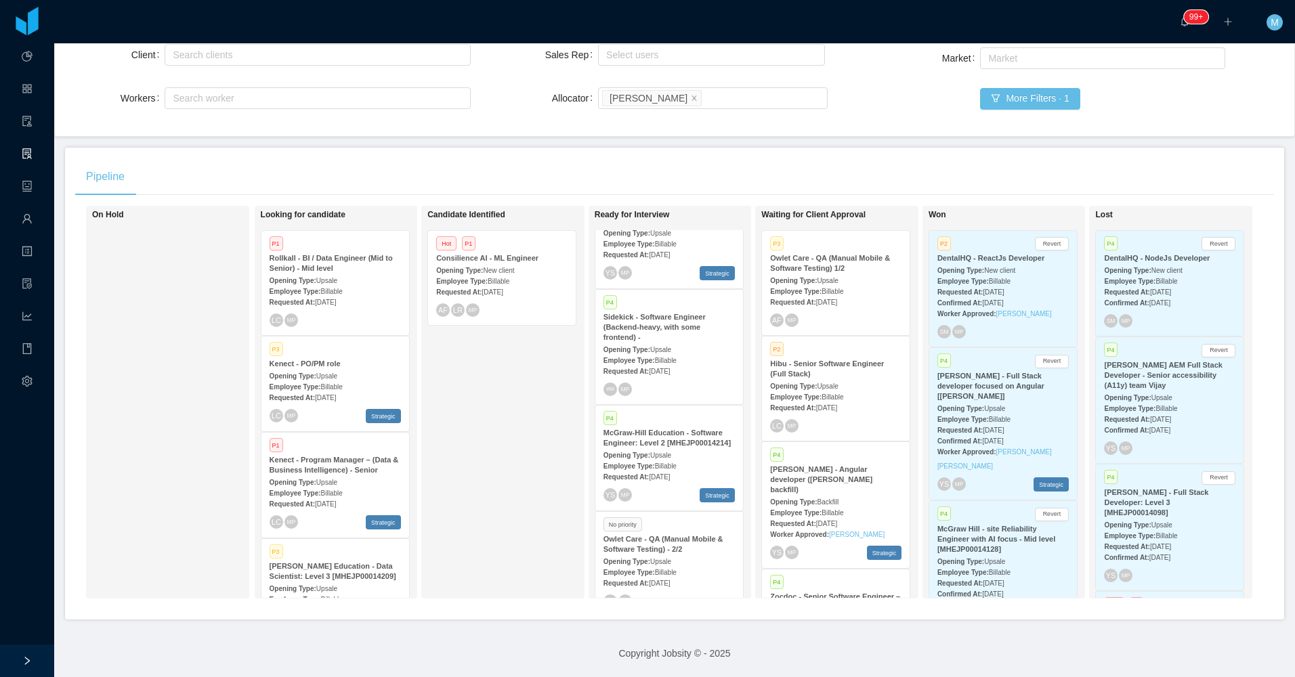
click at [670, 580] on span "[DATE]" at bounding box center [659, 583] width 21 height 7
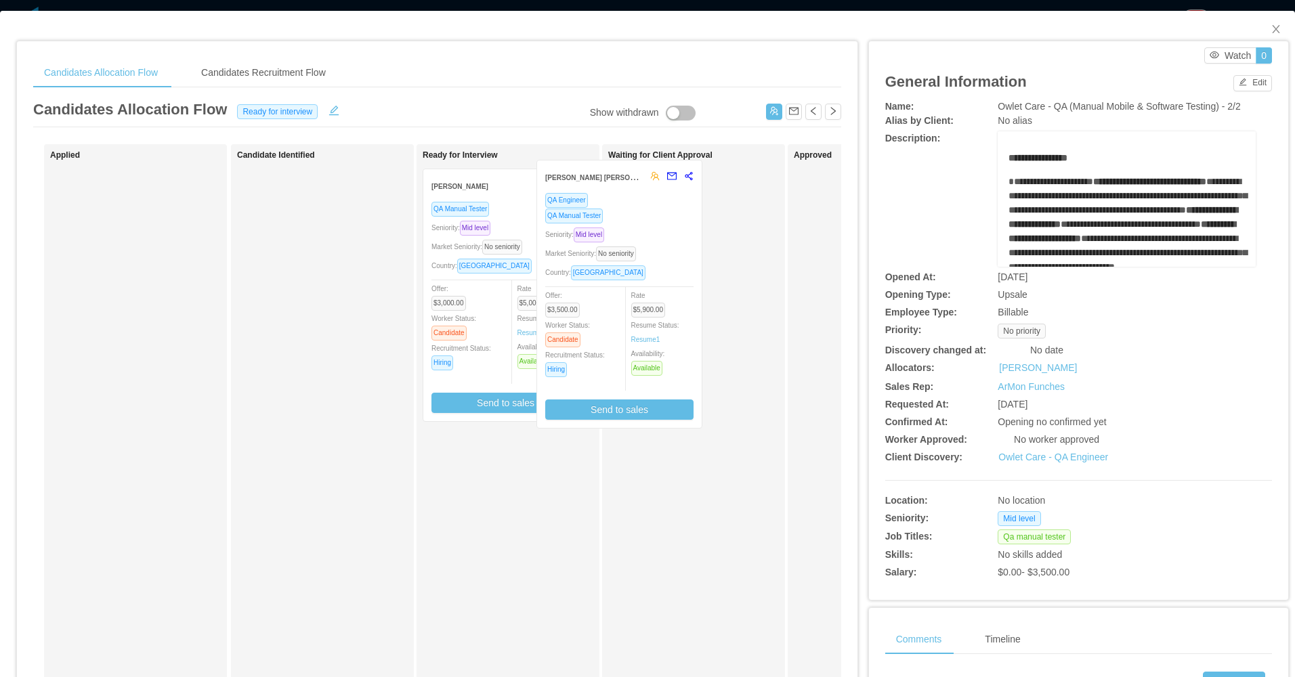
drag, startPoint x: 538, startPoint y: 274, endPoint x: 677, endPoint y: 268, distance: 138.3
click at [683, 263] on div "Applied Candidate Identified Ready for Interview Alvaro Christian Avila Pereza …" at bounding box center [437, 488] width 808 height 688
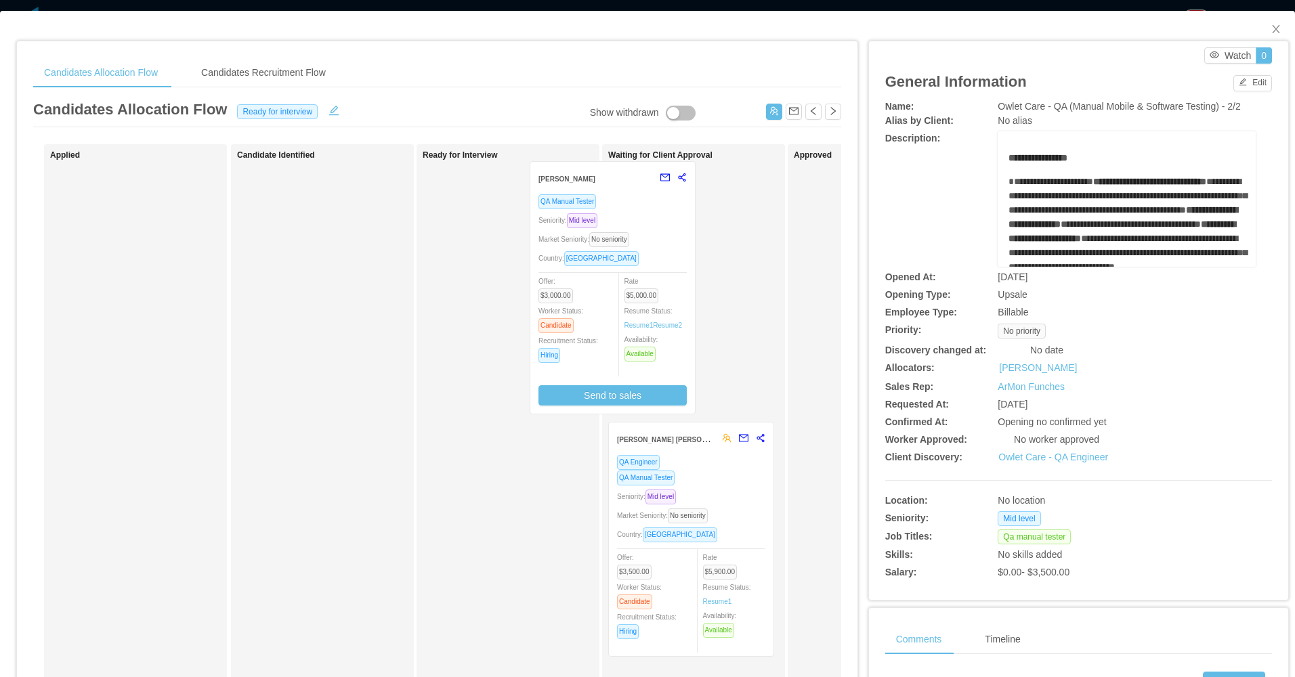
drag, startPoint x: 532, startPoint y: 275, endPoint x: 673, endPoint y: 269, distance: 141.7
click at [679, 268] on div "Applied Candidate Identified Ready for Interview Rafael Guedez QA Manual Tester…" at bounding box center [437, 488] width 808 height 688
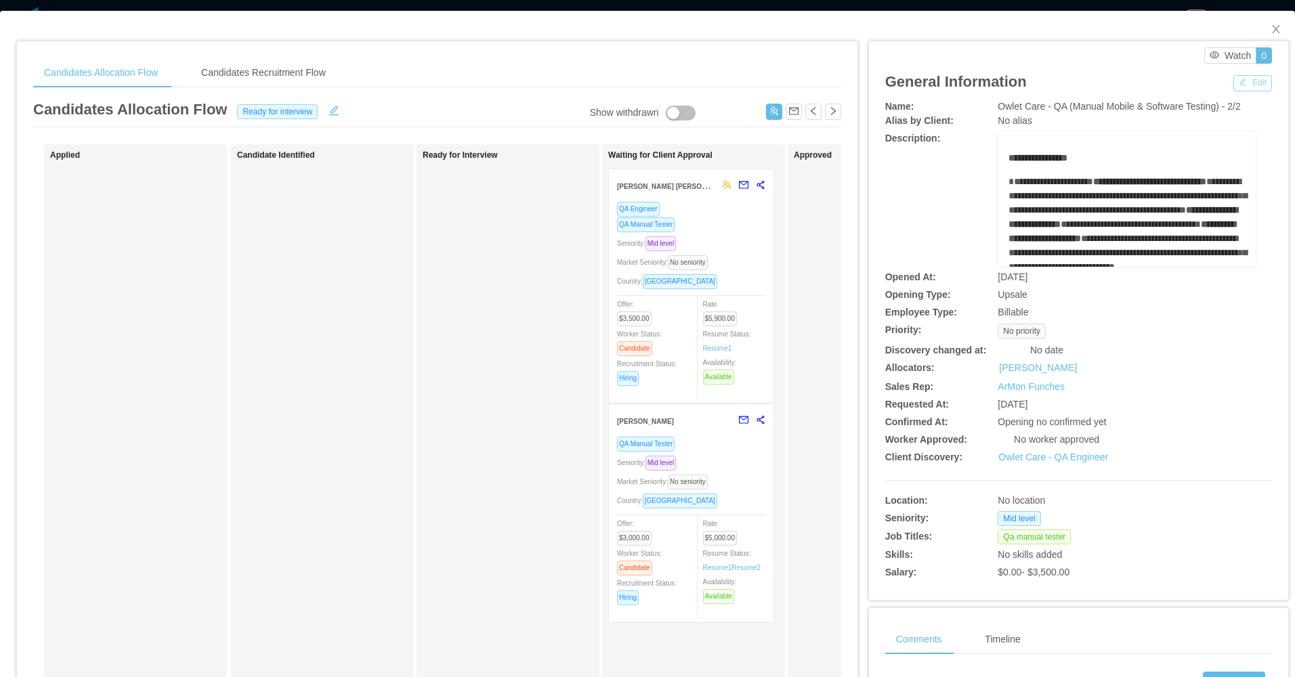
drag, startPoint x: 1235, startPoint y: 74, endPoint x: 1227, endPoint y: 80, distance: 10.2
click at [1235, 77] on div "Edit" at bounding box center [1252, 81] width 39 height 19
click at [1233, 87] on button "Edit" at bounding box center [1252, 83] width 39 height 16
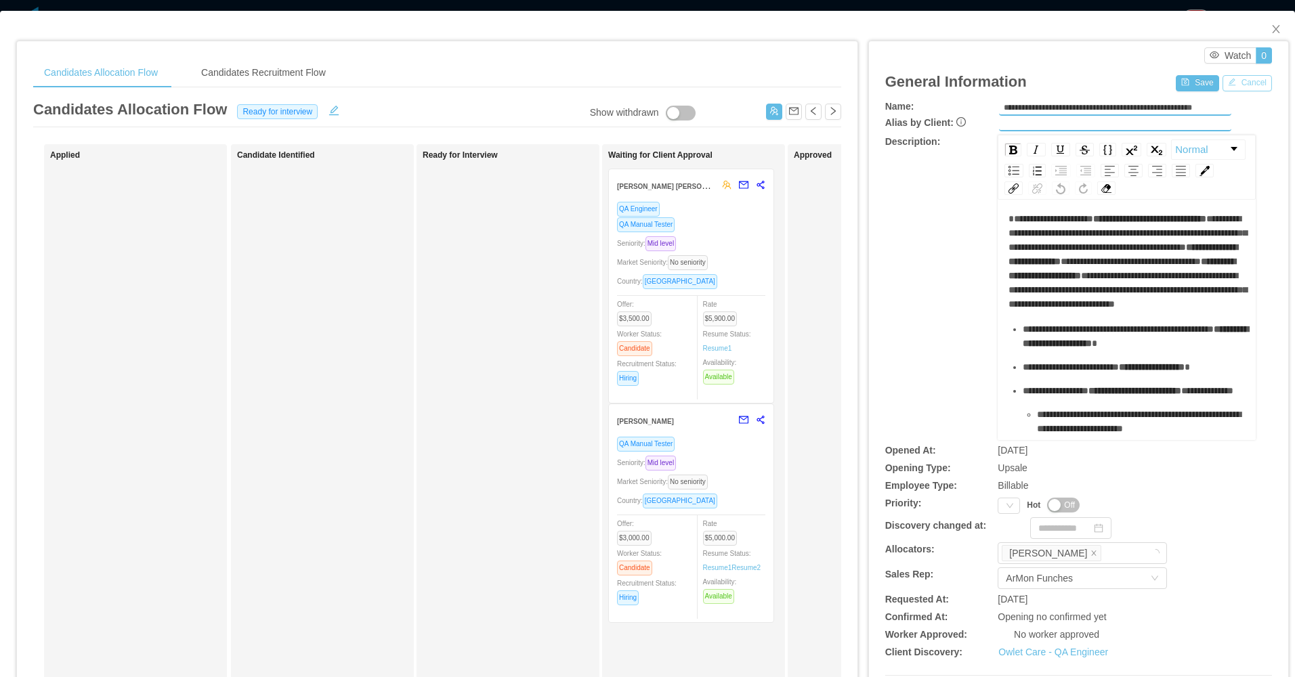
scroll to position [68, 0]
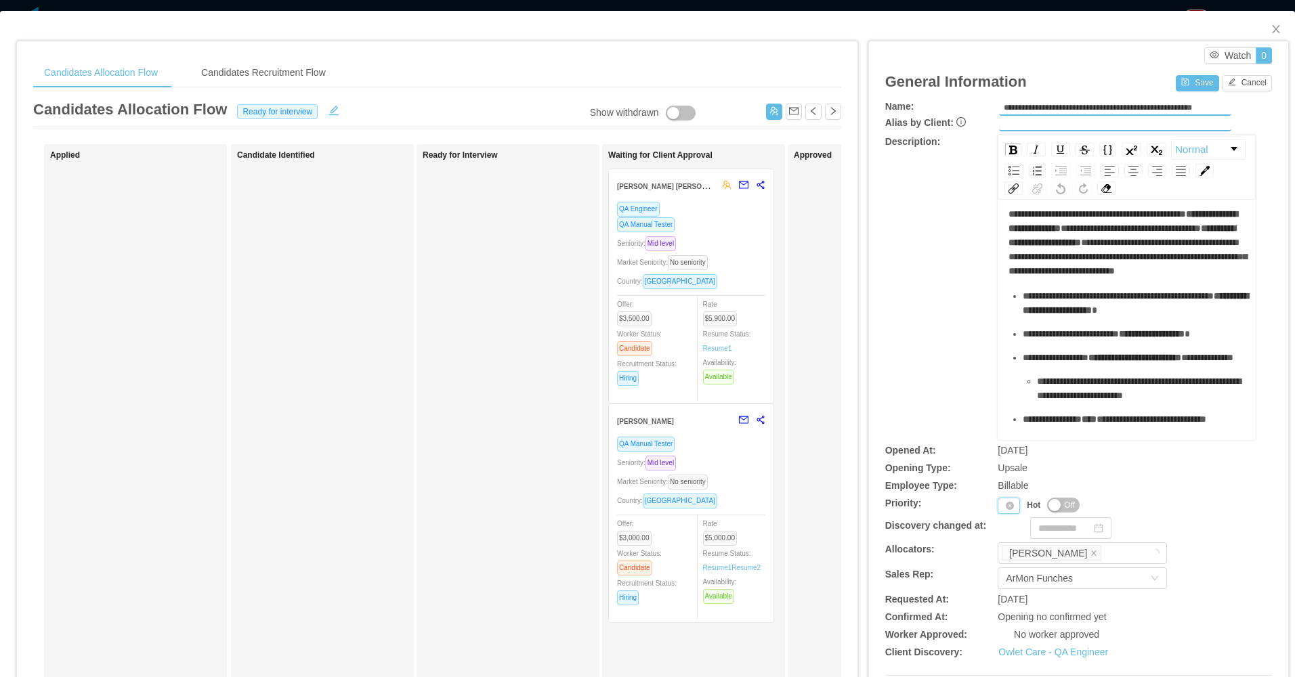
click at [998, 500] on div "Priority" at bounding box center [1009, 506] width 22 height 16
click at [1002, 590] on li "P4" at bounding box center [1004, 593] width 28 height 22
click at [1178, 87] on button "Save" at bounding box center [1197, 83] width 43 height 16
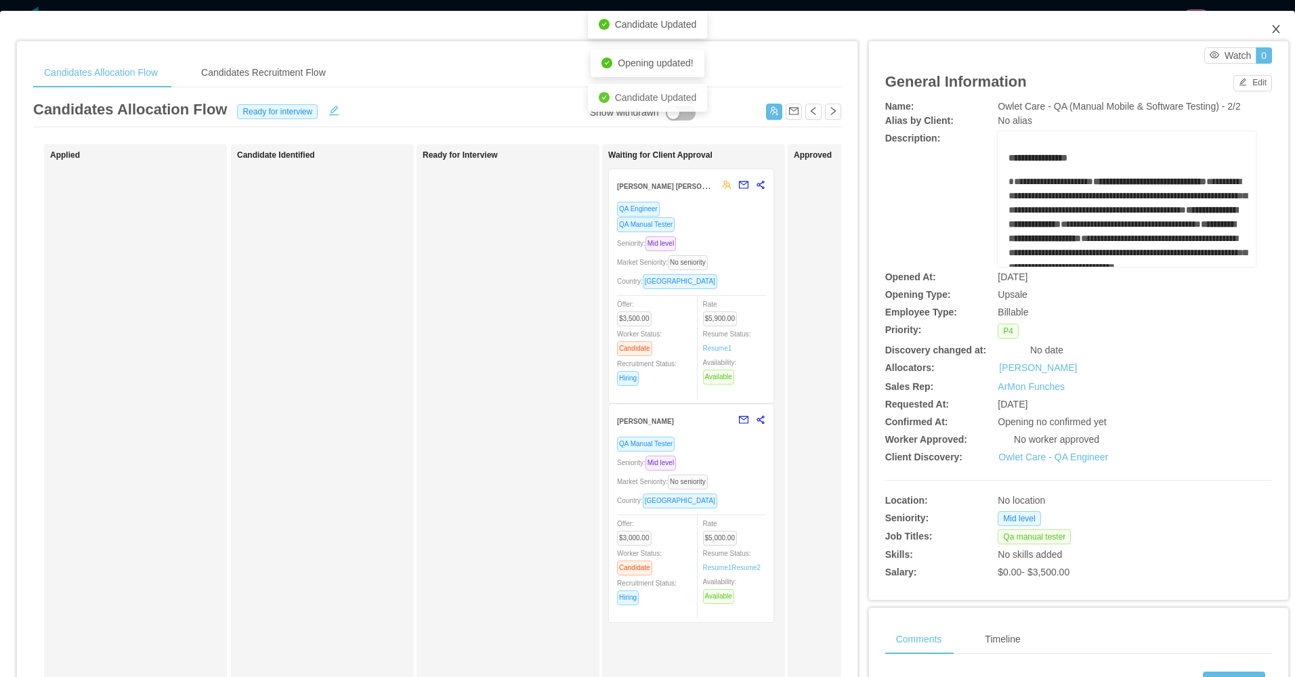
click at [1271, 35] on icon "icon: close" at bounding box center [1276, 29] width 11 height 11
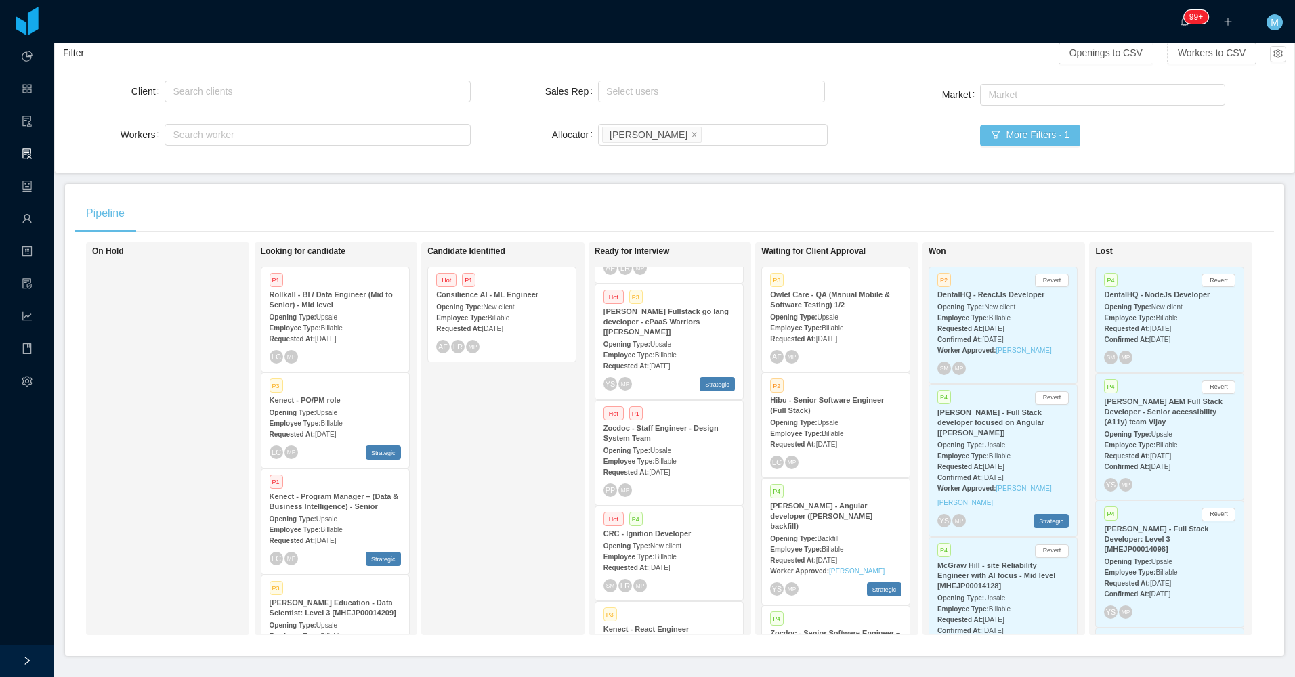
scroll to position [73, 0]
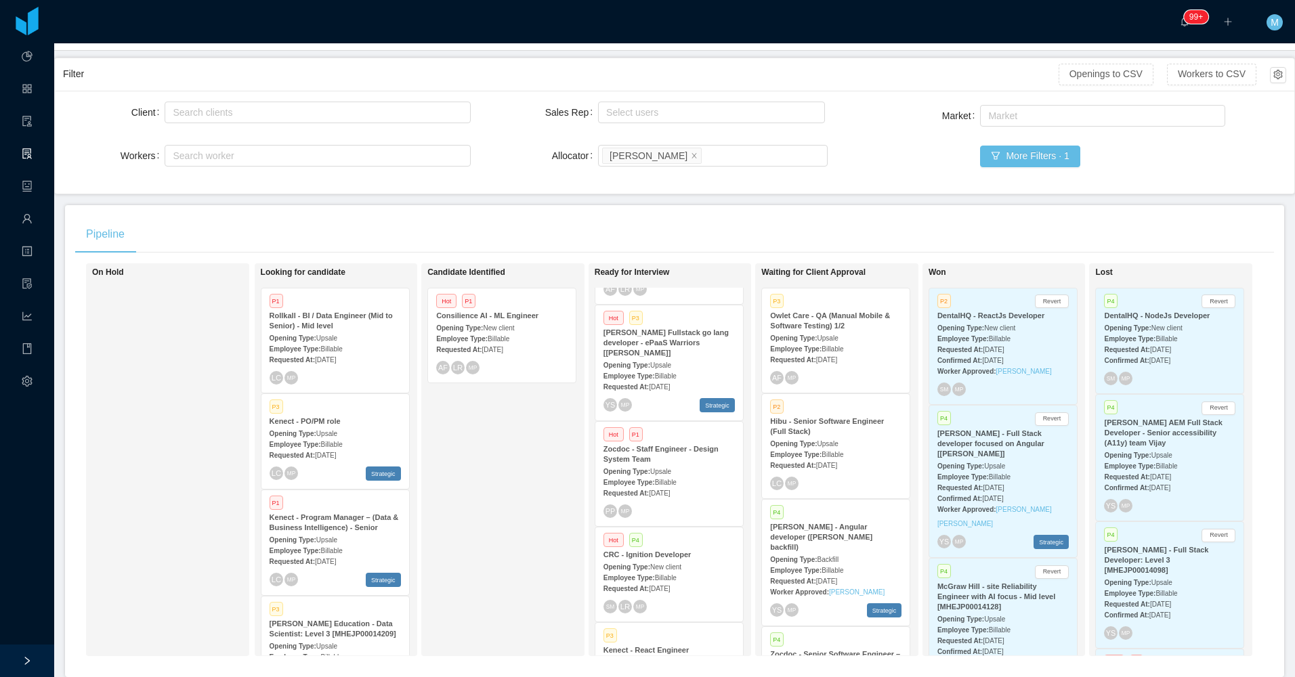
click at [806, 454] on strong "Employee Type:" at bounding box center [795, 454] width 51 height 7
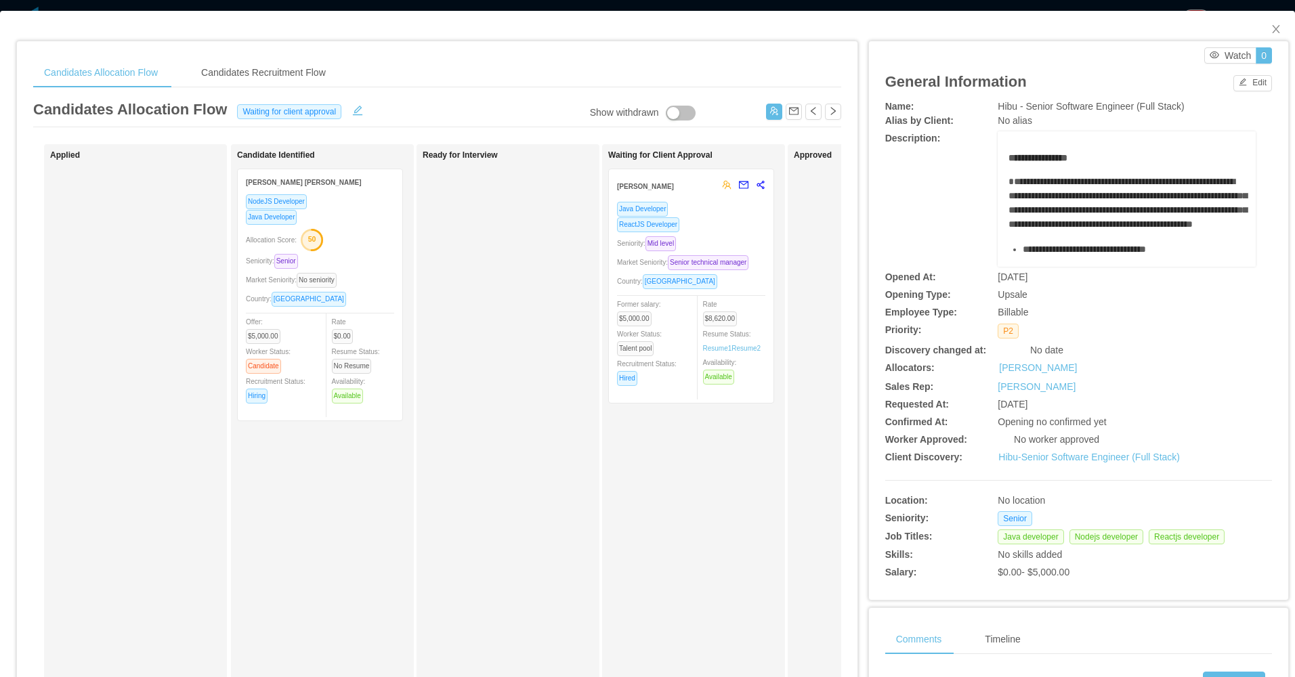
click at [503, 295] on div "Ready for Interview" at bounding box center [518, 482] width 190 height 665
click at [1271, 29] on span "Close" at bounding box center [1276, 30] width 38 height 38
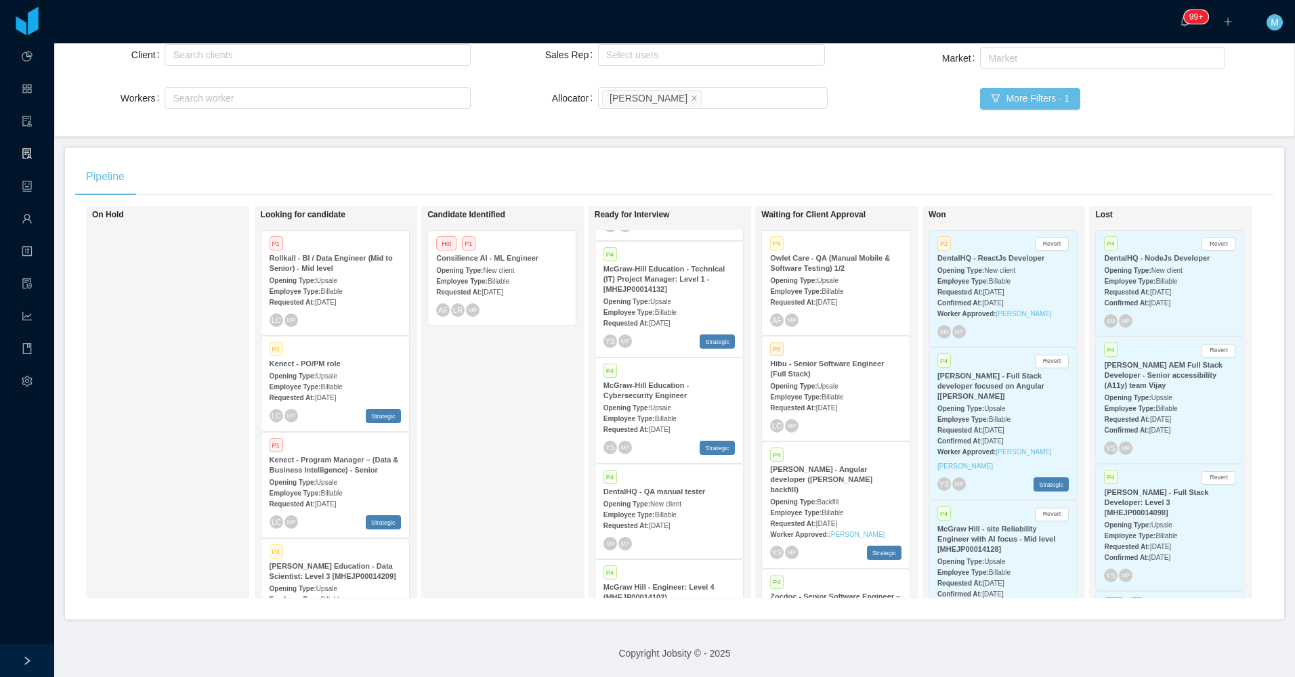
scroll to position [2287, 0]
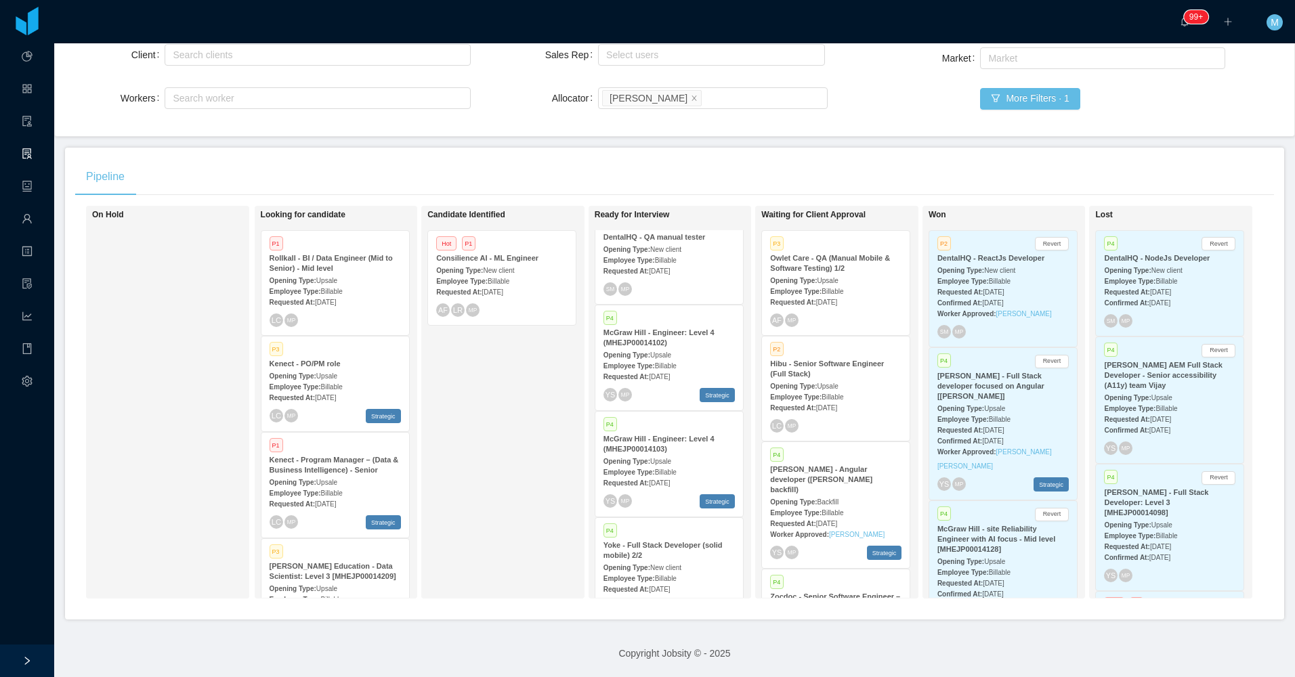
click at [517, 438] on div "Candidate Identified Hot P1 Consilience AI - ML Engineer Opening Type: New clie…" at bounding box center [522, 402] width 190 height 381
click at [692, 540] on div "Yoke - Full Stack Developer (solid mobile) 2/2" at bounding box center [668, 550] width 131 height 20
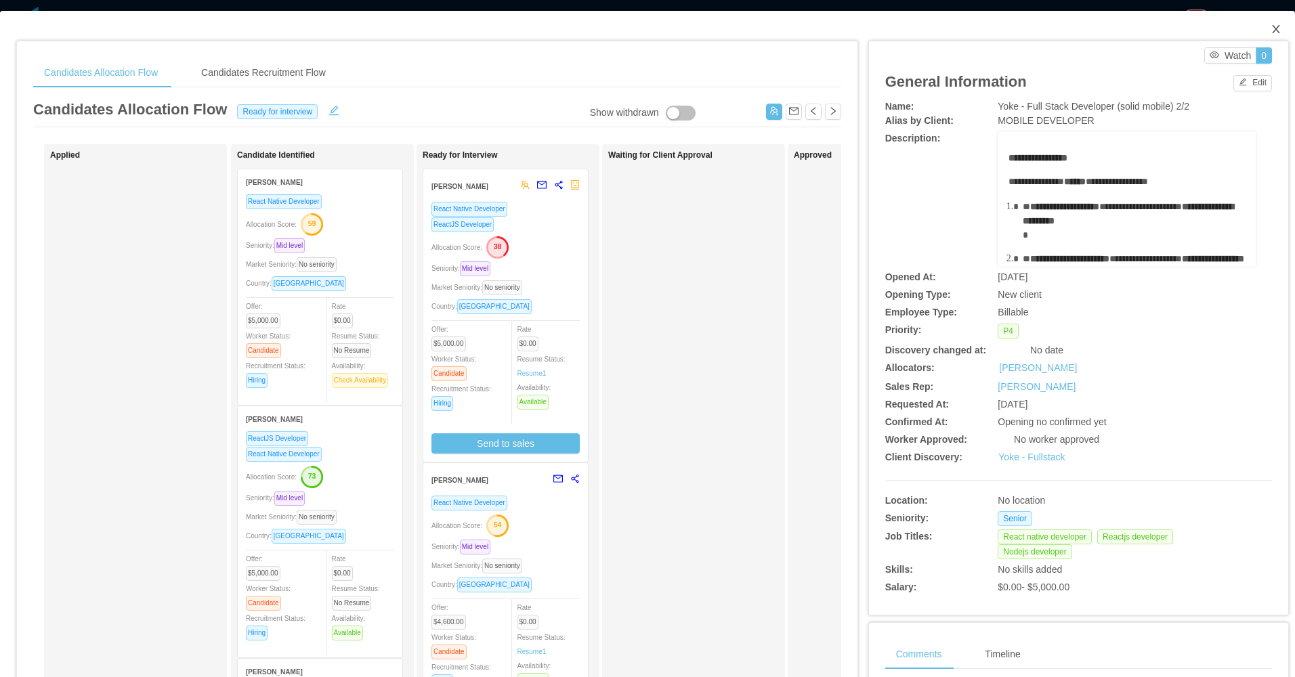
click at [1257, 24] on span "Close" at bounding box center [1276, 30] width 38 height 38
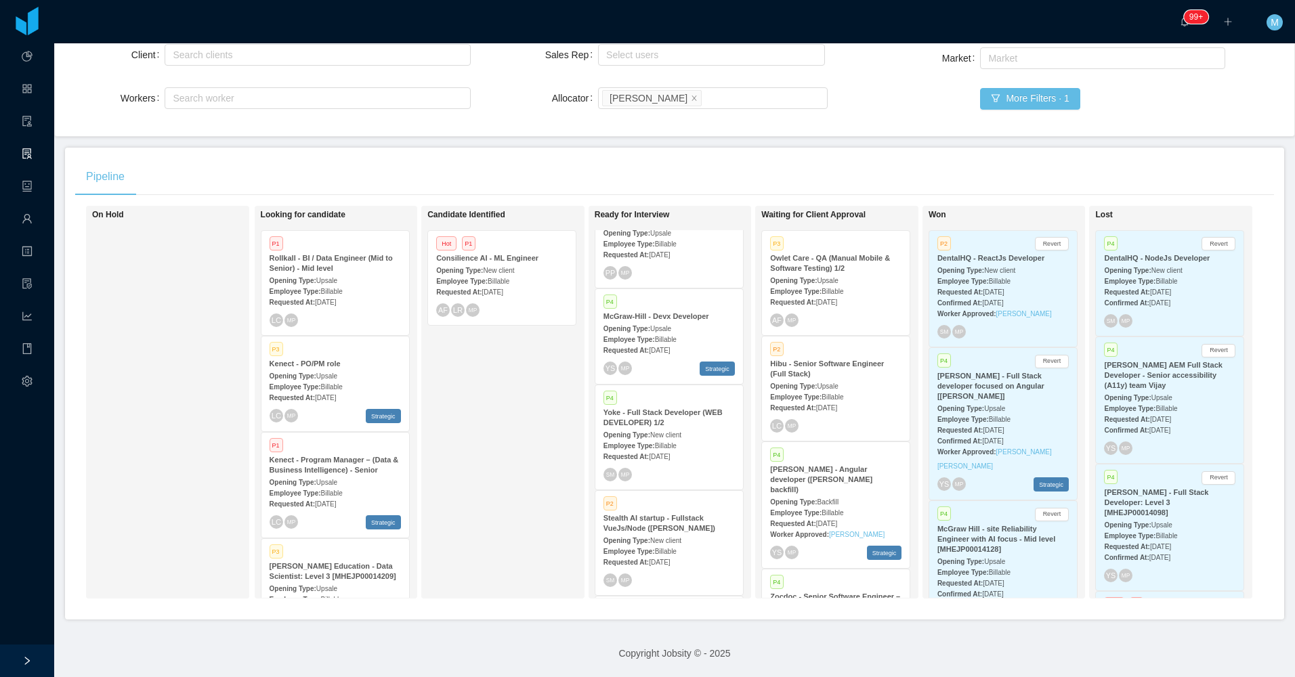
scroll to position [1609, 0]
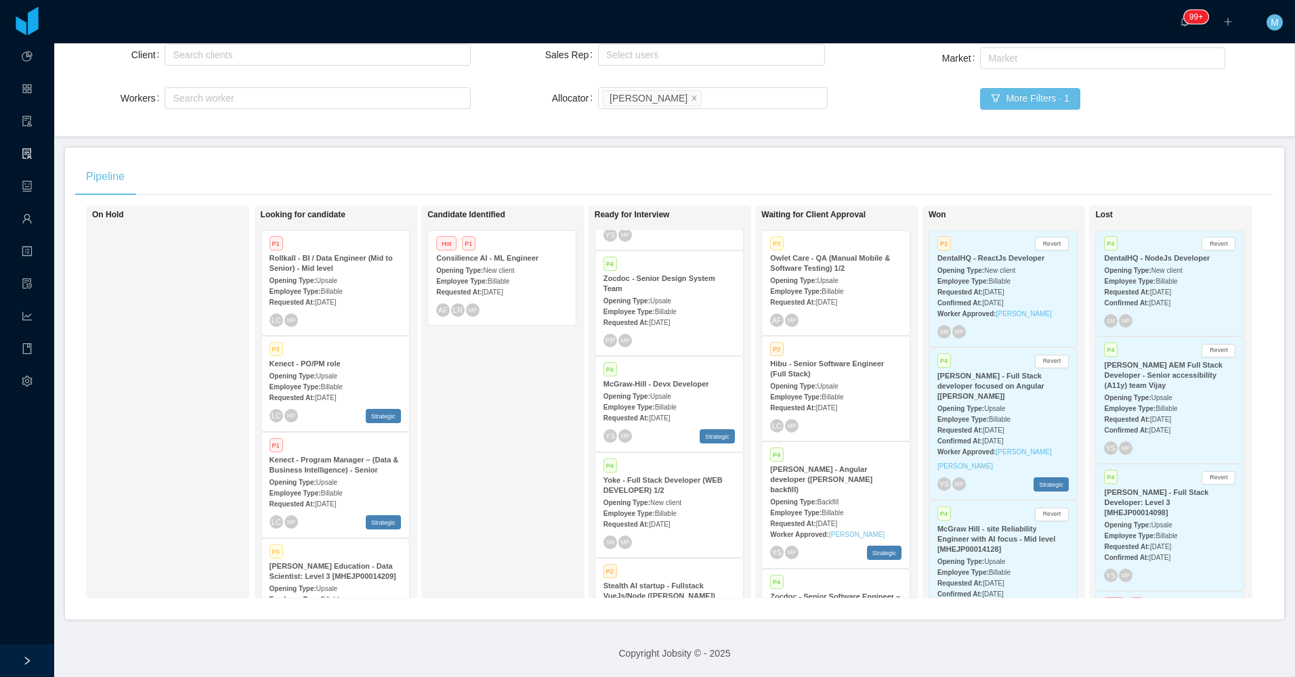
click at [653, 461] on div "P4" at bounding box center [668, 467] width 131 height 12
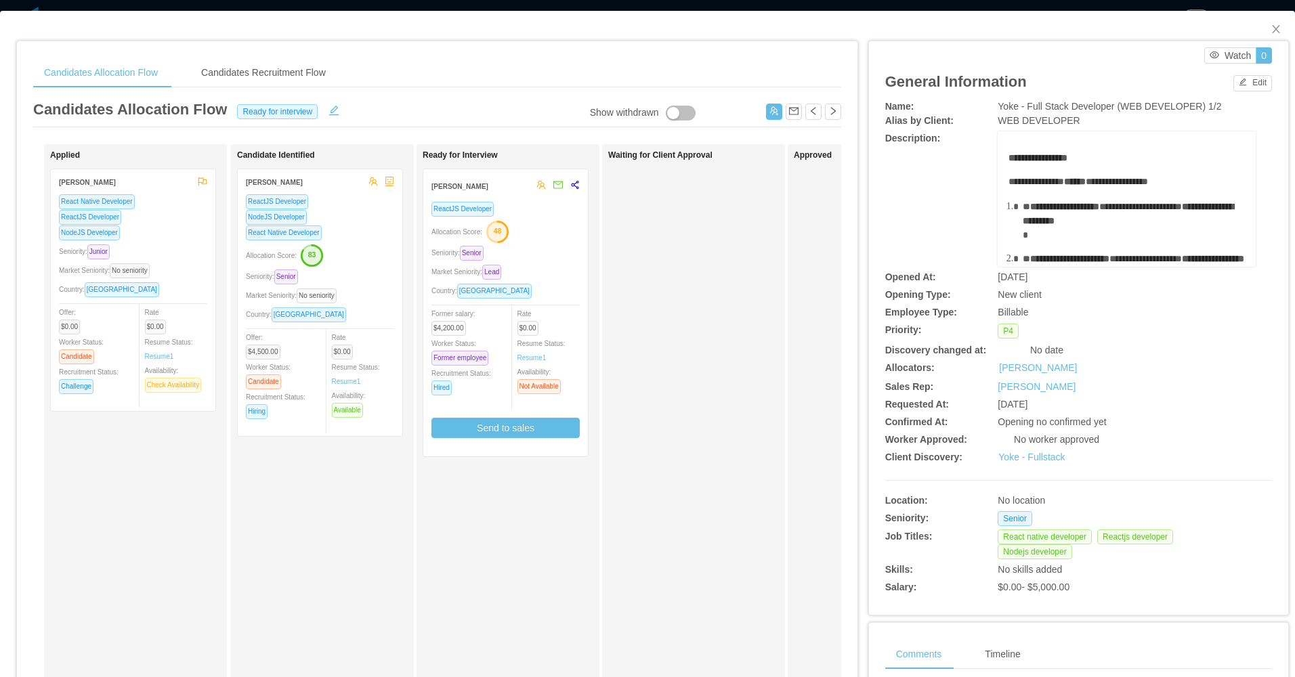
click at [368, 265] on div "Allocation Score: 83" at bounding box center [320, 255] width 148 height 22
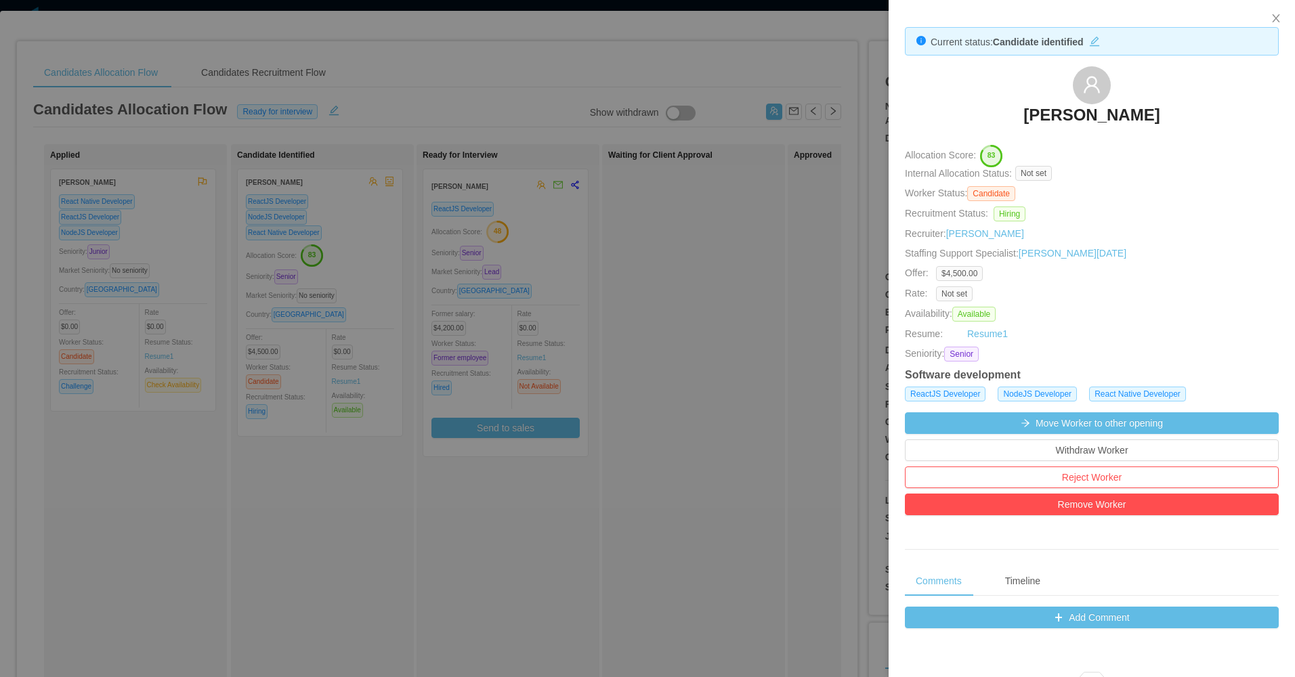
drag, startPoint x: 660, startPoint y: 359, endPoint x: 496, endPoint y: 355, distance: 164.6
click at [660, 359] on div at bounding box center [647, 338] width 1295 height 677
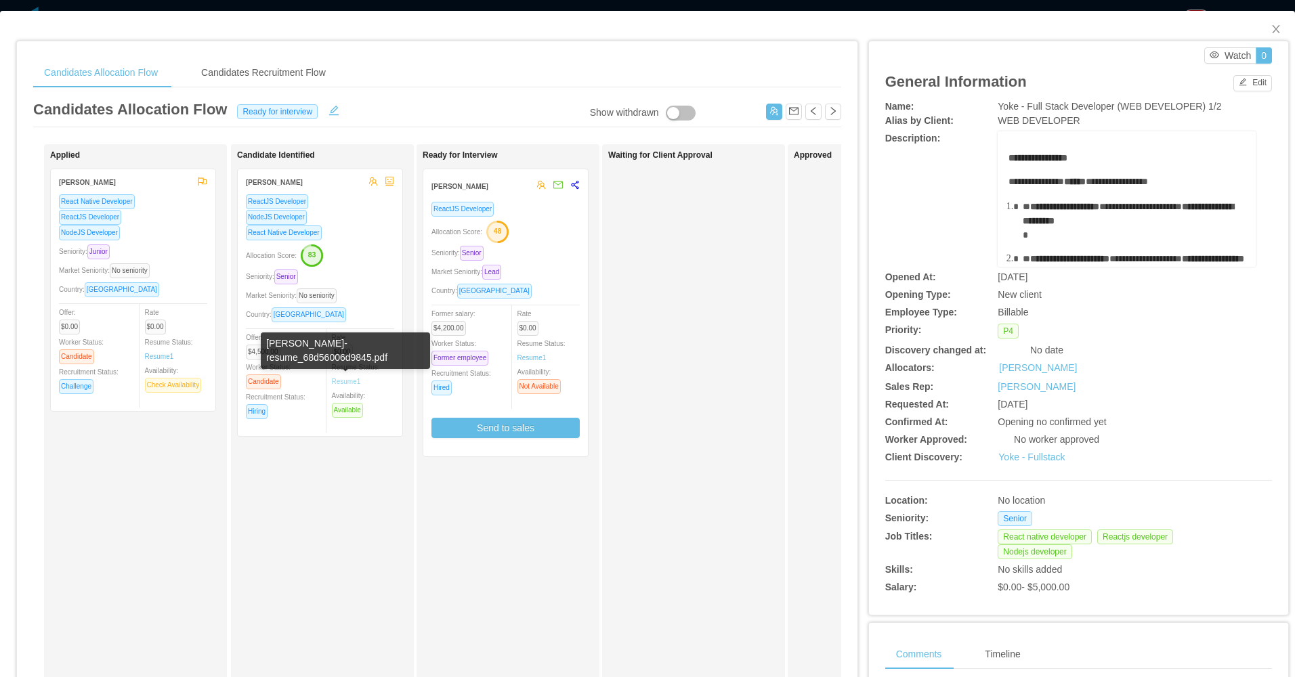
click at [342, 381] on link "Resume 1" at bounding box center [346, 382] width 29 height 10
click at [314, 487] on div "Candidate Identified Victor Barros ReactJS Developer NodeJS Developer React Nat…" at bounding box center [332, 482] width 190 height 665
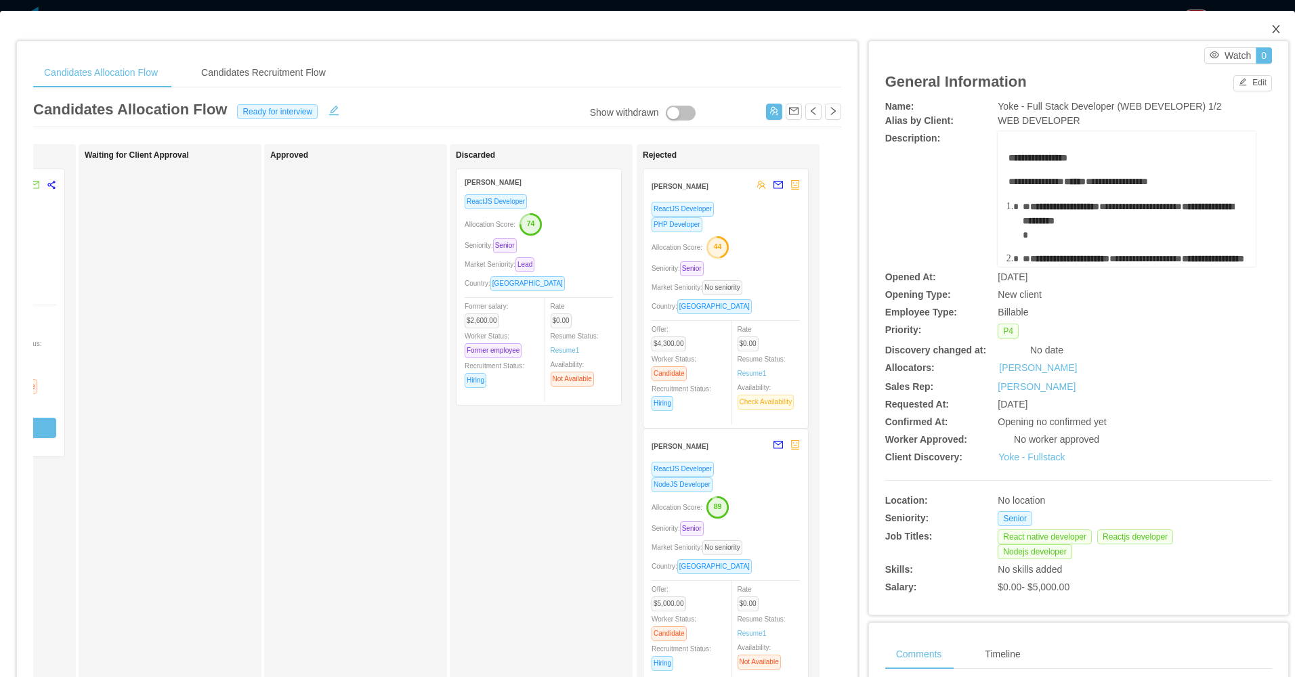
drag, startPoint x: 1270, startPoint y: 30, endPoint x: 1246, endPoint y: 31, distance: 23.7
click at [1271, 30] on icon "icon: close" at bounding box center [1276, 29] width 11 height 11
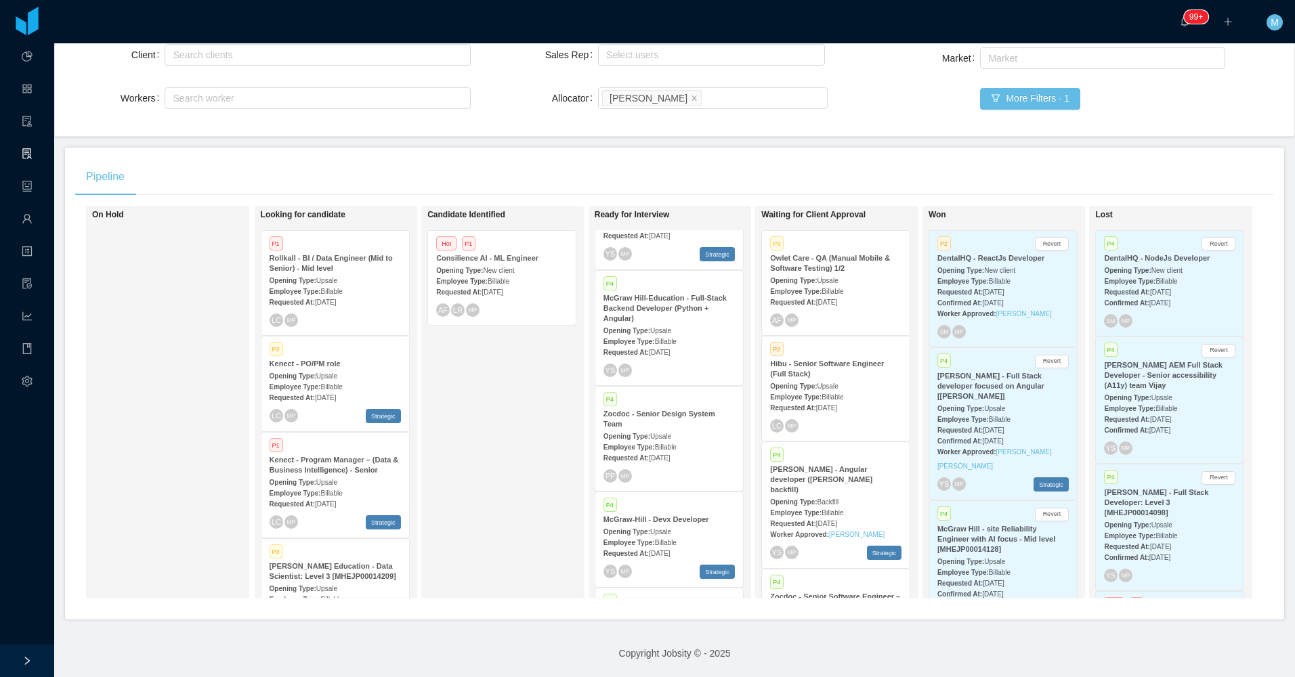
scroll to position [1474, 0]
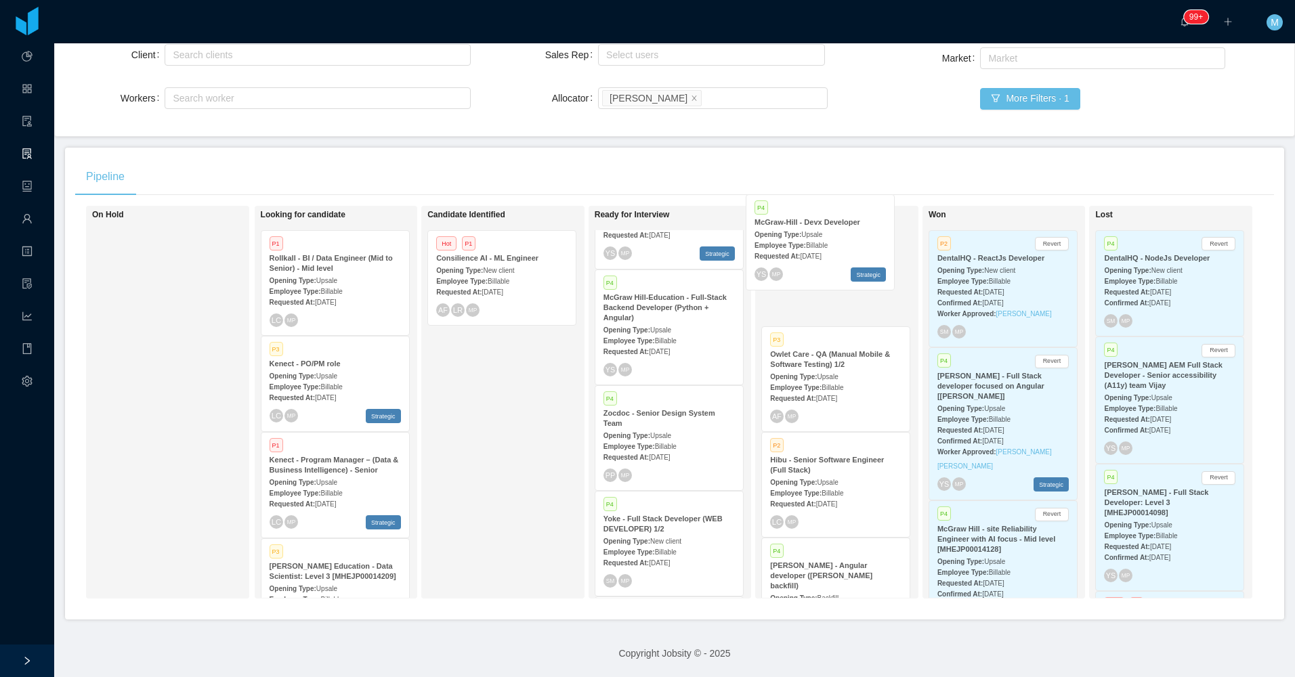
drag, startPoint x: 647, startPoint y: 491, endPoint x: 807, endPoint y: 234, distance: 302.4
click at [807, 234] on div "On Hold Looking for candidate P1 Rollkall - BI / Data Engineer (Mid to Senior) …" at bounding box center [674, 408] width 1199 height 404
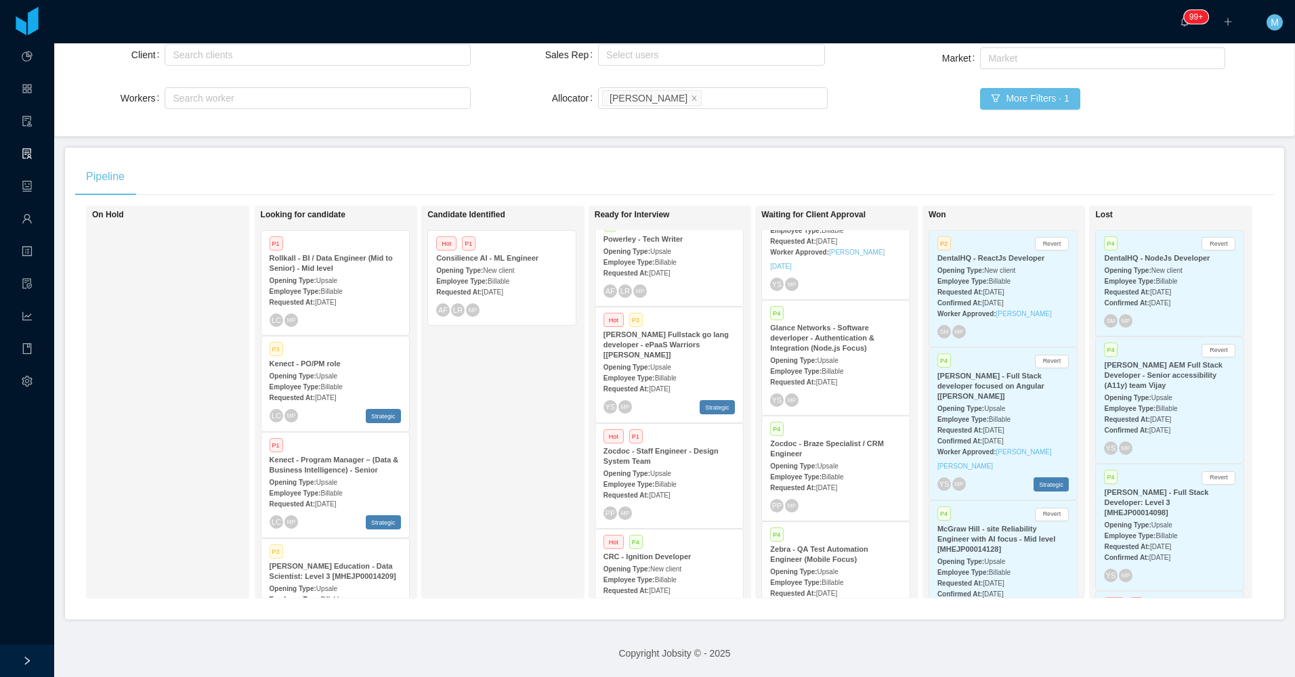
scroll to position [662, 0]
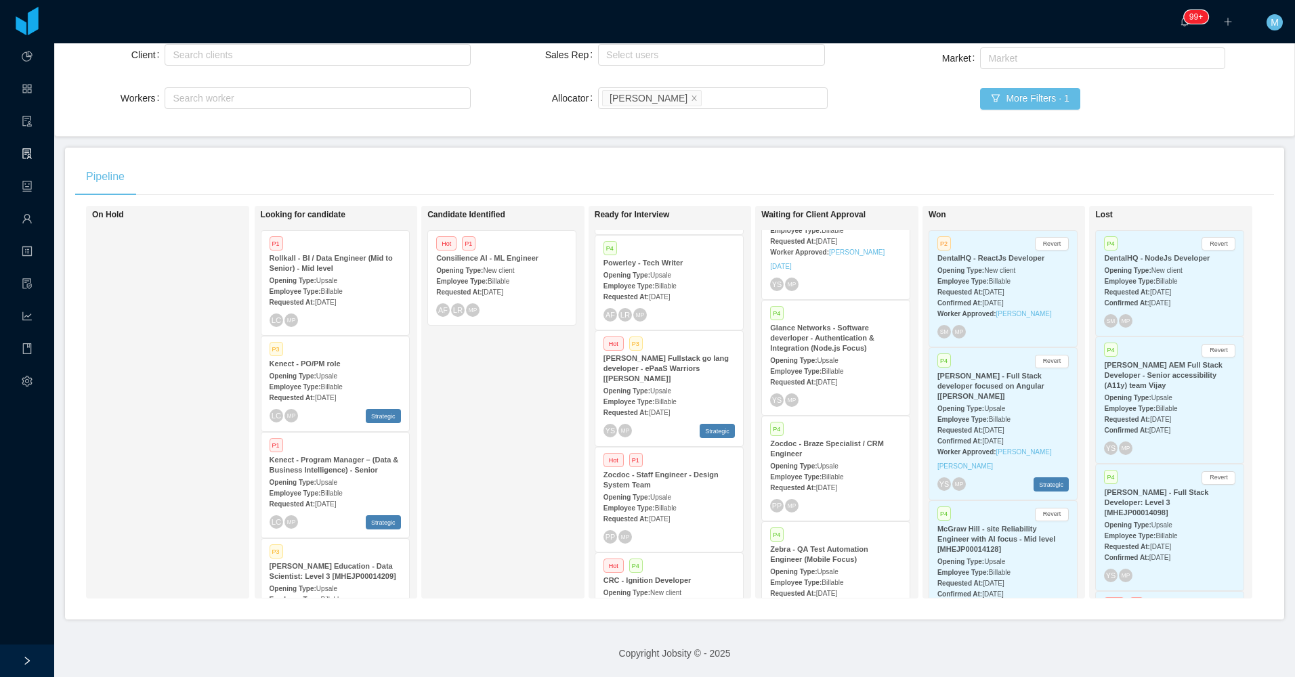
click at [677, 501] on div "Employee Type: Billable" at bounding box center [668, 508] width 131 height 14
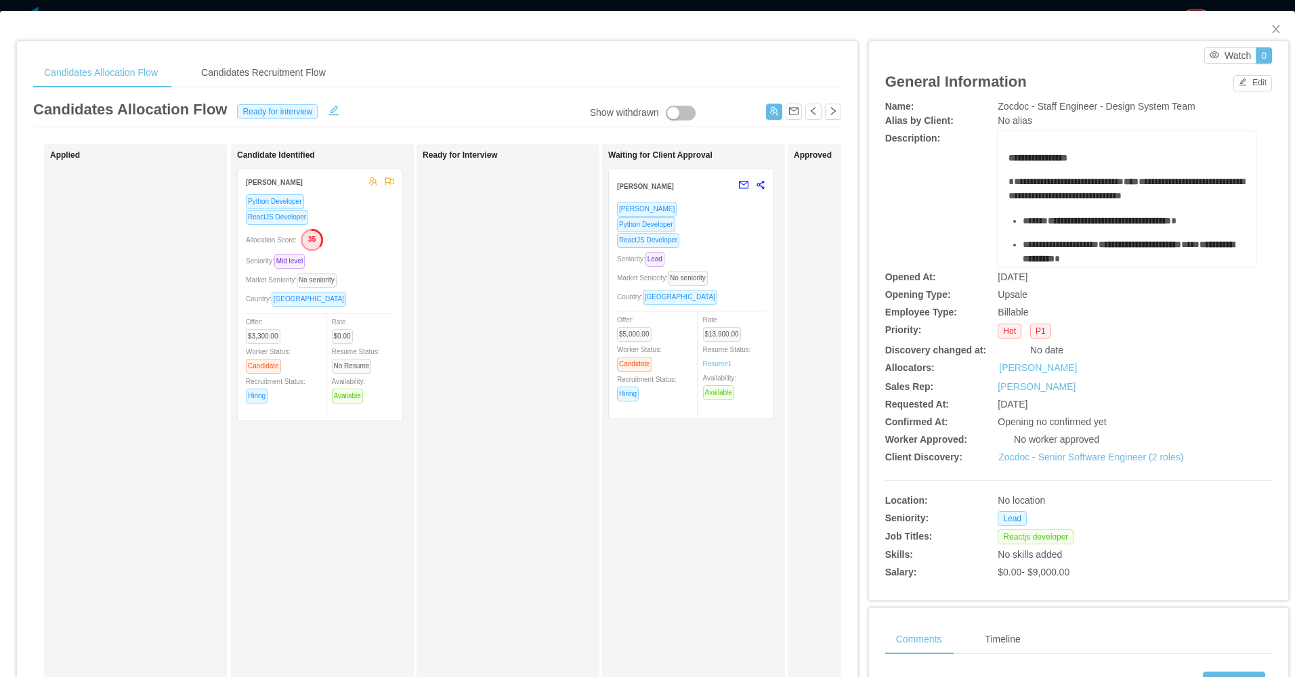
click at [373, 277] on div "Market Seniority: No seniority" at bounding box center [320, 280] width 148 height 16
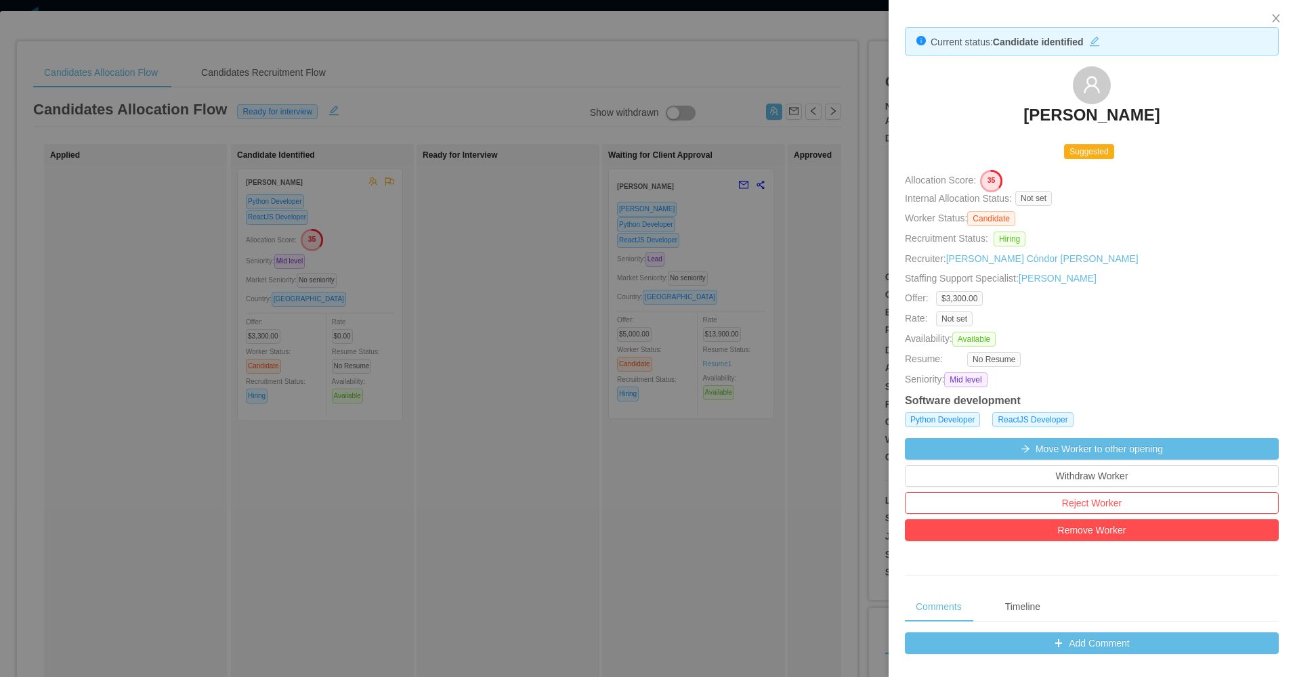
click at [501, 272] on div at bounding box center [647, 338] width 1295 height 677
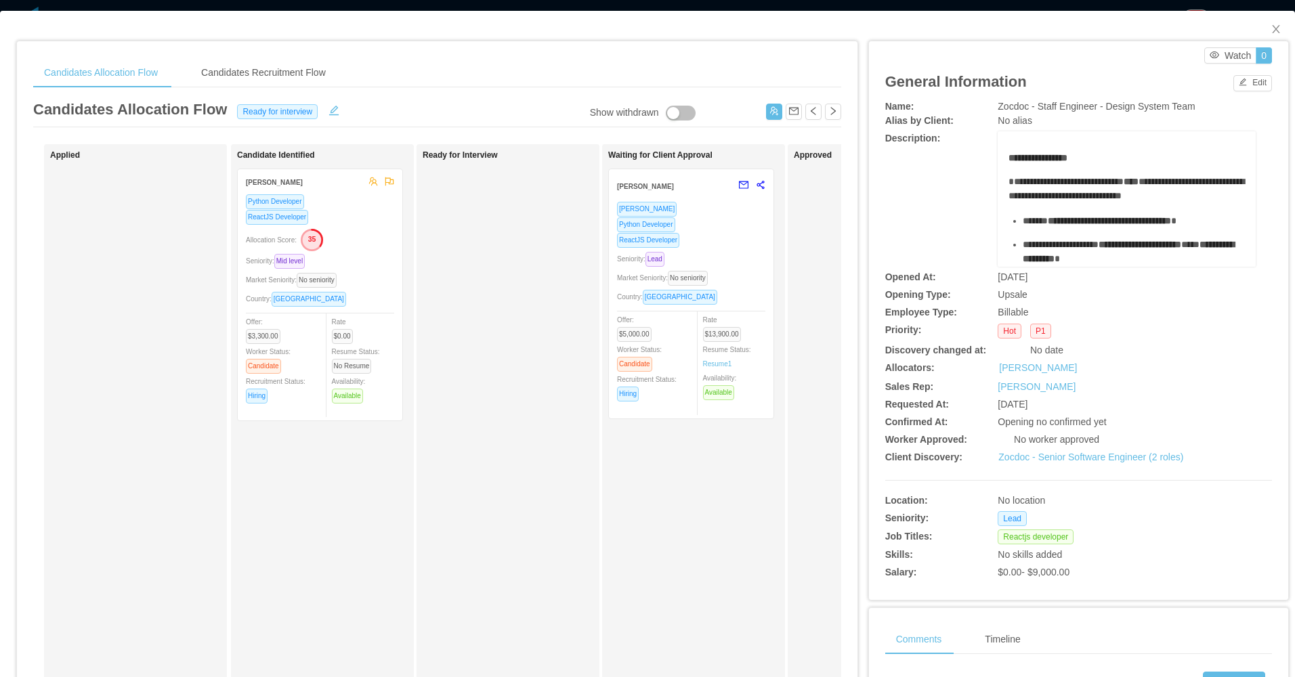
click at [468, 428] on div "Ready for Interview" at bounding box center [518, 482] width 190 height 665
click at [1275, 31] on span "Close" at bounding box center [1276, 30] width 38 height 38
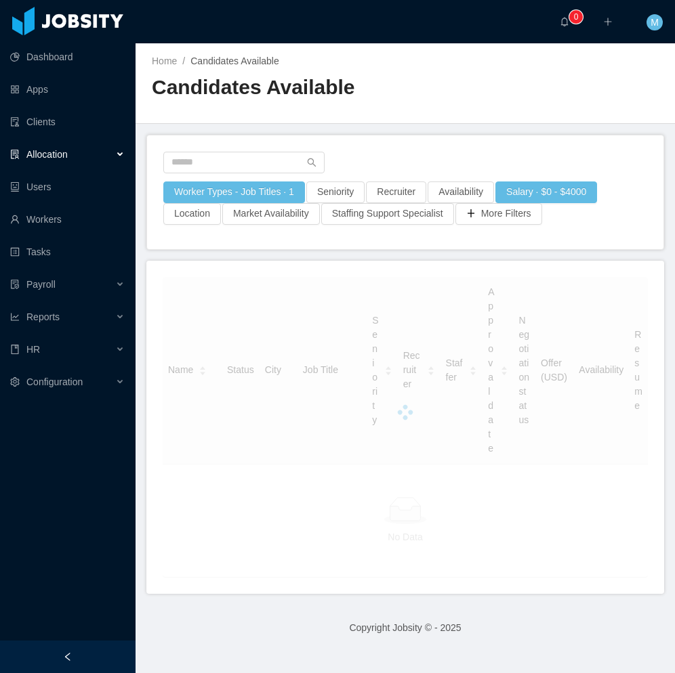
click at [90, 663] on div at bounding box center [67, 657] width 135 height 33
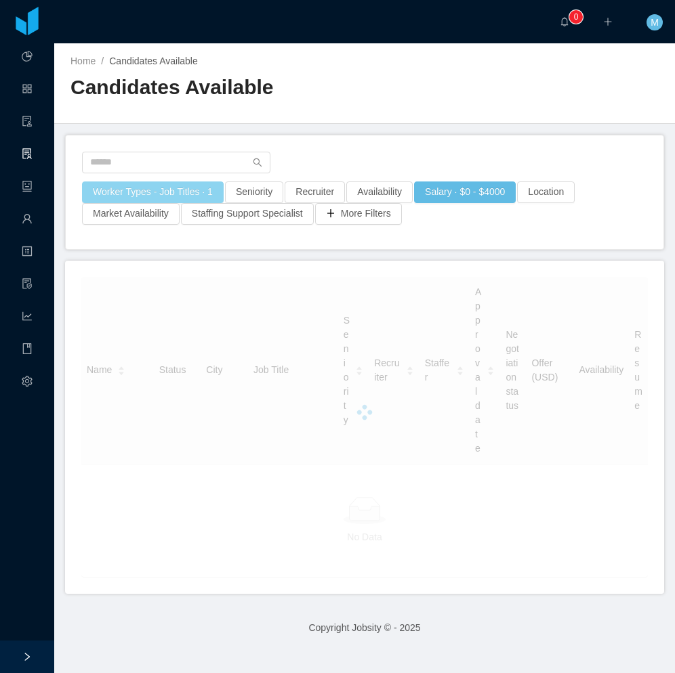
click at [187, 191] on button "Worker Types - Job Titles · 1" at bounding box center [153, 193] width 142 height 22
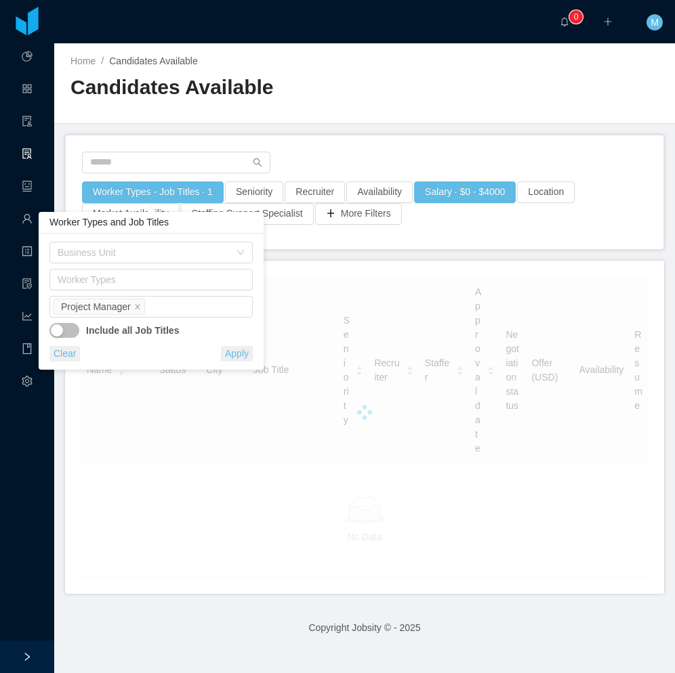
click at [359, 124] on main "Home / Candidates Available / Candidates Available Worker Types - Job Titles · …" at bounding box center [364, 358] width 620 height 630
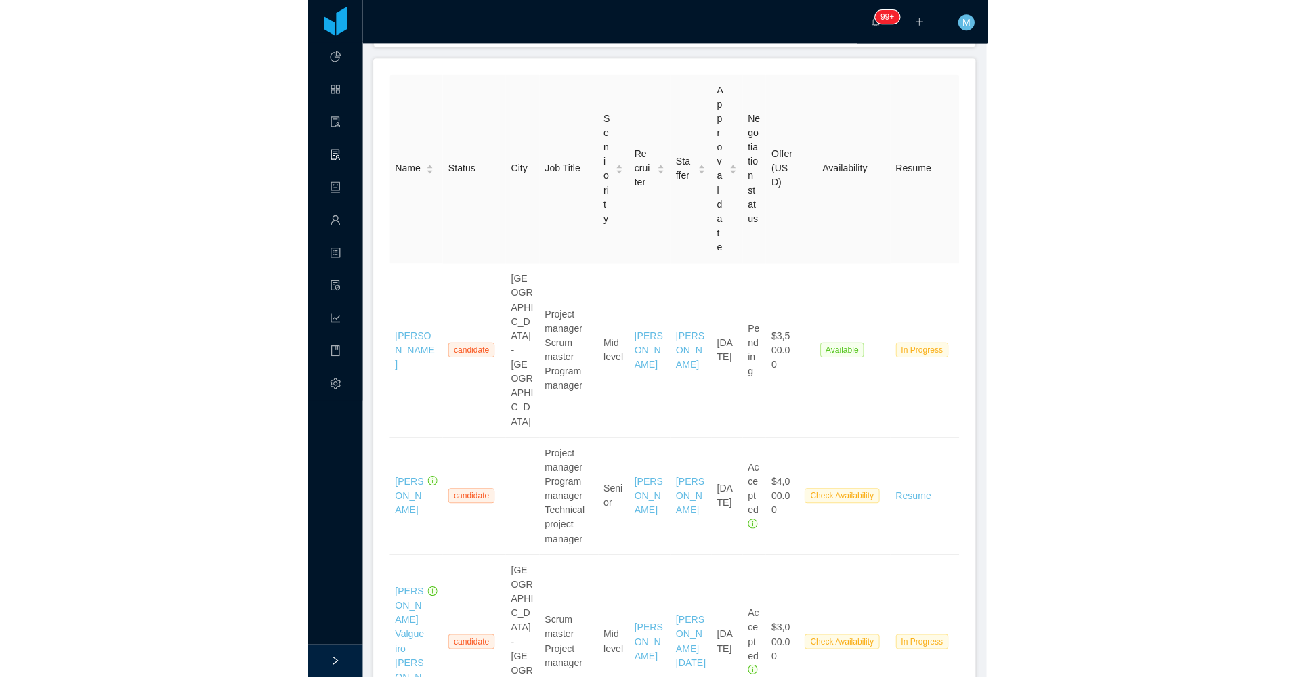
scroll to position [68, 0]
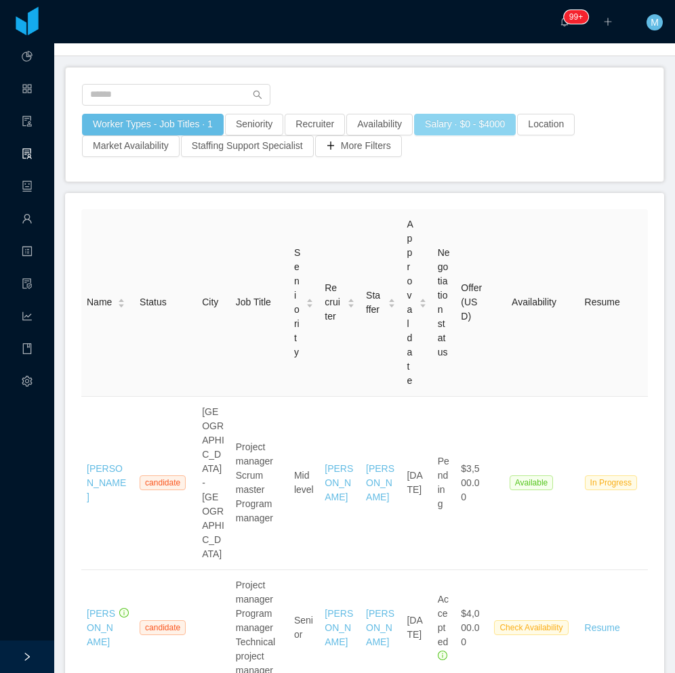
click at [450, 133] on button "Salary · $0 - $4000" at bounding box center [465, 125] width 102 height 22
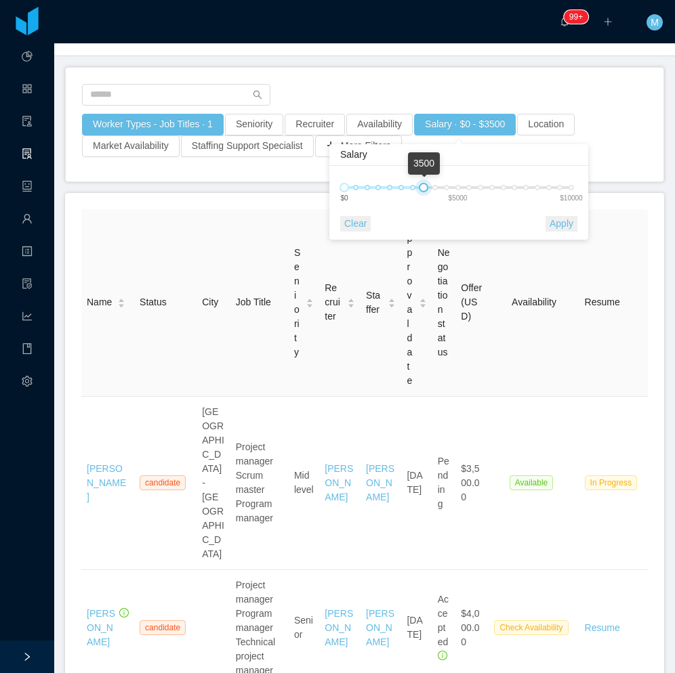
drag, startPoint x: 427, startPoint y: 188, endPoint x: 418, endPoint y: 188, distance: 9.5
click at [418, 188] on div "0 3500 $0 $5000 $10000" at bounding box center [457, 188] width 227 height 8
drag, startPoint x: 560, startPoint y: 225, endPoint x: 576, endPoint y: 188, distance: 40.0
click at [561, 226] on button "Apply" at bounding box center [561, 224] width 32 height 16
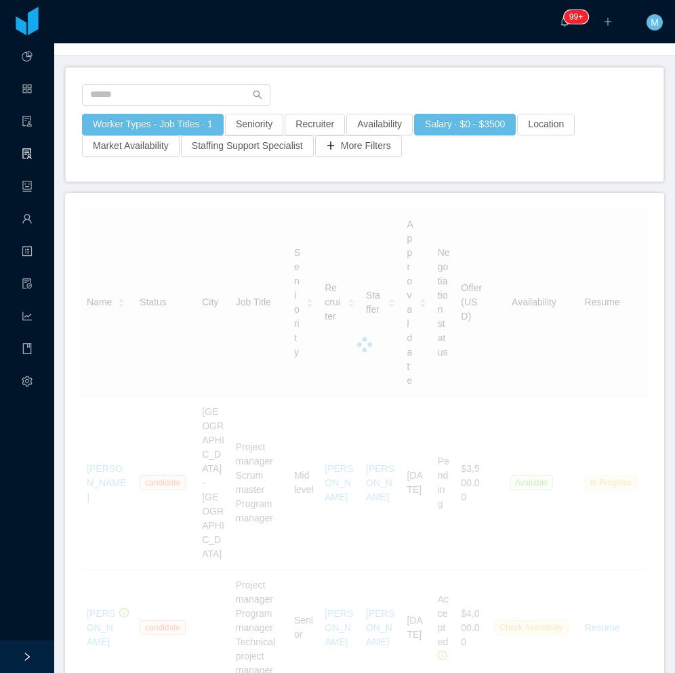
click at [603, 130] on div "Worker Types - Job Titles · 1 Seniority Recruiter Availability Salary · $0 - $3…" at bounding box center [364, 139] width 566 height 51
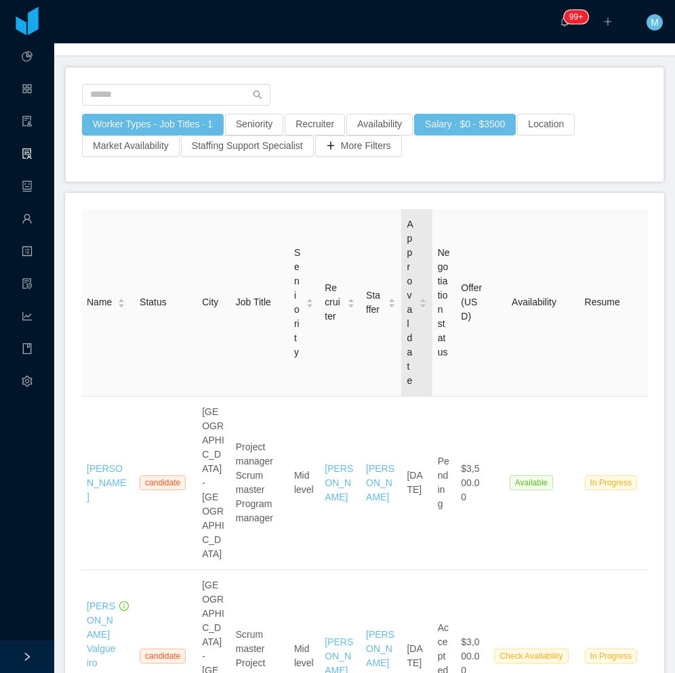
click at [406, 339] on div "Approval date" at bounding box center [416, 302] width 20 height 171
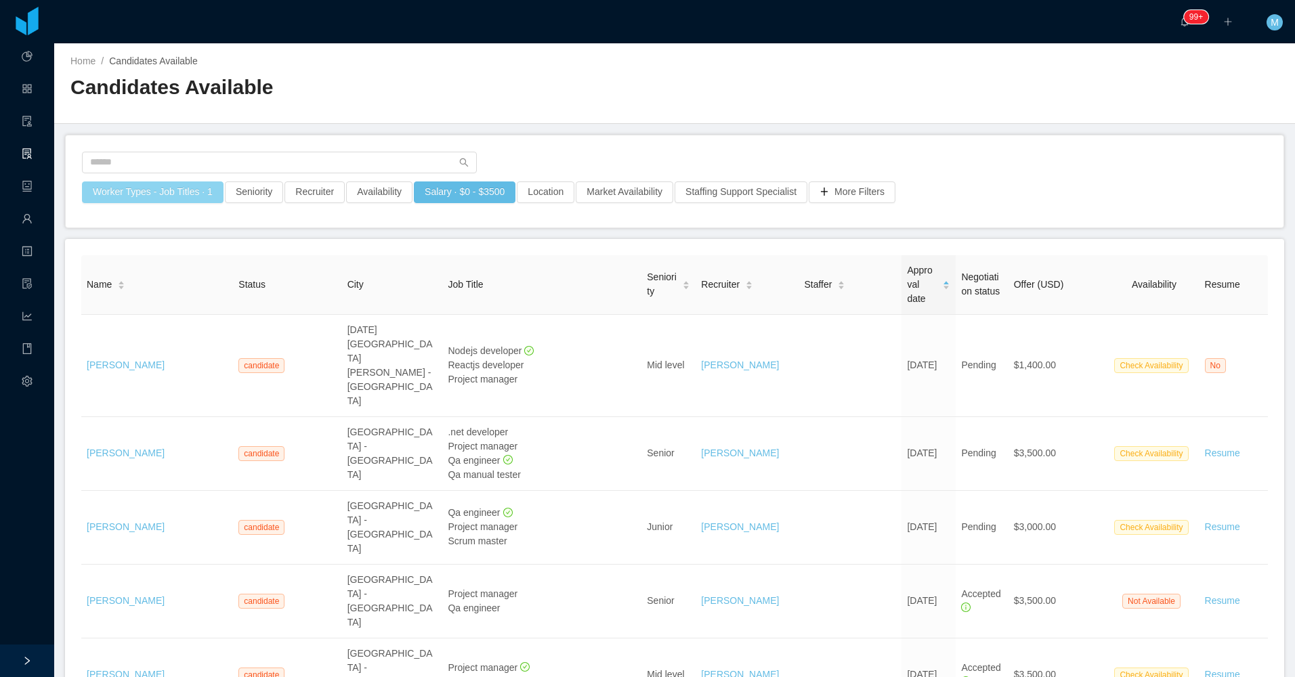
click at [171, 190] on button "Worker Types - Job Titles · 1" at bounding box center [153, 193] width 142 height 22
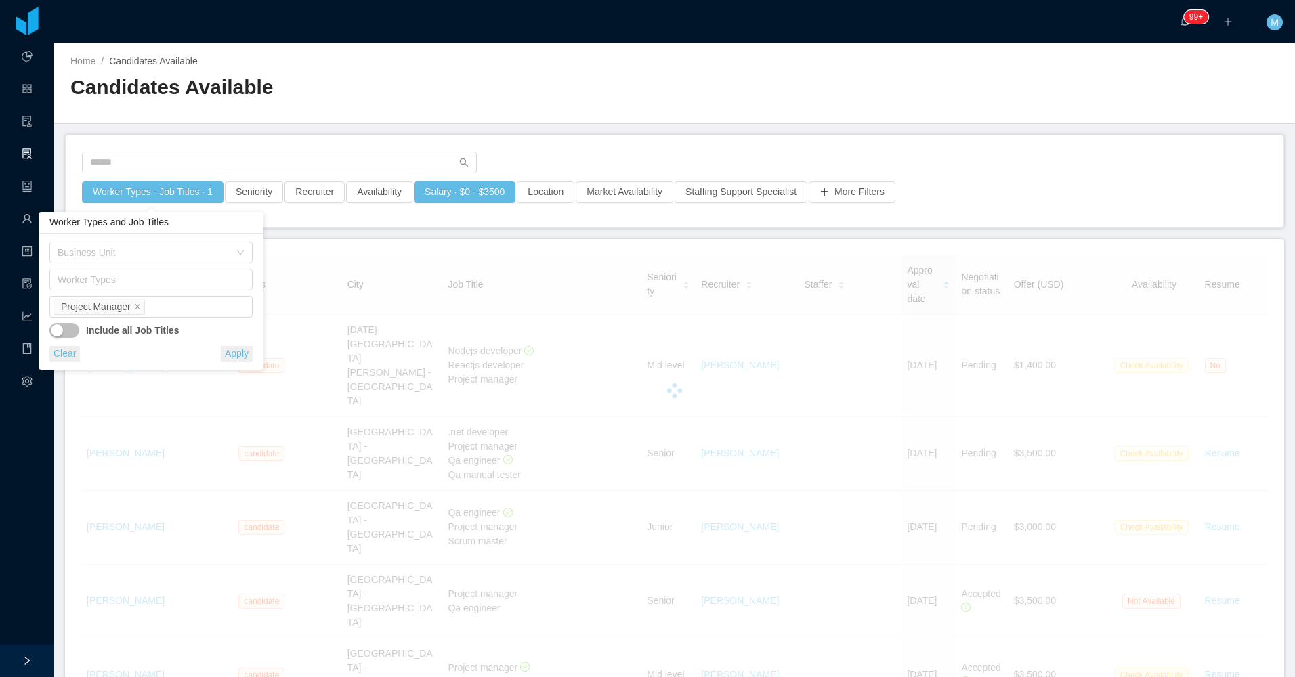
click at [593, 116] on div "Home / Candidates Available / Candidates Available" at bounding box center [674, 83] width 1241 height 81
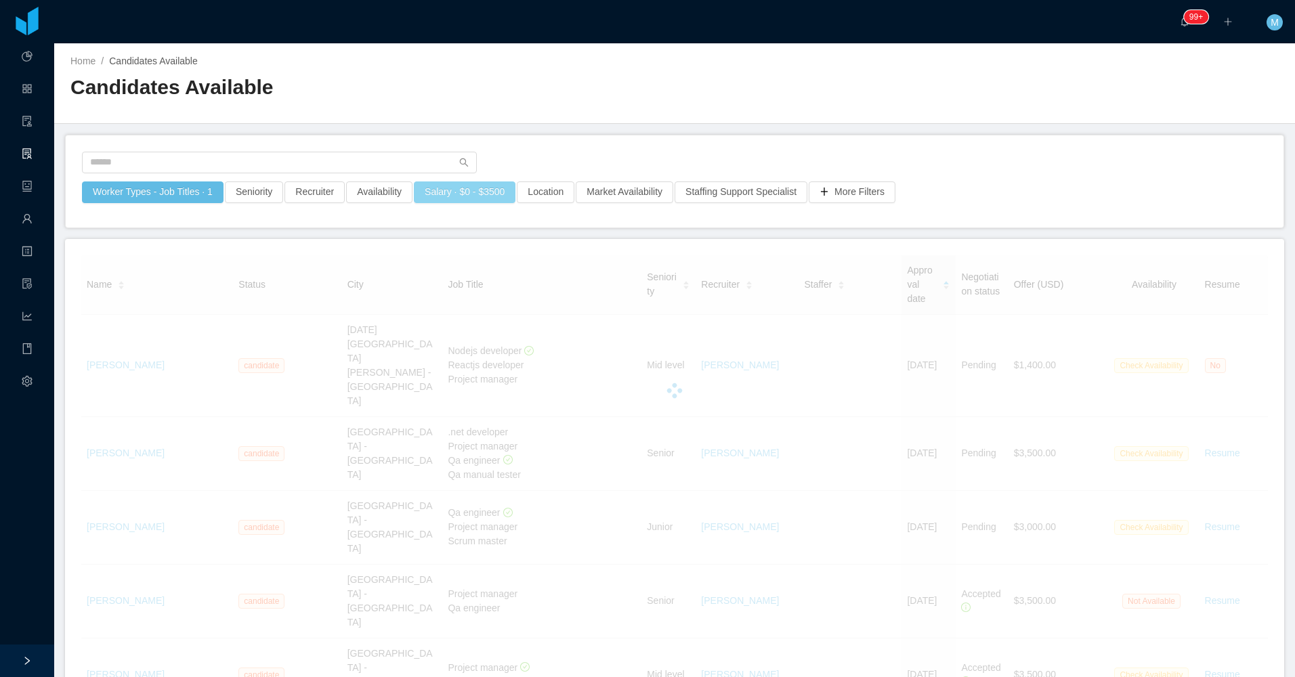
click at [473, 196] on button "Salary · $0 - $3500" at bounding box center [465, 193] width 102 height 22
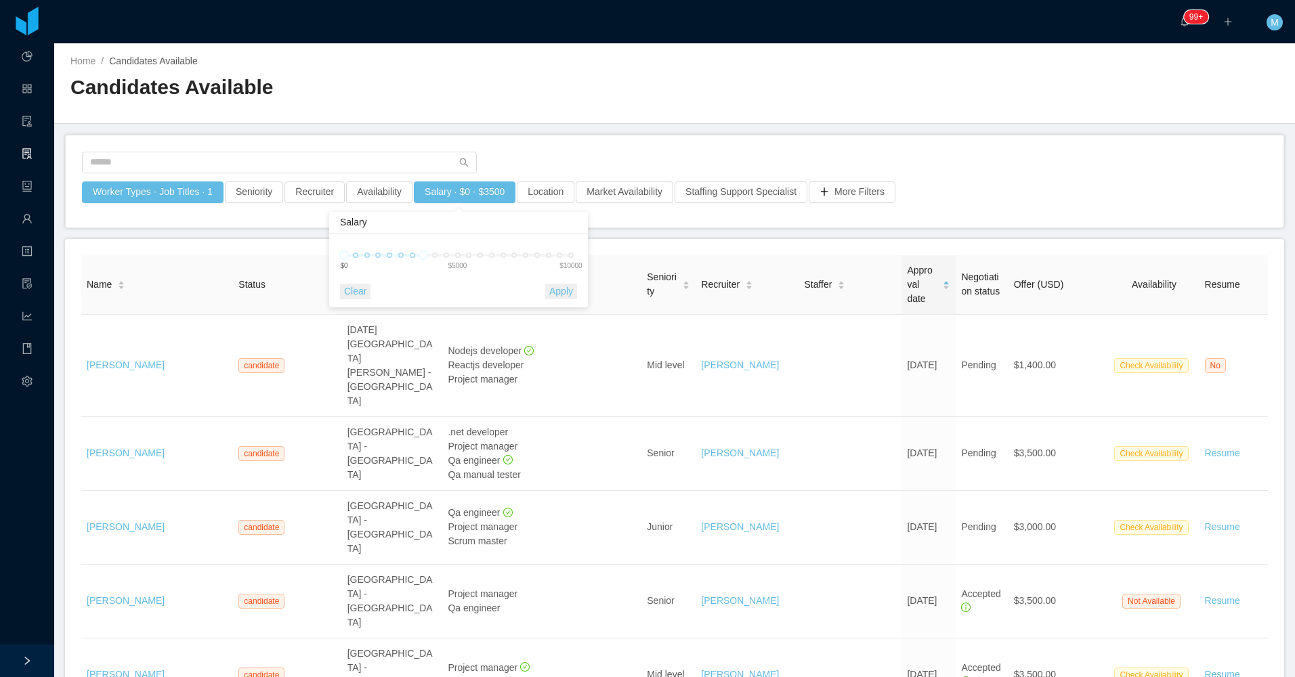
click at [533, 133] on main "Home / Candidates Available / Candidates Available Worker Types - Job Titles · …" at bounding box center [674, 360] width 1241 height 634
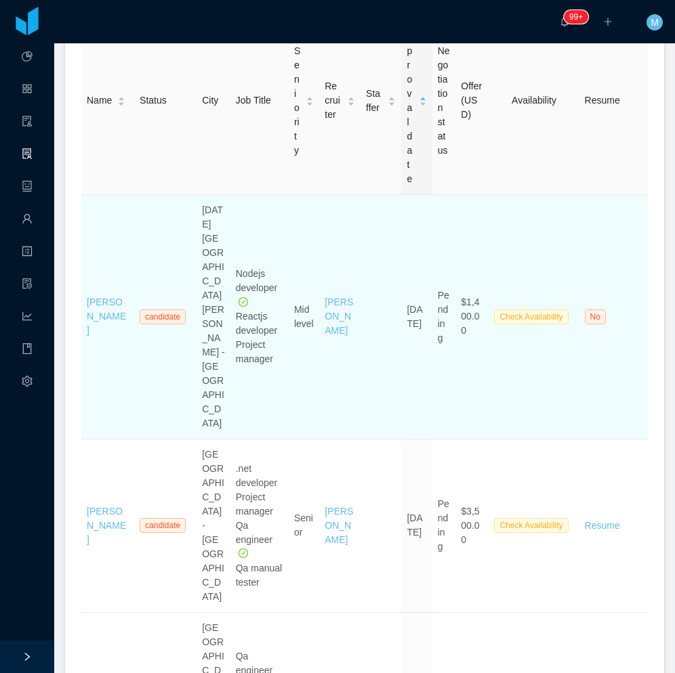
scroll to position [271, 0]
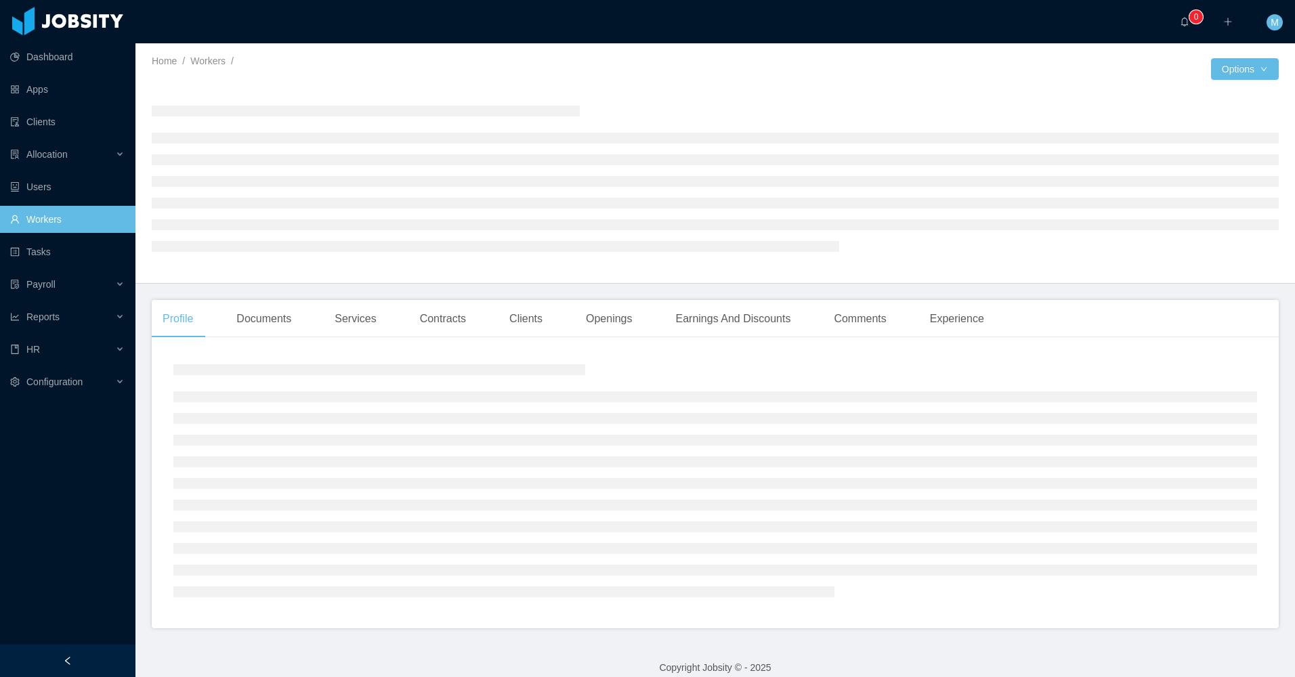
drag, startPoint x: 87, startPoint y: 667, endPoint x: 172, endPoint y: 549, distance: 145.5
click at [87, 663] on div at bounding box center [67, 661] width 135 height 33
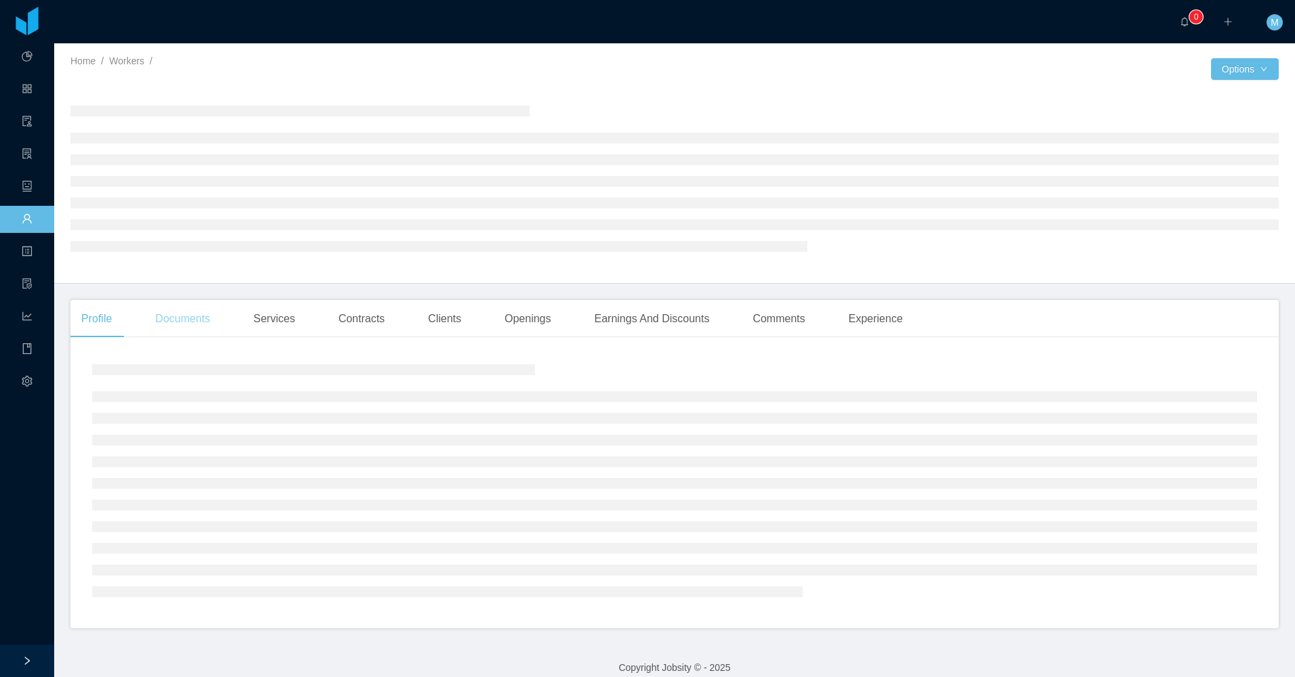
click at [194, 317] on div "Documents" at bounding box center [182, 319] width 77 height 38
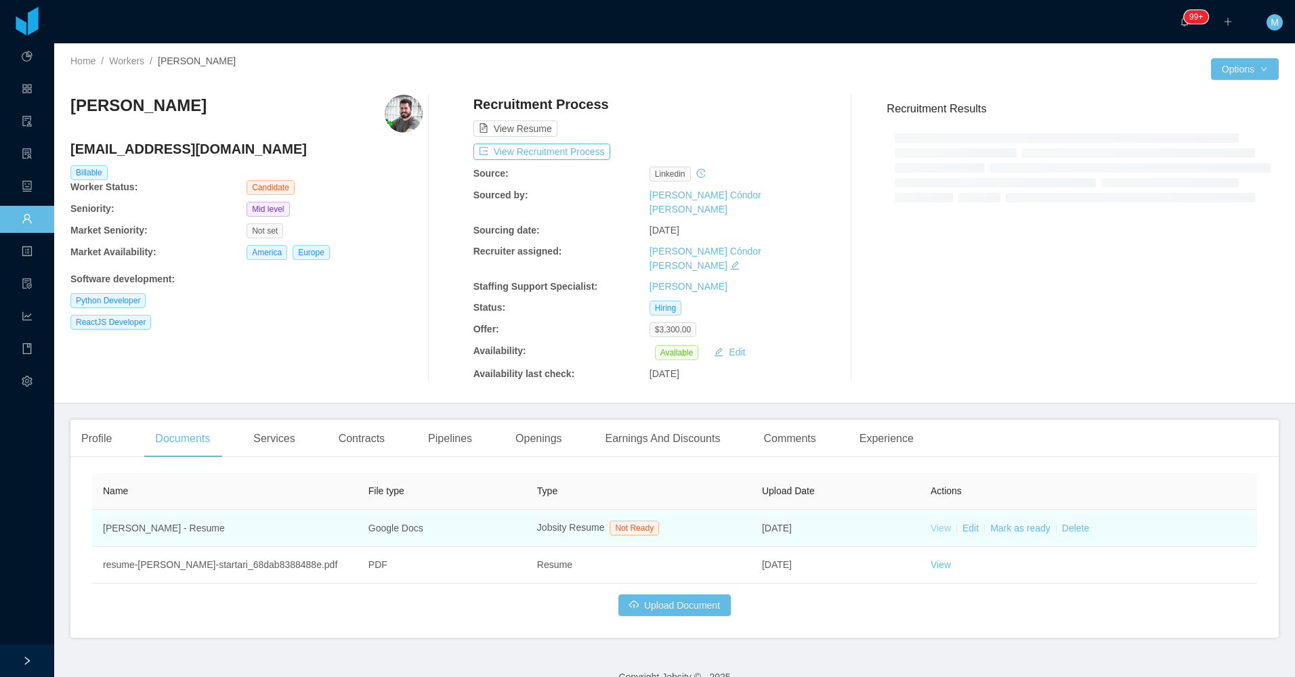
click at [933, 523] on link "View" at bounding box center [941, 528] width 20 height 11
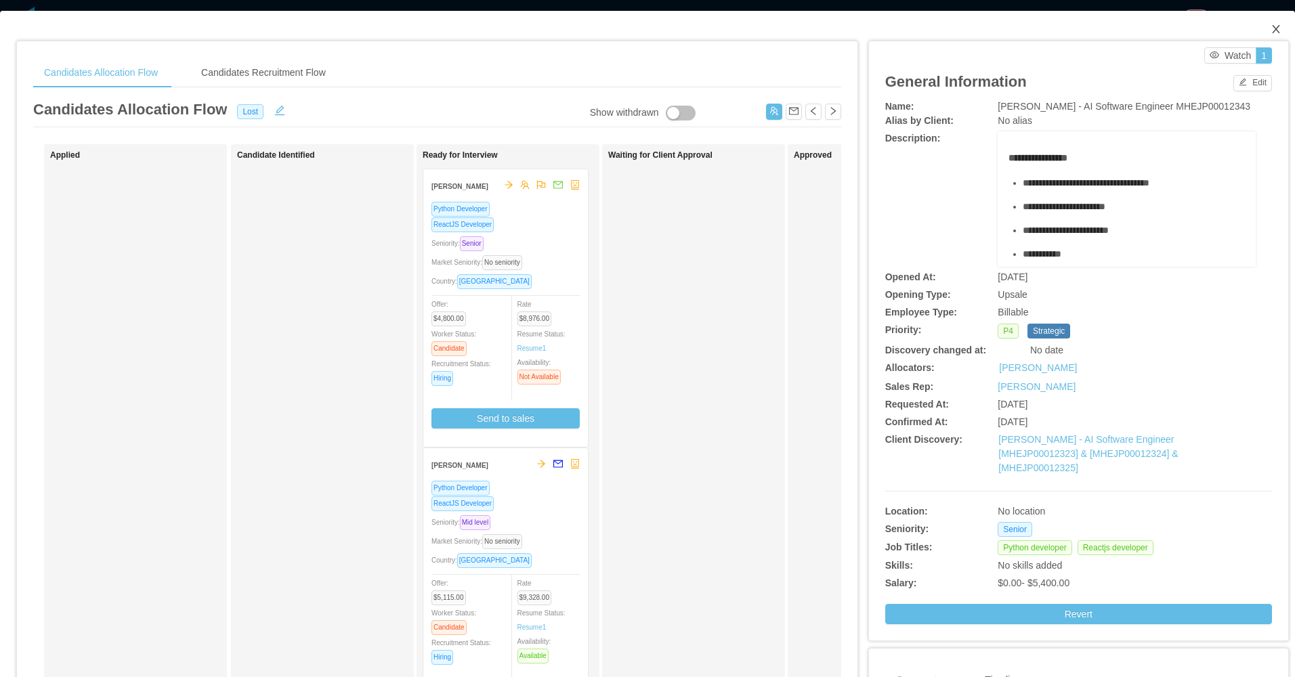
click at [1271, 26] on icon "icon: close" at bounding box center [1276, 29] width 11 height 11
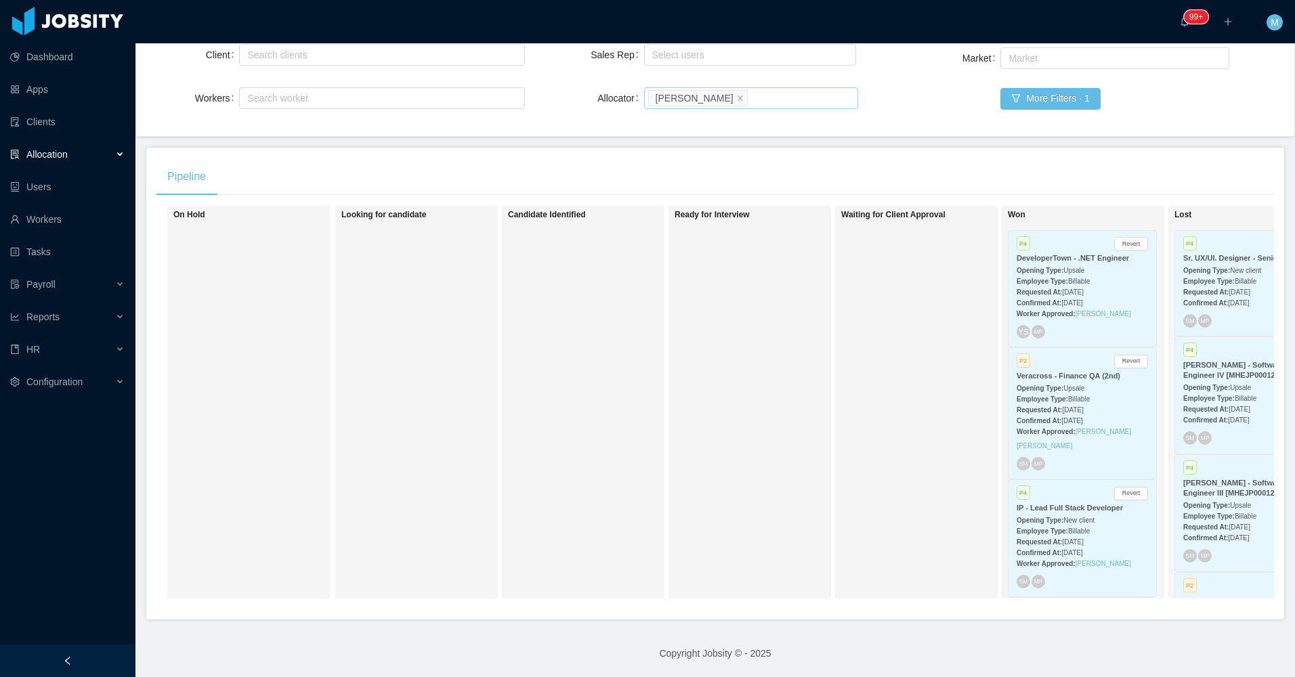
scroll to position [141, 0]
click at [738, 95] on icon "icon: close" at bounding box center [740, 97] width 5 height 5
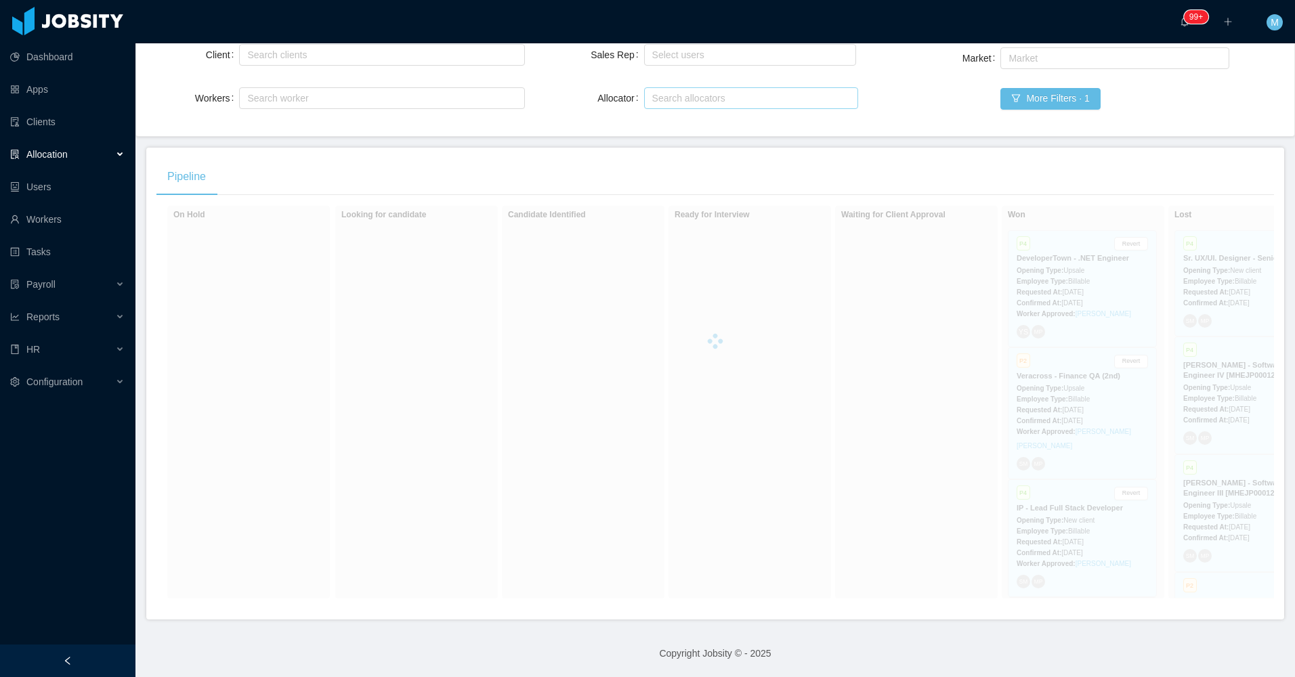
click at [84, 647] on div at bounding box center [67, 661] width 135 height 33
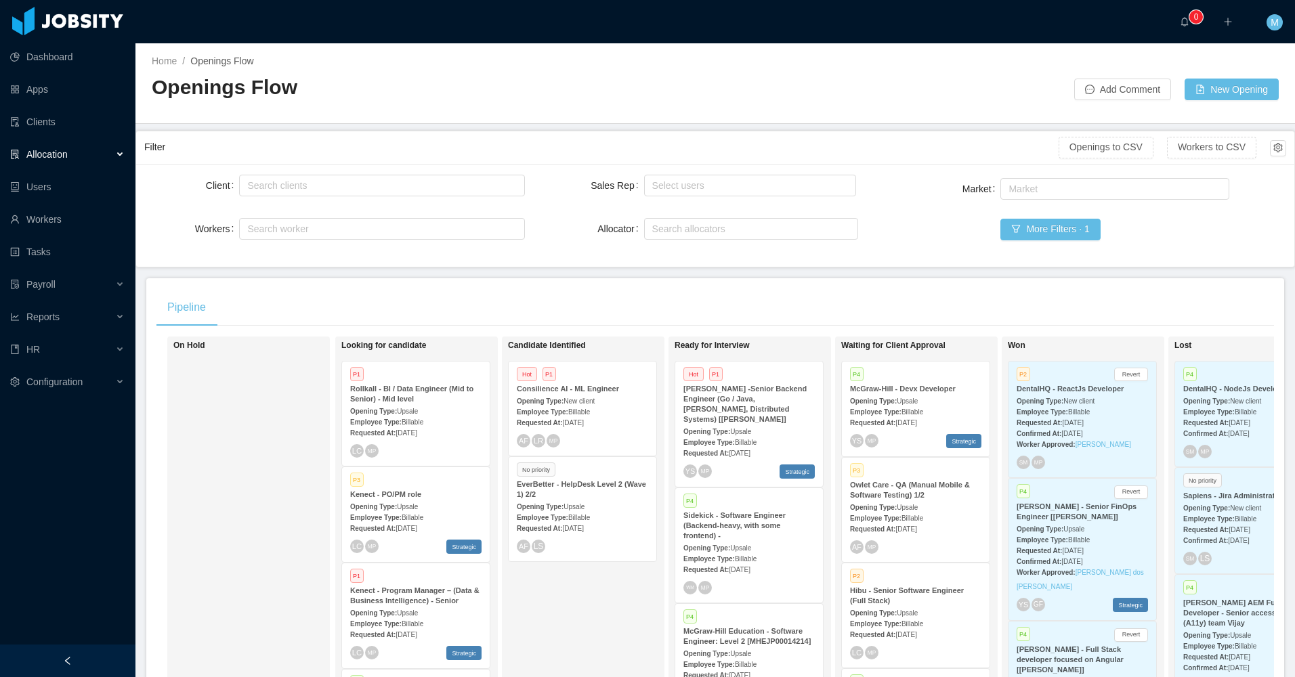
click at [80, 646] on div at bounding box center [67, 661] width 135 height 33
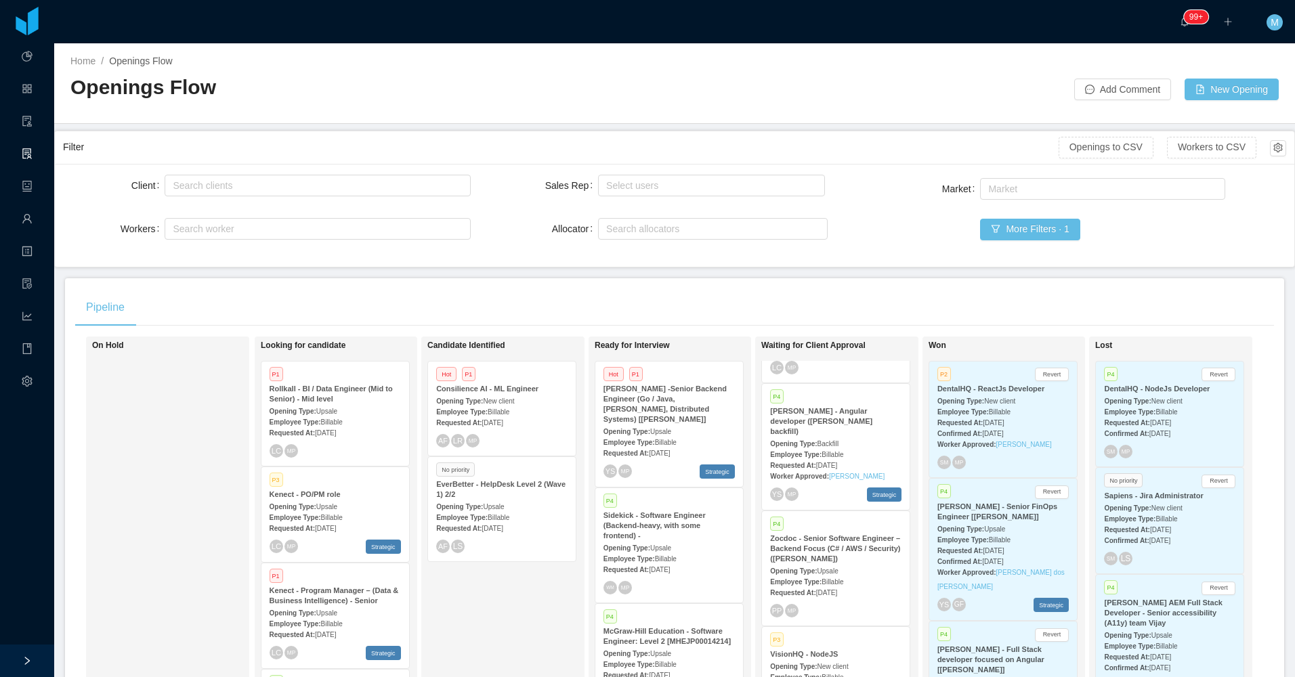
scroll to position [271, 0]
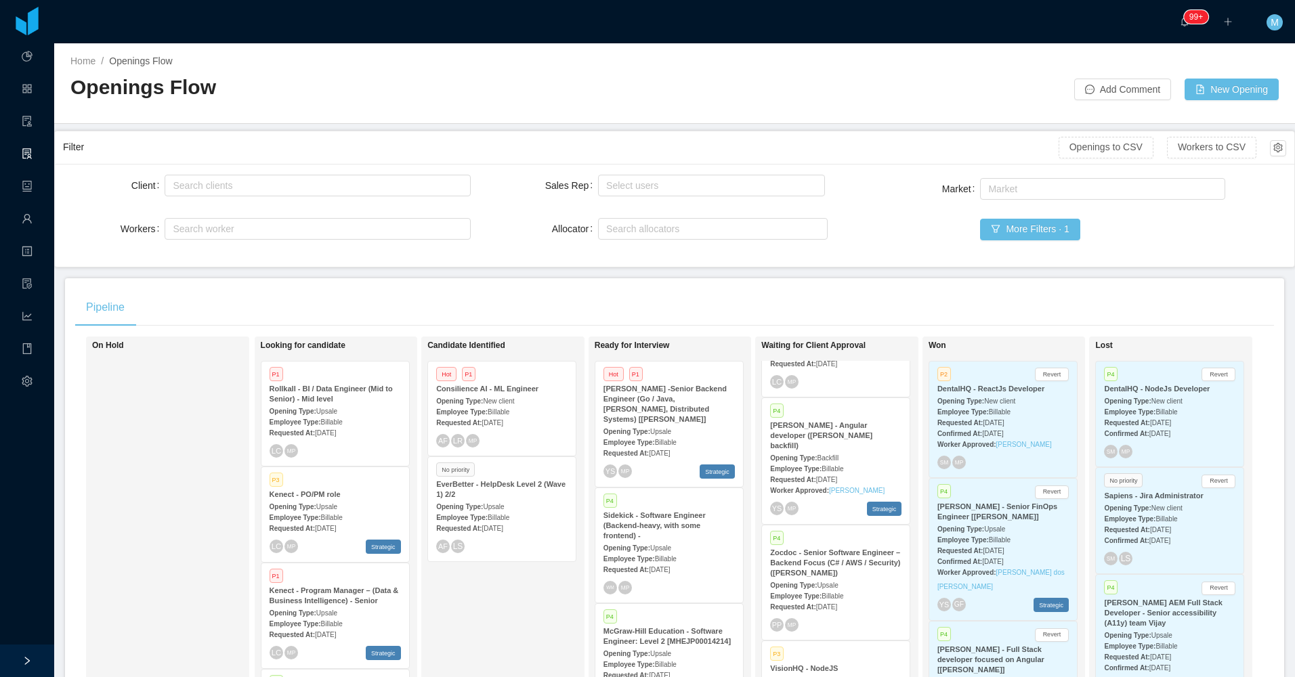
click at [796, 291] on div "Pipeline" at bounding box center [674, 308] width 1199 height 38
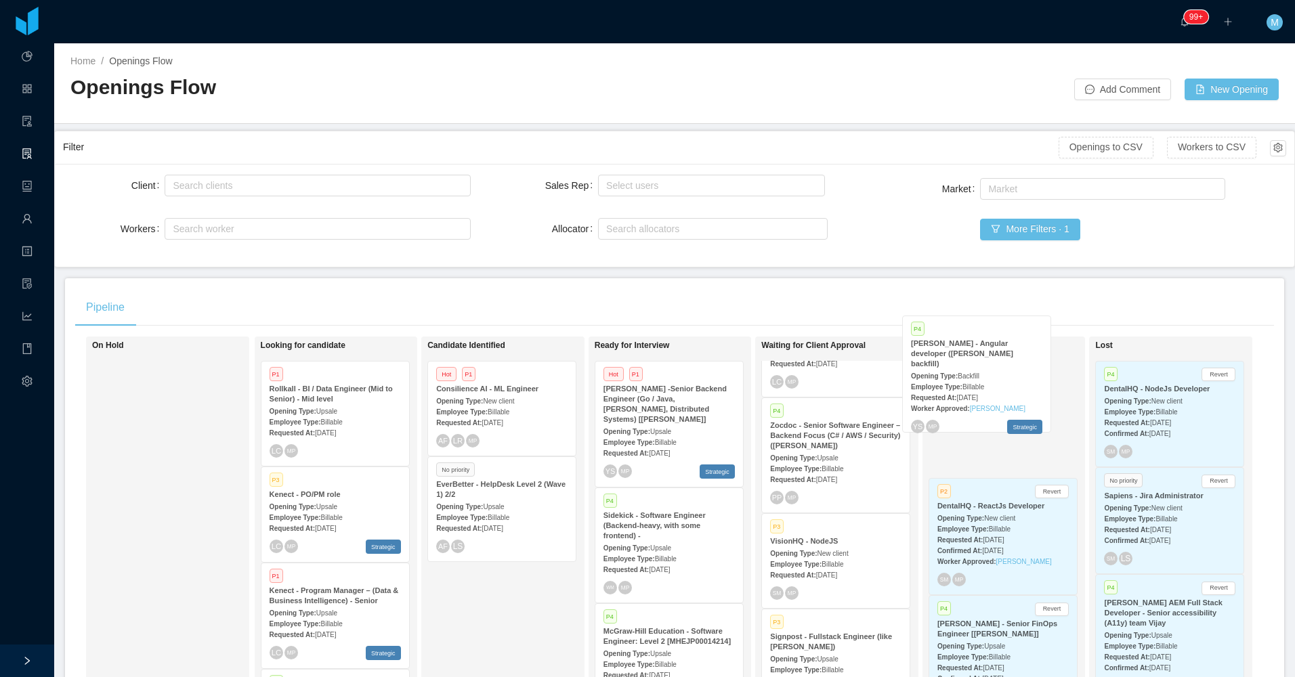
drag, startPoint x: 814, startPoint y: 456, endPoint x: 957, endPoint y: 375, distance: 164.7
click at [957, 375] on div "On Hold Looking for candidate P1 Rollkall - BI / Data Engineer (Mid to Senior) …" at bounding box center [674, 539] width 1199 height 404
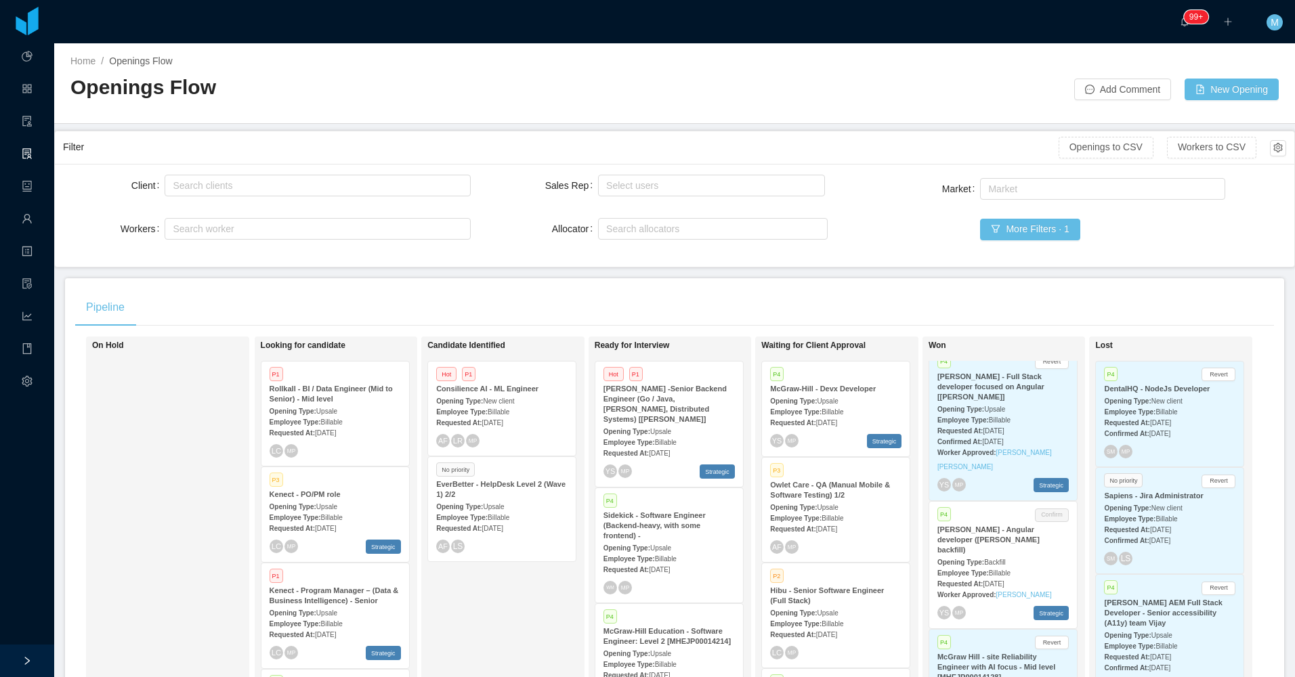
scroll to position [339, 0]
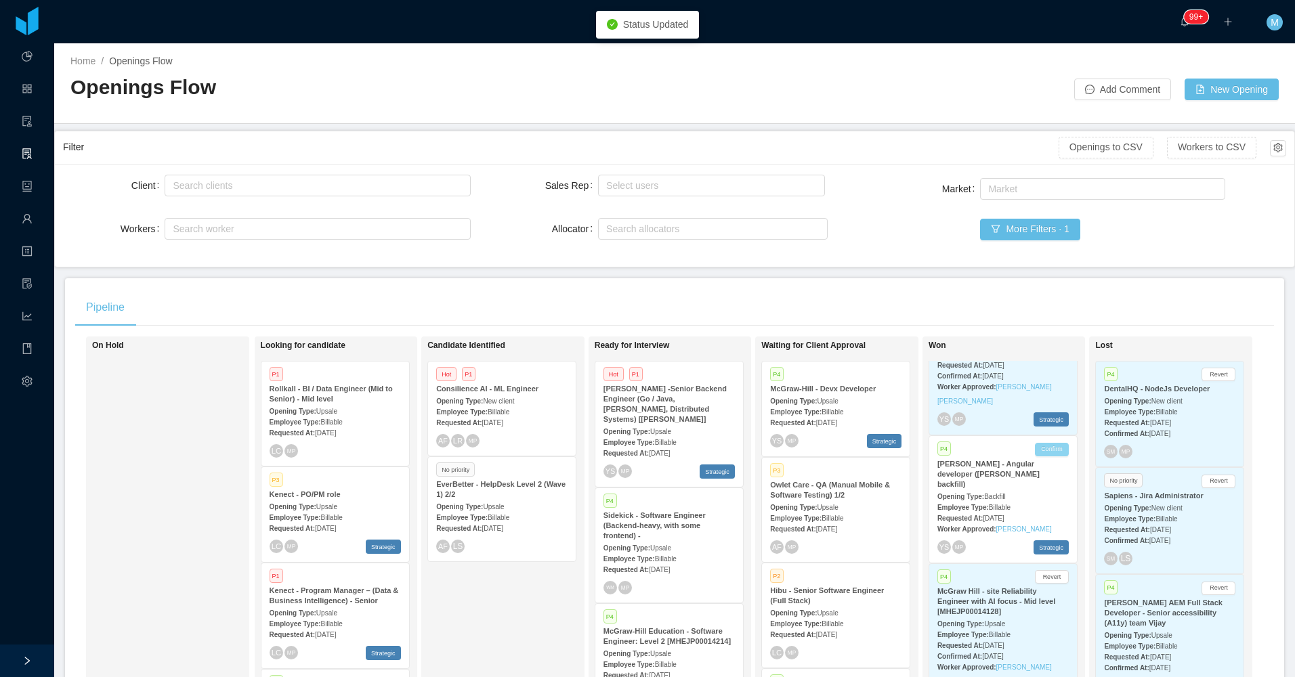
click at [1051, 443] on button "Confirm" at bounding box center [1052, 450] width 34 height 14
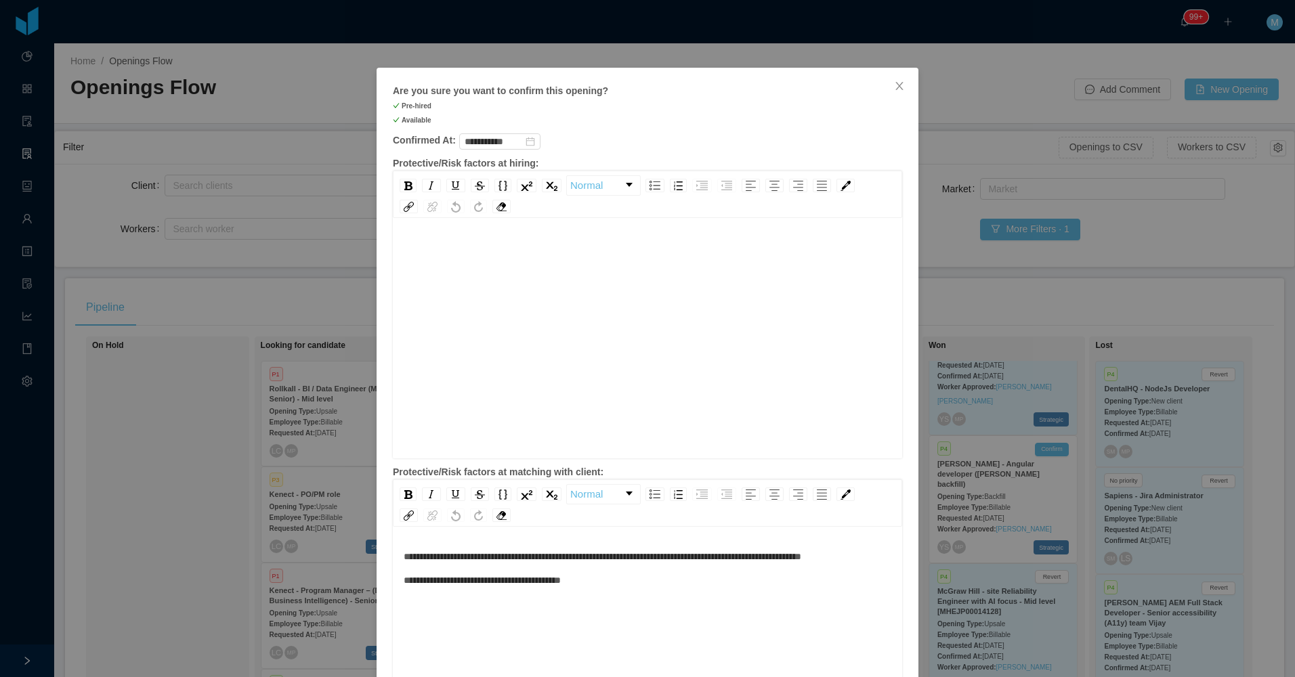
click at [271, 417] on div "**********" at bounding box center [647, 338] width 1295 height 677
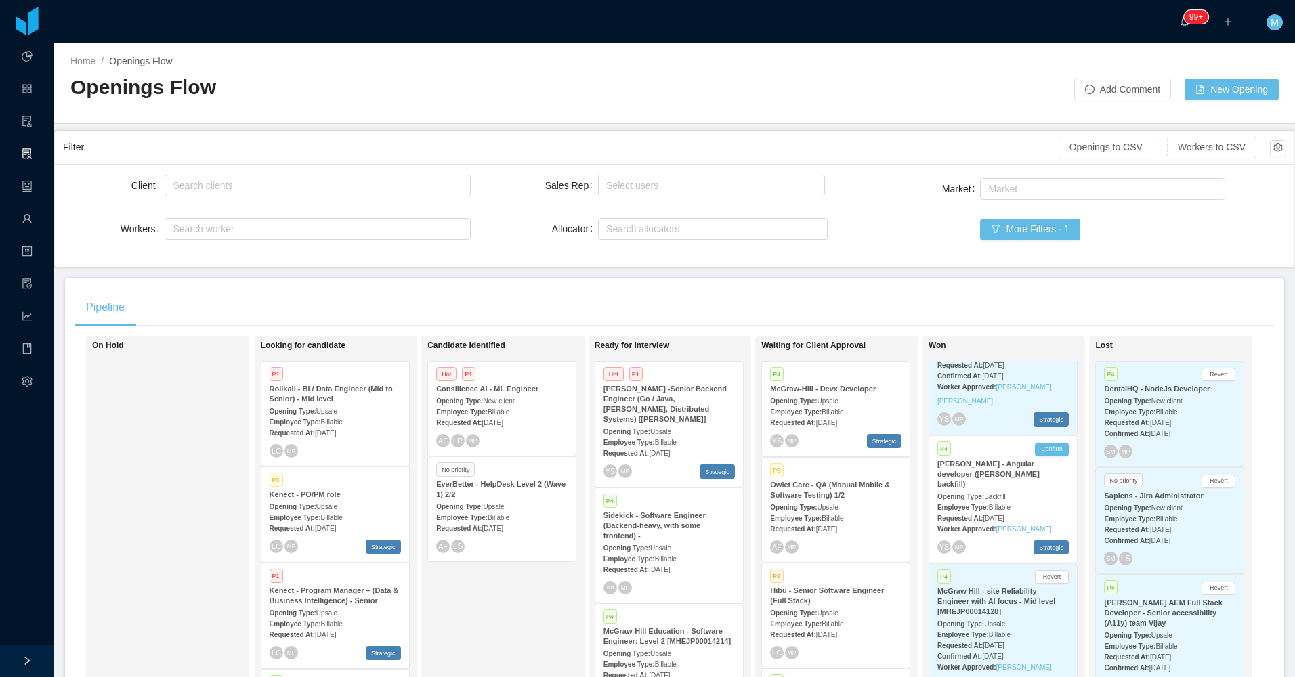
click at [1052, 436] on div "P4 Confirm McGraw-Hill - Angular developer (Delcio Polanco backfill) Opening Ty…" at bounding box center [1003, 499] width 148 height 127
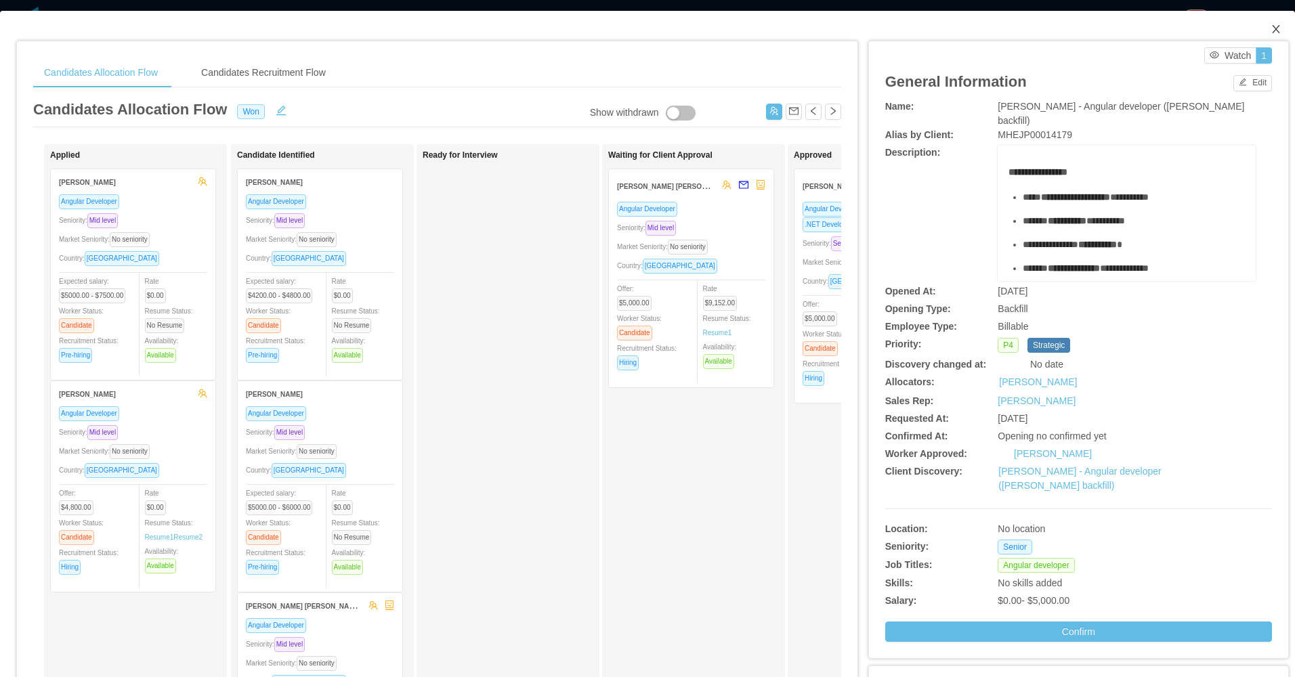
click at [1259, 28] on span "Close" at bounding box center [1276, 30] width 38 height 38
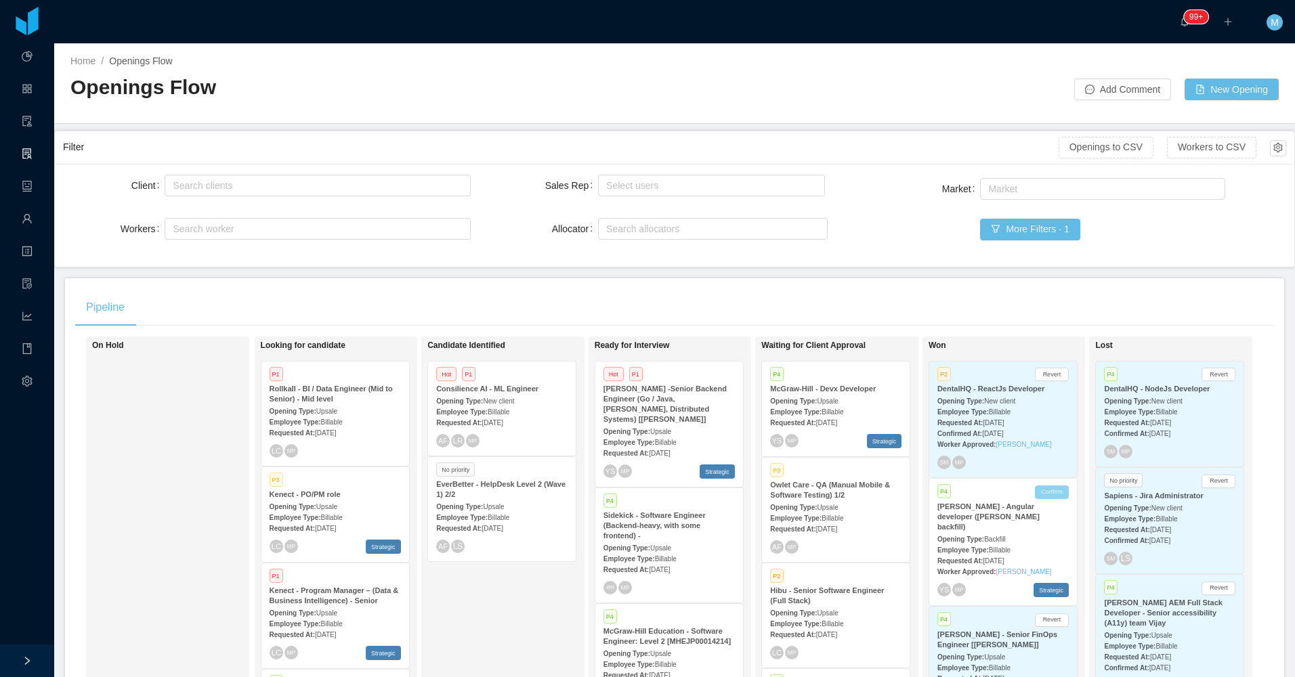
click at [1046, 494] on button "Confirm" at bounding box center [1052, 493] width 34 height 14
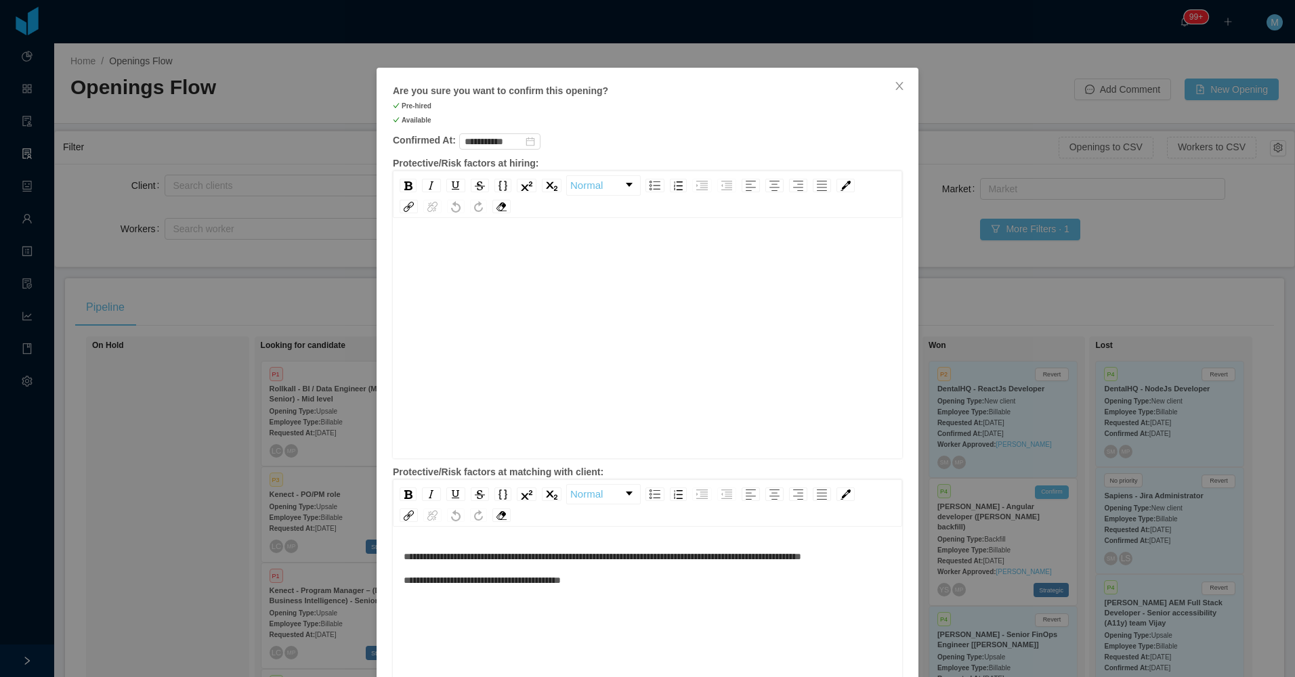
click at [576, 290] on div "rdw-editor" at bounding box center [648, 359] width 488 height 237
click at [654, 186] on img "rdw-list-control" at bounding box center [655, 185] width 11 height 9
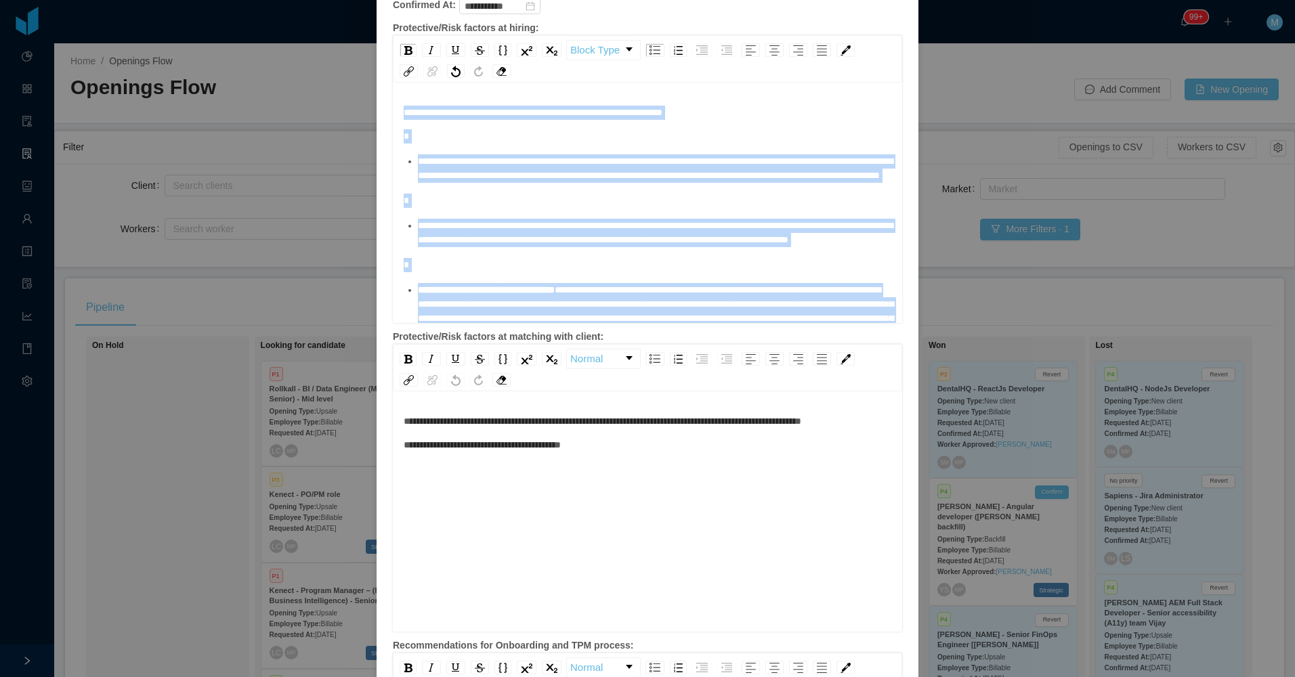
drag, startPoint x: 571, startPoint y: 311, endPoint x: 398, endPoint y: 112, distance: 263.6
click at [404, 112] on div "**********" at bounding box center [648, 274] width 488 height 337
copy div "**********"
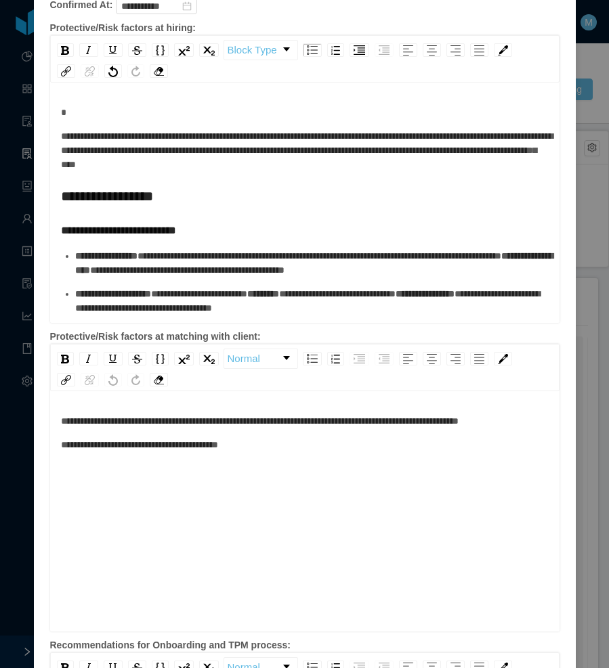
click at [218, 206] on div "**********" at bounding box center [305, 197] width 488 height 22
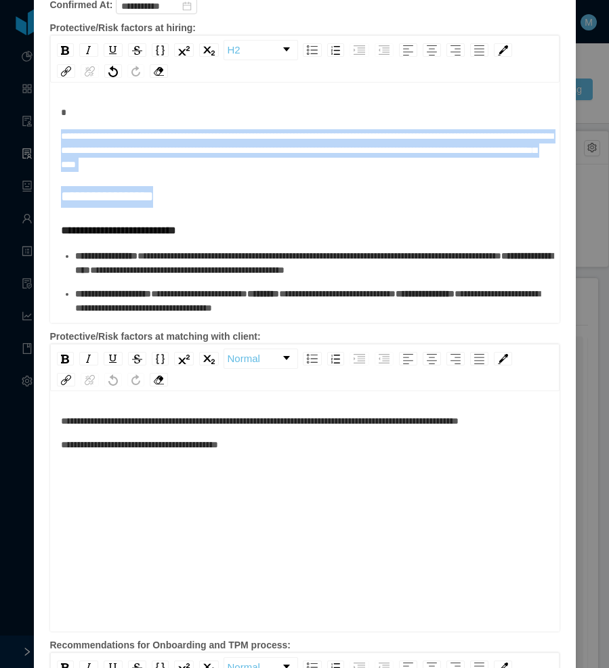
drag, startPoint x: 203, startPoint y: 203, endPoint x: 56, endPoint y: 133, distance: 162.4
click at [61, 133] on div "**********" at bounding box center [305, 394] width 488 height 577
click at [199, 204] on div "**********" at bounding box center [305, 197] width 488 height 22
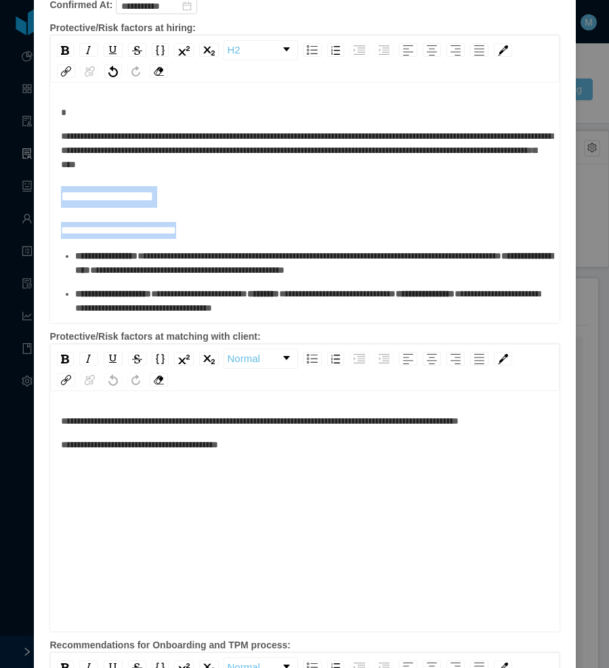
drag, startPoint x: 211, startPoint y: 208, endPoint x: 58, endPoint y: 203, distance: 152.5
click at [61, 203] on div "**********" at bounding box center [305, 394] width 488 height 577
drag, startPoint x: 112, startPoint y: 213, endPoint x: 153, endPoint y: 213, distance: 41.3
click at [112, 213] on div "**********" at bounding box center [305, 394] width 488 height 577
click at [204, 209] on div "**********" at bounding box center [305, 394] width 488 height 577
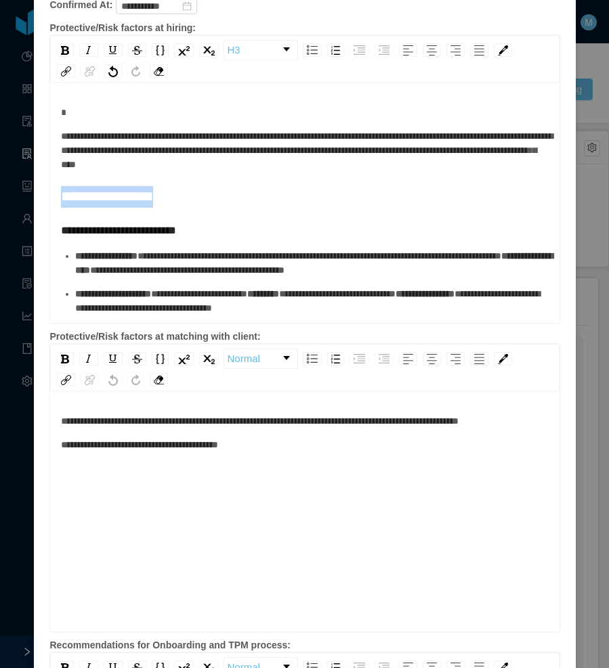
drag, startPoint x: 178, startPoint y: 206, endPoint x: 51, endPoint y: 207, distance: 126.7
click at [51, 207] on div "**********" at bounding box center [304, 204] width 509 height 237
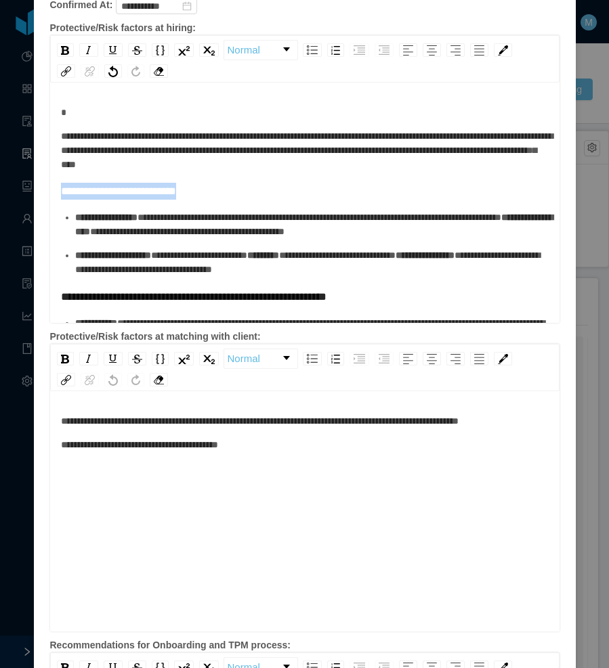
drag, startPoint x: 195, startPoint y: 196, endPoint x: 57, endPoint y: 193, distance: 138.2
click at [61, 193] on div "**********" at bounding box center [305, 191] width 488 height 17
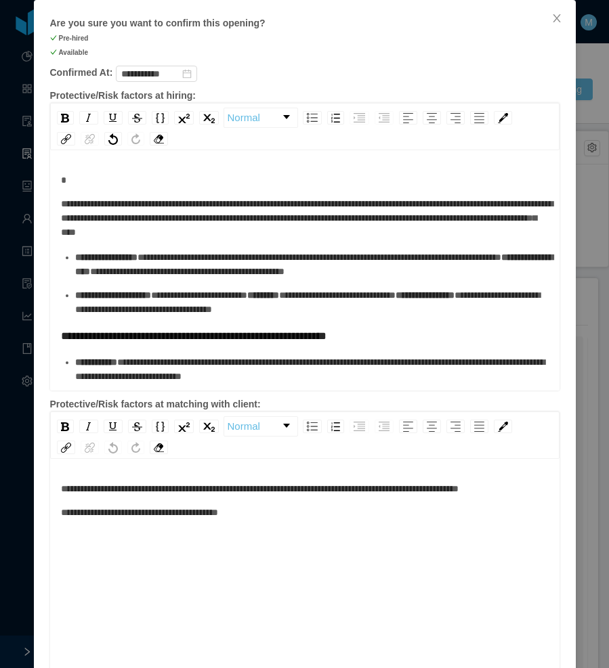
scroll to position [68, 0]
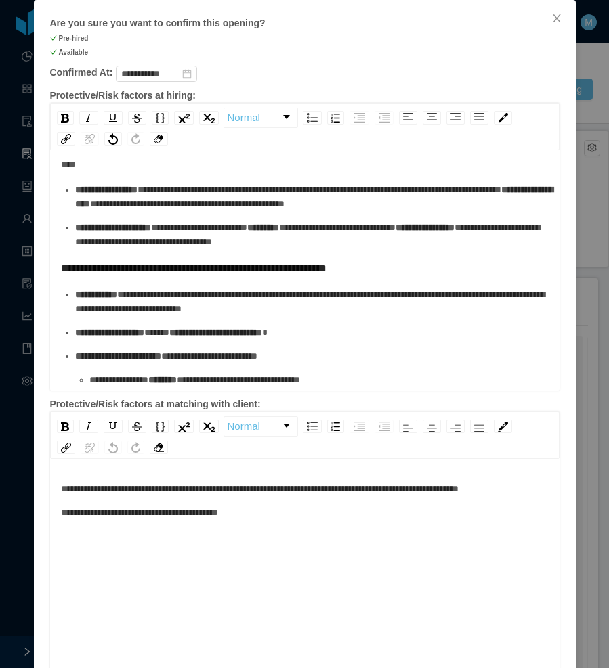
click at [394, 247] on div "**********" at bounding box center [312, 235] width 474 height 28
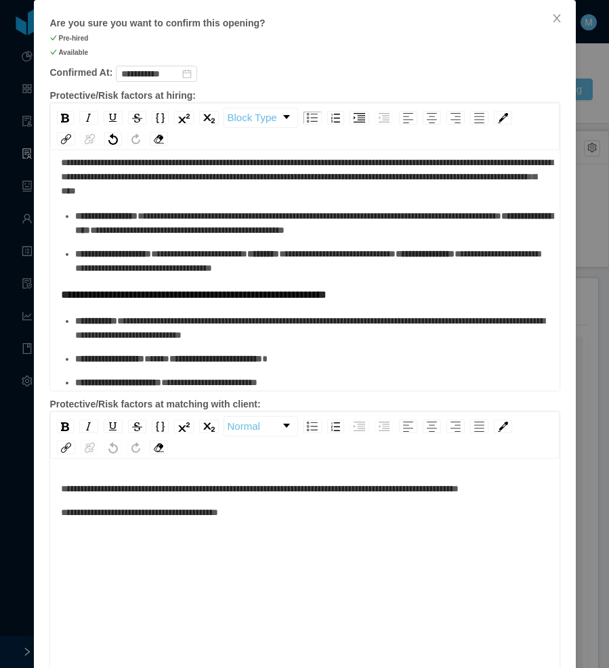
scroll to position [0, 0]
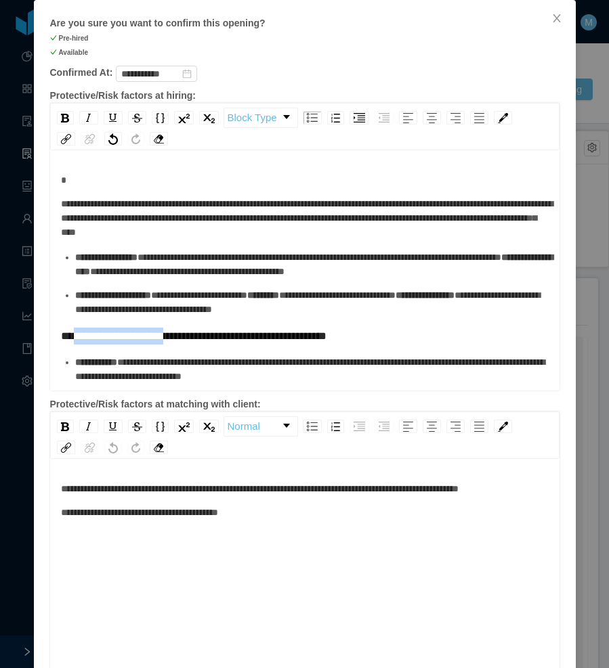
drag, startPoint x: 170, startPoint y: 336, endPoint x: 75, endPoint y: 341, distance: 95.6
click at [75, 341] on span "**********" at bounding box center [193, 336] width 265 height 11
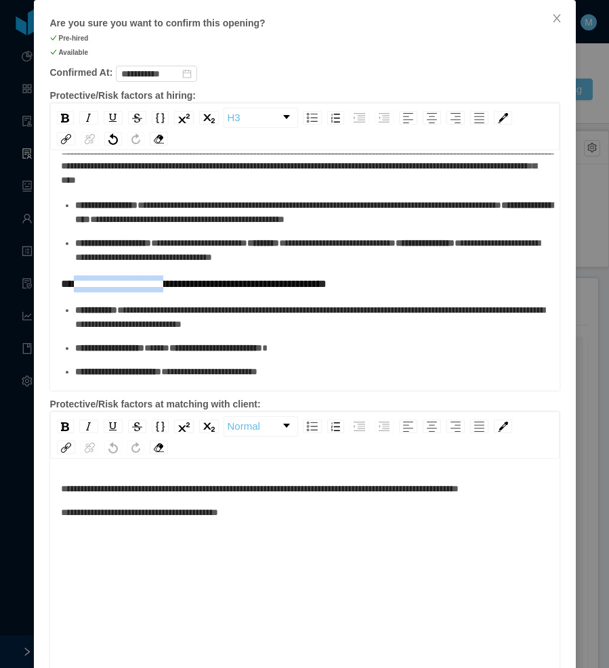
scroll to position [68, 0]
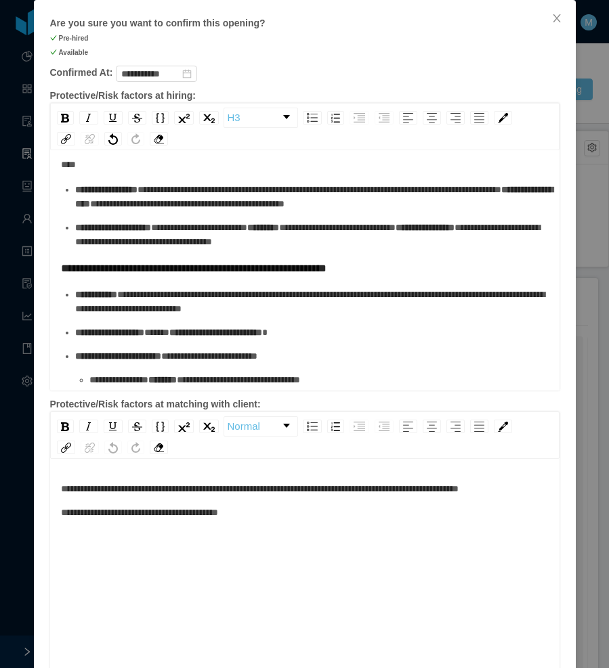
click at [224, 314] on span "**********" at bounding box center [309, 302] width 469 height 24
click at [350, 305] on div "**********" at bounding box center [312, 302] width 474 height 28
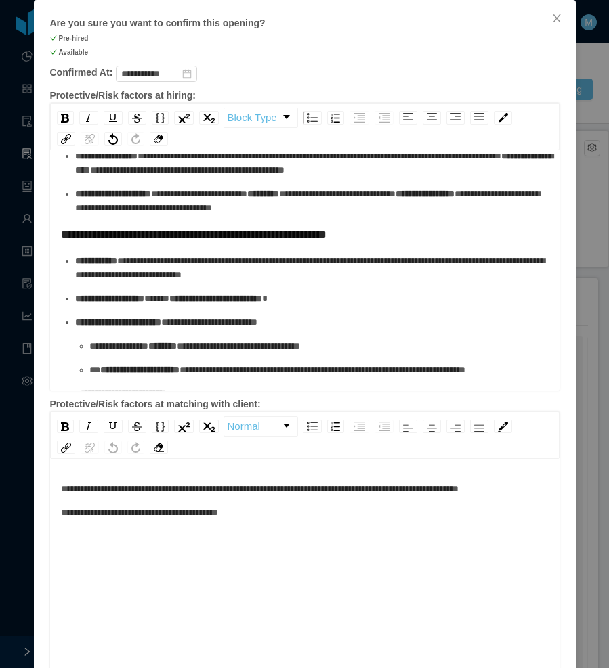
scroll to position [135, 0]
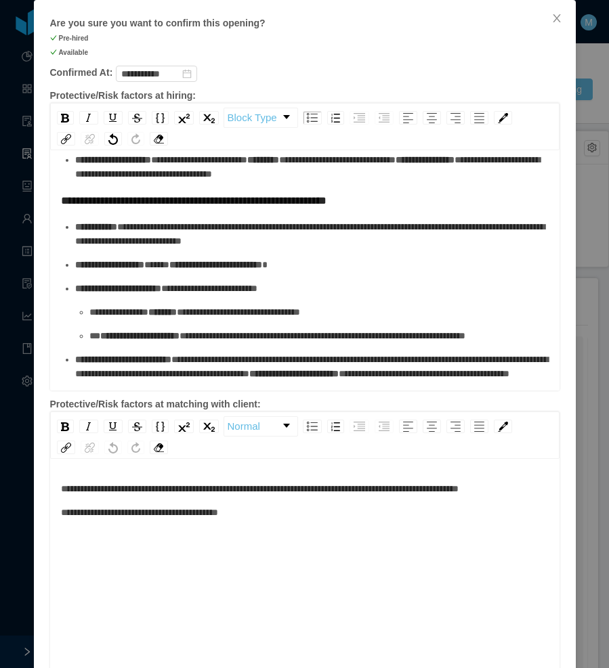
click at [156, 296] on div "**********" at bounding box center [312, 289] width 474 height 14
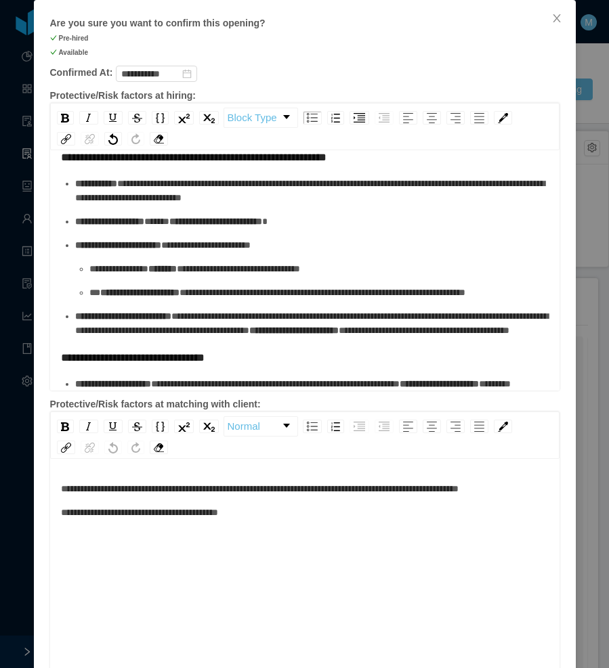
scroll to position [203, 0]
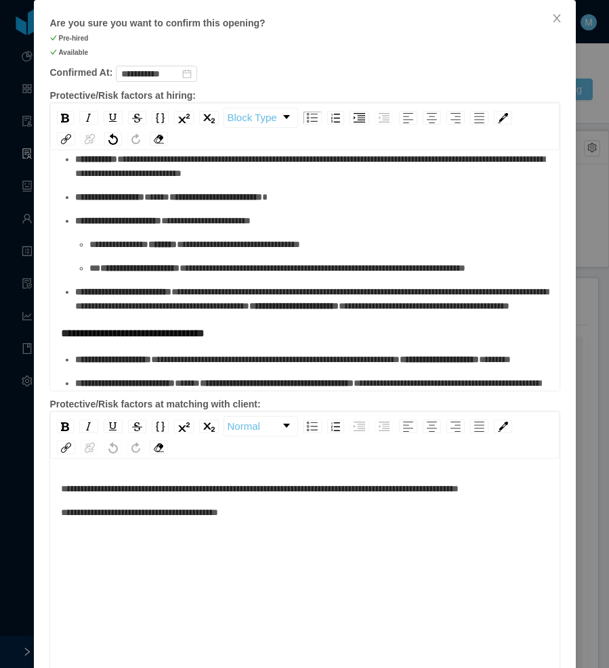
click at [152, 276] on div "**********" at bounding box center [319, 268] width 460 height 14
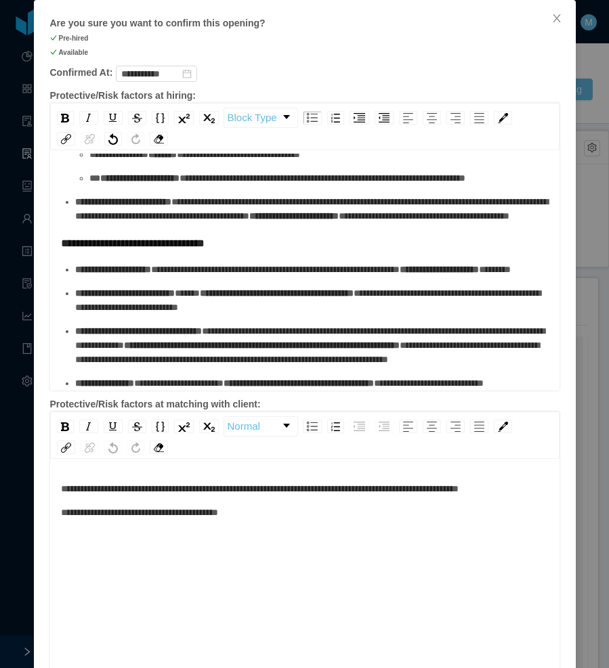
scroll to position [339, 0]
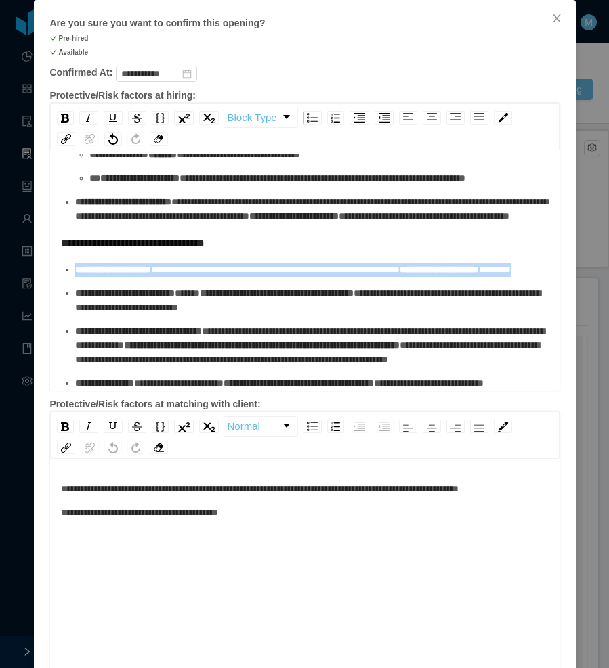
drag, startPoint x: 219, startPoint y: 272, endPoint x: 71, endPoint y: 249, distance: 149.4
click at [75, 263] on div "**********" at bounding box center [312, 270] width 474 height 14
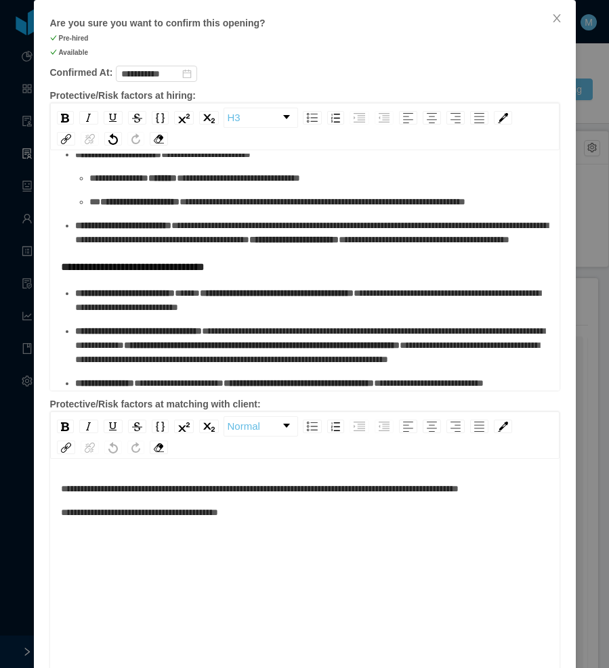
scroll to position [80, 0]
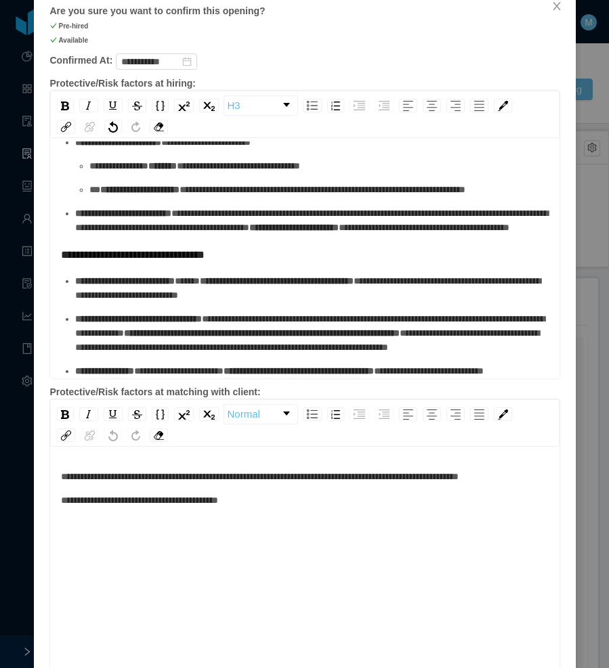
click at [358, 274] on div "**********" at bounding box center [312, 288] width 474 height 28
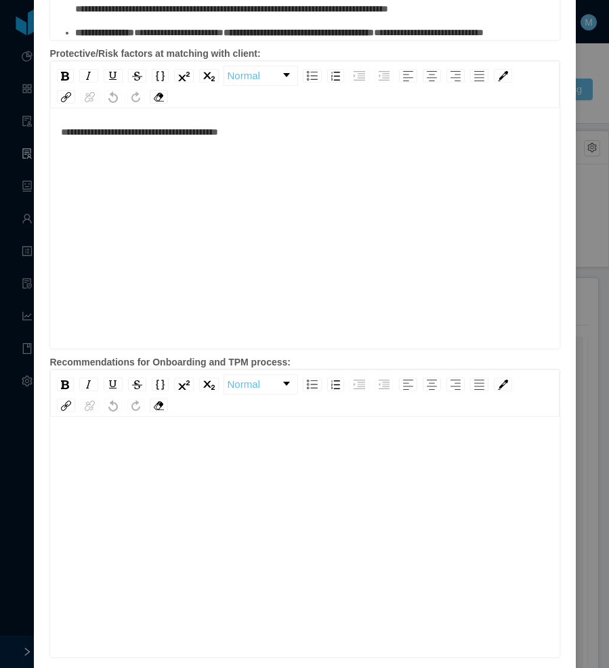
scroll to position [30, 0]
click at [170, 475] on div "rdw-editor" at bounding box center [305, 528] width 488 height 237
click at [112, 505] on div "rdw-editor" at bounding box center [305, 528] width 488 height 237
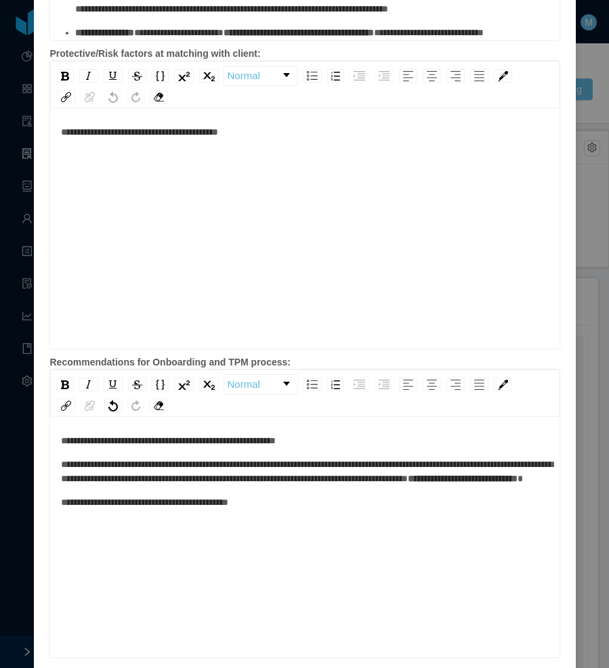
click at [276, 486] on div "**********" at bounding box center [305, 472] width 488 height 28
click at [213, 484] on span "**********" at bounding box center [307, 472] width 492 height 24
click at [211, 481] on span "**********" at bounding box center [307, 472] width 492 height 24
click at [228, 507] on span "**********" at bounding box center [144, 502] width 167 height 9
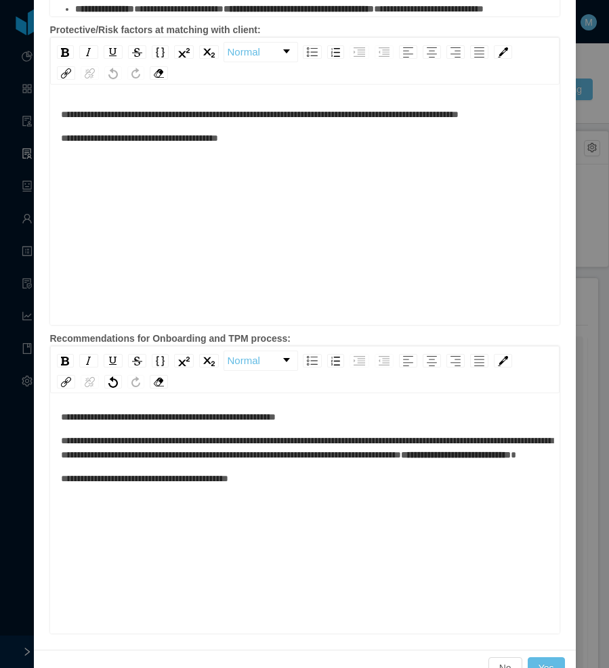
scroll to position [476, 0]
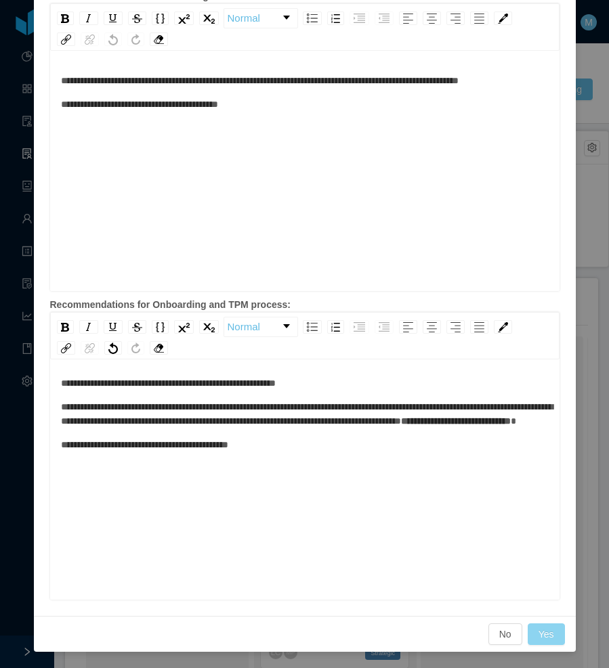
click at [538, 635] on button "Yes" at bounding box center [546, 635] width 37 height 22
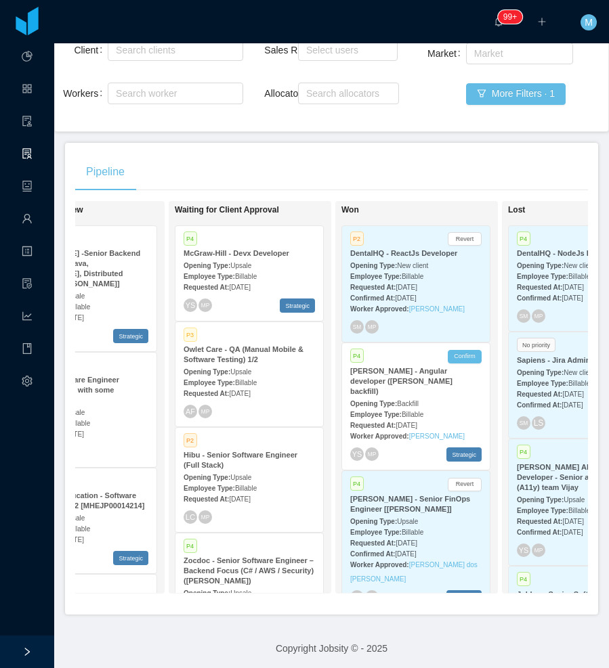
scroll to position [0, 594]
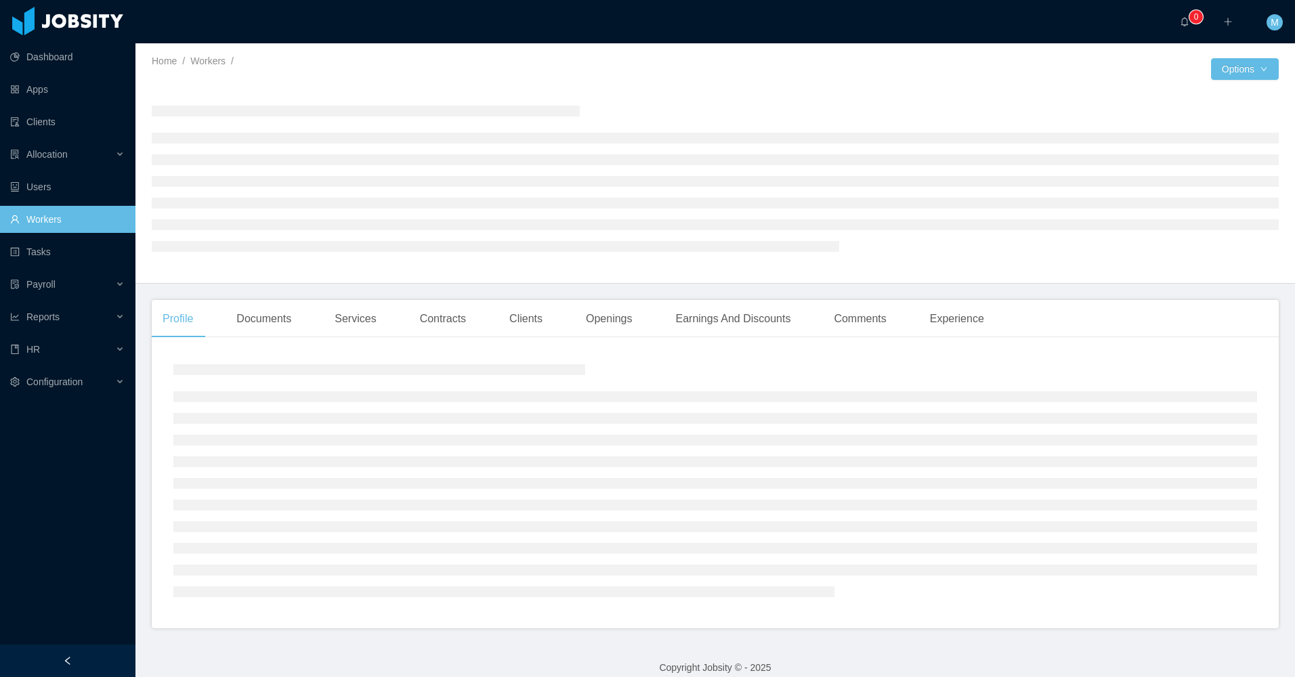
click at [102, 662] on div at bounding box center [67, 661] width 135 height 33
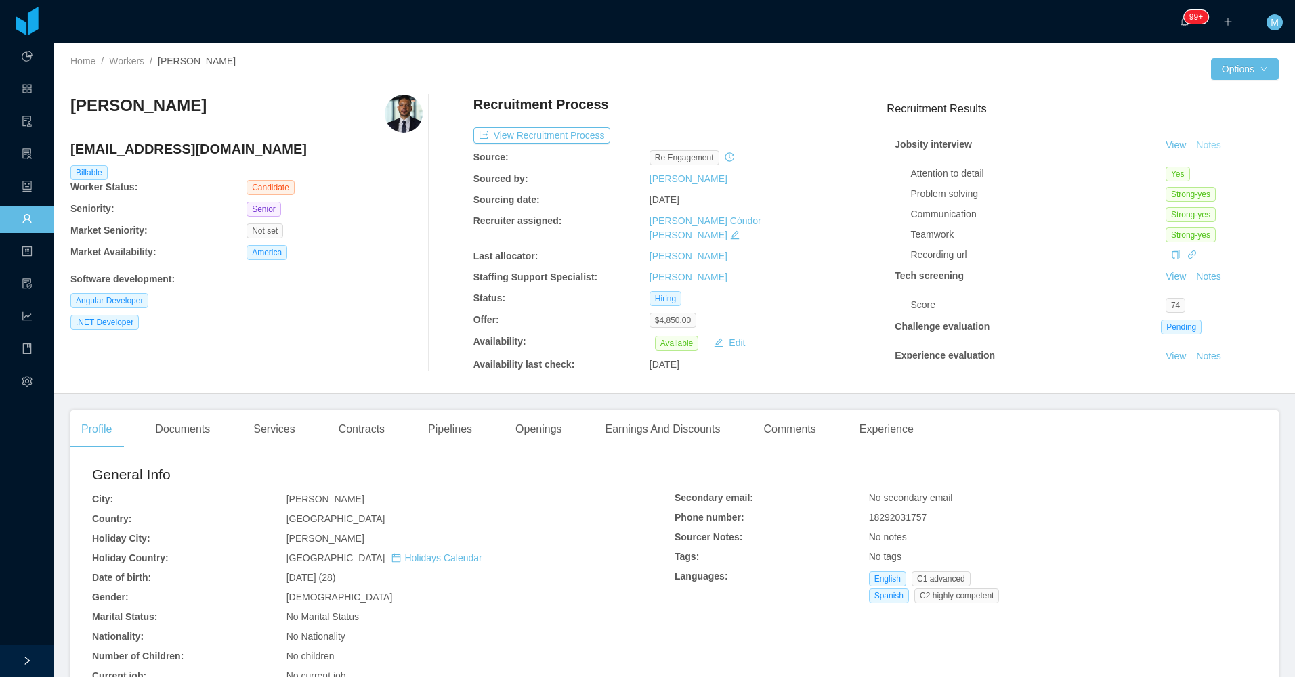
click at [1194, 144] on button "Notes" at bounding box center [1209, 145] width 36 height 16
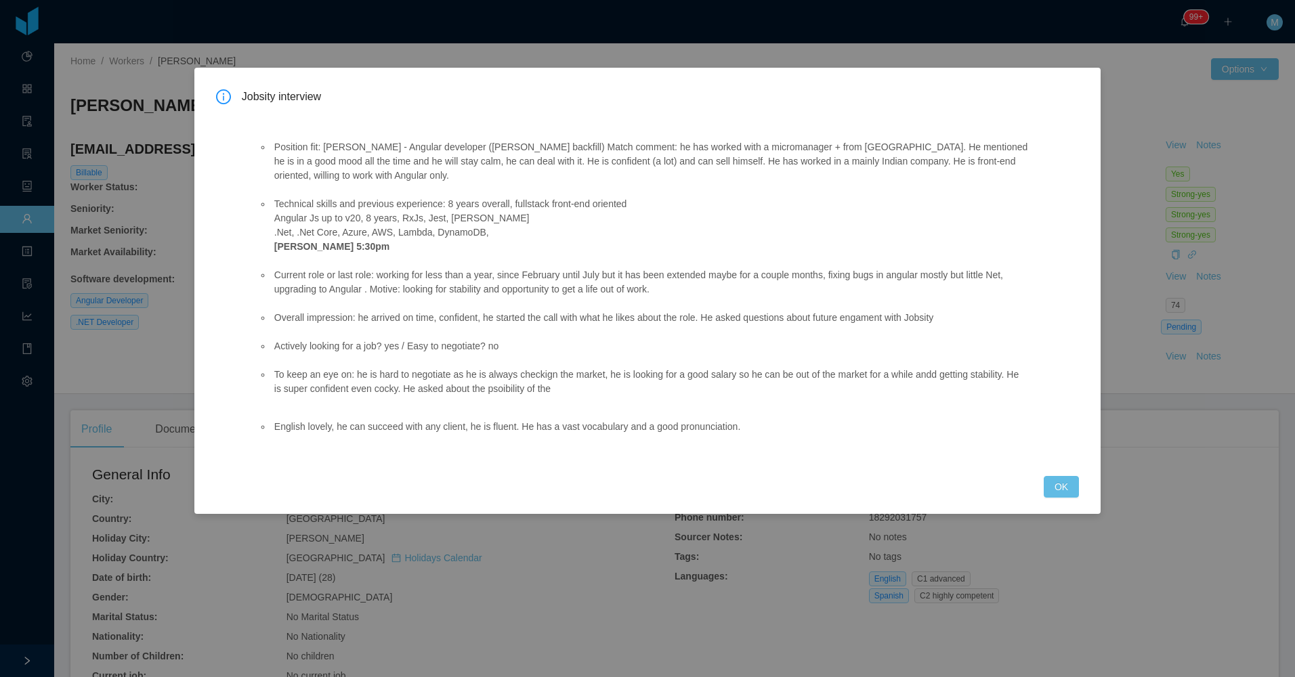
drag, startPoint x: 578, startPoint y: 400, endPoint x: 267, endPoint y: 370, distance: 312.3
click at [267, 370] on ul "Position fit: [PERSON_NAME] - Angular developer ([PERSON_NAME] backfill) Match …" at bounding box center [643, 268] width 770 height 284
drag, startPoint x: 267, startPoint y: 370, endPoint x: 429, endPoint y: 270, distance: 191.0
click at [429, 270] on ul "Position fit: [PERSON_NAME] - Angular developer ([PERSON_NAME] backfill) Match …" at bounding box center [643, 268] width 770 height 284
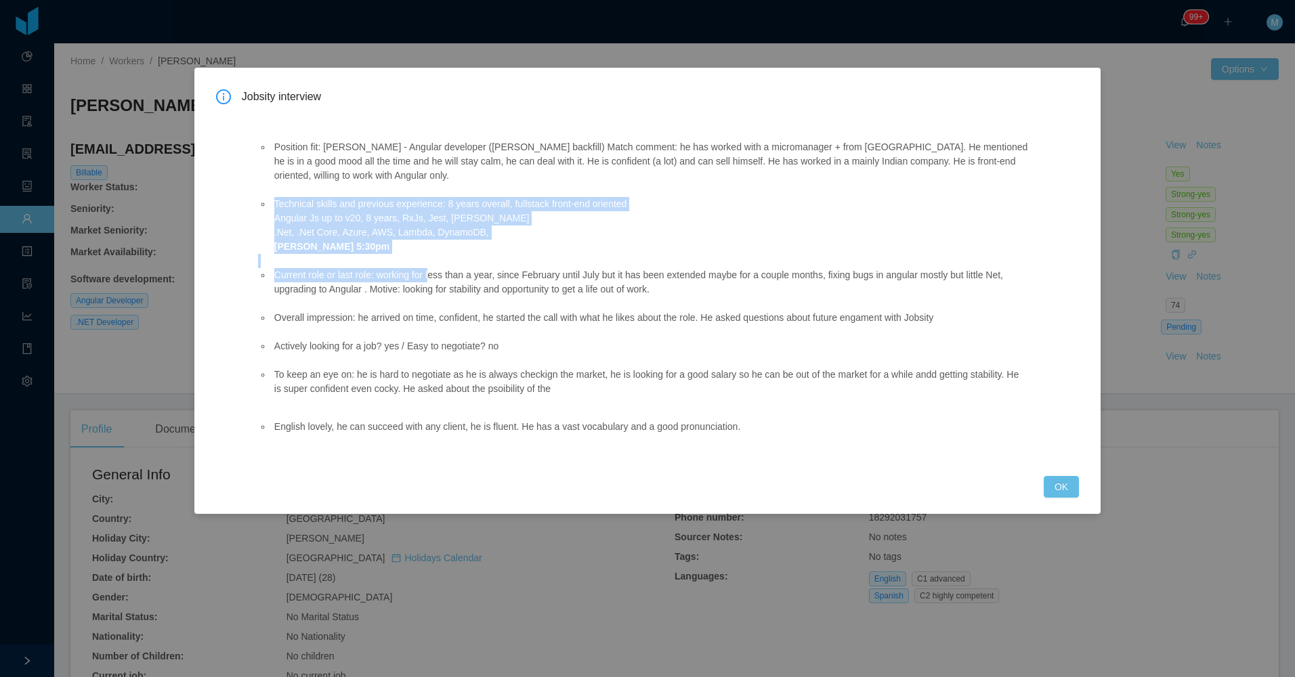
click at [274, 277] on li "Current role or last role: working for less than a year, since February until J…" at bounding box center [650, 282] width 757 height 28
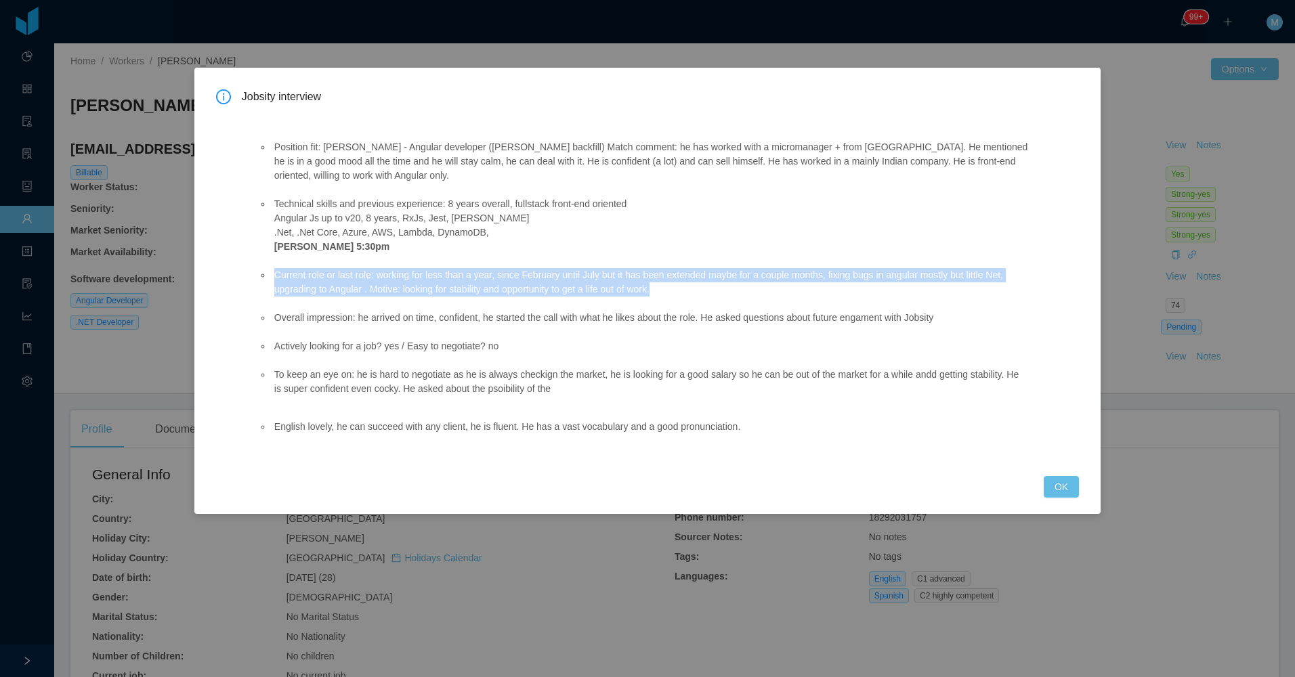
drag, startPoint x: 270, startPoint y: 274, endPoint x: 703, endPoint y: 290, distance: 433.1
click at [703, 290] on ul "Position fit: [PERSON_NAME] - Angular developer ([PERSON_NAME] backfill) Match …" at bounding box center [643, 268] width 770 height 284
copy li "Current role or last role: working for less than a year, since February until J…"
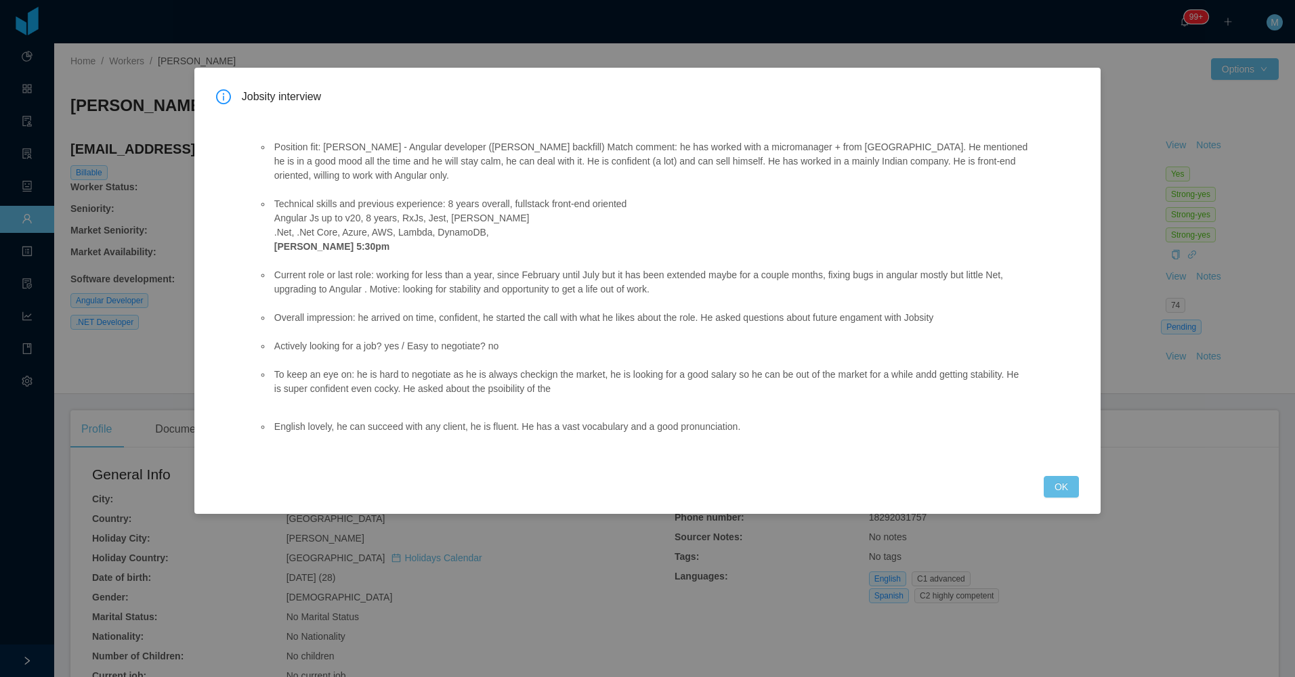
click at [467, 364] on ul "Position fit: [PERSON_NAME] - Angular developer ([PERSON_NAME] backfill) Match …" at bounding box center [643, 268] width 770 height 284
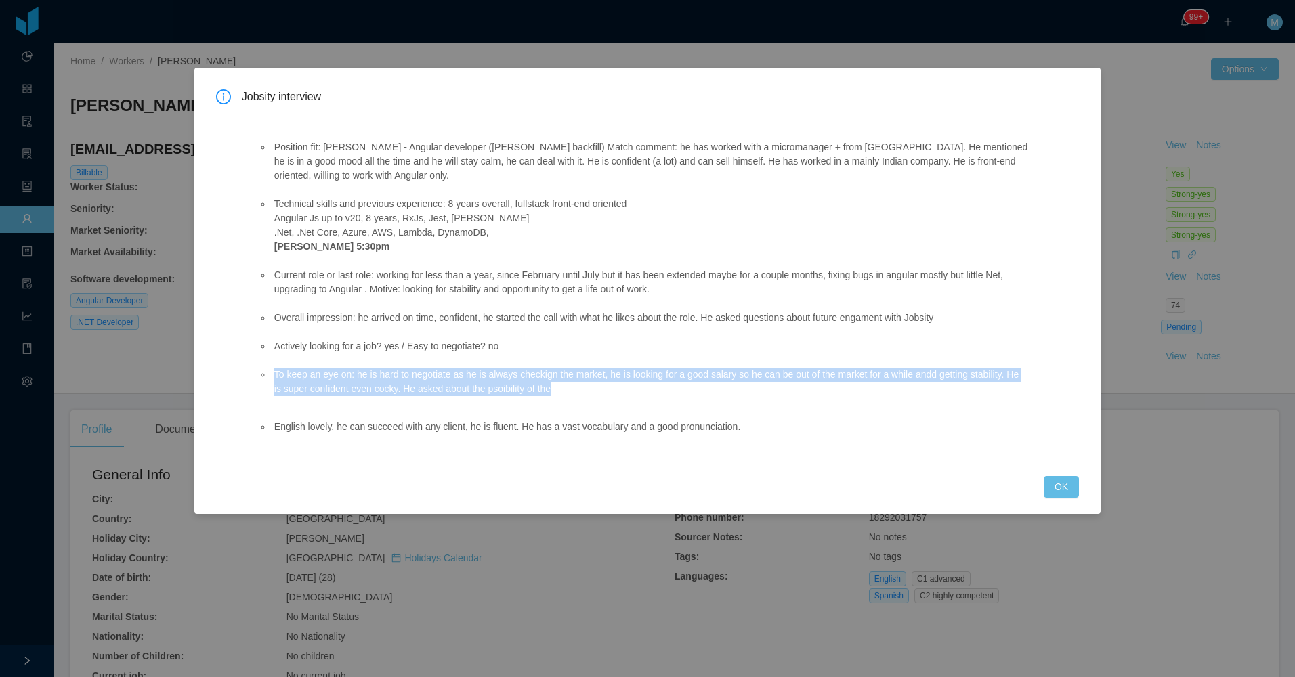
drag, startPoint x: 275, startPoint y: 368, endPoint x: 639, endPoint y: 396, distance: 364.7
click at [639, 396] on li "To keep an eye on: he is hard to negotiate as he is always checkign the market,…" at bounding box center [650, 382] width 757 height 28
copy li "To keep an eye on: he is hard to negotiate as he is always checkign the market,…"
click at [1057, 488] on button "OK" at bounding box center [1061, 487] width 35 height 22
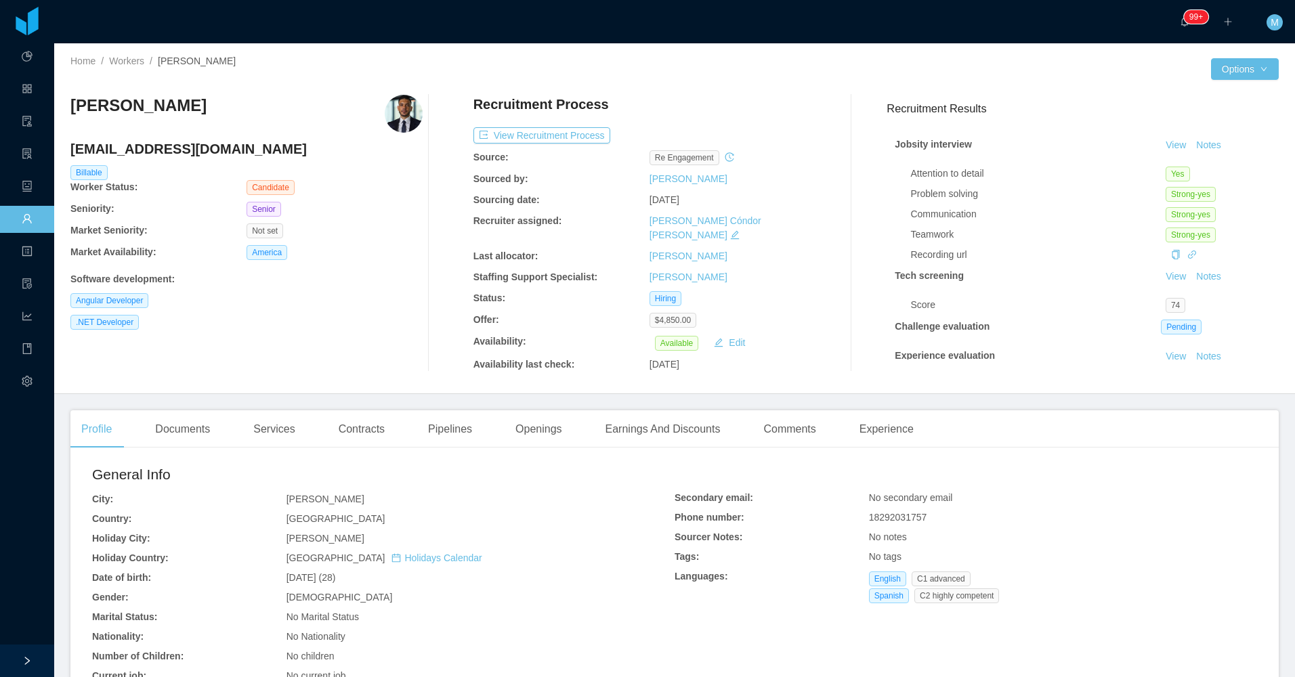
click at [929, 414] on div "Profile Documents Services Contracts Pipelines Openings Earnings And Discounts …" at bounding box center [674, 429] width 1208 height 38
click at [891, 420] on div "Experience" at bounding box center [887, 429] width 76 height 38
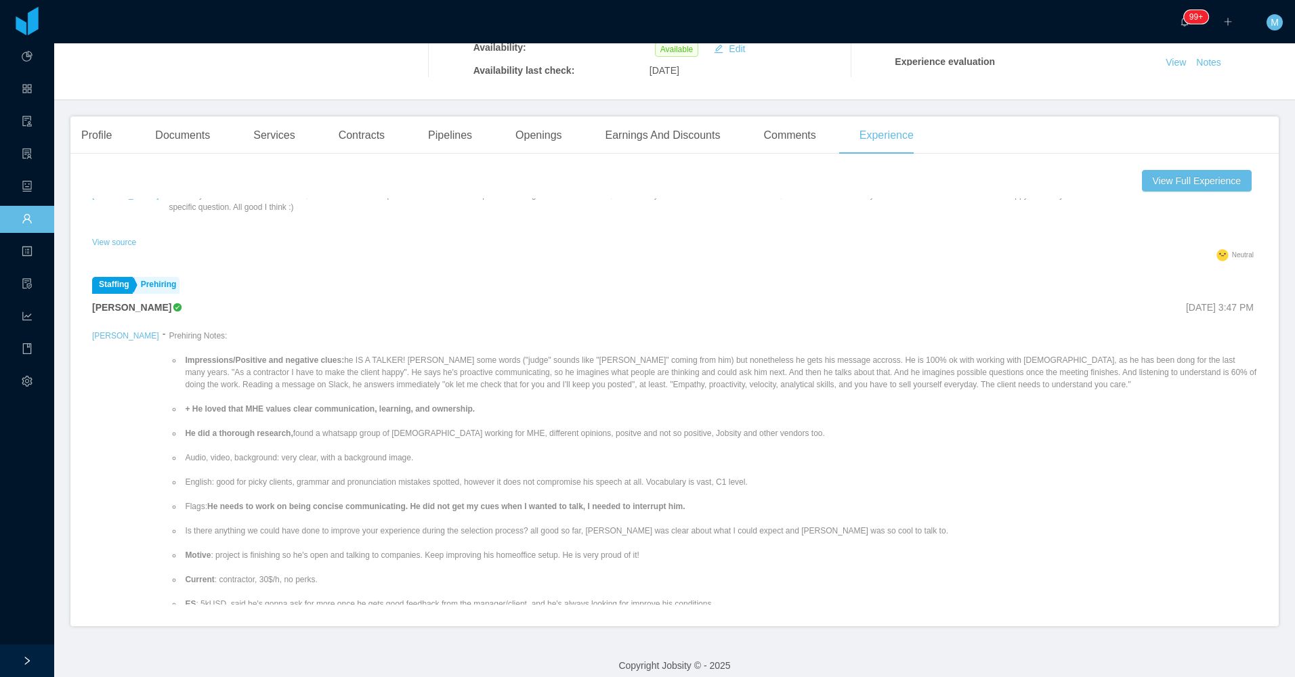
scroll to position [135, 0]
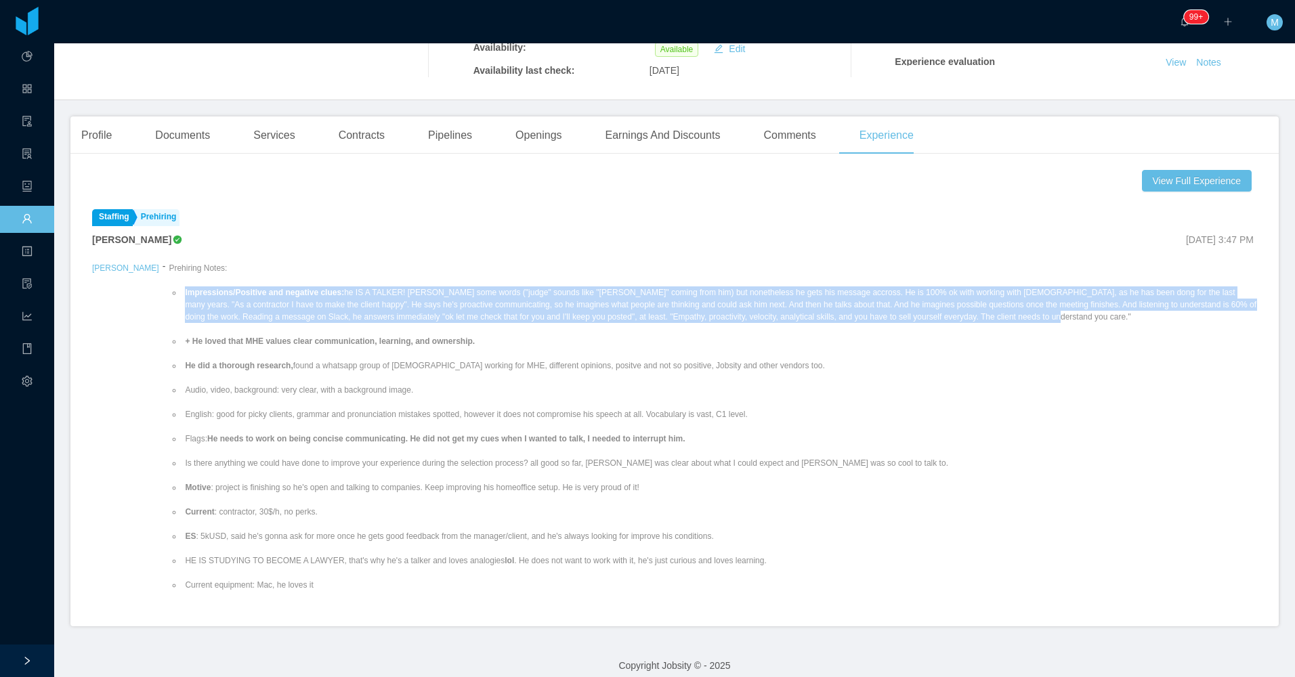
drag, startPoint x: 145, startPoint y: 280, endPoint x: 925, endPoint y: 306, distance: 780.0
click at [925, 306] on ul "Impressions/Positive and negative clues: he IS A TALKER! [PERSON_NAME] some wor…" at bounding box center [713, 487] width 1088 height 427
copy li "Impressions/Positive and negative clues: he IS A TALKER! [PERSON_NAME] some wor…"
drag, startPoint x: 440, startPoint y: 327, endPoint x: 144, endPoint y: 283, distance: 299.2
click at [169, 283] on ul "Impressions/Positive and negative clues: he IS A TALKER! [PERSON_NAME] some wor…" at bounding box center [713, 487] width 1088 height 427
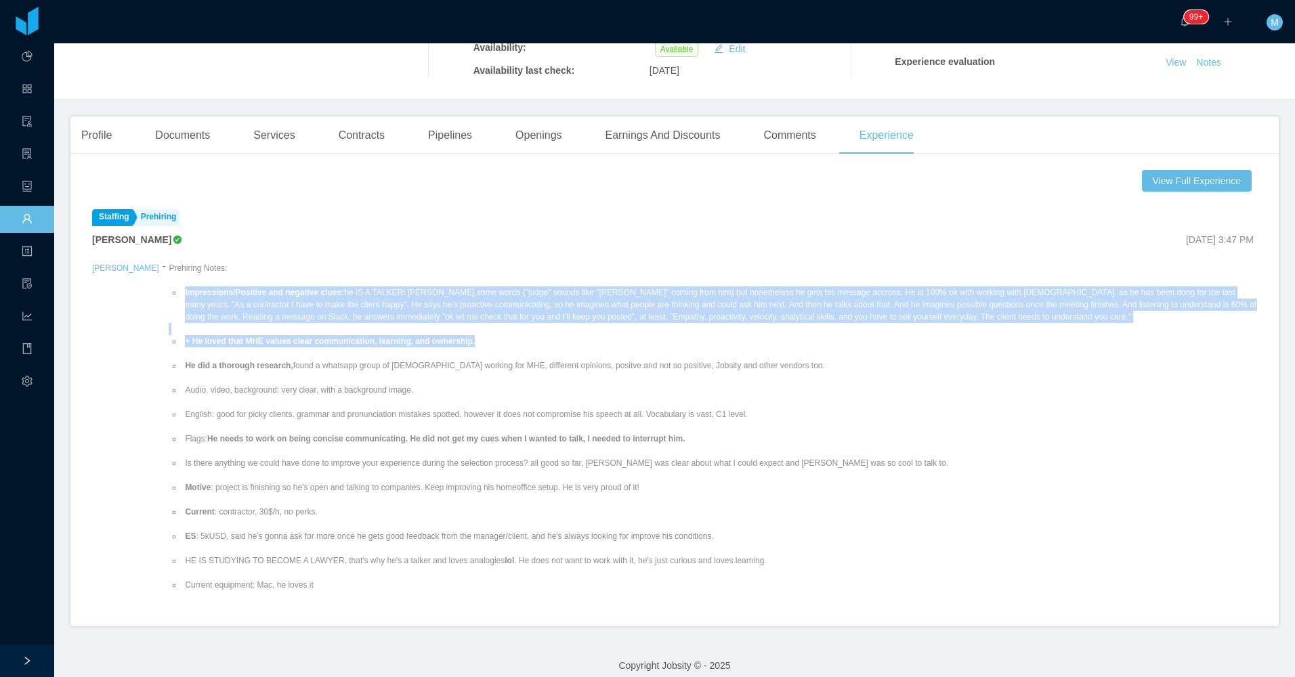
copy ul "Impressions/Positive and negative clues: he IS A TALKER! [PERSON_NAME] some wor…"
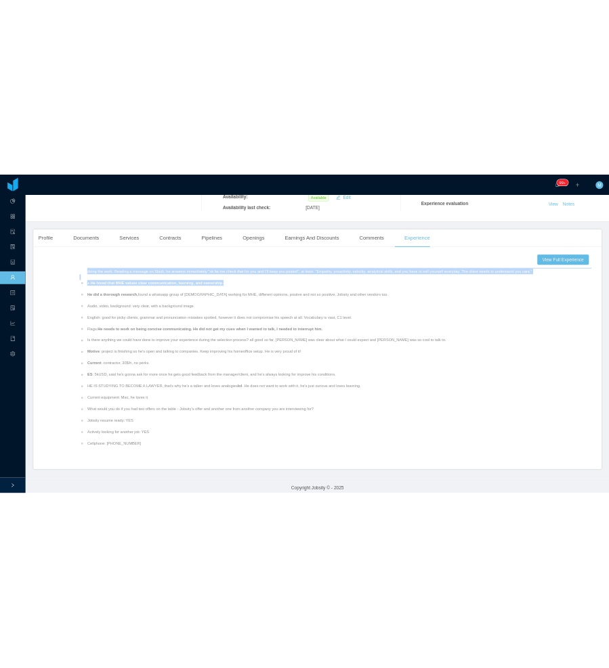
scroll to position [271, 0]
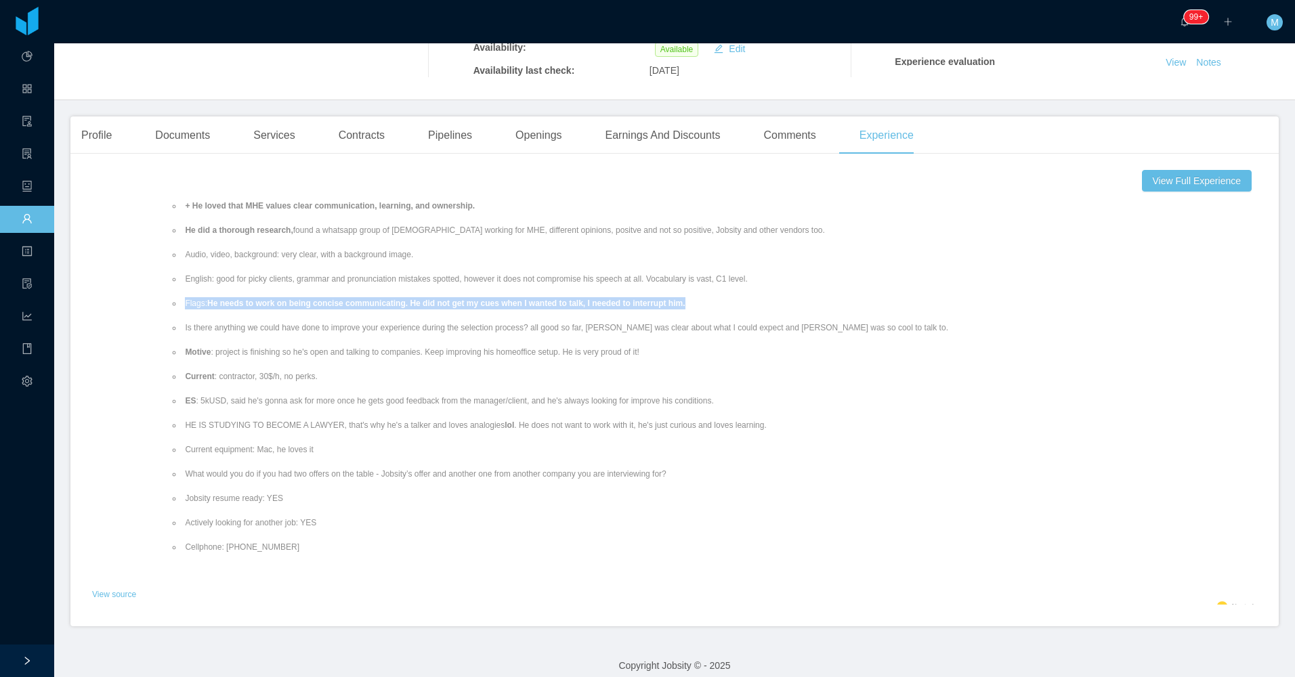
drag, startPoint x: 150, startPoint y: 291, endPoint x: 734, endPoint y: 287, distance: 583.8
click at [734, 297] on li "Flags: He needs to work on being concise communicating. He did not get my cues …" at bounding box center [719, 303] width 1075 height 12
copy li "Flags: He needs to work on being concise communicating. He did not get my cues …"
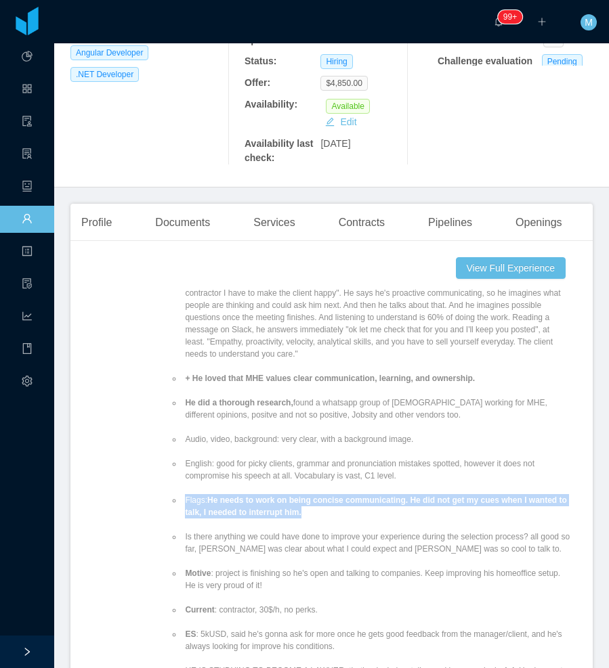
scroll to position [283, 0]
